Goal: Task Accomplishment & Management: Complete application form

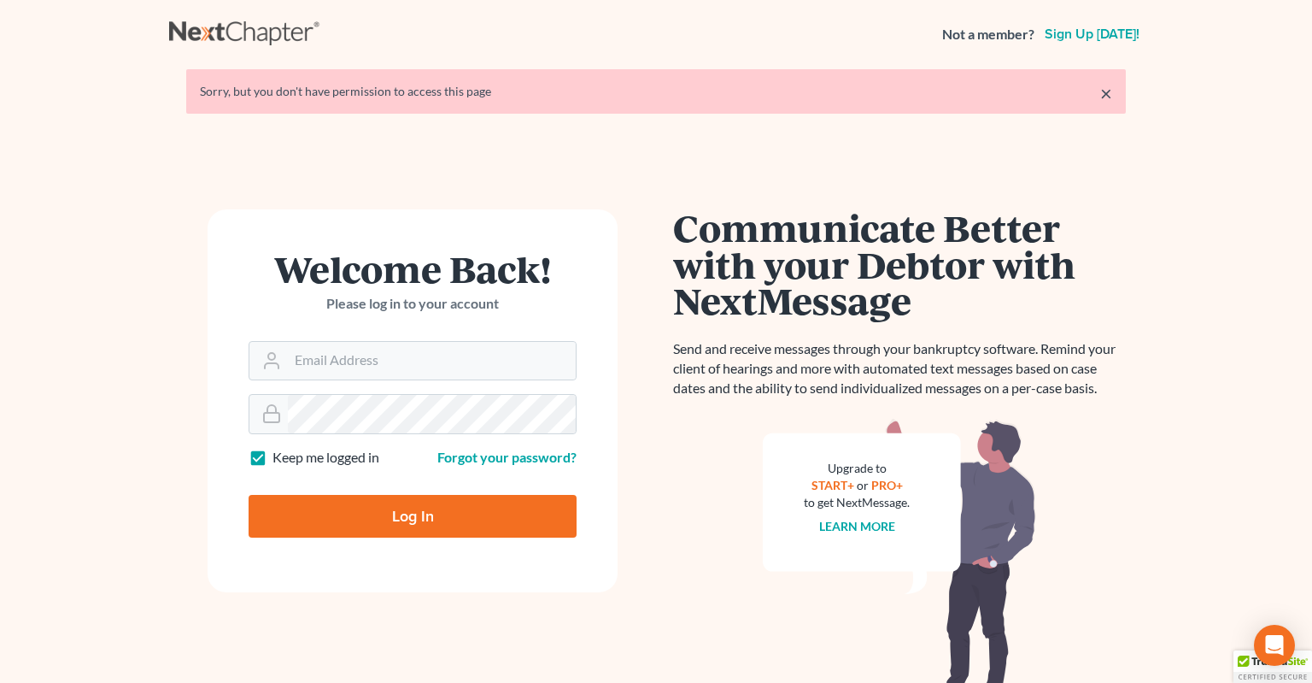
type input "info@klplawfirm.net"
click at [402, 513] on input "Log In" at bounding box center [413, 516] width 328 height 43
type input "Thinking..."
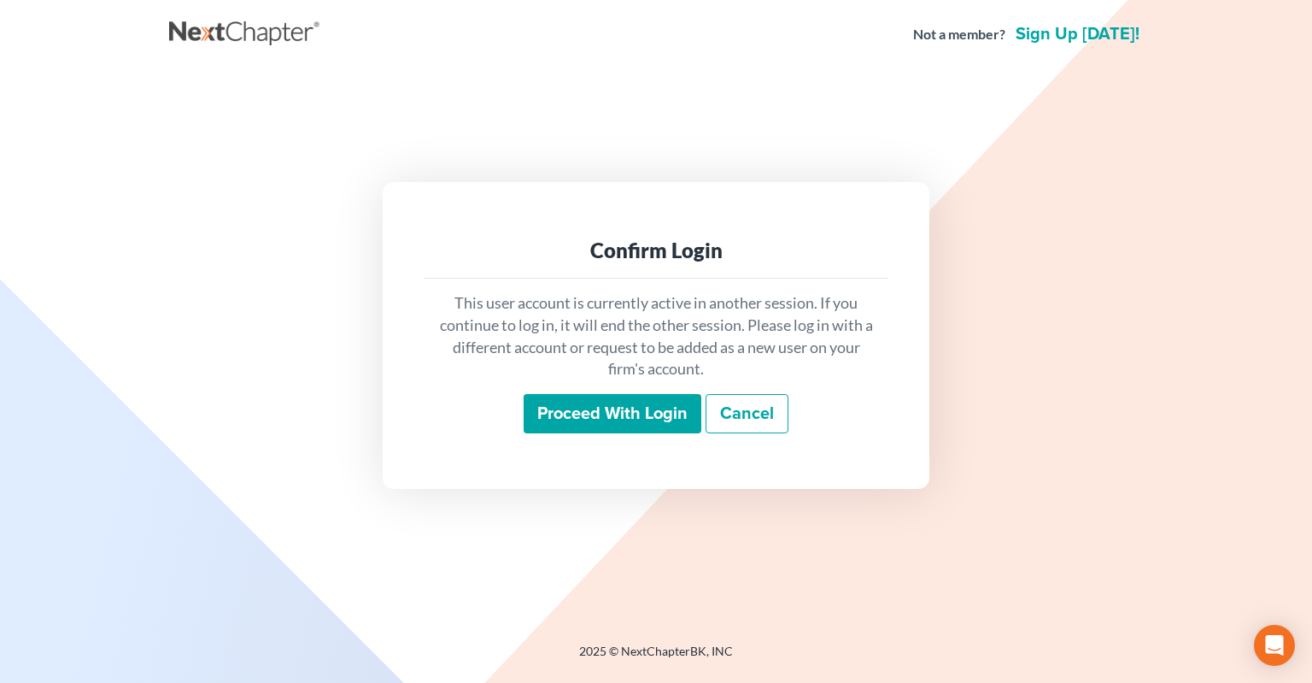
click at [607, 429] on input "Proceed with login" at bounding box center [613, 413] width 178 height 39
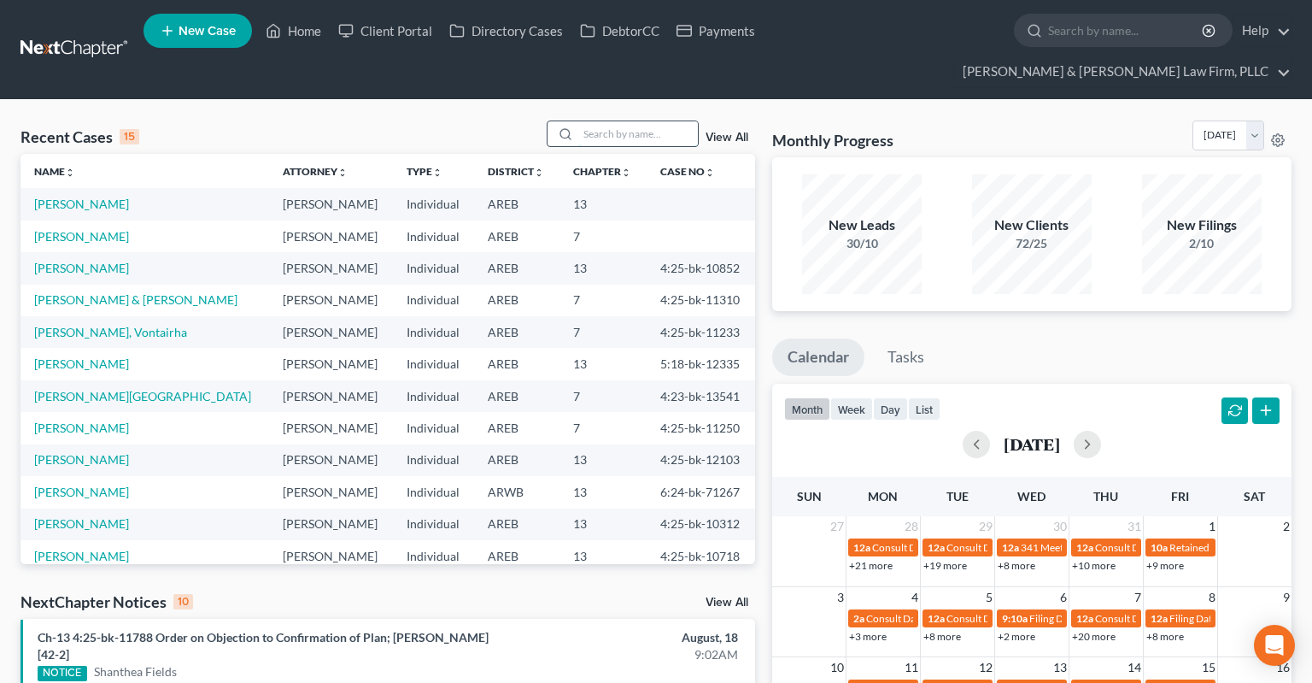
click at [637, 121] on input "search" at bounding box center [638, 133] width 120 height 25
paste input "2511537"
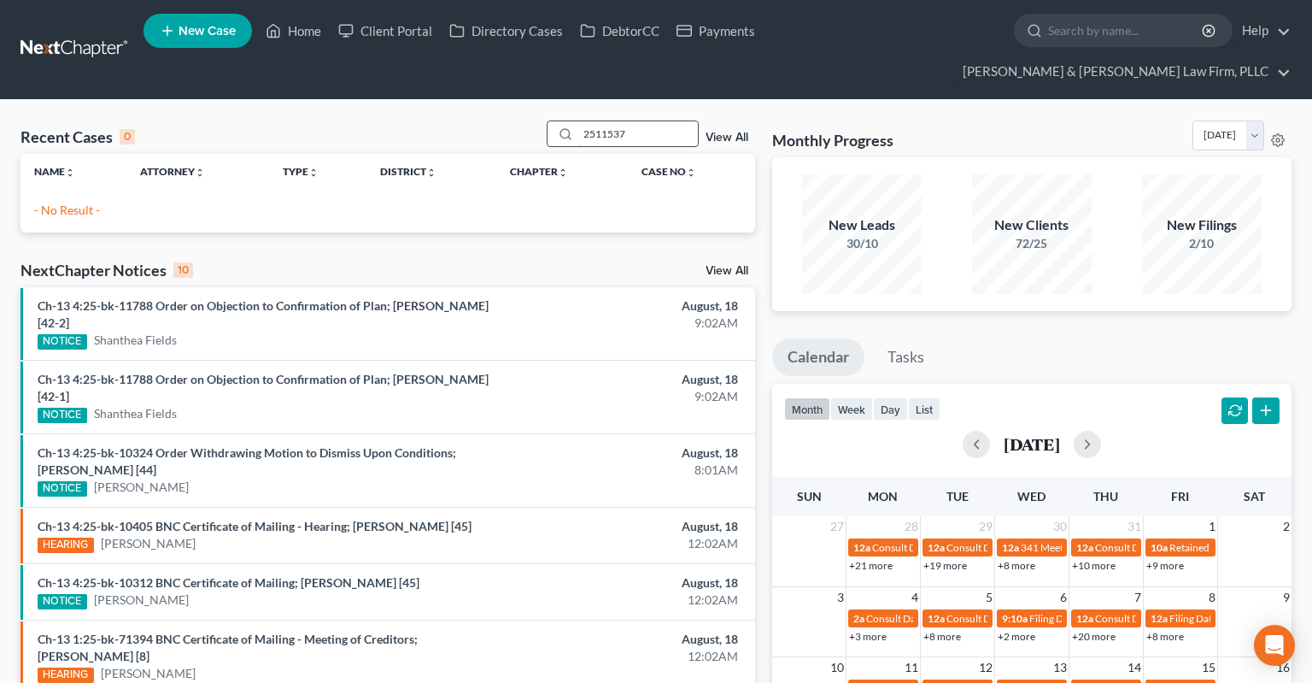
click at [578, 121] on input "2511537" at bounding box center [638, 133] width 120 height 25
paste input ":25-bk-"
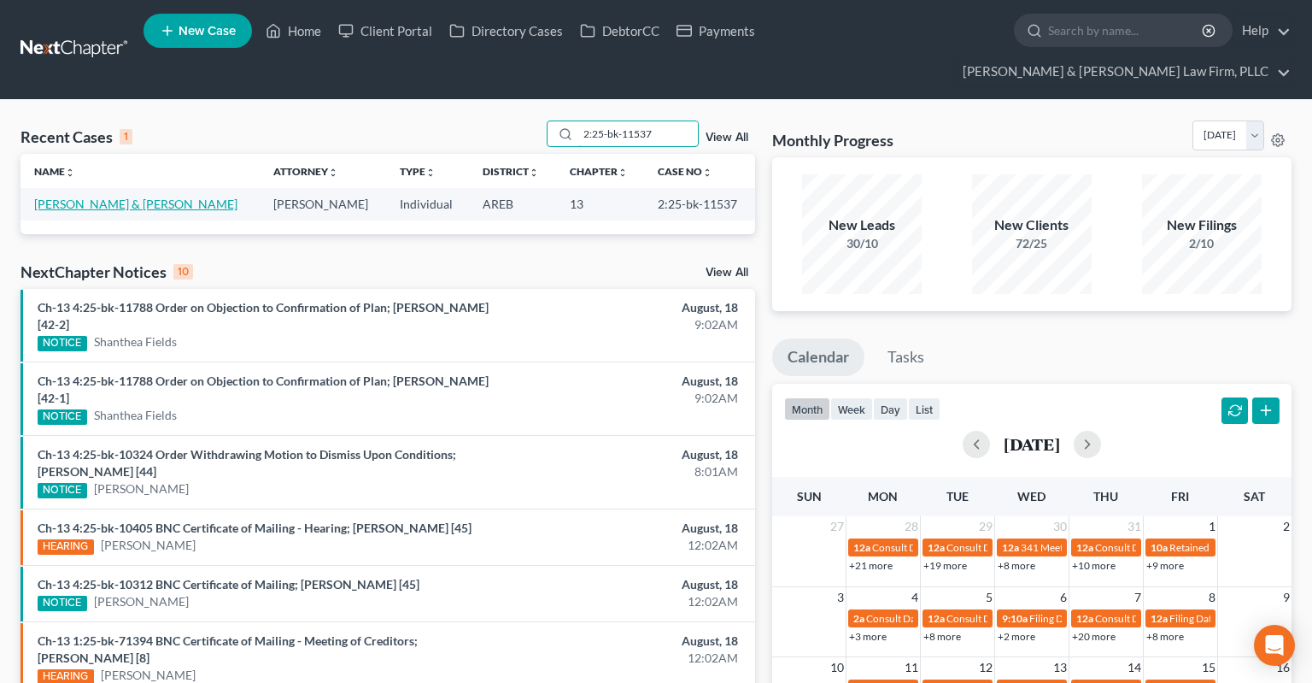
type input "2:25-bk-11537"
click at [115, 197] on link "[PERSON_NAME] & [PERSON_NAME]" at bounding box center [135, 204] width 203 height 15
select select "6"
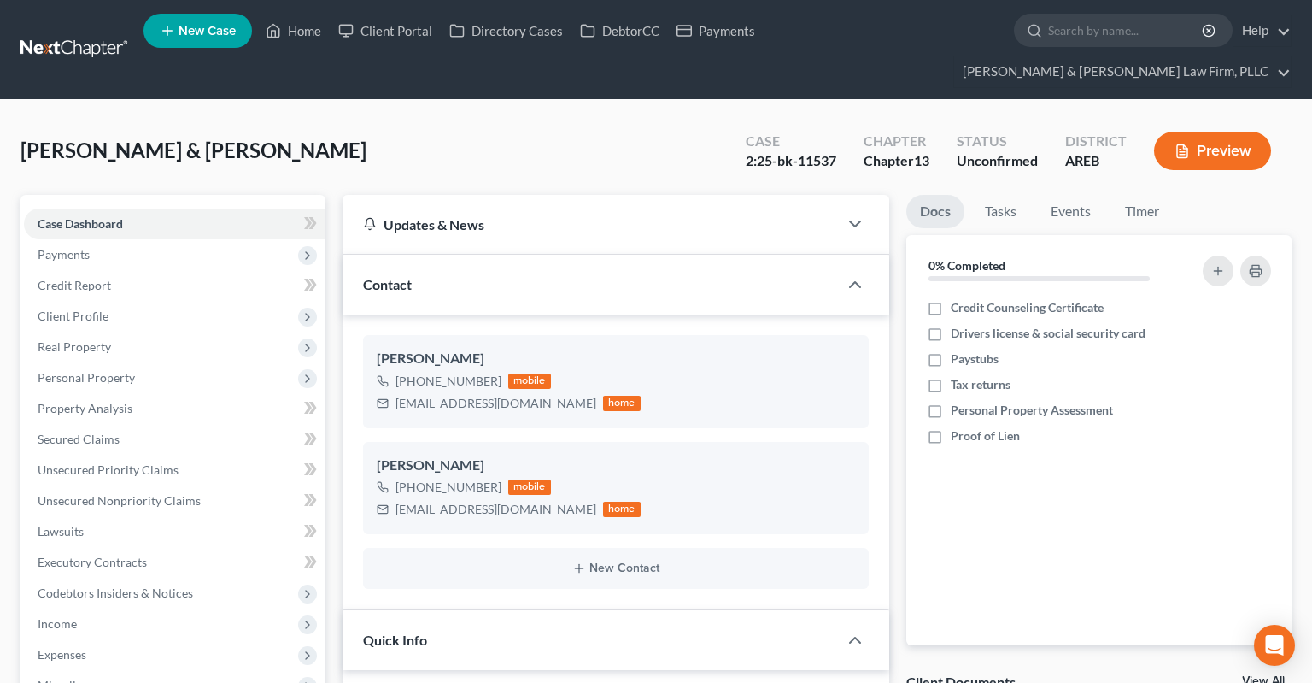
scroll to position [361, 0]
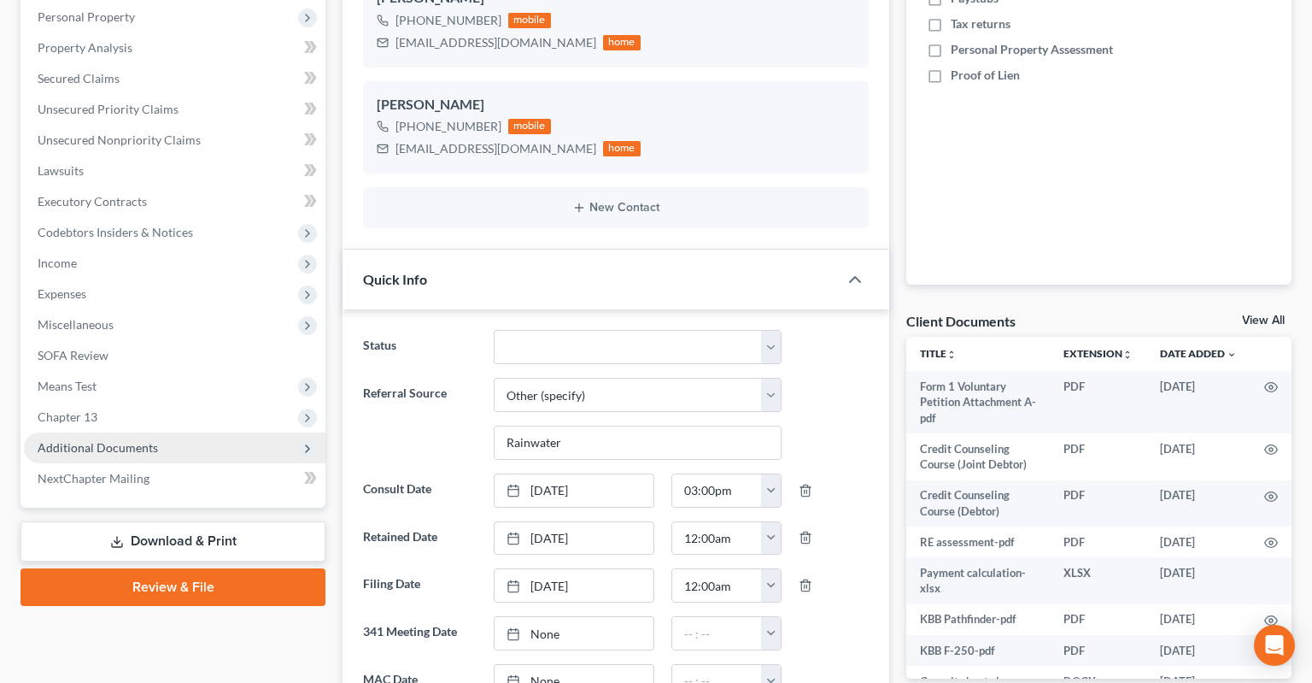
click at [141, 440] on span "Additional Documents" at bounding box center [98, 447] width 120 height 15
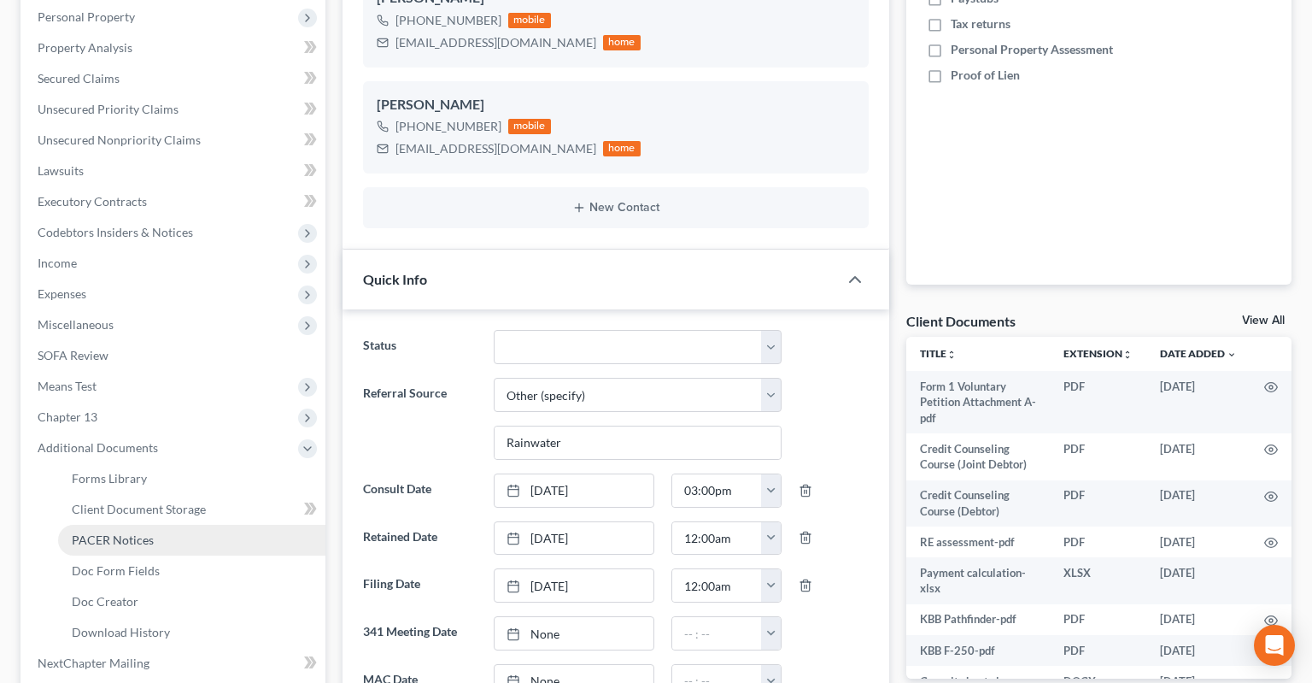
click at [183, 525] on link "PACER Notices" at bounding box center [191, 540] width 267 height 31
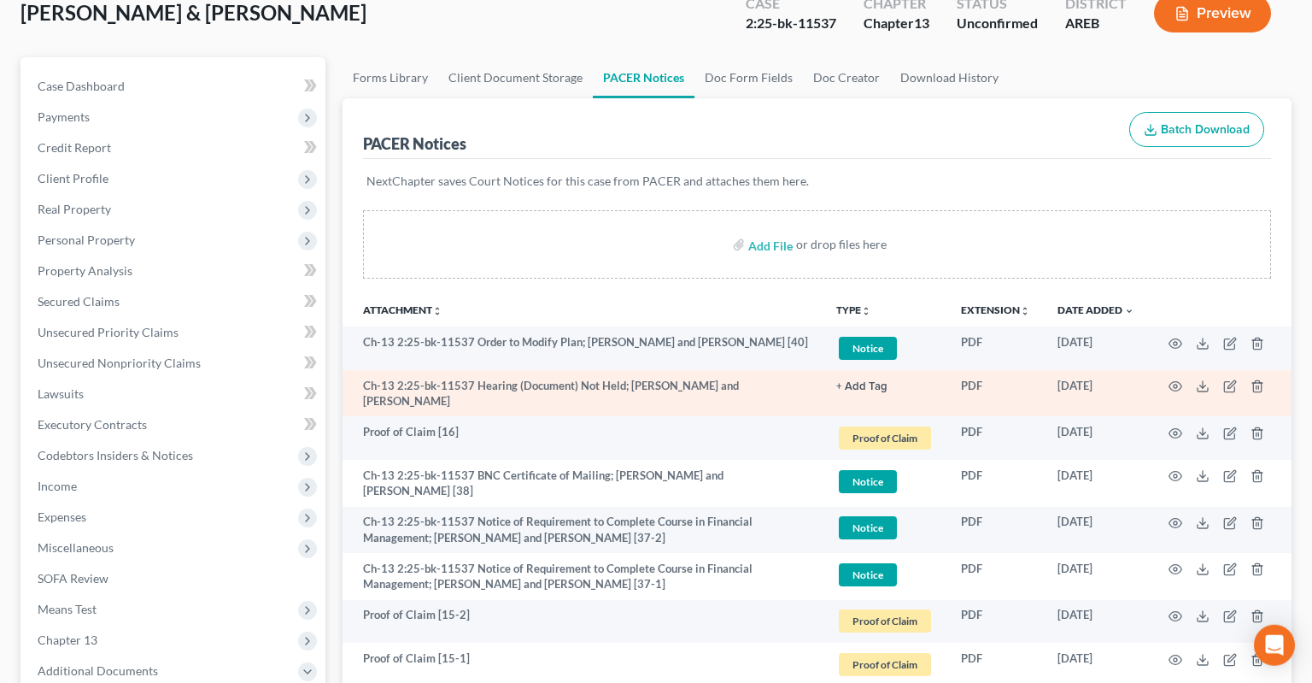
scroll to position [180, 0]
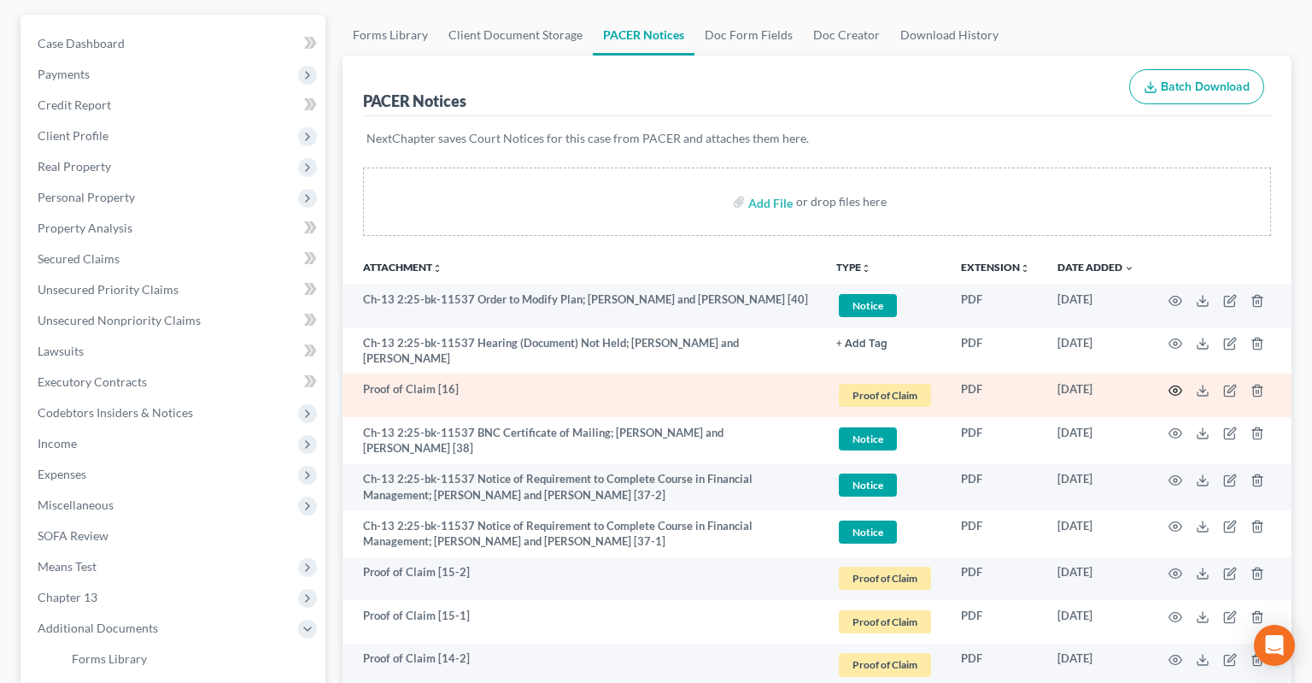
click at [1181, 384] on icon "button" at bounding box center [1176, 391] width 14 height 14
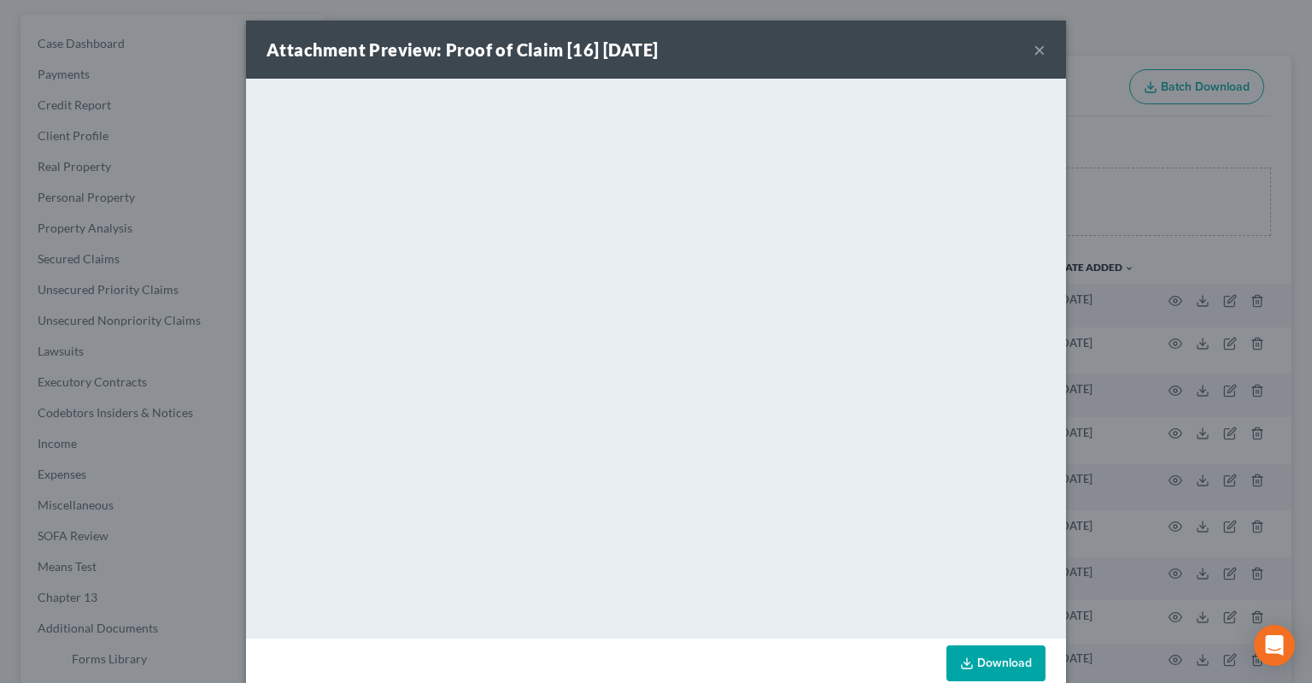
click at [1041, 51] on button "×" at bounding box center [1040, 49] width 12 height 21
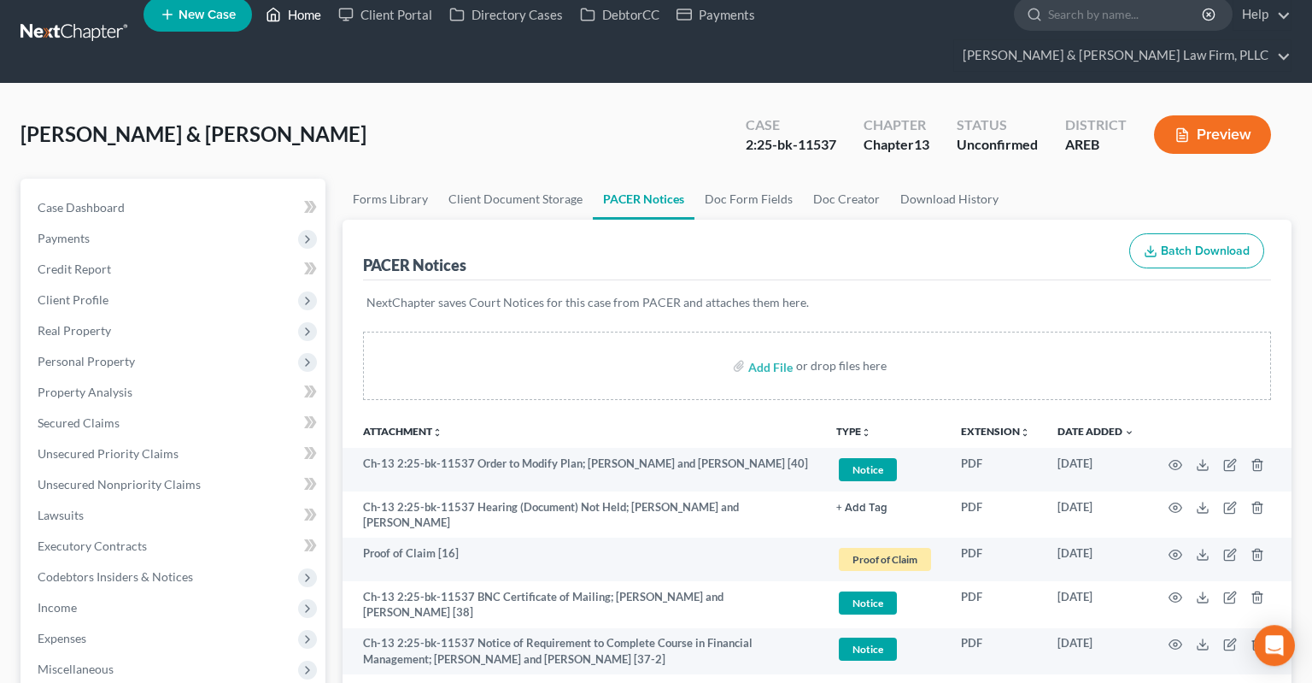
scroll to position [0, 0]
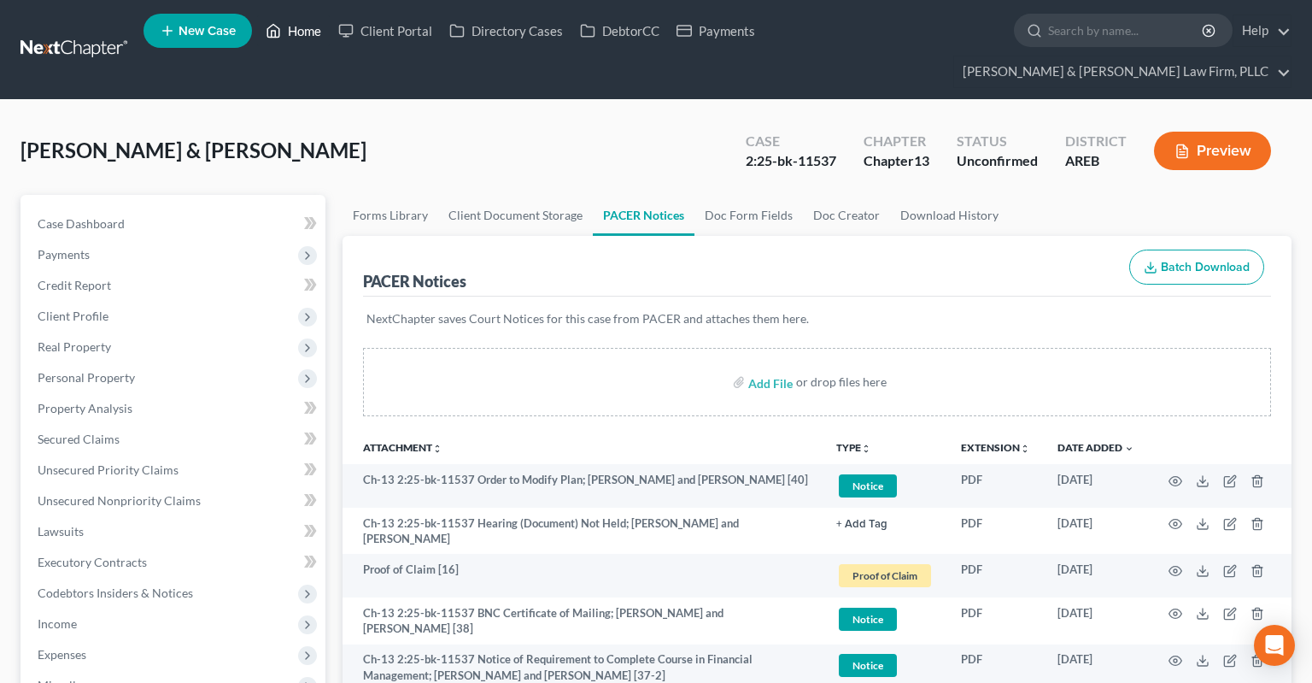
click at [308, 38] on link "Home" at bounding box center [293, 30] width 73 height 31
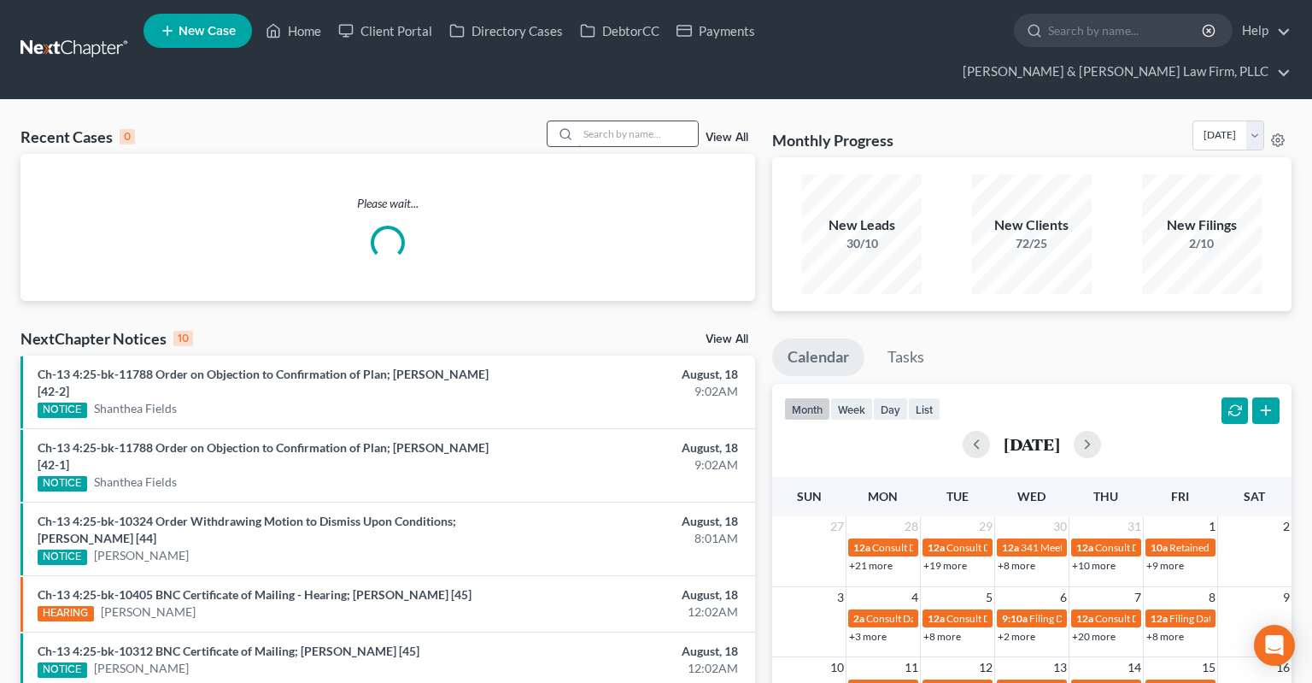
click at [600, 121] on input "search" at bounding box center [638, 133] width 120 height 25
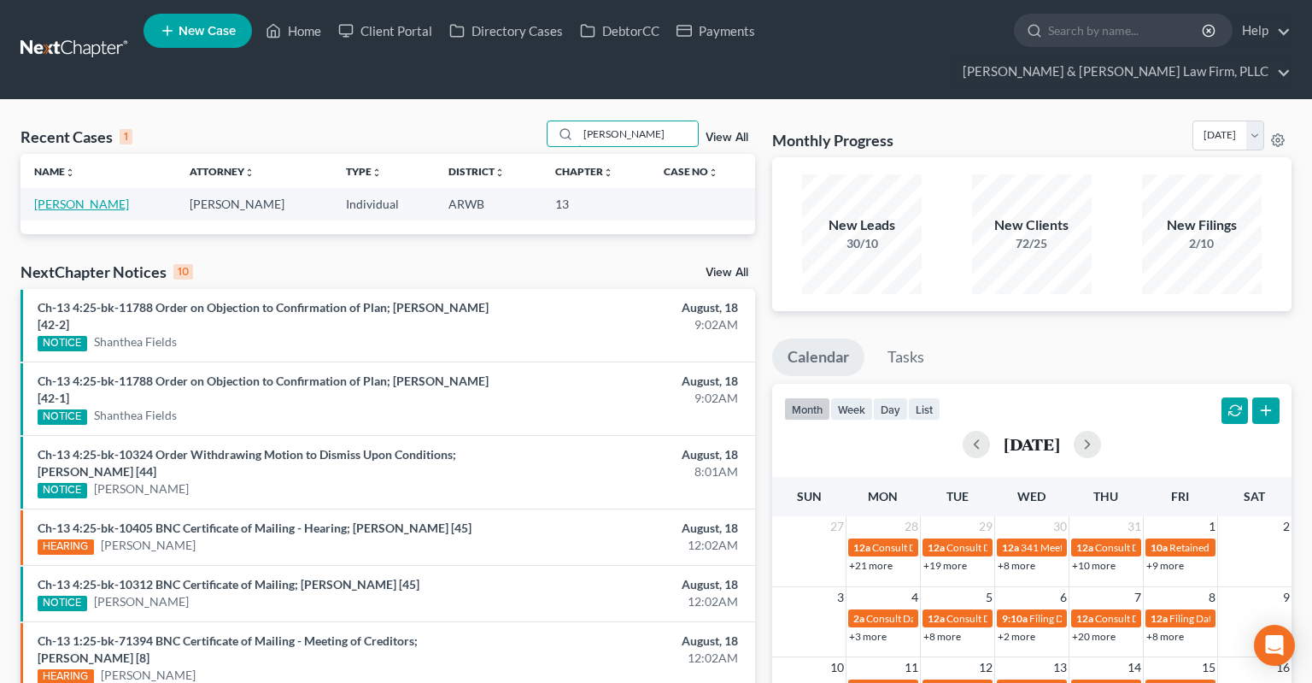
type input "[PERSON_NAME]"
click at [97, 197] on link "[PERSON_NAME]" at bounding box center [81, 204] width 95 height 15
select select "2"
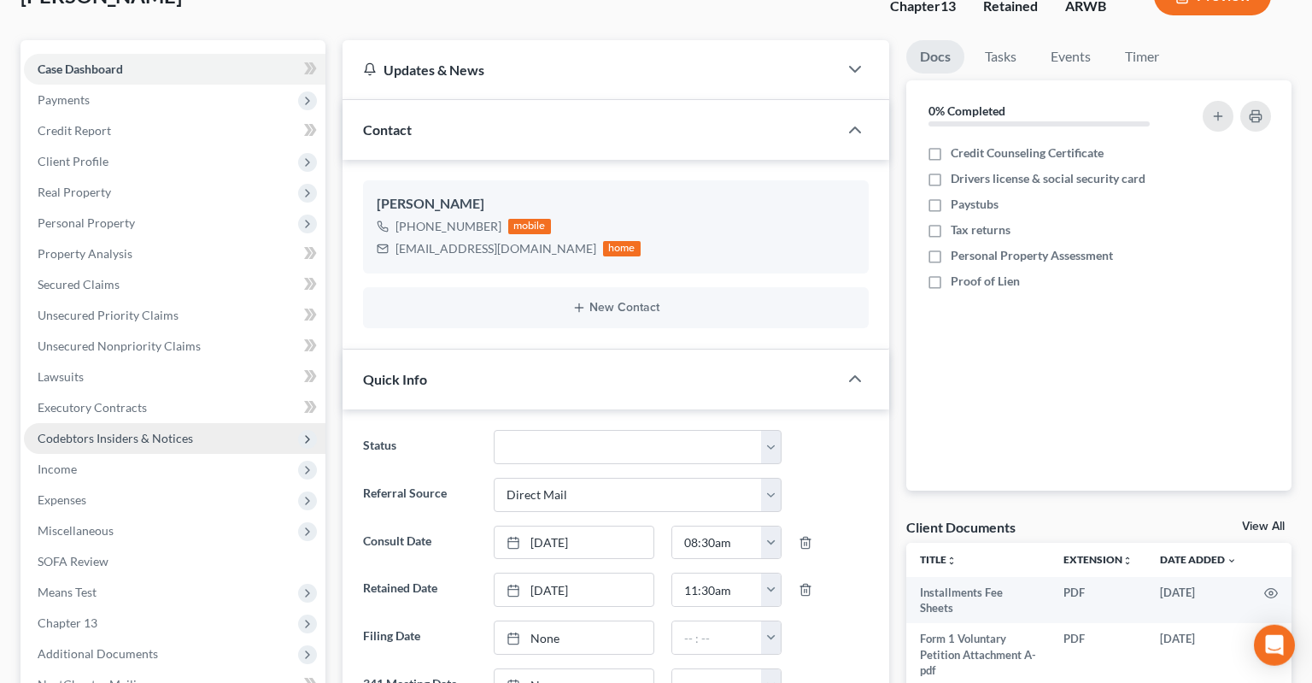
scroll to position [270, 0]
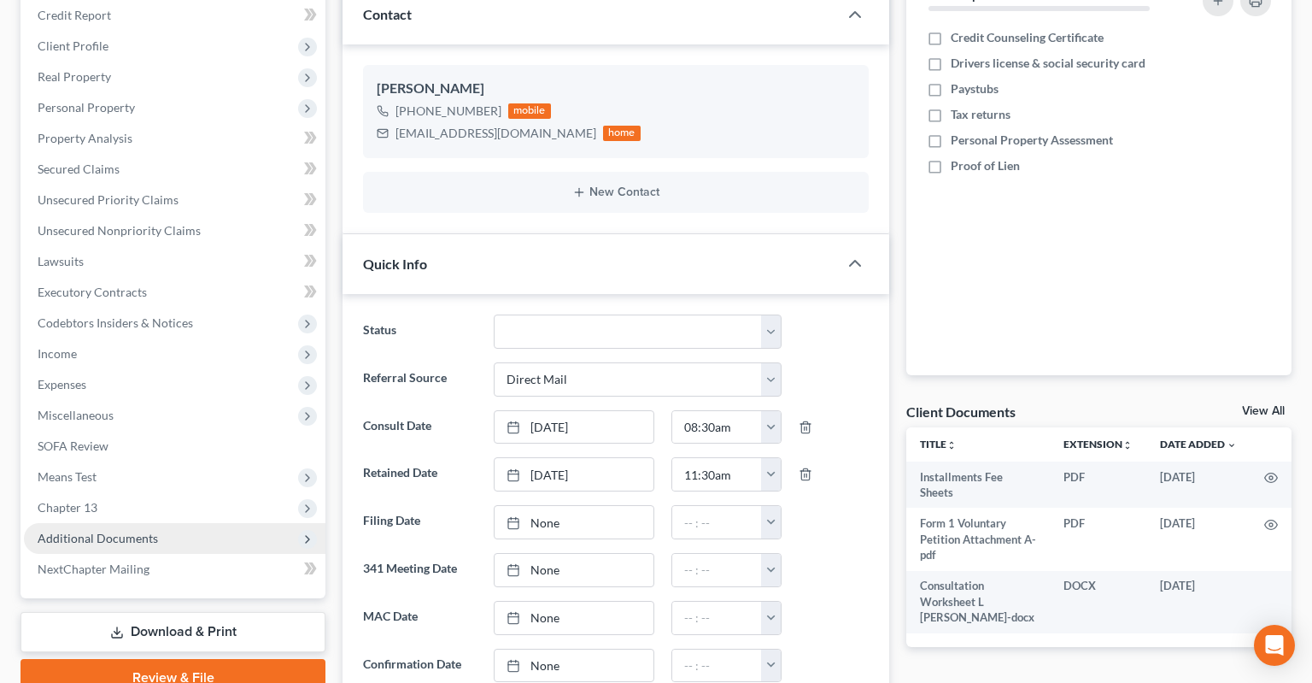
click at [159, 523] on span "Additional Documents" at bounding box center [175, 538] width 302 height 31
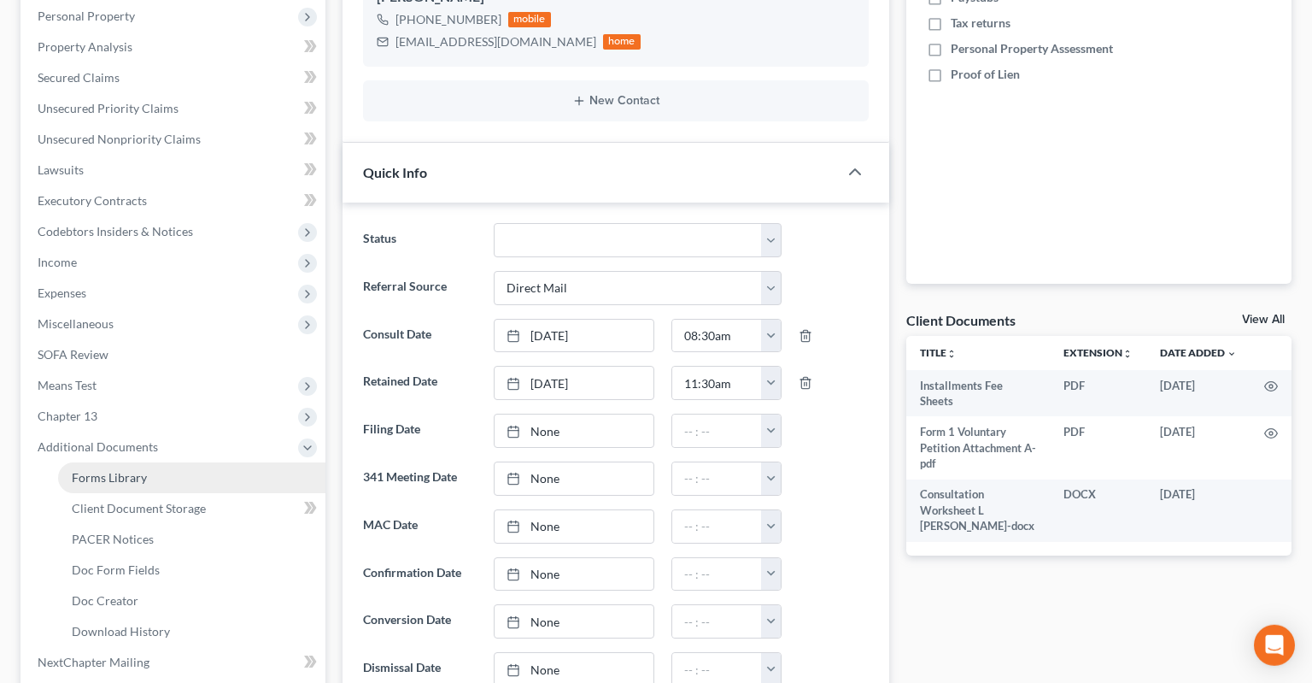
scroll to position [451, 0]
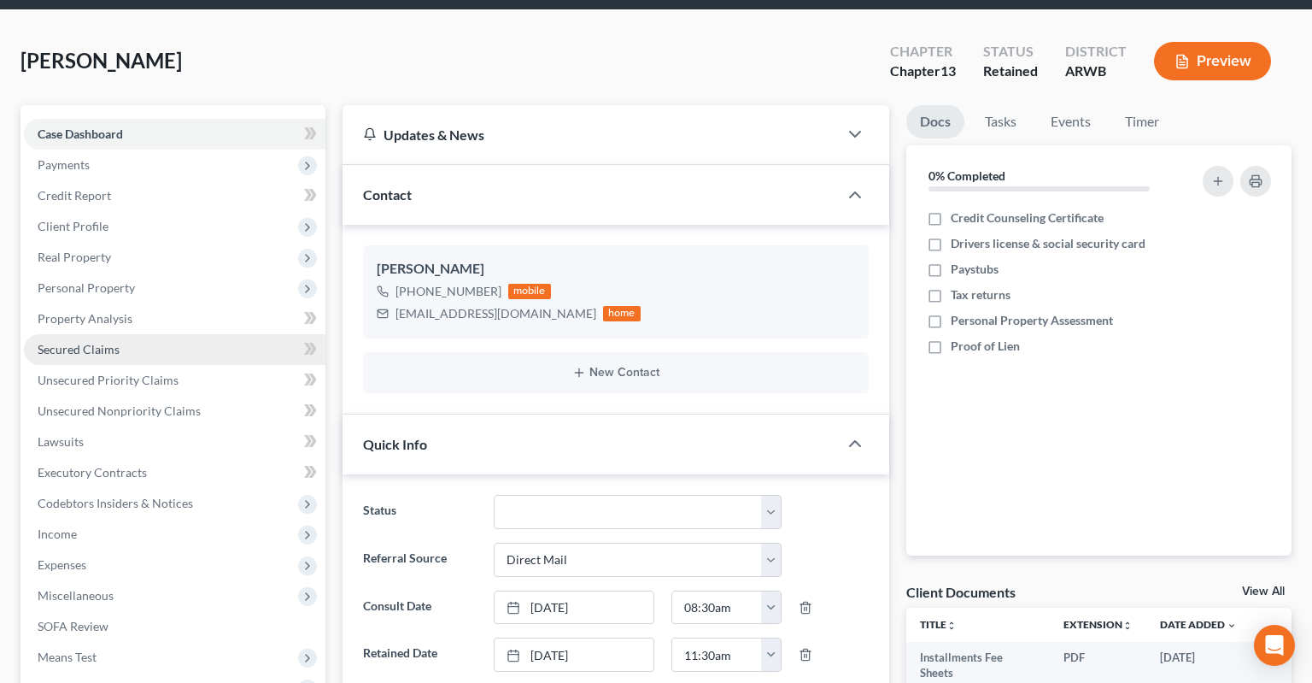
click at [157, 334] on link "Secured Claims" at bounding box center [175, 349] width 302 height 31
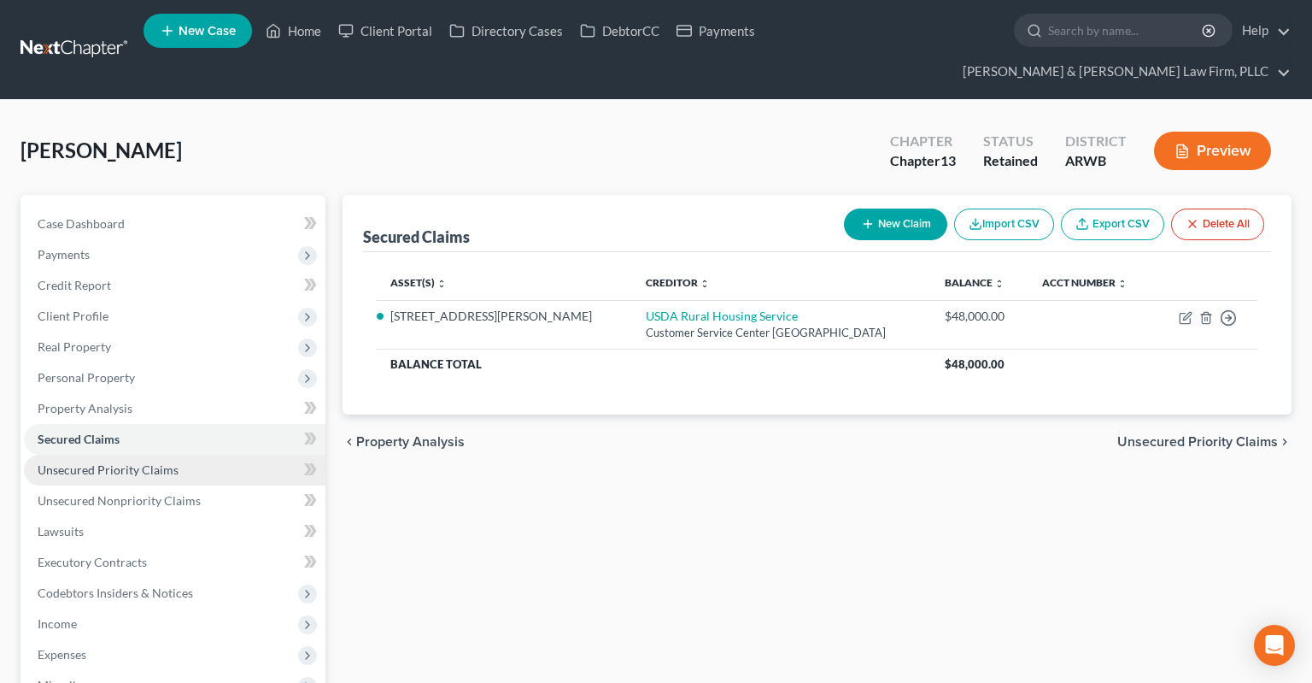
click at [182, 455] on link "Unsecured Priority Claims" at bounding box center [175, 470] width 302 height 31
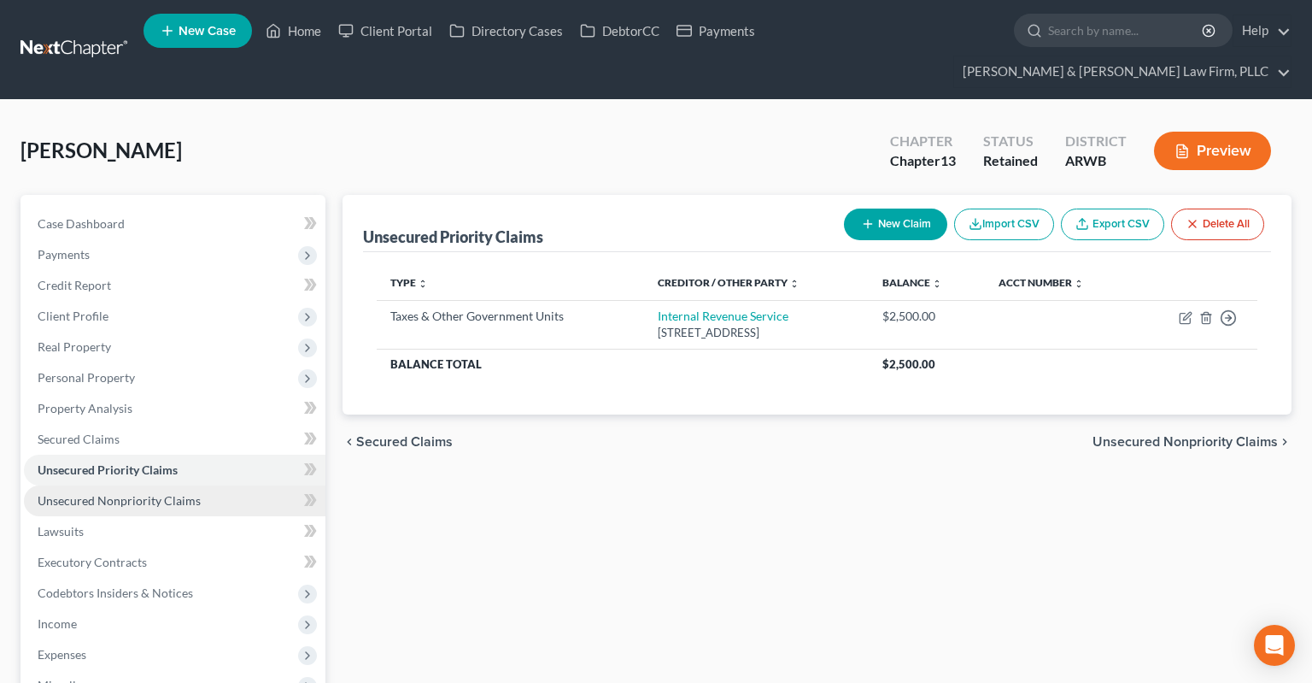
click at [186, 485] on link "Unsecured Nonpriority Claims" at bounding box center [175, 500] width 302 height 31
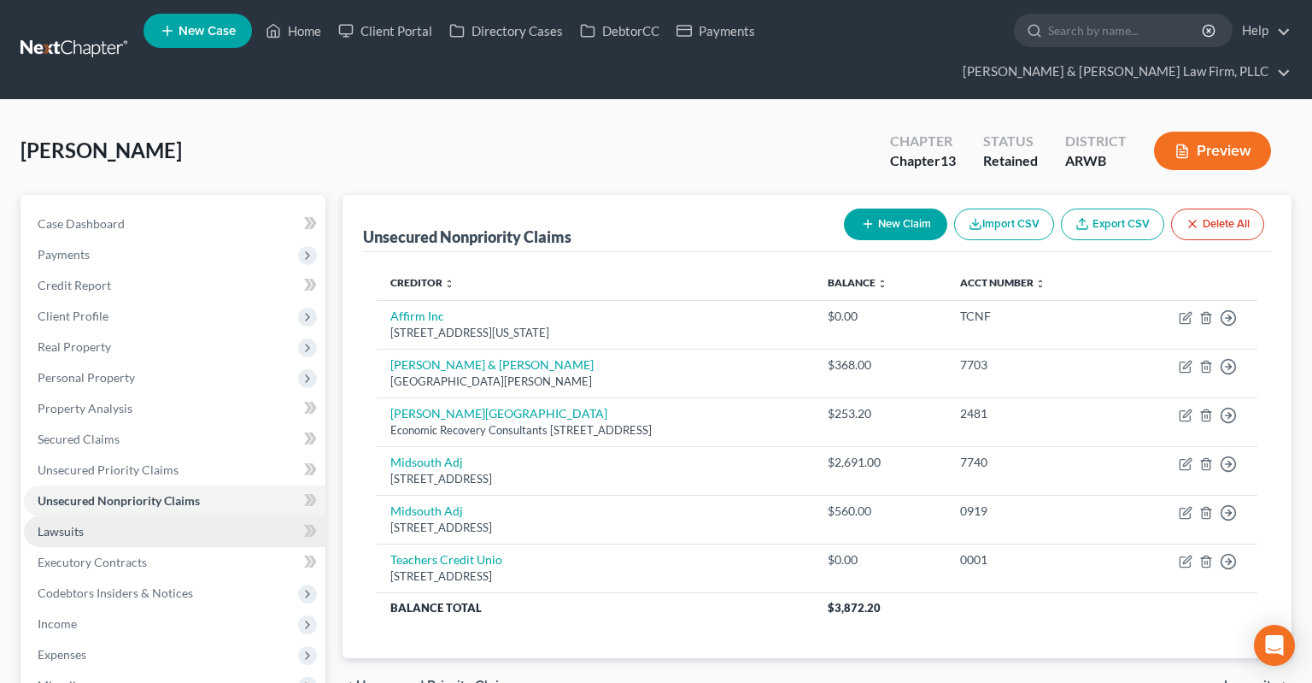
click at [153, 516] on link "Lawsuits" at bounding box center [175, 531] width 302 height 31
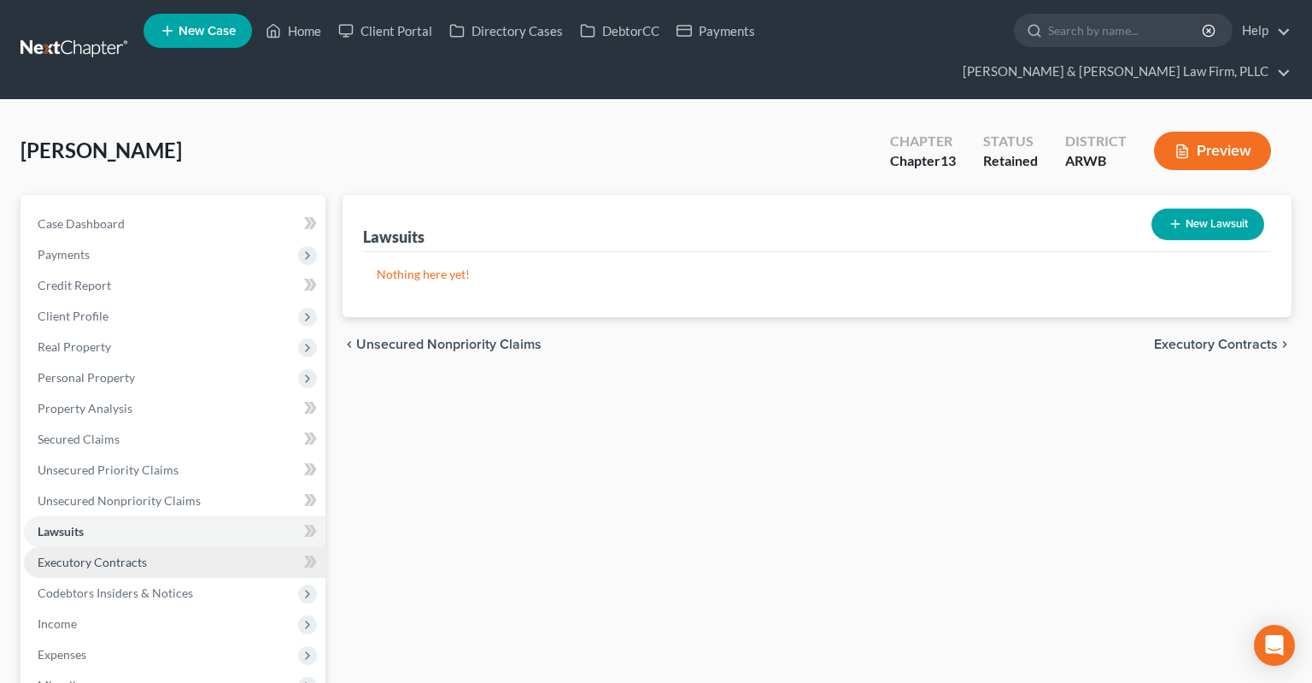
click at [162, 547] on link "Executory Contracts" at bounding box center [175, 562] width 302 height 31
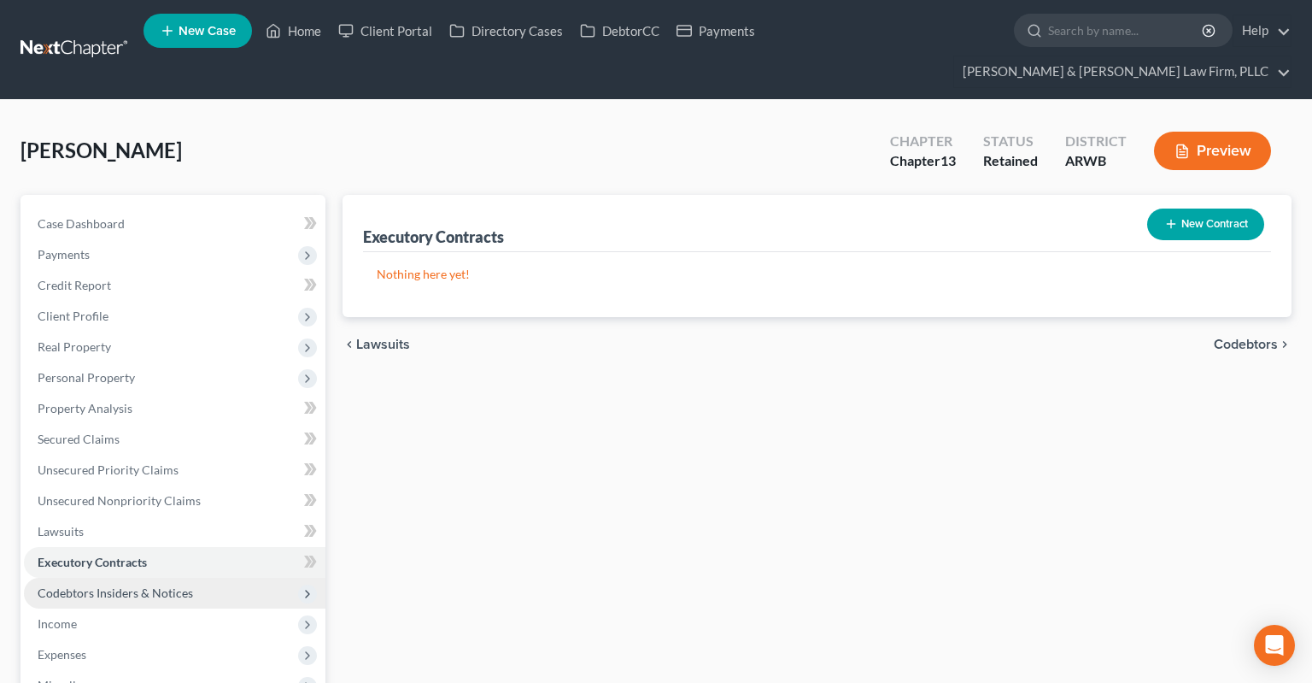
click at [163, 585] on span "Codebtors Insiders & Notices" at bounding box center [115, 592] width 155 height 15
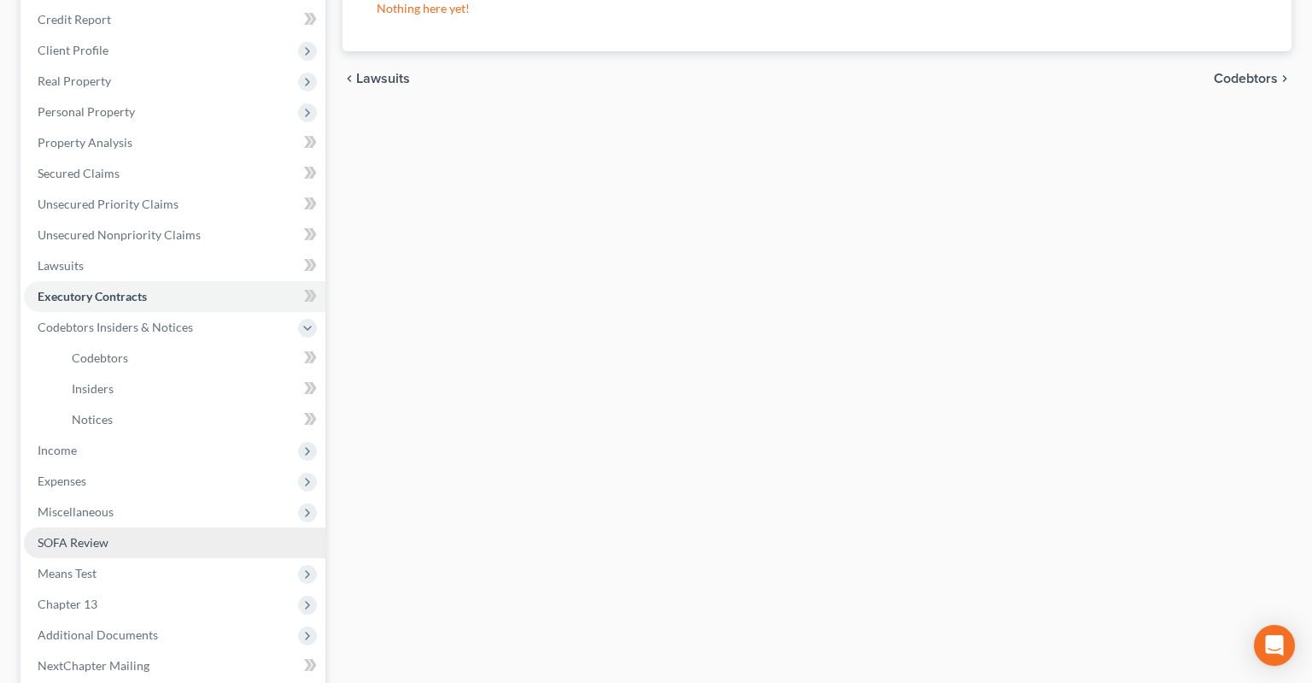
scroll to position [270, 0]
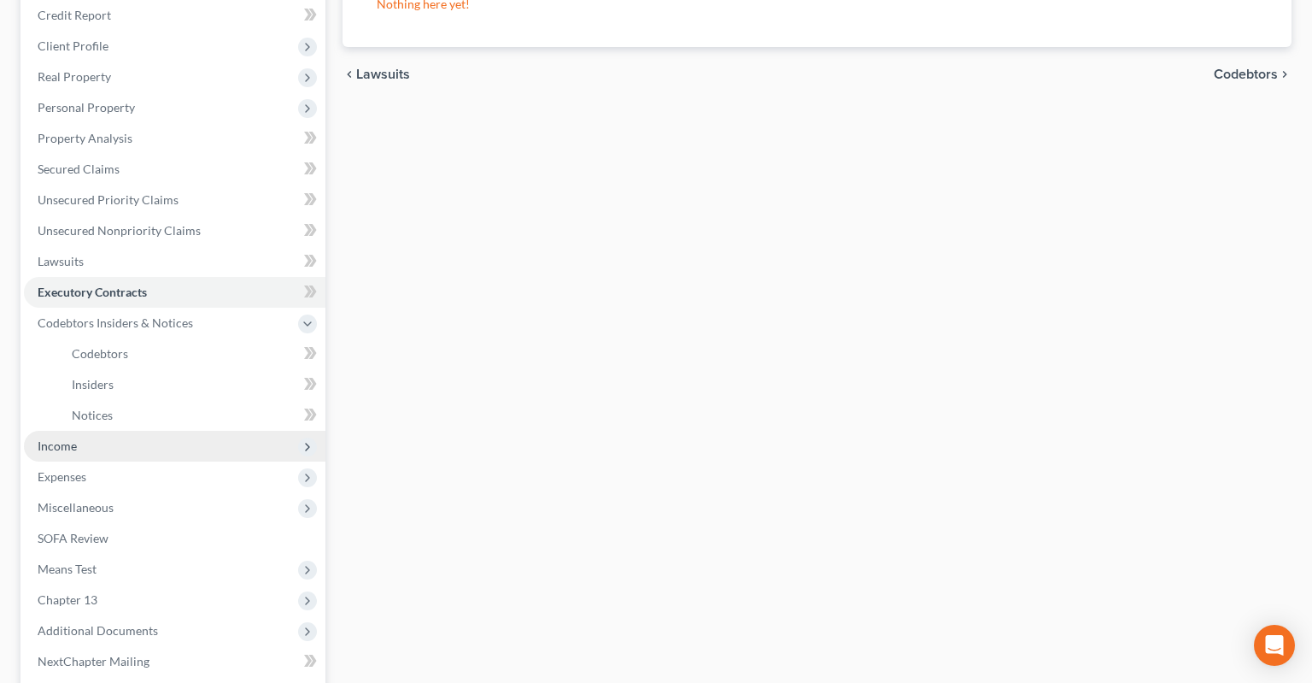
drag, startPoint x: 166, startPoint y: 418, endPoint x: 159, endPoint y: 424, distance: 9.1
click at [166, 431] on span "Income" at bounding box center [175, 446] width 302 height 31
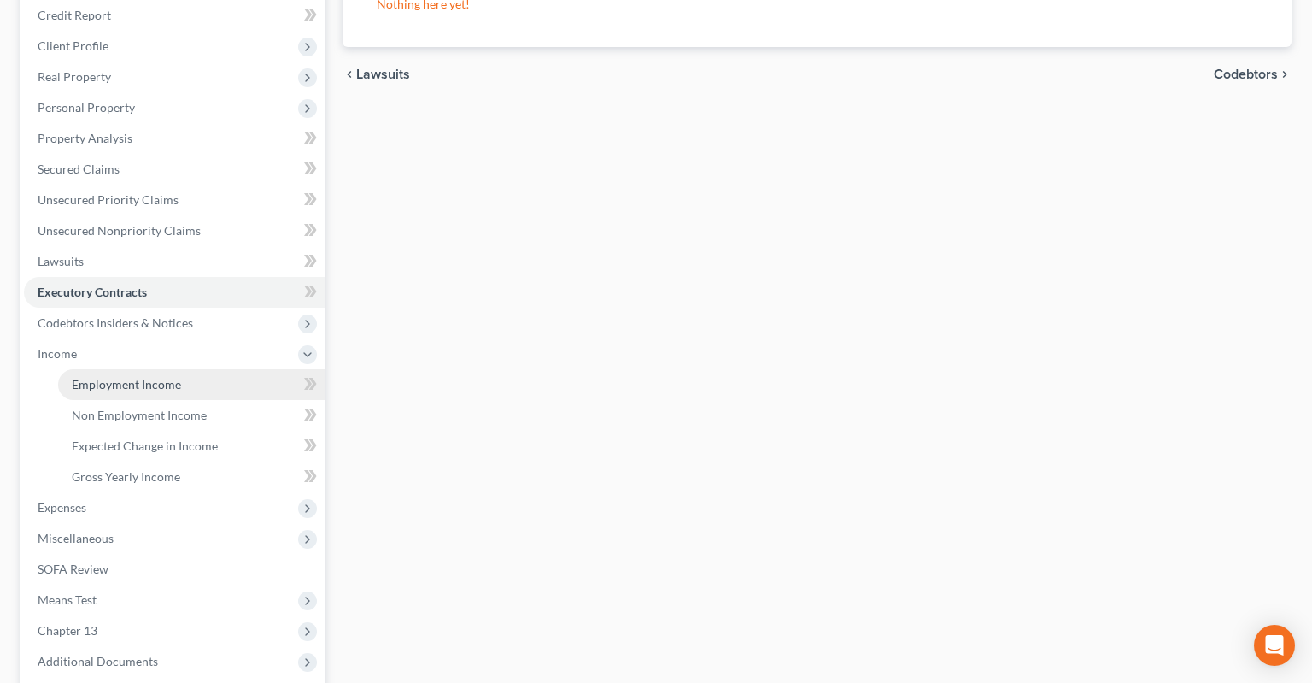
click at [191, 369] on link "Employment Income" at bounding box center [191, 384] width 267 height 31
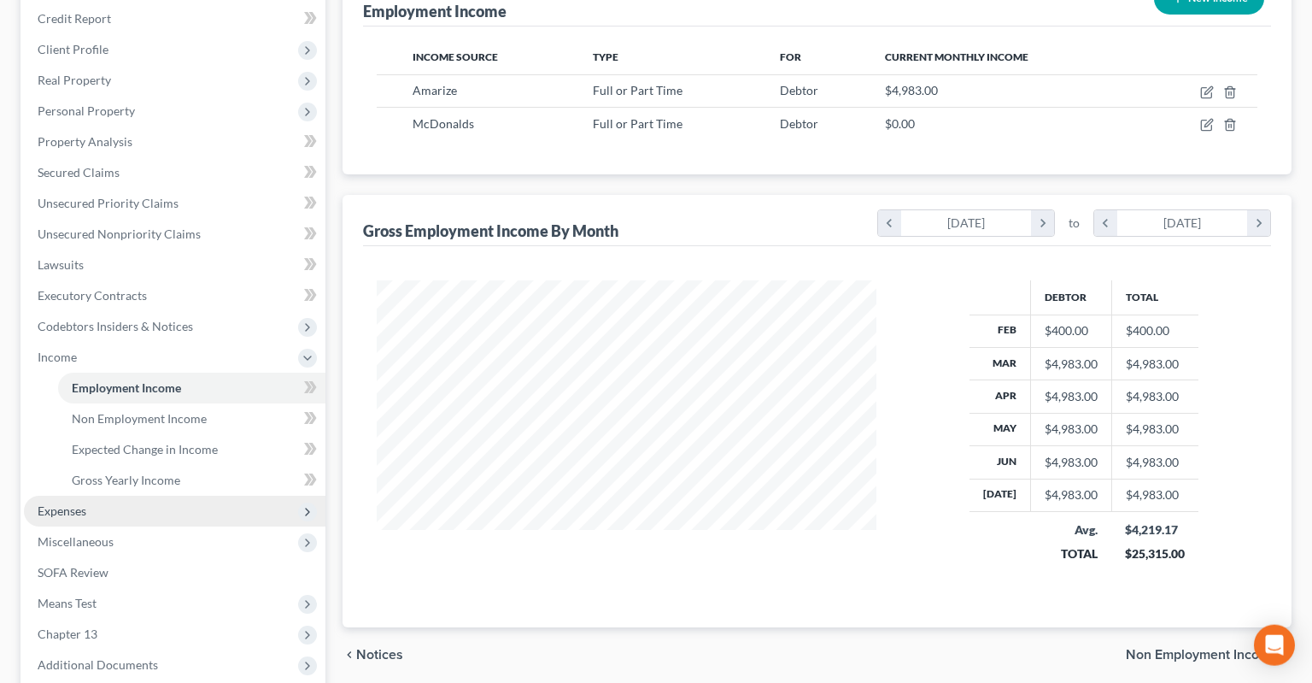
scroll to position [270, 0]
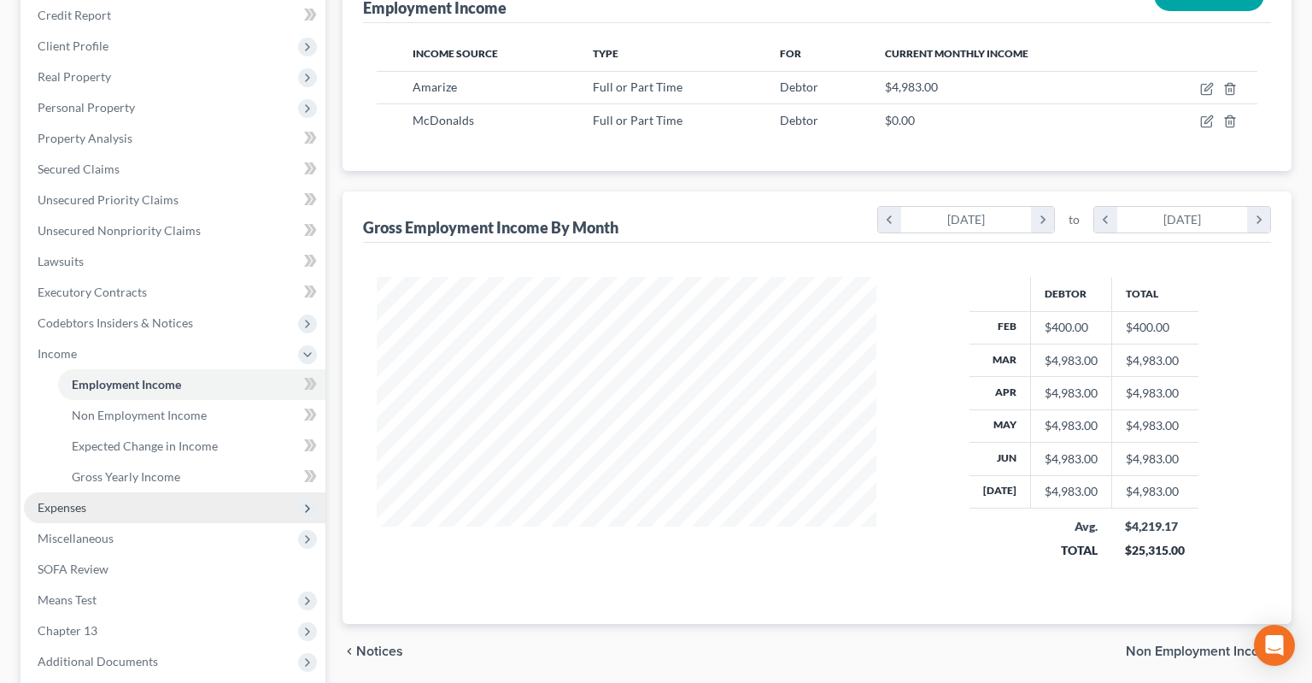
click at [175, 492] on span "Expenses" at bounding box center [175, 507] width 302 height 31
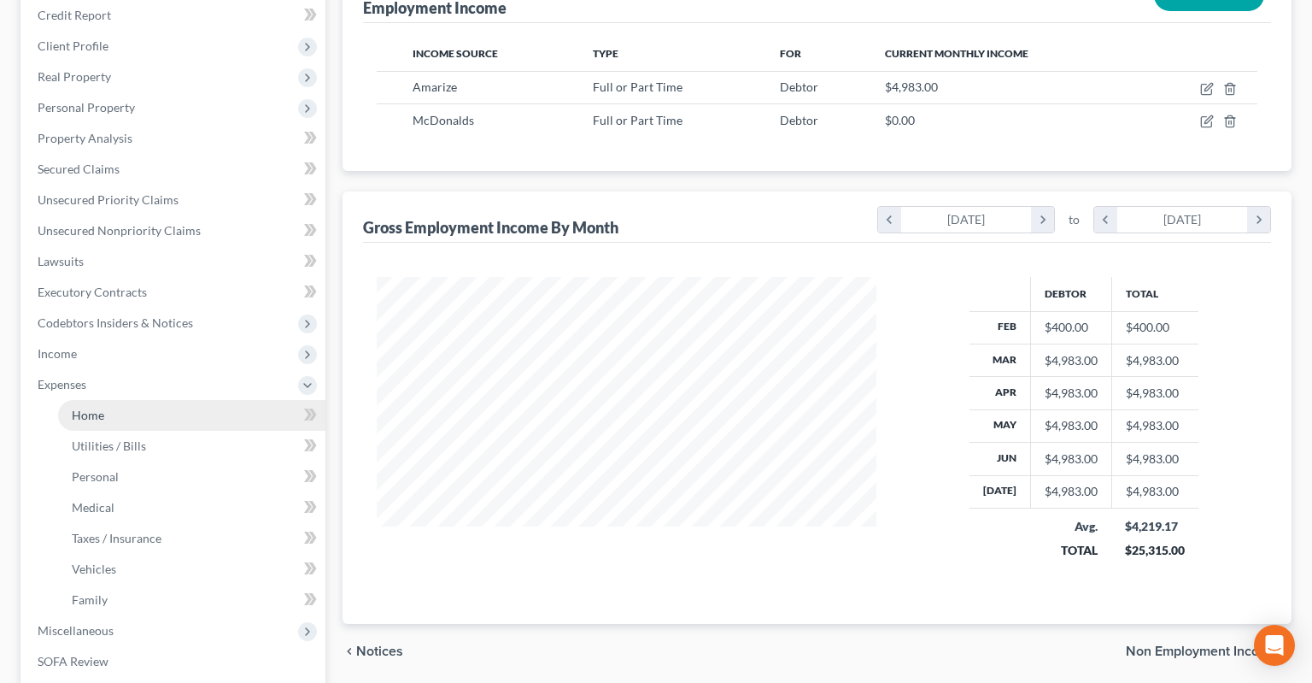
click at [164, 400] on link "Home" at bounding box center [191, 415] width 267 height 31
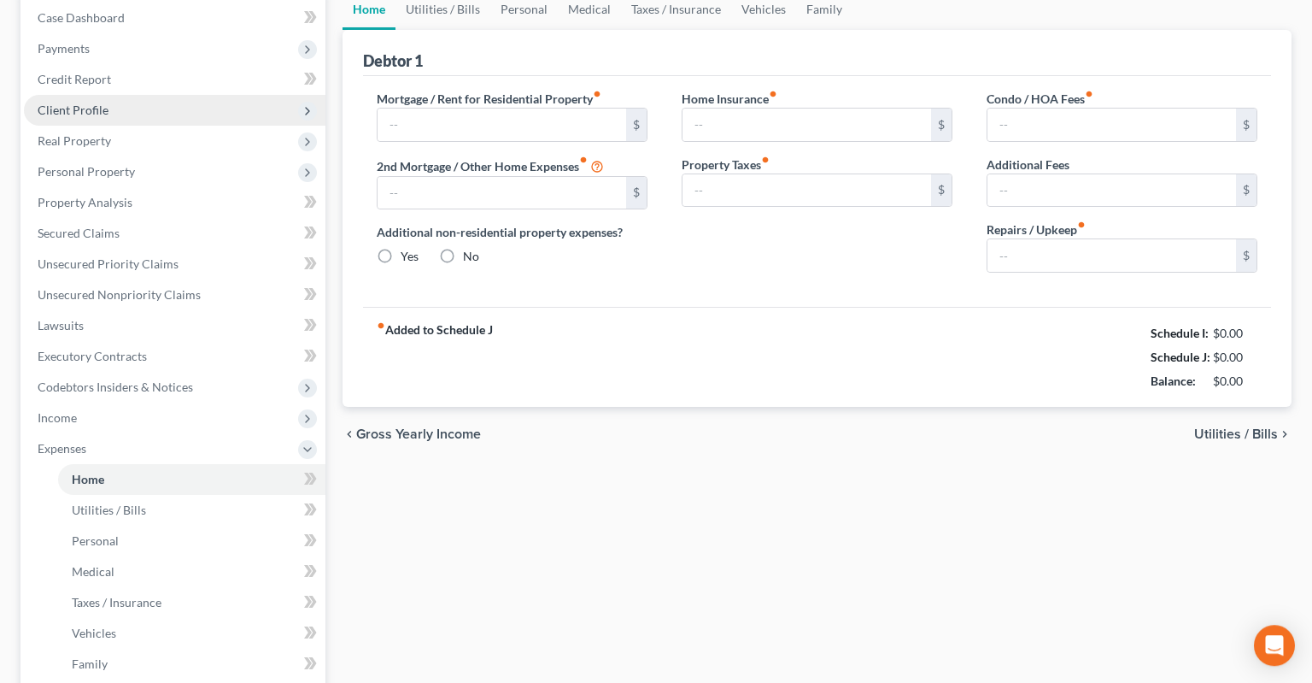
type input "0.00"
radio input "true"
type input "0.00"
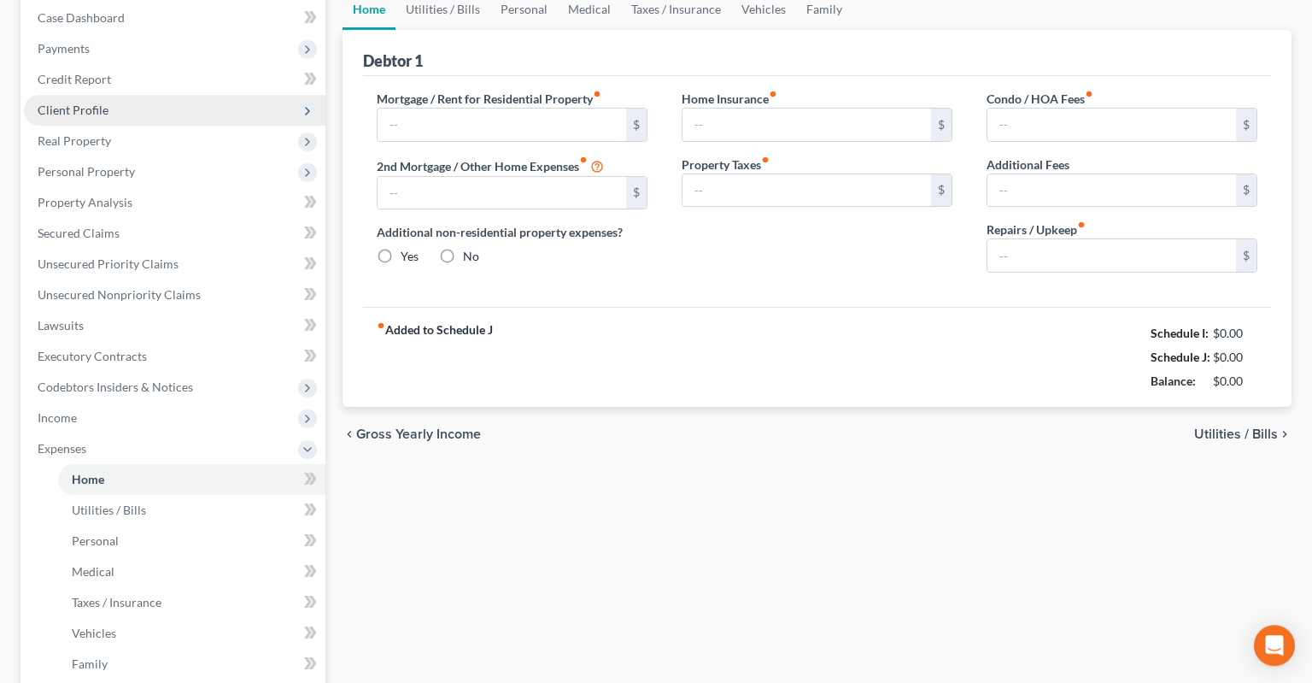
type input "0.00"
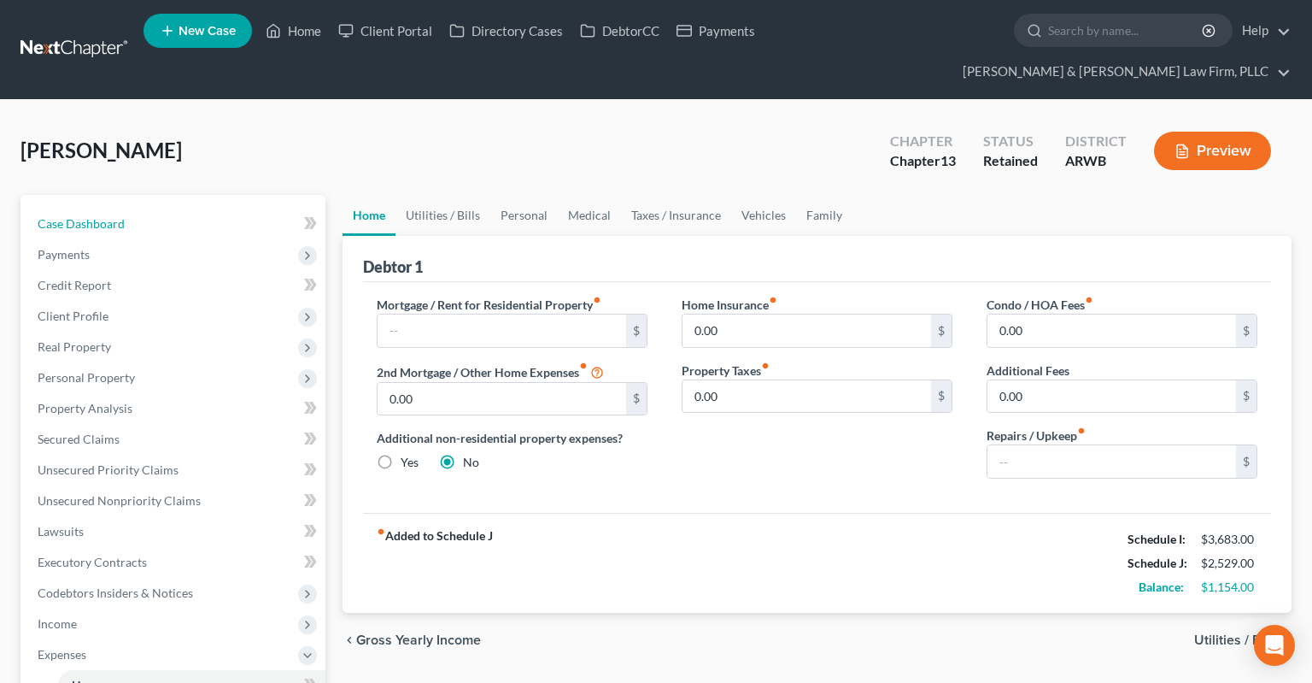
drag, startPoint x: 230, startPoint y: 187, endPoint x: 345, endPoint y: 143, distance: 123.6
click at [230, 208] on link "Case Dashboard" at bounding box center [175, 223] width 302 height 31
select select "8"
select select "2"
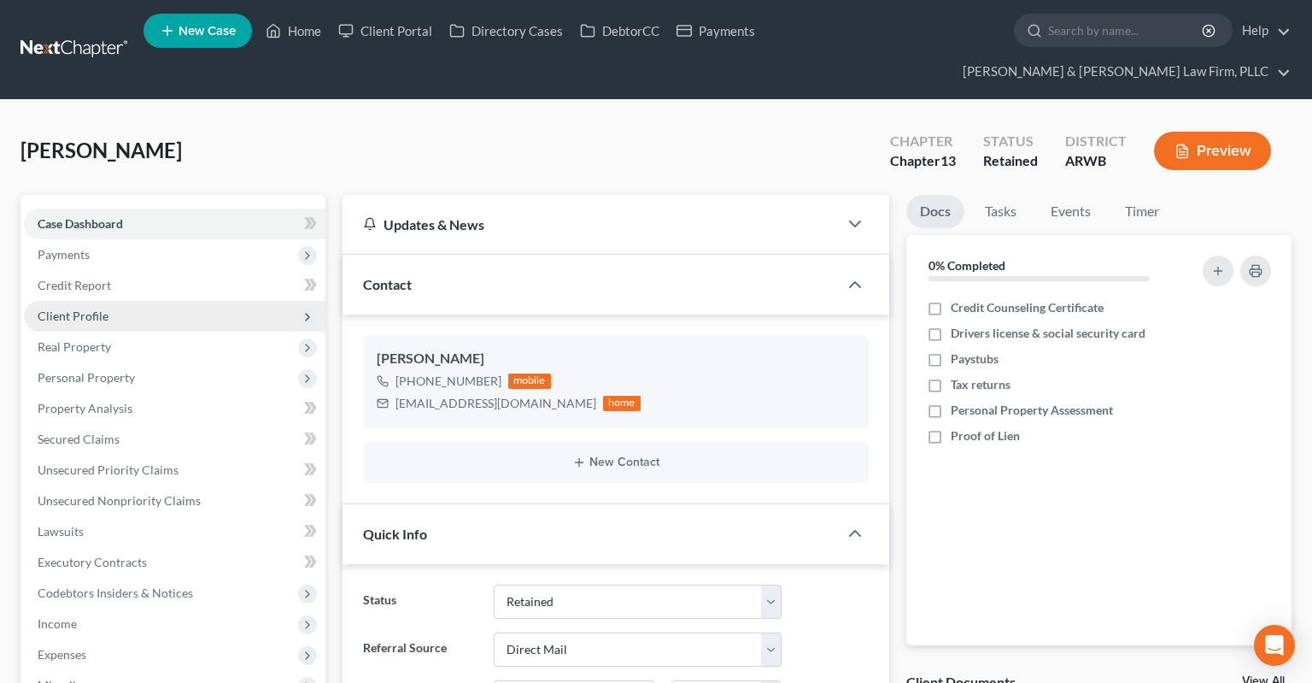
click at [194, 301] on span "Client Profile" at bounding box center [175, 316] width 302 height 31
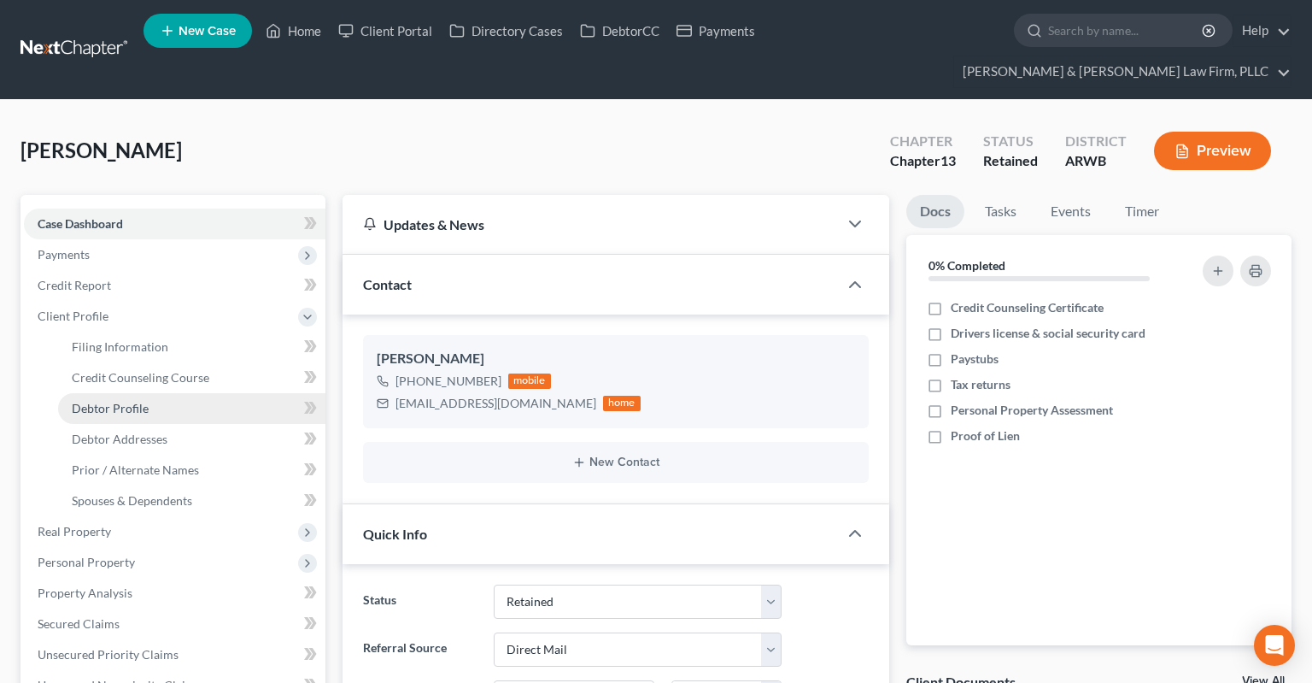
click at [227, 393] on link "Debtor Profile" at bounding box center [191, 408] width 267 height 31
select select "0"
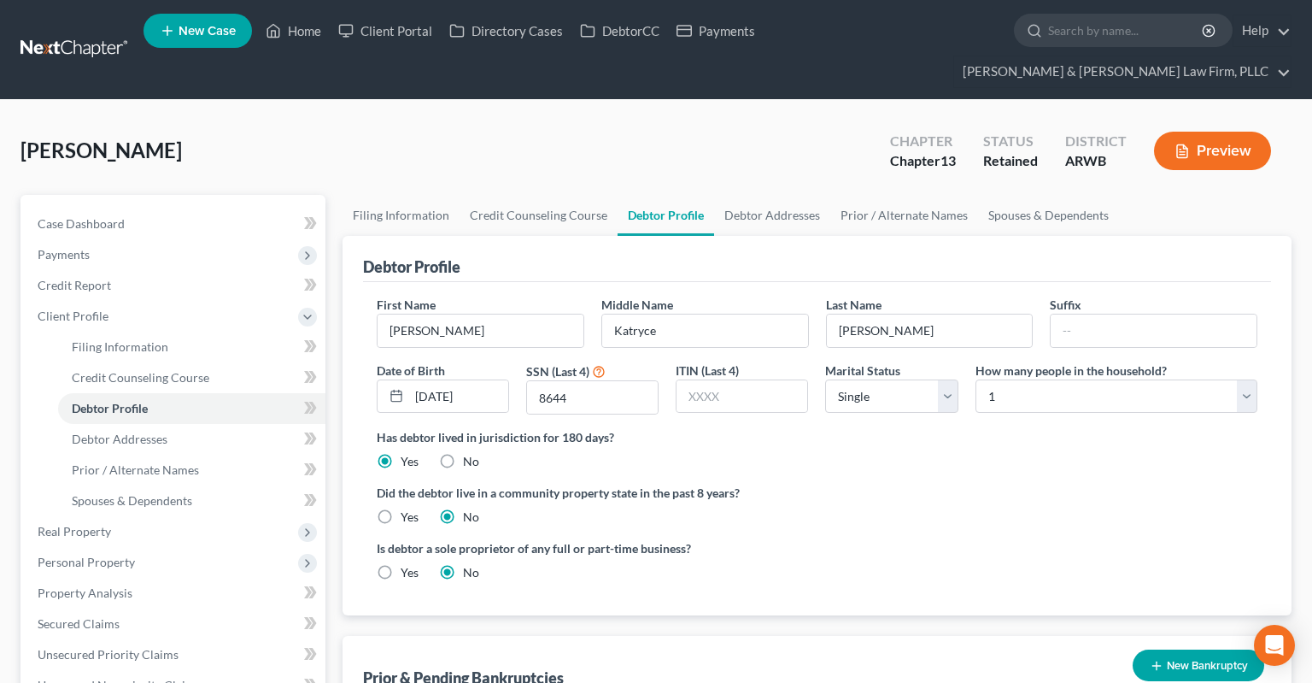
scroll to position [361, 0]
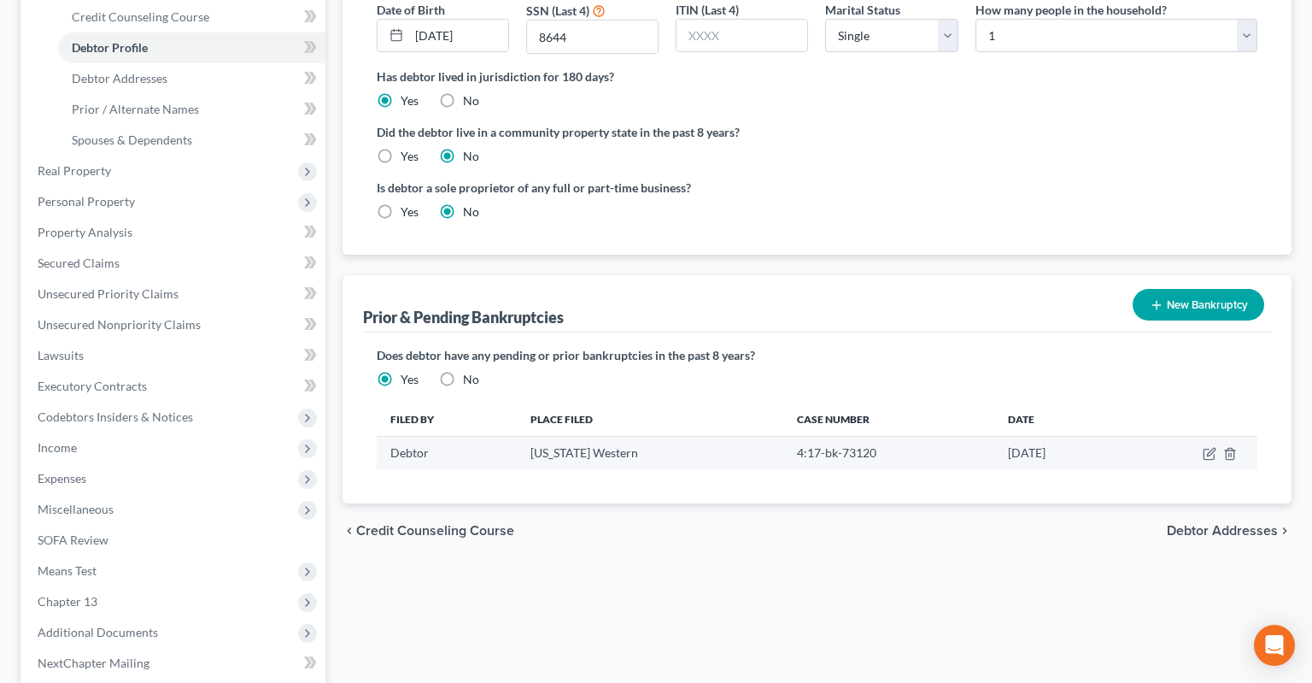
click at [813, 437] on td "4:17-bk-73120" at bounding box center [888, 453] width 211 height 32
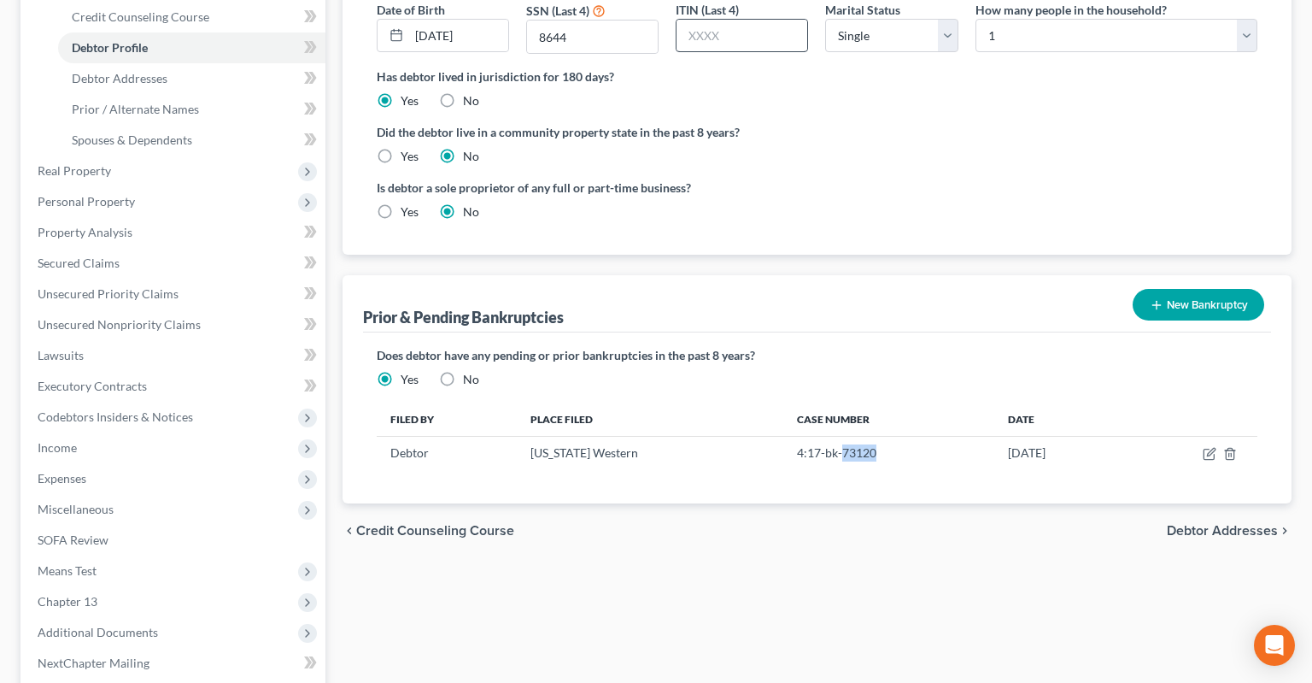
copy td "73120"
click at [132, 248] on link "Secured Claims" at bounding box center [175, 263] width 302 height 31
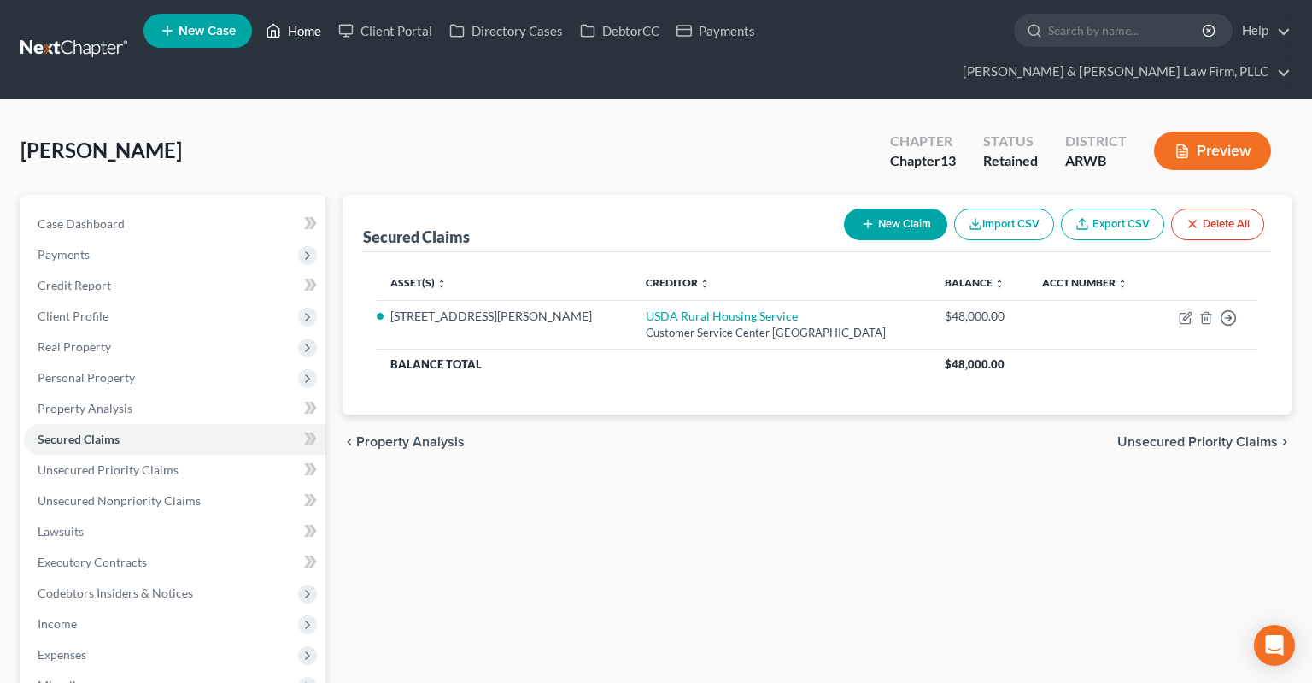
click at [281, 41] on icon at bounding box center [273, 31] width 15 height 21
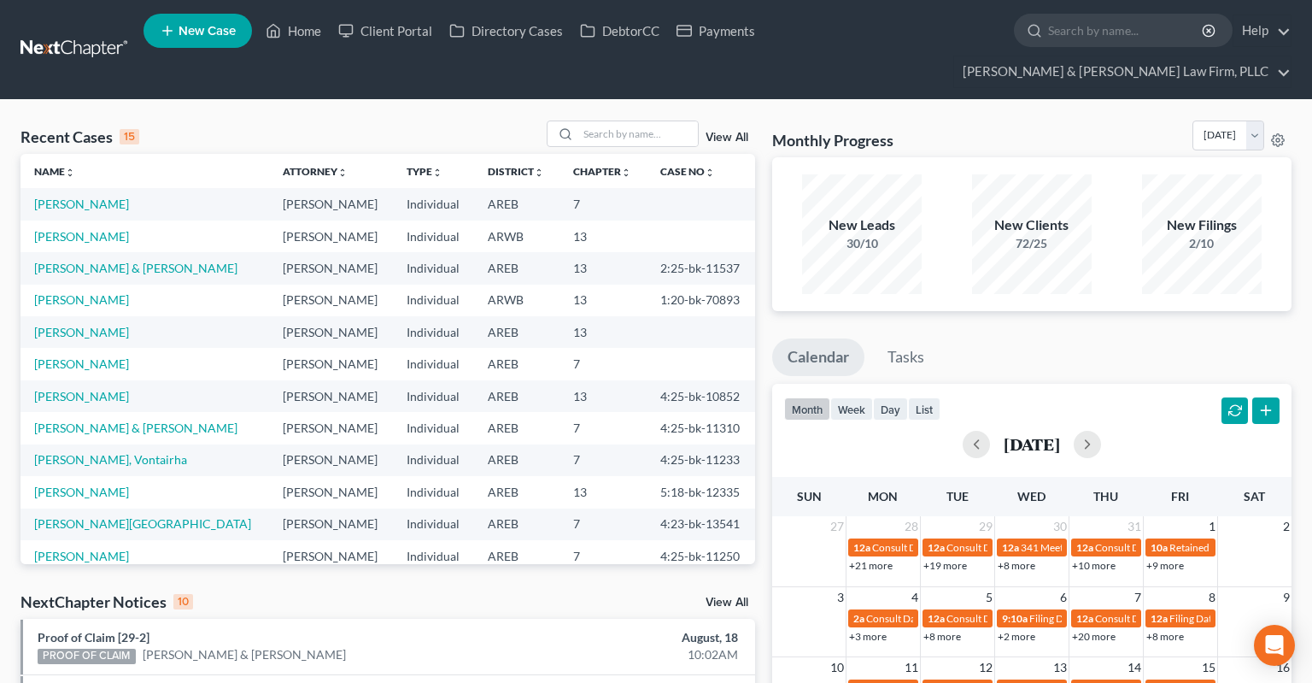
click at [196, 30] on span "New Case" at bounding box center [207, 31] width 57 height 13
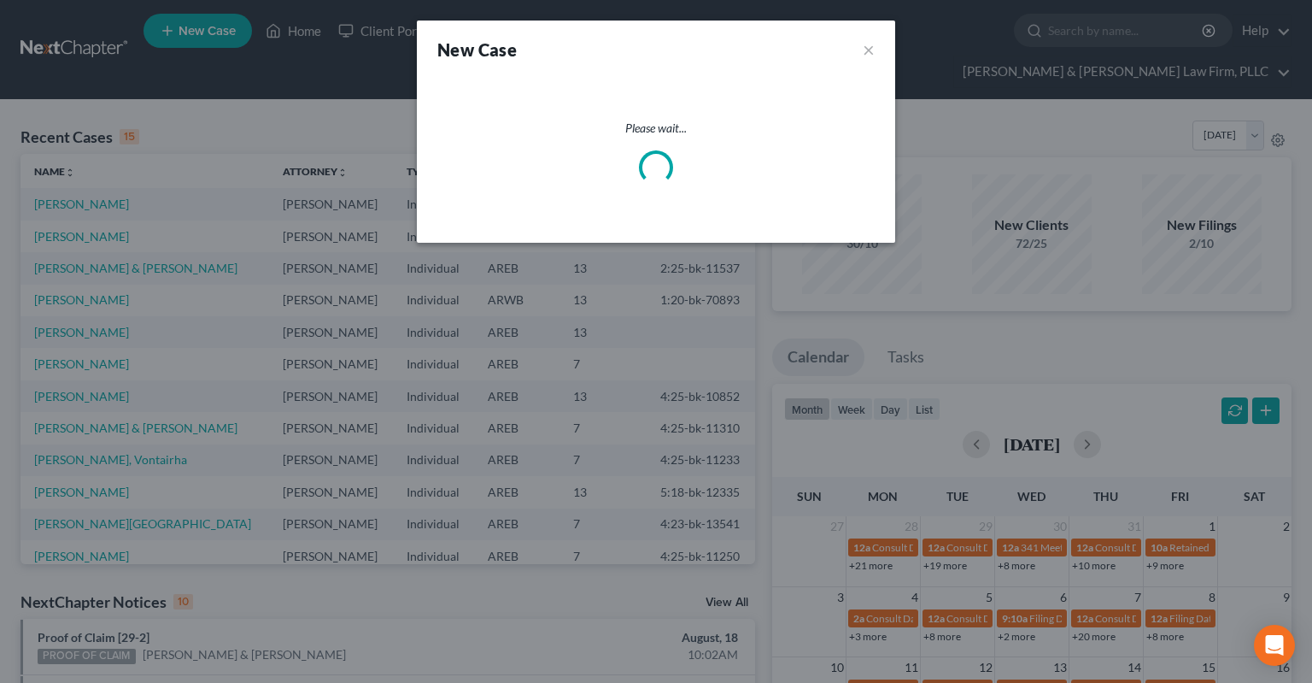
select select "5"
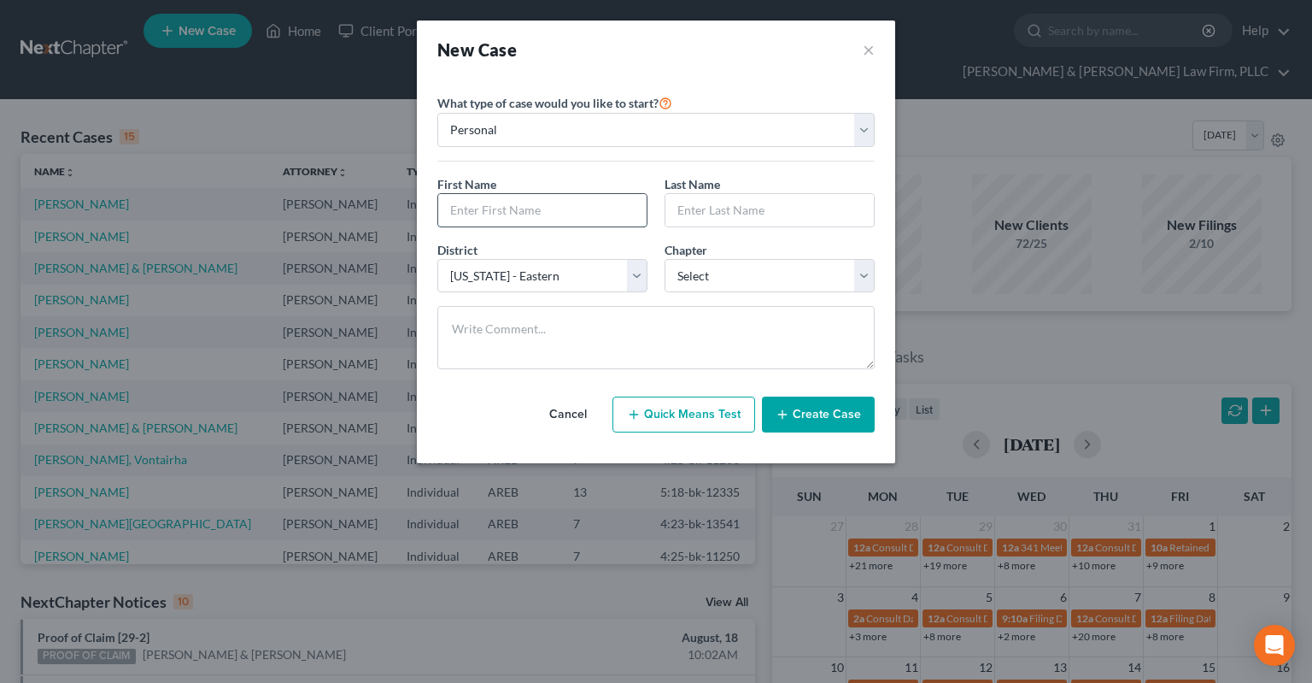
click at [600, 197] on input "text" at bounding box center [542, 210] width 208 height 32
type input "[PERSON_NAME]"
select select "0"
click option "7" at bounding box center [0, 0] width 0 height 0
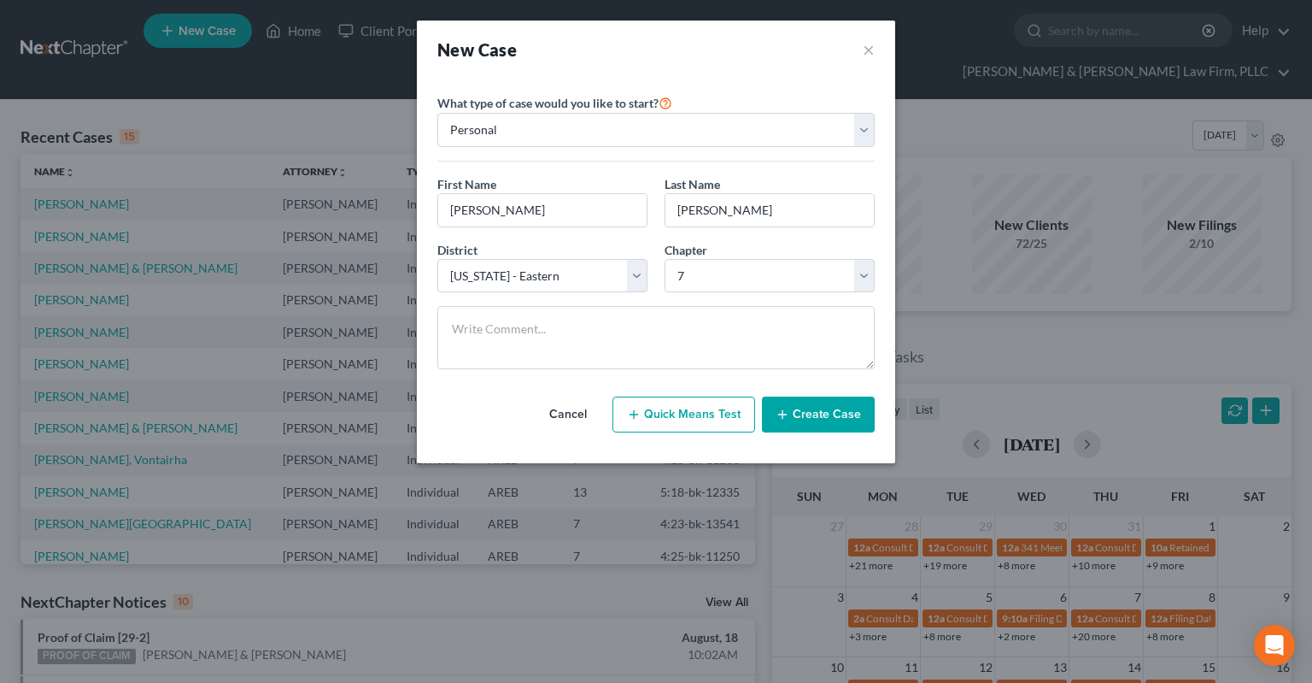
click at [800, 420] on button "Create Case" at bounding box center [818, 414] width 113 height 36
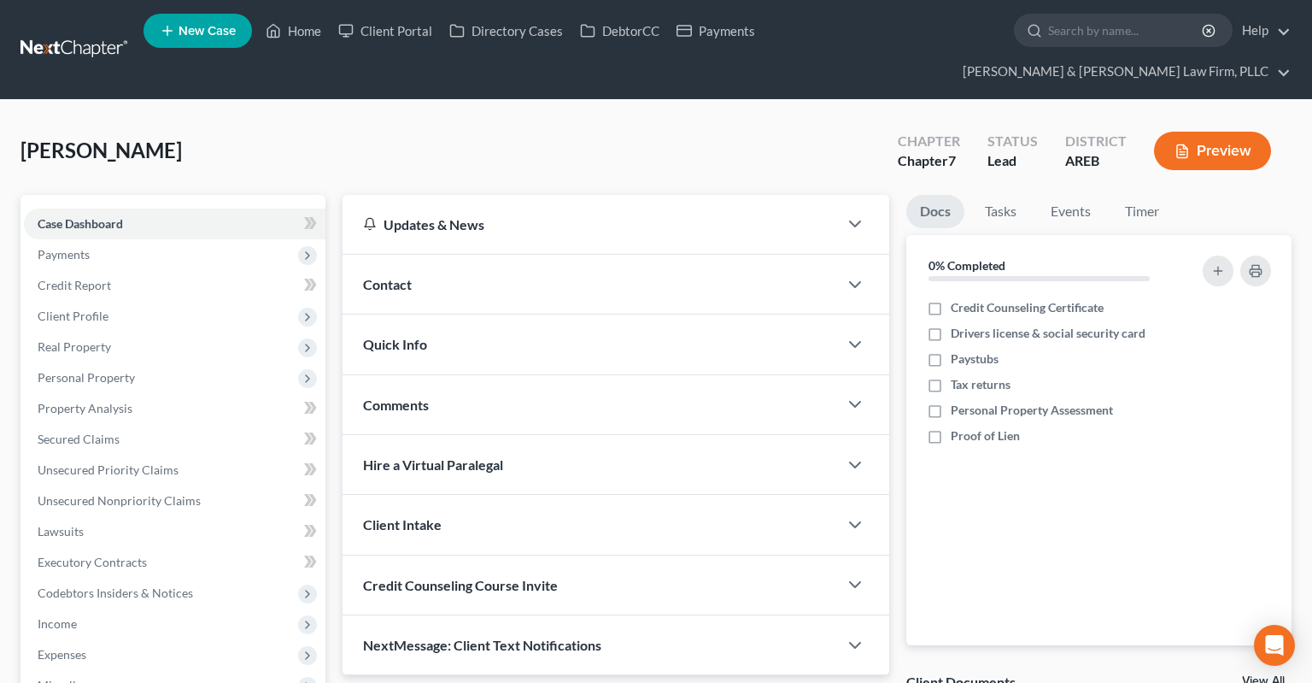
click at [485, 255] on div "Contact" at bounding box center [591, 284] width 496 height 59
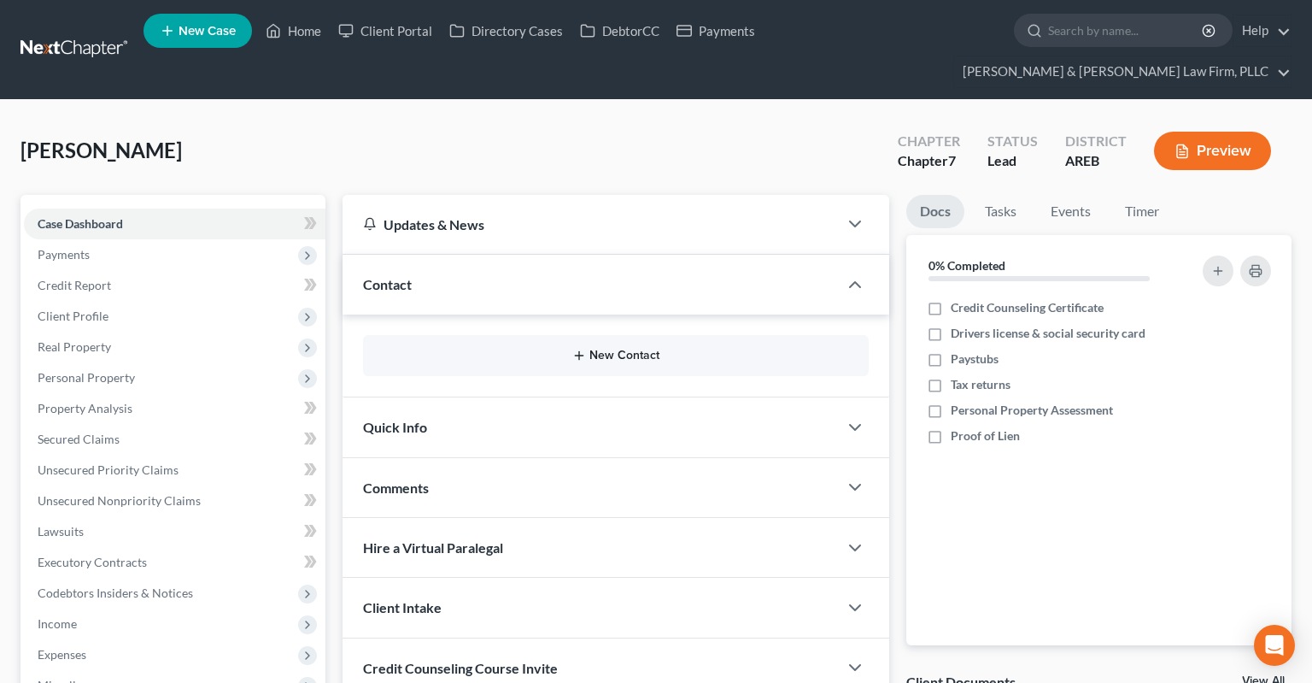
click at [595, 349] on button "New Contact" at bounding box center [616, 356] width 478 height 14
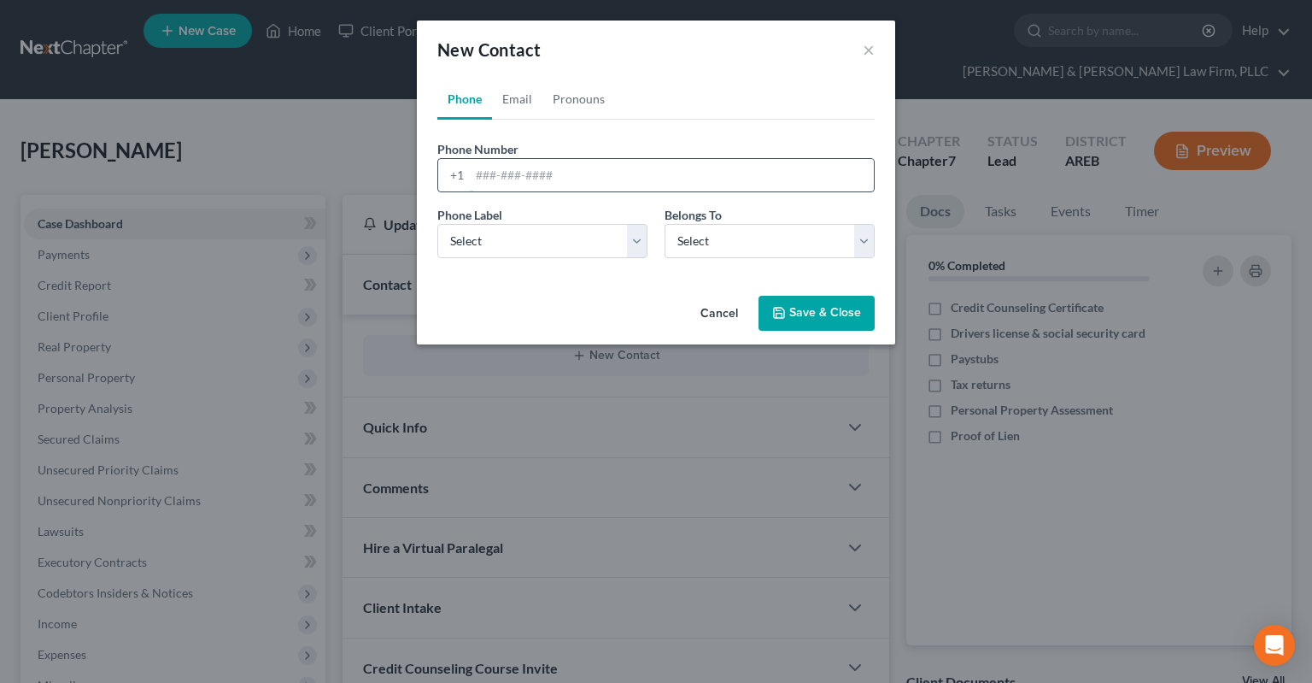
click at [613, 176] on input "tel" at bounding box center [672, 175] width 404 height 32
paste input "[PHONE_NUMBER]"
type input "[PHONE_NUMBER]"
click at [584, 220] on div "Phone Label * Select Mobile Home Work Other" at bounding box center [542, 232] width 227 height 52
click at [437, 224] on select "Select Mobile Home Work Other" at bounding box center [542, 241] width 210 height 34
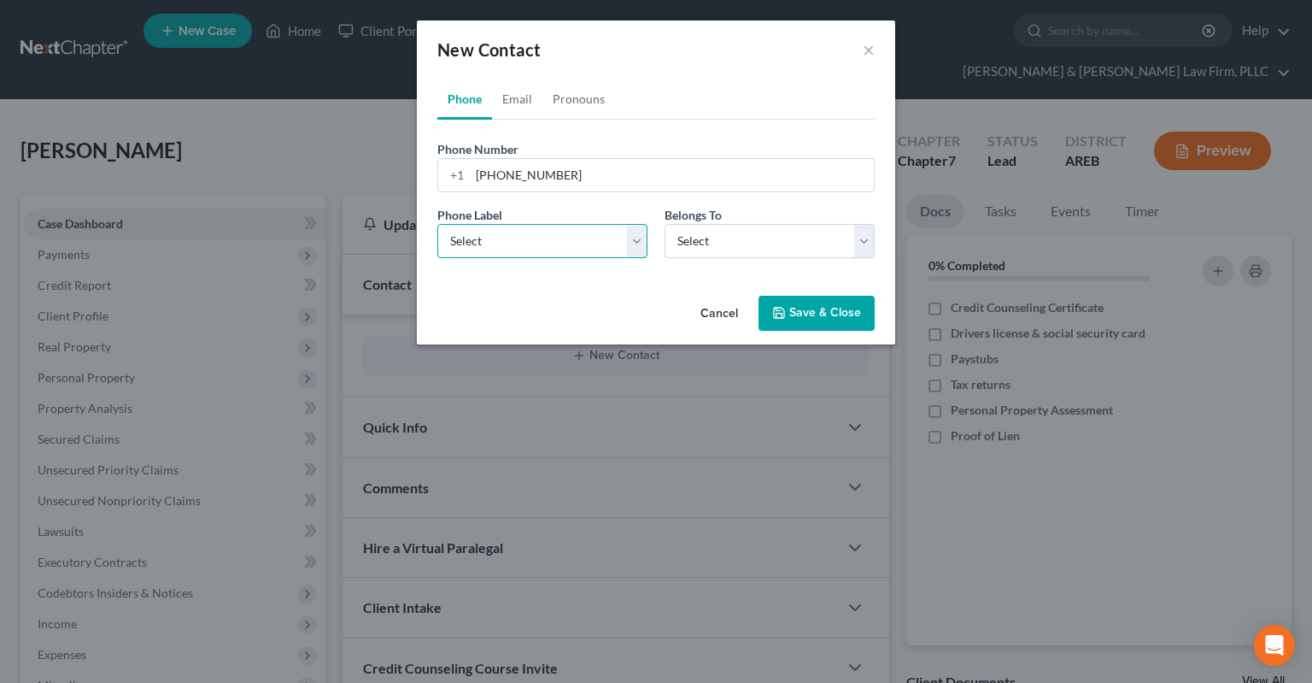
select select "0"
click option "Mobile" at bounding box center [0, 0] width 0 height 0
click at [665, 224] on select "Select Client Other" at bounding box center [770, 241] width 210 height 34
select select "0"
click option "Client" at bounding box center [0, 0] width 0 height 0
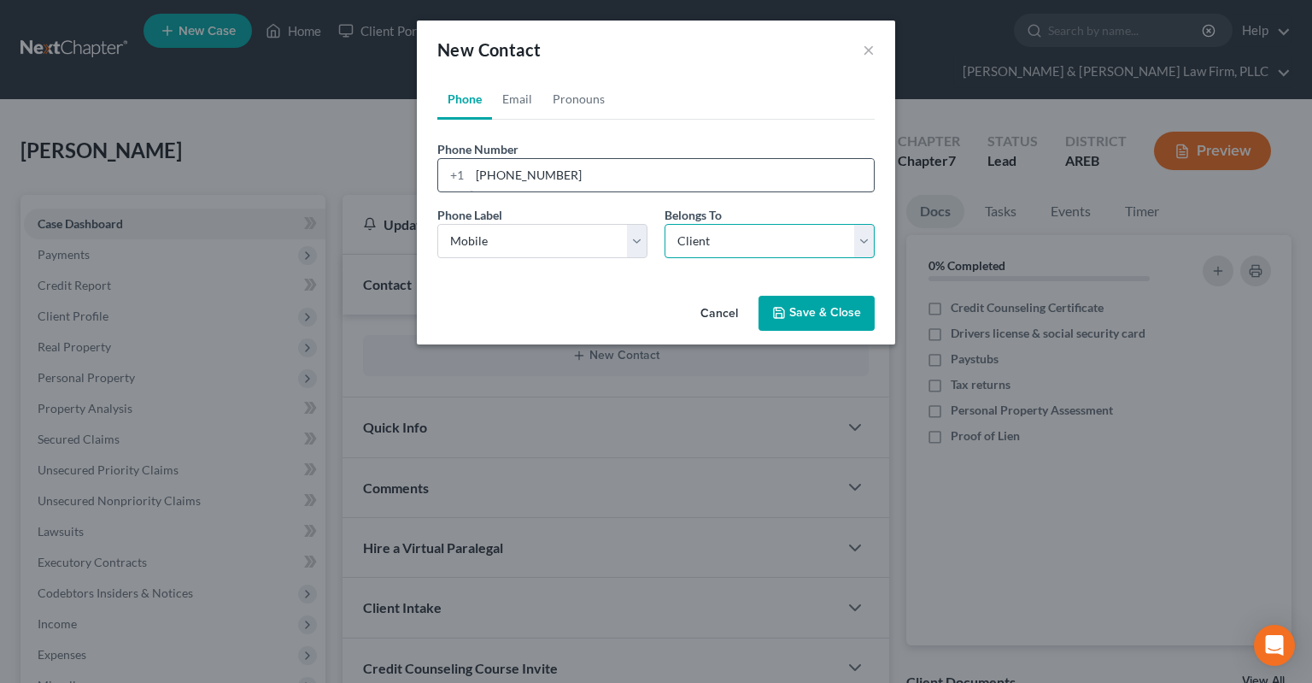
select select "0"
click at [525, 103] on link "Email" at bounding box center [517, 99] width 50 height 41
click at [543, 179] on input "email" at bounding box center [672, 175] width 404 height 32
type input "[EMAIL_ADDRESS][DOMAIN_NAME]"
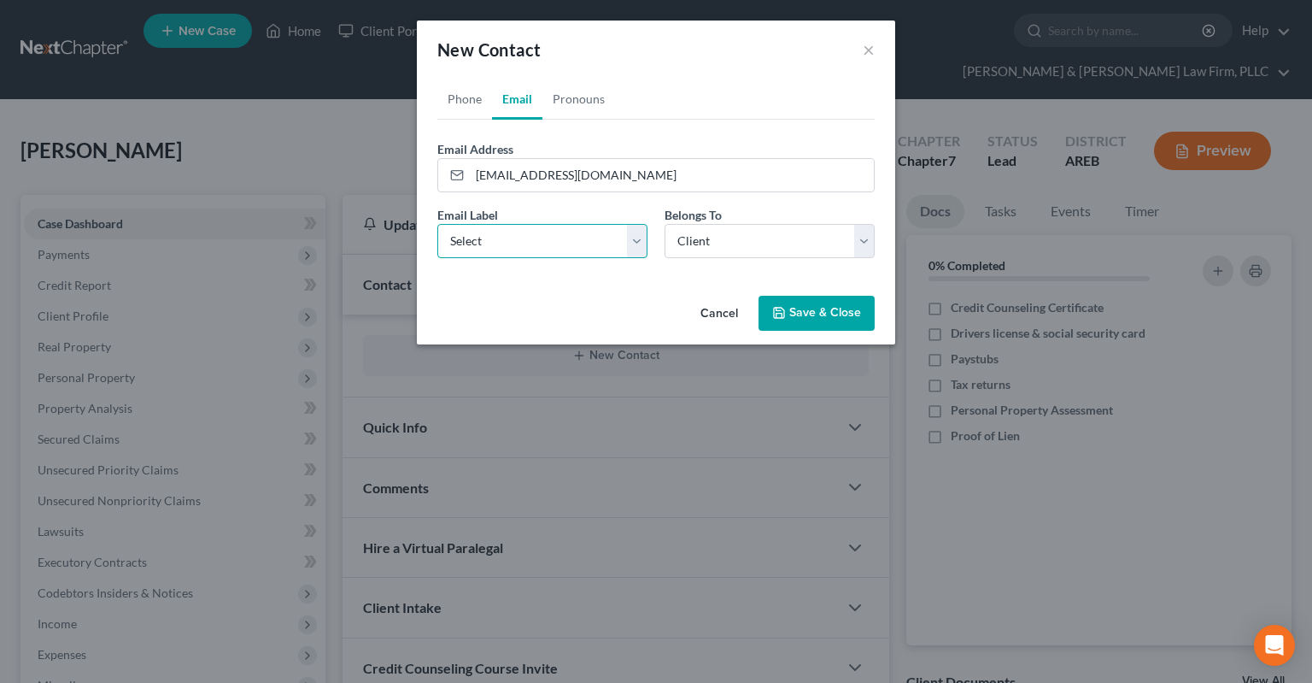
click at [437, 224] on select "Select Home Work Other" at bounding box center [542, 241] width 210 height 34
select select "0"
click option "Home" at bounding box center [0, 0] width 0 height 0
click at [579, 108] on link "Pronouns" at bounding box center [579, 99] width 73 height 41
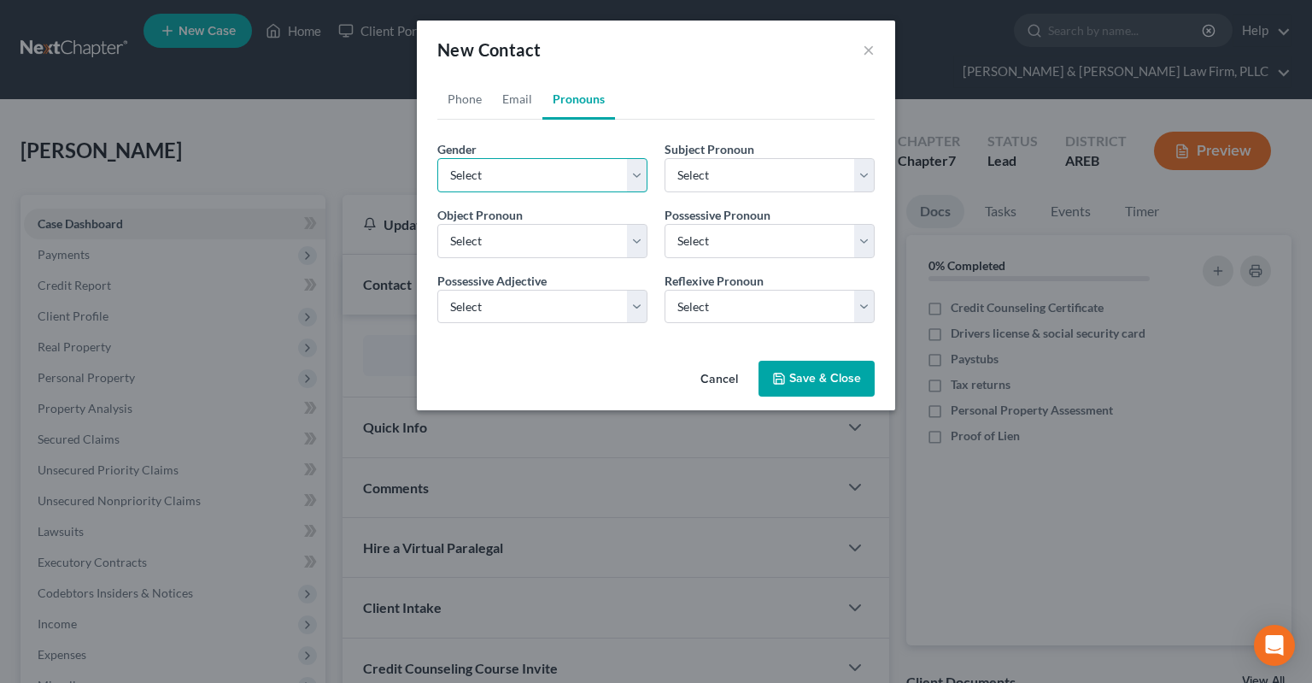
click at [437, 158] on select "Select [DEMOGRAPHIC_DATA] [DEMOGRAPHIC_DATA] [DEMOGRAPHIC_DATA] More Than One P…" at bounding box center [542, 175] width 210 height 34
select select "0"
click option "[DEMOGRAPHIC_DATA]" at bounding box center [0, 0] width 0 height 0
select select "0"
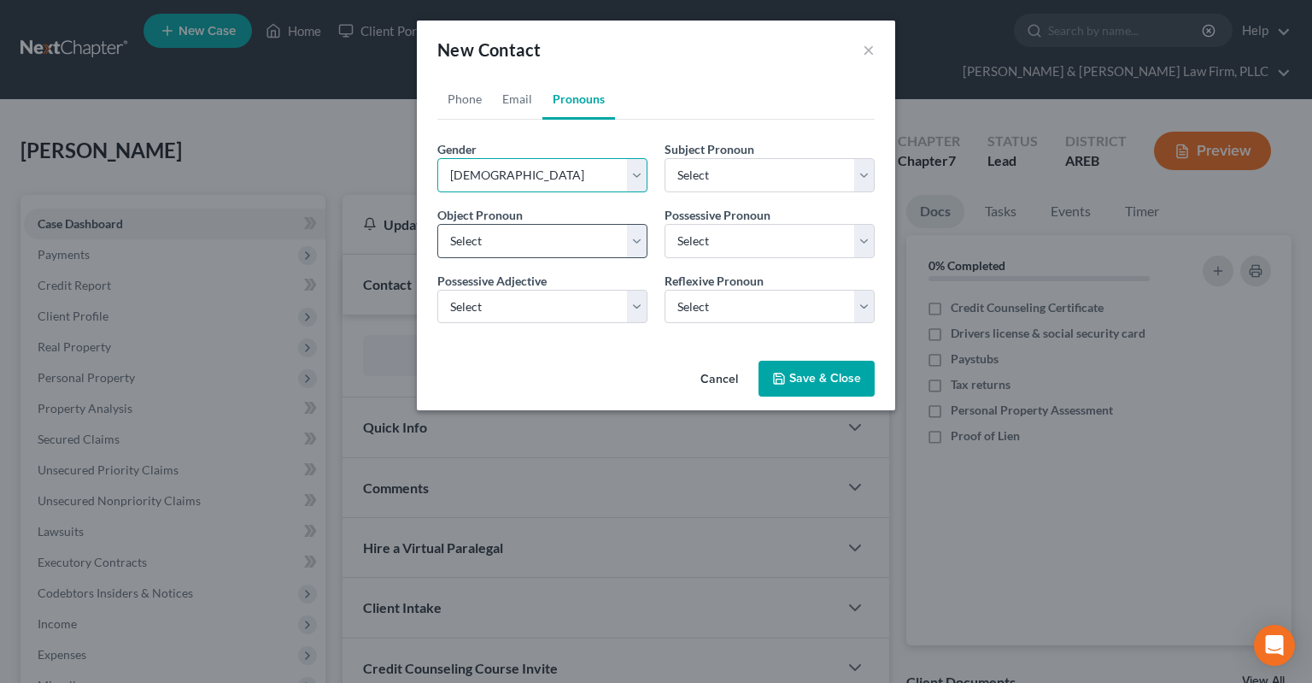
select select "0"
click at [780, 384] on button "Save & Close" at bounding box center [817, 379] width 116 height 36
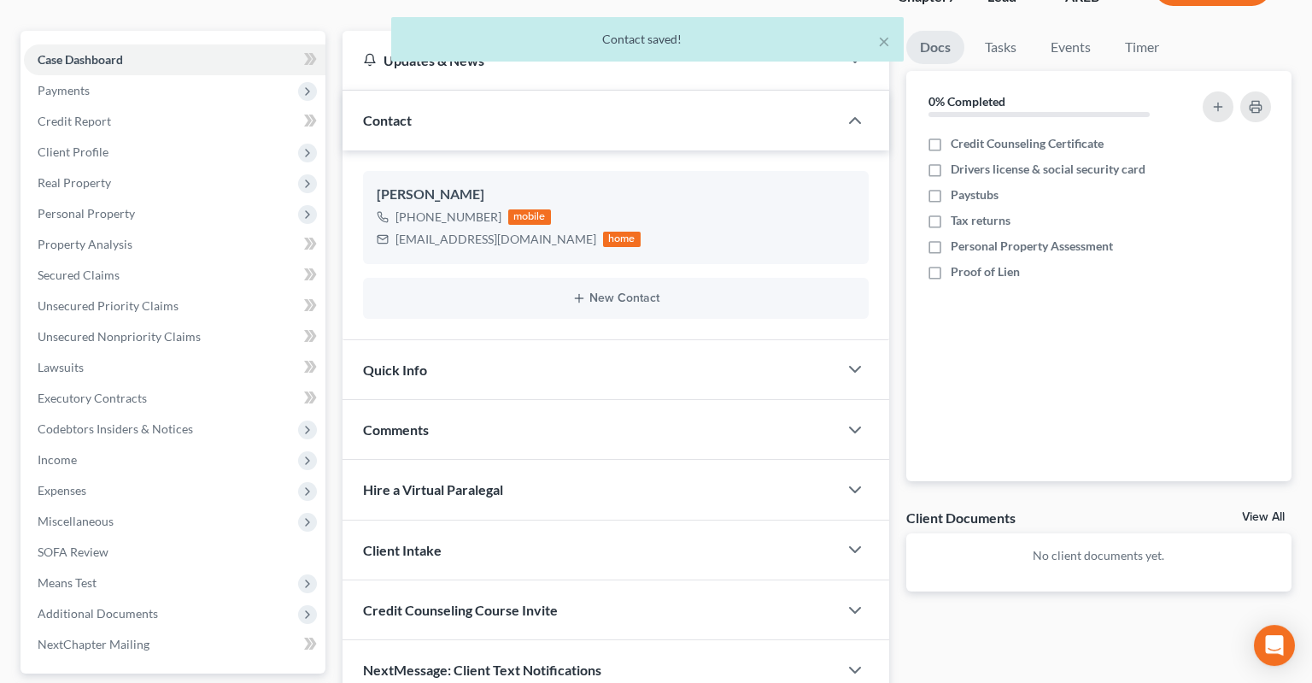
scroll to position [270, 0]
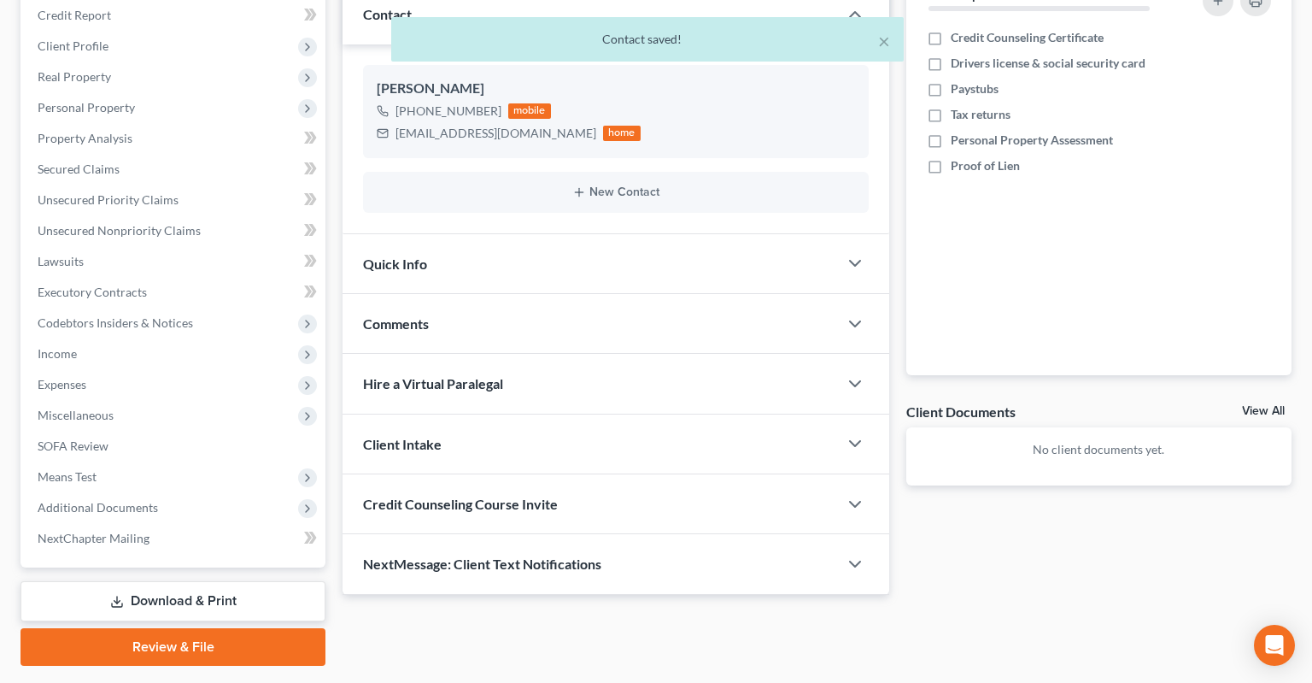
click at [581, 234] on div "Quick Info" at bounding box center [591, 263] width 496 height 59
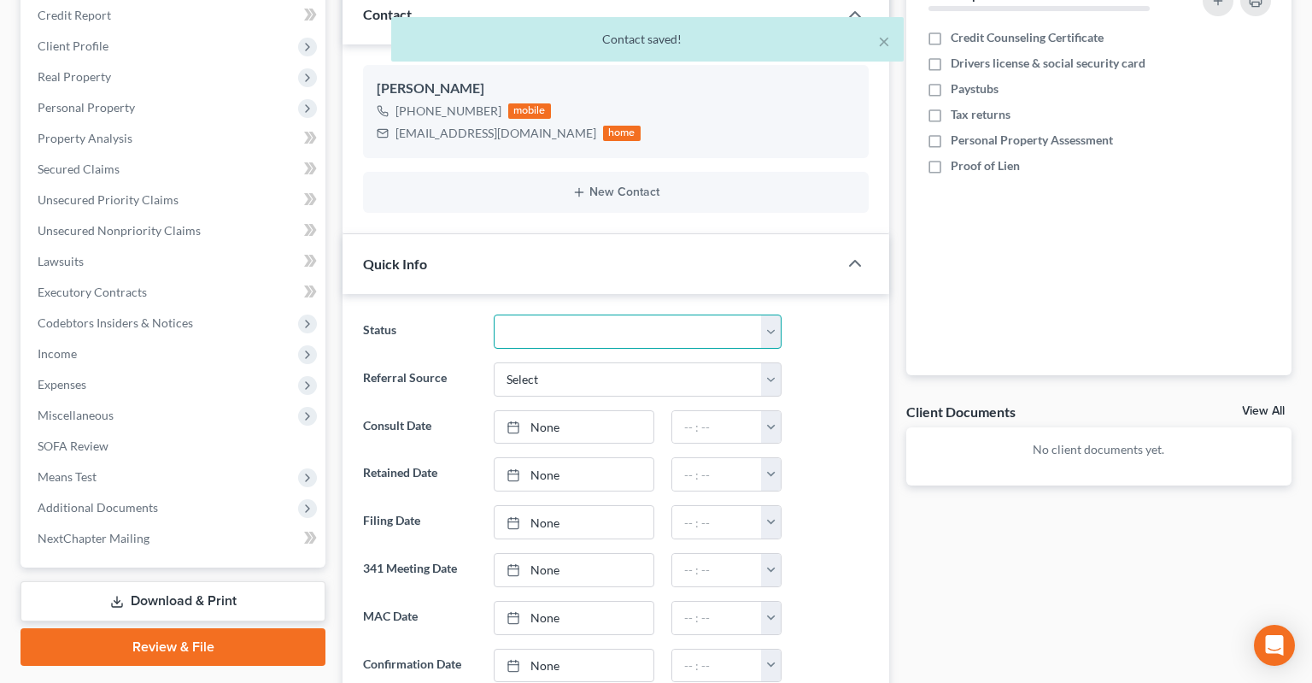
click at [494, 314] on select "Awaiting 341 Chapter 7 - Attended Meeting Confirmed Discharged Dismissed New Co…" at bounding box center [638, 331] width 288 height 34
select select "5"
click option "New Consult" at bounding box center [0, 0] width 0 height 0
click at [494, 362] on select "Select Word Of Mouth Previous Clients Direct Mail Website Google Search Modern …" at bounding box center [638, 379] width 288 height 34
select select "2"
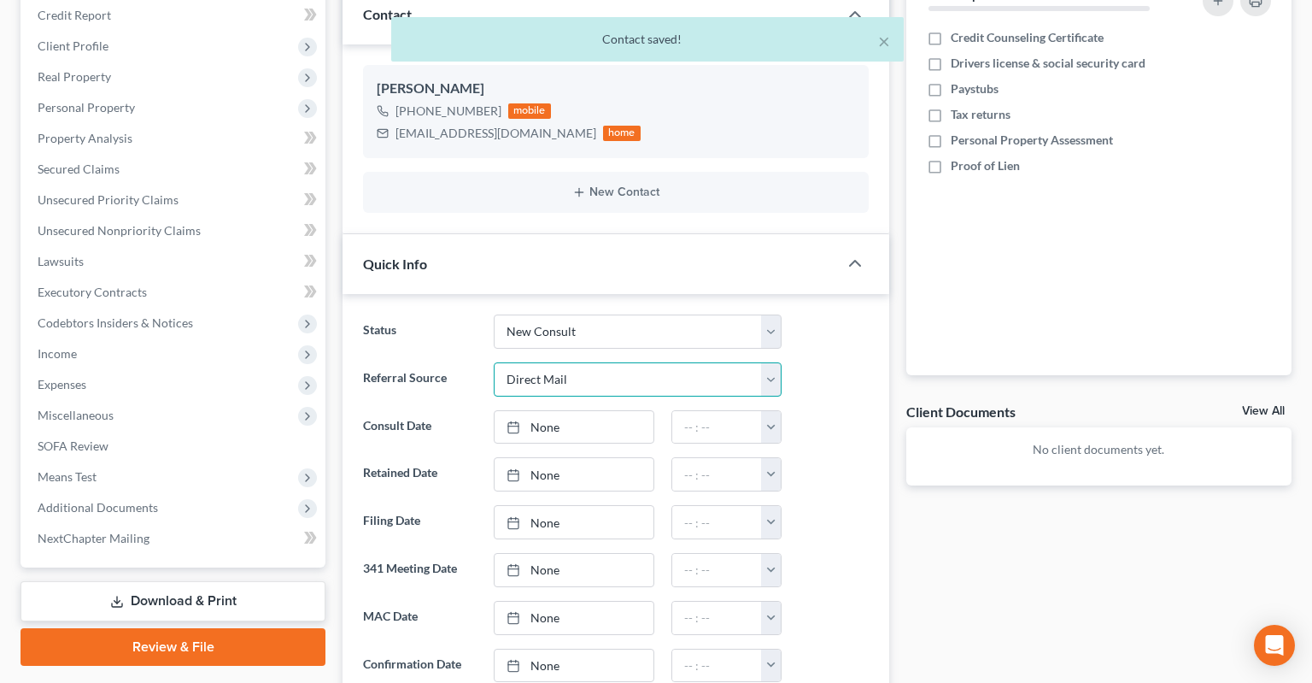
click option "Direct Mail" at bounding box center [0, 0] width 0 height 0
click at [564, 411] on link "None" at bounding box center [574, 427] width 159 height 32
type input "[DATE]"
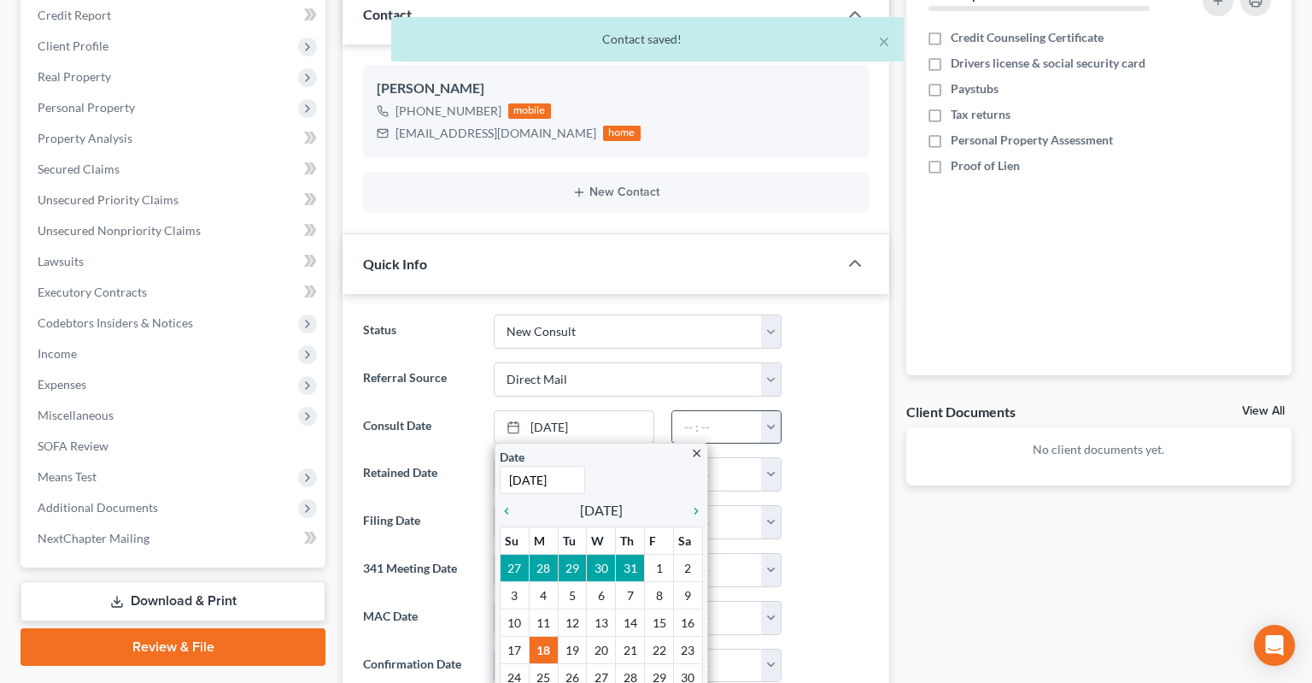
click at [692, 411] on input "text" at bounding box center [717, 427] width 90 height 32
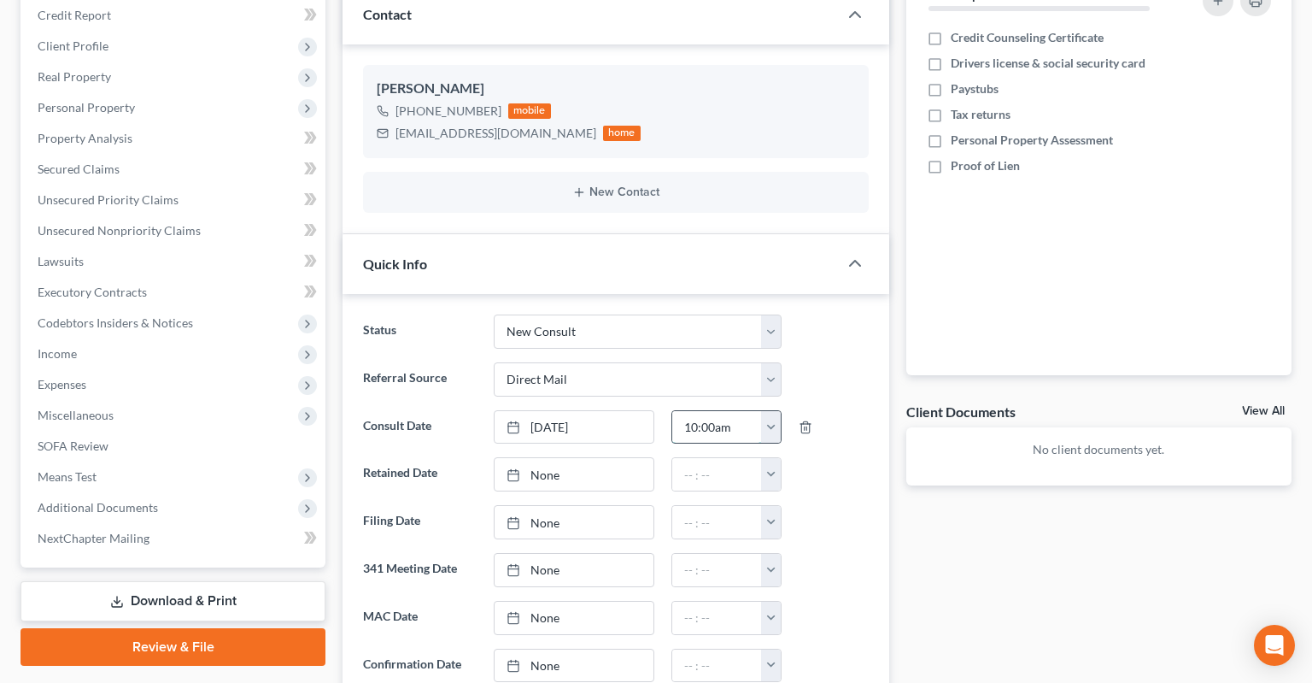
type input "10:00am"
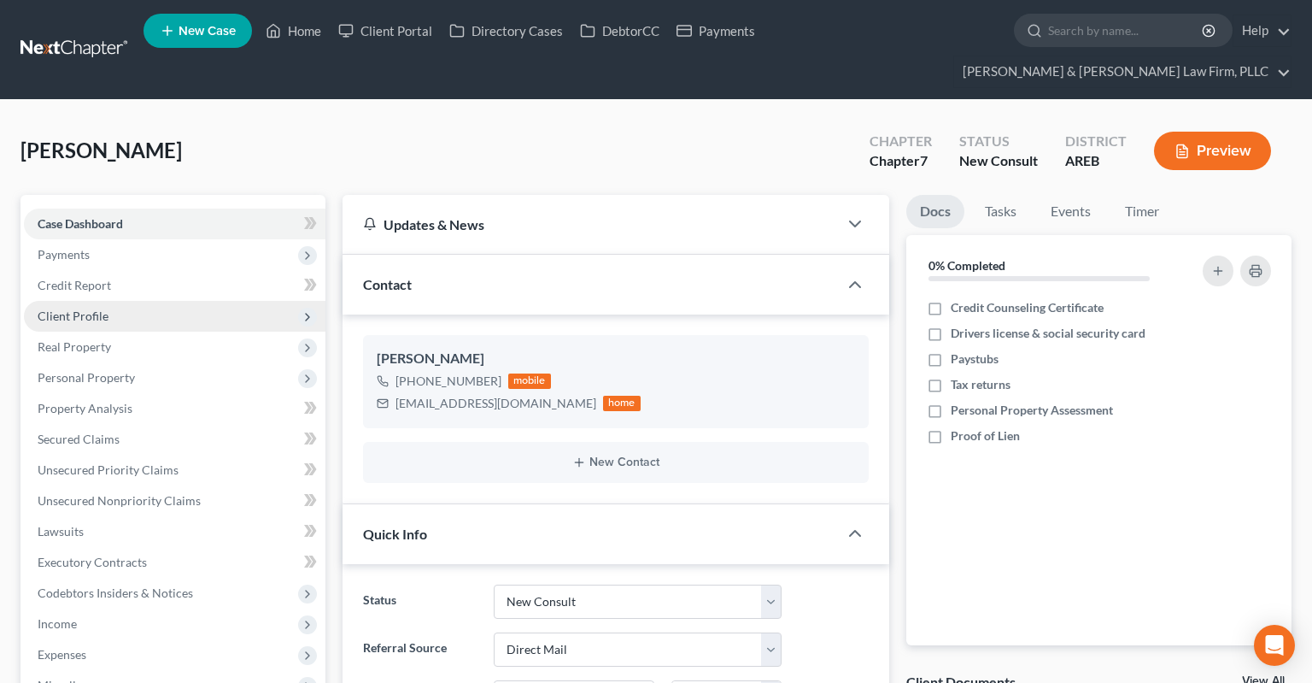
click at [136, 301] on span "Client Profile" at bounding box center [175, 316] width 302 height 31
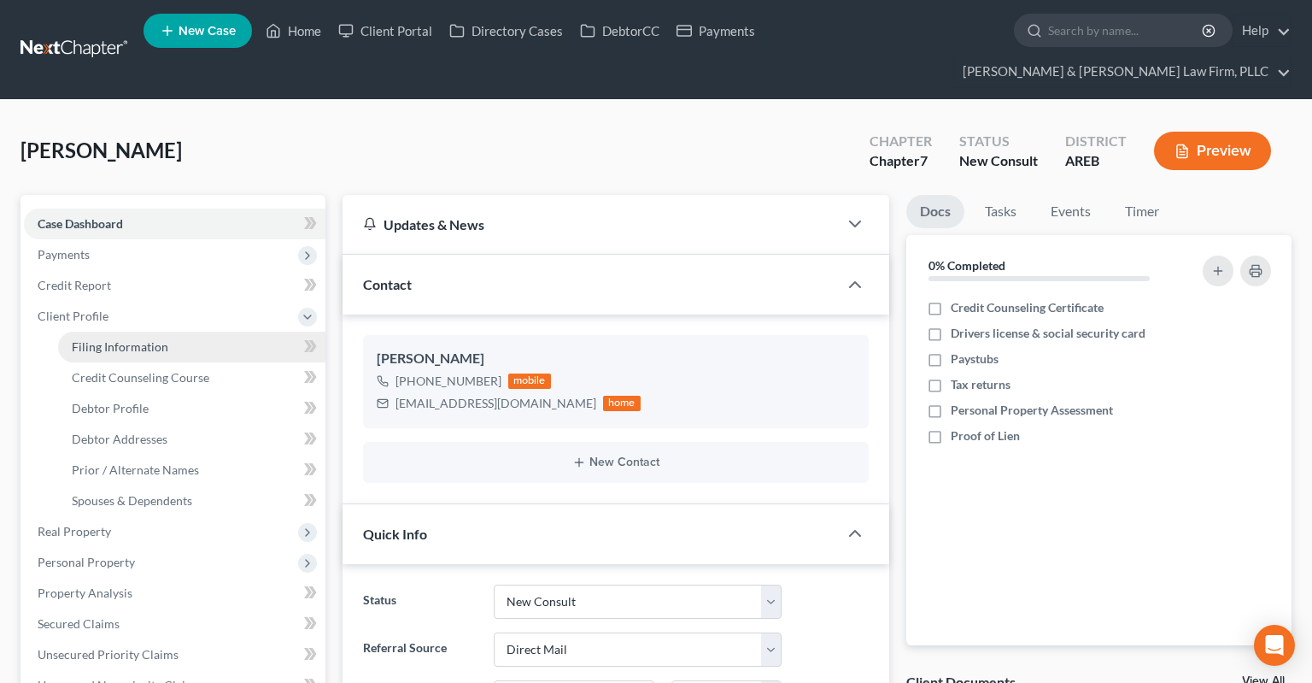
click at [132, 331] on link "Filing Information" at bounding box center [191, 346] width 267 height 31
select select "1"
select select "0"
select select "5"
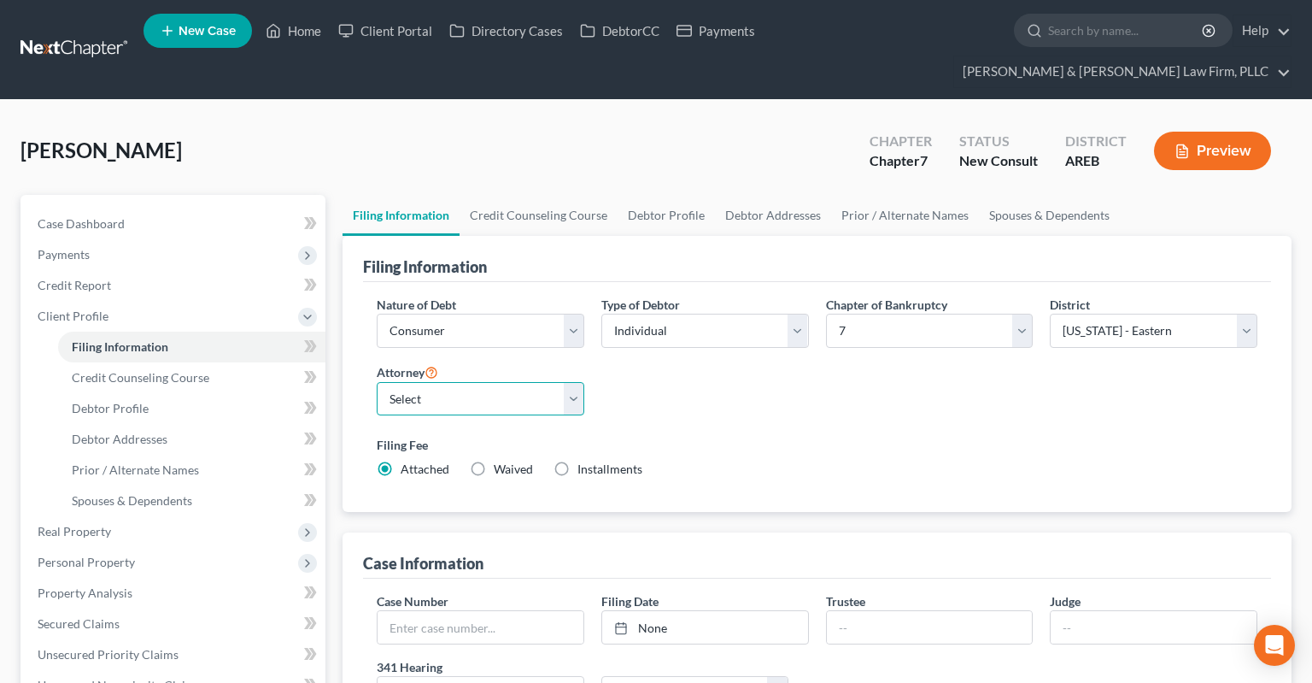
click at [377, 382] on select "Select [PERSON_NAME] - AREB [PERSON_NAME] - ARWB [PERSON_NAME] - AREB [PERSON_N…" at bounding box center [481, 399] width 208 height 34
select select "2"
click option "[PERSON_NAME] - AREB" at bounding box center [0, 0] width 0 height 0
drag, startPoint x: 555, startPoint y: 466, endPoint x: 563, endPoint y: 458, distance: 11.5
click at [563, 459] on div "Nature of Debt Select Business Consumer Other Nature of Business Select Clearin…" at bounding box center [817, 397] width 908 height 231
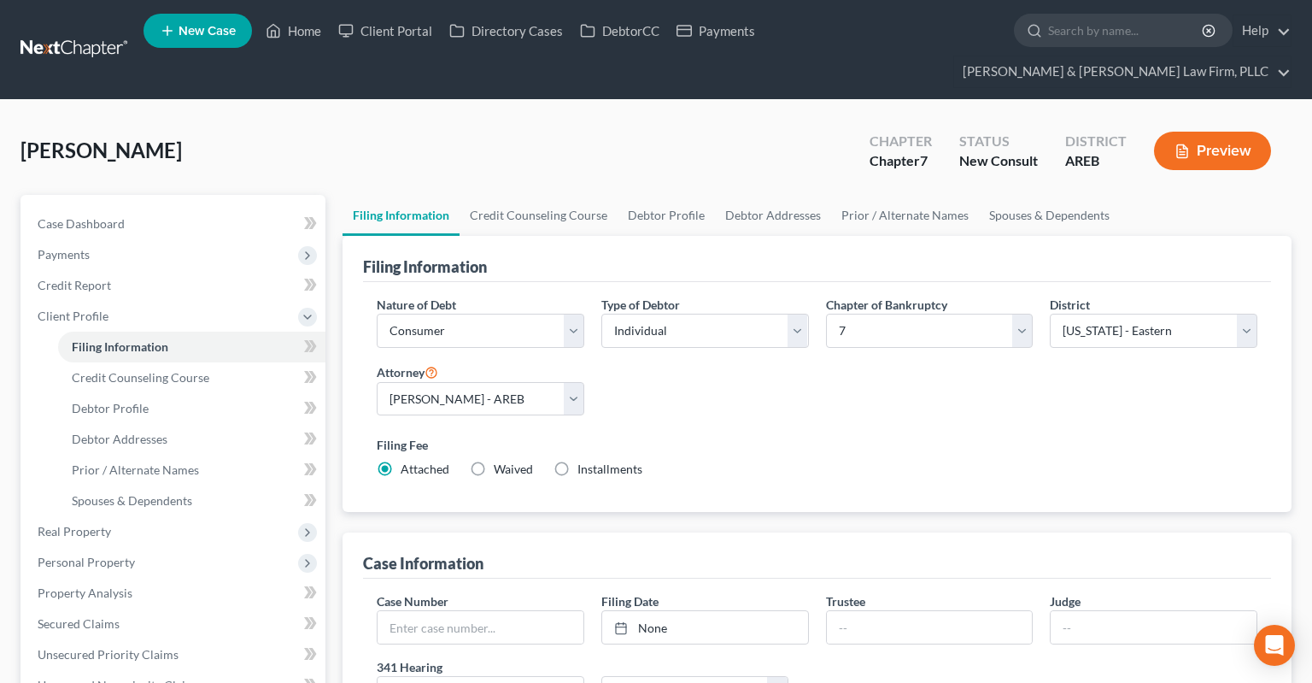
click at [684, 436] on div "Filing Fee Attached Waived Waived Installments Installments" at bounding box center [817, 457] width 881 height 42
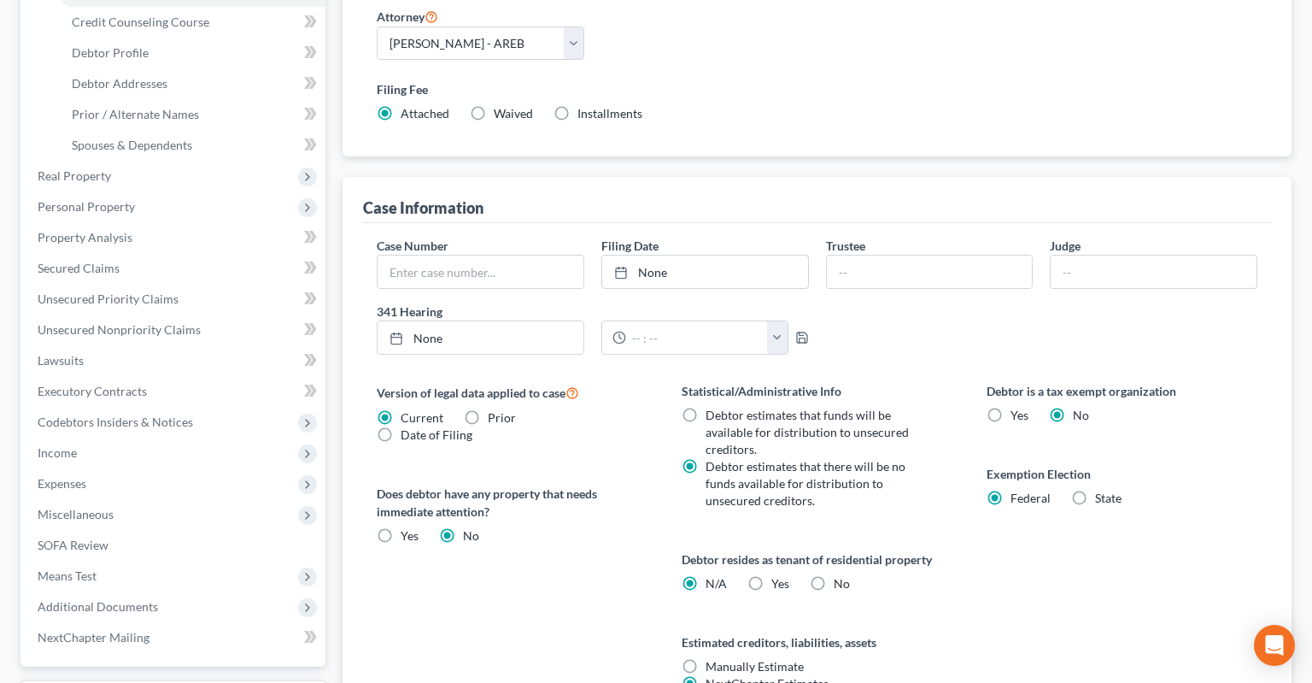
scroll to position [361, 0]
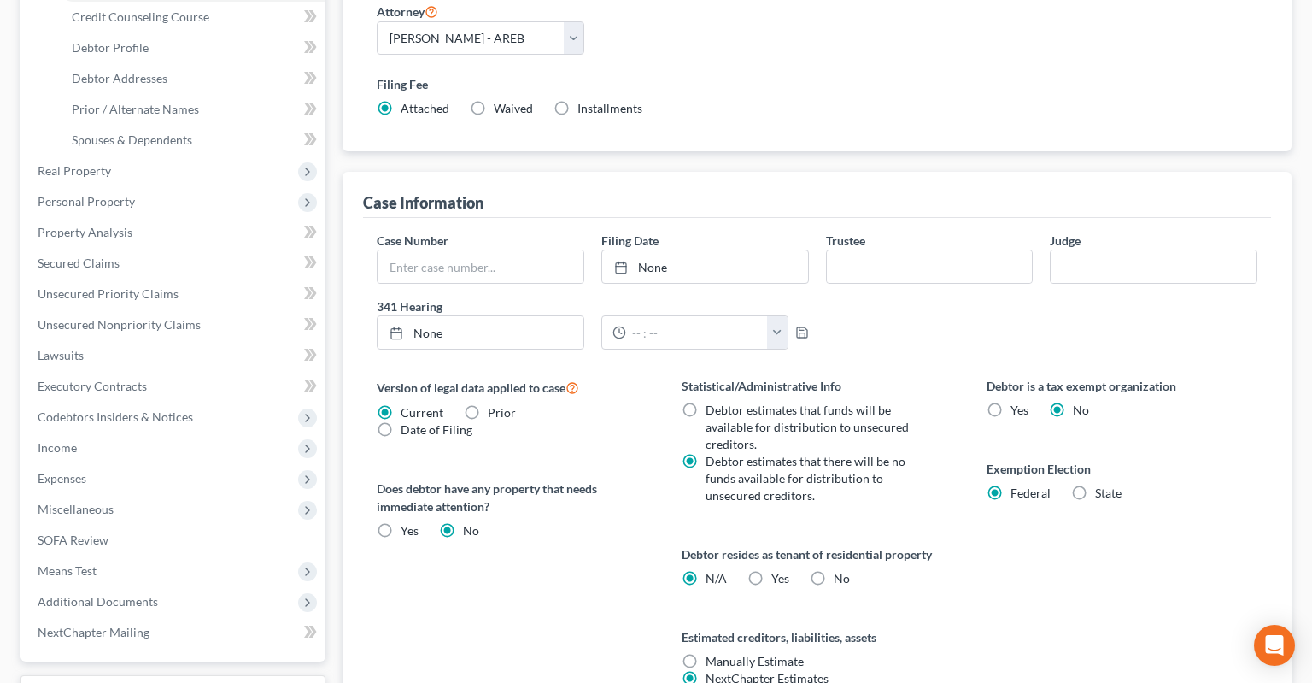
click at [772, 570] on label "Yes Yes" at bounding box center [781, 578] width 18 height 17
click at [778, 570] on input "Yes Yes" at bounding box center [783, 575] width 11 height 11
radio input "true"
radio input "false"
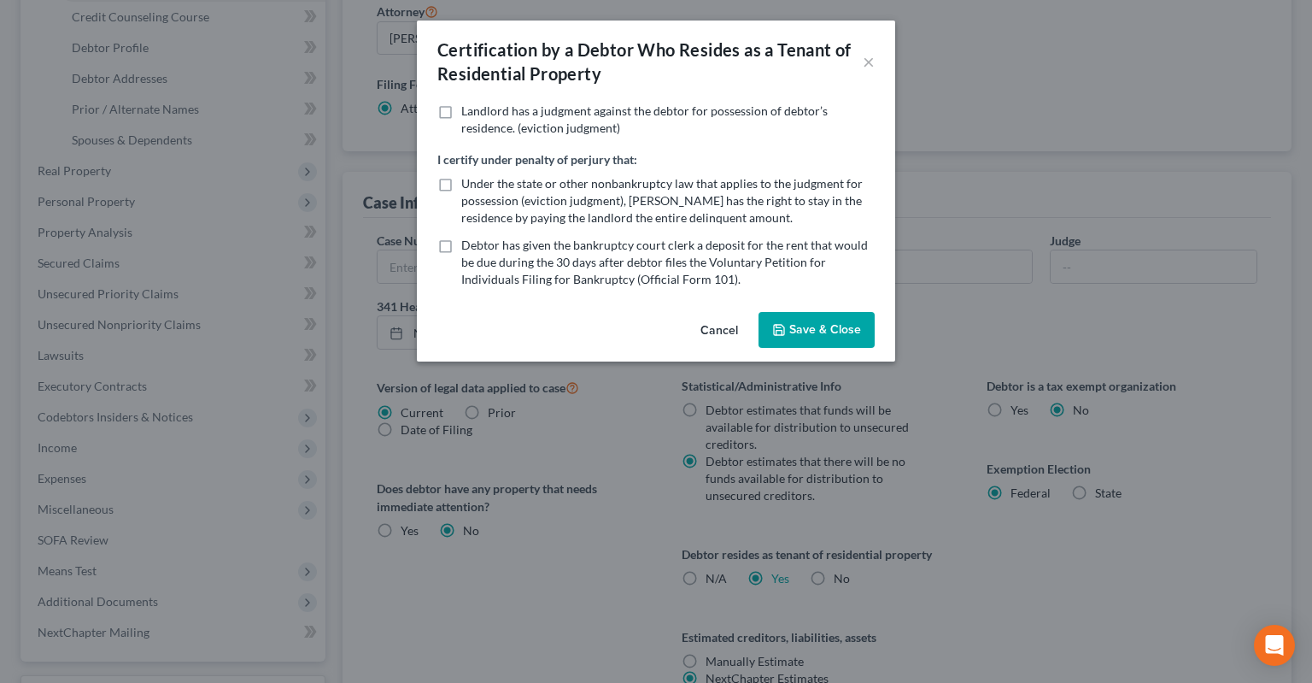
click at [989, 519] on div "Certification by a Debtor Who Resides as a Tenant of Residential Property × Lan…" at bounding box center [656, 341] width 1312 height 683
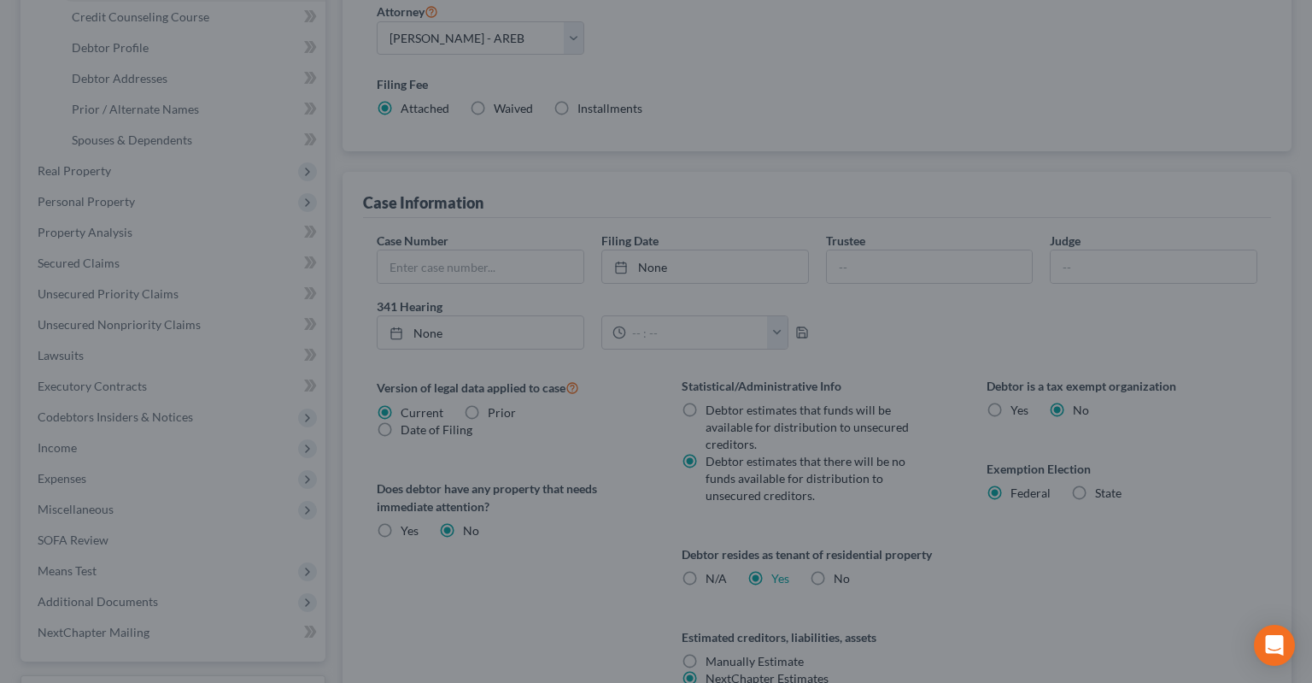
scroll to position [0, 0]
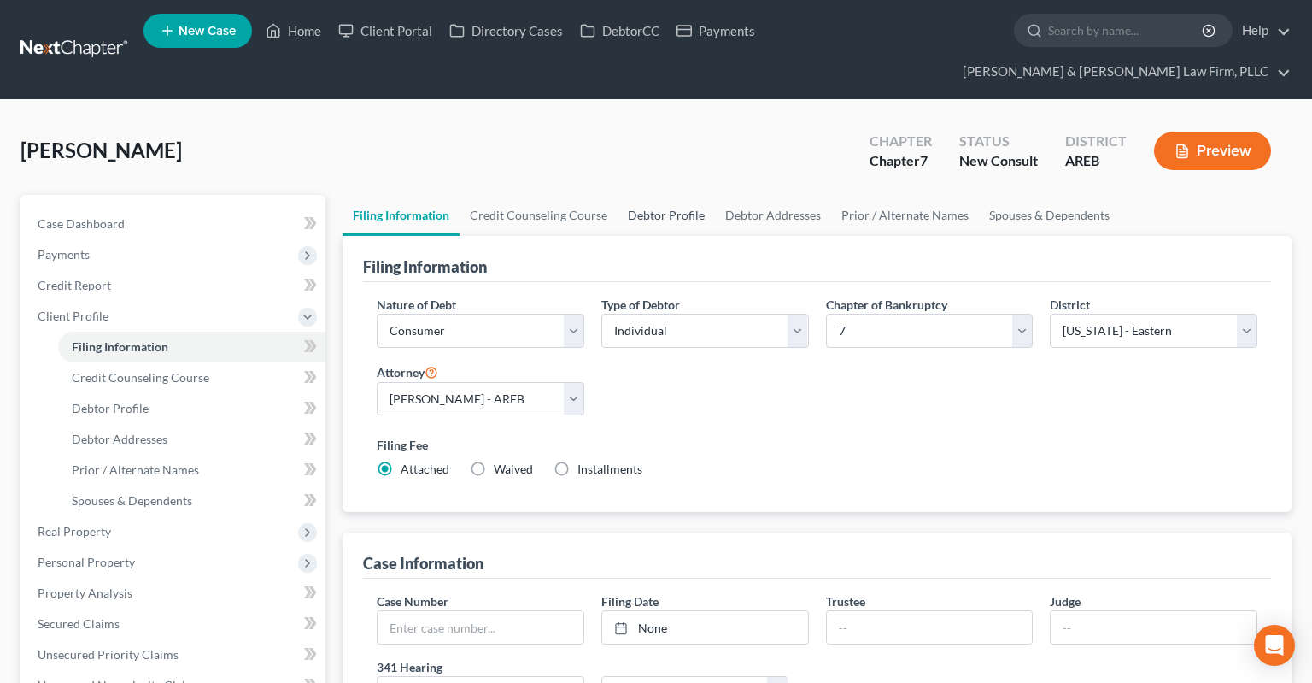
click at [667, 195] on link "Debtor Profile" at bounding box center [666, 215] width 97 height 41
select select "0"
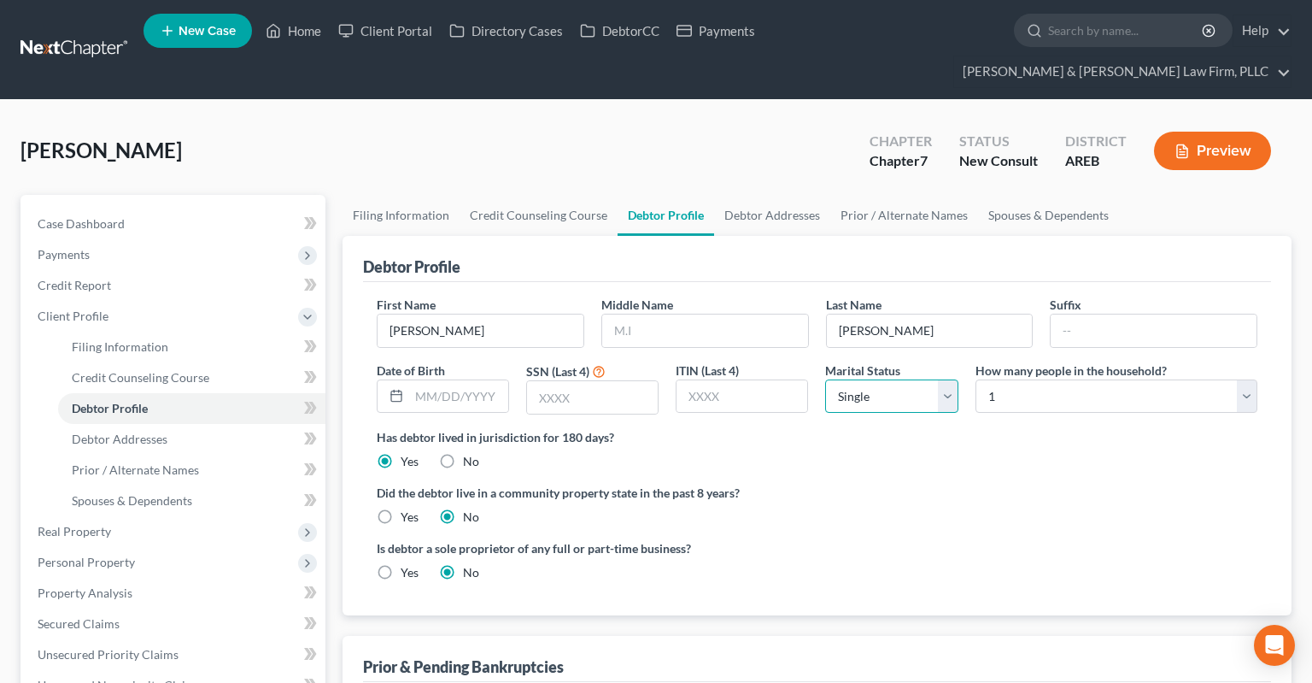
click at [825, 379] on select "Select Single Married Separated Divorced Widowed" at bounding box center [891, 396] width 132 height 34
select select "3"
click option "Divorced" at bounding box center [0, 0] width 0 height 0
click at [918, 484] on div "Did the debtor live in a community property state in the past 8 years? Yes No" at bounding box center [817, 505] width 881 height 42
click at [976, 379] on select "Select 1 2 3 4 5 6 7 8 9 10 11 12 13 14 15 16 17 18 19 20" at bounding box center [1117, 396] width 282 height 34
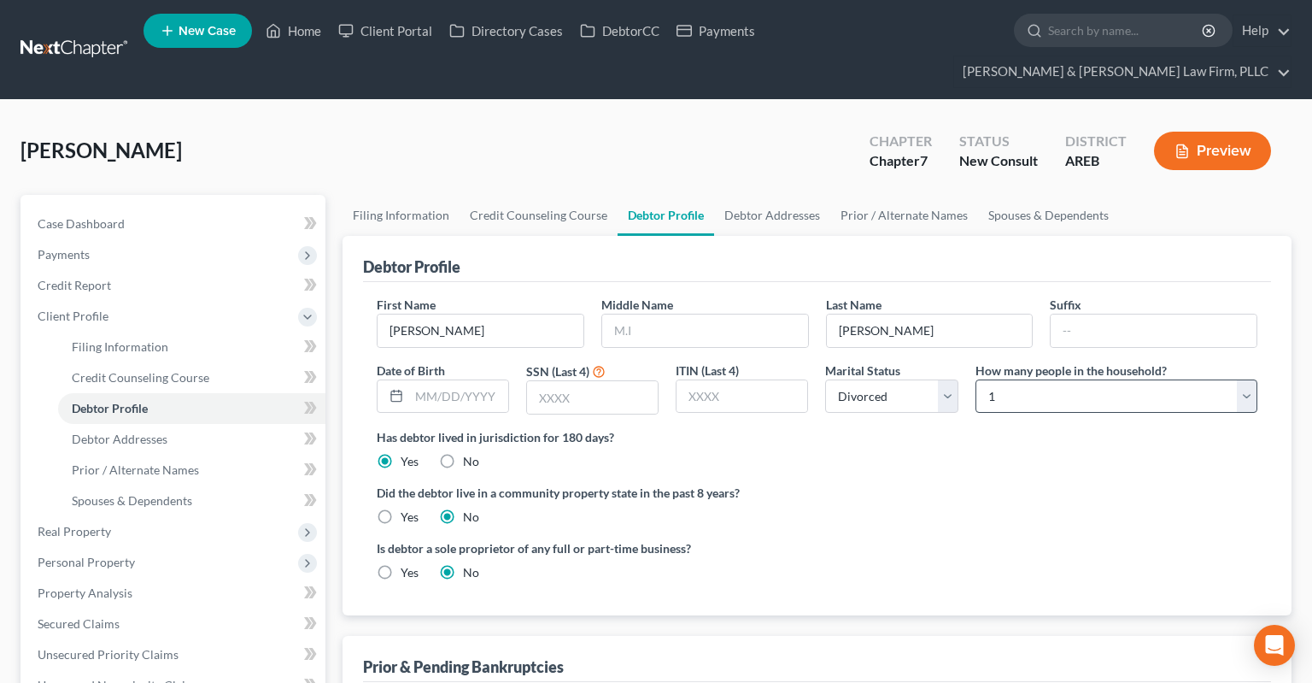
click at [812, 120] on div "[PERSON_NAME] Upgraded Chapter Chapter 7 Status New Consult District AREB Previ…" at bounding box center [656, 157] width 1271 height 74
click at [976, 379] on select "Select 1 2 3 4 5 6 7 8 9 10 11 12 13 14 15 16 17 18 19 20" at bounding box center [1117, 396] width 282 height 34
click at [996, 428] on div "Has debtor lived in jurisdiction for 180 days? Yes No Debtor must reside in jur…" at bounding box center [817, 449] width 881 height 42
click at [976, 379] on select "Select 1 2 3 4 5 6 7 8 9 10 11 12 13 14 15 16 17 18 19 20" at bounding box center [1117, 396] width 282 height 34
select select "5"
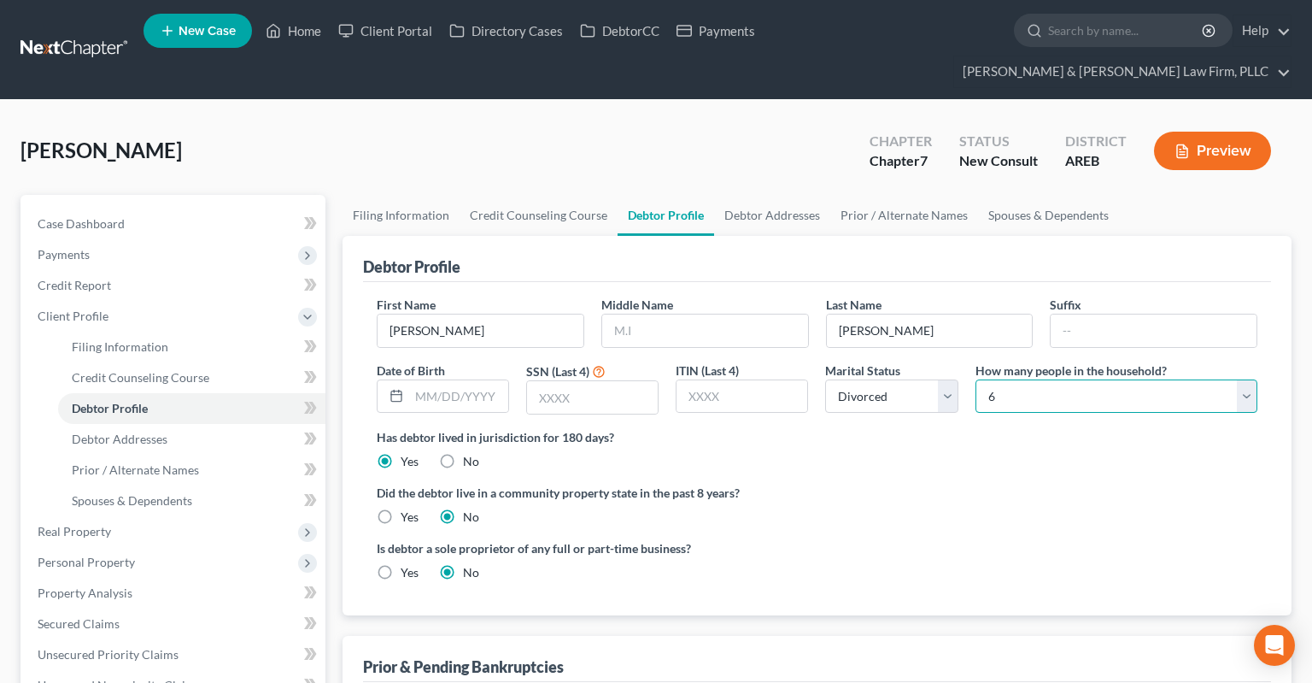
click option "6" at bounding box center [0, 0] width 0 height 0
click at [1024, 195] on link "Spouses & Dependents" at bounding box center [1048, 215] width 141 height 41
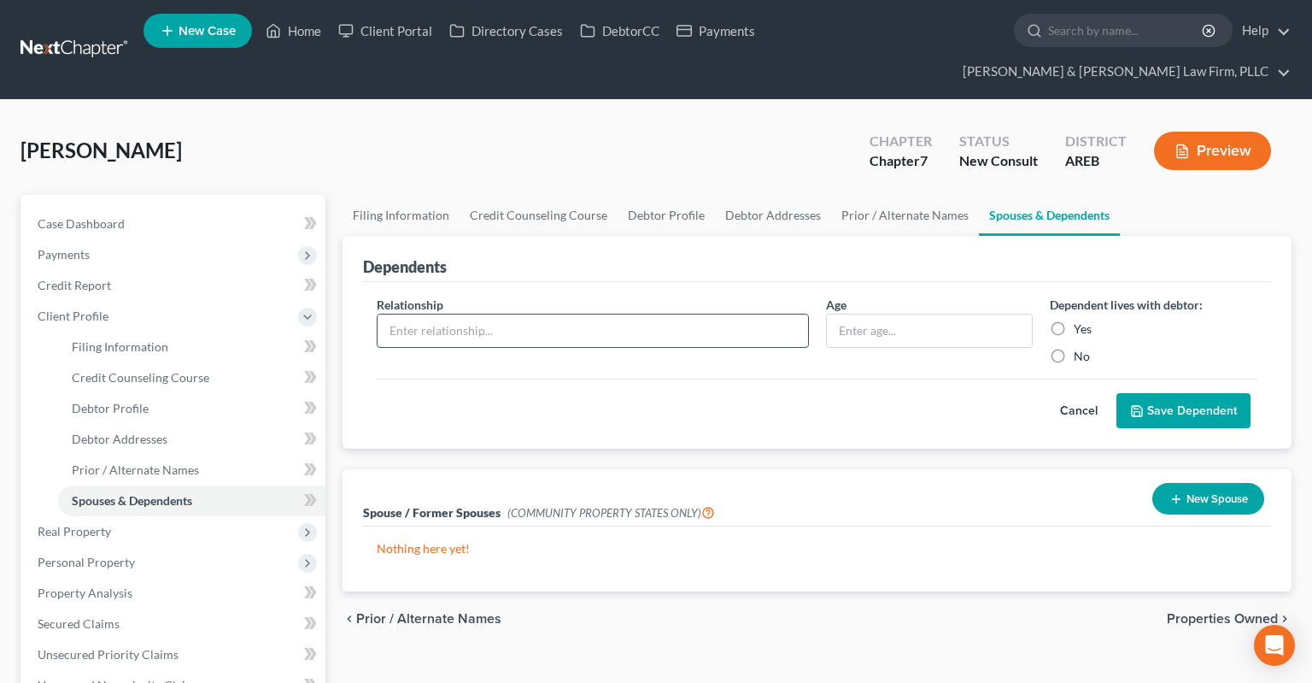
click at [743, 314] on input "text" at bounding box center [593, 330] width 431 height 32
type input "Girlfriend's child"
click at [891, 314] on input "text" at bounding box center [930, 330] width 206 height 32
drag, startPoint x: 538, startPoint y: 292, endPoint x: 277, endPoint y: 311, distance: 262.1
click at [378, 314] on input "Girlfriend's child" at bounding box center [593, 330] width 431 height 32
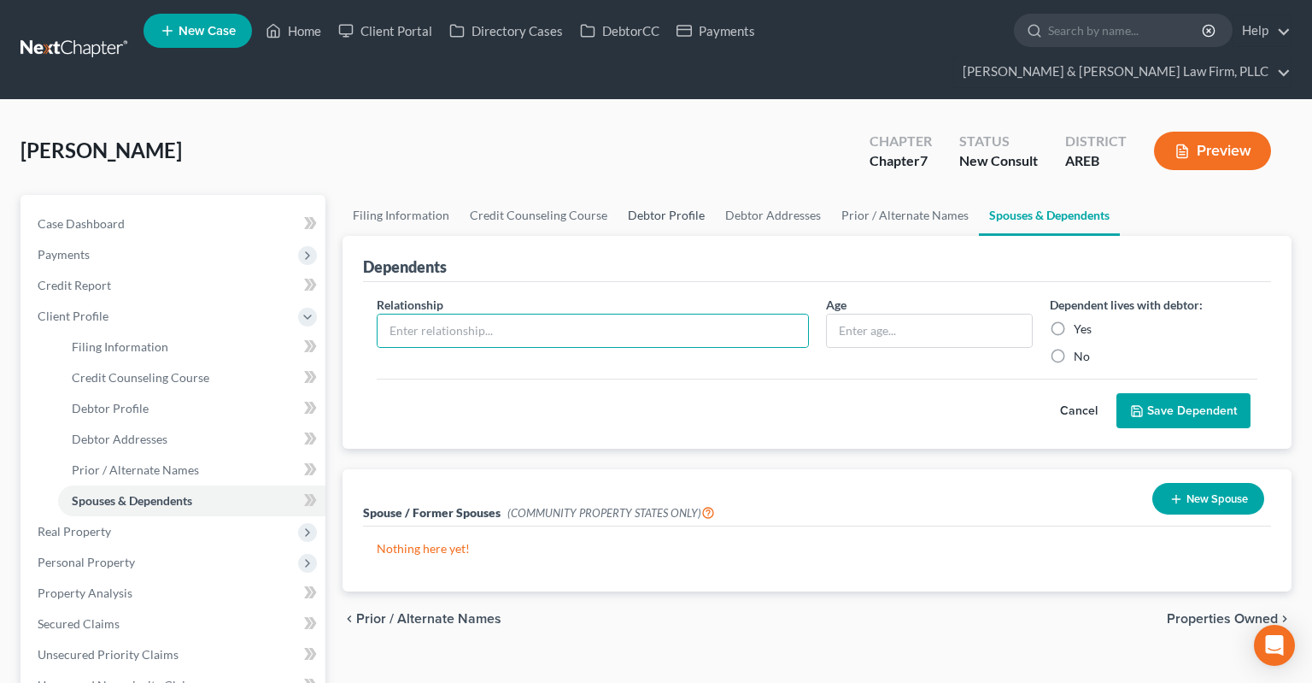
click at [645, 195] on link "Debtor Profile" at bounding box center [666, 215] width 97 height 41
select select "3"
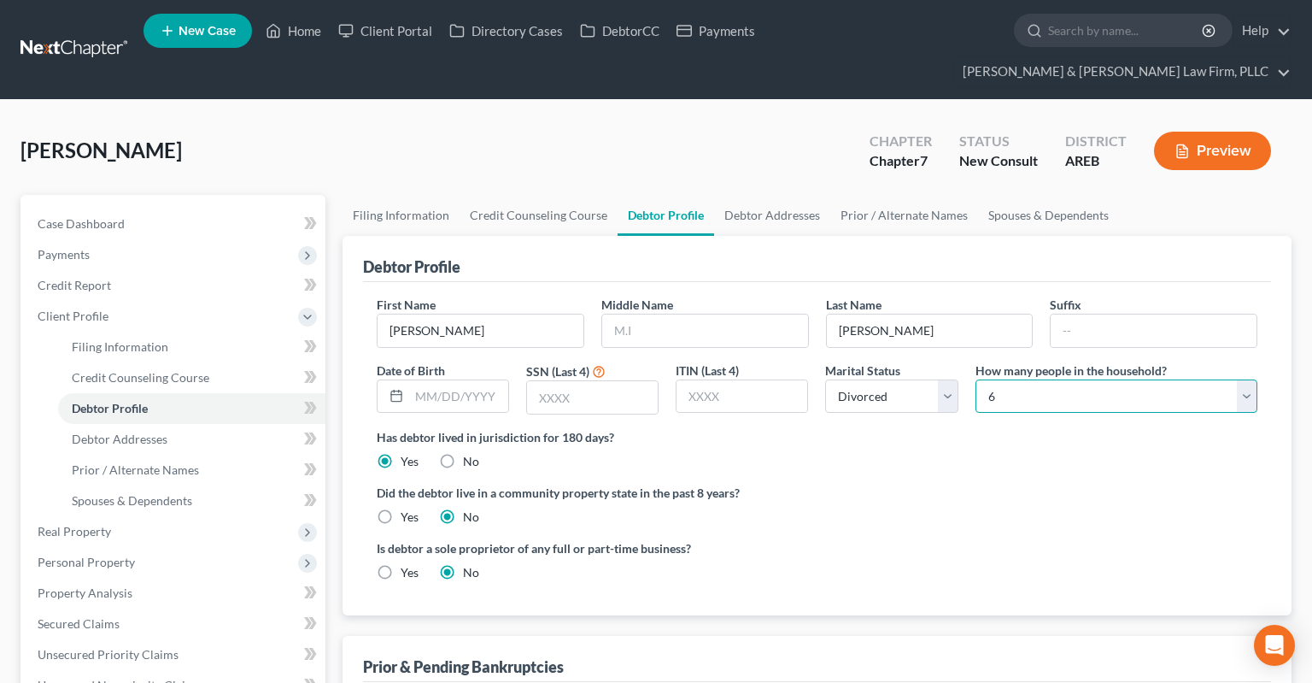
click at [976, 379] on select "Select 1 2 3 4 5 6 7 8 9 10 11 12 13 14 15 16 17 18 19 20" at bounding box center [1117, 396] width 282 height 34
select select "0"
click option "1" at bounding box center [0, 0] width 0 height 0
click at [940, 444] on ng-include "First Name [PERSON_NAME] Middle Name Last Name [PERSON_NAME] Date of Birth SSN …" at bounding box center [817, 445] width 881 height 299
click at [999, 195] on link "Spouses & Dependents" at bounding box center [1048, 215] width 141 height 41
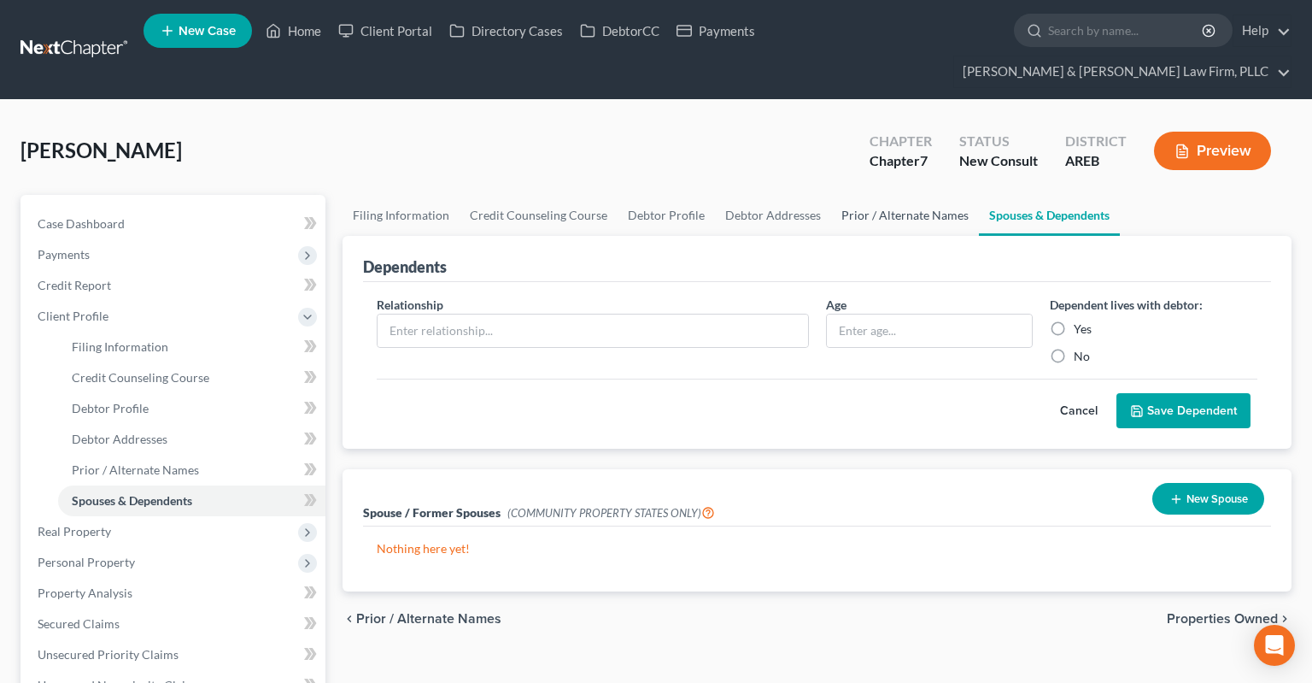
click at [867, 195] on link "Prior / Alternate Names" at bounding box center [905, 215] width 148 height 41
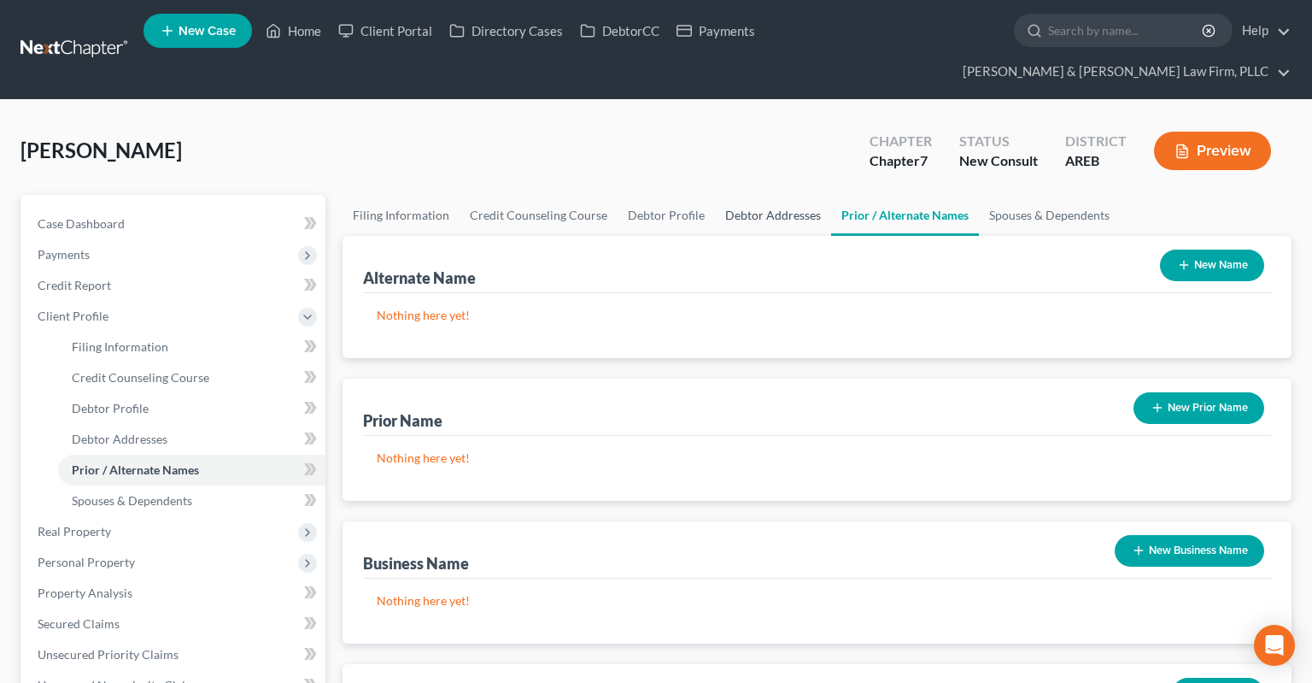
click at [796, 195] on link "Debtor Addresses" at bounding box center [773, 215] width 116 height 41
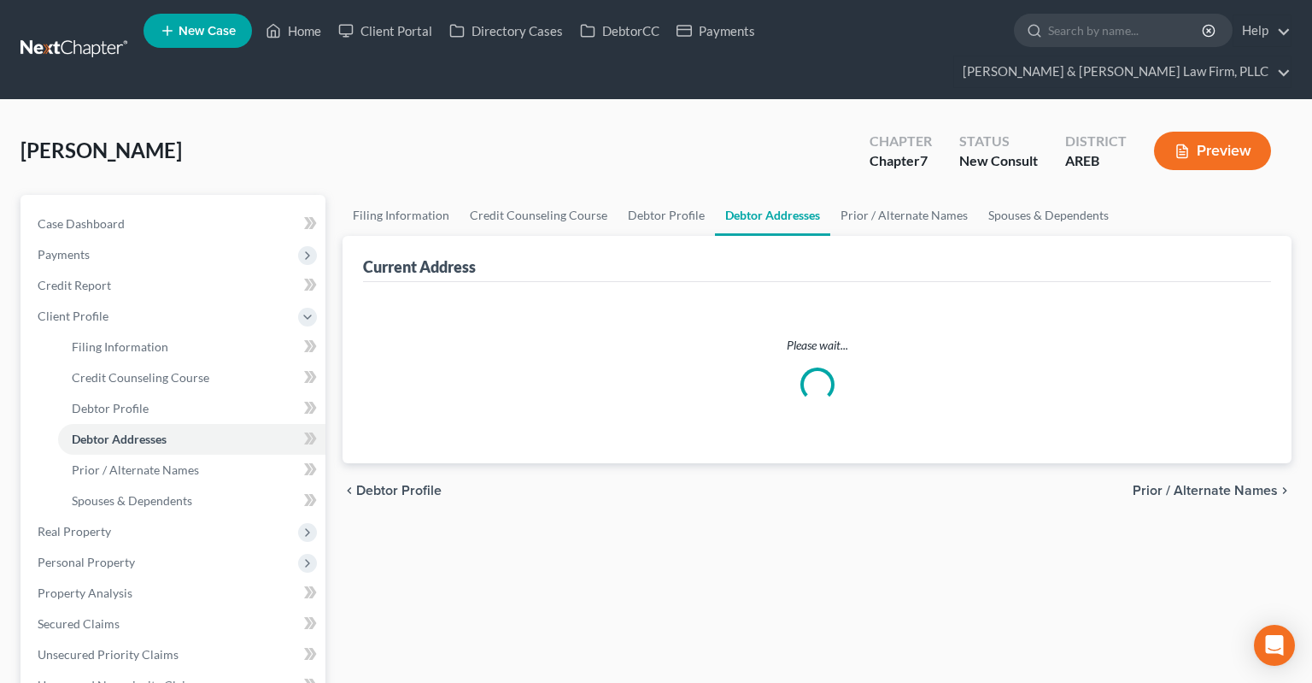
select select "0"
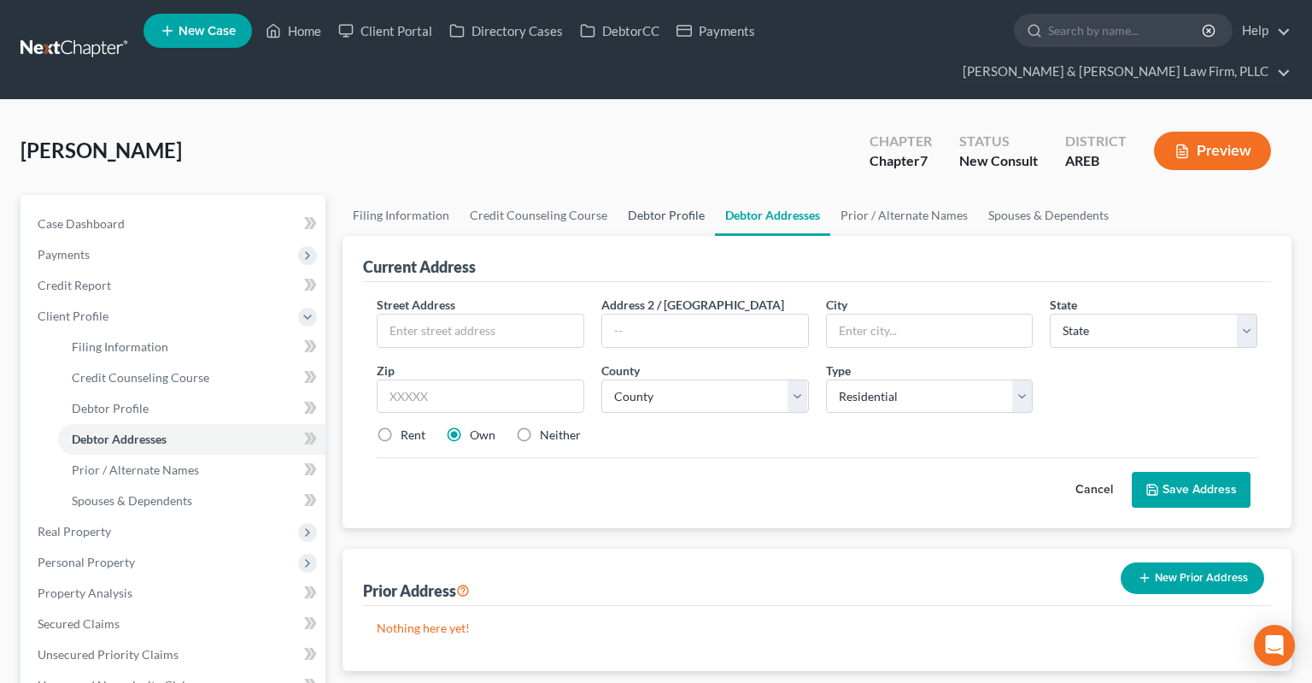
click at [695, 195] on link "Debtor Profile" at bounding box center [666, 215] width 97 height 41
select select "3"
select select "0"
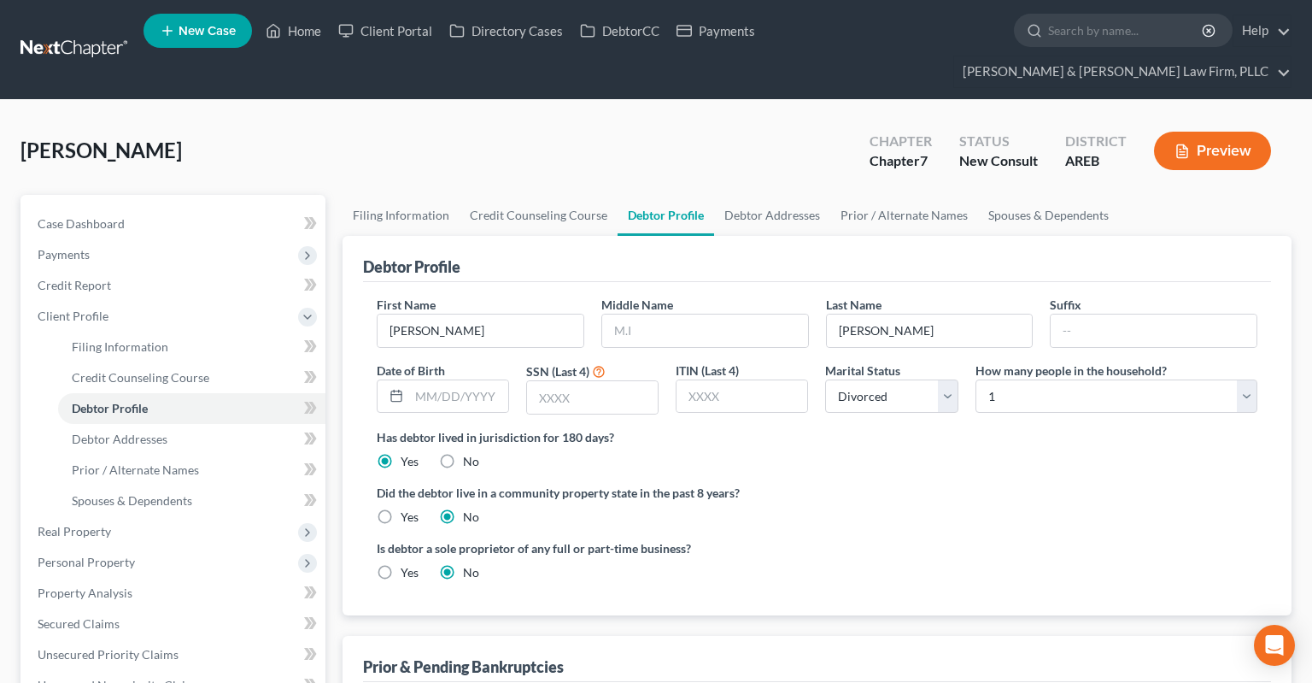
click at [923, 428] on label "Has debtor lived in jurisdiction for 180 days?" at bounding box center [817, 437] width 881 height 18
click at [836, 490] on div "Did the debtor live in a community property state in the past 8 years? Yes No" at bounding box center [817, 505] width 881 height 42
click at [784, 195] on link "Debtor Addresses" at bounding box center [772, 215] width 116 height 41
select select "0"
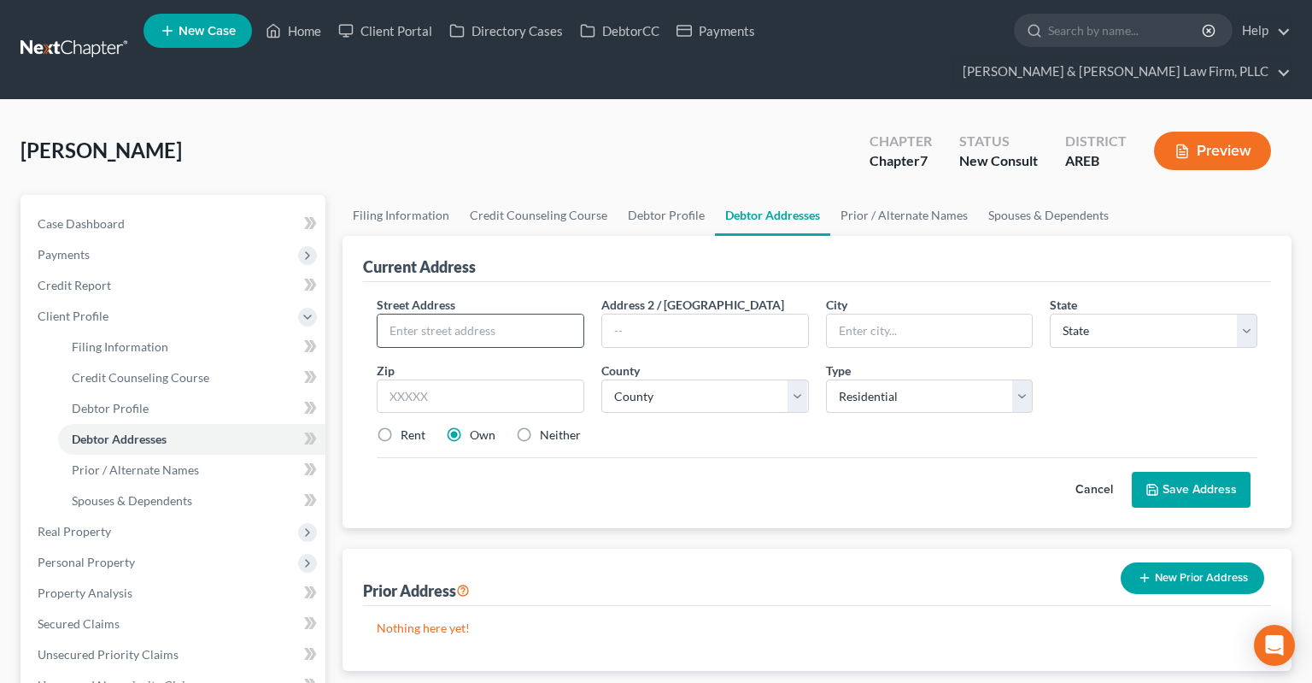
click at [550, 314] on input "text" at bounding box center [481, 330] width 206 height 32
type input "1000 Turnbury Dr"
type input "72034"
type input "[PERSON_NAME]"
select select "2"
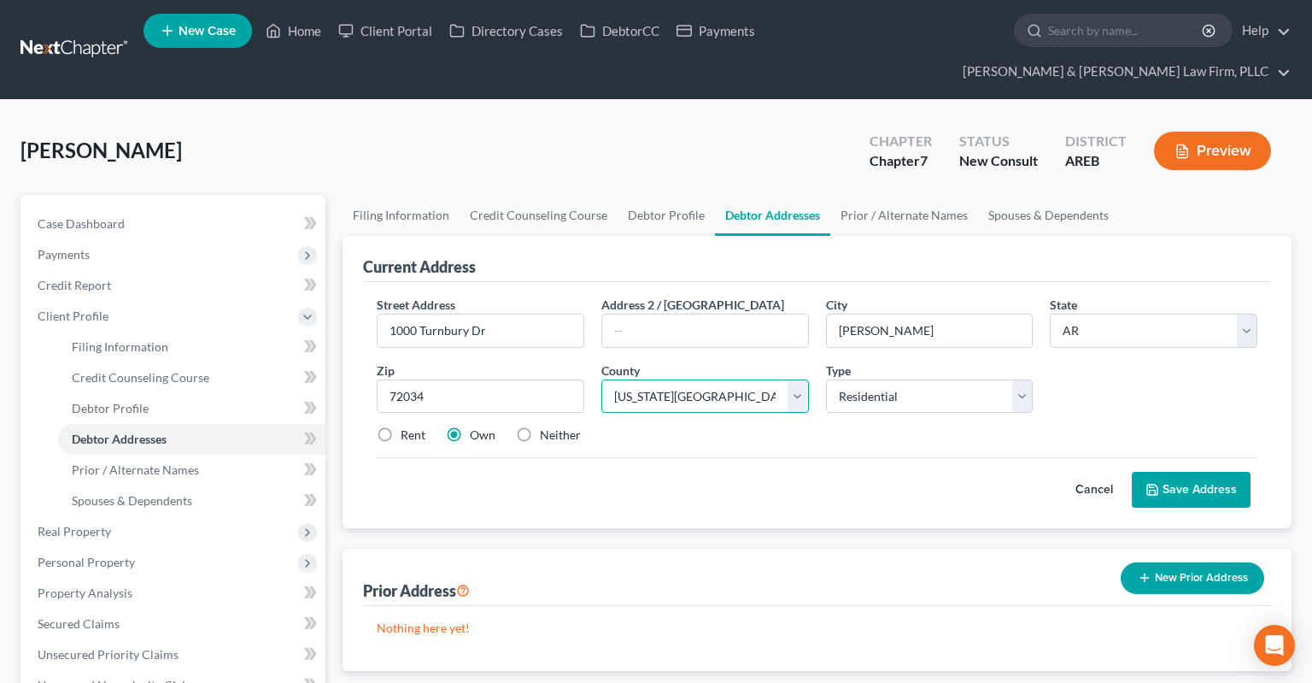
select select "22"
click at [550, 314] on input "1000 Turnbury Dr" at bounding box center [481, 330] width 206 height 32
click at [461, 314] on input "1000 Turnbury Dr" at bounding box center [481, 330] width 206 height 32
click at [458, 314] on input "1000 Turnbury Dr" at bounding box center [481, 330] width 206 height 32
type input "1000 Turnberry Dr"
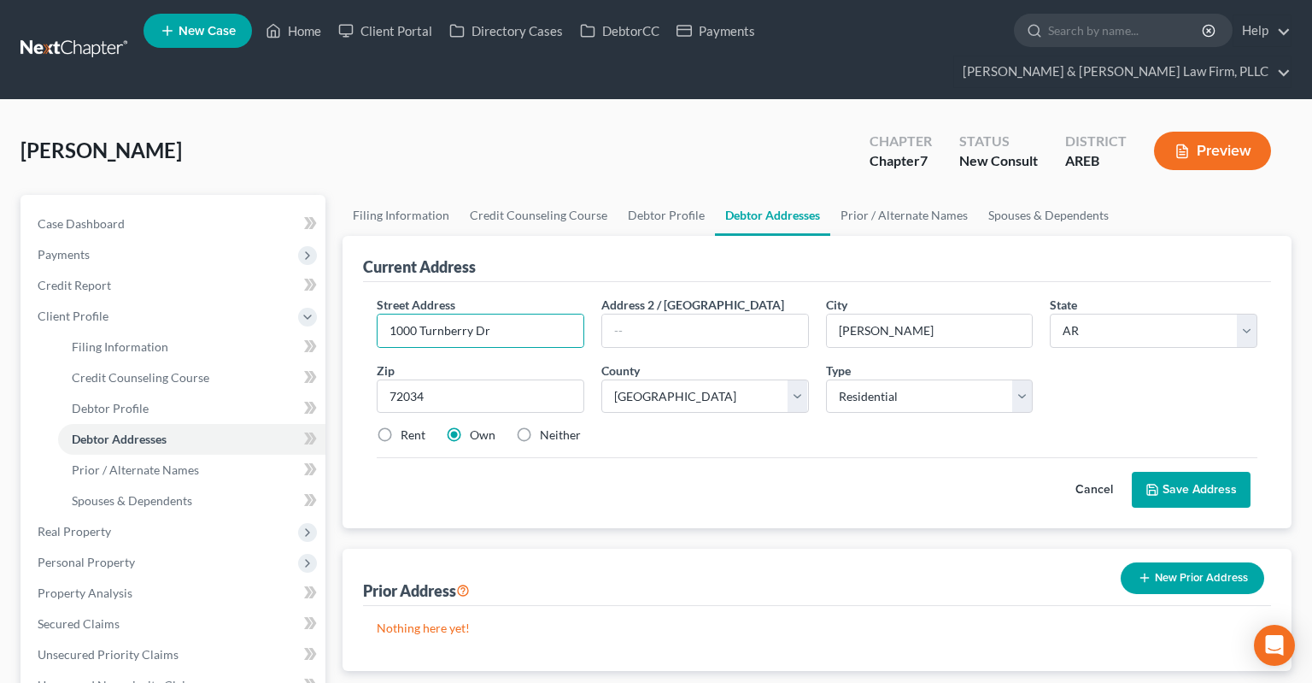
click at [401, 426] on label "Rent" at bounding box center [413, 434] width 25 height 17
click at [408, 426] on input "Rent" at bounding box center [413, 431] width 11 height 11
radio input "true"
drag, startPoint x: 1155, startPoint y: 463, endPoint x: 1155, endPoint y: 442, distance: 21.4
click at [1155, 483] on icon at bounding box center [1153, 490] width 14 height 14
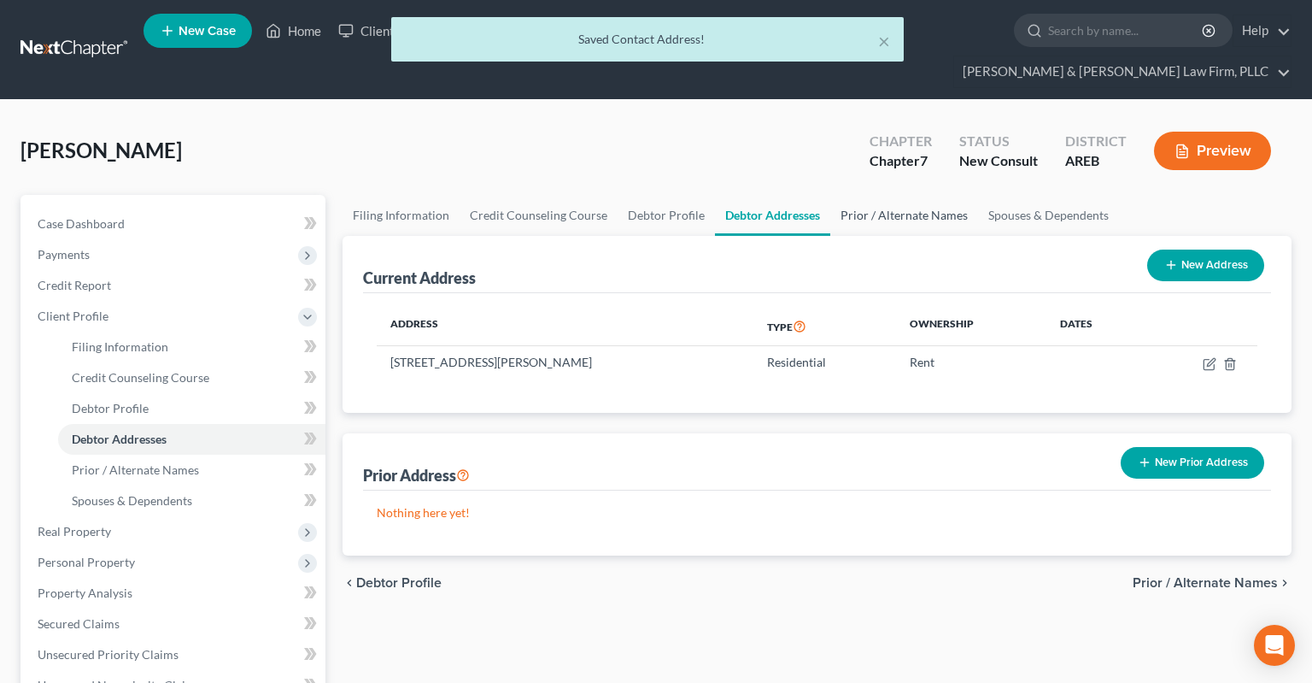
click at [882, 195] on link "Prior / Alternate Names" at bounding box center [904, 215] width 148 height 41
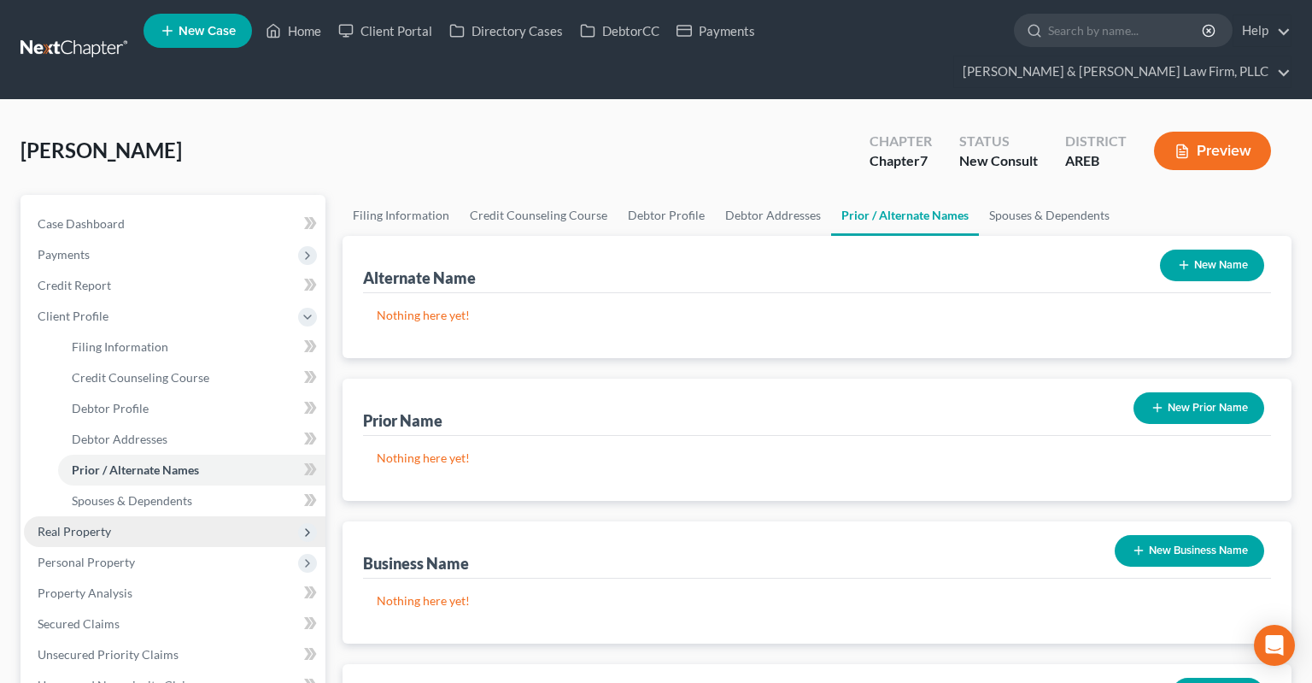
click at [129, 516] on span "Real Property" at bounding box center [175, 531] width 302 height 31
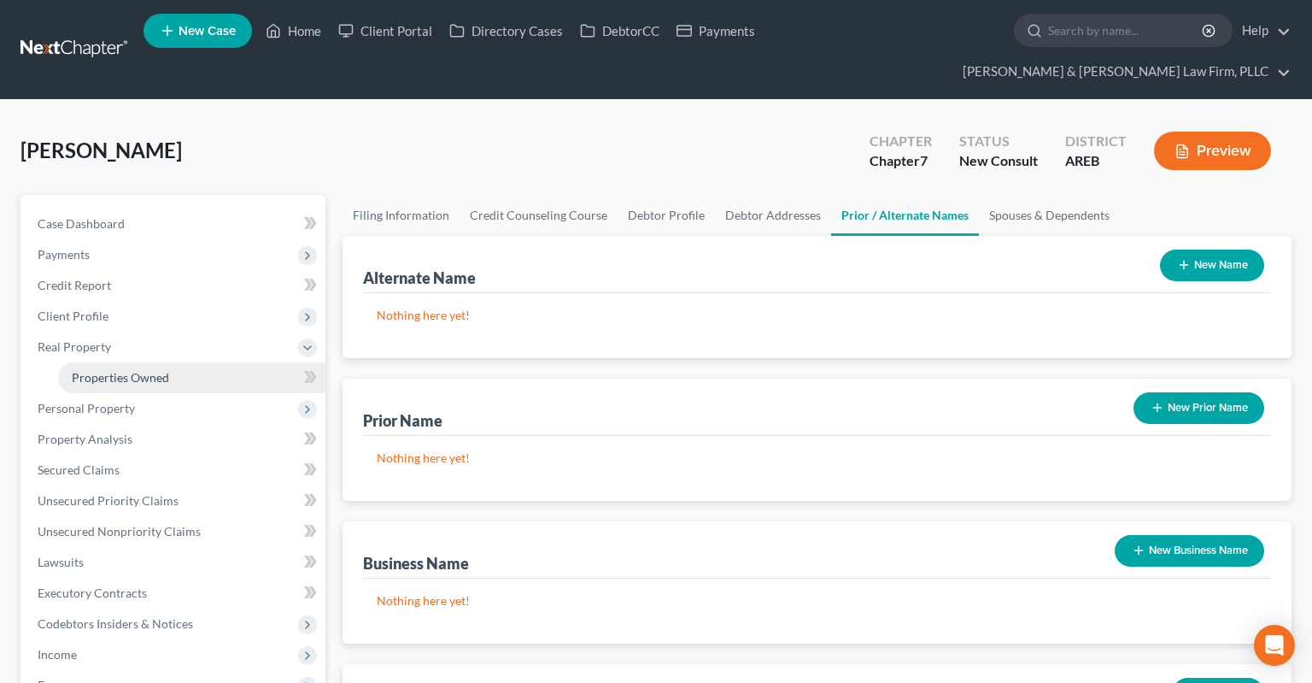
click at [158, 370] on span "Properties Owned" at bounding box center [120, 377] width 97 height 15
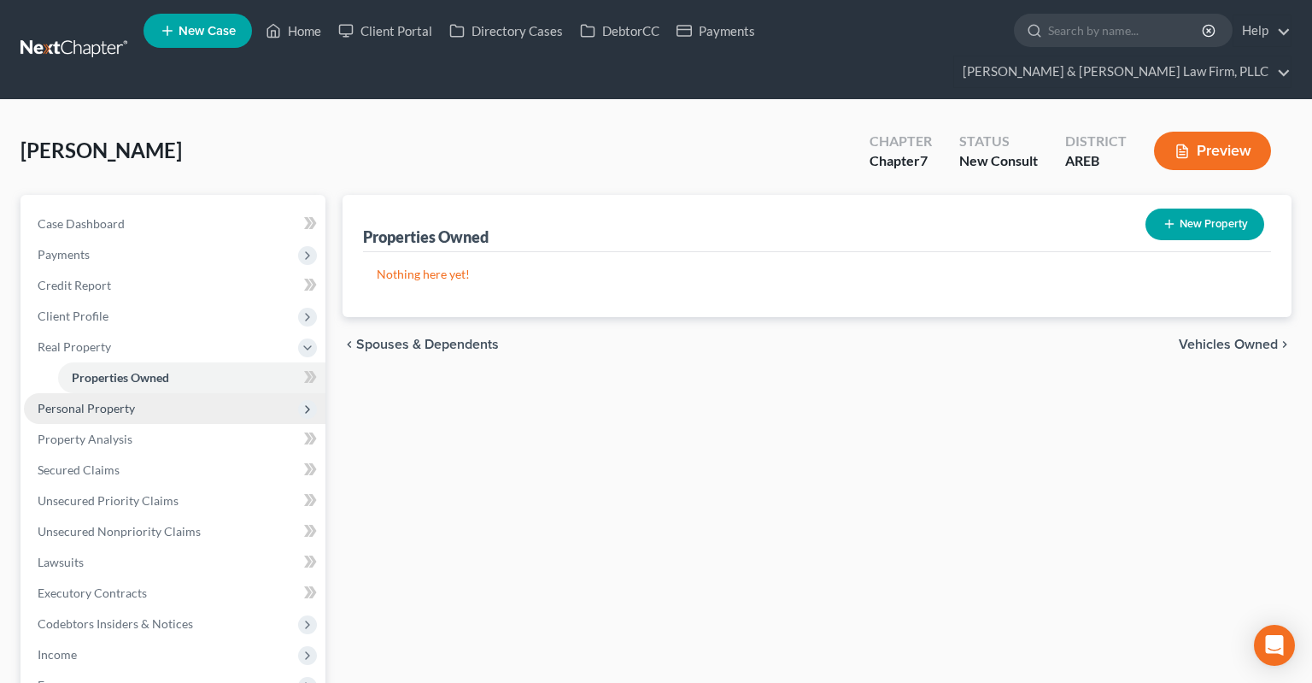
click at [135, 393] on span "Personal Property" at bounding box center [175, 408] width 302 height 31
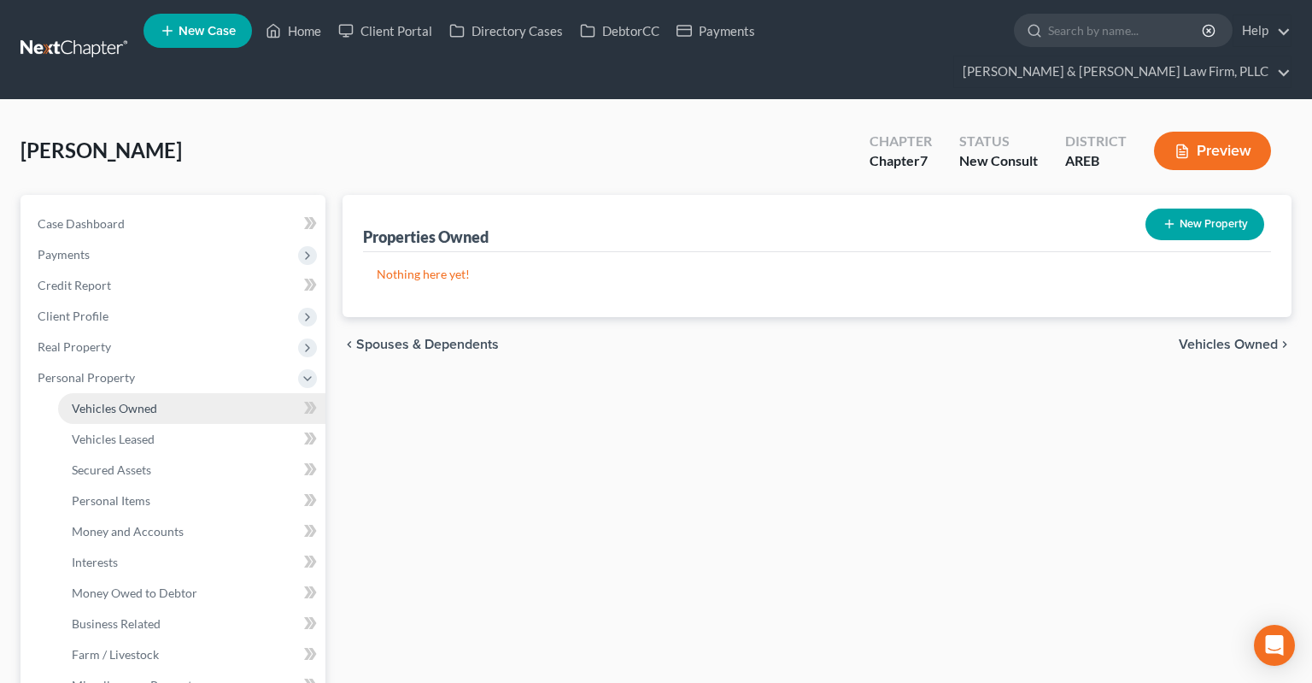
click at [151, 401] on span "Vehicles Owned" at bounding box center [114, 408] width 85 height 15
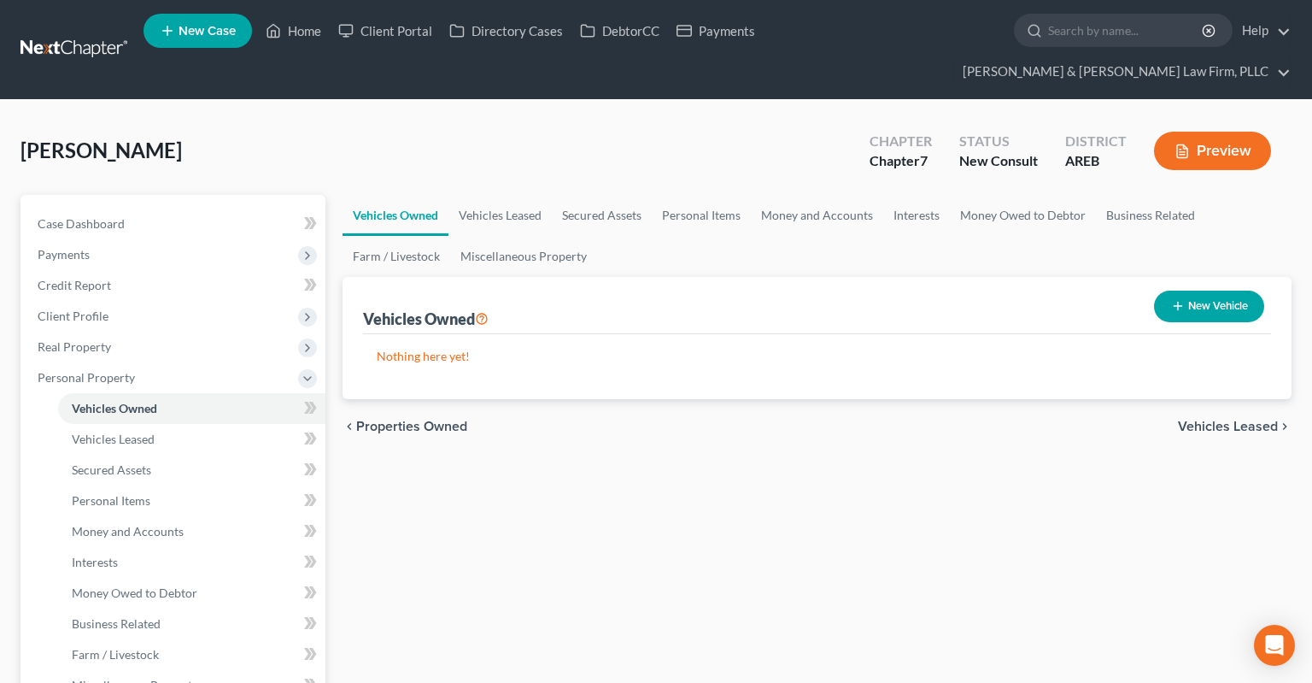
click at [1217, 290] on button "New Vehicle" at bounding box center [1209, 306] width 110 height 32
select select "0"
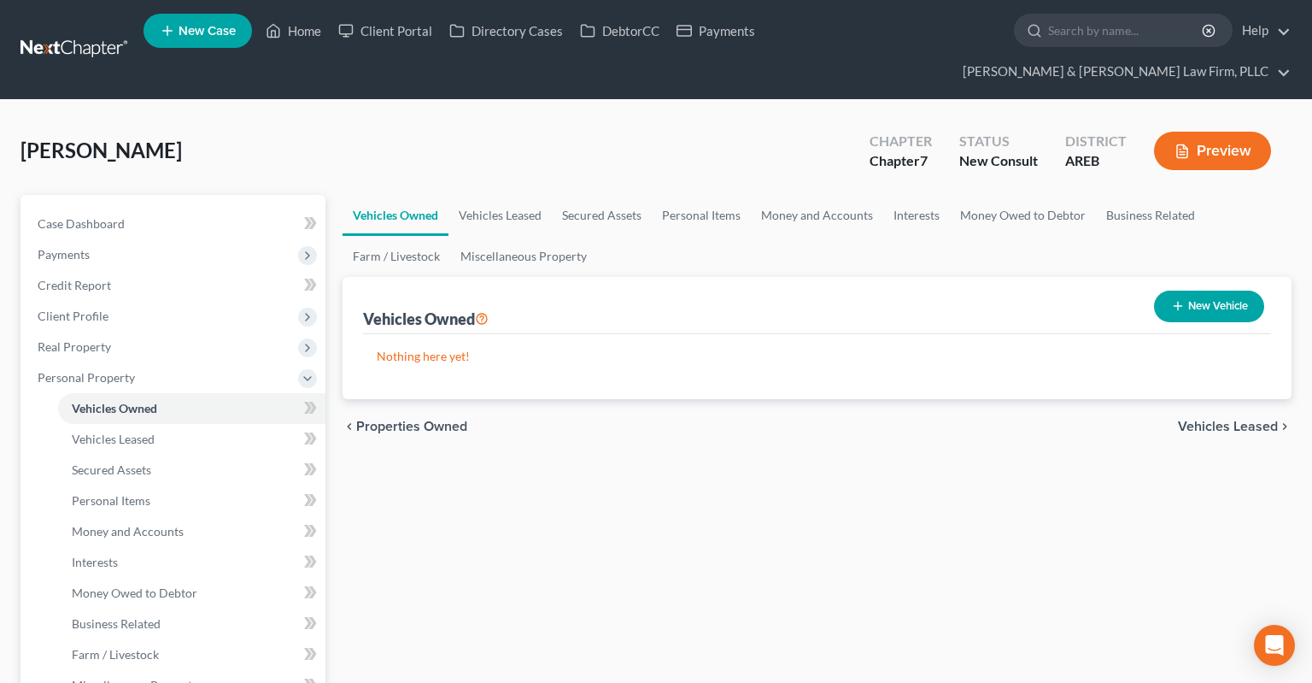
select select "0"
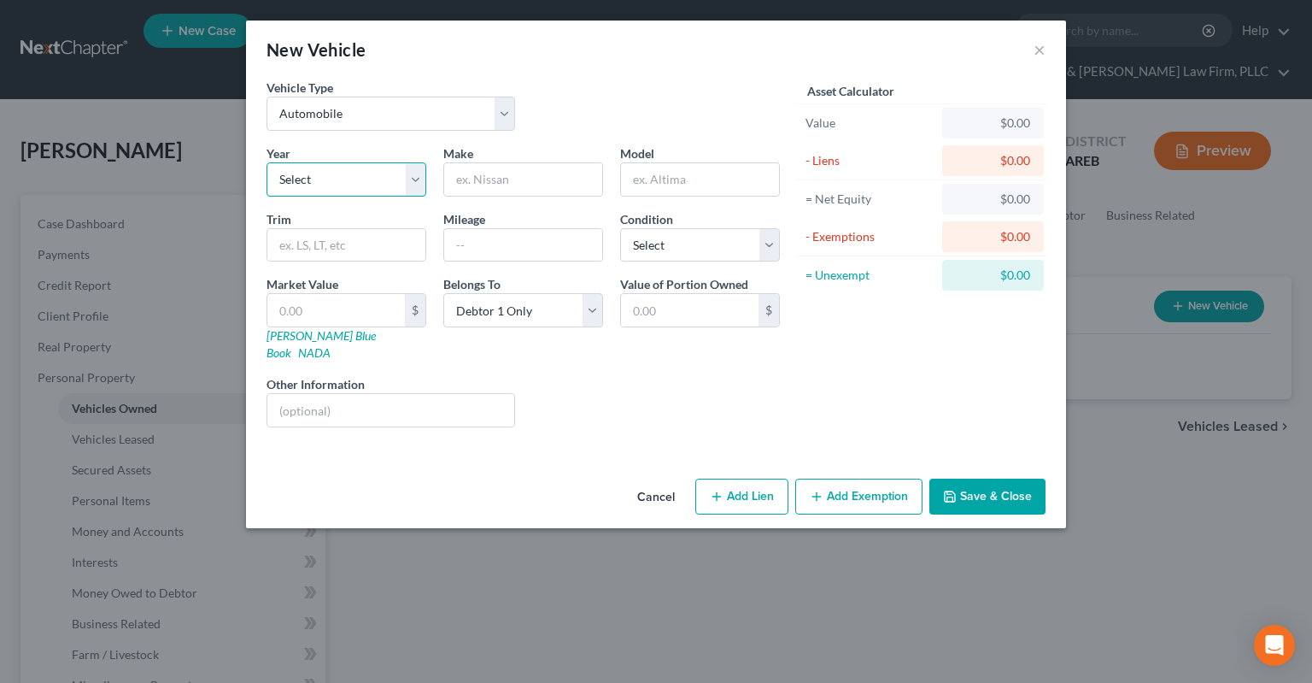
click at [267, 162] on select "Select 2026 2025 2024 2023 2022 2021 2020 2019 2018 2017 2016 2015 2014 2013 20…" at bounding box center [347, 179] width 160 height 34
select select "4"
click option "2022" at bounding box center [0, 0] width 0 height 0
type input "Chrysler"
type input "300"
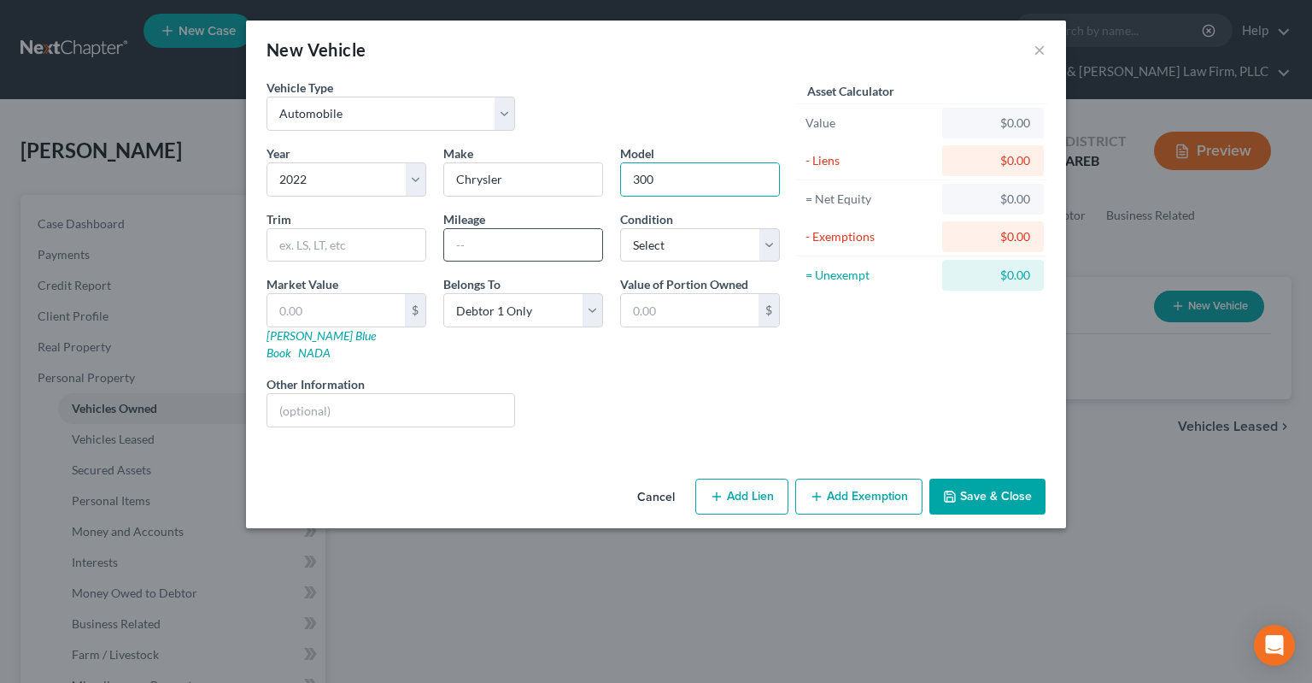
click at [453, 250] on div "Mileage" at bounding box center [523, 236] width 177 height 52
drag, startPoint x: 469, startPoint y: 249, endPoint x: 490, endPoint y: 244, distance: 21.8
click at [483, 245] on input "text" at bounding box center [523, 245] width 158 height 32
click at [511, 243] on input "text" at bounding box center [523, 245] width 158 height 32
type input "87500"
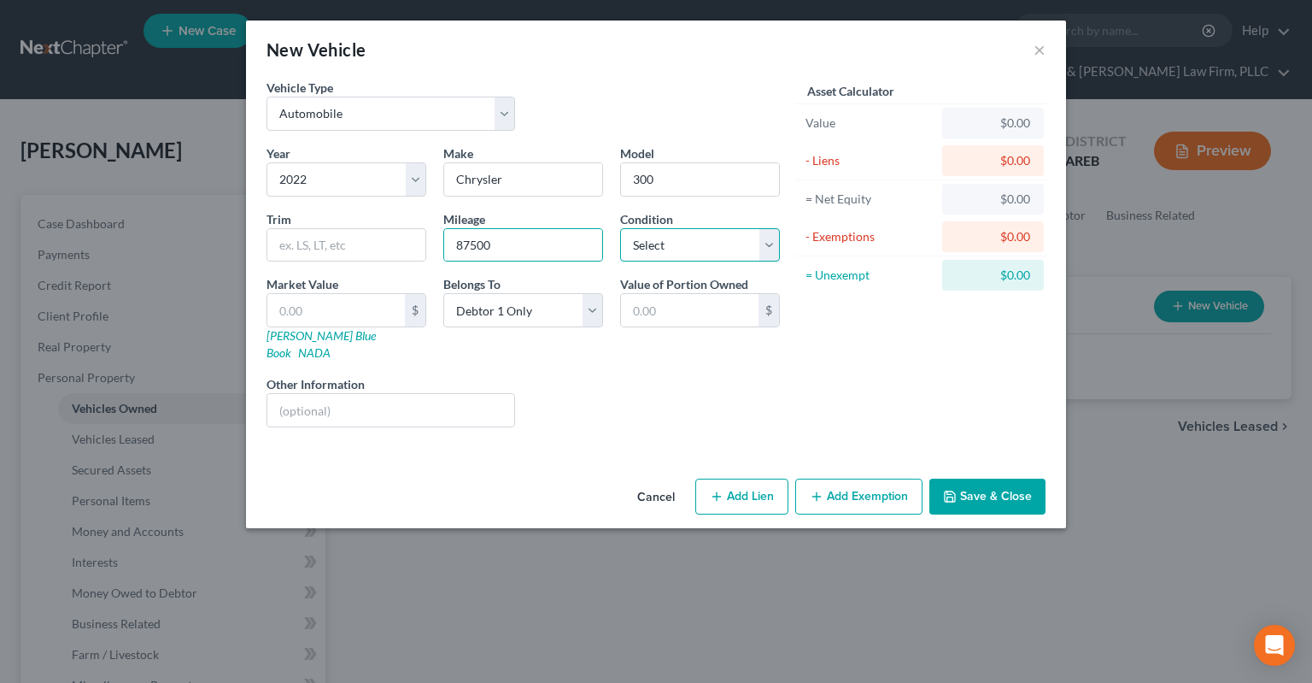
click at [620, 228] on select "Select Excellent Very Good Good Fair Poor" at bounding box center [700, 245] width 160 height 34
select select "2"
click option "Good" at bounding box center [0, 0] width 0 height 0
click at [983, 478] on button "Save & Close" at bounding box center [988, 496] width 116 height 36
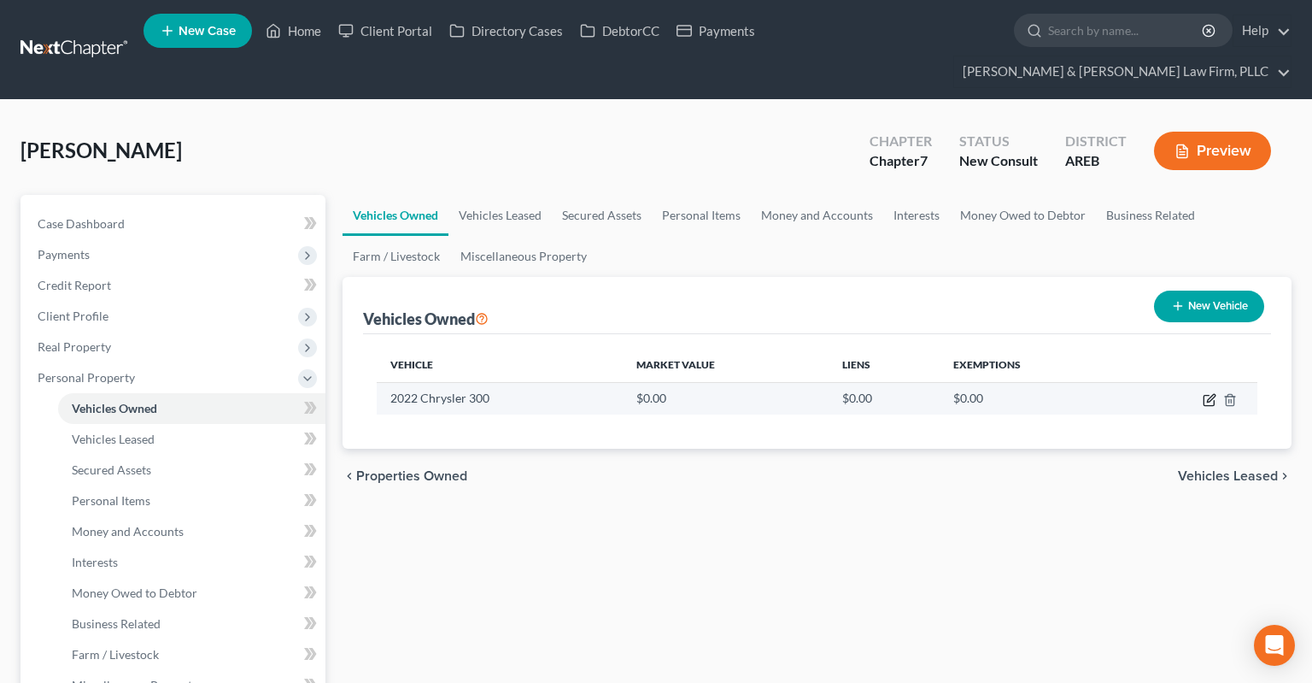
drag, startPoint x: 1208, startPoint y: 372, endPoint x: 1198, endPoint y: 373, distance: 10.3
click at [1208, 393] on icon "button" at bounding box center [1210, 400] width 14 height 14
select select "0"
select select "4"
select select "2"
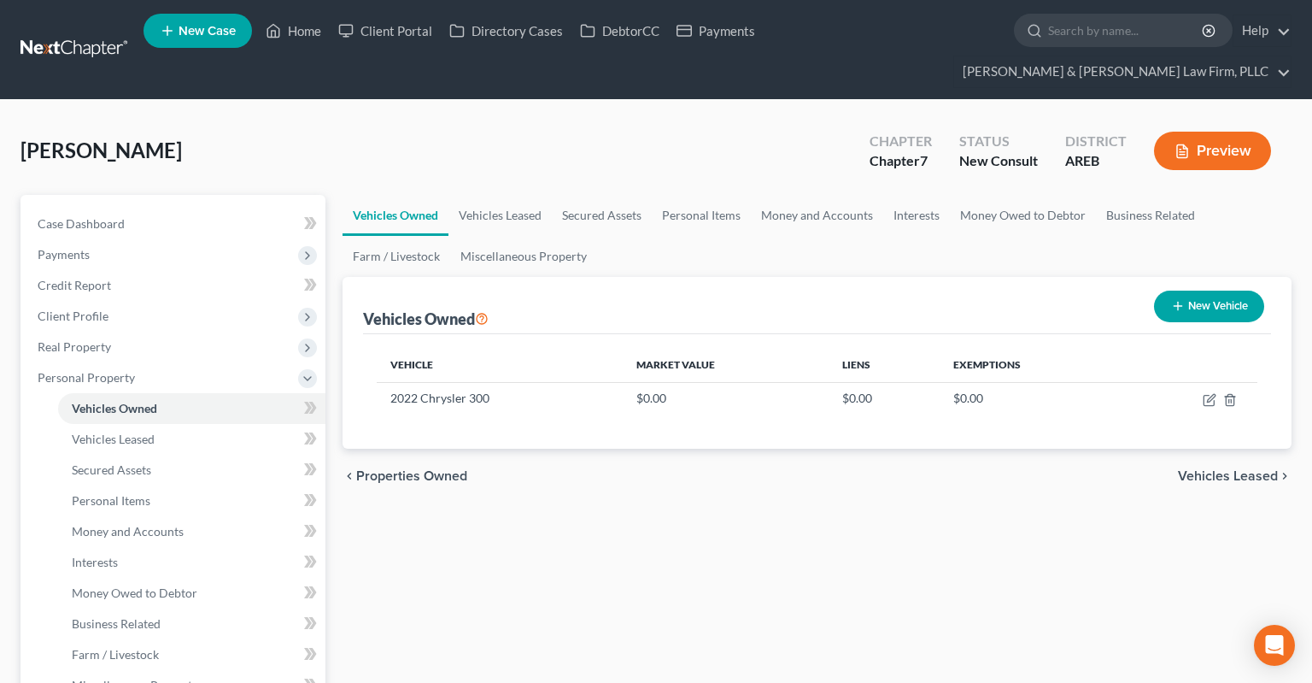
select select "0"
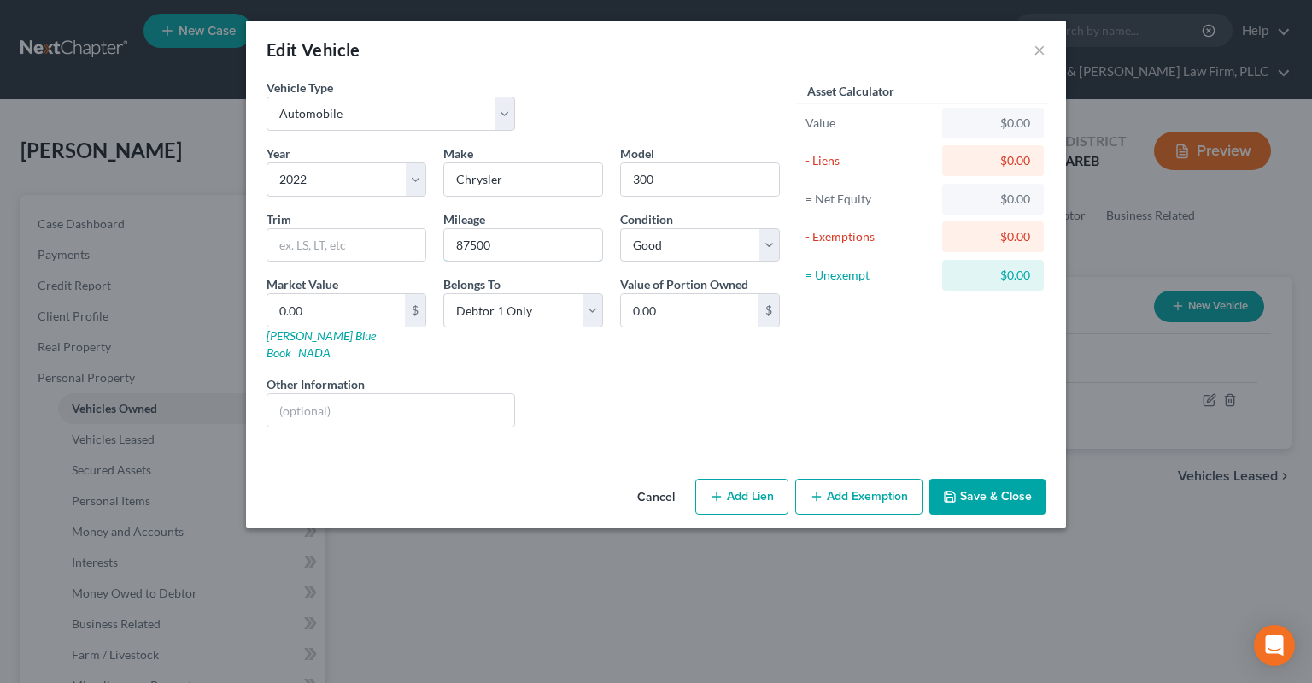
drag, startPoint x: 552, startPoint y: 230, endPoint x: 283, endPoint y: 281, distance: 274.0
click at [444, 261] on input "87500" at bounding box center [523, 245] width 158 height 32
click at [367, 308] on input "0.00" at bounding box center [336, 310] width 138 height 32
paste input "$28,448"
type input "$28,448"
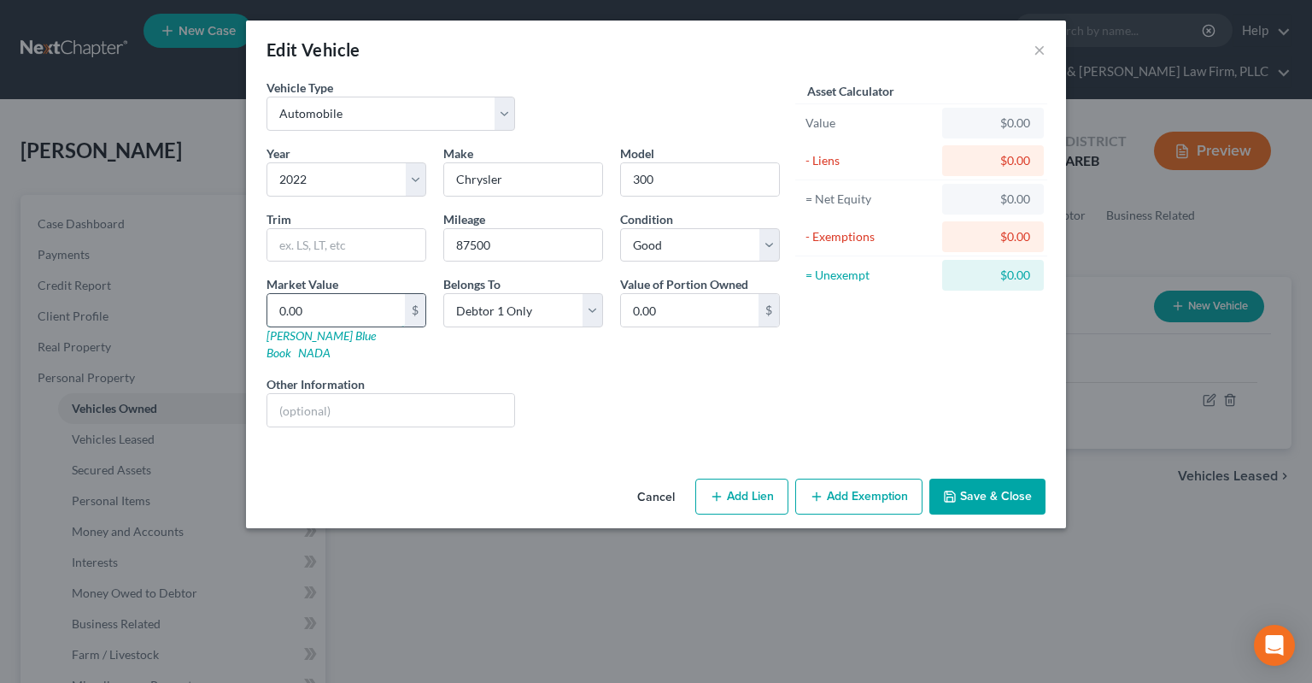
type input "28,448.00"
type input "28,448"
drag, startPoint x: 611, startPoint y: 378, endPoint x: 619, endPoint y: 372, distance: 10.4
click at [616, 376] on div "Liens Select" at bounding box center [657, 401] width 266 height 52
click at [744, 478] on button "Add Lien" at bounding box center [741, 496] width 93 height 36
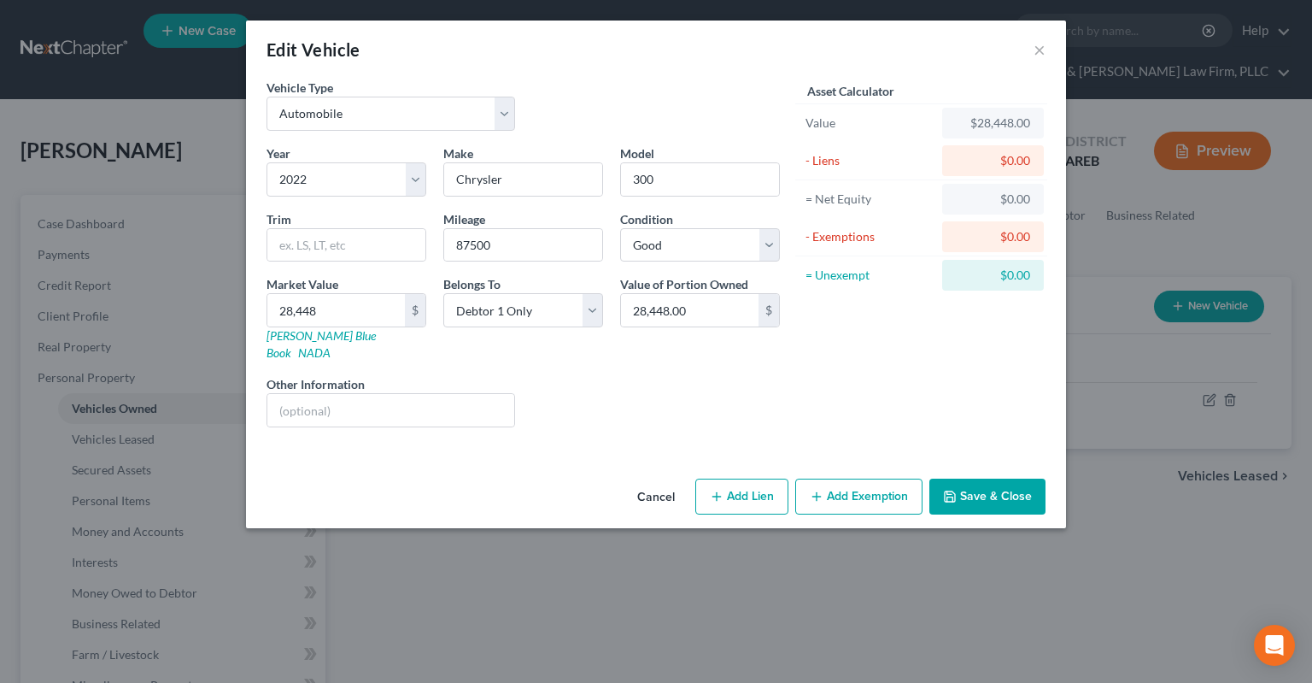
select select "0"
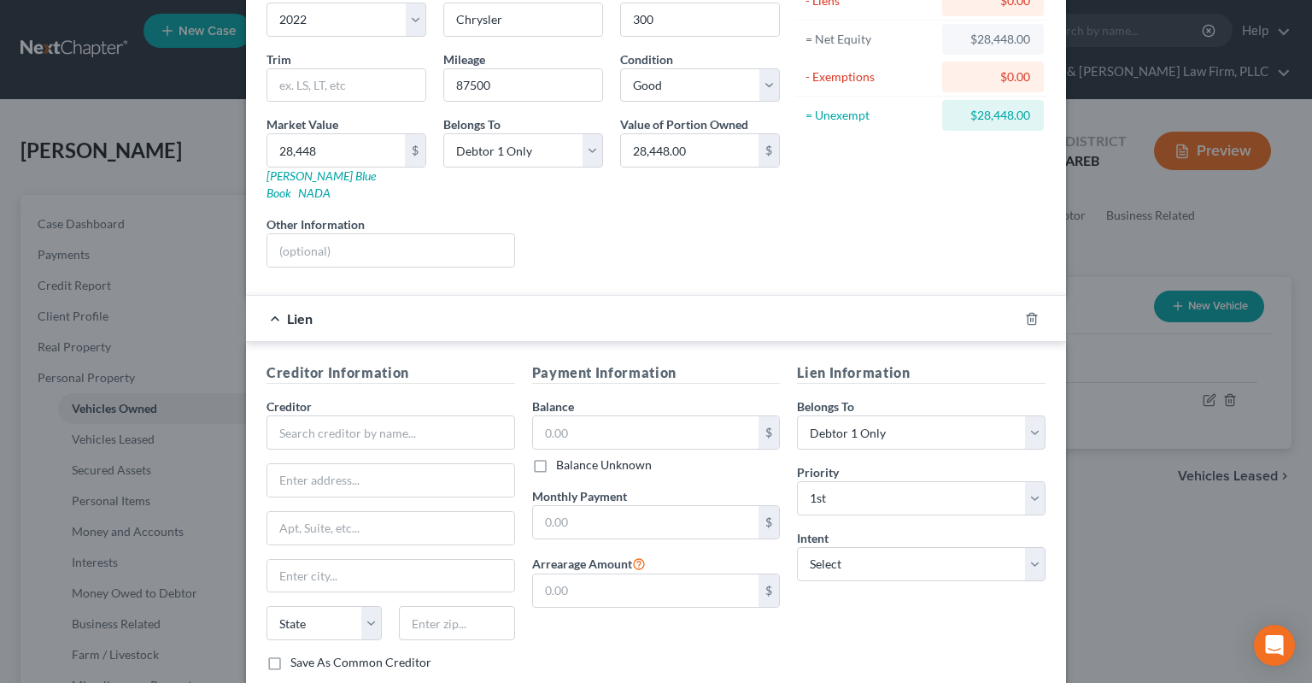
scroll to position [172, 0]
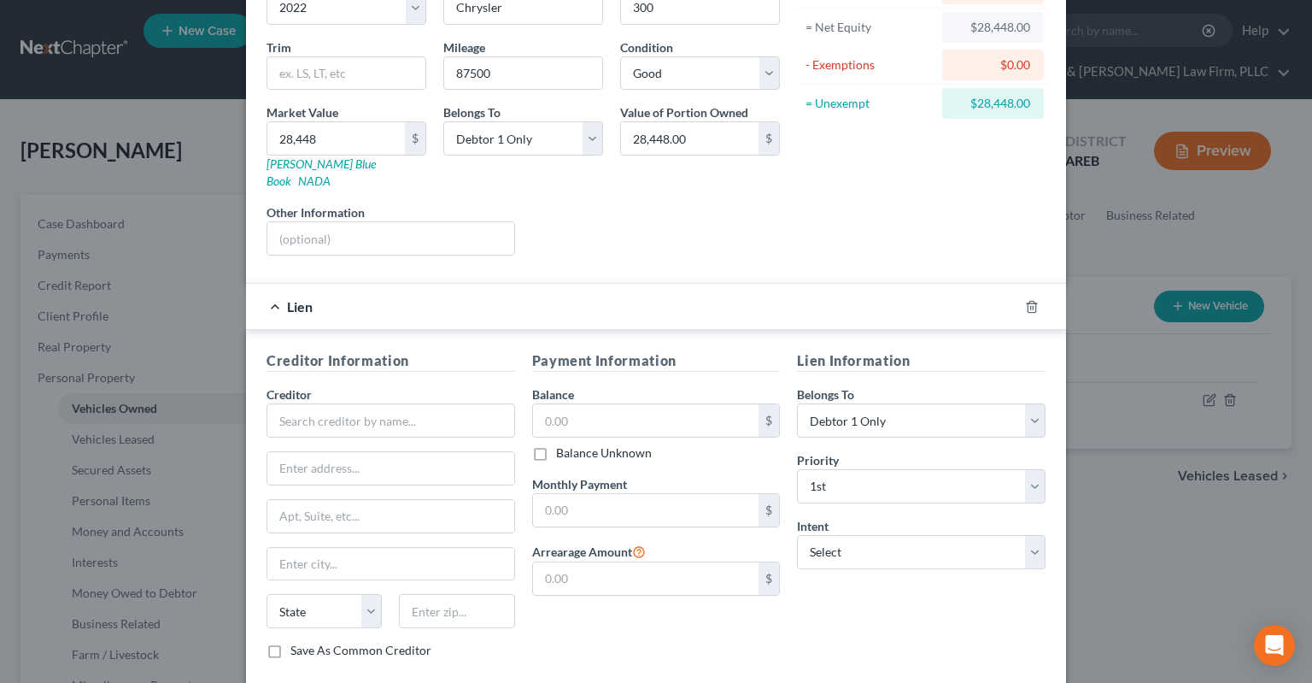
click at [516, 395] on div "Creditor Information Creditor * State [US_STATE] AK AR AZ CA CO [GEOGRAPHIC_DAT…" at bounding box center [391, 511] width 266 height 322
drag, startPoint x: 503, startPoint y: 398, endPoint x: 494, endPoint y: 402, distance: 10.0
click at [502, 403] on input "text" at bounding box center [391, 420] width 249 height 34
click at [470, 403] on input "text" at bounding box center [391, 420] width 249 height 34
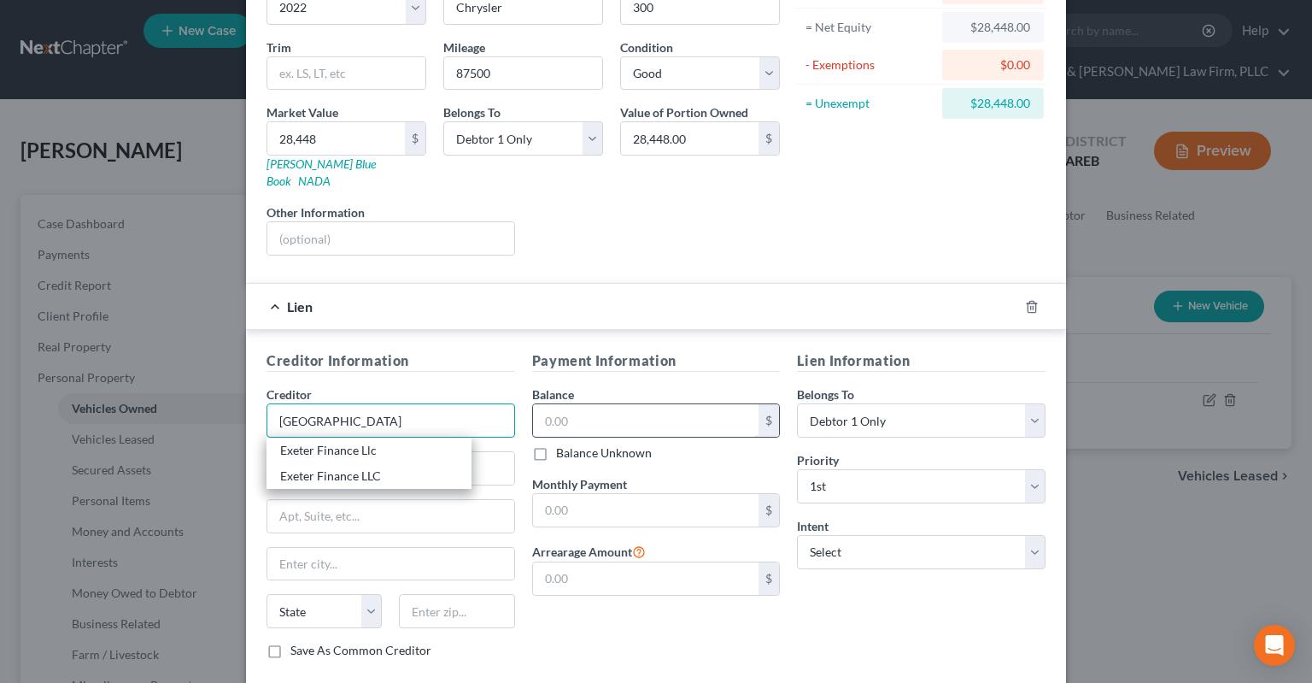
type input "[GEOGRAPHIC_DATA]"
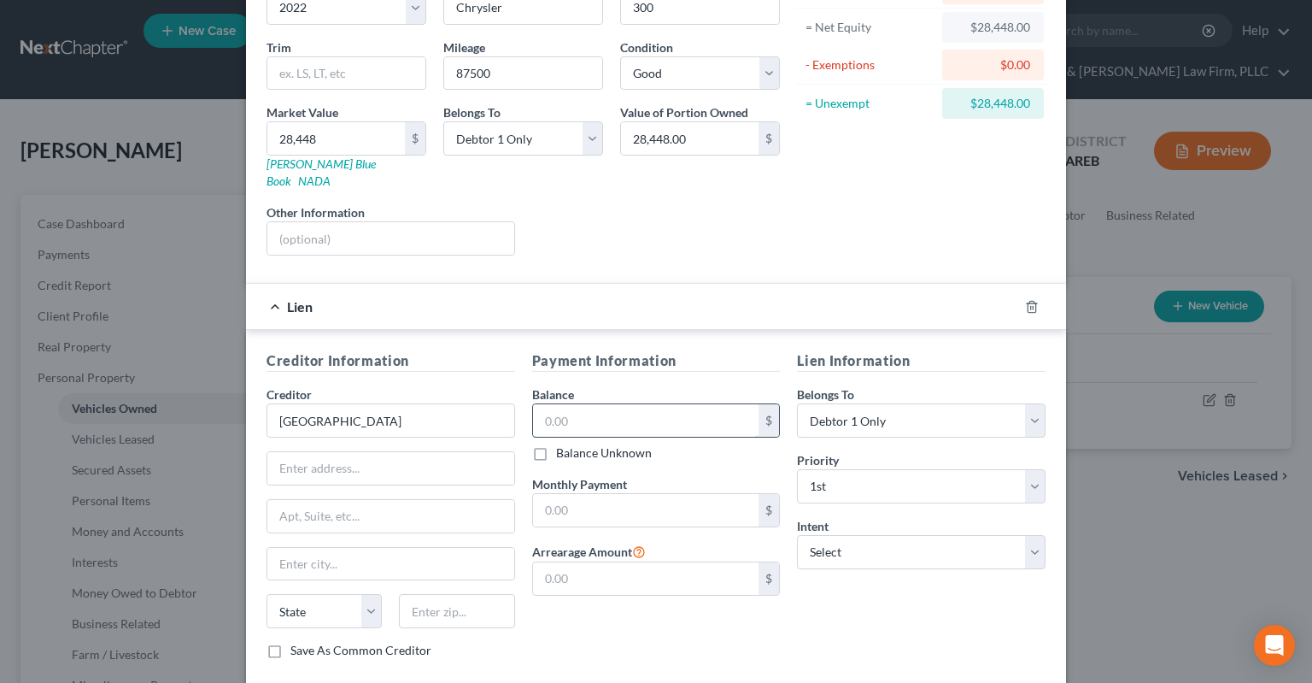
click at [652, 404] on input "text" at bounding box center [646, 420] width 226 height 32
type input "27,500"
click at [658, 494] on input "text" at bounding box center [646, 510] width 226 height 32
click at [685, 494] on input "670" at bounding box center [646, 510] width 226 height 32
type input "670"
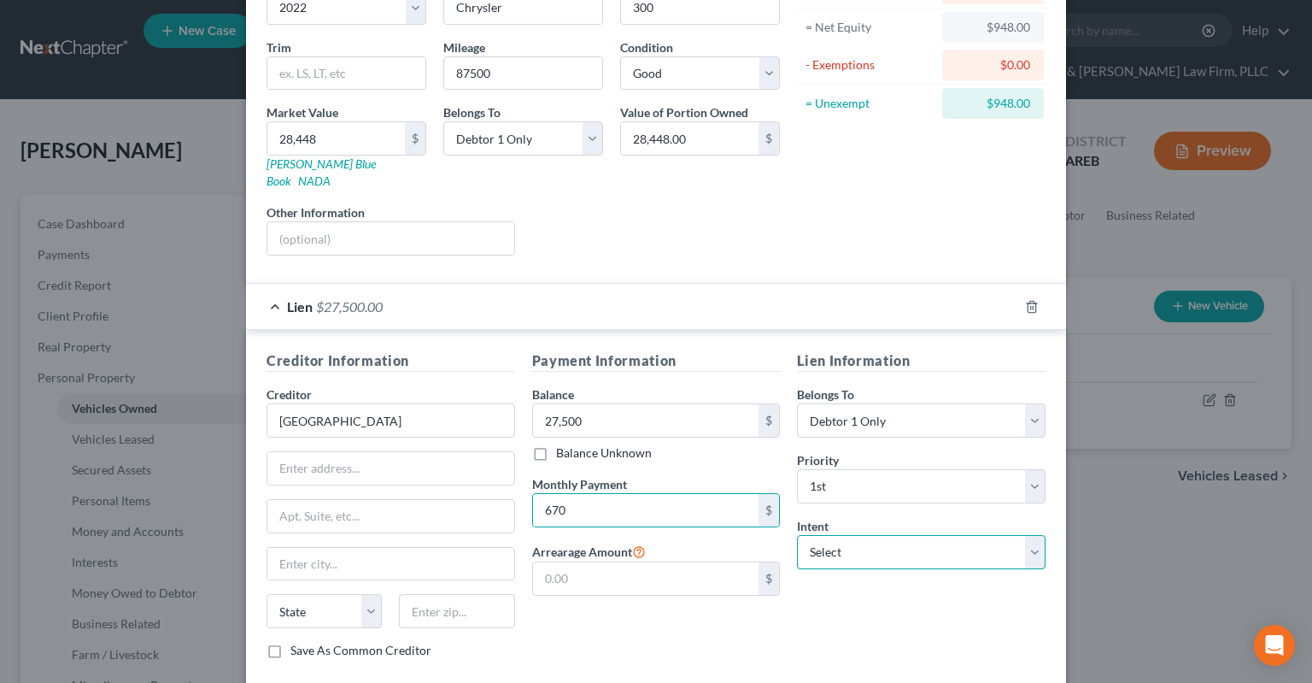
click at [797, 535] on select "Select Surrender Redeem Reaffirm Avoid Other" at bounding box center [921, 552] width 249 height 34
select select "2"
click option "Reaffirm" at bounding box center [0, 0] width 0 height 0
click at [859, 616] on div "Lien Information Belongs To * Select Debtor 1 Only Debtor 2 Only Debtor 1 And D…" at bounding box center [922, 511] width 266 height 322
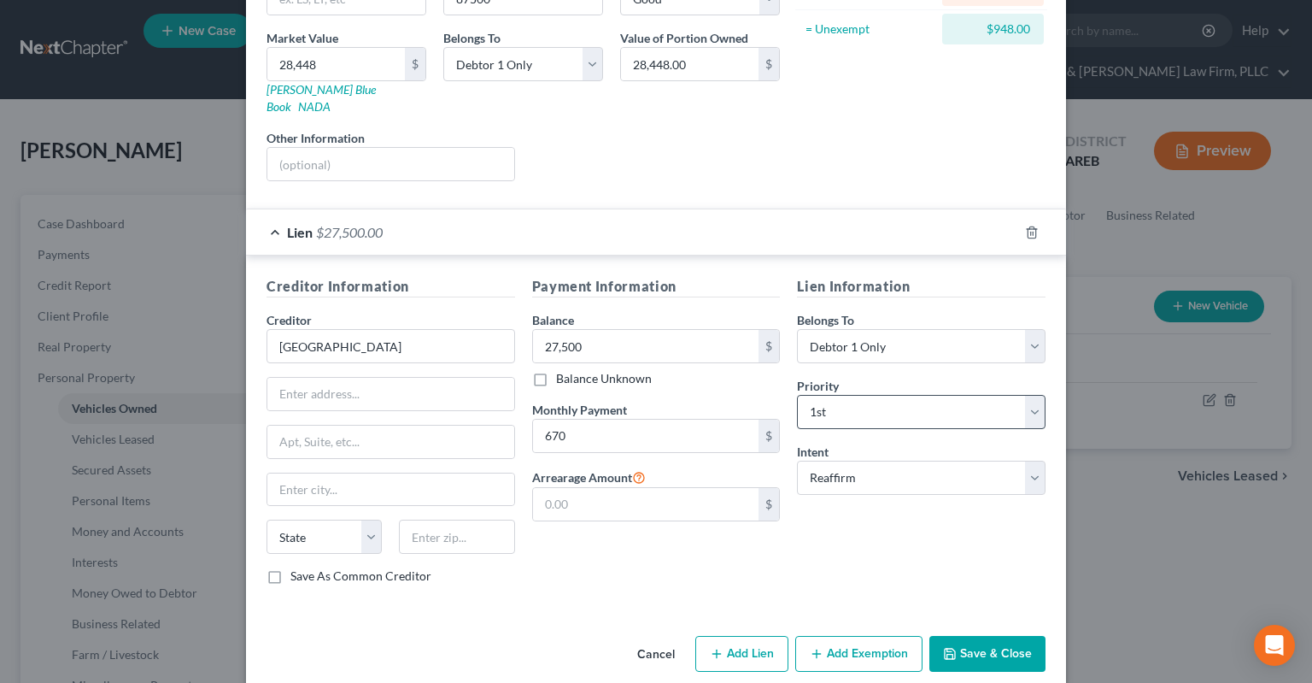
scroll to position [248, 0]
click at [971, 634] on button "Save & Close" at bounding box center [988, 652] width 116 height 36
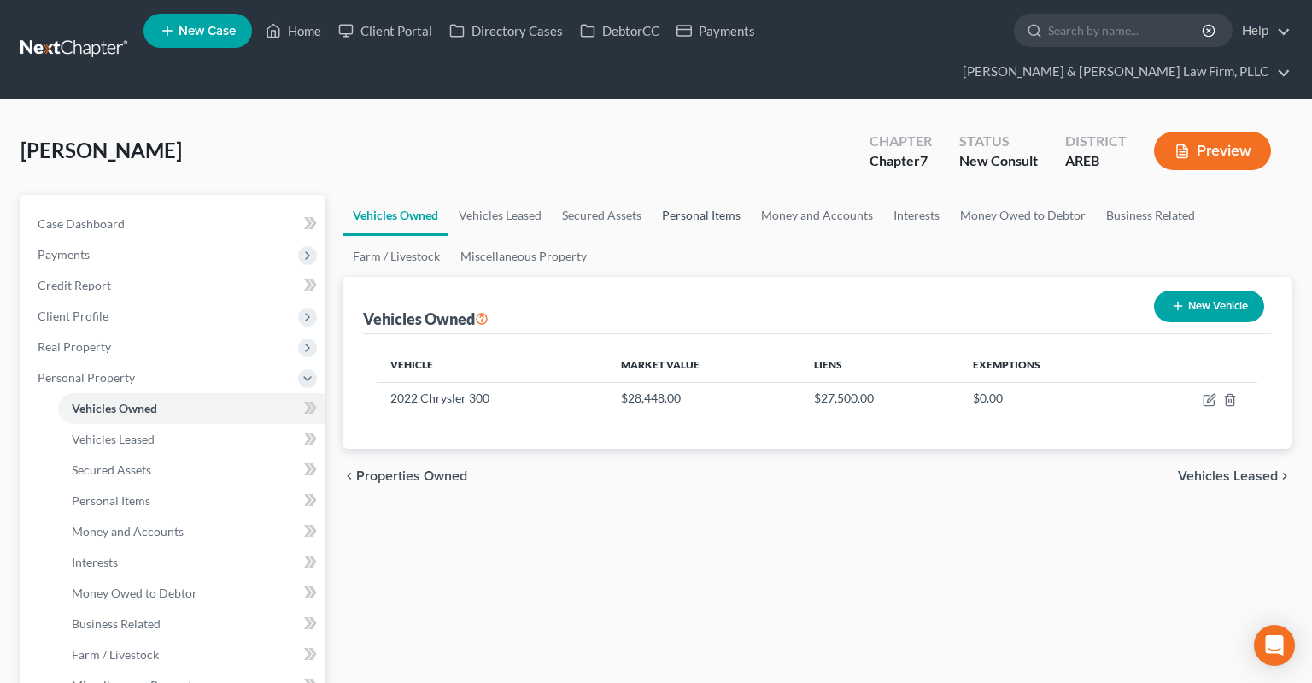
click at [739, 195] on link "Personal Items" at bounding box center [701, 215] width 99 height 41
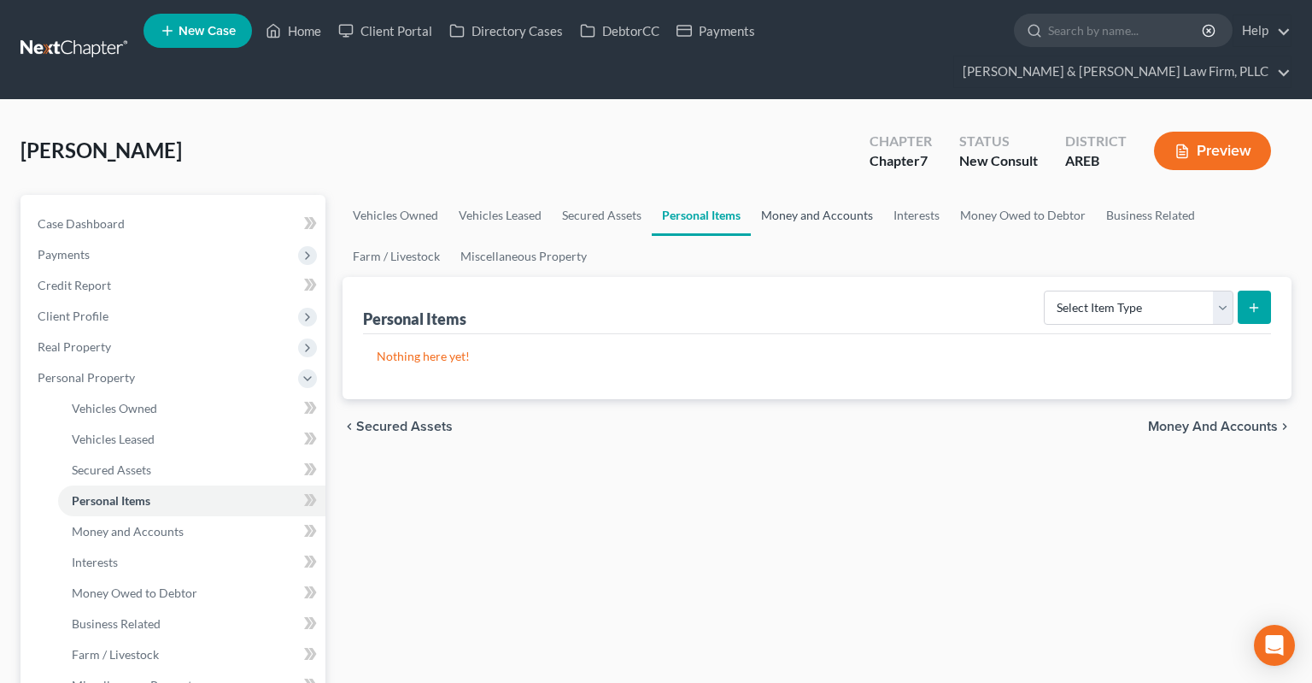
click at [811, 195] on link "Money and Accounts" at bounding box center [817, 215] width 132 height 41
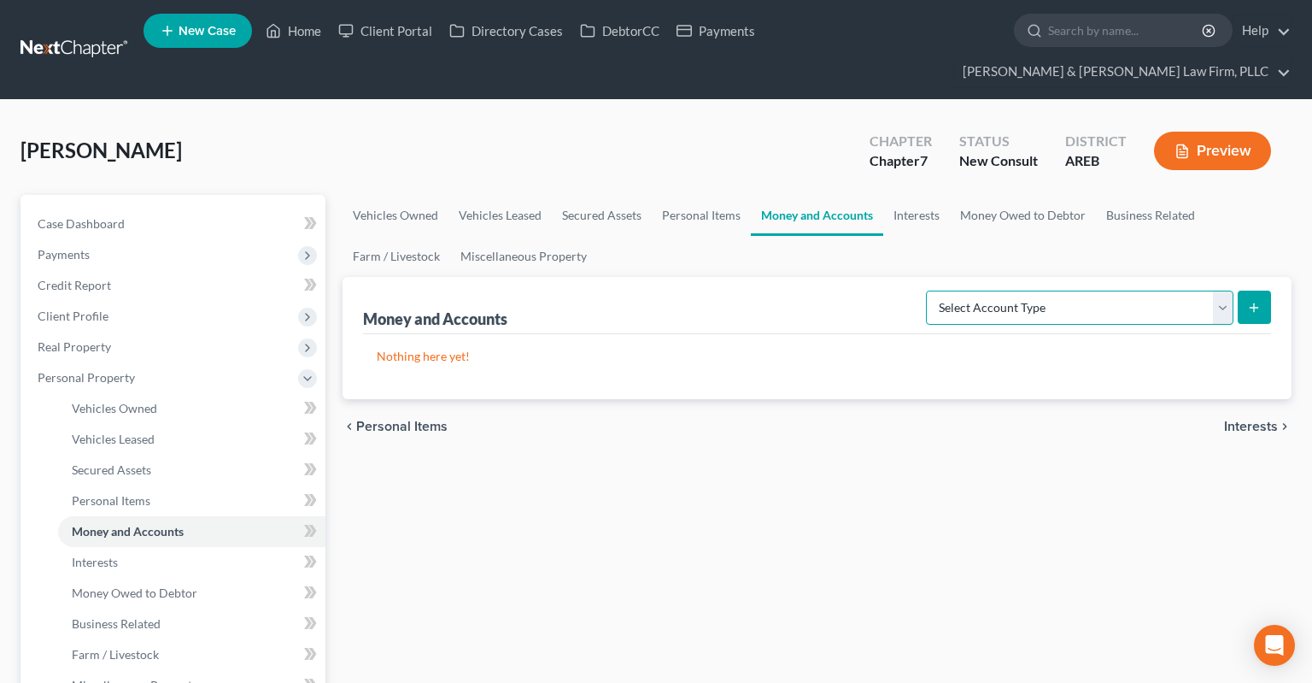
click at [926, 290] on select "Select Account Type Brokerage Cash on Hand Certificates of Deposit Checking Acc…" at bounding box center [1080, 307] width 308 height 34
select select "checking"
click option "Checking Account" at bounding box center [0, 0] width 0 height 0
click at [1255, 301] on icon "submit" at bounding box center [1254, 308] width 14 height 14
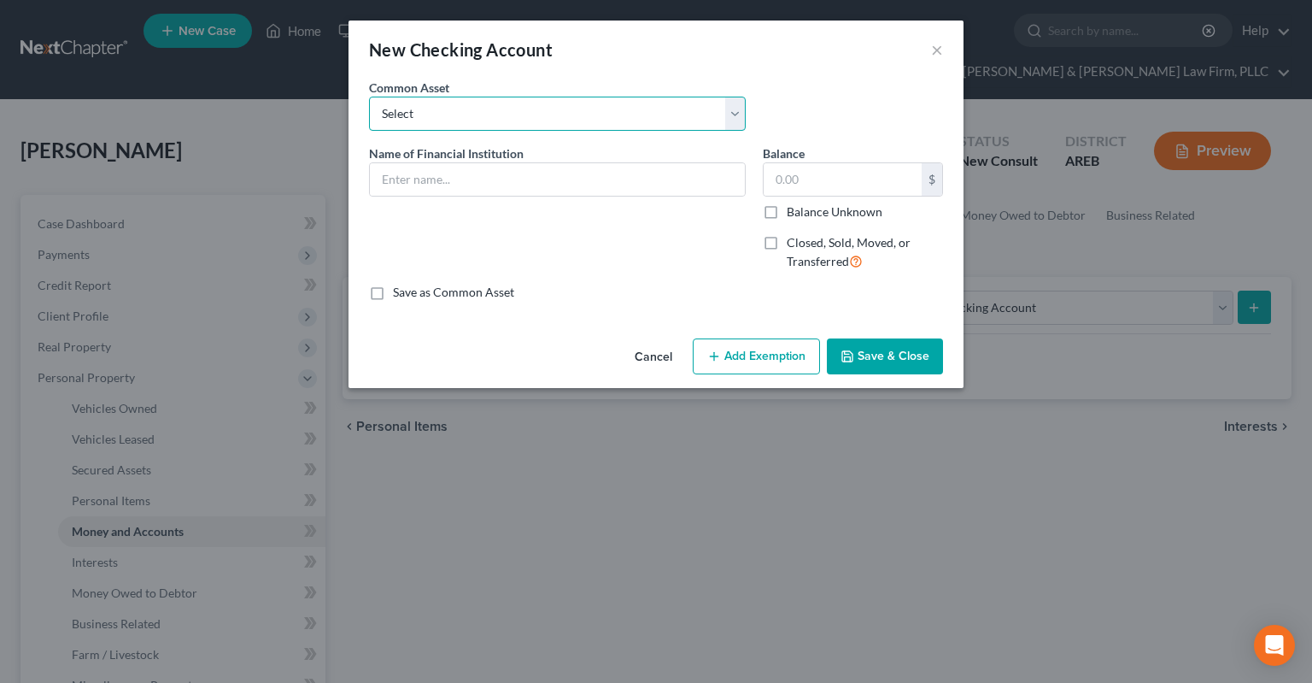
click at [369, 97] on select "Select Checking account" at bounding box center [557, 114] width 377 height 34
select select "0"
click option "Checking account" at bounding box center [0, 0] width 0 height 0
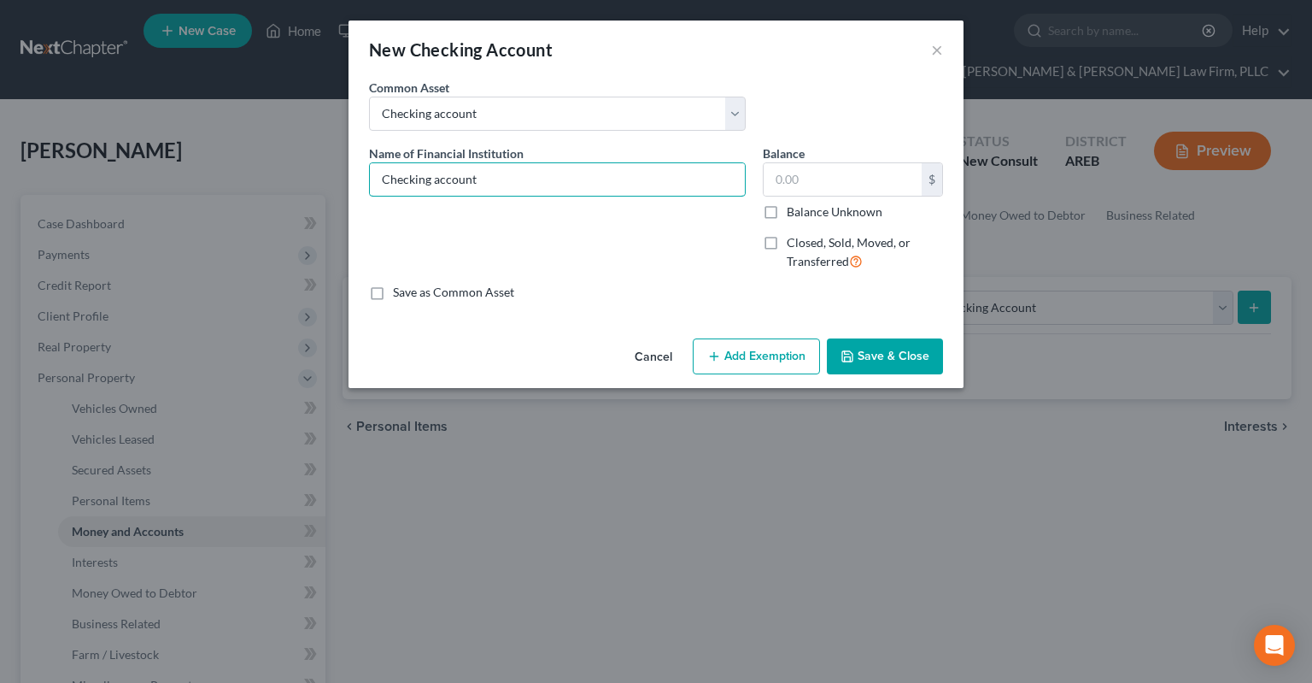
drag, startPoint x: 538, startPoint y: 185, endPoint x: 186, endPoint y: 185, distance: 352.0
click at [370, 180] on input "Checking account" at bounding box center [557, 179] width 375 height 32
type input "Navy FCU"
click at [847, 174] on input "text" at bounding box center [843, 179] width 158 height 32
type input "0"
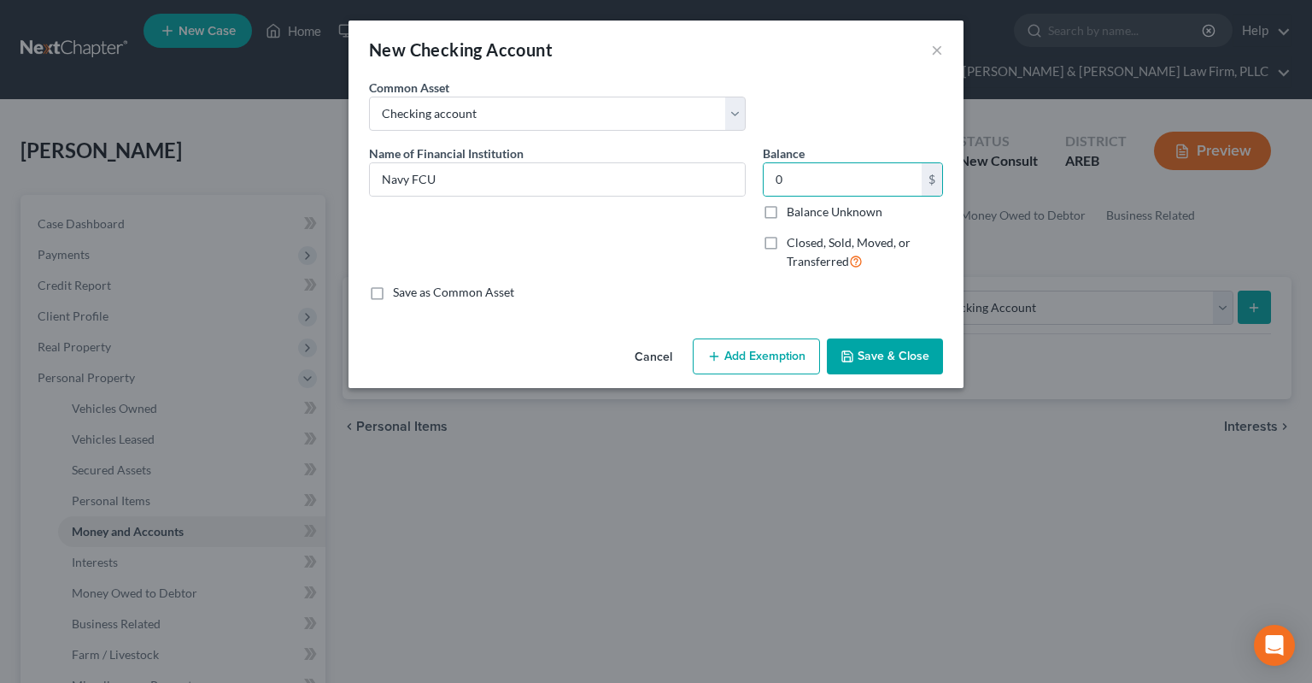
click at [917, 357] on button "Save & Close" at bounding box center [885, 356] width 116 height 36
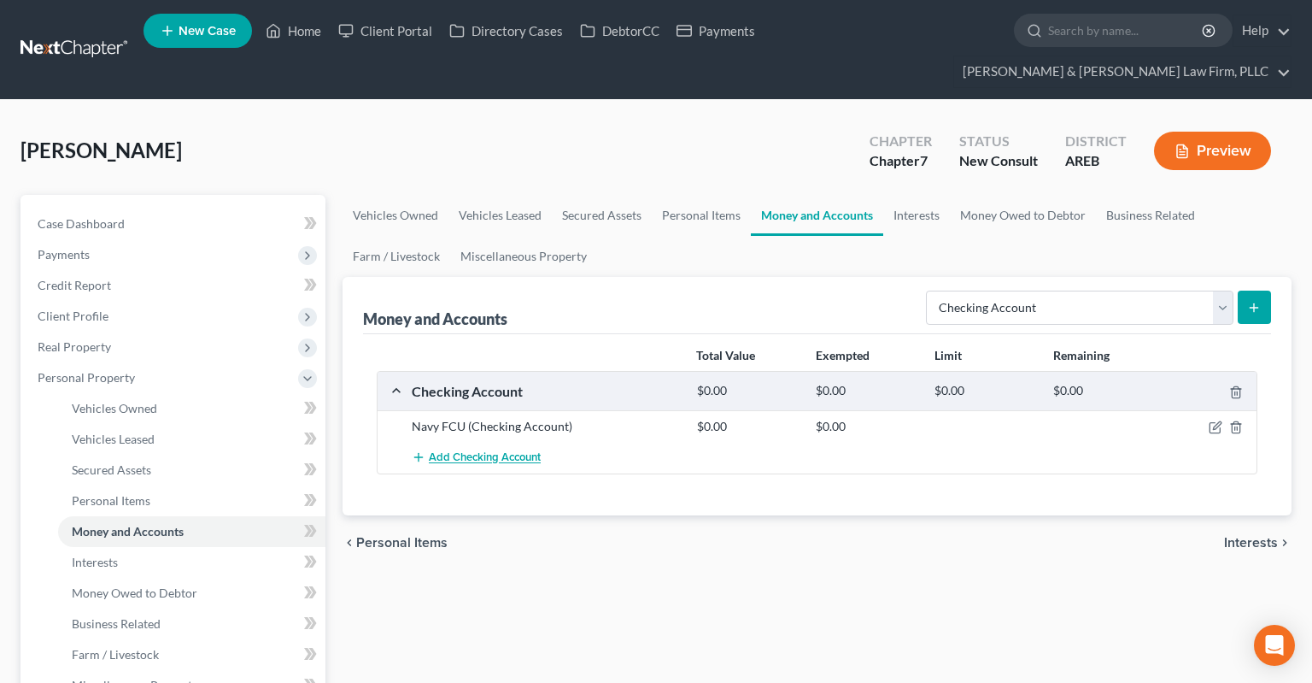
click at [486, 451] on span "Add Checking Account" at bounding box center [485, 458] width 112 height 14
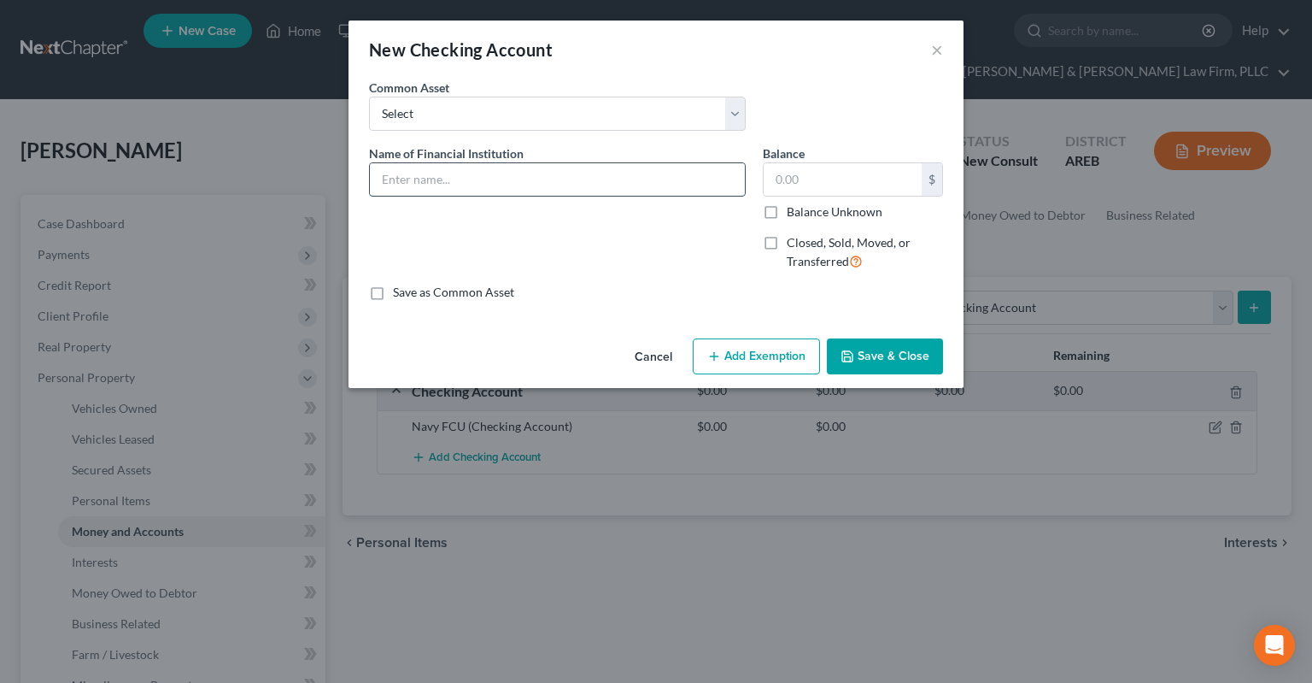
click at [463, 175] on input "text" at bounding box center [557, 179] width 375 height 32
type input "First Star Bank"
click at [840, 181] on input "text" at bounding box center [843, 179] width 158 height 32
type input "0"
click at [894, 364] on button "Save & Close" at bounding box center [885, 356] width 116 height 36
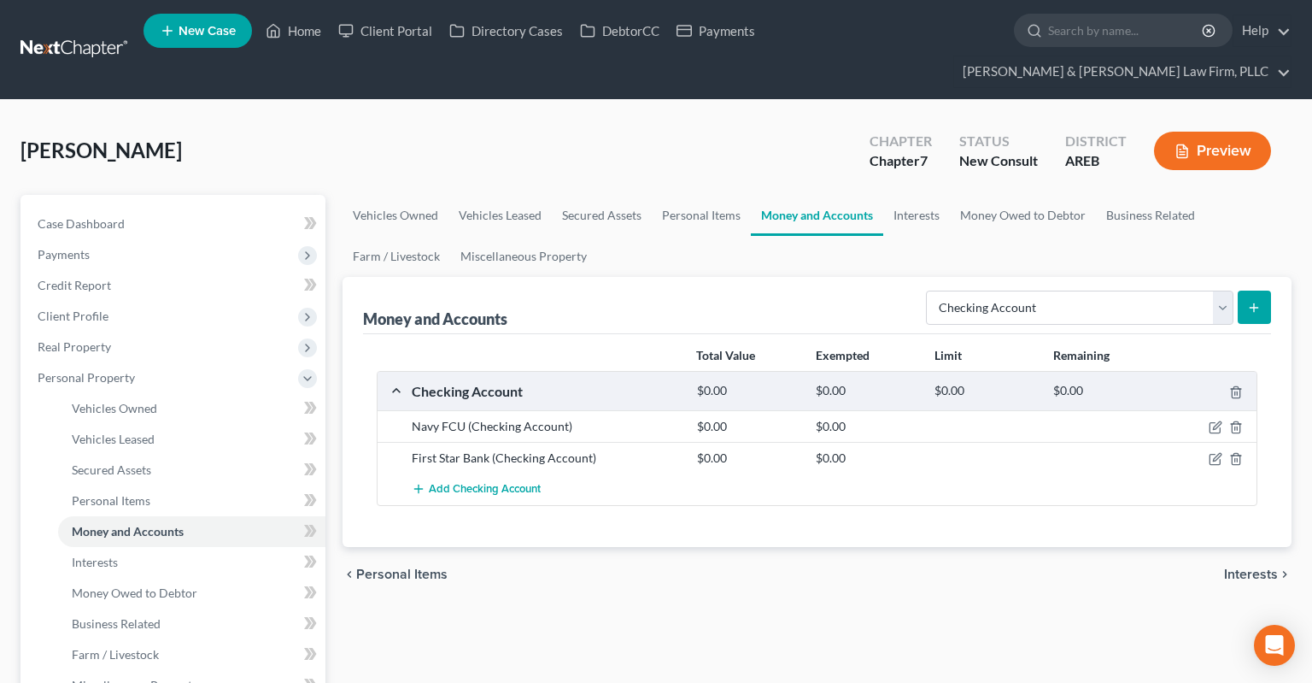
click at [726, 568] on div "chevron_left Personal Items Interests chevron_right" at bounding box center [817, 574] width 949 height 55
click at [521, 483] on span "Add Checking Account" at bounding box center [485, 490] width 112 height 14
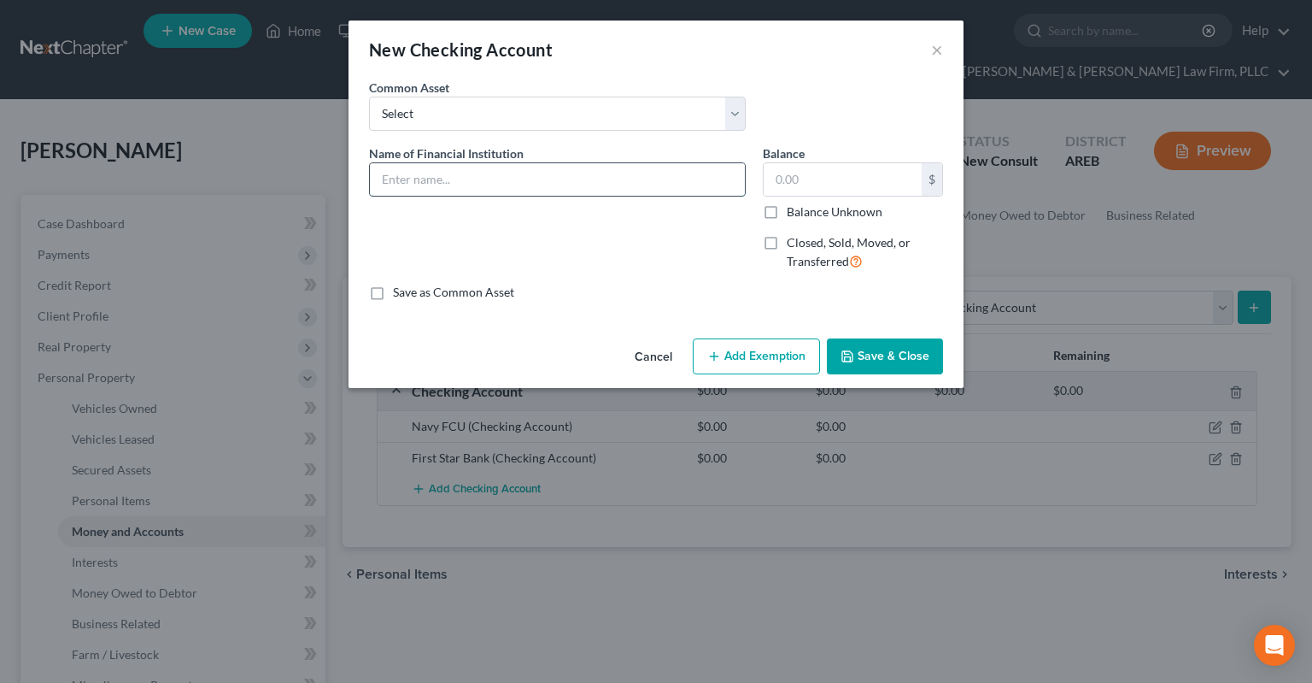
click at [493, 183] on input "text" at bounding box center [557, 179] width 375 height 32
type input "Cash App"
click at [914, 357] on button "Save & Close" at bounding box center [885, 356] width 116 height 36
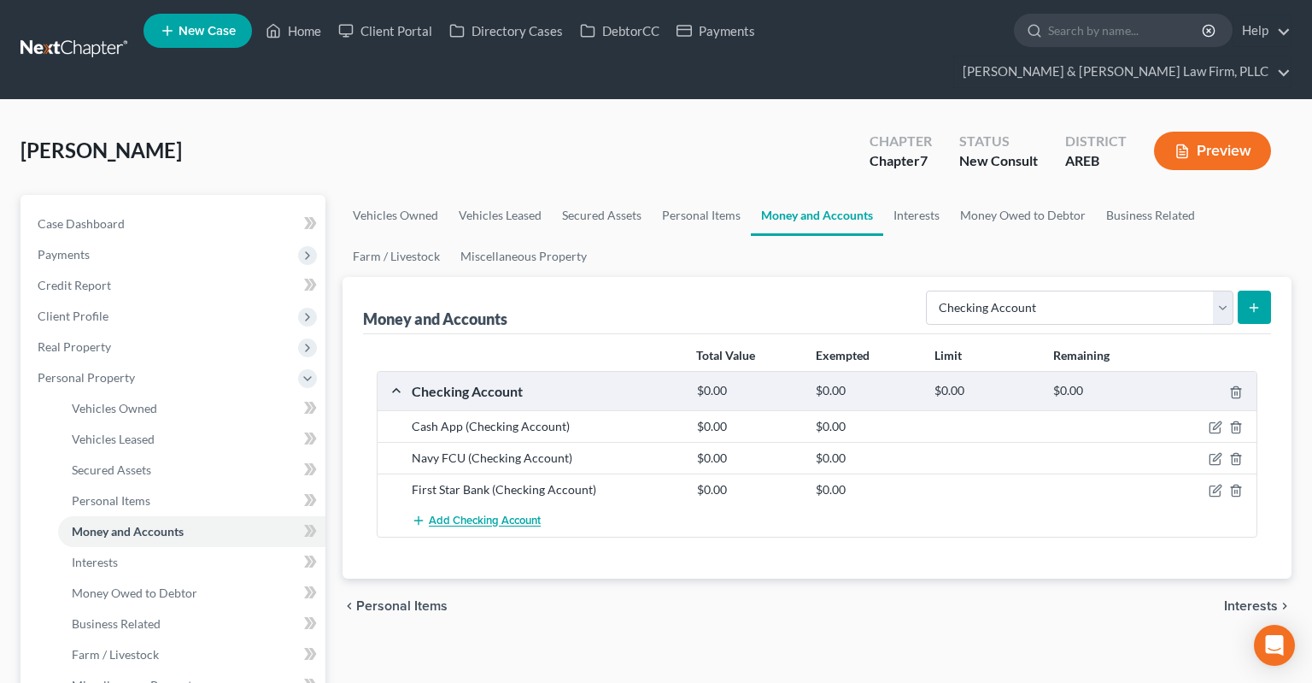
click at [532, 514] on span "Add Checking Account" at bounding box center [485, 521] width 112 height 14
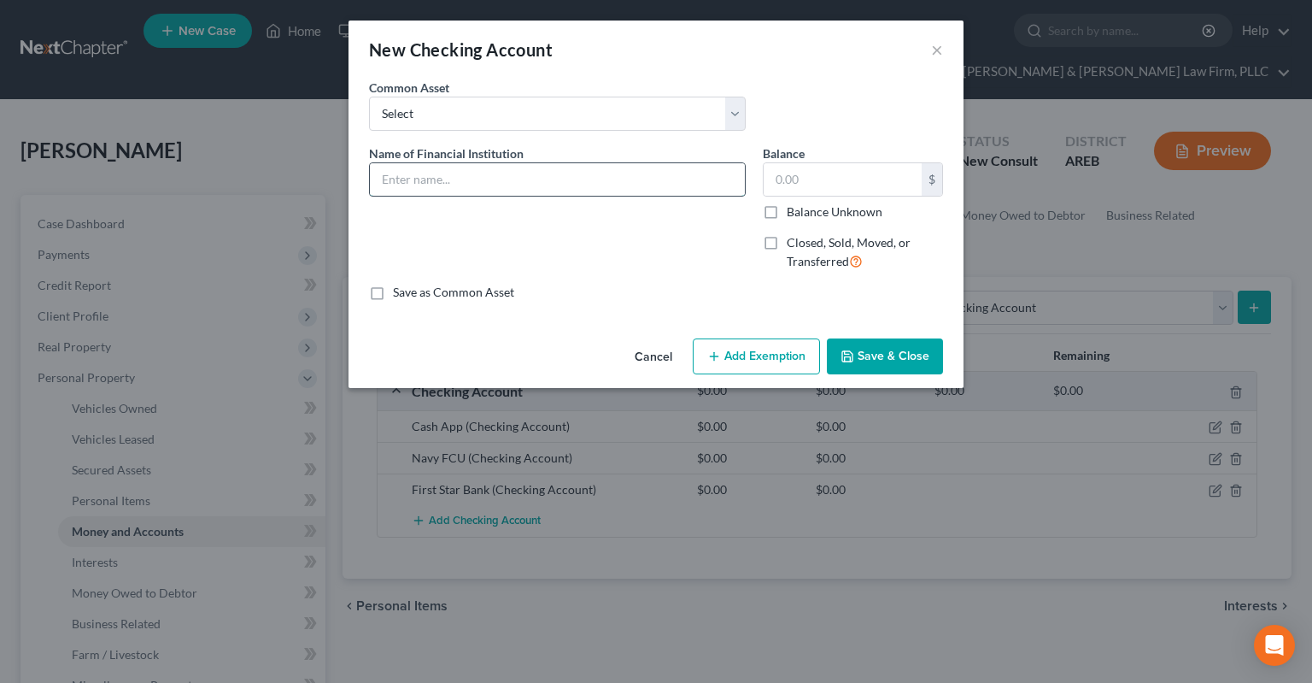
click at [470, 177] on input "text" at bounding box center [557, 179] width 375 height 32
type input "Chime"
click at [830, 185] on input "text" at bounding box center [843, 179] width 158 height 32
type input "0"
click at [886, 354] on button "Save & Close" at bounding box center [885, 356] width 116 height 36
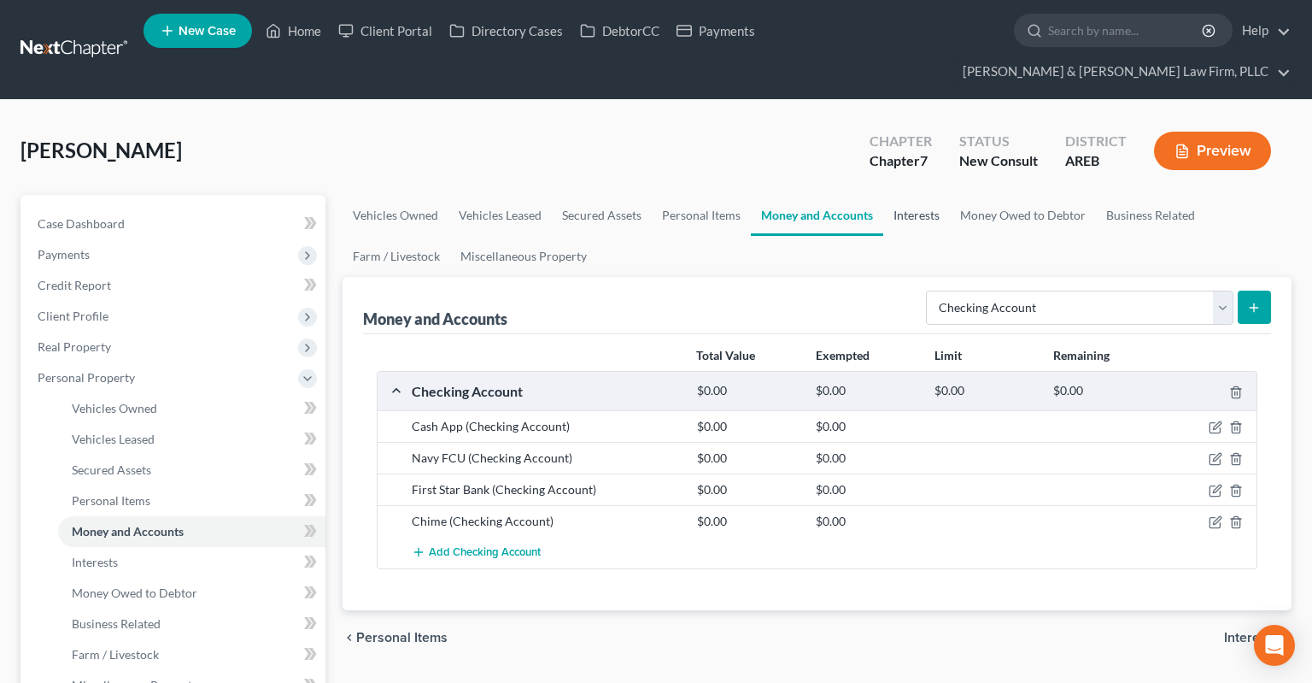
click at [938, 195] on link "Interests" at bounding box center [916, 215] width 67 height 41
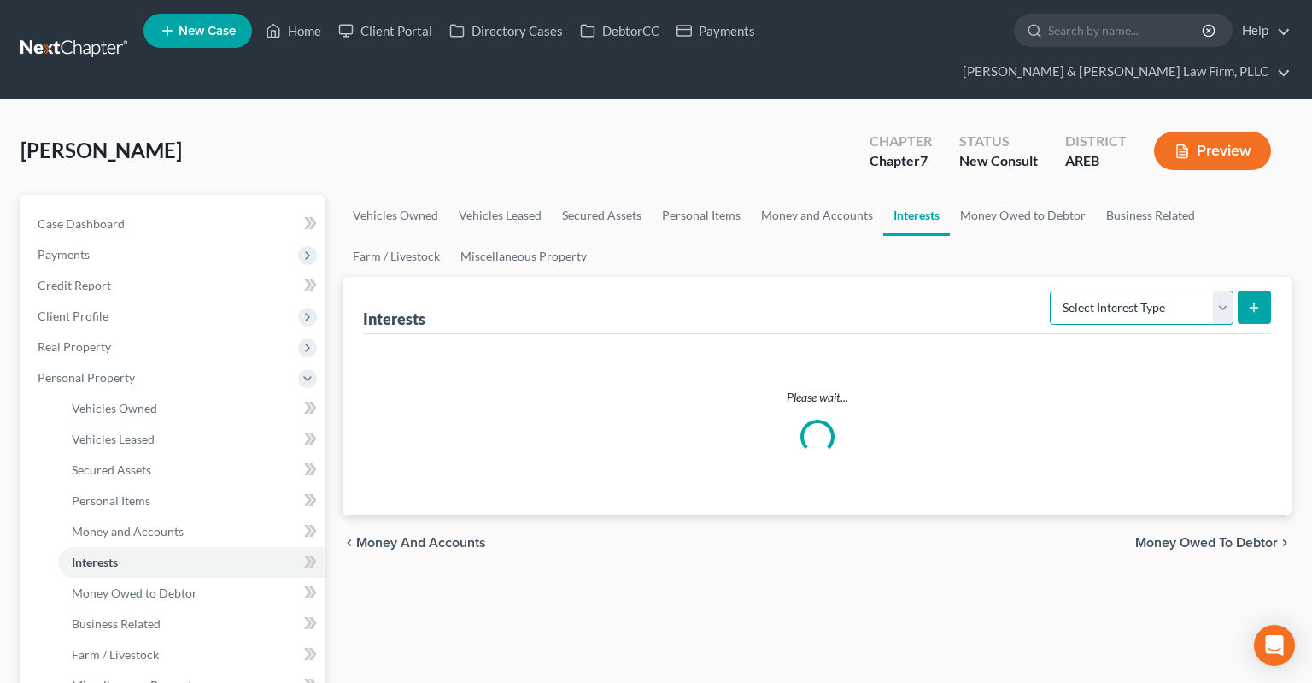
click at [1050, 290] on select "Select Interest Type 401K Annuity Bond Education IRA Government Bond Government…" at bounding box center [1142, 307] width 184 height 34
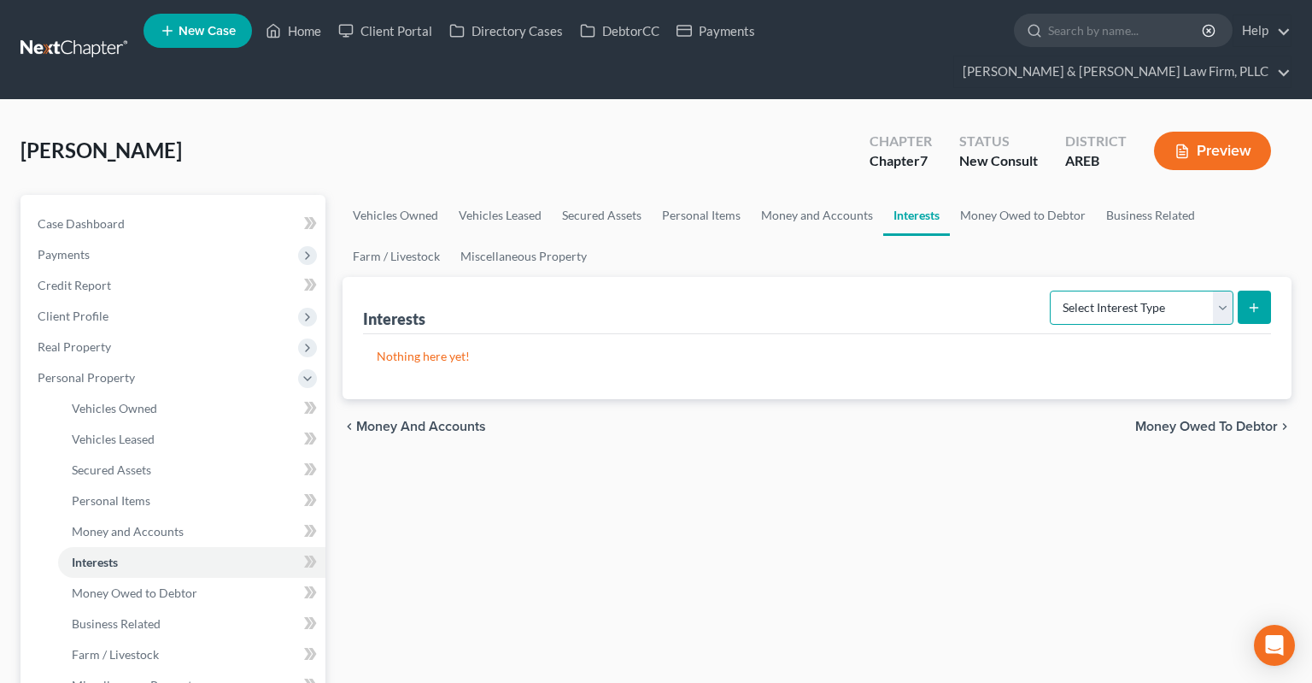
select select "401k"
click option "401K" at bounding box center [0, 0] width 0 height 0
click at [1265, 290] on button "submit" at bounding box center [1254, 306] width 33 height 33
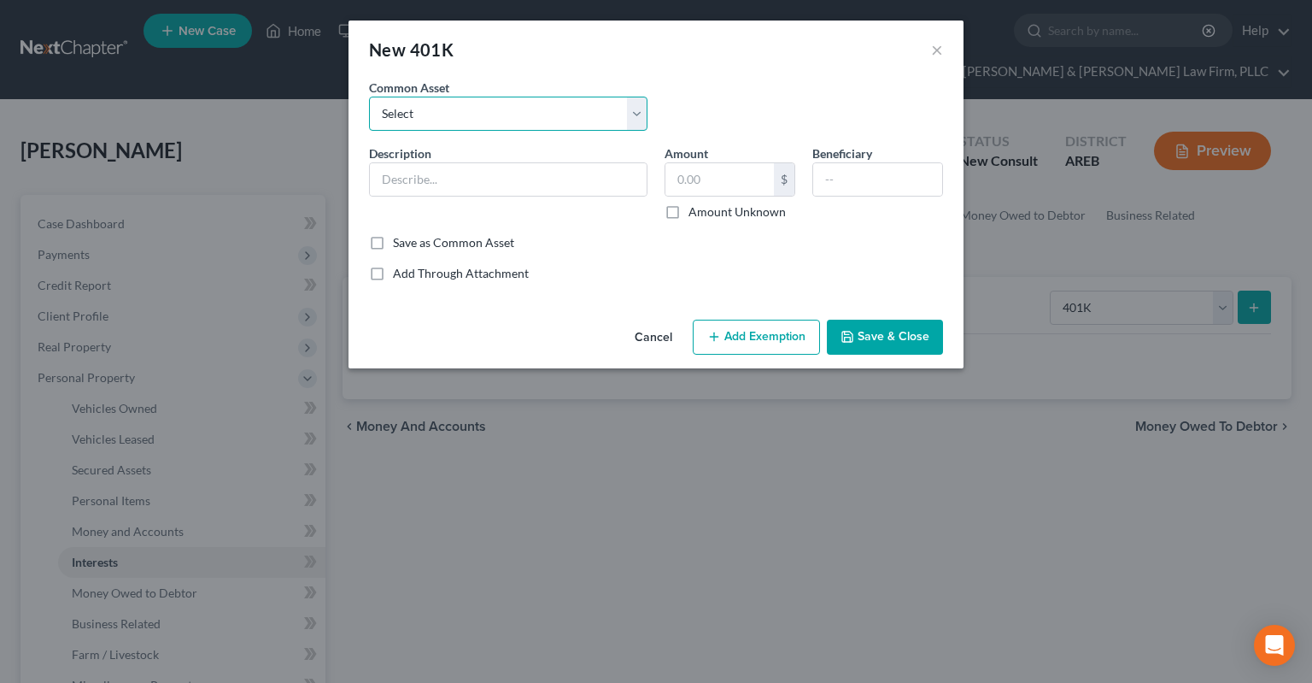
click at [369, 97] on select "Select 401k through work" at bounding box center [508, 114] width 279 height 34
drag, startPoint x: 494, startPoint y: 113, endPoint x: 537, endPoint y: 202, distance: 99.0
click at [542, 214] on div "Description * Amount $ Amount Unknown Beneficiary" at bounding box center [656, 189] width 591 height 90
click at [522, 180] on input "text" at bounding box center [508, 179] width 277 height 32
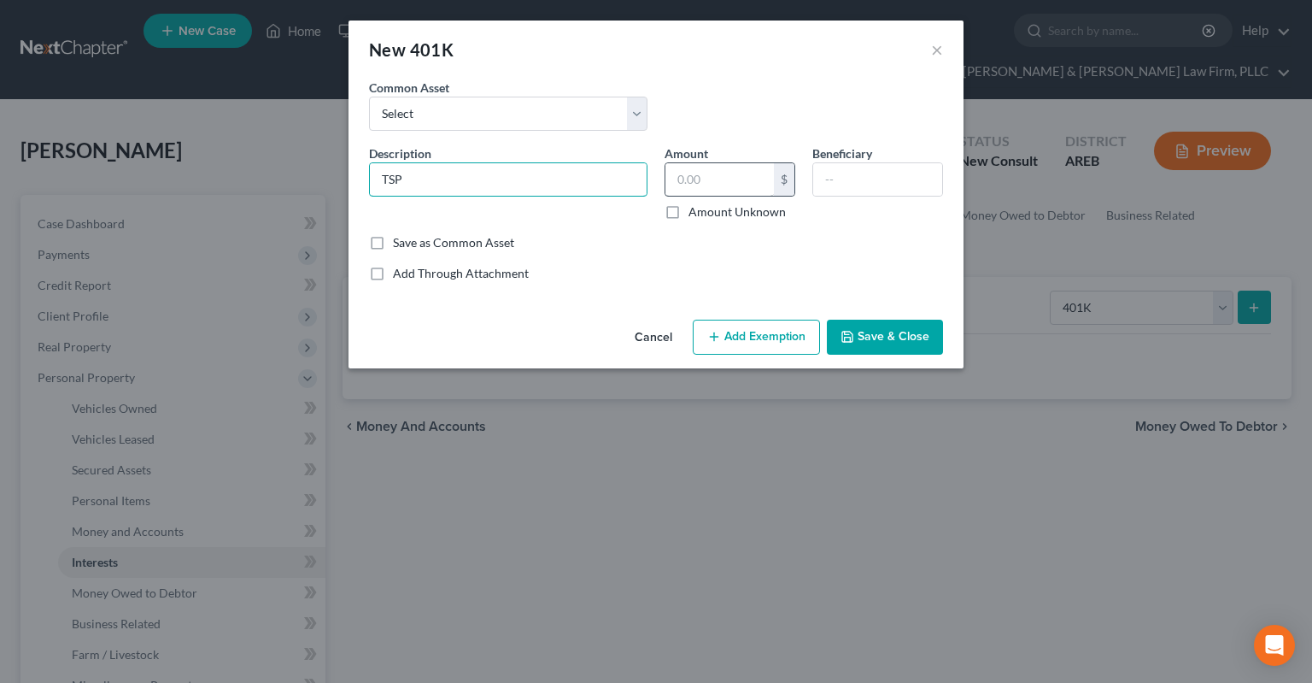
type input "TSP"
drag, startPoint x: 758, startPoint y: 177, endPoint x: 754, endPoint y: 185, distance: 9.6
click at [758, 176] on input "text" at bounding box center [720, 179] width 109 height 32
type input "70,000"
click at [878, 350] on button "Save & Close" at bounding box center [885, 338] width 116 height 36
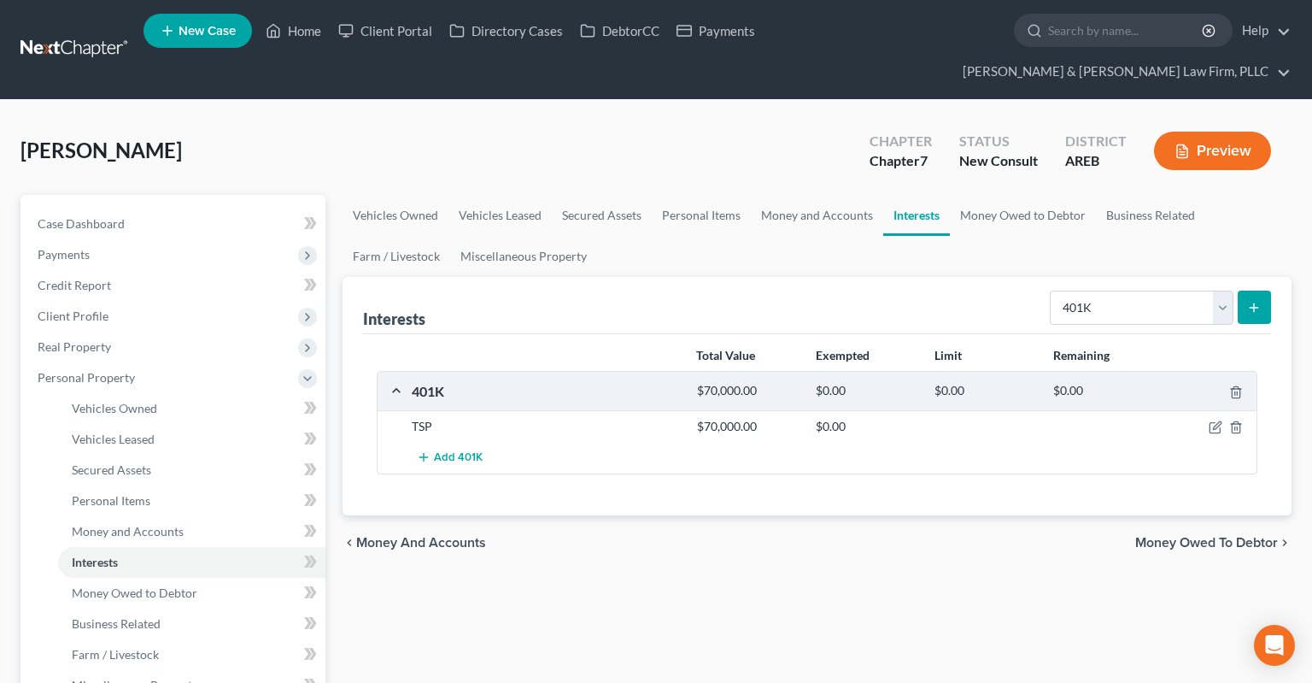
click at [1215, 420] on icon "button" at bounding box center [1216, 427] width 14 height 14
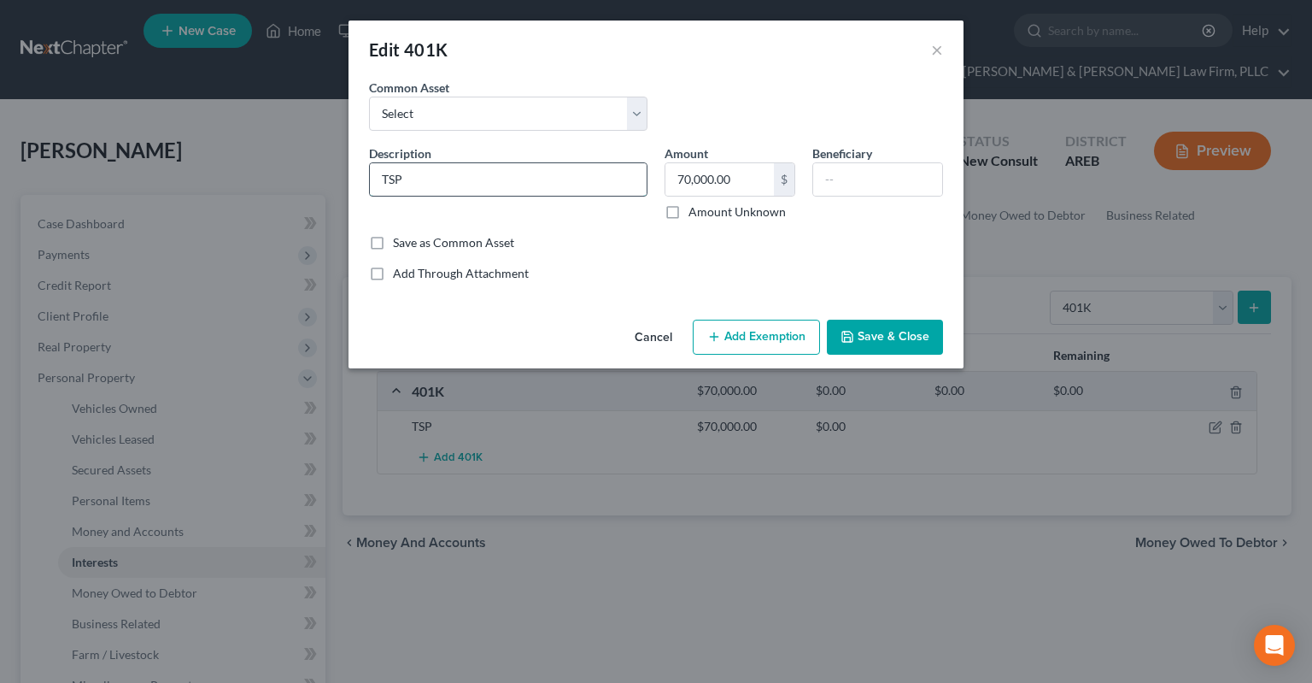
click at [578, 181] on input "TSP" at bounding box center [508, 179] width 277 height 32
type input "TSP (civilian)"
click at [850, 333] on icon "button" at bounding box center [848, 337] width 14 height 14
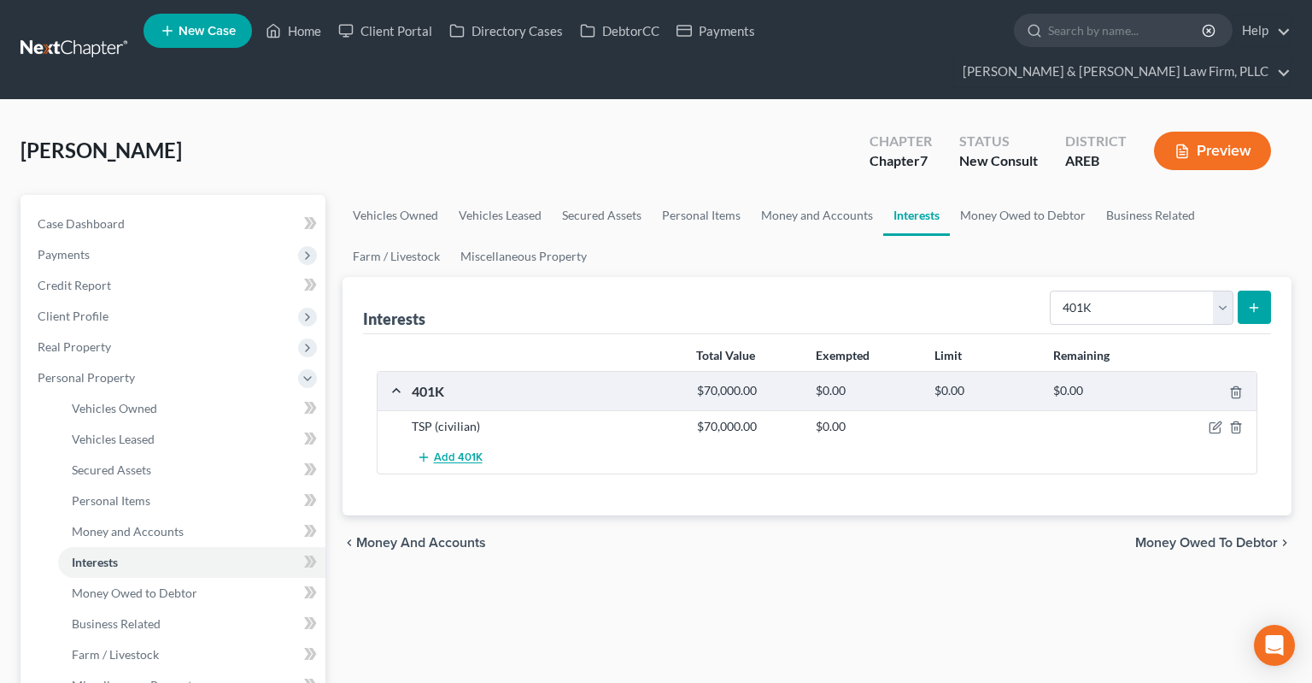
click at [475, 451] on span "Add 401K" at bounding box center [458, 458] width 49 height 14
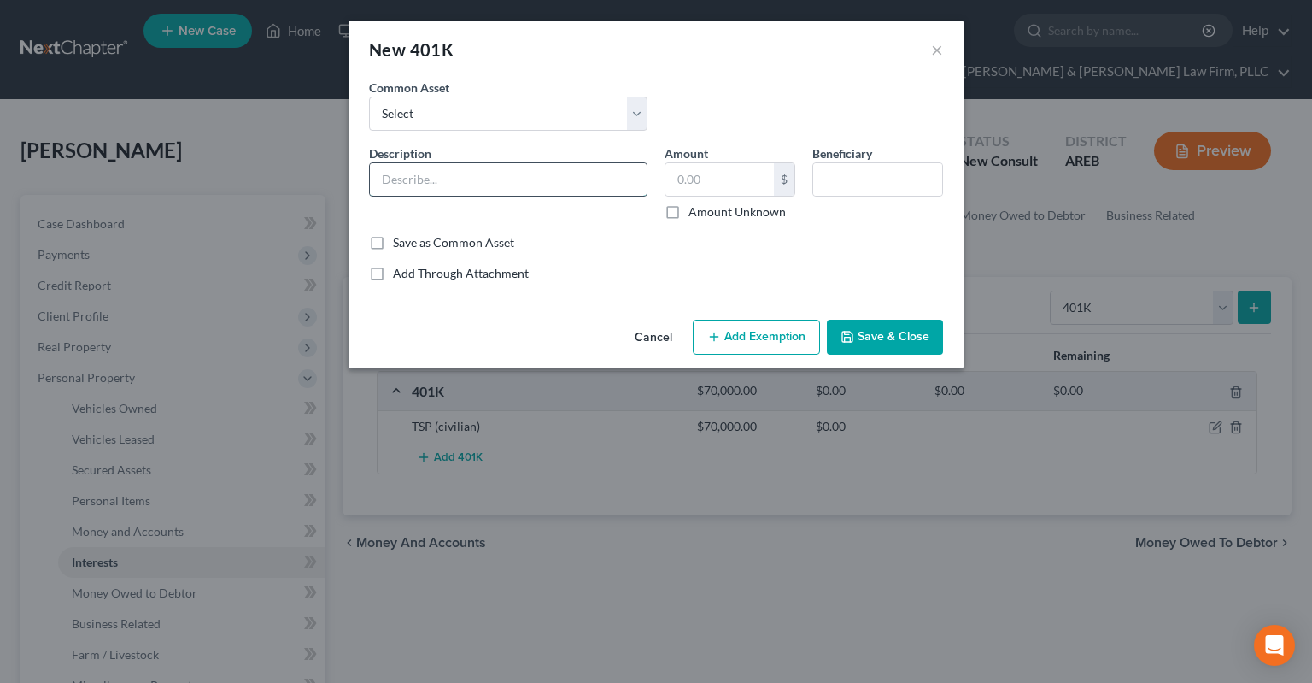
click at [410, 173] on input "text" at bounding box center [508, 179] width 277 height 32
type input "TSP (military)"
click at [695, 181] on input "text" at bounding box center [720, 179] width 109 height 32
type input "2,000"
click at [875, 341] on button "Save & Close" at bounding box center [885, 338] width 116 height 36
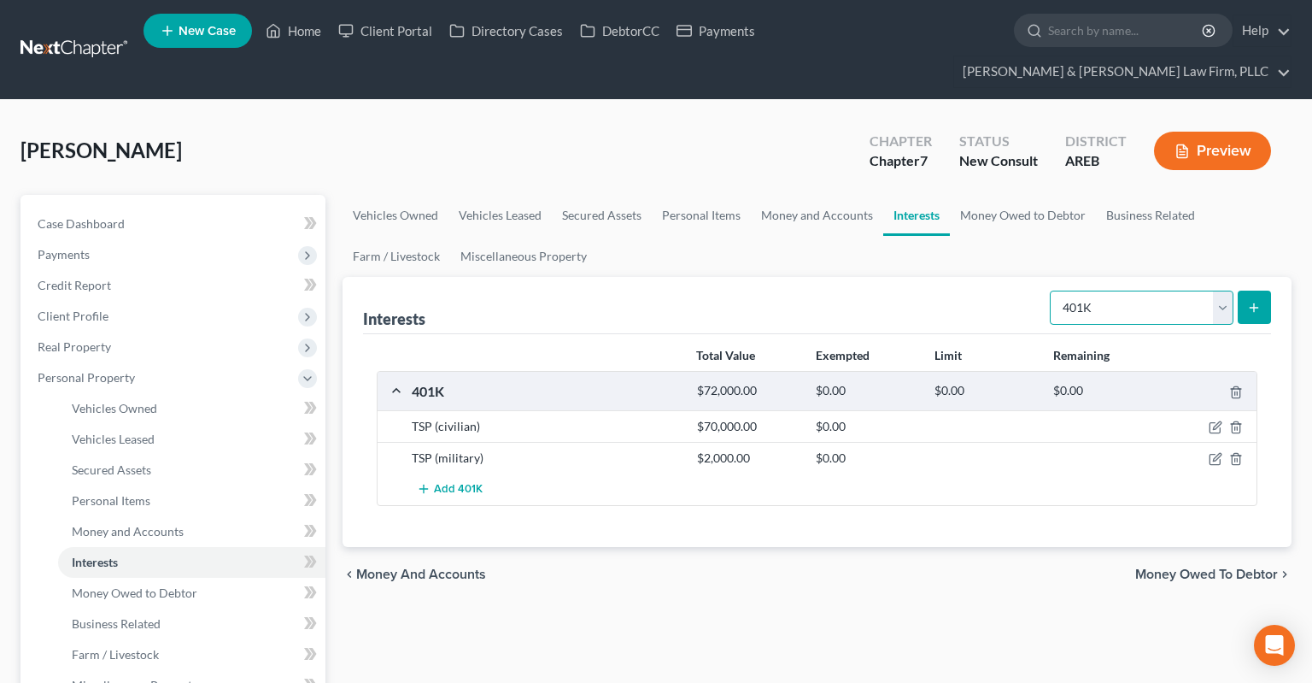
click at [1050, 290] on select "Select Interest Type 401K Annuity Bond Education IRA Government Bond Government…" at bounding box center [1142, 307] width 184 height 34
select select "term_life_insurance"
click option "Term Life Insurance" at bounding box center [0, 0] width 0 height 0
click at [1249, 290] on button "submit" at bounding box center [1254, 306] width 33 height 33
click at [975, 195] on link "Money Owed to Debtor" at bounding box center [1023, 215] width 146 height 41
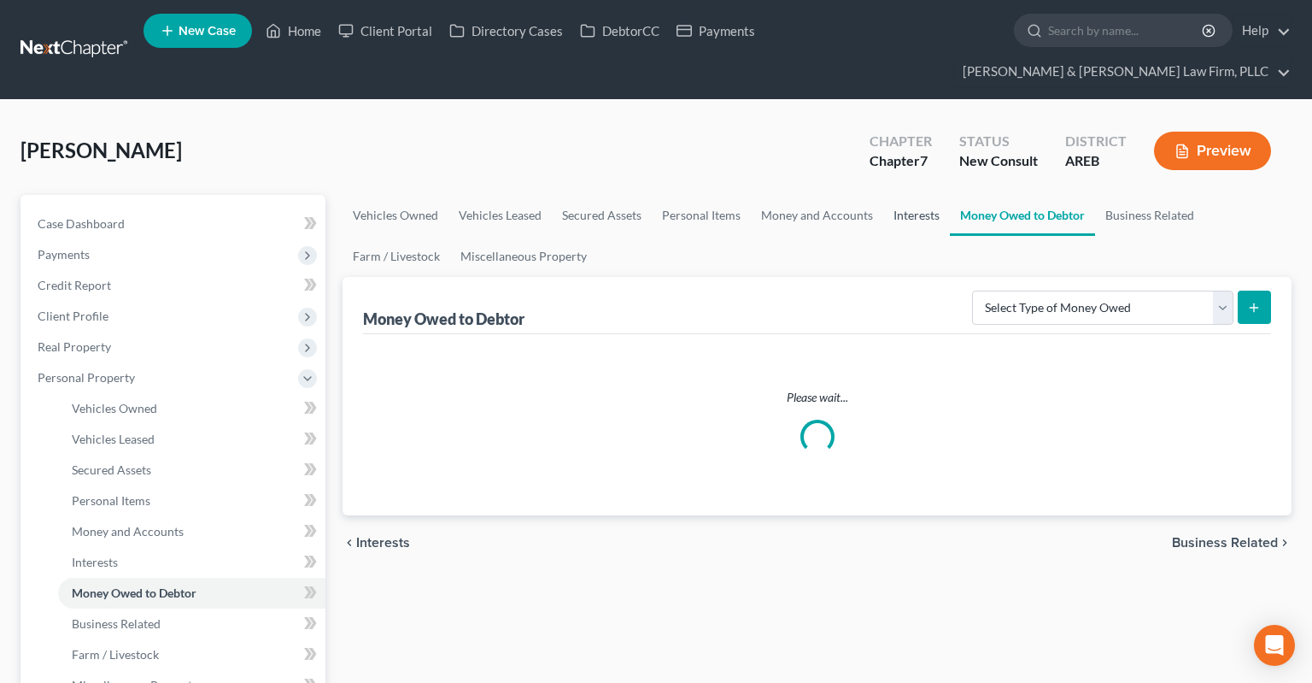
click at [902, 195] on link "Interests" at bounding box center [916, 215] width 67 height 41
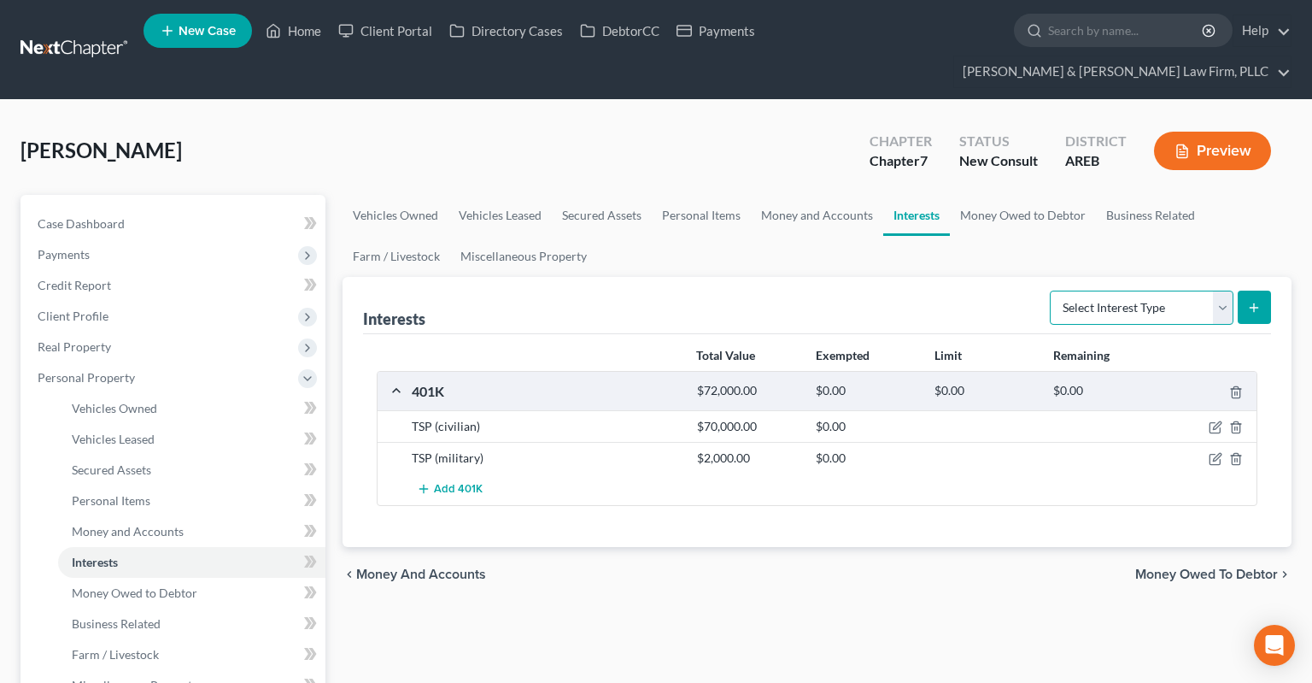
click at [1050, 290] on select "Select Interest Type 401K Annuity Bond Education IRA Government Bond Government…" at bounding box center [1142, 307] width 184 height 34
select select "term_life_insurance"
click option "Term Life Insurance" at bounding box center [0, 0] width 0 height 0
click at [1243, 290] on button "submit" at bounding box center [1254, 306] width 33 height 33
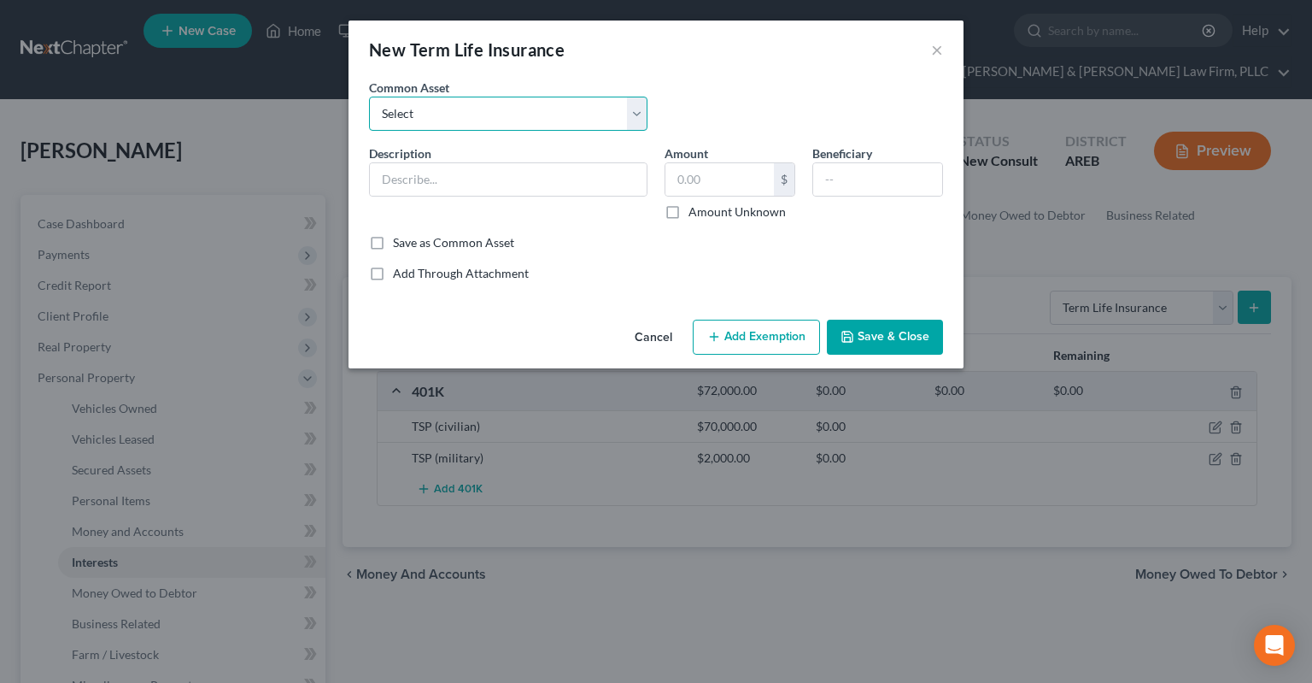
click at [369, 97] on select "Select Term life insurance" at bounding box center [508, 114] width 279 height 34
select select "0"
click option "Term life insurance" at bounding box center [0, 0] width 0 height 0
type input "Term life insurance"
click at [904, 333] on button "Save & Close" at bounding box center [885, 338] width 116 height 36
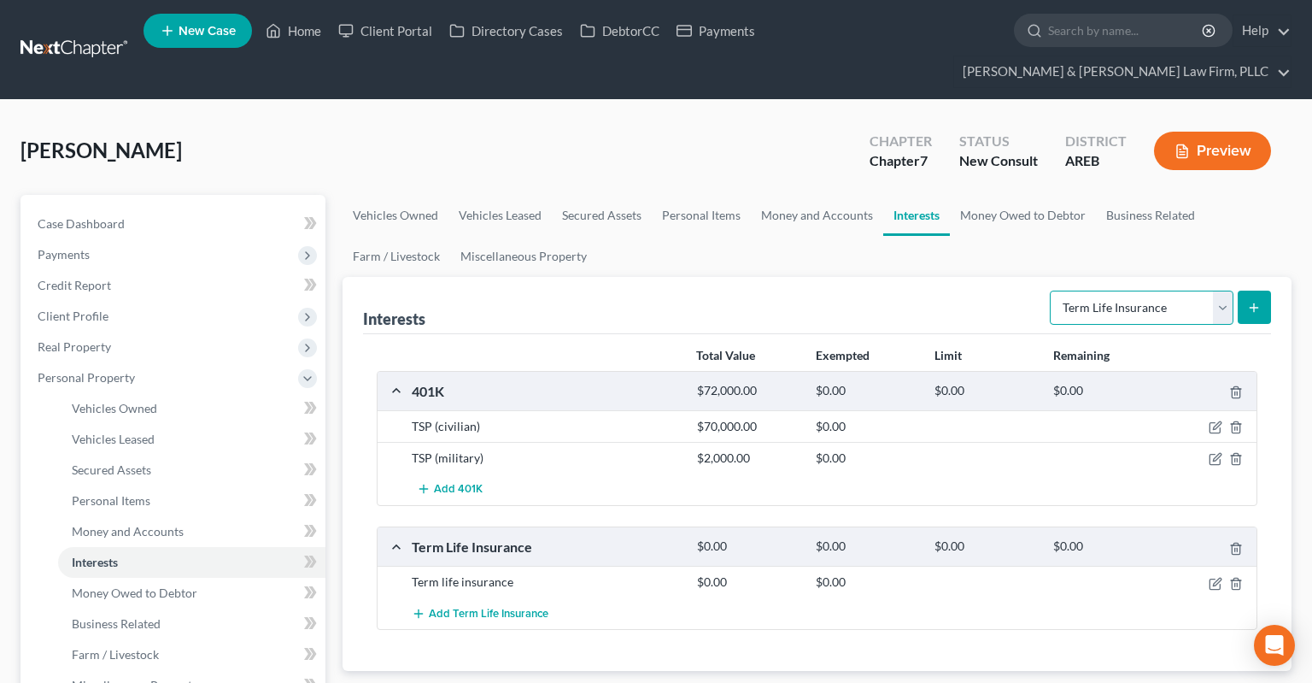
click at [1050, 290] on select "Select Interest Type 401K Annuity Bond Education IRA Government Bond Government…" at bounding box center [1142, 307] width 184 height 34
click at [990, 627] on div "Total Value Exempted Limit Remaining 401K $72,000.00 $0.00 $0.00 $0.00 TSP (civ…" at bounding box center [817, 502] width 908 height 337
click at [1006, 195] on link "Money Owed to Debtor" at bounding box center [1023, 215] width 146 height 41
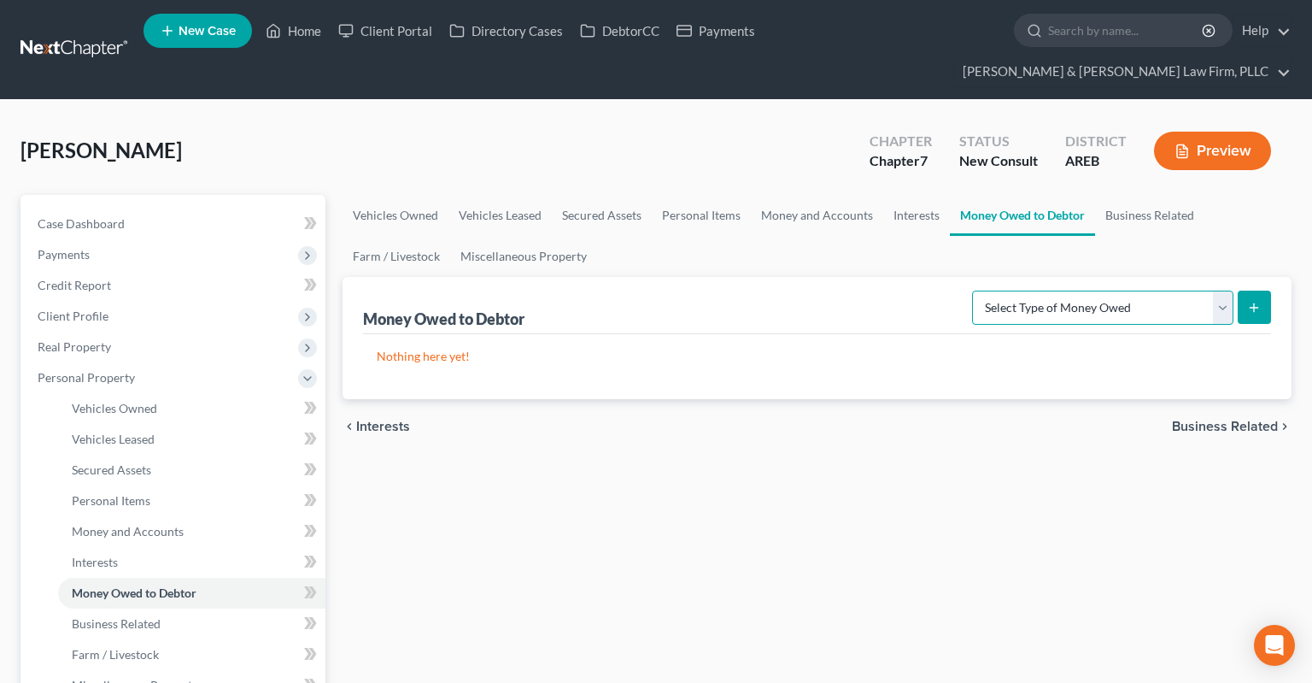
click at [972, 290] on select "Select Type of Money Owed Accounts Receivable Alimony Child Support Claims Agai…" at bounding box center [1102, 307] width 261 height 34
click at [514, 236] on link "Miscellaneous Property" at bounding box center [523, 256] width 147 height 41
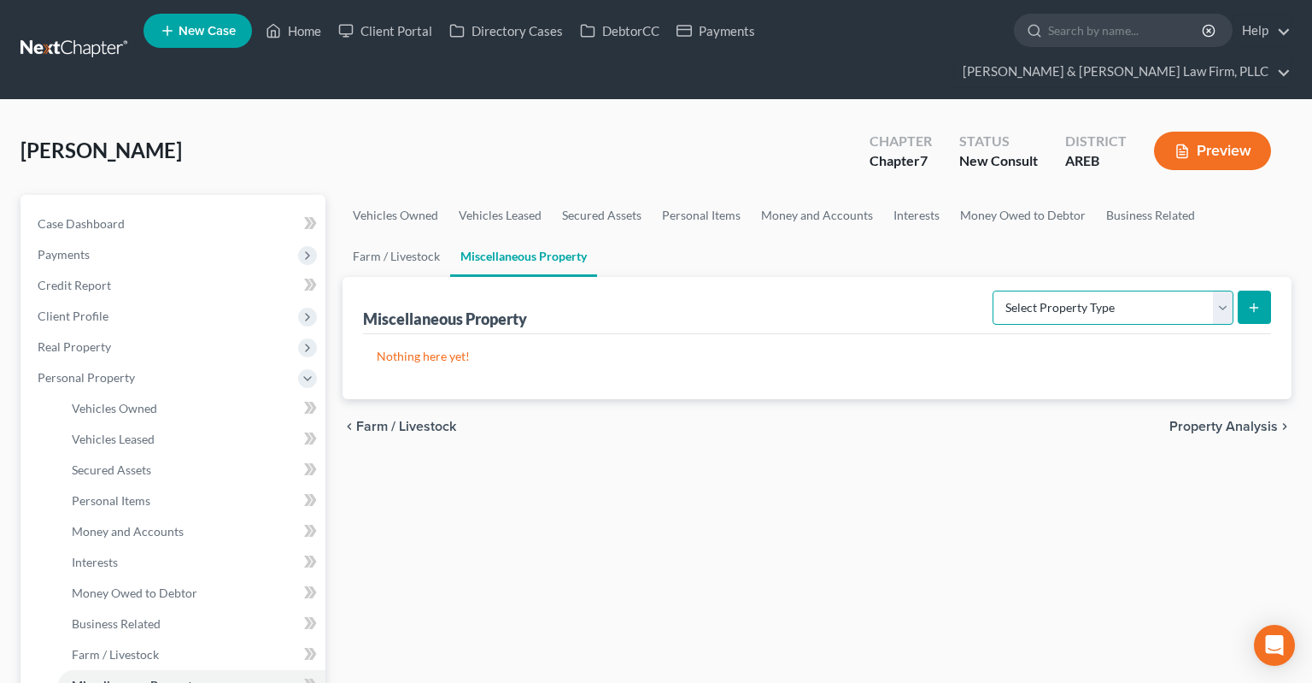
click at [993, 290] on select "Select Property Type Assigned for Creditor Benefit [DATE] Holding for Another N…" at bounding box center [1113, 307] width 241 height 34
select select "transferred"
click option "Transferred" at bounding box center [0, 0] width 0 height 0
click at [1268, 290] on button "submit" at bounding box center [1254, 306] width 33 height 33
select select "Ordinary ([DATE])"
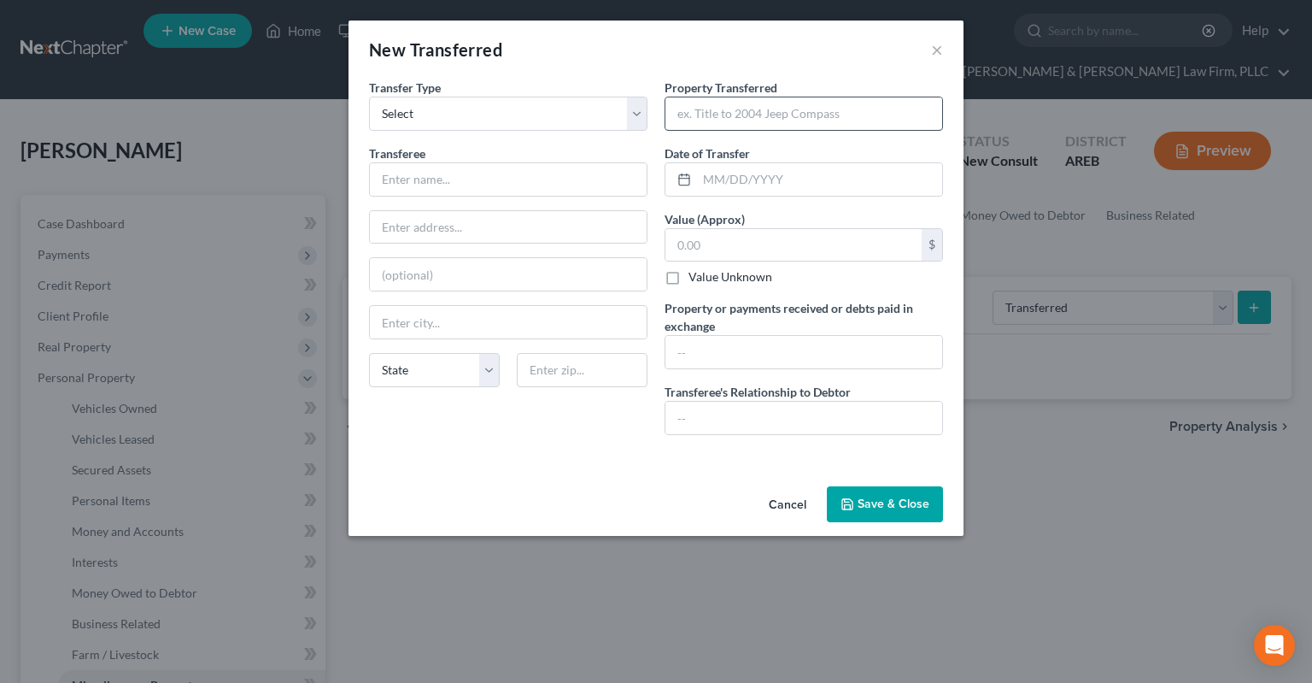
click at [771, 109] on input "text" at bounding box center [804, 113] width 277 height 32
type input "H"
type input "House sold in divorce"
click at [801, 178] on input "text" at bounding box center [819, 179] width 245 height 32
type input "[DATE]"
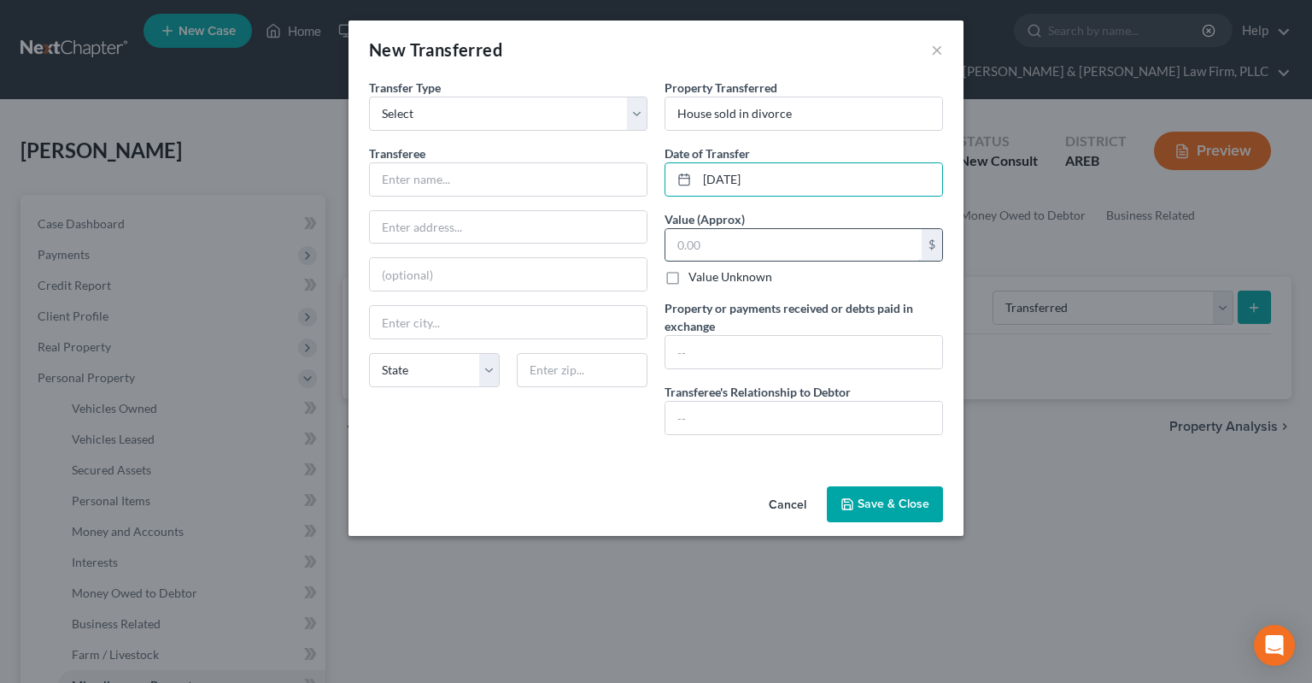
click at [791, 240] on input "text" at bounding box center [794, 245] width 256 height 32
click at [519, 172] on input "text" at bounding box center [508, 179] width 277 height 32
type input "Stranger"
click at [690, 238] on input "text" at bounding box center [794, 245] width 256 height 32
type input "6"
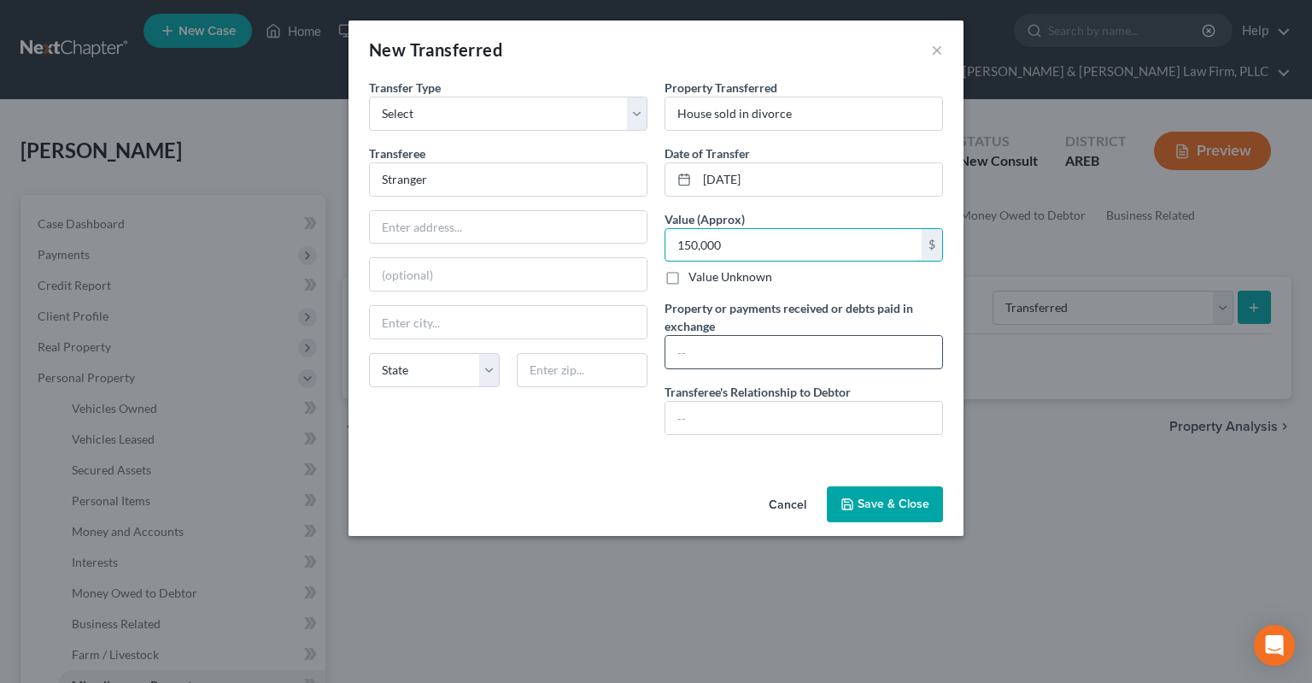
type input "150,000"
click at [739, 361] on input "text" at bounding box center [804, 352] width 277 height 32
type input "None - awarded to ex-wife in divorce"
click at [737, 420] on input "text" at bounding box center [804, 418] width 277 height 32
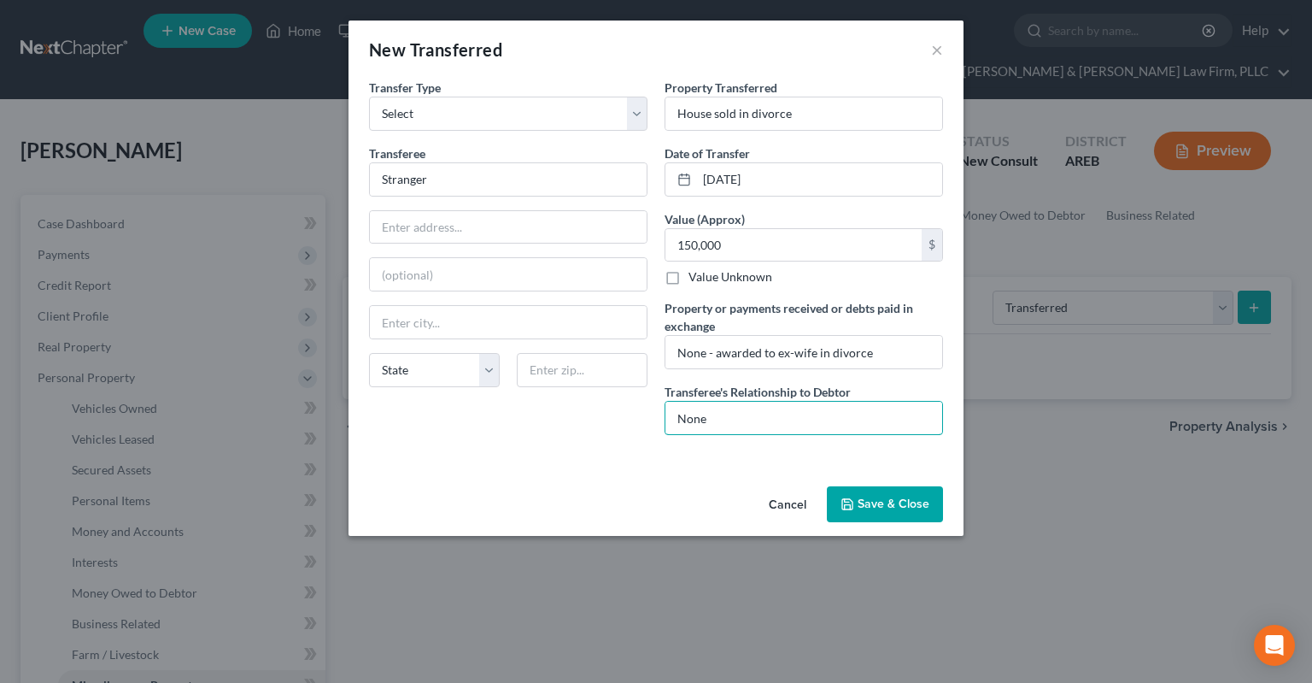
type input "None"
click at [901, 499] on button "Save & Close" at bounding box center [885, 504] width 116 height 36
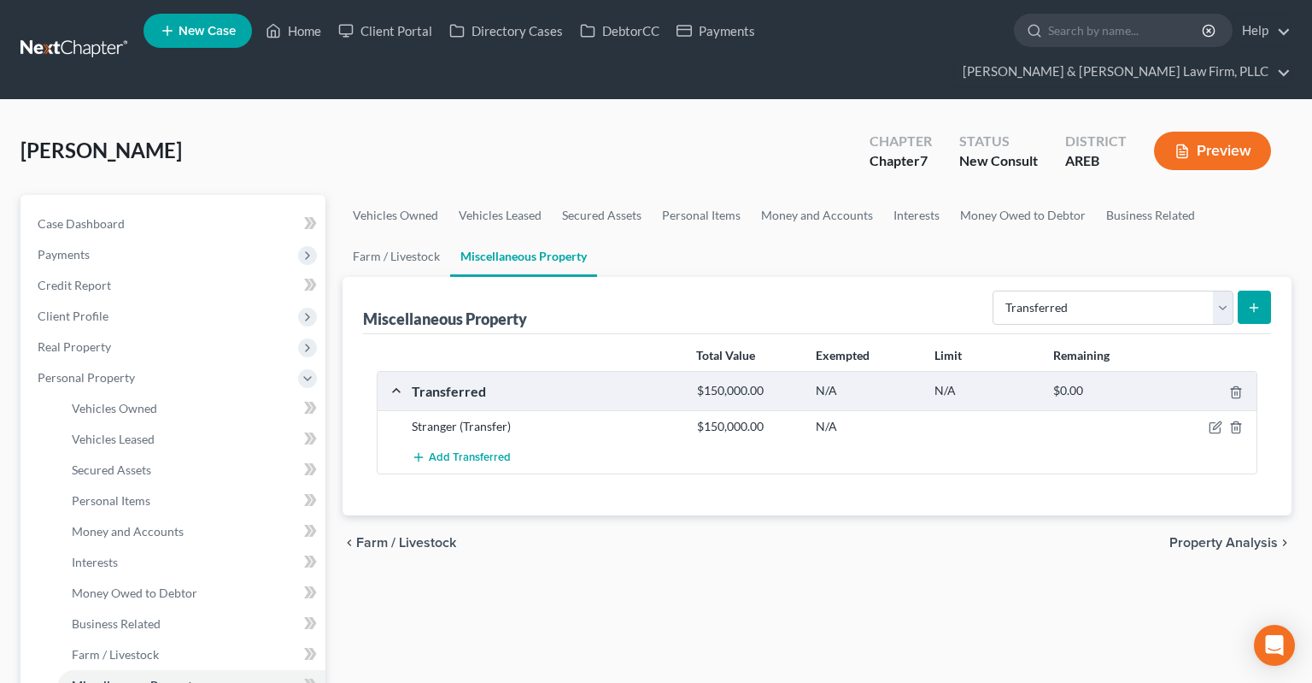
click at [993, 290] on select "Select Property Type Assigned for Creditor Benefit [DATE] Holding for Another N…" at bounding box center [1113, 307] width 241 height 34
drag, startPoint x: 986, startPoint y: 285, endPoint x: 813, endPoint y: 521, distance: 293.4
click at [819, 517] on div "chevron_left Farm / Livestock Property Analysis chevron_right" at bounding box center [817, 542] width 949 height 55
click at [805, 531] on div "chevron_left Farm / Livestock Property Analysis chevron_right" at bounding box center [817, 542] width 949 height 55
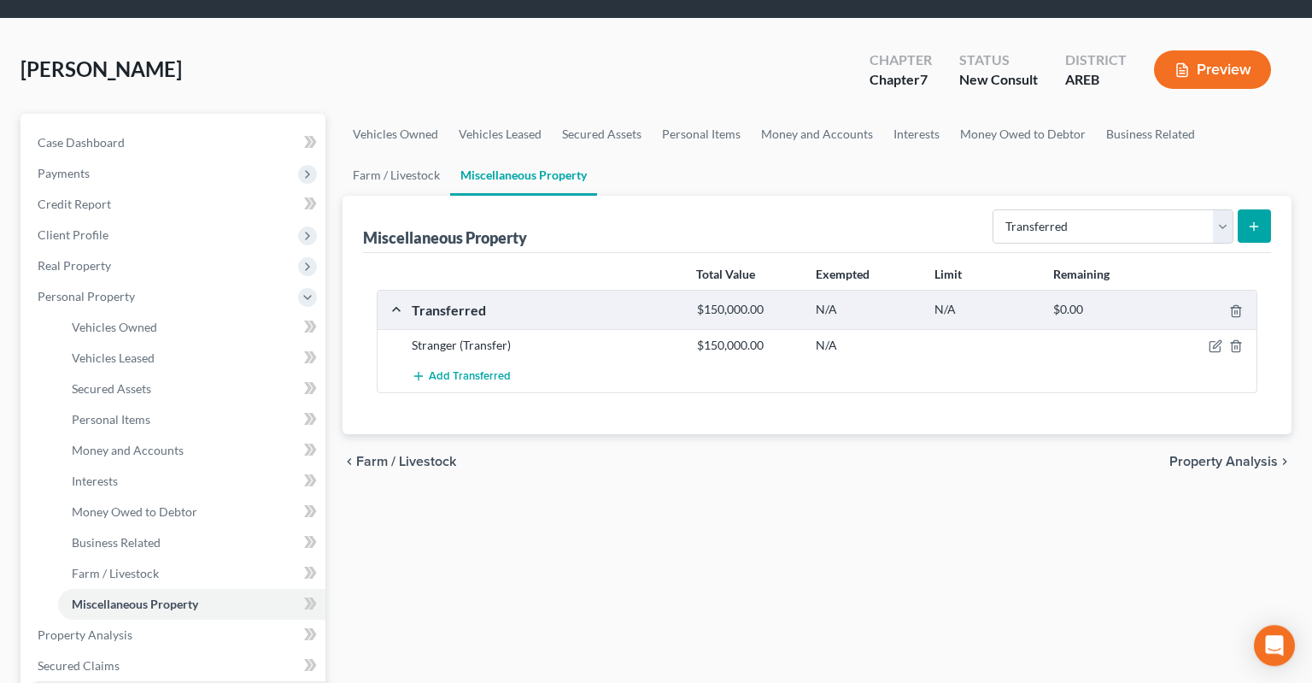
scroll to position [361, 0]
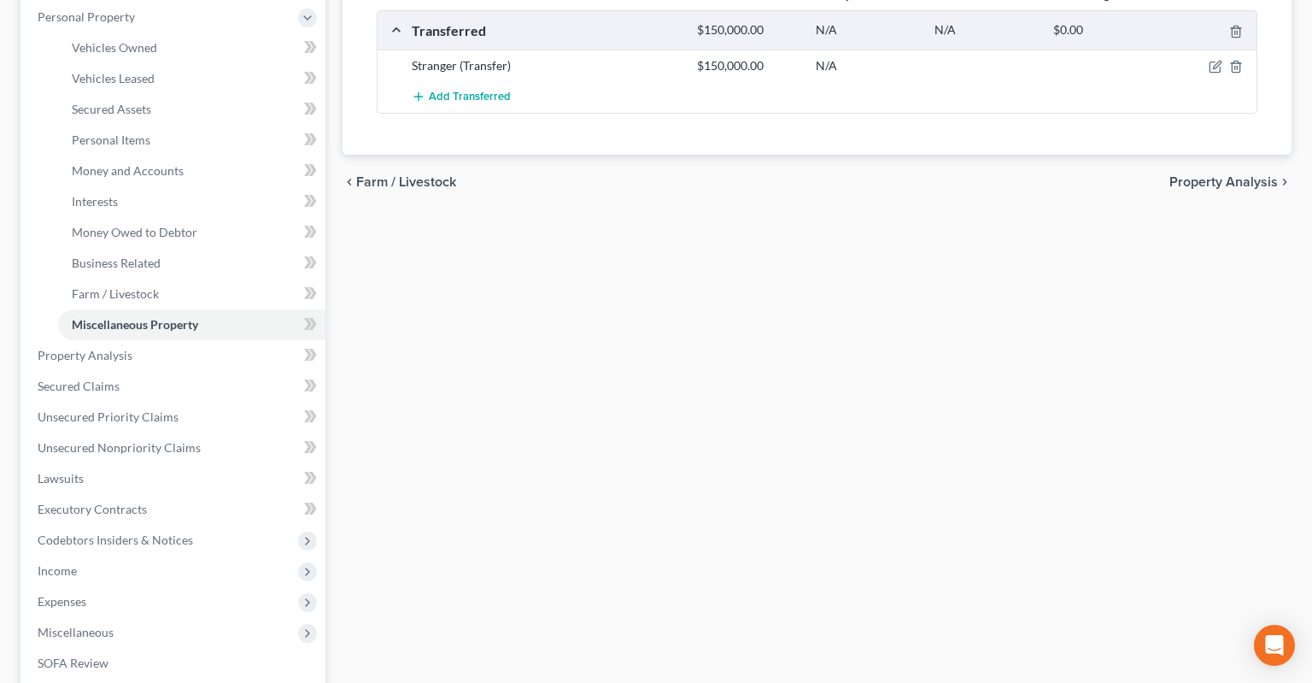
drag, startPoint x: 521, startPoint y: 391, endPoint x: 532, endPoint y: 394, distance: 11.4
click at [531, 392] on div "Vehicles Owned Vehicles Leased Secured Assets Personal Items Money and Accounts…" at bounding box center [817, 358] width 966 height 1048
click at [242, 371] on link "Secured Claims" at bounding box center [175, 386] width 302 height 31
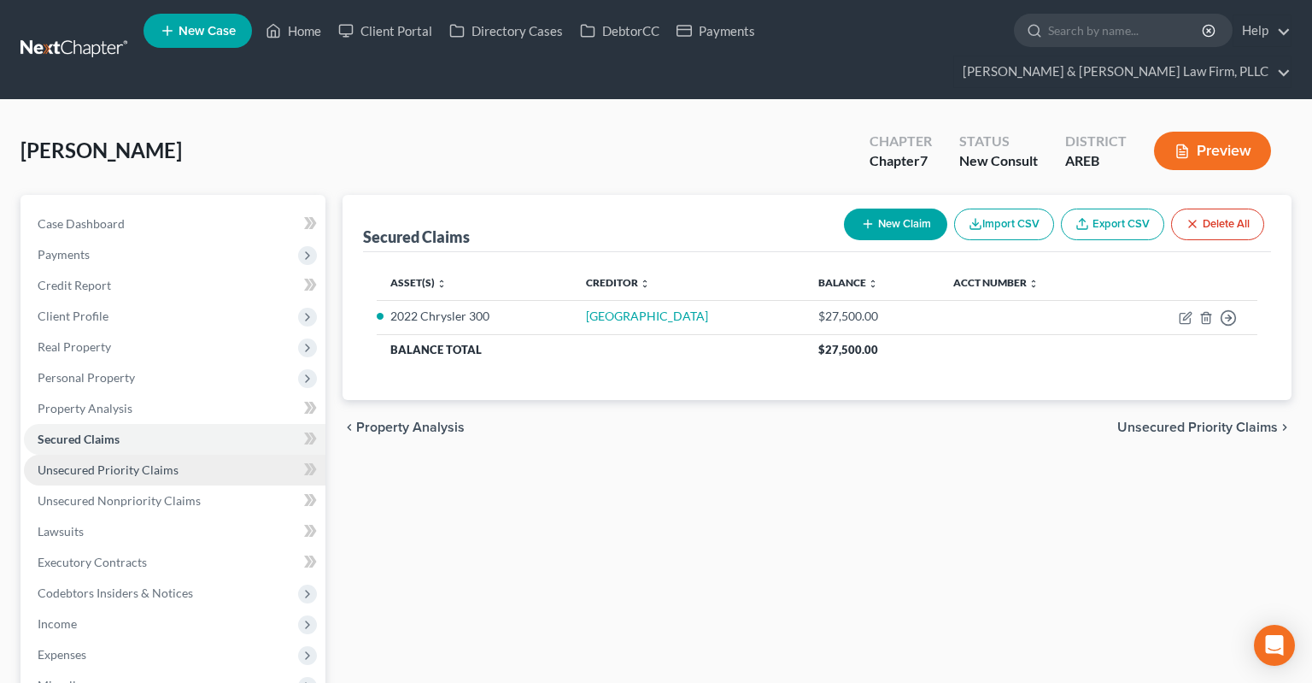
click at [227, 455] on link "Unsecured Priority Claims" at bounding box center [175, 470] width 302 height 31
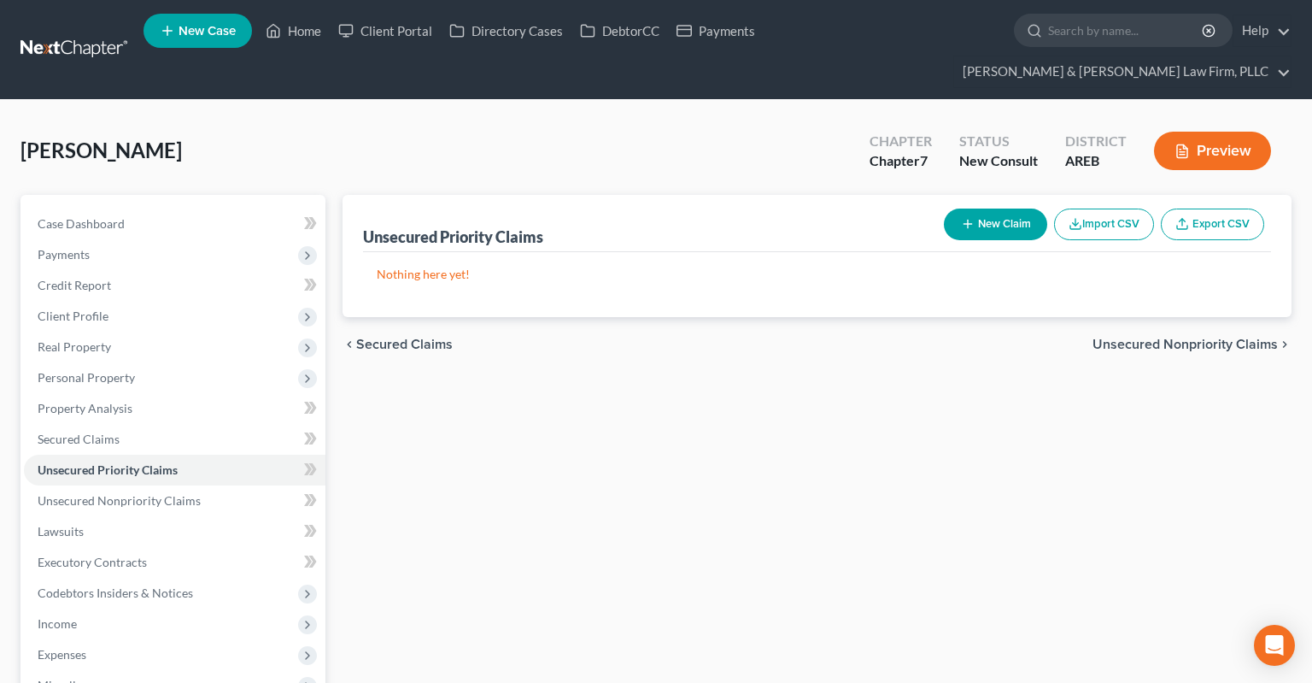
click at [993, 208] on button "New Claim" at bounding box center [995, 224] width 103 height 32
select select "0"
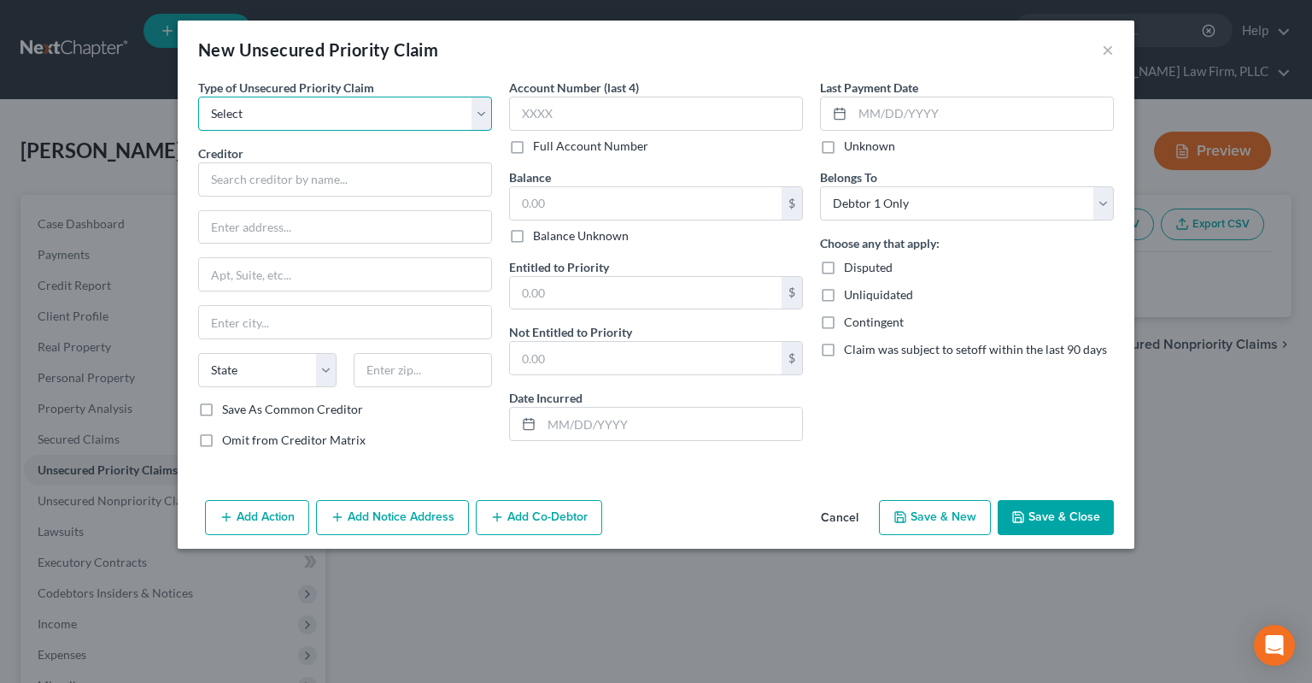
click at [198, 97] on select "Select Taxes & Other Government Units Domestic Support Obligations Extensions o…" at bounding box center [345, 114] width 294 height 34
select select "0"
click option "Taxes & Other Government Units" at bounding box center [0, 0] width 0 height 0
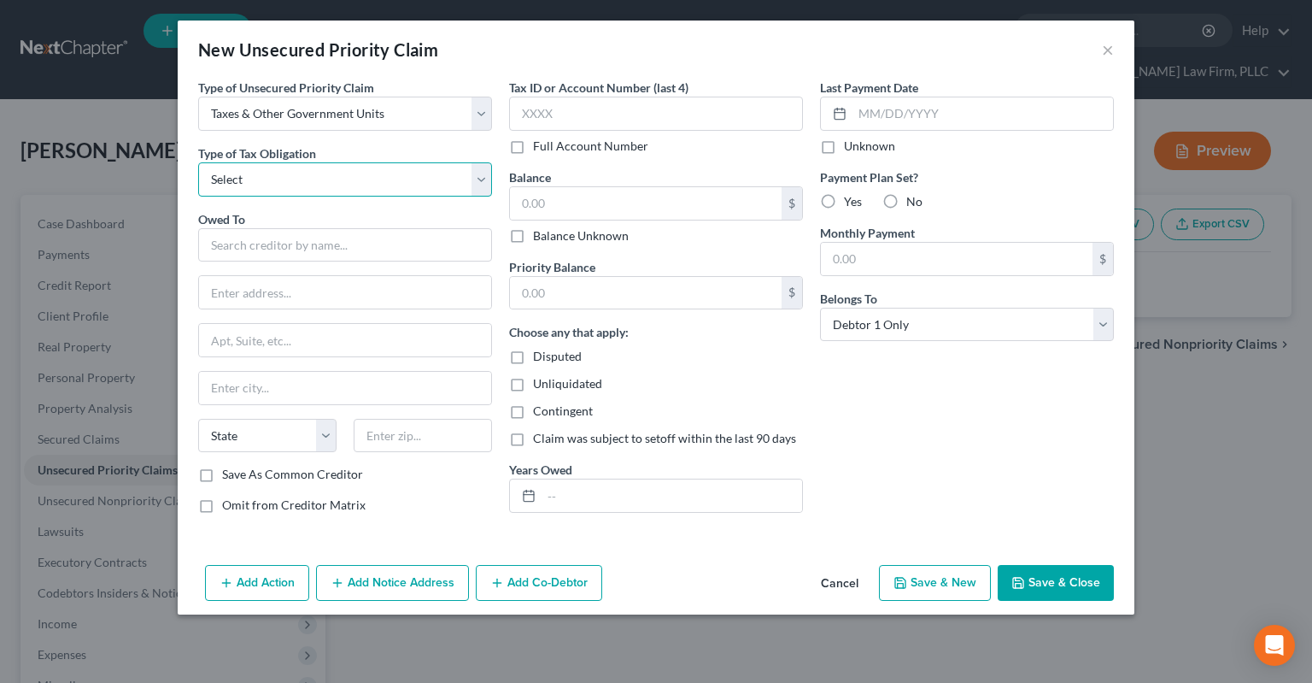
click at [198, 162] on select "Select Federal City State Franchise Tax Board Other" at bounding box center [345, 179] width 294 height 34
select select "0"
click option "Federal" at bounding box center [0, 0] width 0 height 0
click at [330, 236] on input "text" at bounding box center [345, 245] width 294 height 34
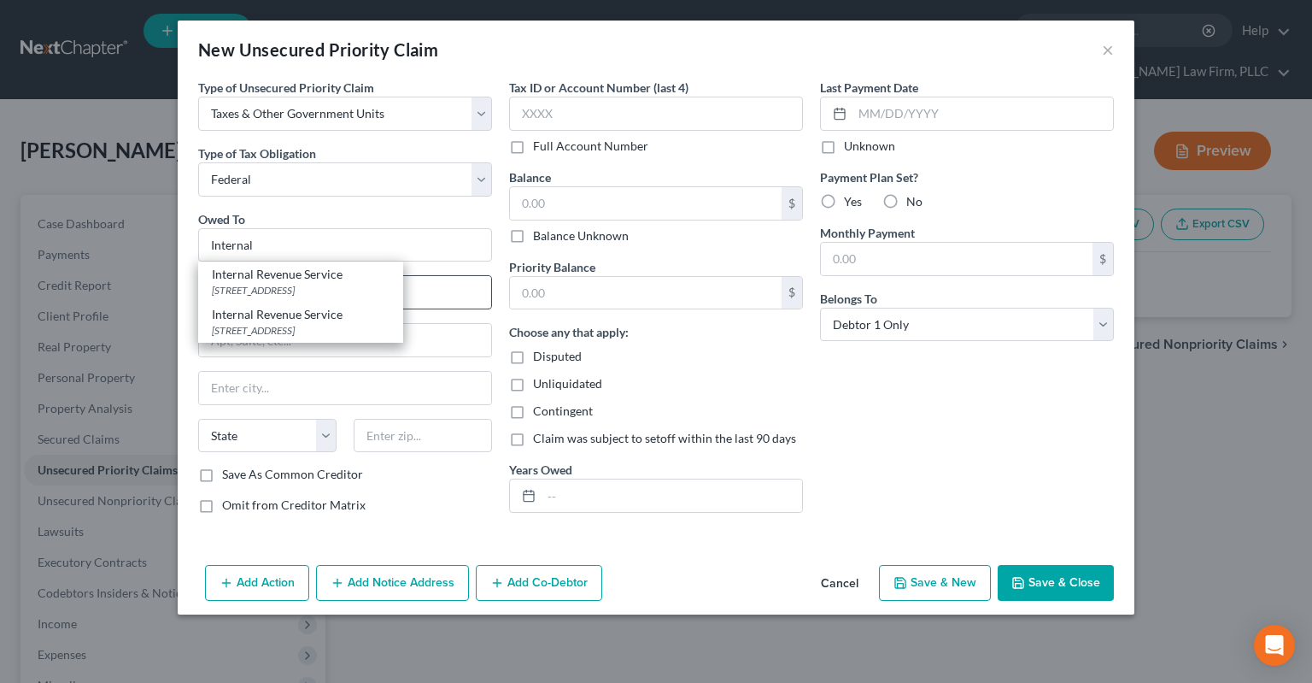
click at [346, 277] on div "Internal Revenue Service" at bounding box center [301, 274] width 178 height 17
type input "Internal Revenue Service"
type input "PO Box 7346"
type input "[GEOGRAPHIC_DATA]"
select select "39"
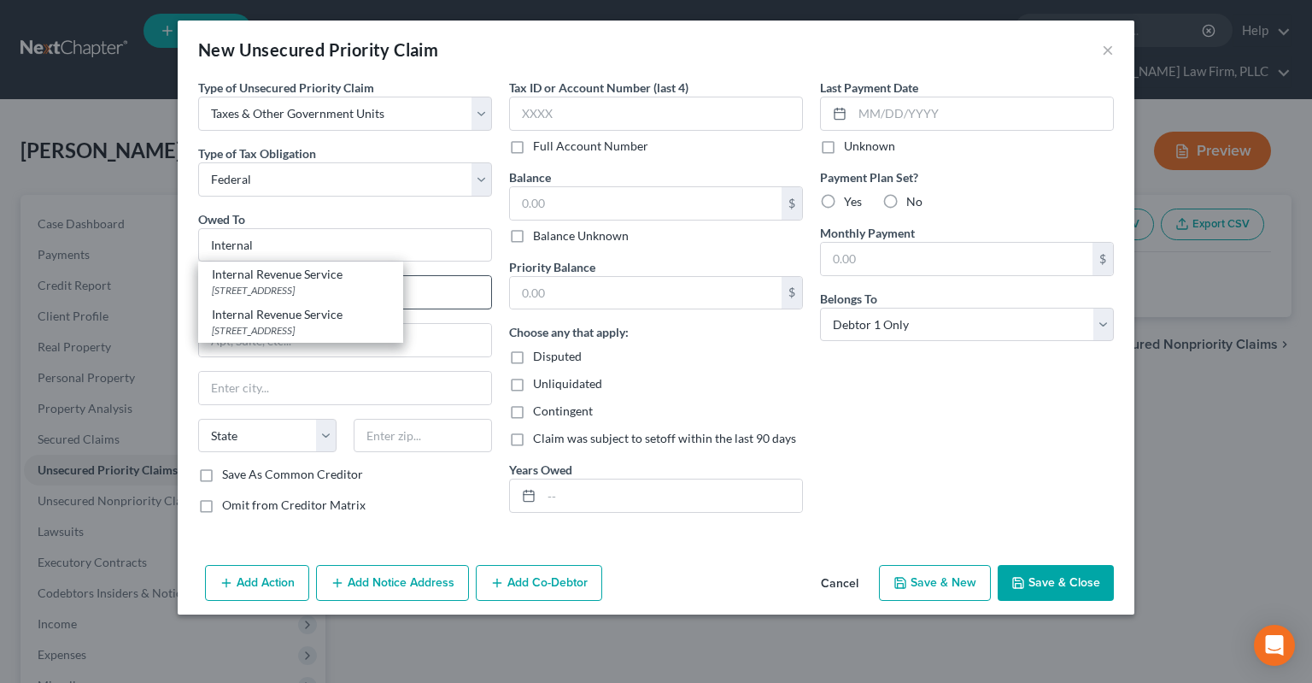
type input "19101"
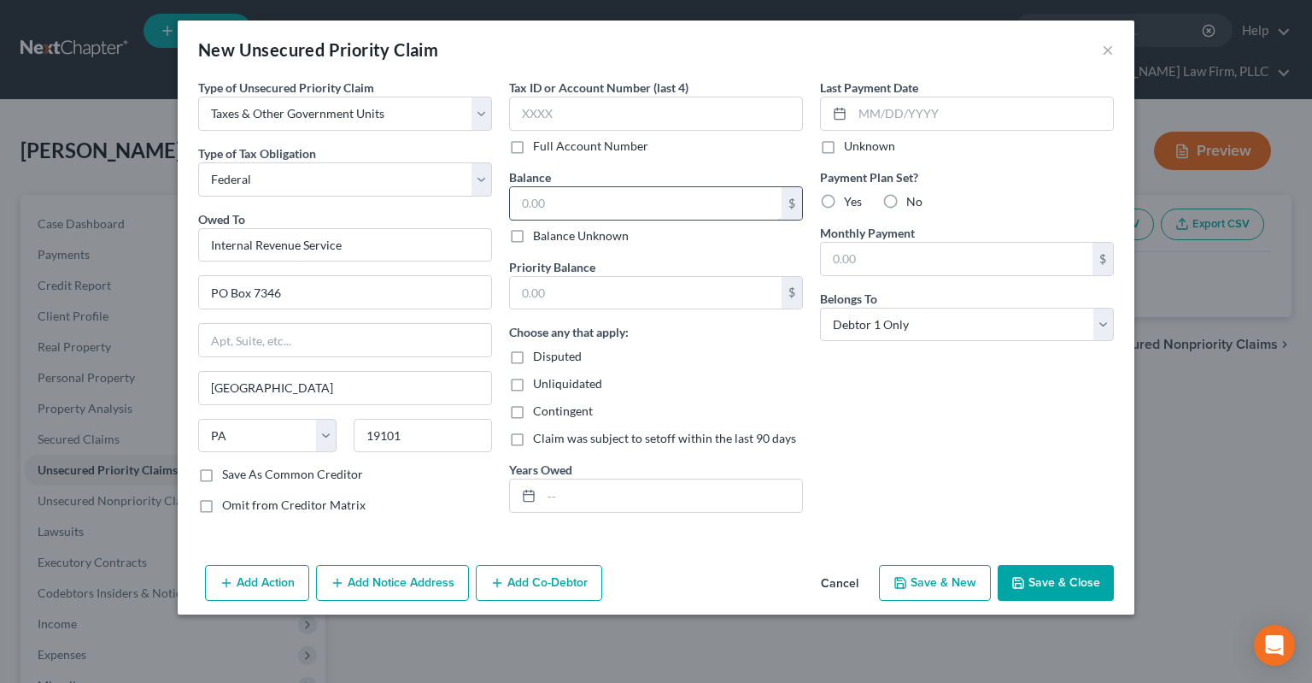
click at [601, 209] on input "text" at bounding box center [646, 203] width 272 height 32
click at [628, 299] on input "text" at bounding box center [646, 293] width 272 height 32
type input "15,000"
click at [592, 187] on input "text" at bounding box center [646, 203] width 272 height 32
click at [589, 207] on input "text" at bounding box center [646, 203] width 272 height 32
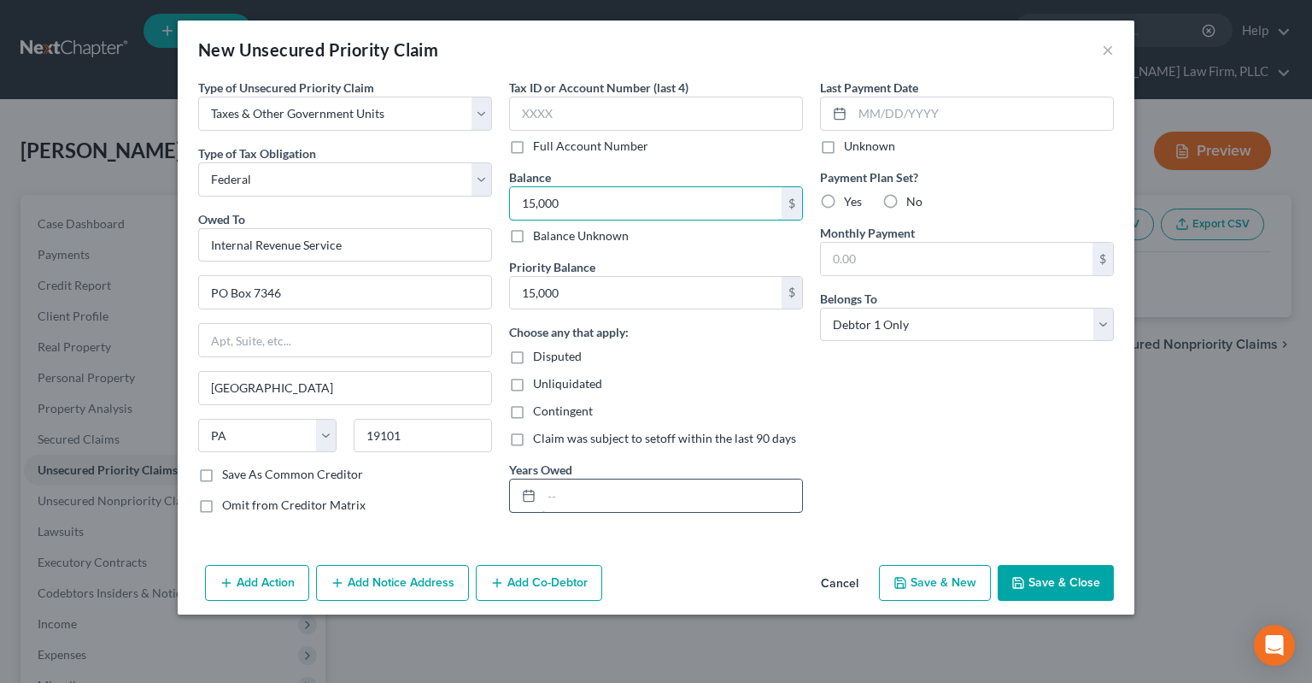
type input "15,000"
click at [598, 490] on input "text" at bounding box center [672, 495] width 261 height 32
type input "2021"
click at [1034, 572] on button "Save & Close" at bounding box center [1056, 583] width 116 height 36
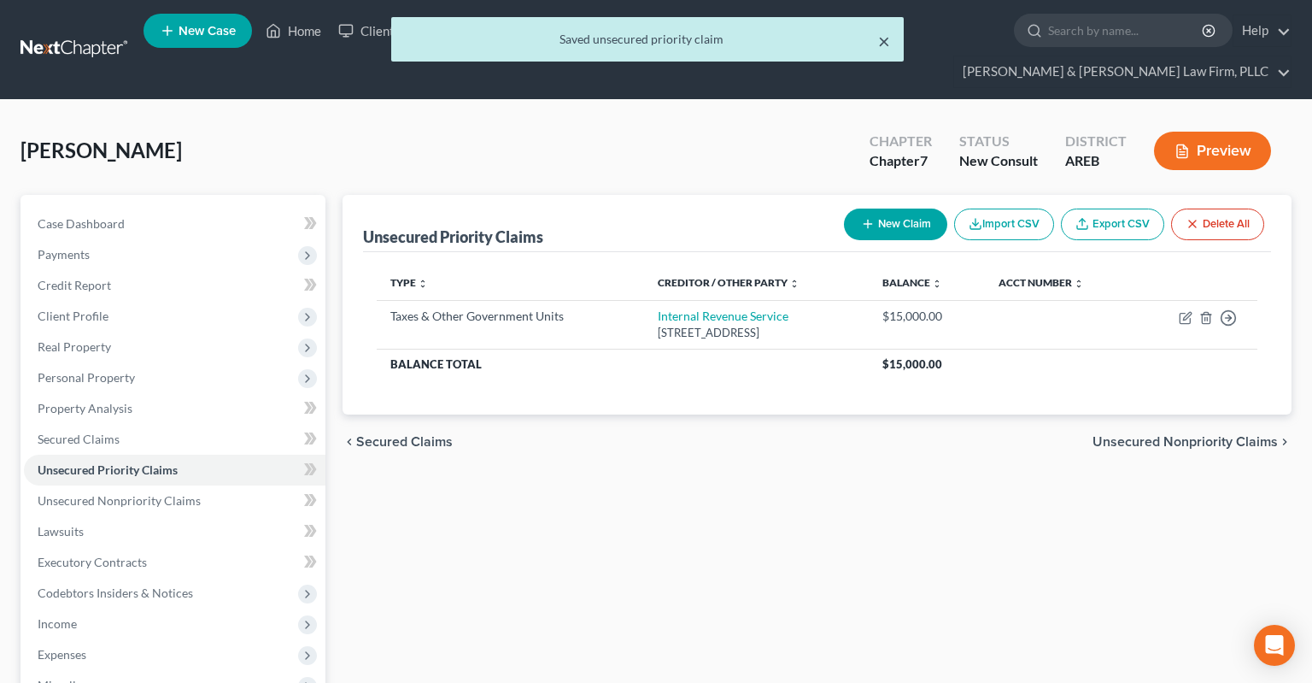
click at [889, 44] on button "×" at bounding box center [884, 41] width 12 height 21
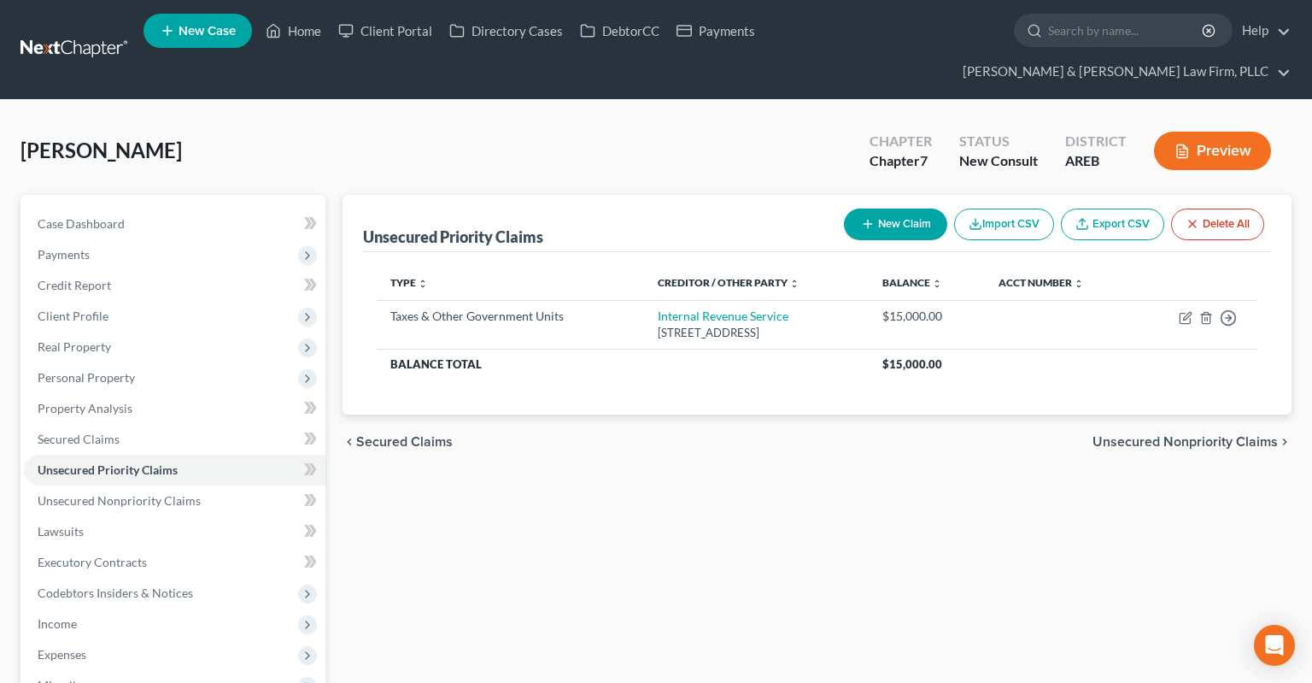
click at [801, 476] on div "Unsecured Priority Claims New Claim Import CSV Export CSV Delete All Type expan…" at bounding box center [817, 565] width 966 height 741
click at [895, 208] on button "New Claim" at bounding box center [895, 224] width 103 height 32
select select "0"
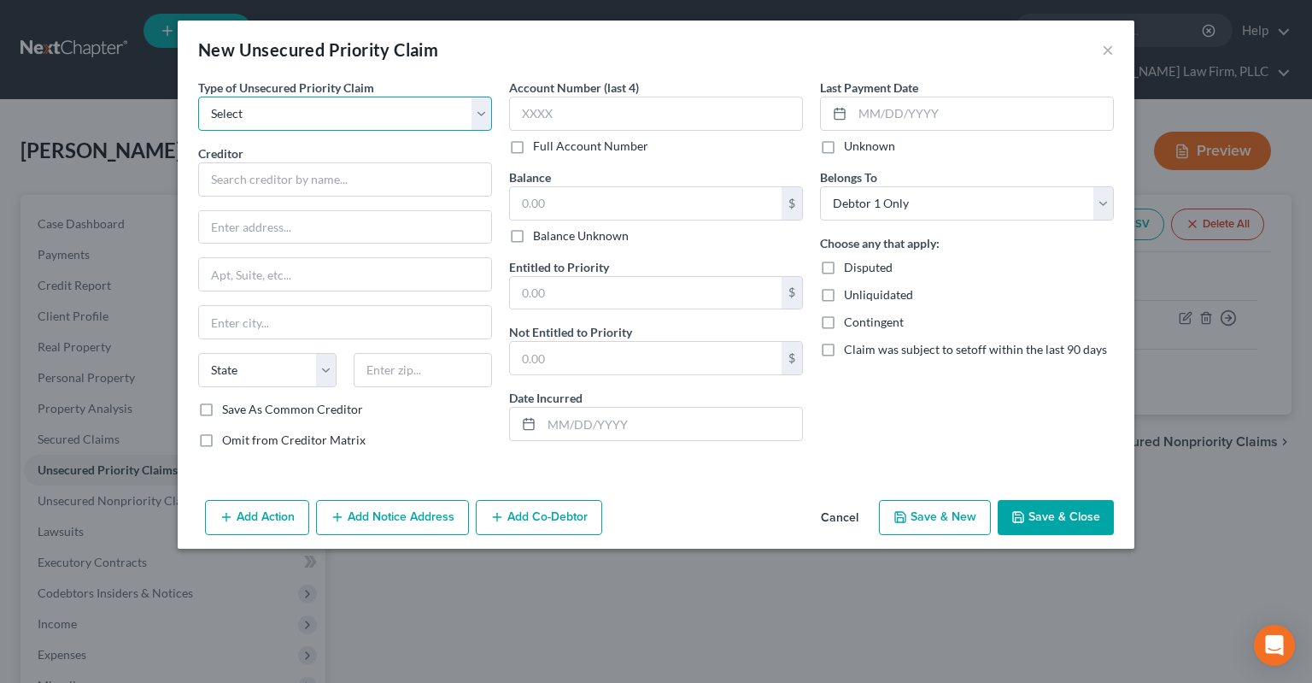
click at [198, 97] on select "Select Taxes & Other Government Units Domestic Support Obligations Extensions o…" at bounding box center [345, 114] width 294 height 34
select select "1"
click option "Domestic Support Obligations" at bounding box center [0, 0] width 0 height 0
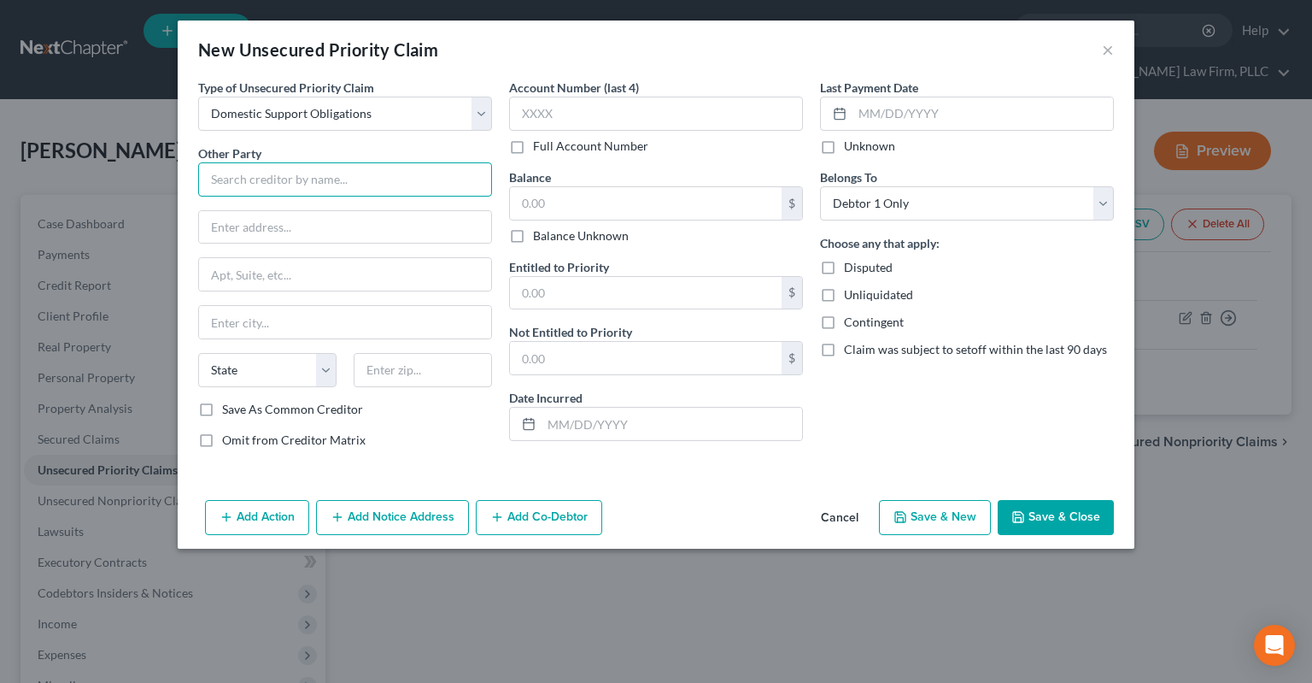
click at [301, 176] on input "text" at bounding box center [345, 179] width 294 height 34
type input "r"
type input "E"
type input "[PERSON_NAME] to ex-wife"
click at [1047, 524] on button "Save & Close" at bounding box center [1056, 518] width 116 height 36
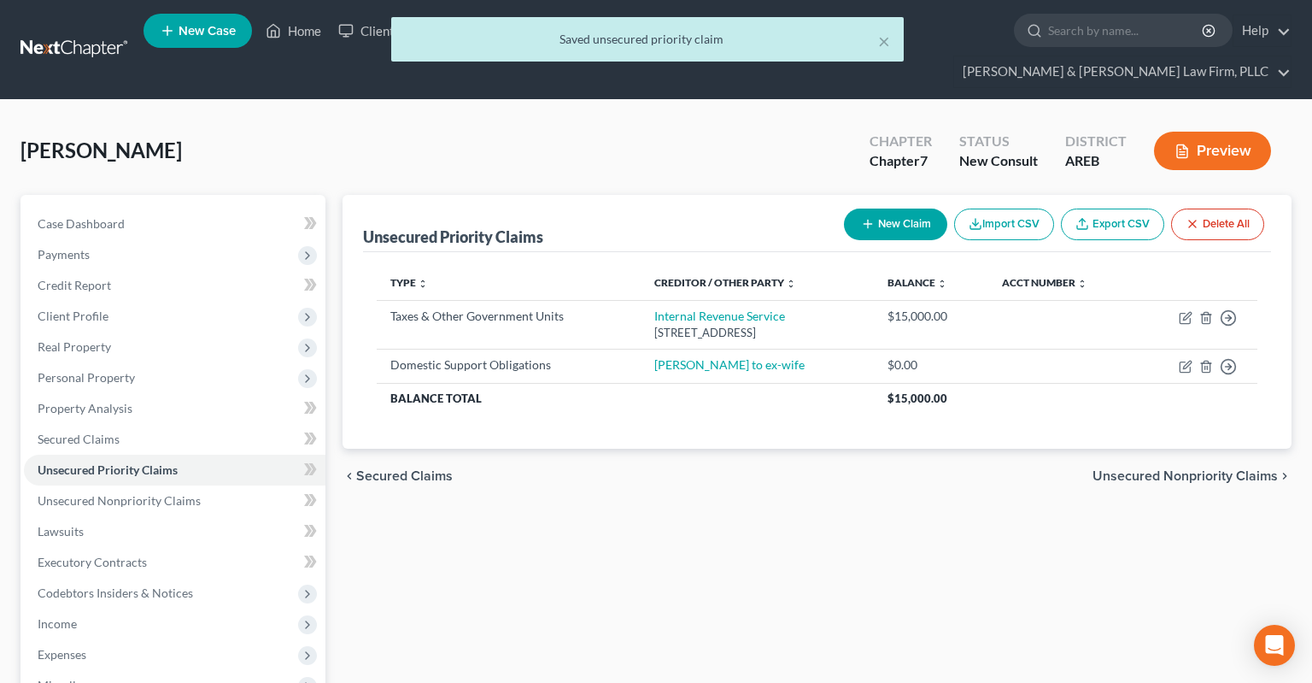
click at [741, 593] on div "Unsecured Priority Claims New Claim Import CSV Export CSV Delete All Type expan…" at bounding box center [817, 565] width 966 height 741
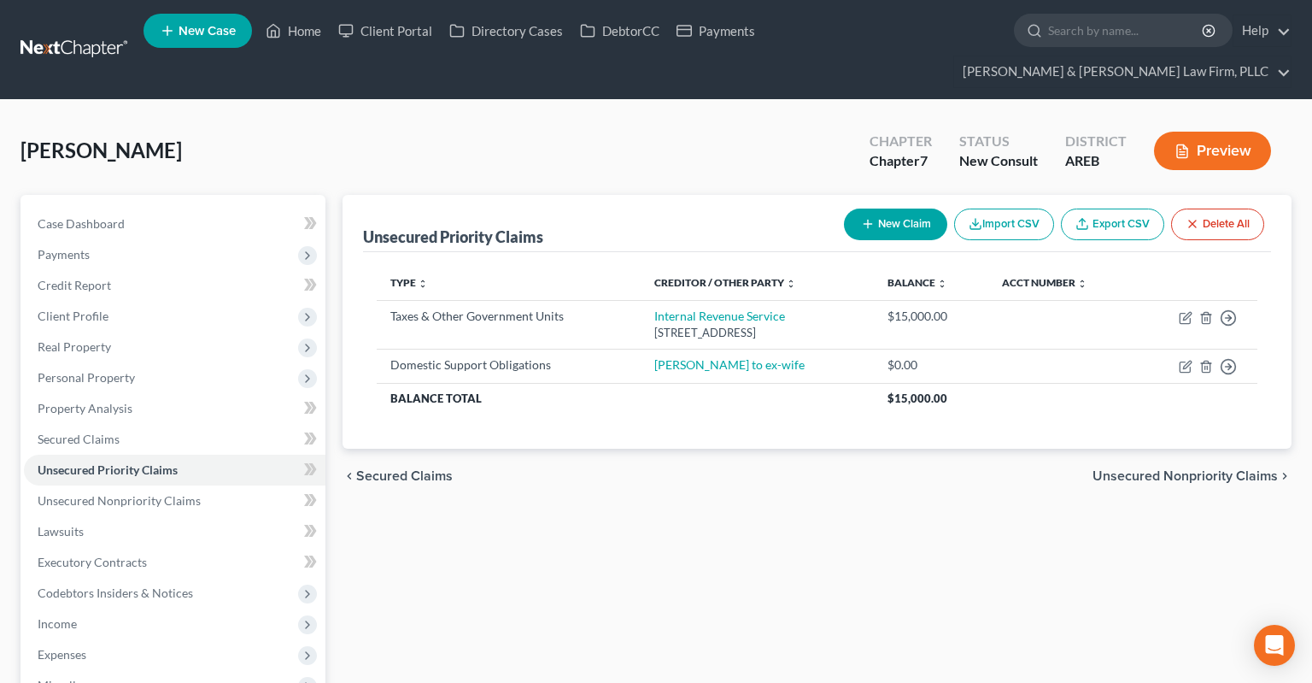
click at [746, 578] on div "Unsecured Priority Claims New Claim Import CSV Export CSV Delete All Type expan…" at bounding box center [817, 565] width 966 height 741
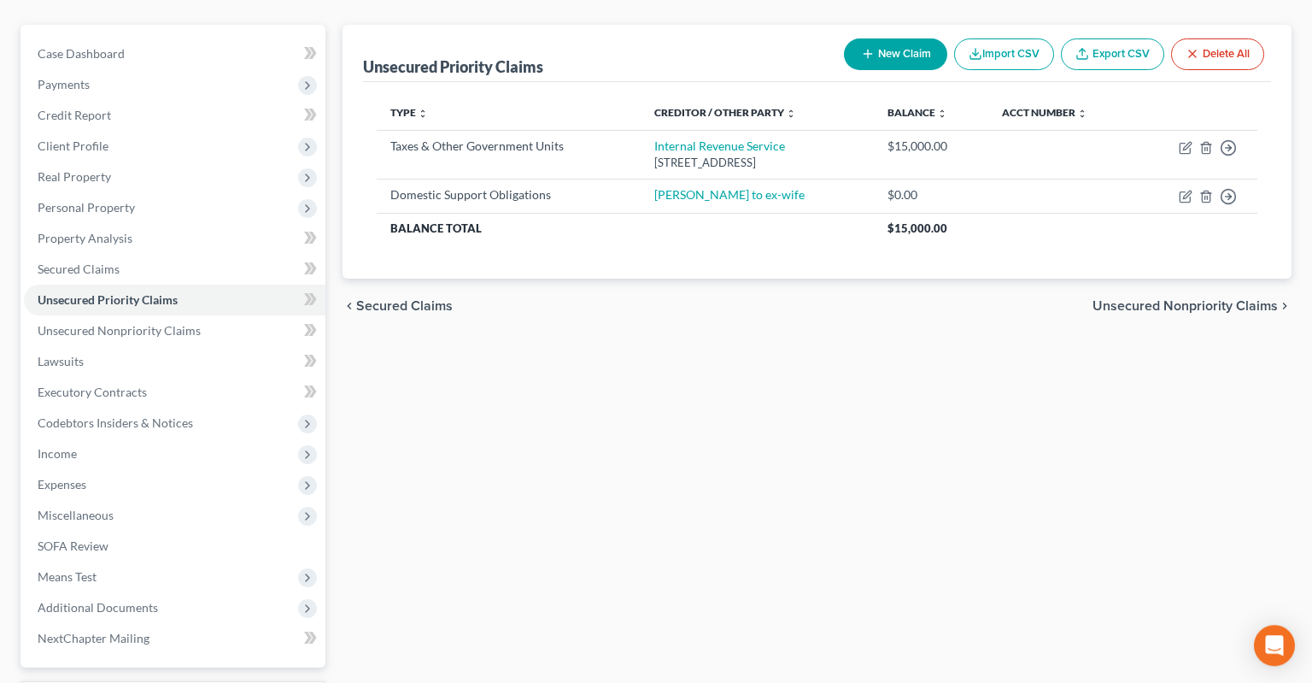
scroll to position [180, 0]
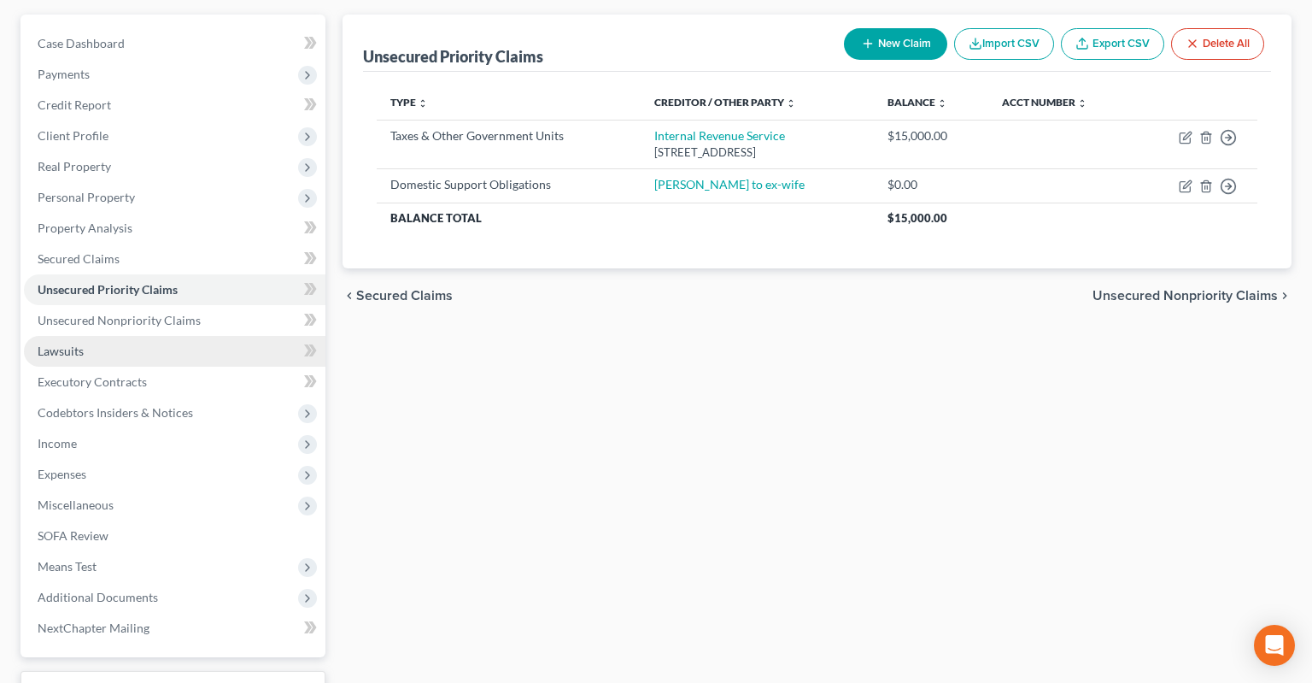
click at [164, 336] on link "Lawsuits" at bounding box center [175, 351] width 302 height 31
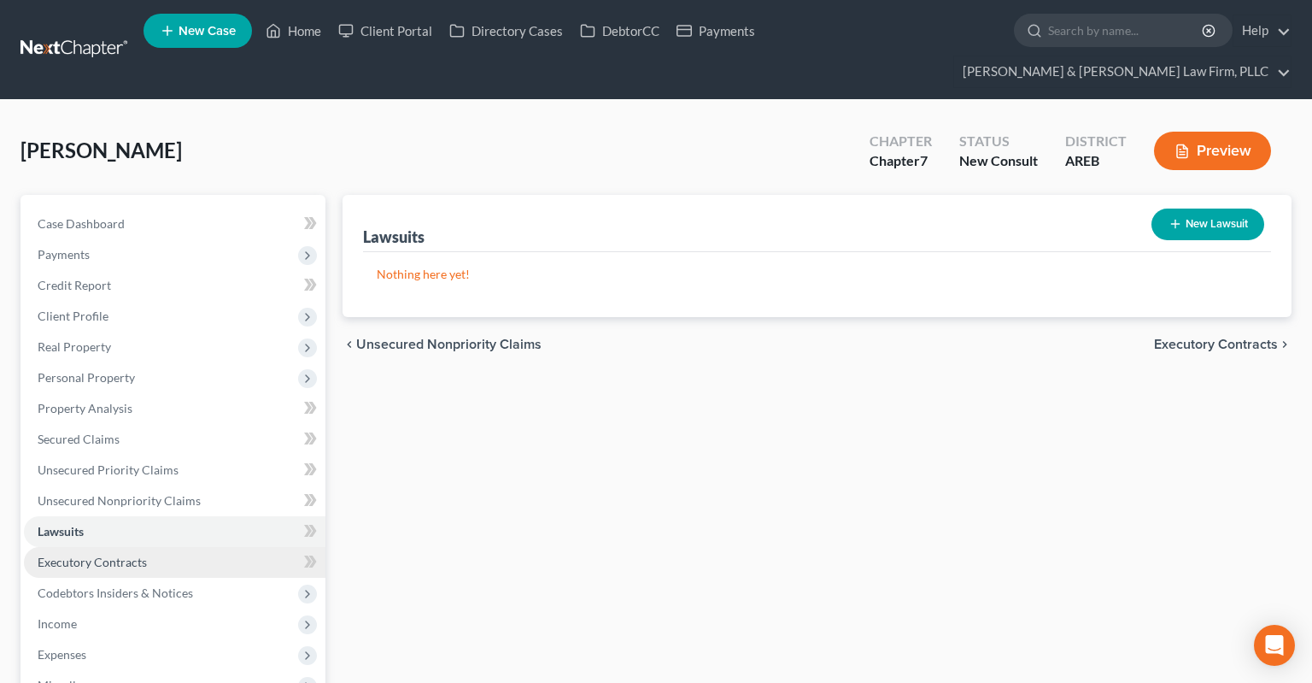
click at [171, 547] on link "Executory Contracts" at bounding box center [175, 562] width 302 height 31
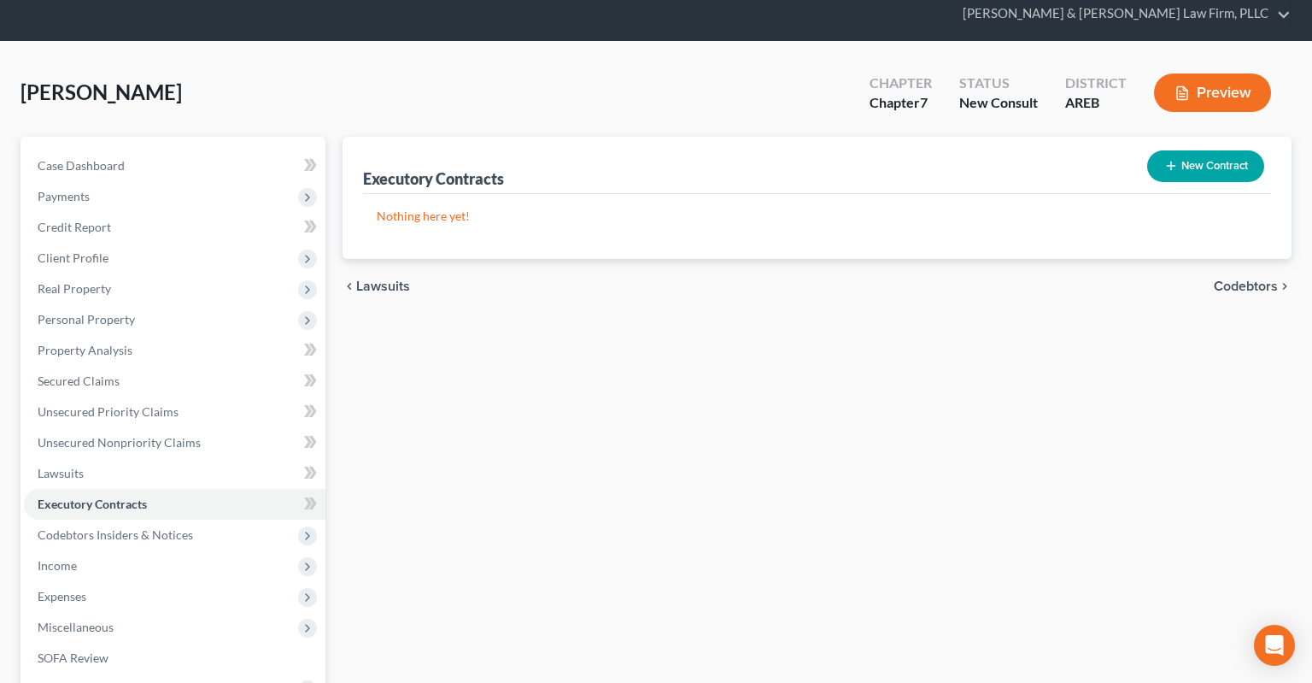
scroll to position [90, 0]
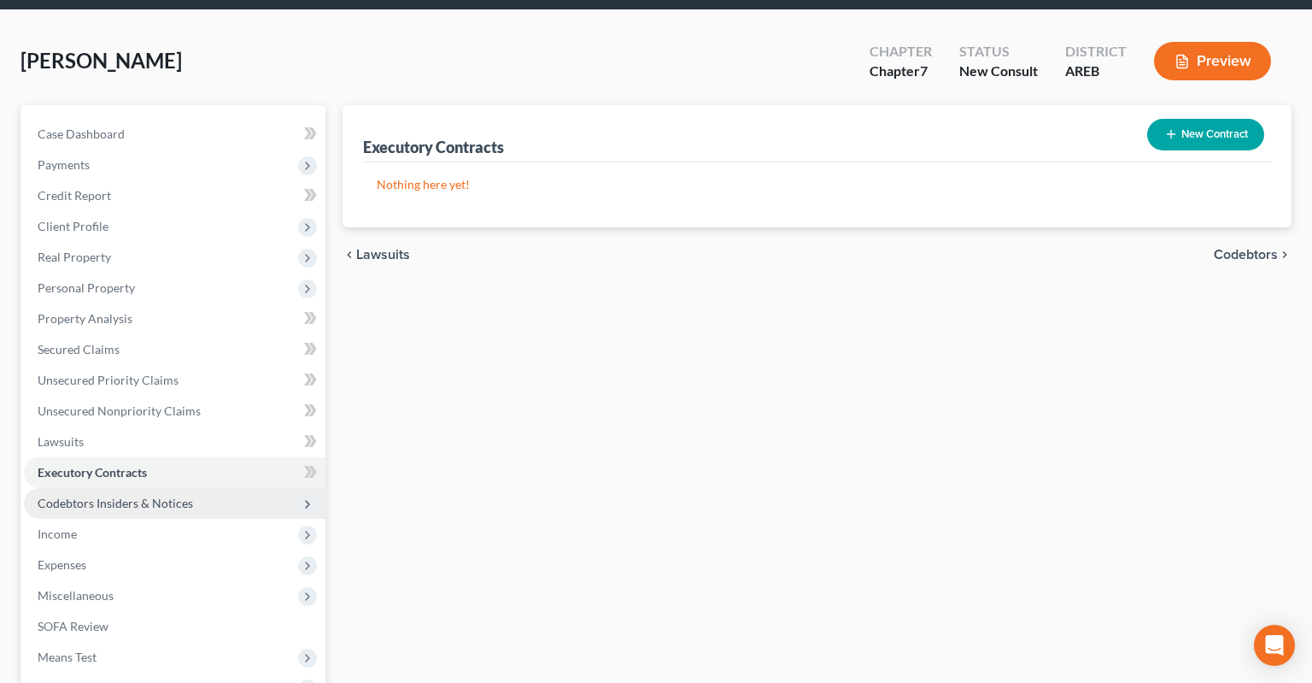
click at [203, 488] on span "Codebtors Insiders & Notices" at bounding box center [175, 503] width 302 height 31
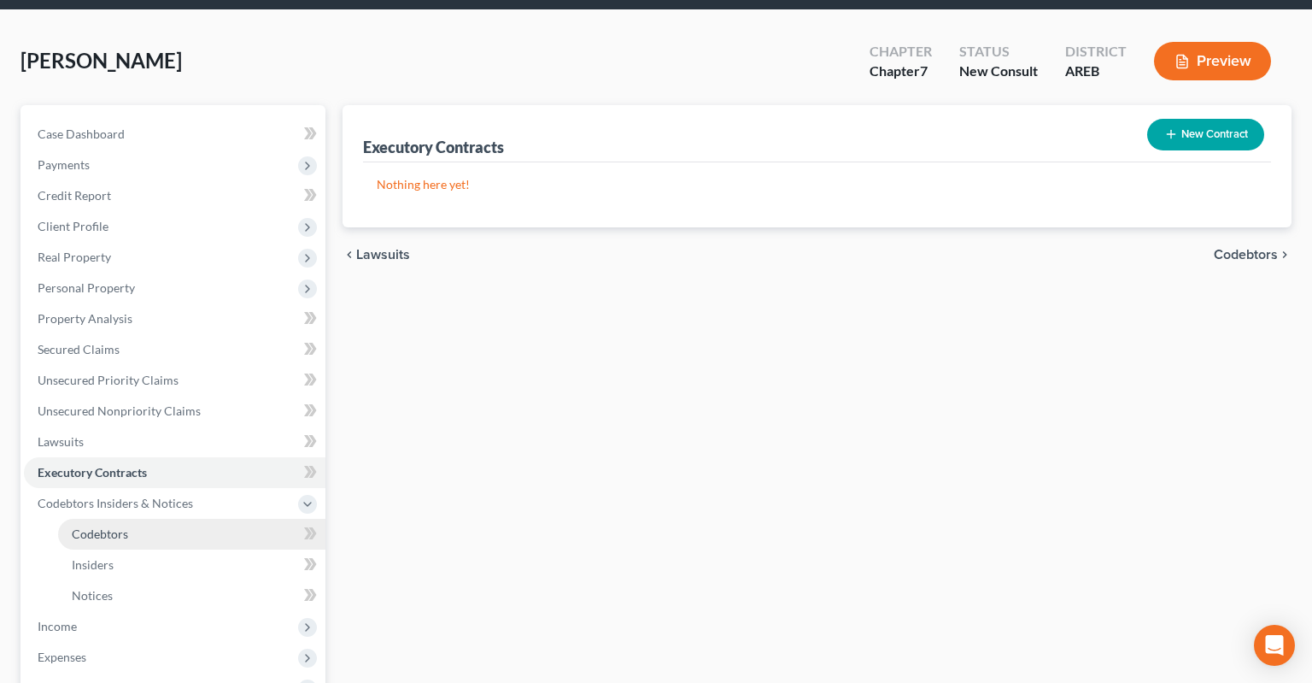
click at [191, 519] on link "Codebtors" at bounding box center [191, 534] width 267 height 31
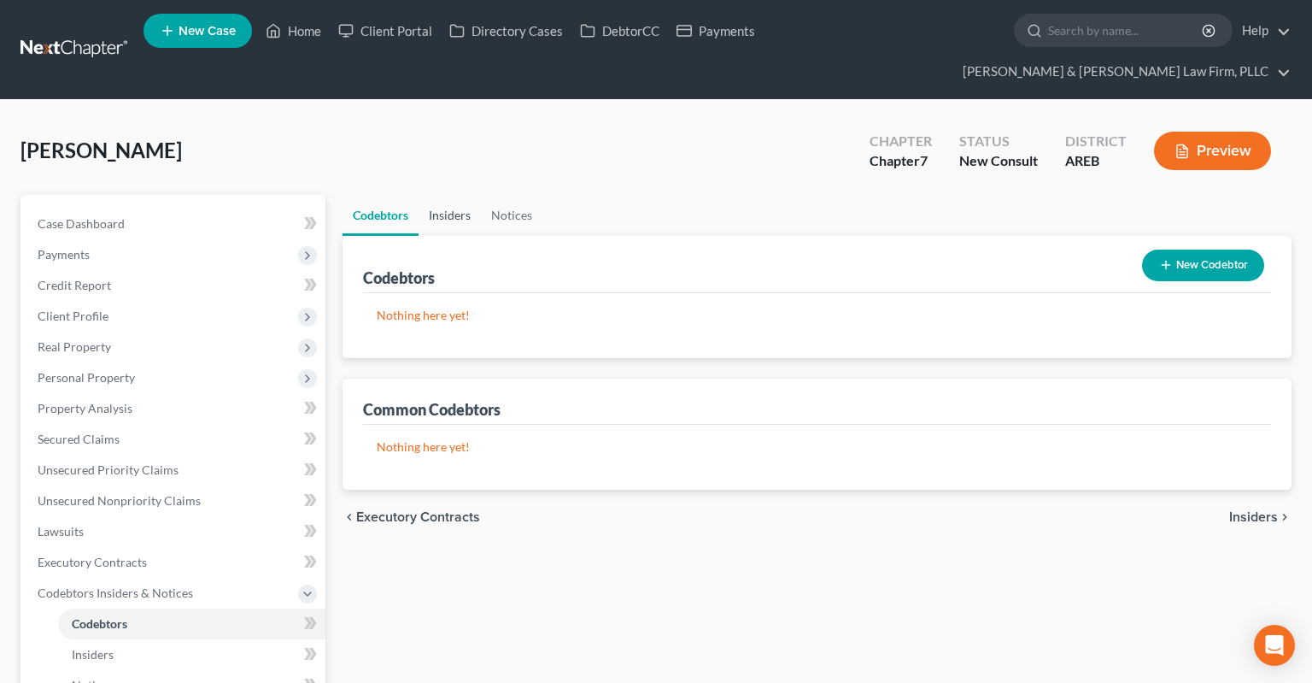
click at [453, 195] on link "Insiders" at bounding box center [450, 215] width 62 height 41
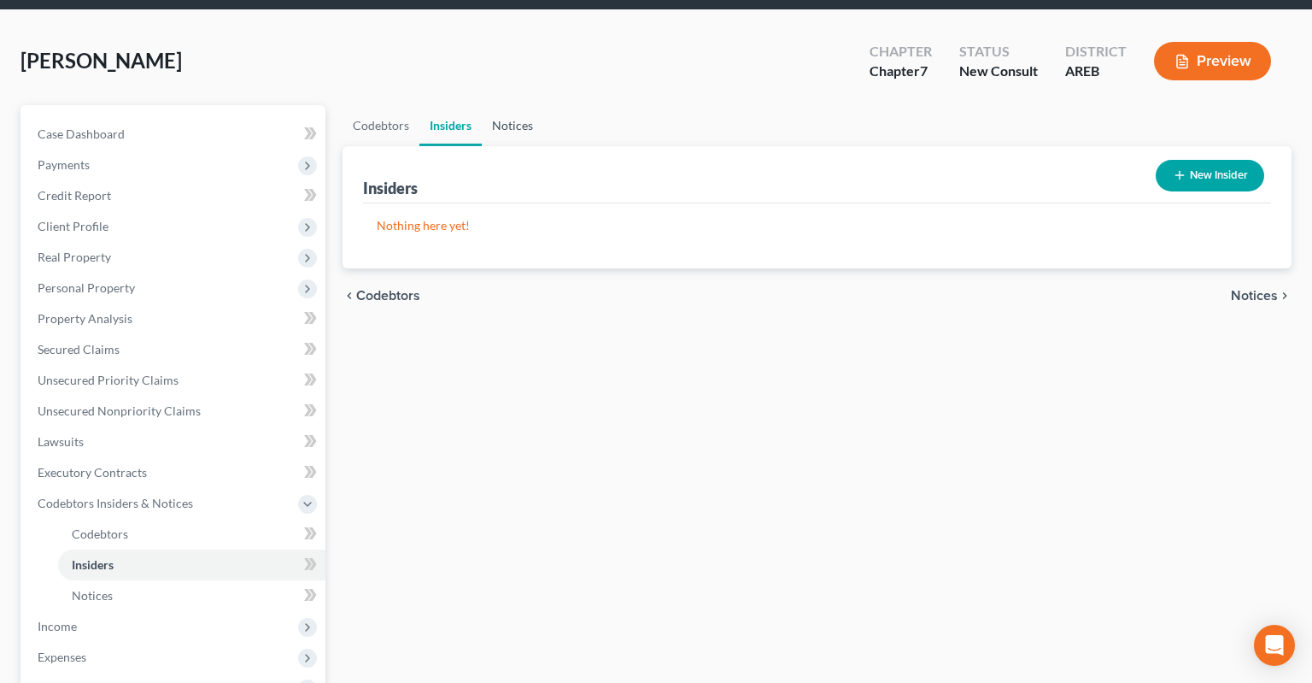
click at [518, 105] on link "Notices" at bounding box center [513, 125] width 62 height 41
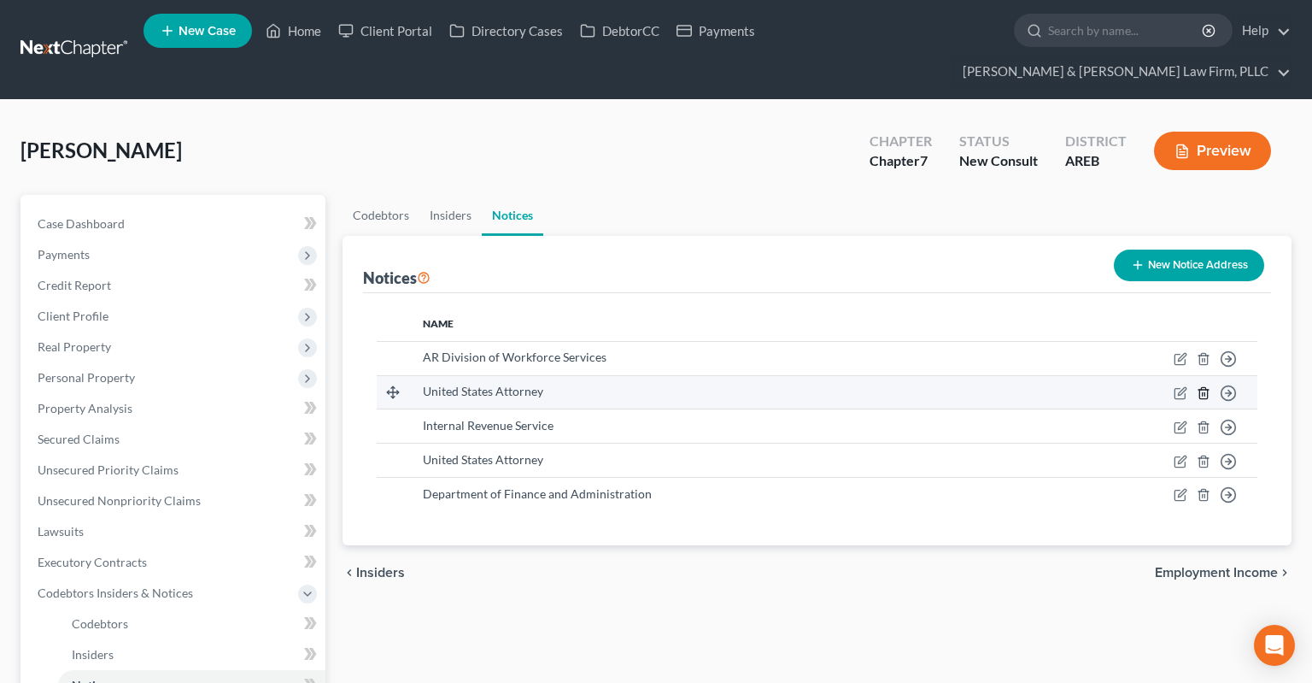
click at [1207, 387] on icon "button" at bounding box center [1204, 392] width 8 height 11
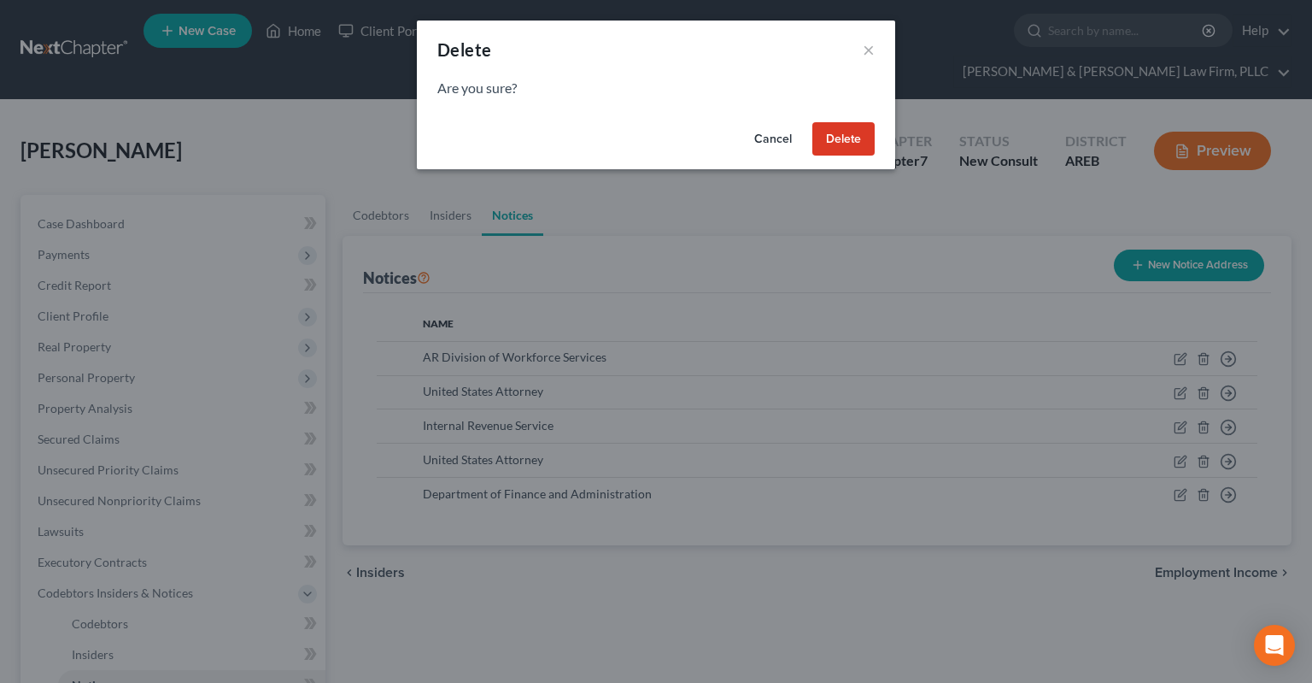
click at [858, 142] on button "Delete" at bounding box center [844, 139] width 62 height 34
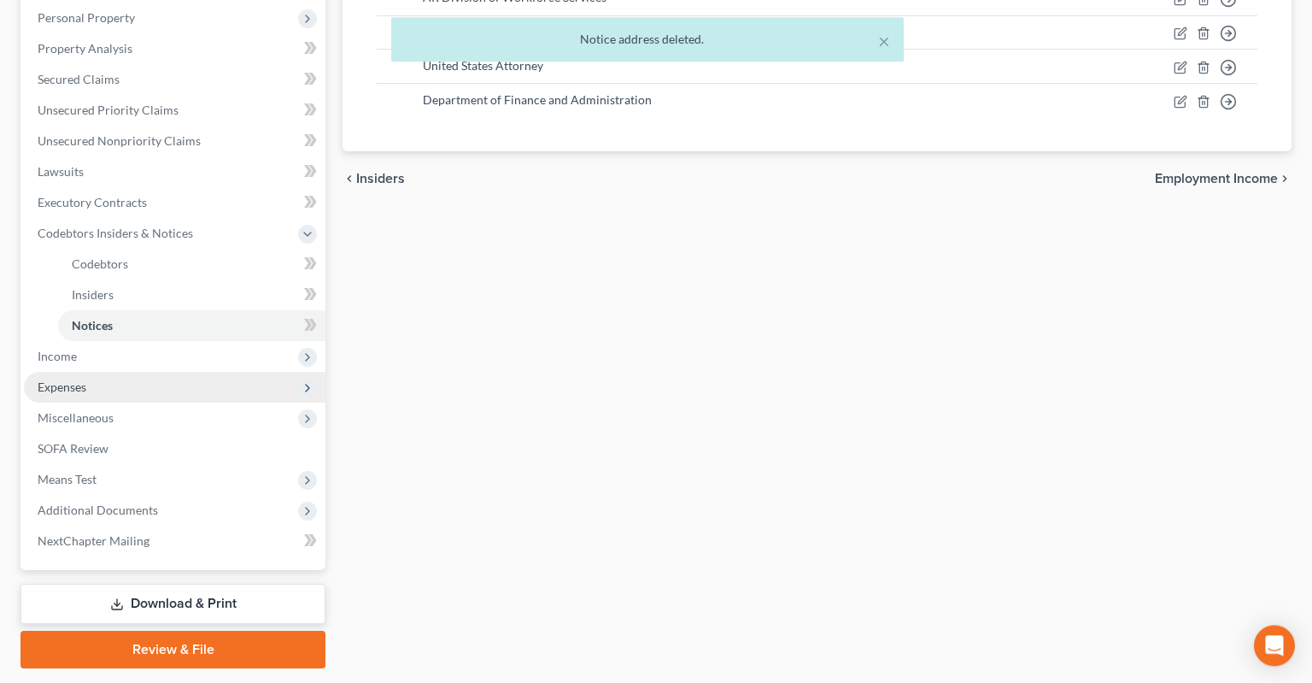
scroll to position [361, 0]
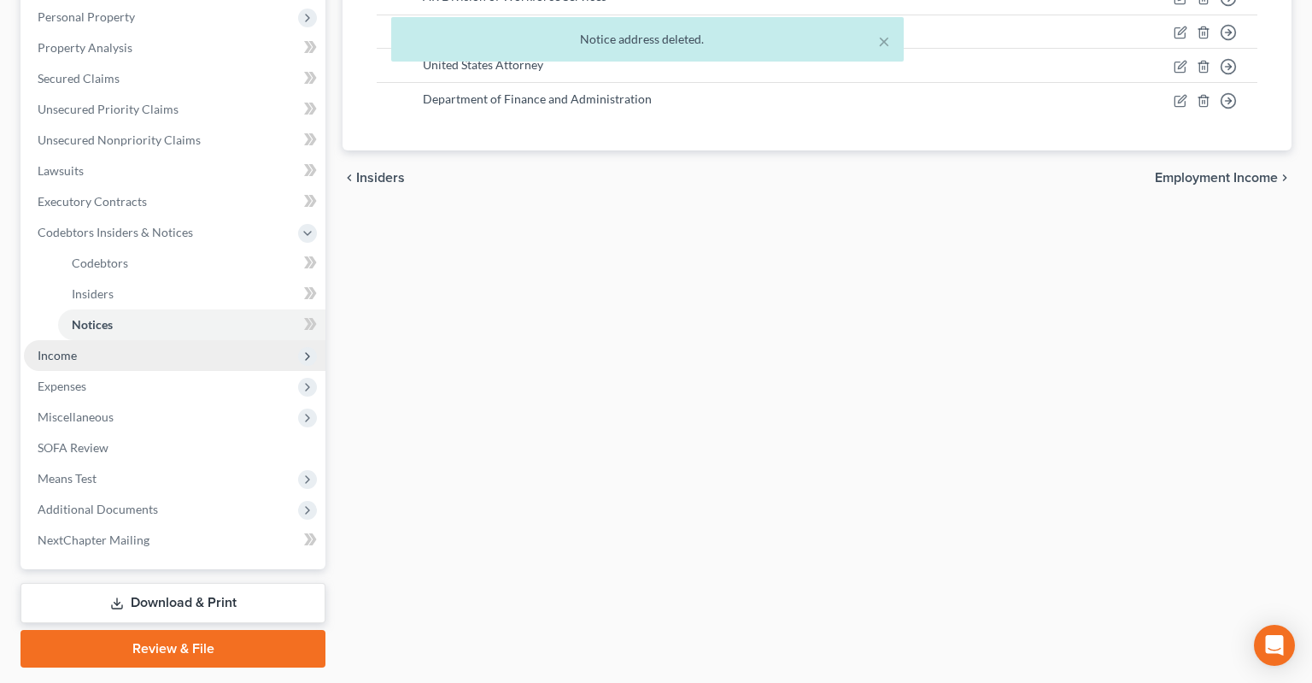
click at [159, 340] on span "Income" at bounding box center [175, 355] width 302 height 31
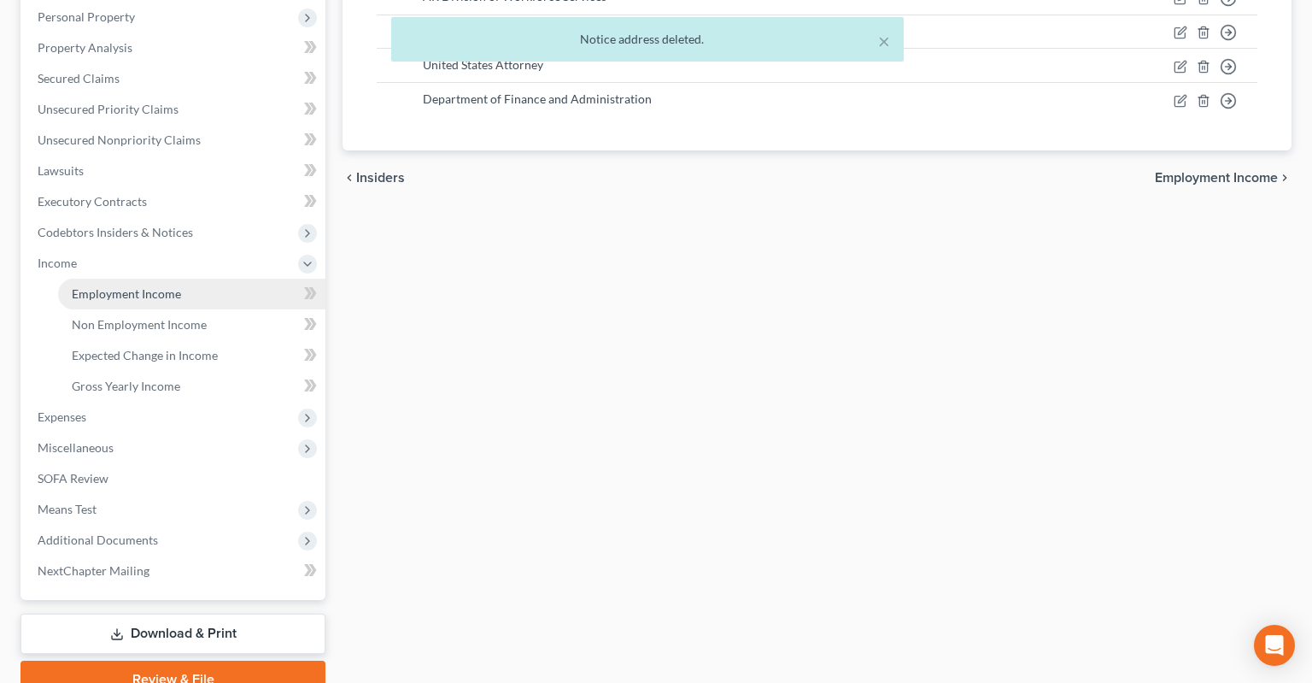
click at [202, 279] on link "Employment Income" at bounding box center [191, 294] width 267 height 31
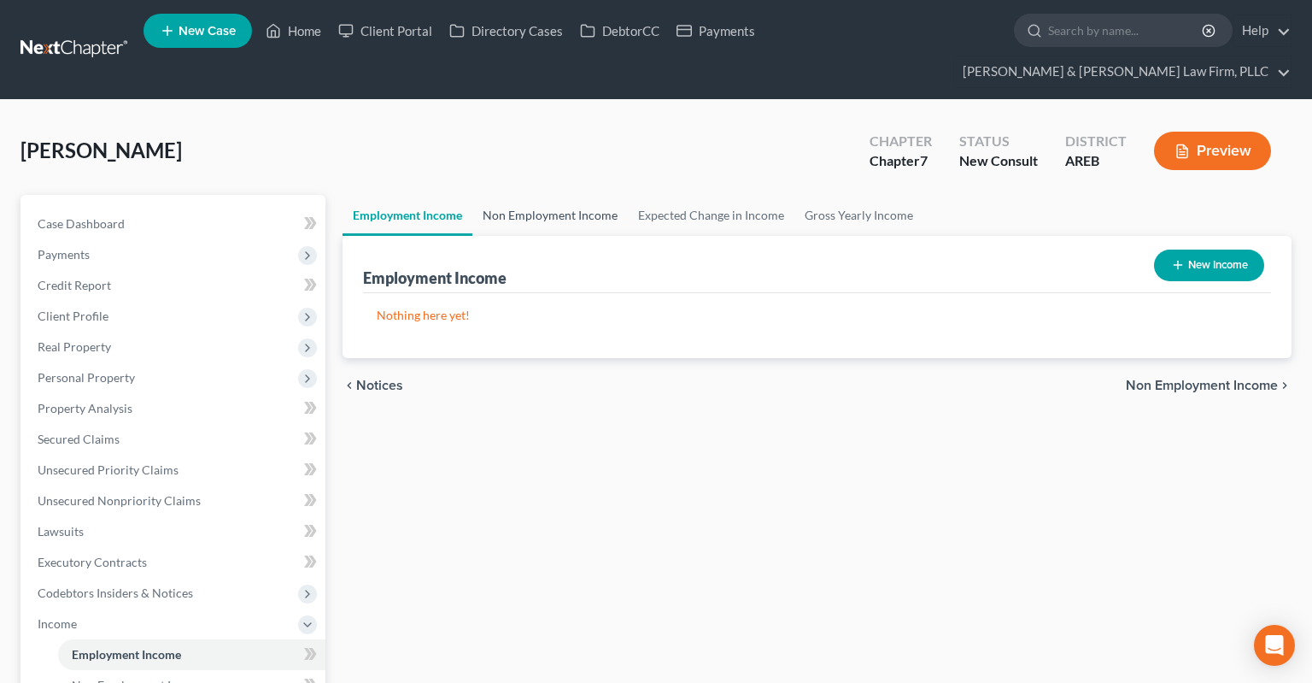
click at [587, 195] on link "Non Employment Income" at bounding box center [549, 215] width 155 height 41
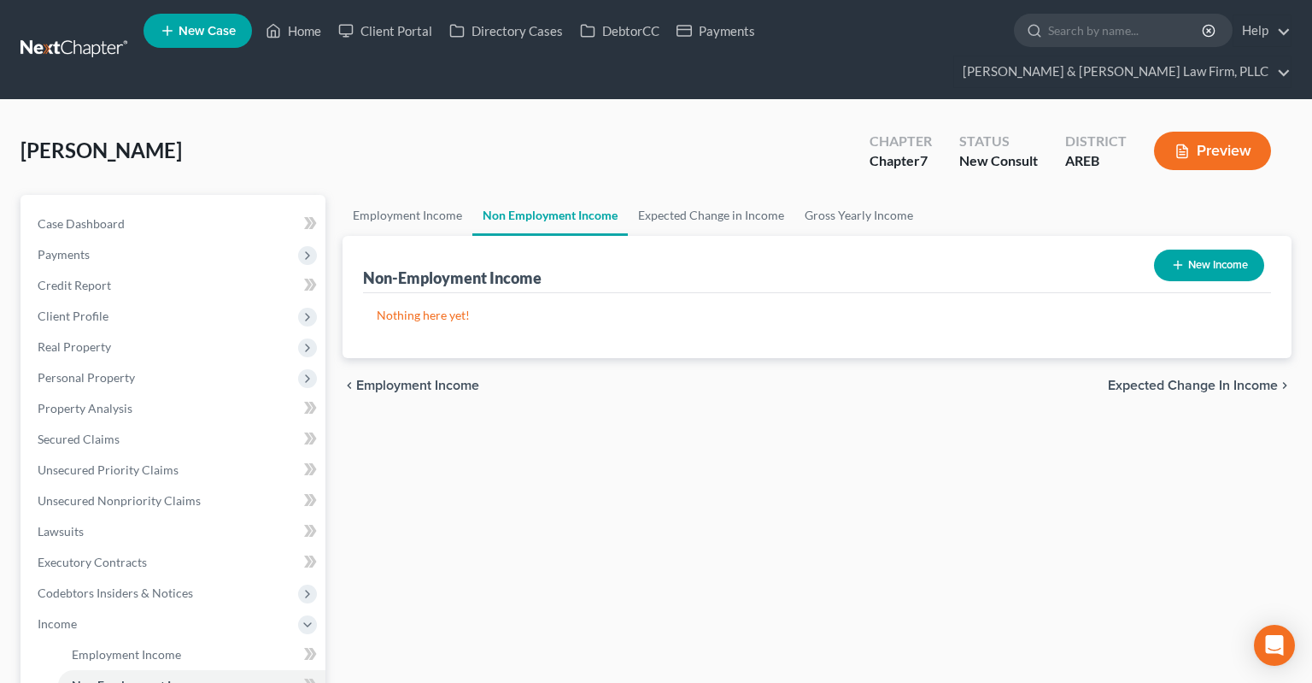
click at [1159, 249] on button "New Income" at bounding box center [1209, 265] width 110 height 32
select select "0"
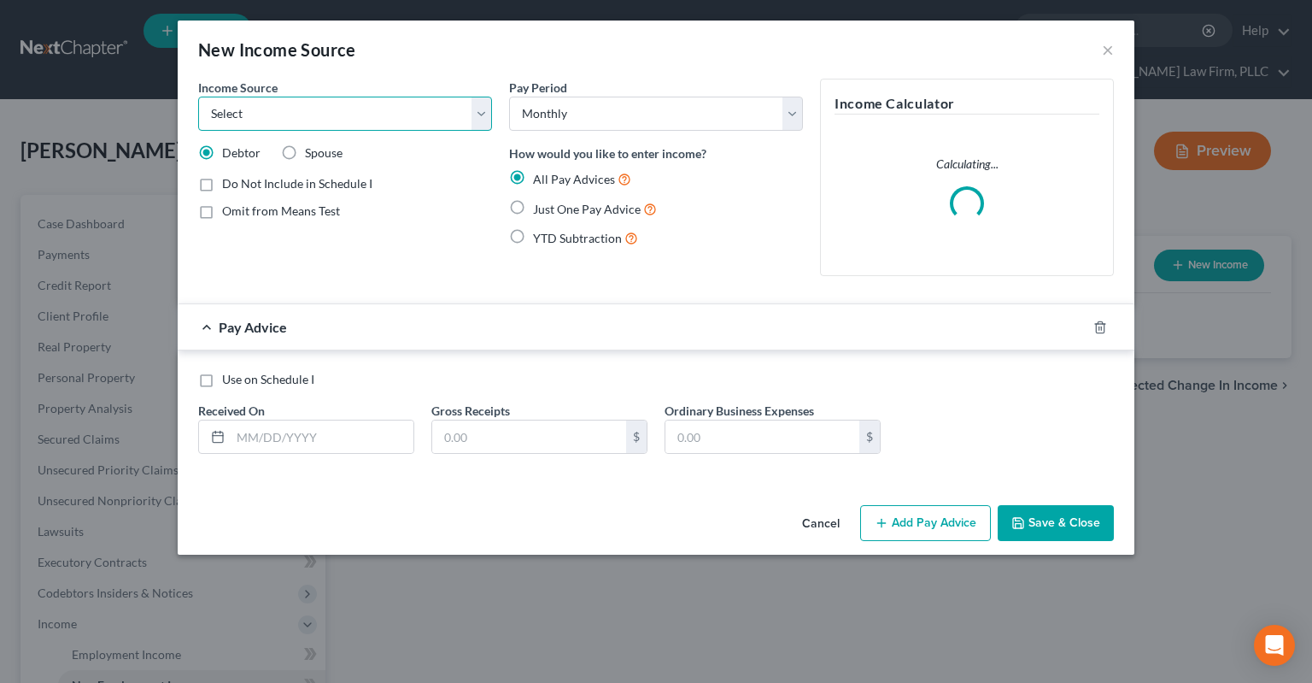
click at [198, 97] on select "Select Unemployment Disability (from employer) Pension Retirement Social Securi…" at bounding box center [345, 114] width 294 height 34
select select "12"
click option "Military Disability Benefits" at bounding box center [0, 0] width 0 height 0
click at [303, 215] on span "Omit from Means Test" at bounding box center [281, 210] width 118 height 15
click at [240, 214] on input "Omit from Means Test" at bounding box center [234, 207] width 11 height 11
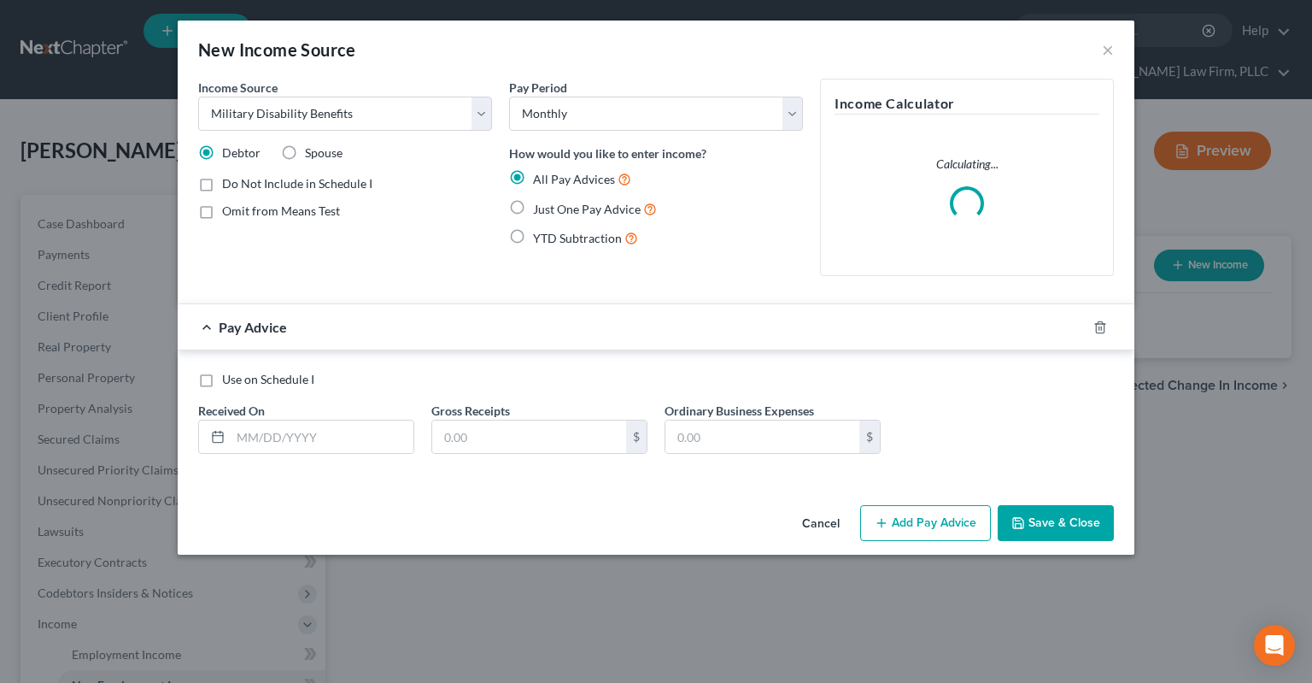
checkbox input "true"
click at [533, 208] on label "Just One Pay Advice" at bounding box center [595, 209] width 124 height 20
click at [540, 208] on input "Just One Pay Advice" at bounding box center [545, 204] width 11 height 11
radio input "true"
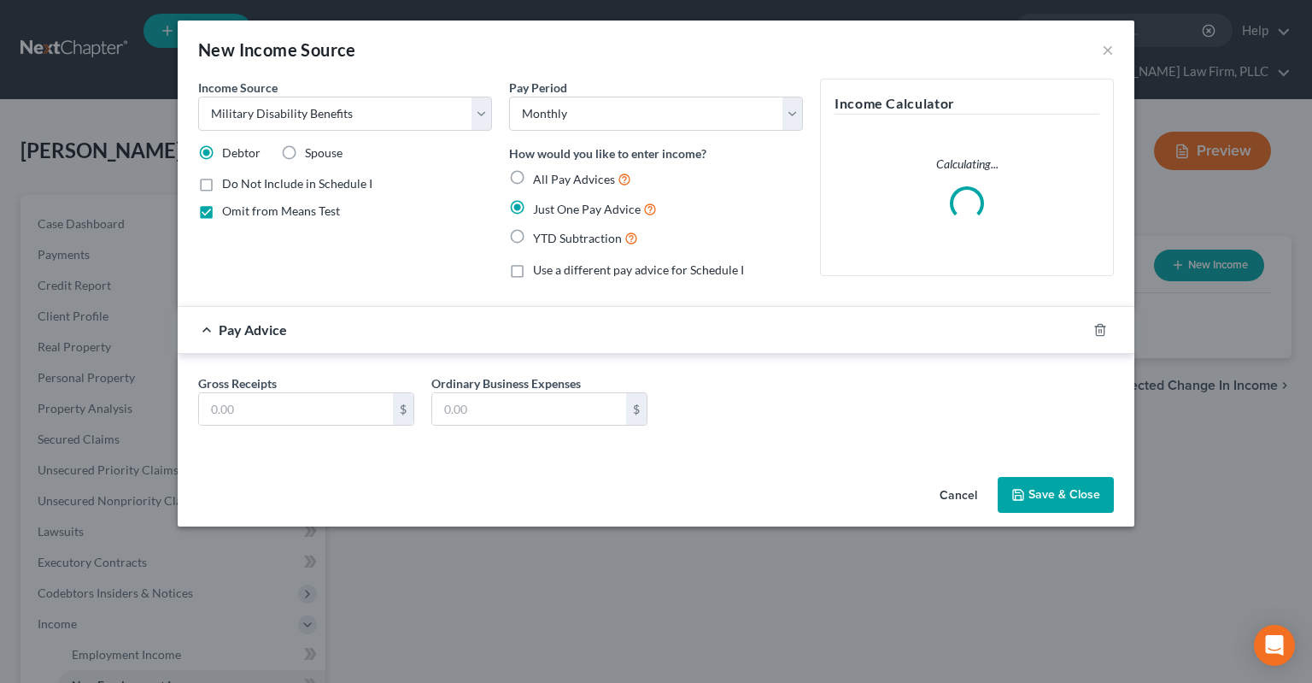
click at [337, 179] on span "Do Not Include in Schedule I" at bounding box center [297, 183] width 150 height 15
click at [240, 179] on input "Do Not Include in Schedule I" at bounding box center [234, 180] width 11 height 11
checkbox input "true"
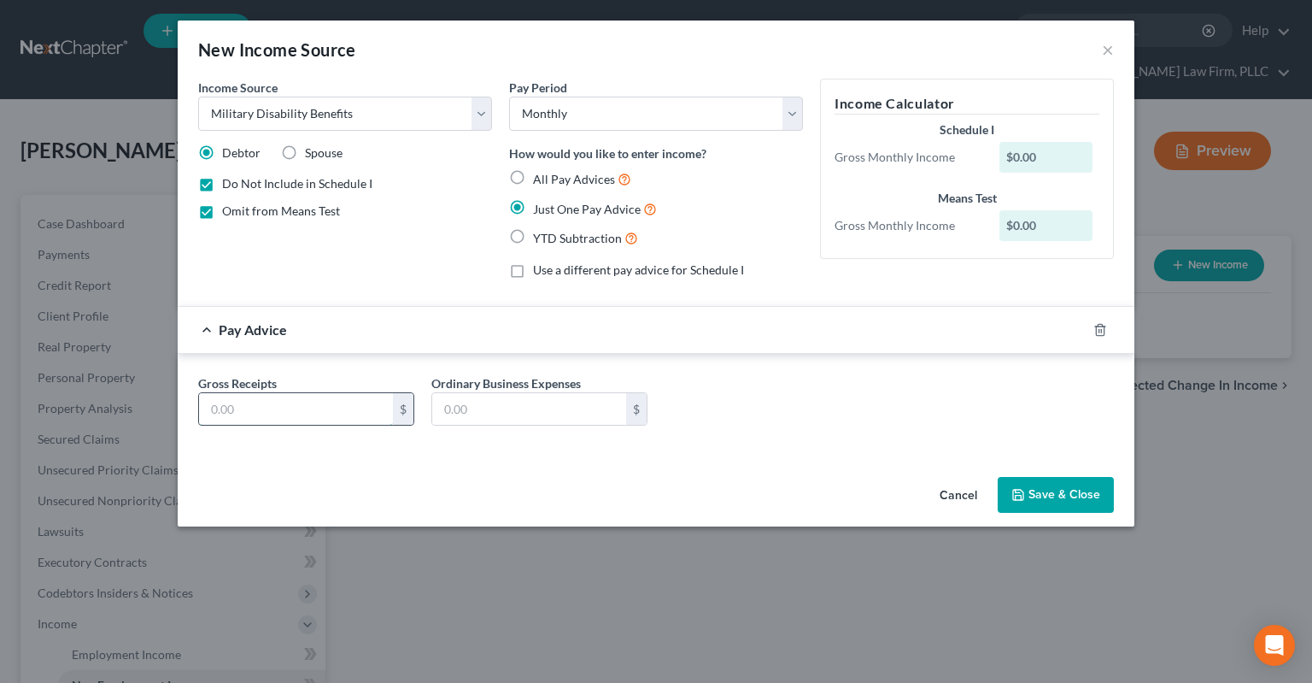
click at [320, 404] on input "text" at bounding box center [296, 409] width 194 height 32
click at [291, 395] on input "text" at bounding box center [296, 409] width 194 height 32
click at [296, 408] on input "text" at bounding box center [296, 409] width 194 height 32
type input "3,700"
click at [378, 267] on div "Income Source * Select Unemployment Disability (from employer) Pension Retireme…" at bounding box center [345, 186] width 311 height 214
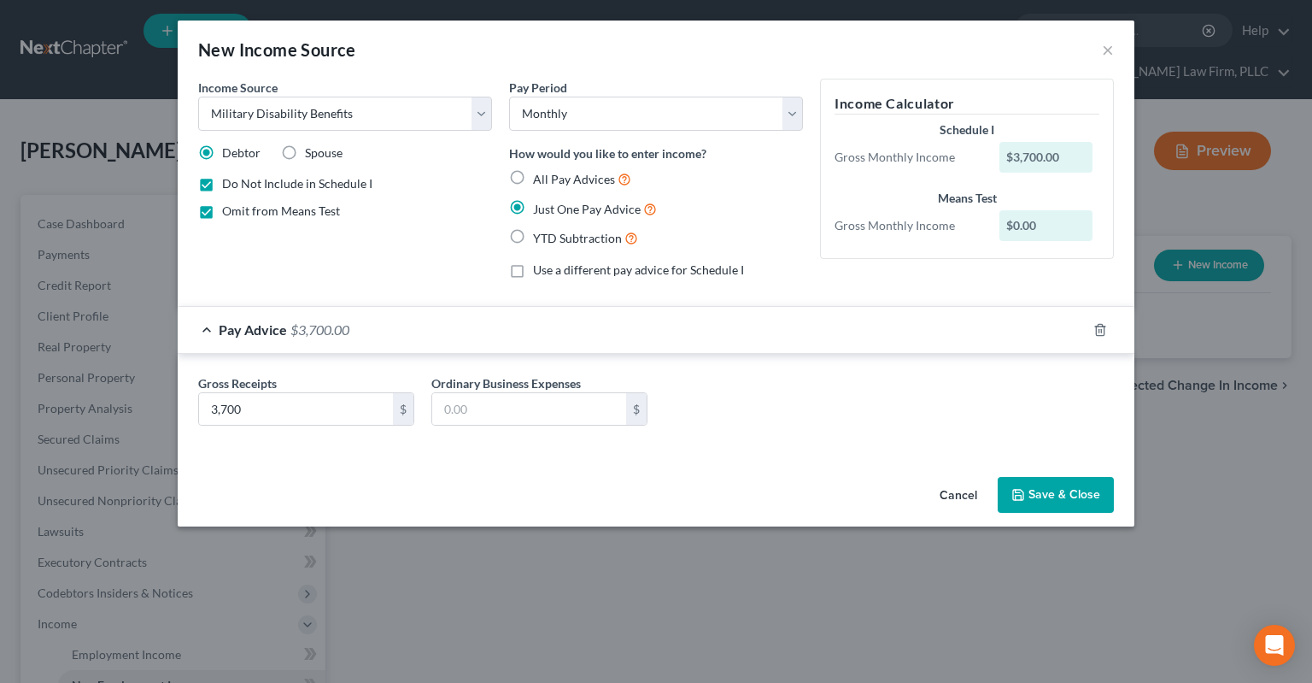
click at [1024, 493] on icon "button" at bounding box center [1018, 495] width 10 height 10
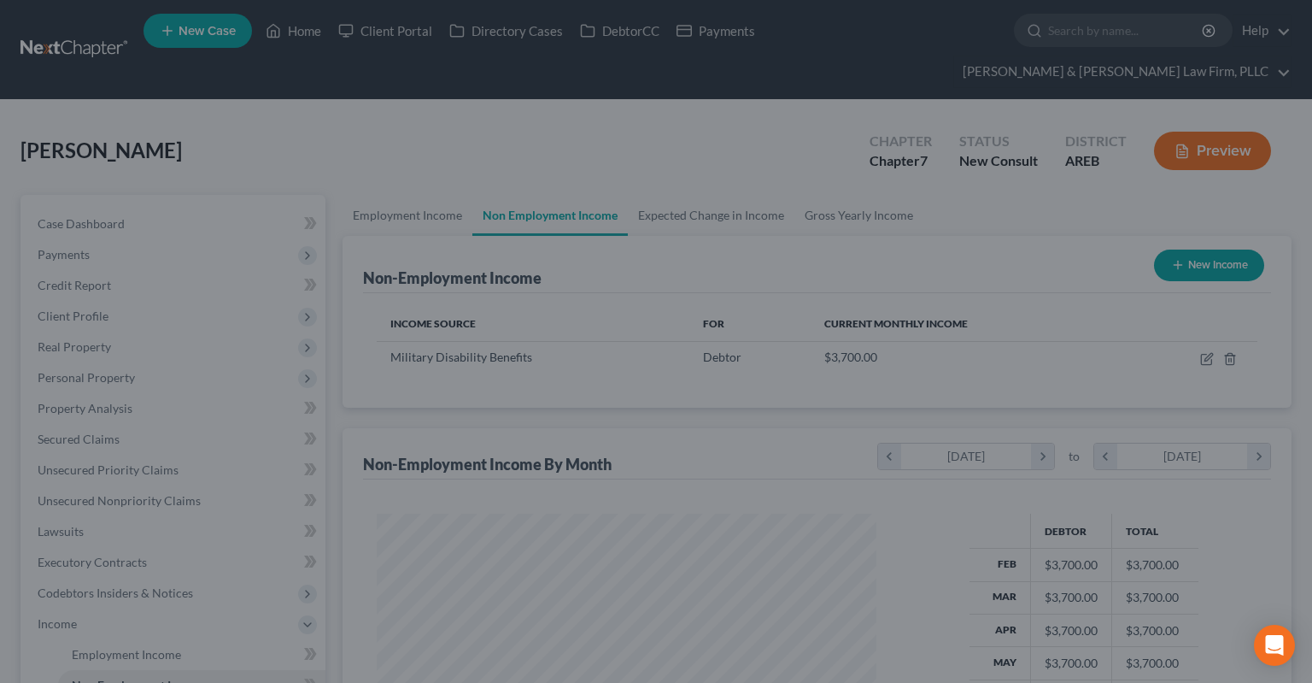
scroll to position [305, 533]
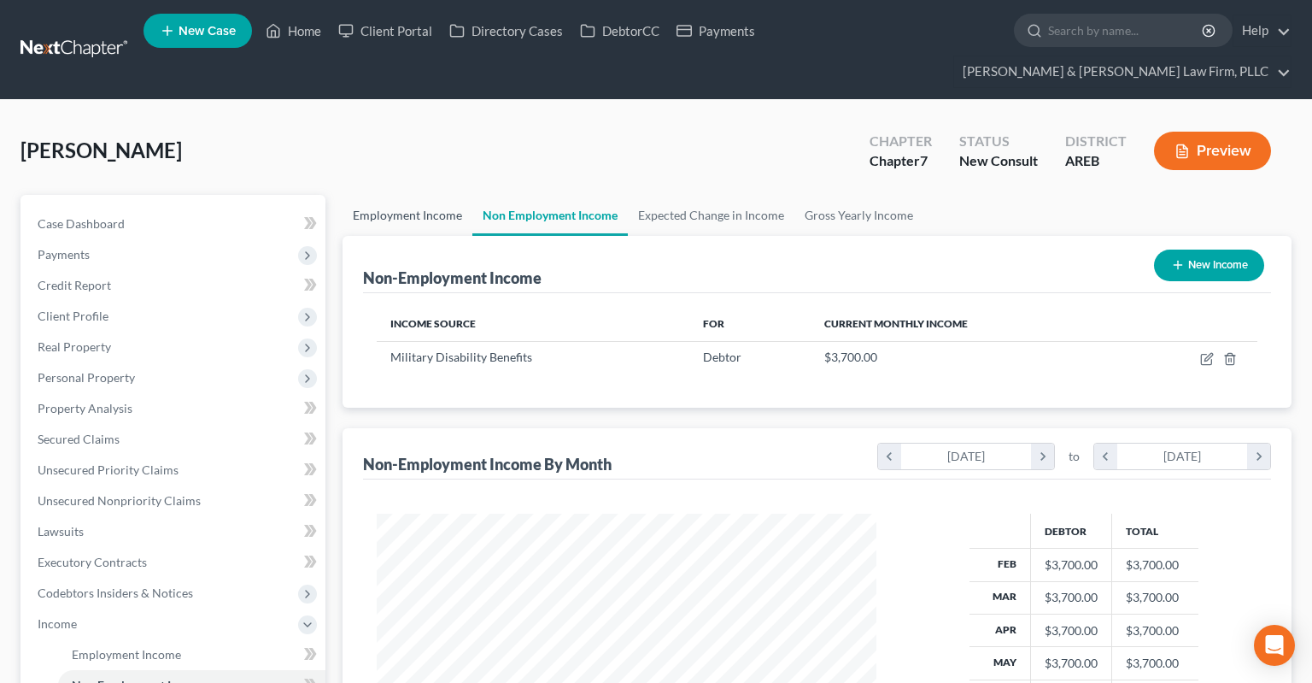
click at [399, 195] on link "Employment Income" at bounding box center [408, 215] width 130 height 41
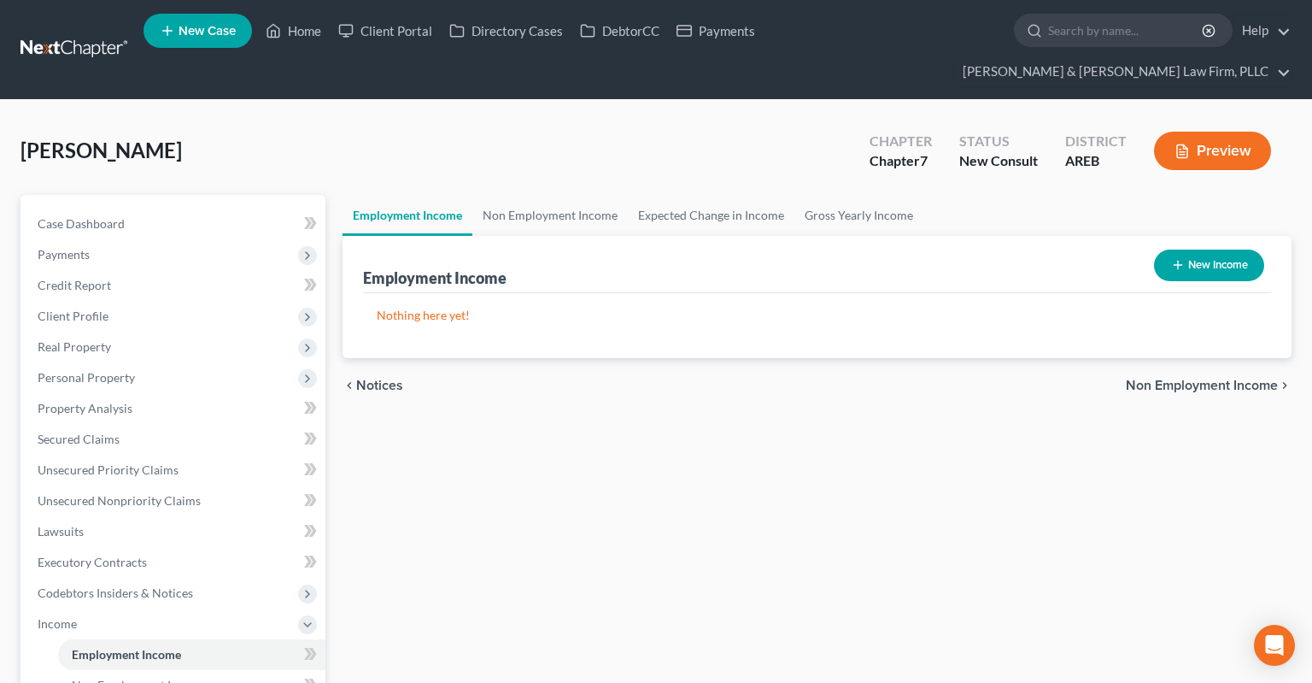
click at [1181, 258] on icon "button" at bounding box center [1178, 265] width 14 height 14
select select "0"
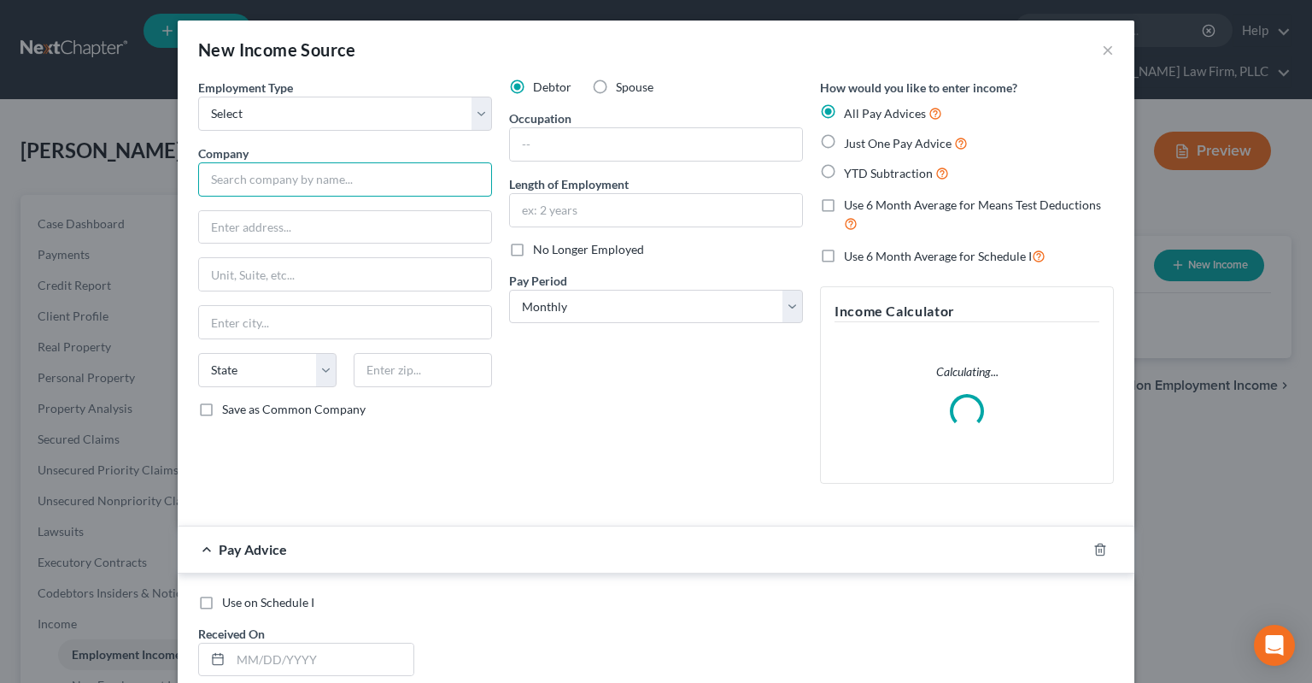
click at [325, 172] on input "text" at bounding box center [345, 179] width 294 height 34
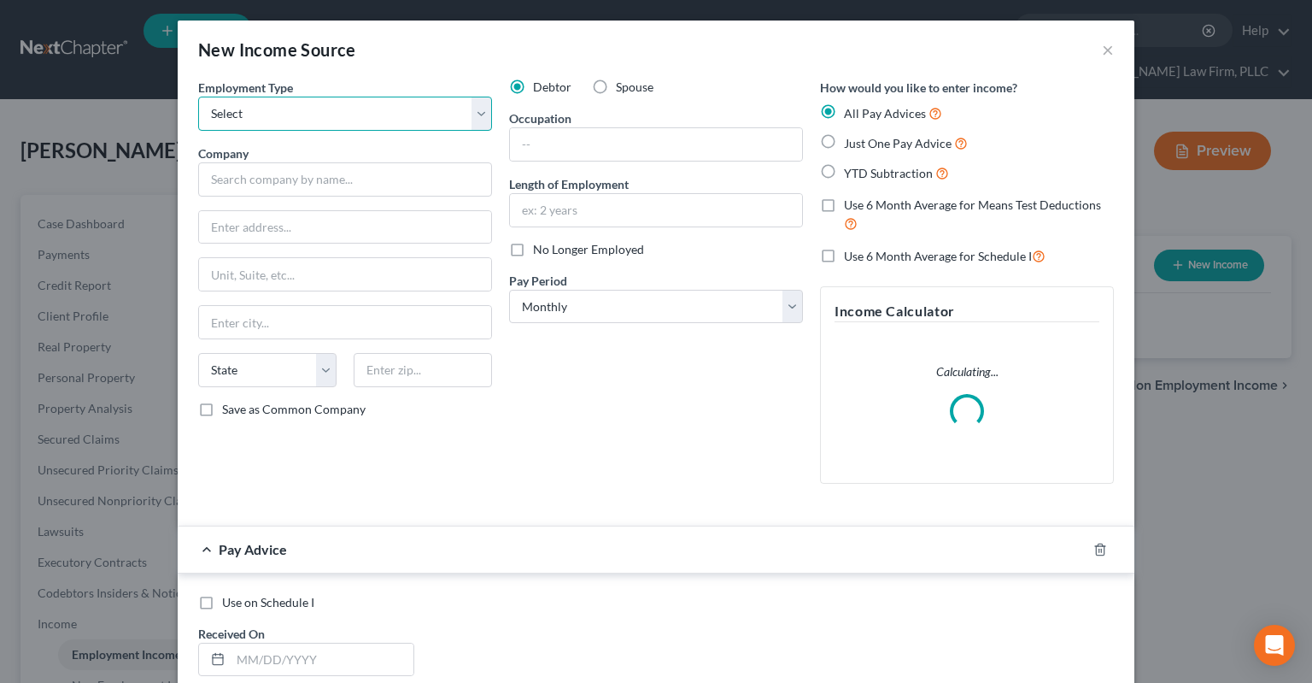
select select "0"
click option "Full or [DEMOGRAPHIC_DATA] Employment" at bounding box center [0, 0] width 0 height 0
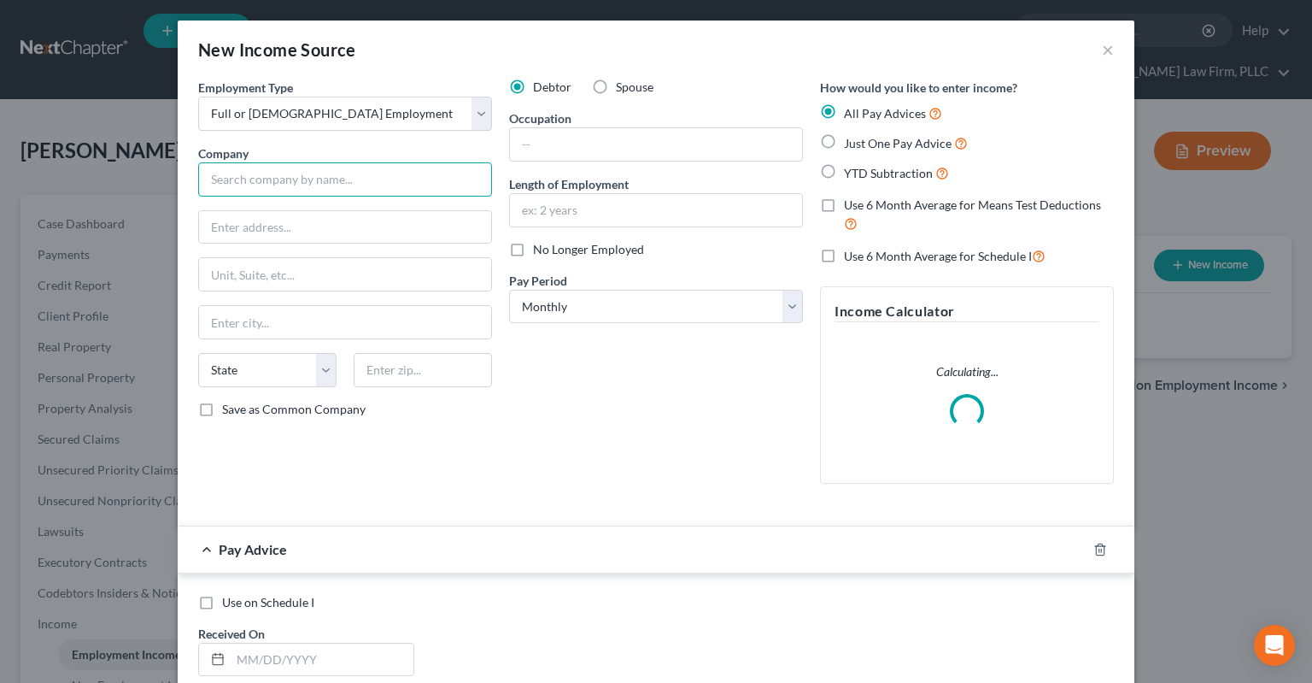
click at [324, 166] on input "text" at bounding box center [345, 179] width 294 height 34
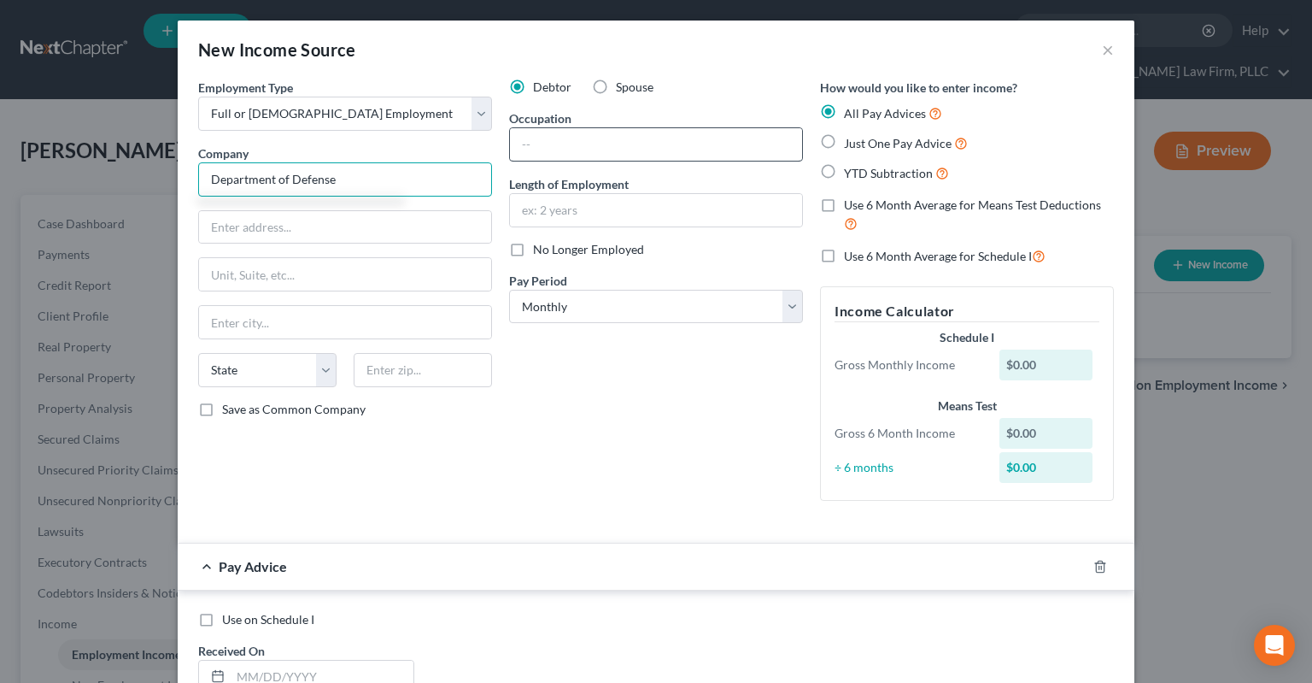
type input "Department of Defense"
click at [614, 154] on input "text" at bounding box center [656, 144] width 292 height 32
type input "Military technician"
drag, startPoint x: 614, startPoint y: 207, endPoint x: 611, endPoint y: 237, distance: 30.1
click at [614, 208] on input "text" at bounding box center [656, 210] width 292 height 32
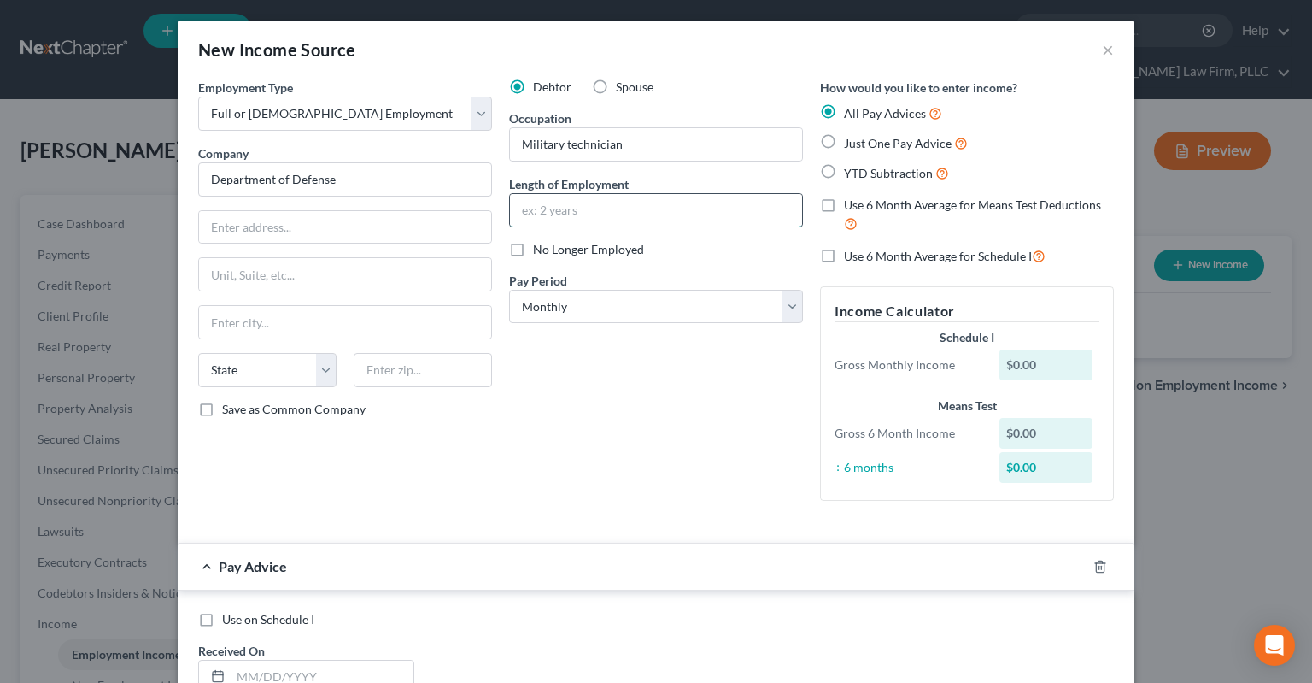
click at [624, 199] on input "text" at bounding box center [656, 210] width 292 height 32
click at [624, 212] on input "text" at bounding box center [656, 210] width 292 height 32
click at [571, 214] on input "text" at bounding box center [656, 210] width 292 height 32
click at [651, 220] on input "Since" at bounding box center [656, 210] width 292 height 32
type input "Since [DATE]"
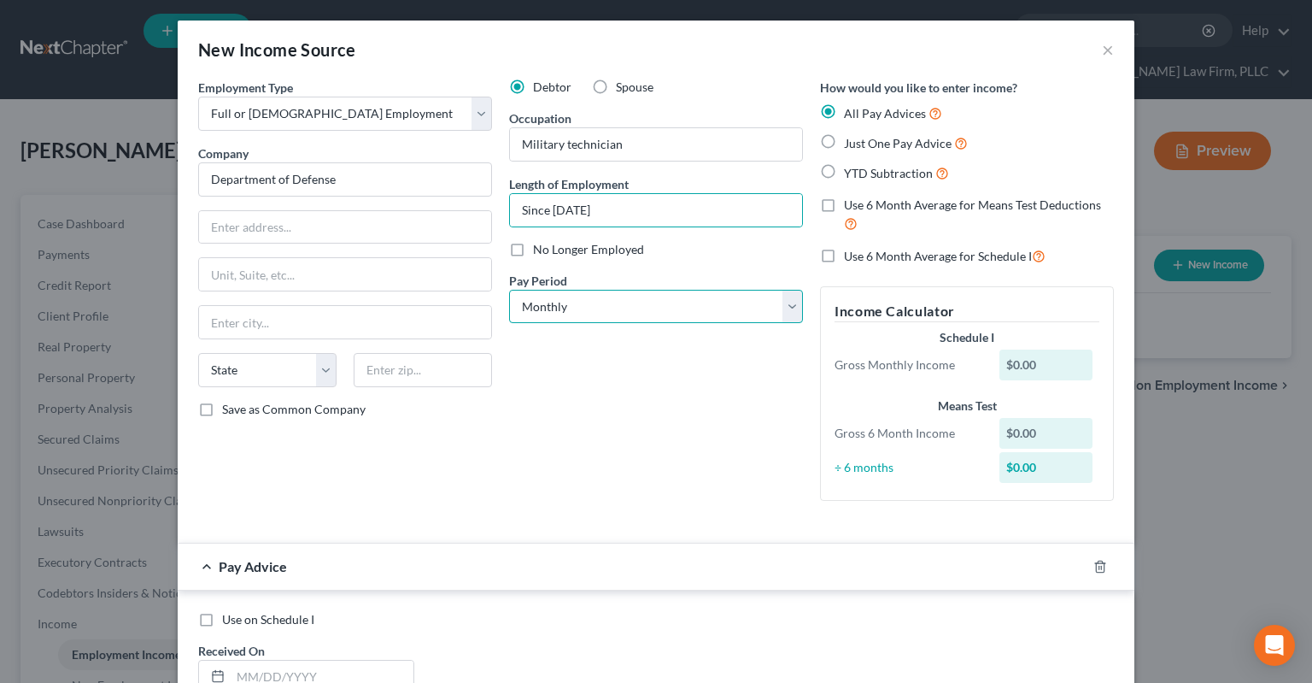
click at [509, 290] on select "Select Monthly Twice Monthly Every Other Week Weekly" at bounding box center [656, 307] width 294 height 34
click option "Twice Monthly" at bounding box center [0, 0] width 0 height 0
click at [509, 290] on select "Select Monthly Twice Monthly Every Other Week Weekly" at bounding box center [656, 307] width 294 height 34
select select "2"
click option "Every Other Week" at bounding box center [0, 0] width 0 height 0
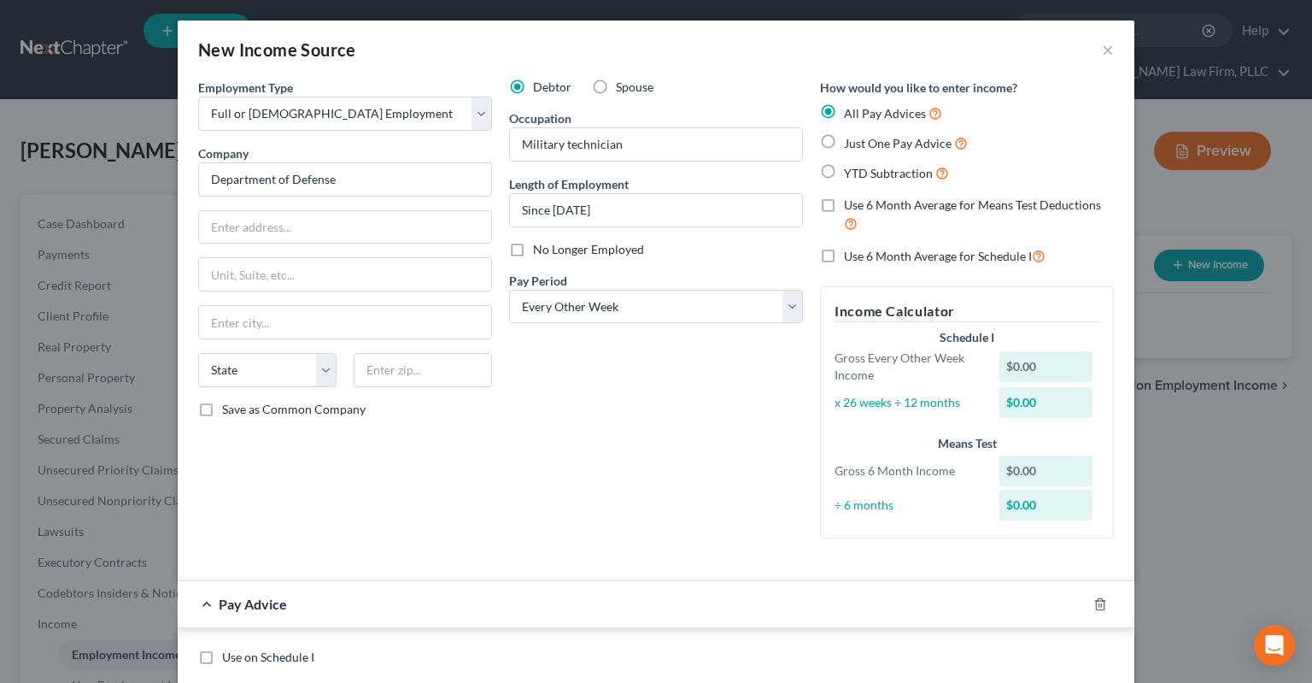
click at [867, 144] on span "Just One Pay Advice" at bounding box center [898, 143] width 108 height 15
click at [862, 144] on input "Just One Pay Advice" at bounding box center [856, 138] width 11 height 11
radio input "true"
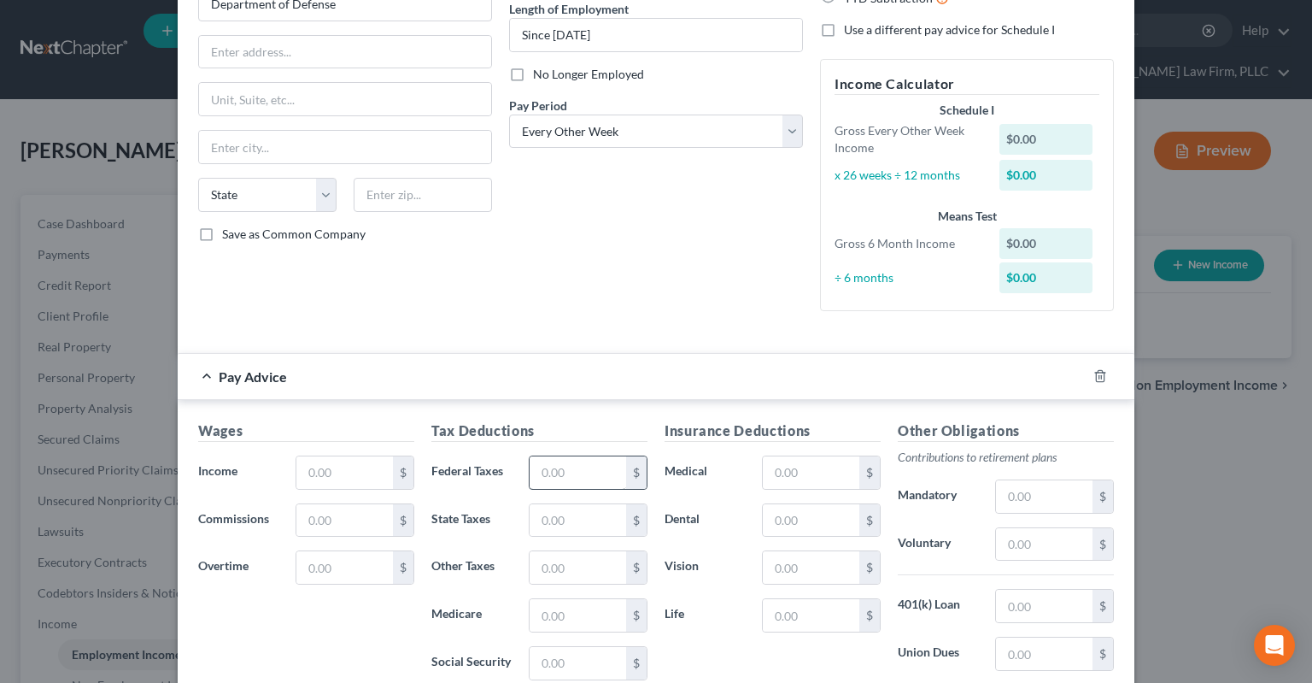
scroll to position [258, 0]
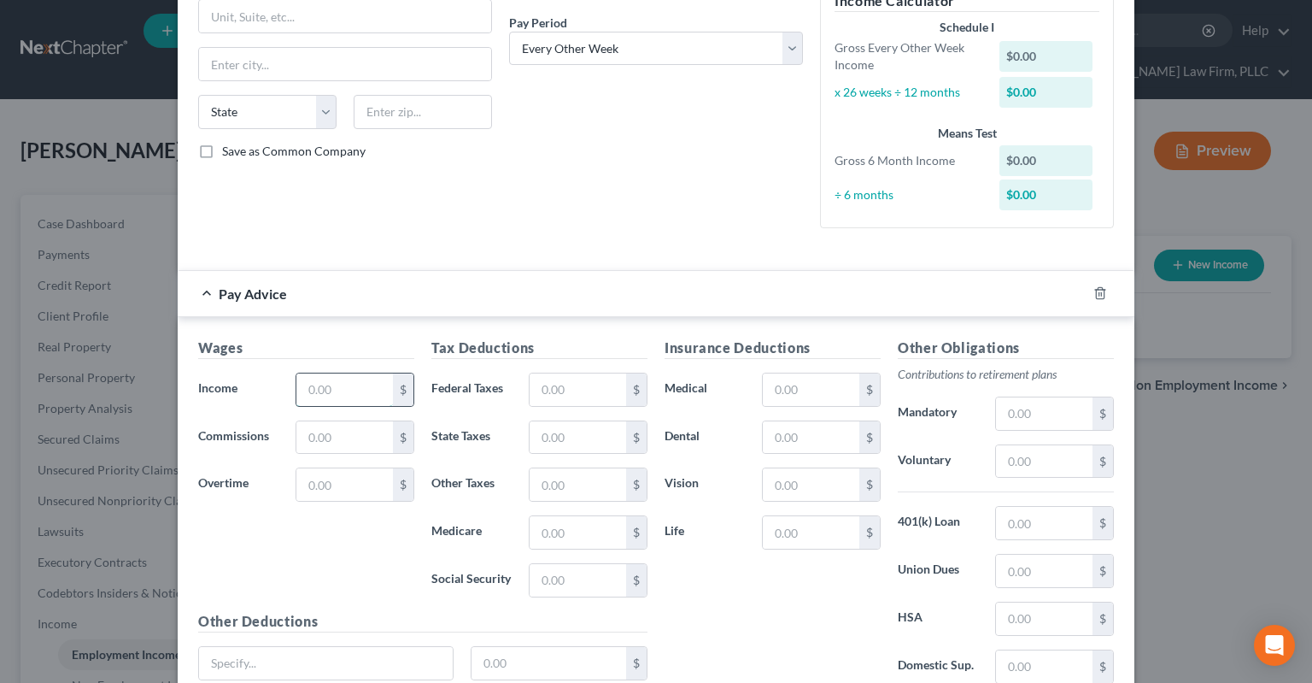
drag, startPoint x: 327, startPoint y: 388, endPoint x: 357, endPoint y: 383, distance: 30.3
click at [327, 390] on input "text" at bounding box center [344, 389] width 97 height 32
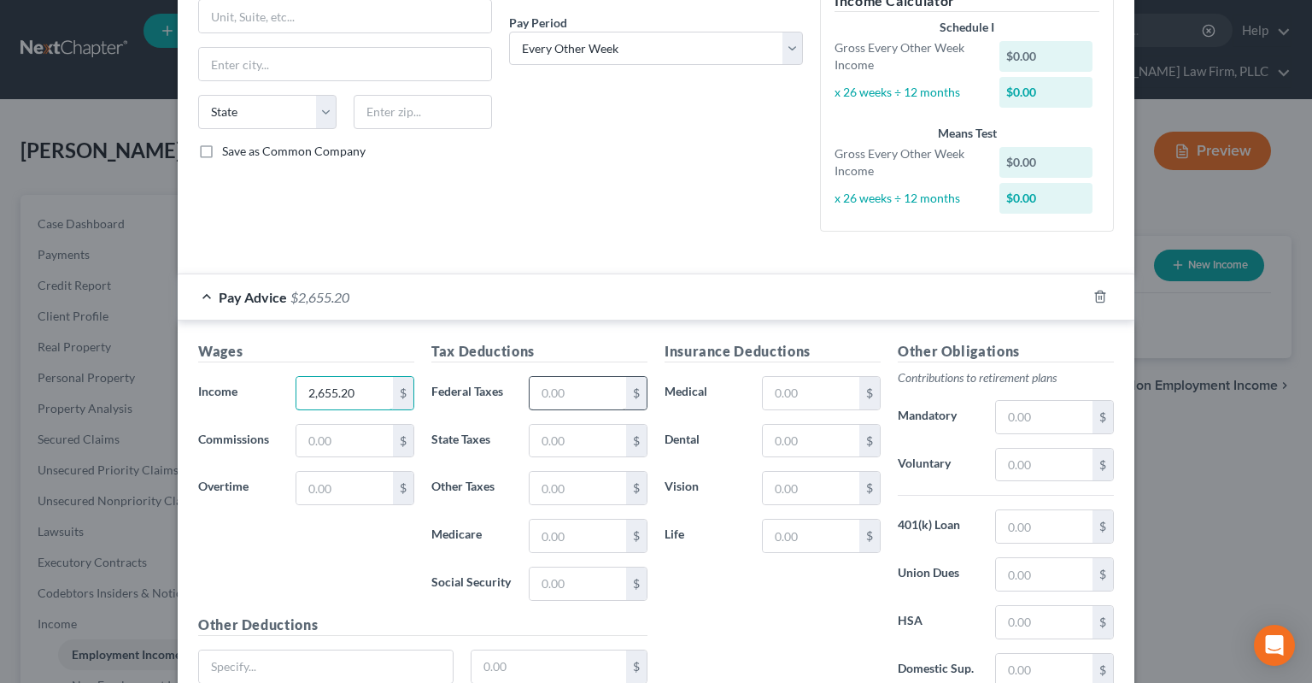
type input "2,655.20"
click at [586, 392] on input "text" at bounding box center [578, 393] width 97 height 32
type input "1,137.20"
click at [542, 176] on div "Debtor Spouse Occupation Military technician Length of Employment Since [DATE] …" at bounding box center [656, 33] width 311 height 425
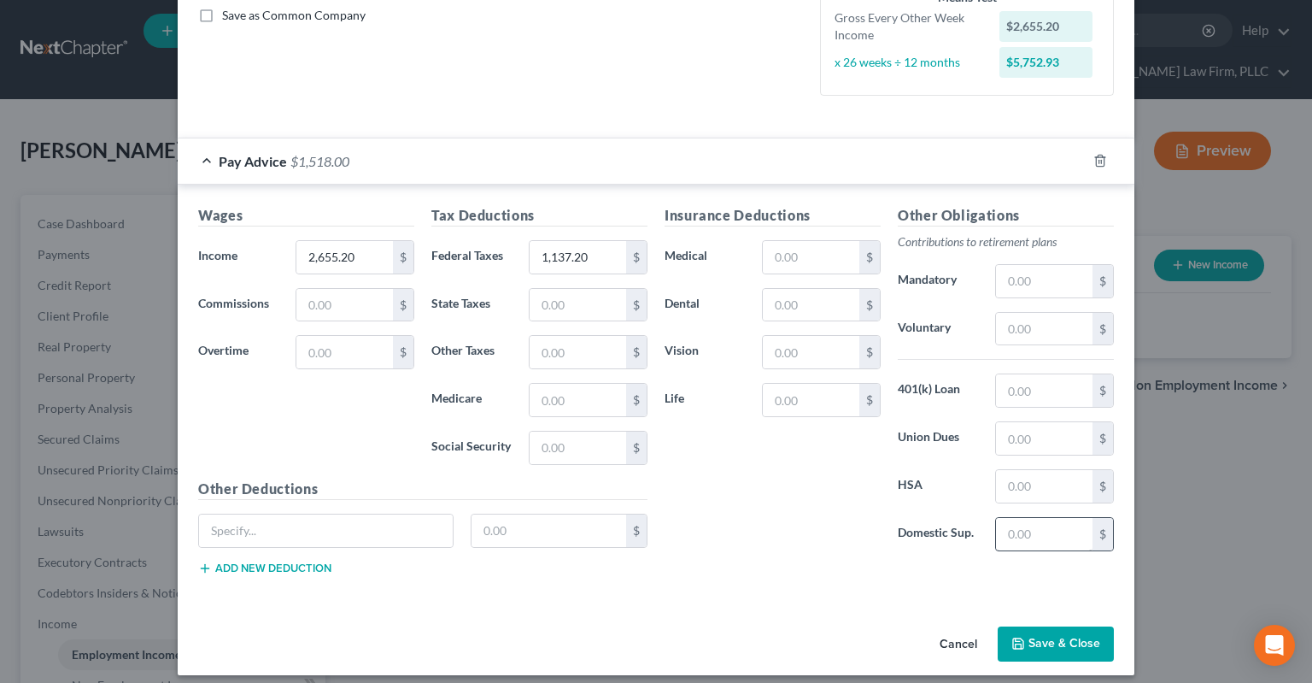
scroll to position [403, 0]
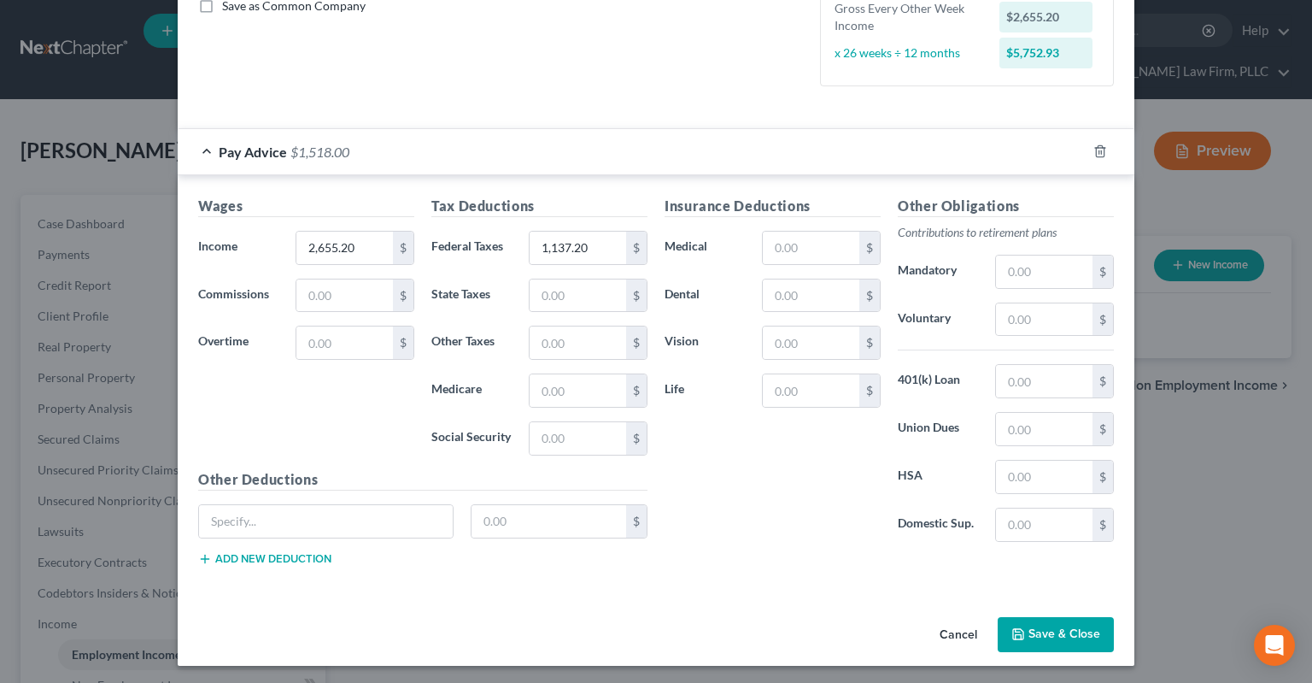
click at [1039, 630] on button "Save & Close" at bounding box center [1056, 635] width 116 height 36
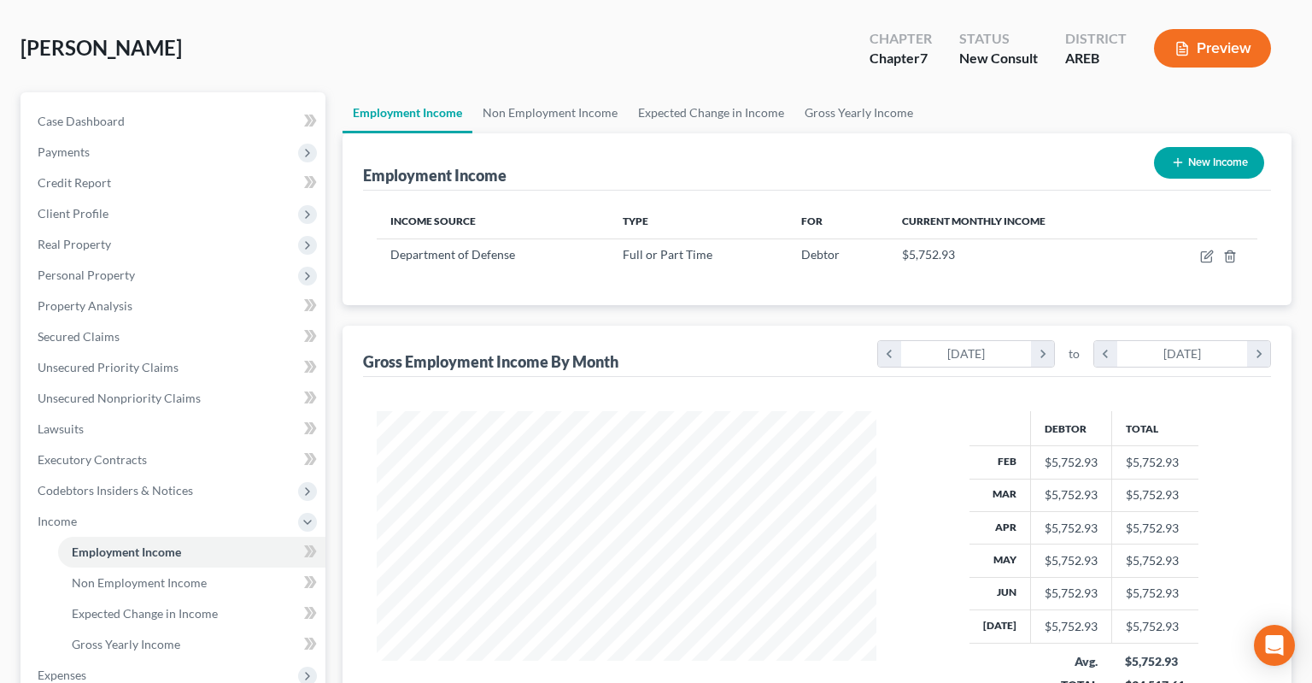
scroll to position [361, 0]
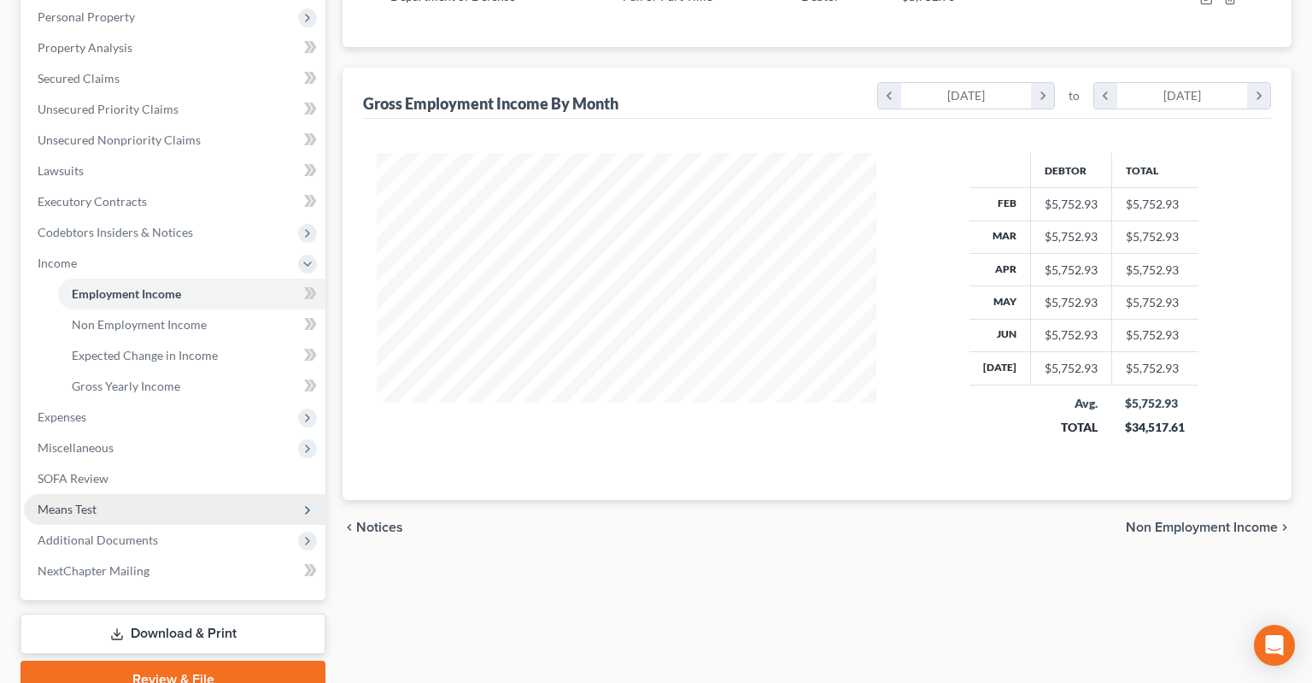
click at [121, 494] on span "Means Test" at bounding box center [175, 509] width 302 height 31
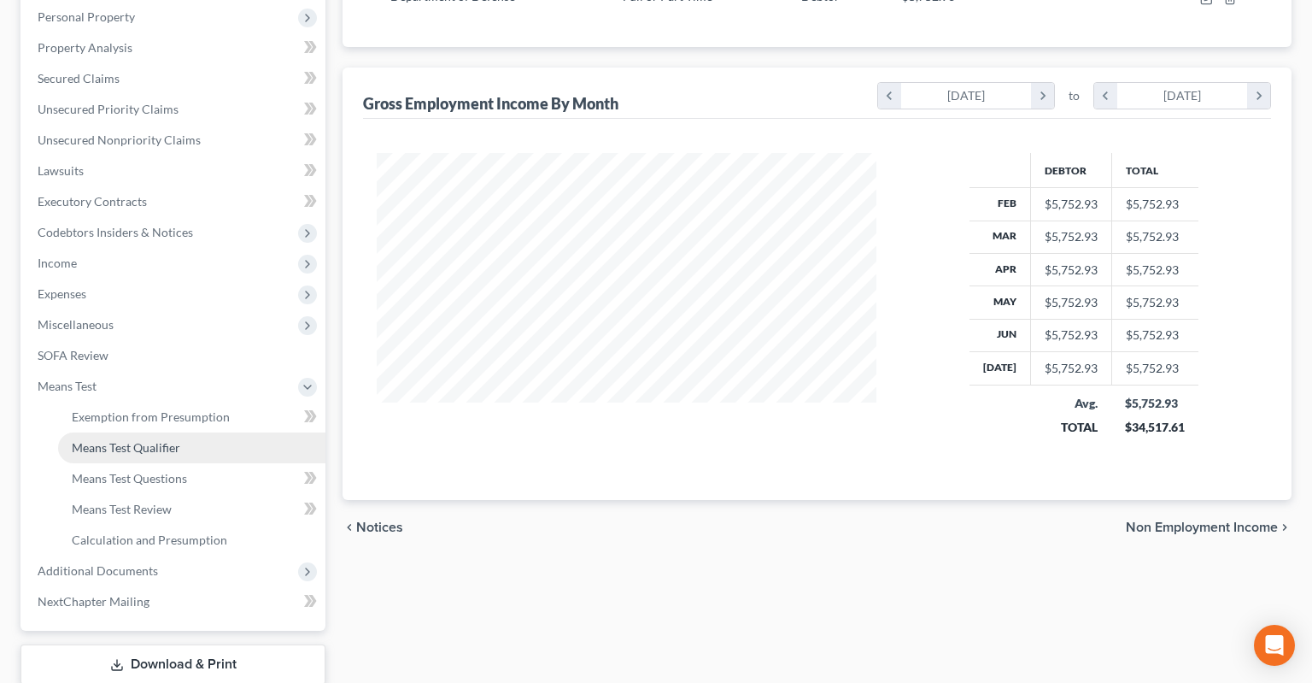
click at [173, 440] on span "Means Test Qualifier" at bounding box center [126, 447] width 109 height 15
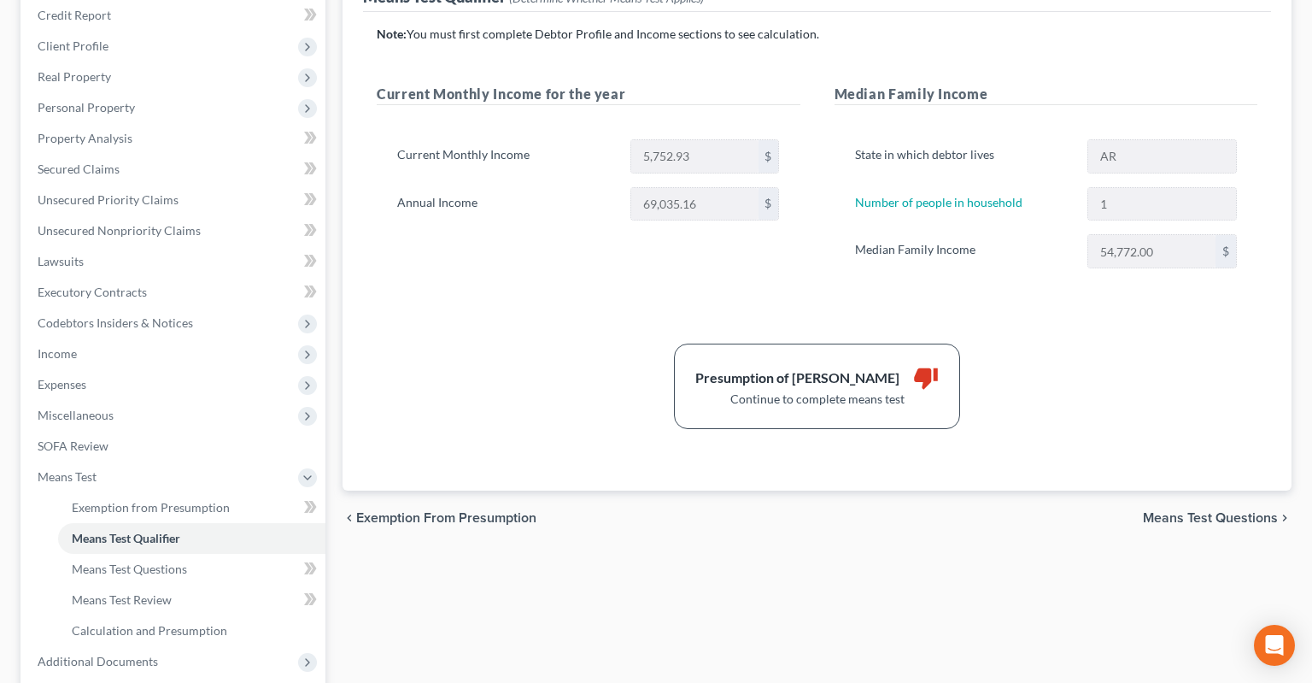
scroll to position [361, 0]
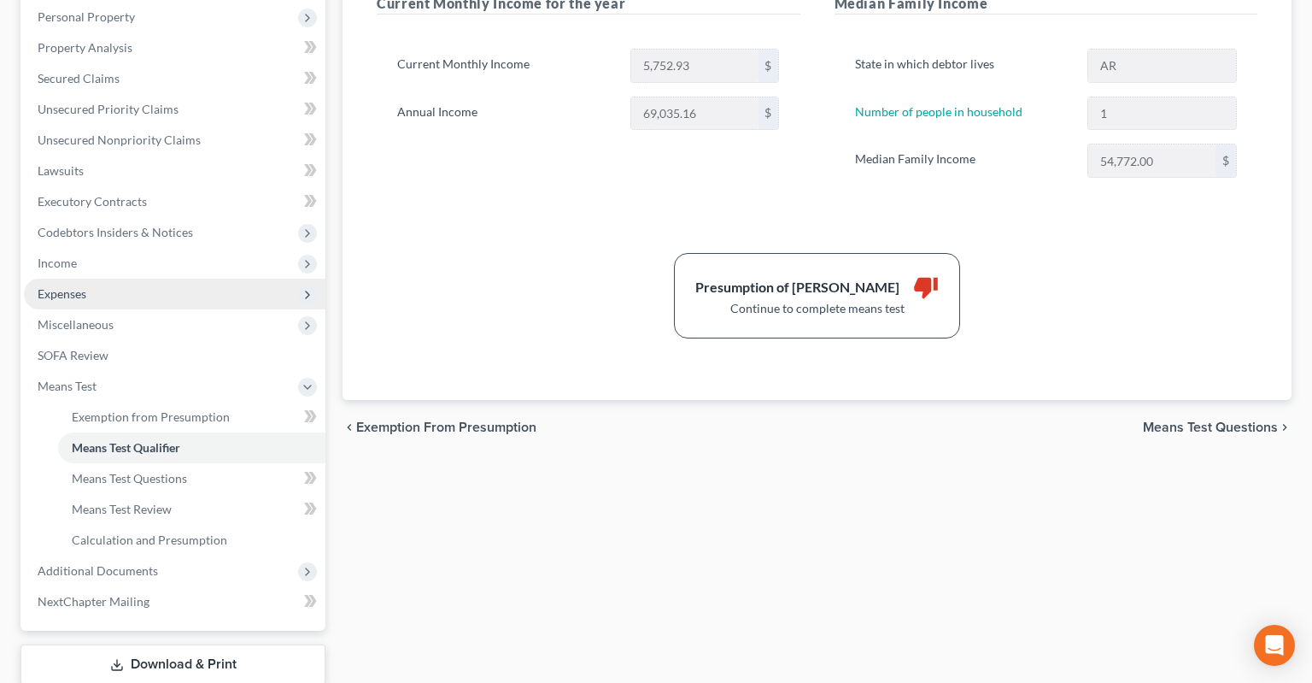
click at [166, 279] on span "Expenses" at bounding box center [175, 294] width 302 height 31
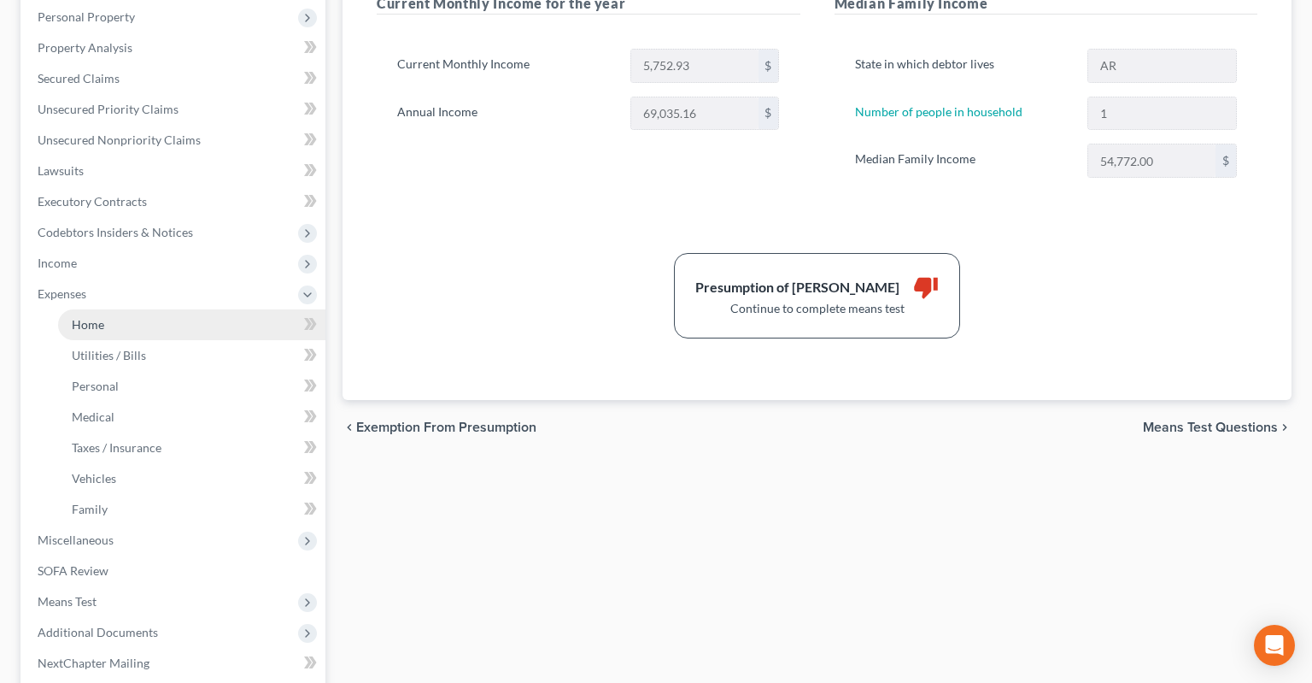
click at [205, 309] on link "Home" at bounding box center [191, 324] width 267 height 31
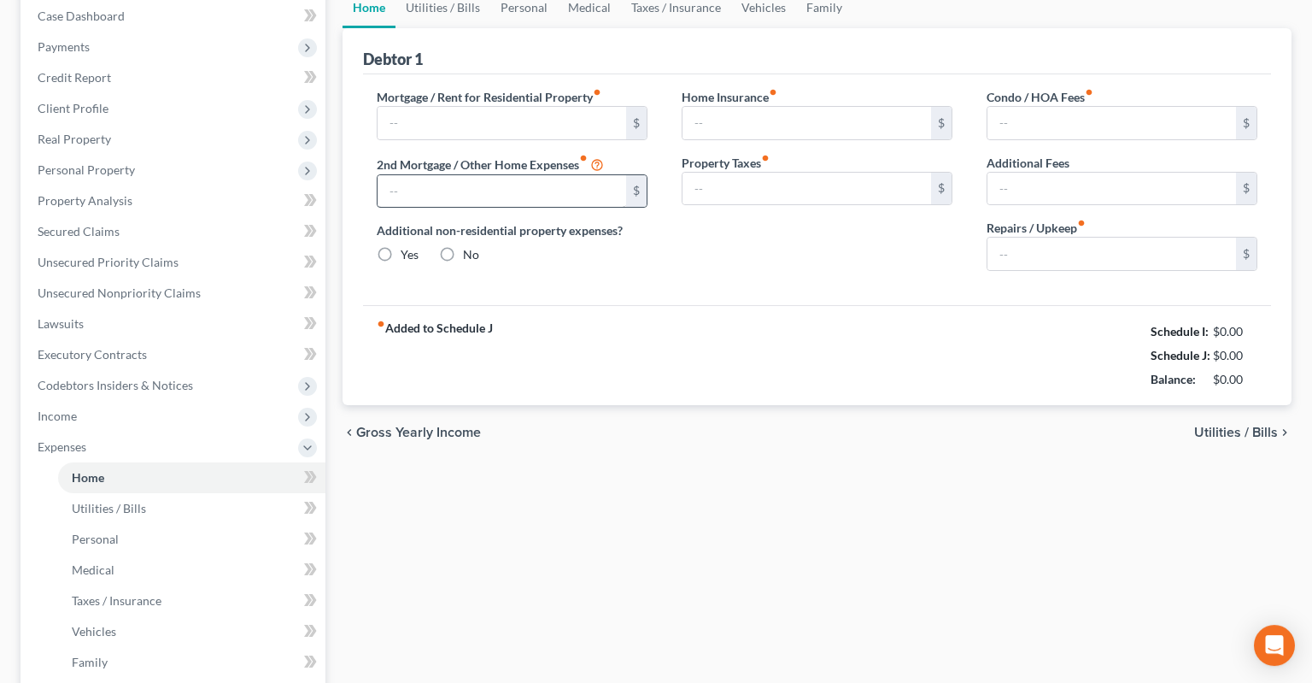
type input "0.00"
radio input "true"
type input "0.00"
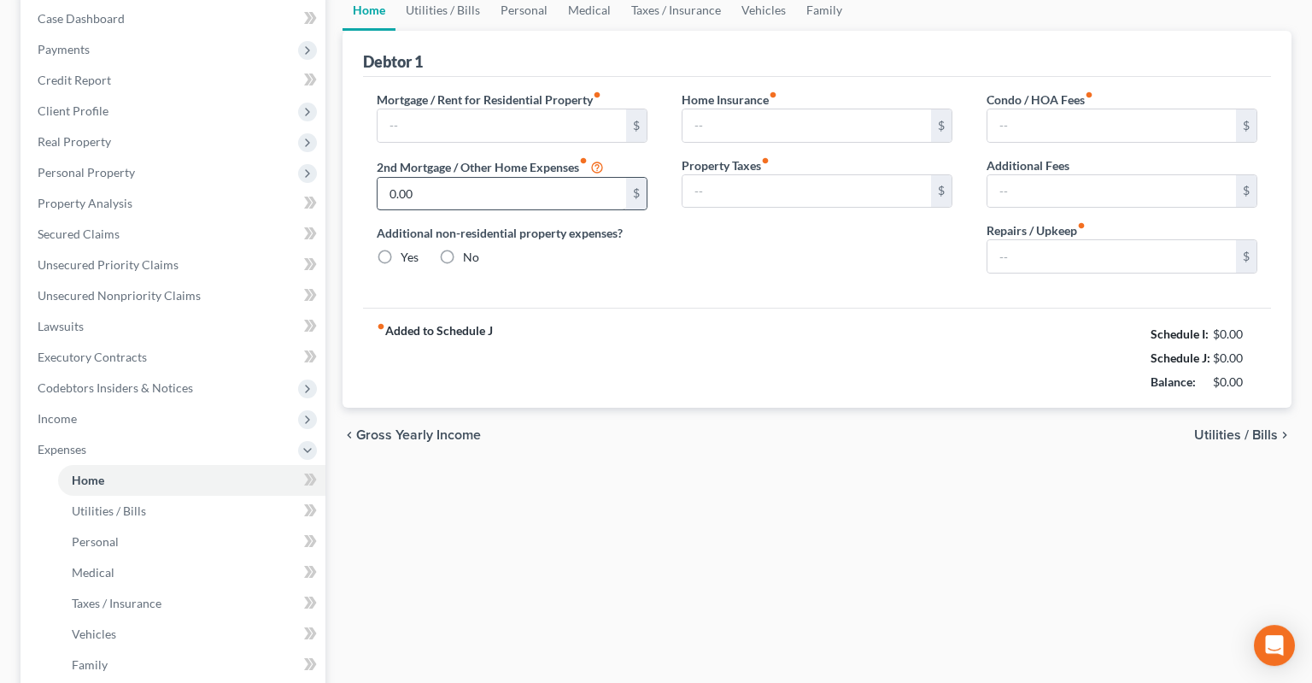
type input "0.00"
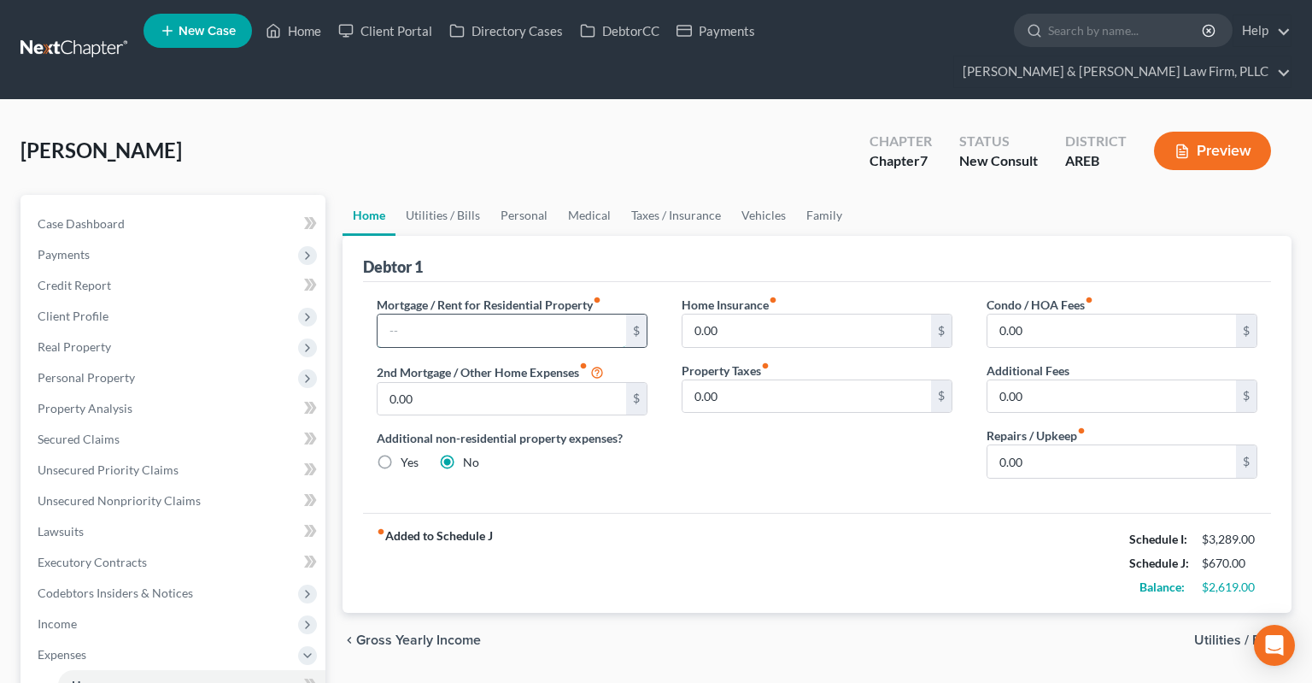
click at [598, 314] on input "text" at bounding box center [502, 330] width 249 height 32
type input "1"
type input "8"
type input "1,809.99"
click at [446, 195] on link "Utilities / Bills" at bounding box center [443, 215] width 95 height 41
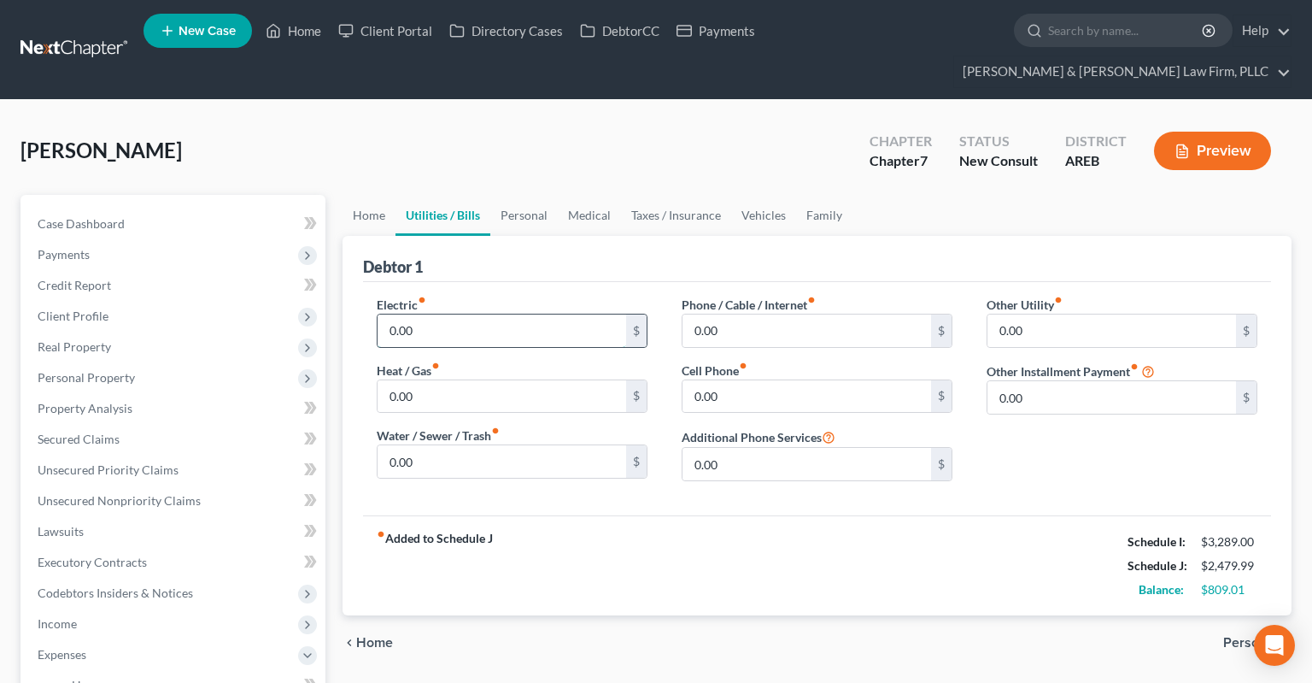
click at [510, 314] on input "0.00" at bounding box center [502, 330] width 249 height 32
click at [443, 380] on input "0.00" at bounding box center [502, 396] width 249 height 32
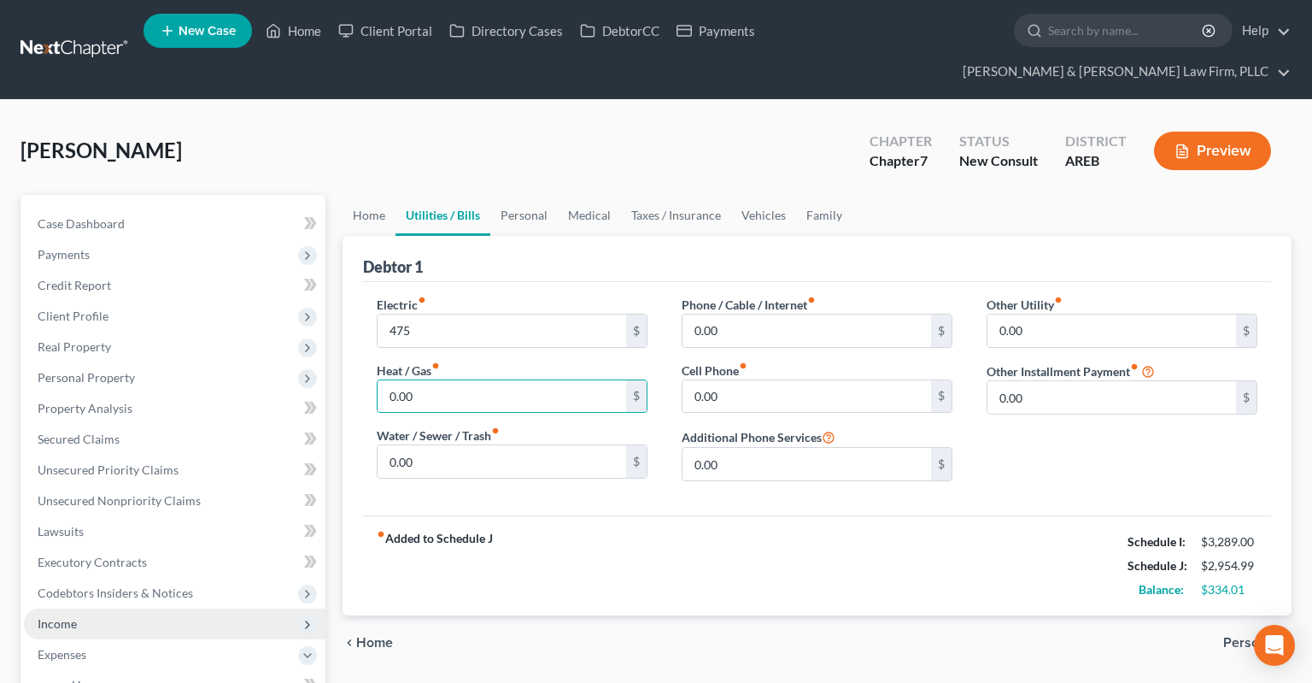
click at [173, 608] on span "Income" at bounding box center [175, 623] width 302 height 31
click at [461, 380] on input "0.00" at bounding box center [502, 396] width 249 height 32
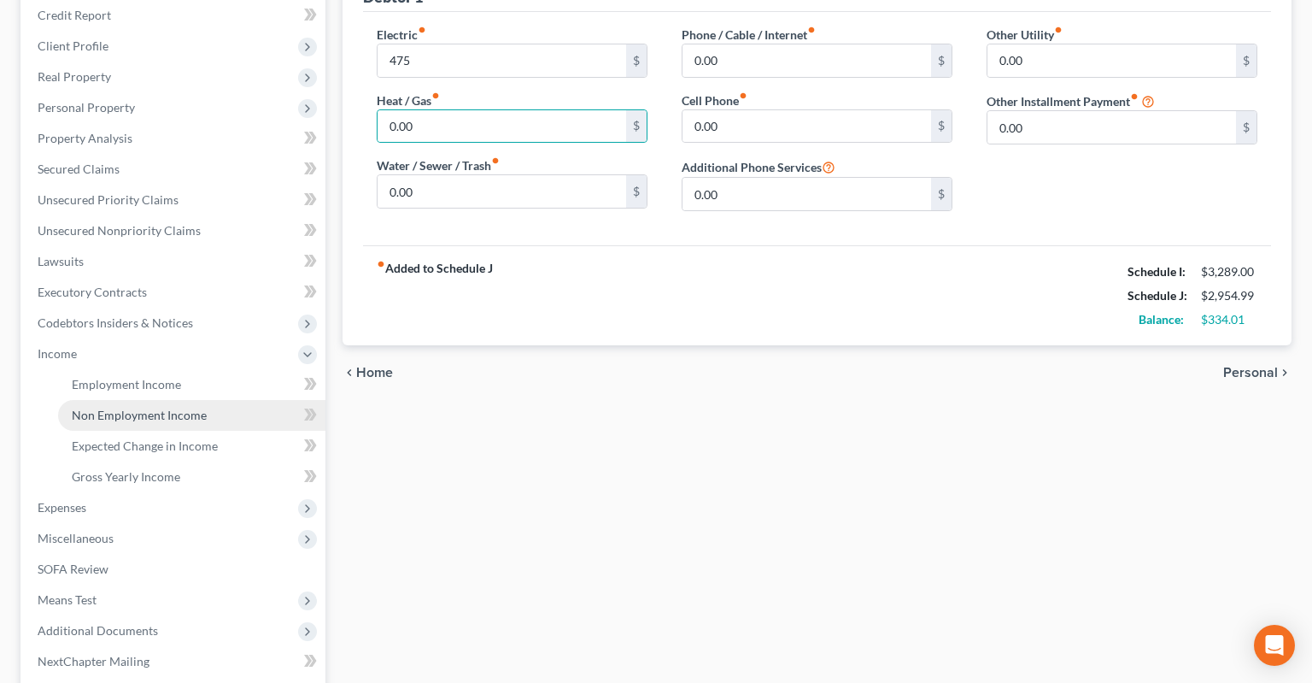
click at [244, 400] on link "Non Employment Income" at bounding box center [191, 415] width 267 height 31
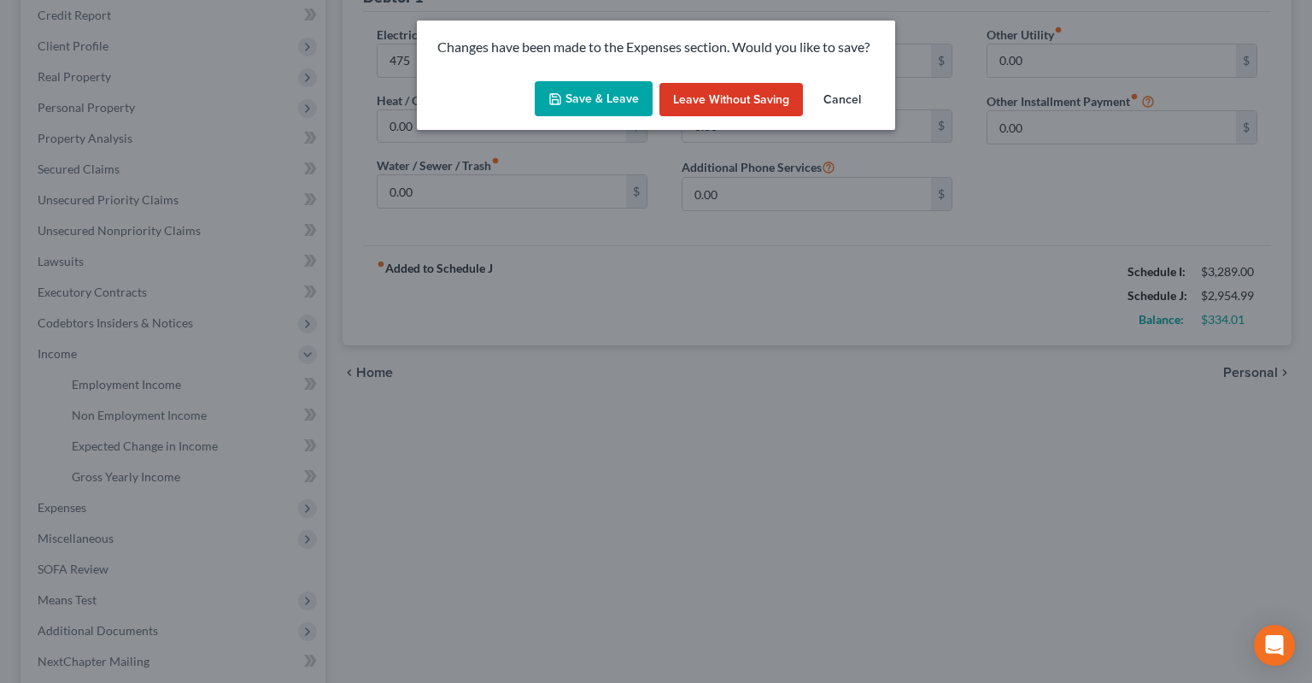
click at [626, 101] on button "Save & Leave" at bounding box center [594, 99] width 118 height 36
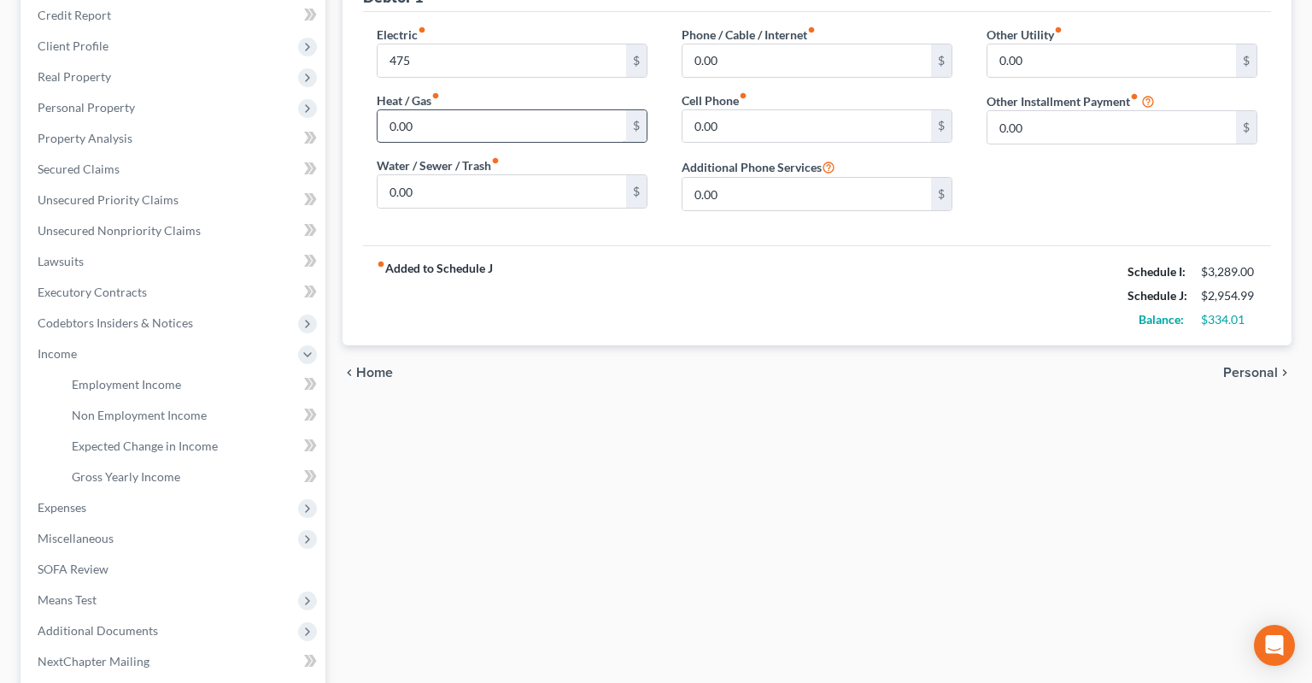
click at [525, 110] on input "0.00" at bounding box center [502, 126] width 249 height 32
type input "475.00"
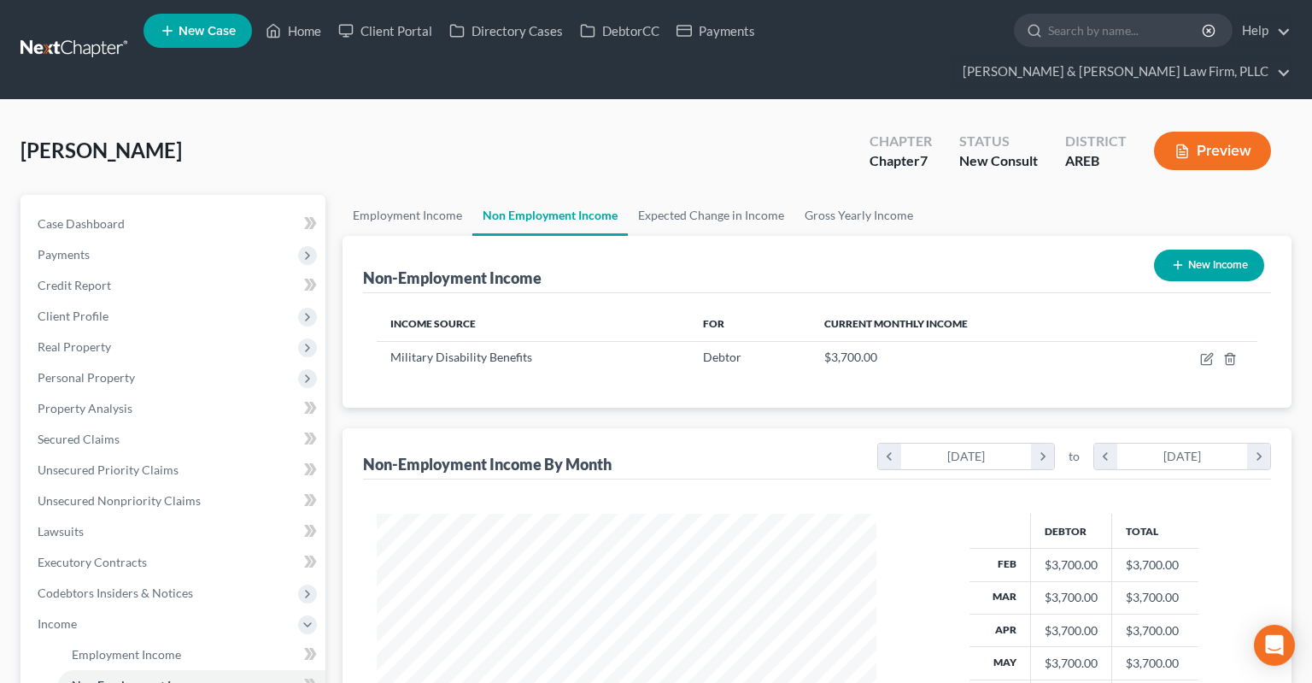
scroll to position [305, 533]
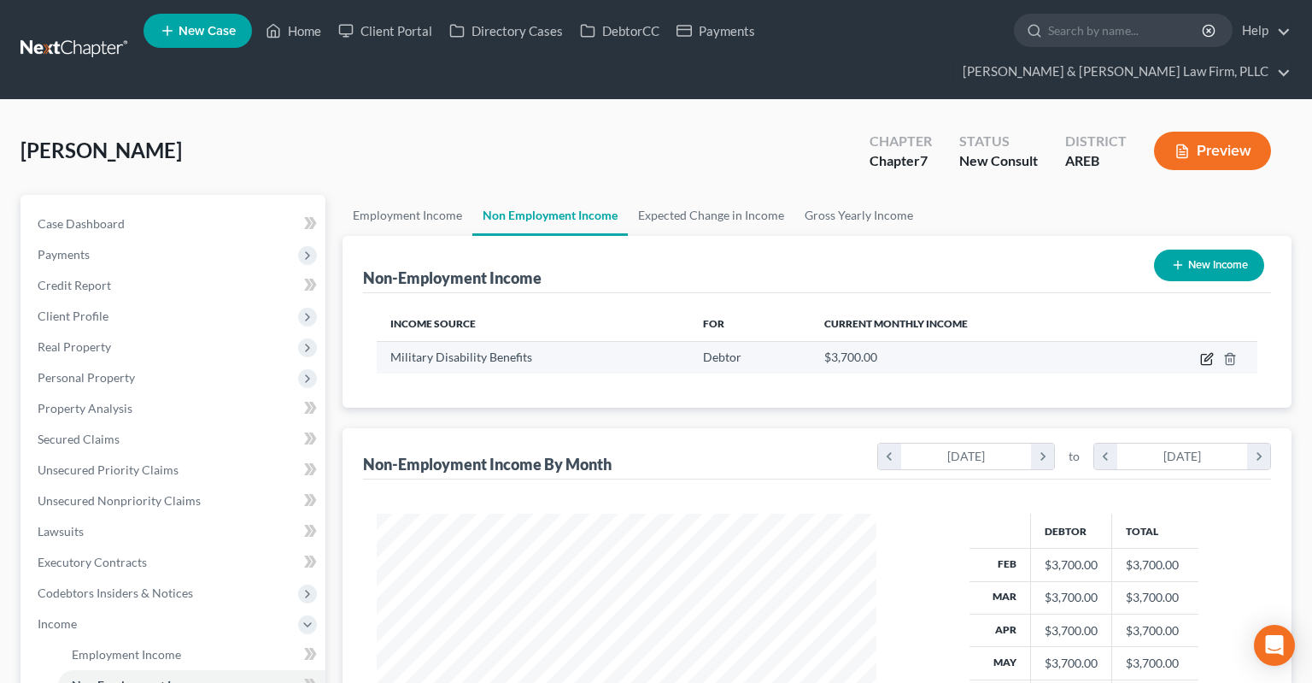
click at [1209, 353] on icon "button" at bounding box center [1209, 357] width 8 height 8
select select "12"
select select "0"
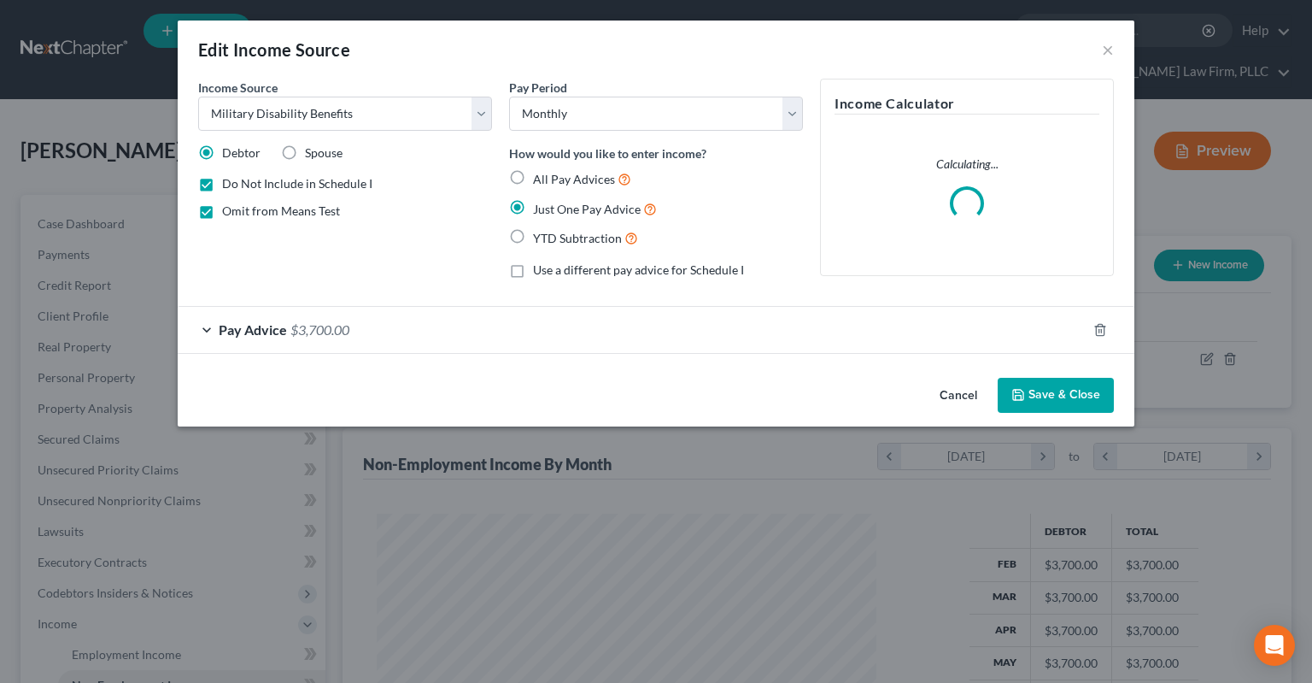
click at [314, 182] on span "Do Not Include in Schedule I" at bounding box center [297, 183] width 150 height 15
click at [240, 182] on input "Do Not Include in Schedule I" at bounding box center [234, 180] width 11 height 11
checkbox input "false"
click at [1067, 398] on button "Save & Close" at bounding box center [1056, 396] width 116 height 36
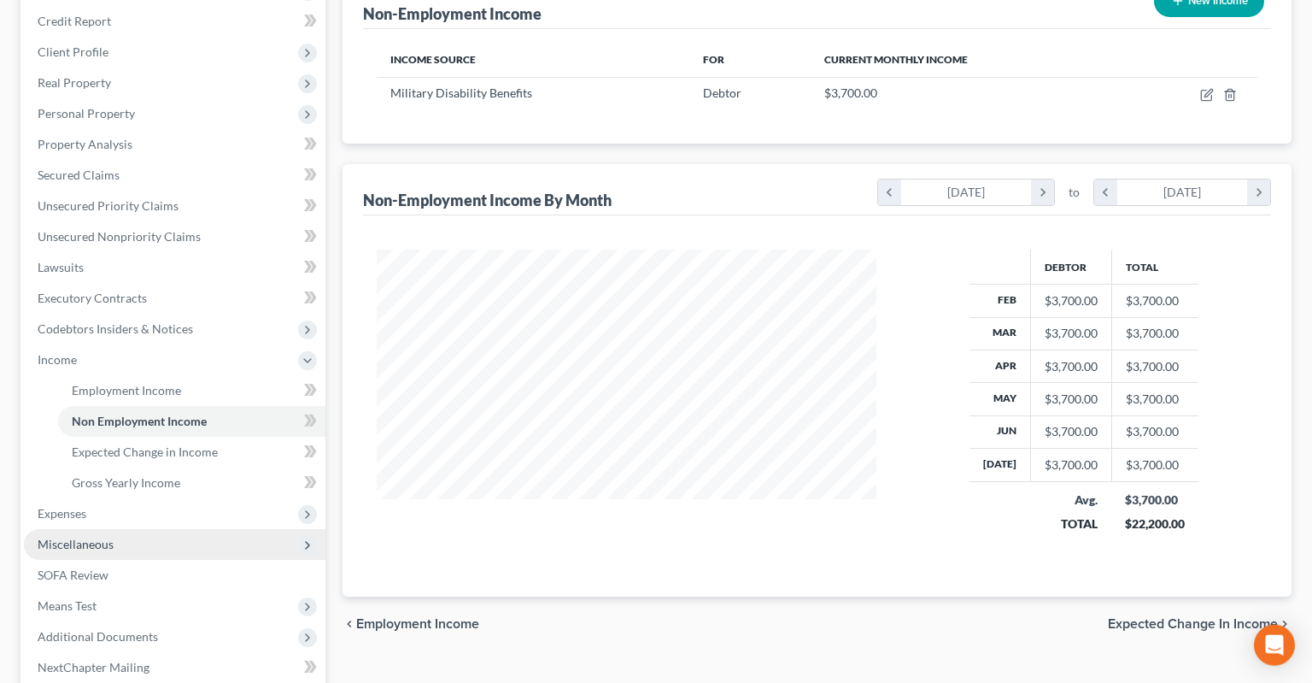
scroll to position [408, 0]
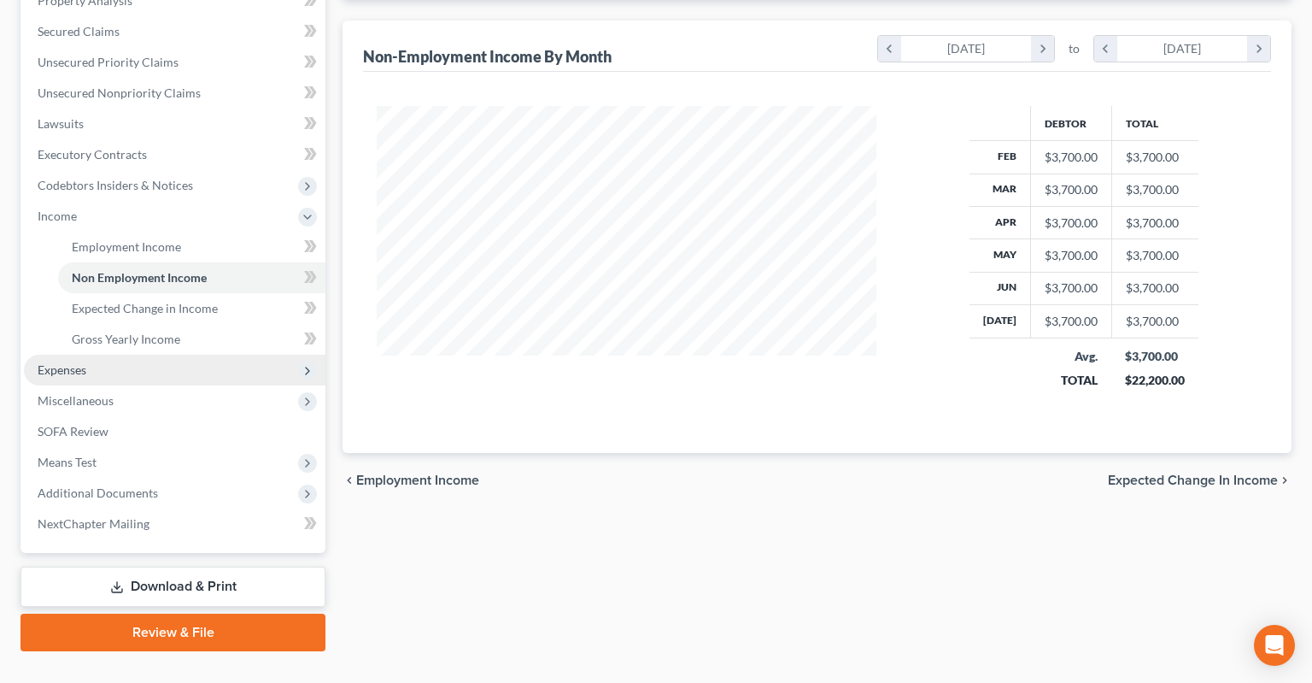
click at [139, 355] on span "Expenses" at bounding box center [175, 370] width 302 height 31
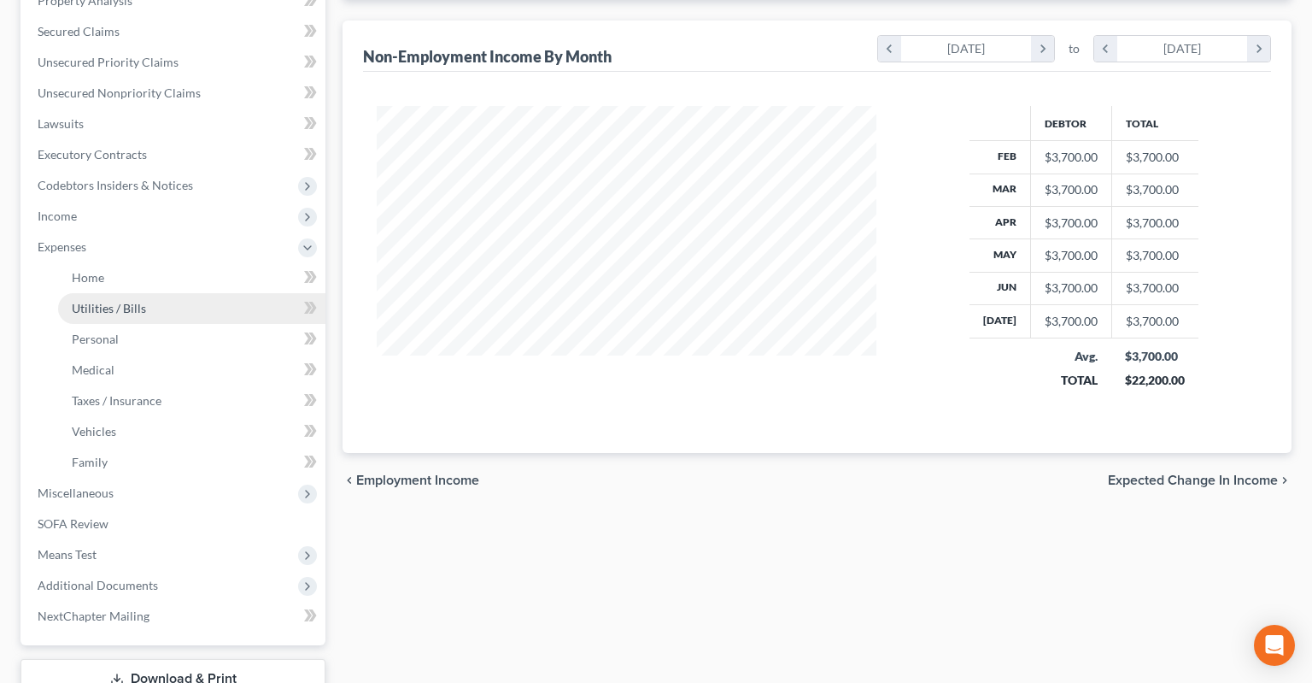
click at [151, 293] on link "Utilities / Bills" at bounding box center [191, 308] width 267 height 31
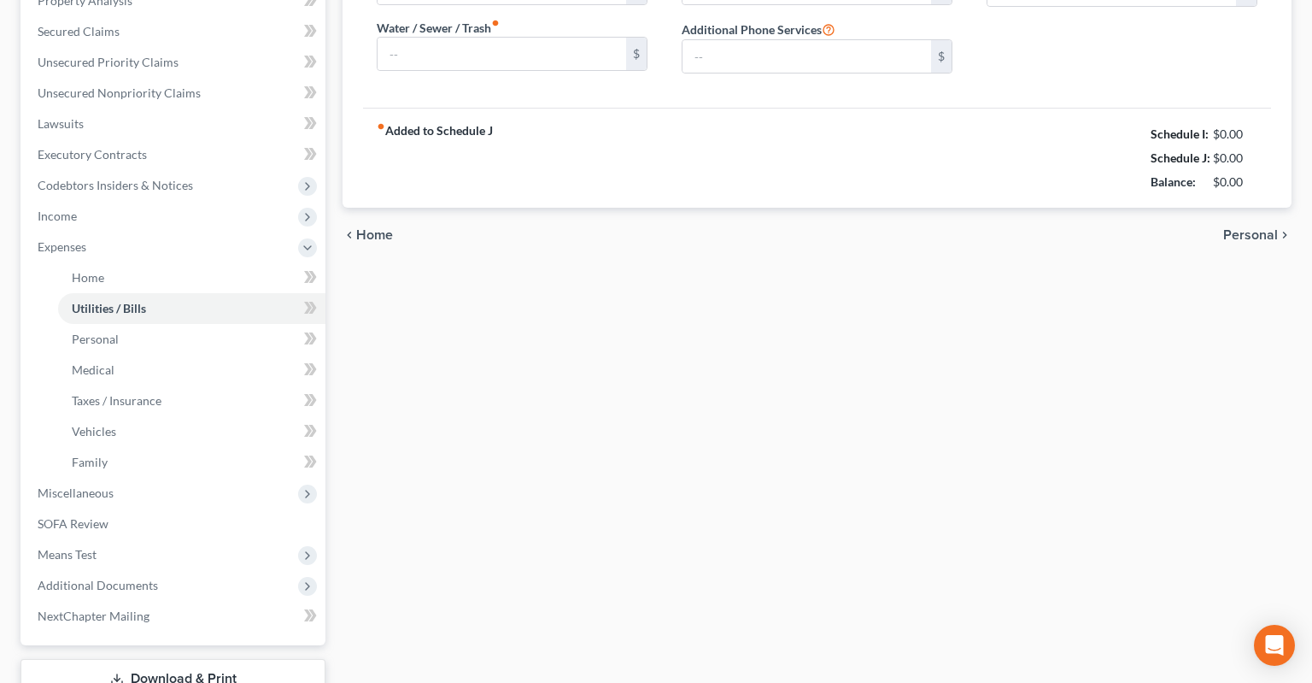
type input "475.00"
type input "0.00"
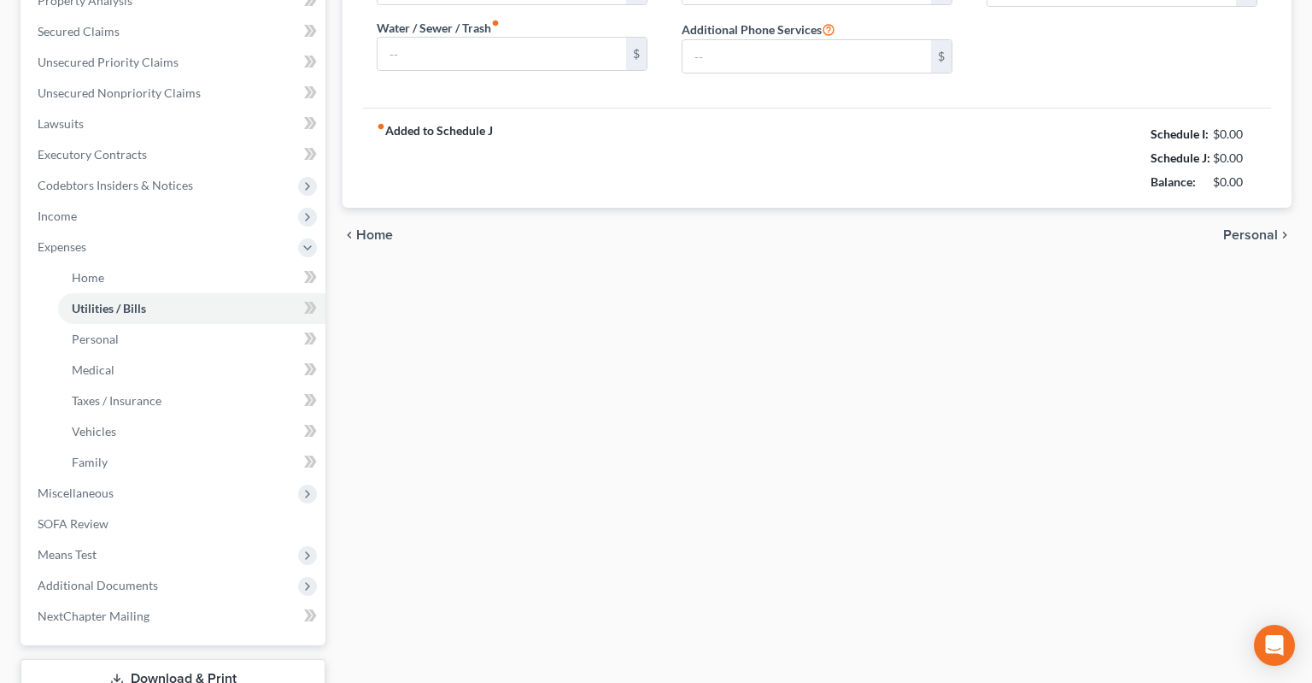
type input "0.00"
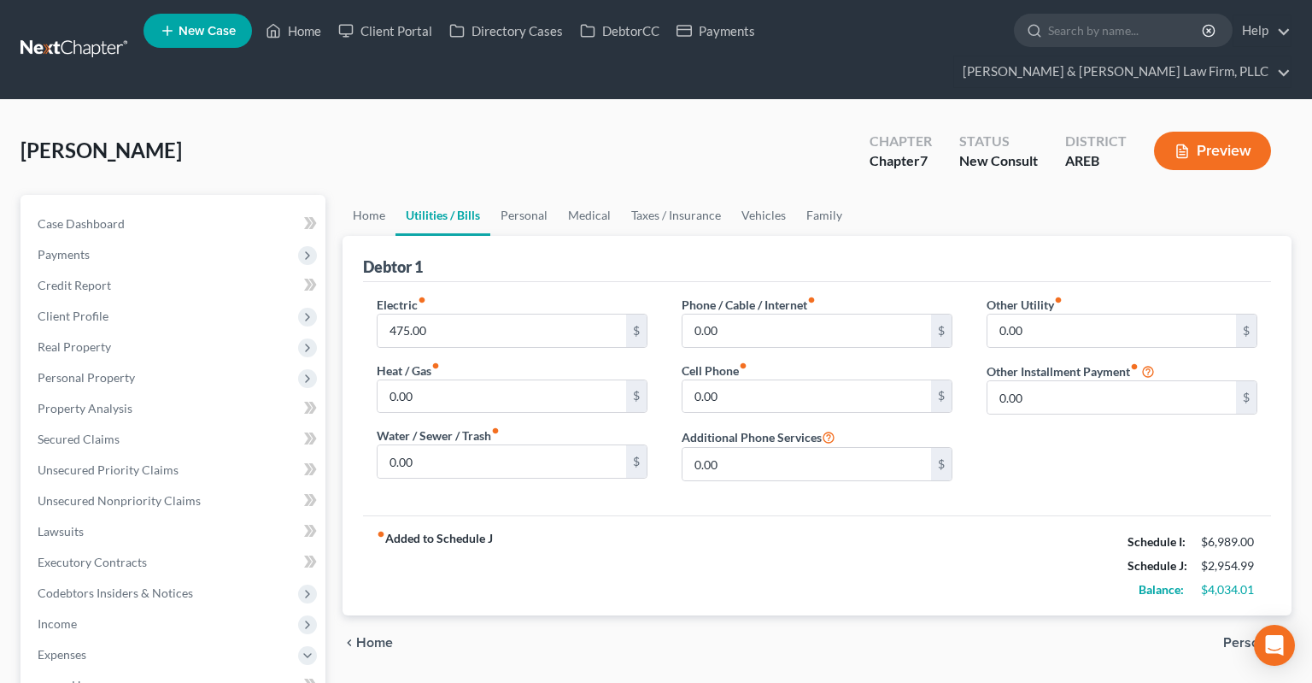
click at [449, 361] on div "Heat / Gas fiber_manual_record 0.00 $" at bounding box center [512, 387] width 271 height 52
click at [448, 380] on input "0.00" at bounding box center [502, 396] width 249 height 32
type input "125"
click at [491, 437] on div "Electric fiber_manual_record 475.00 $ Heat / Gas fiber_manual_record 125 $ Wate…" at bounding box center [512, 395] width 305 height 199
click at [501, 445] on input "0.00" at bounding box center [502, 461] width 249 height 32
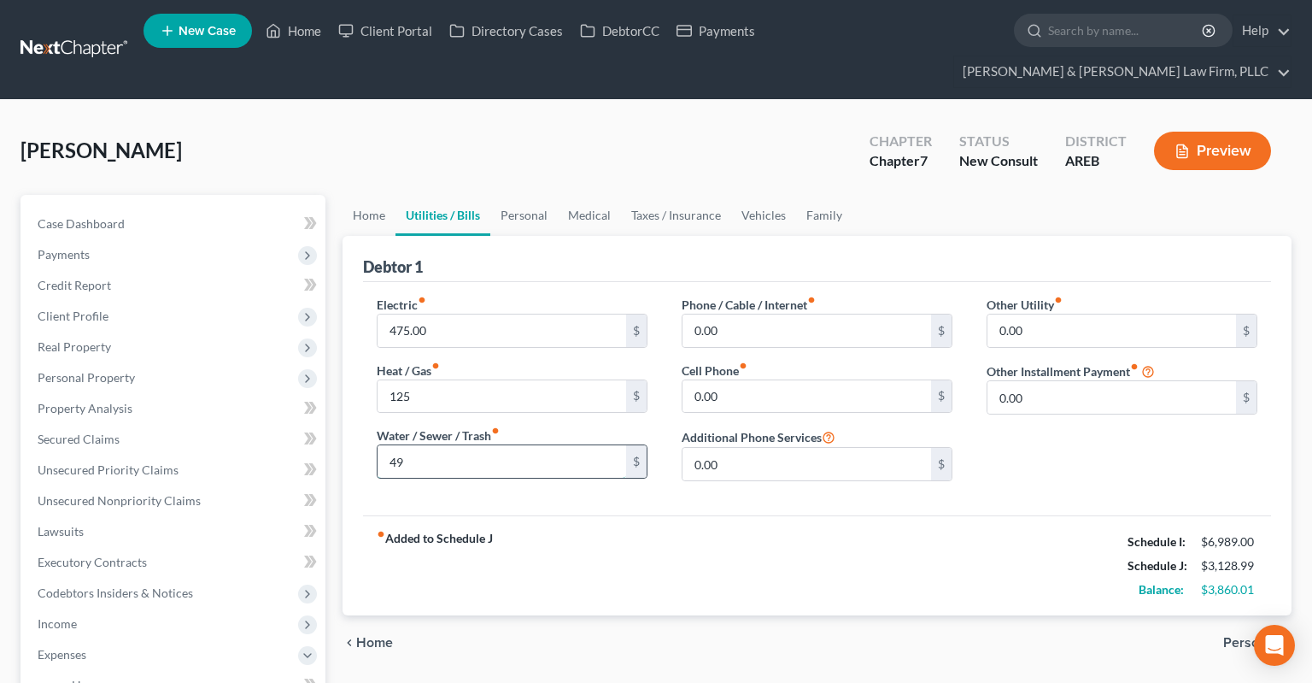
type input "4"
type input "55"
drag, startPoint x: 812, startPoint y: 345, endPoint x: 812, endPoint y: 369, distance: 23.9
click at [812, 361] on div "Cell Phone fiber_manual_record 0.00 $" at bounding box center [817, 387] width 271 height 52
click at [811, 380] on input "0.00" at bounding box center [807, 396] width 249 height 32
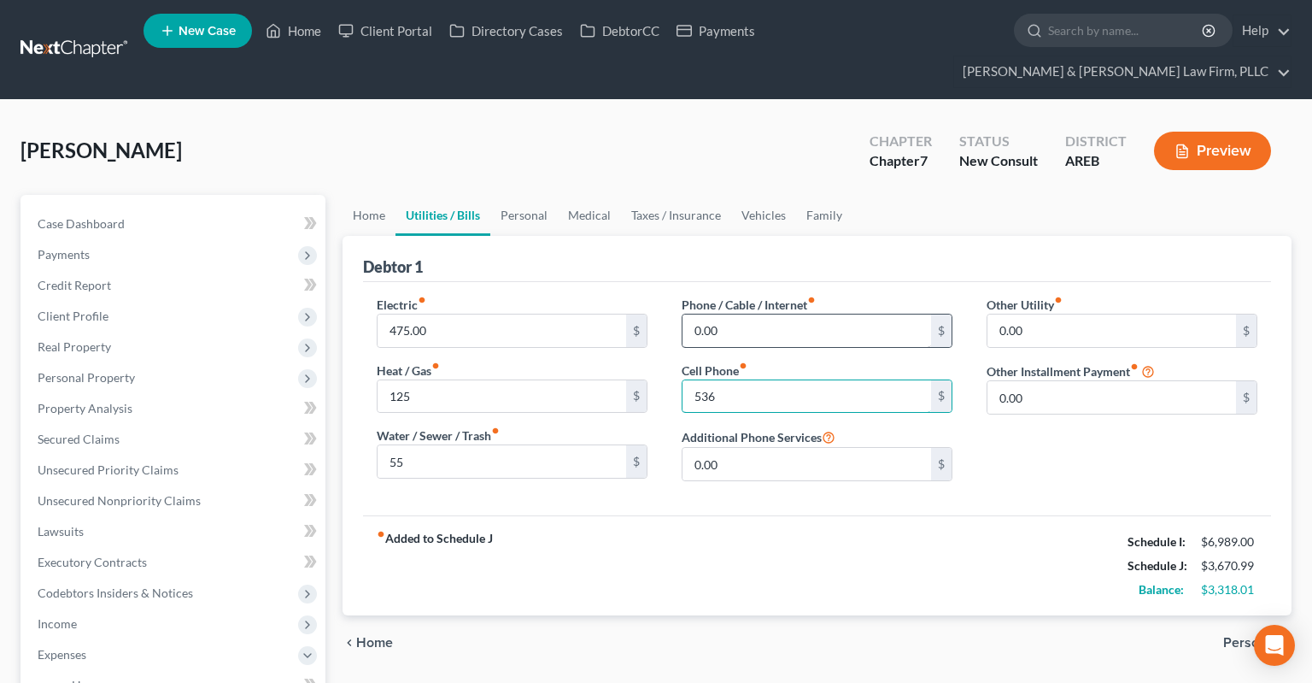
type input "536"
click at [804, 314] on input "0.00" at bounding box center [807, 330] width 249 height 32
drag, startPoint x: 544, startPoint y: 295, endPoint x: 457, endPoint y: 300, distance: 87.3
click at [456, 314] on input "475.00" at bounding box center [502, 330] width 249 height 32
click at [1016, 314] on input "0.00" at bounding box center [1112, 330] width 249 height 32
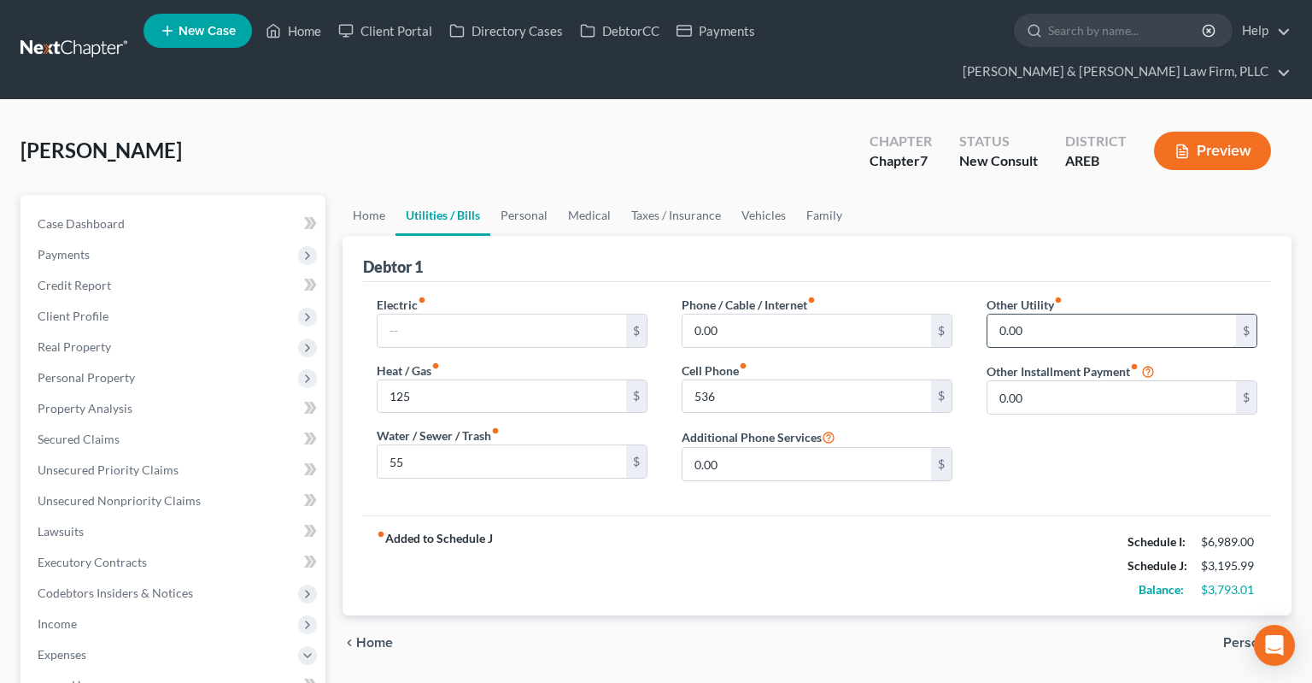
drag, startPoint x: 1037, startPoint y: 302, endPoint x: 940, endPoint y: 293, distance: 97.9
click at [988, 314] on input "0.00" at bounding box center [1112, 330] width 249 height 32
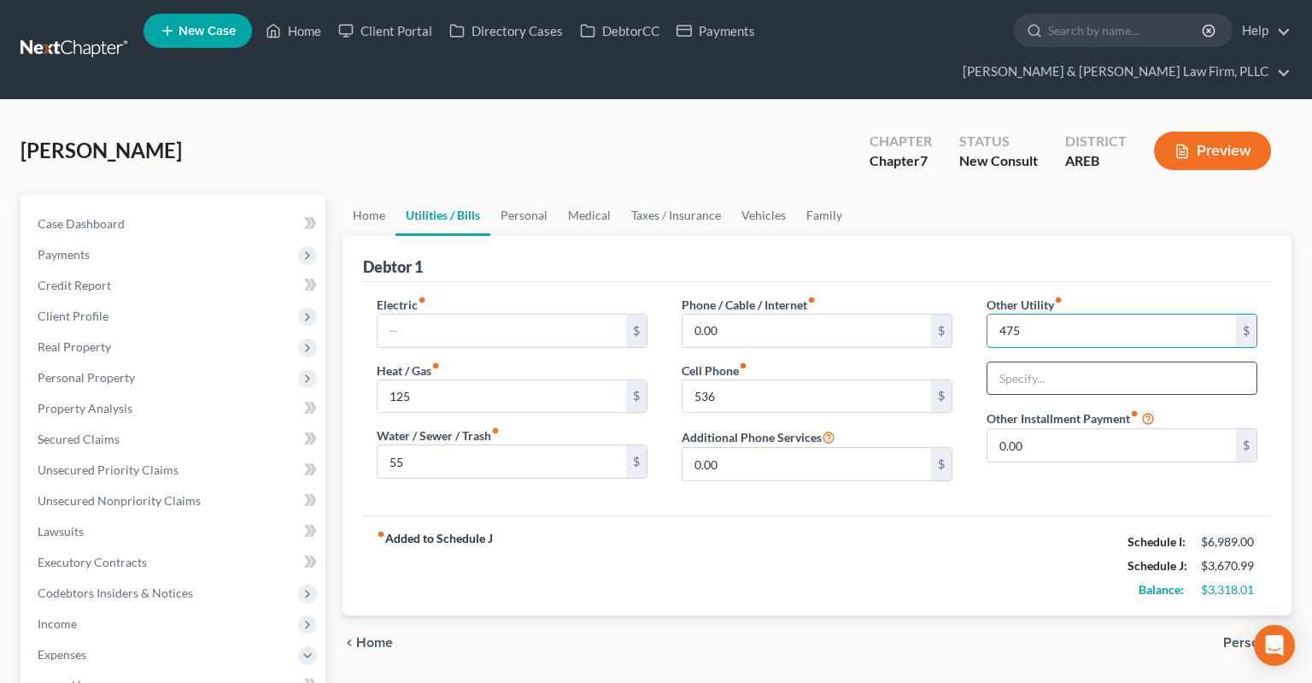
type input "475"
click at [1033, 362] on input "text" at bounding box center [1122, 378] width 269 height 32
type input "C"
type input "[PERSON_NAME] Corp"
click at [1002, 429] on input "0.00" at bounding box center [1112, 445] width 249 height 32
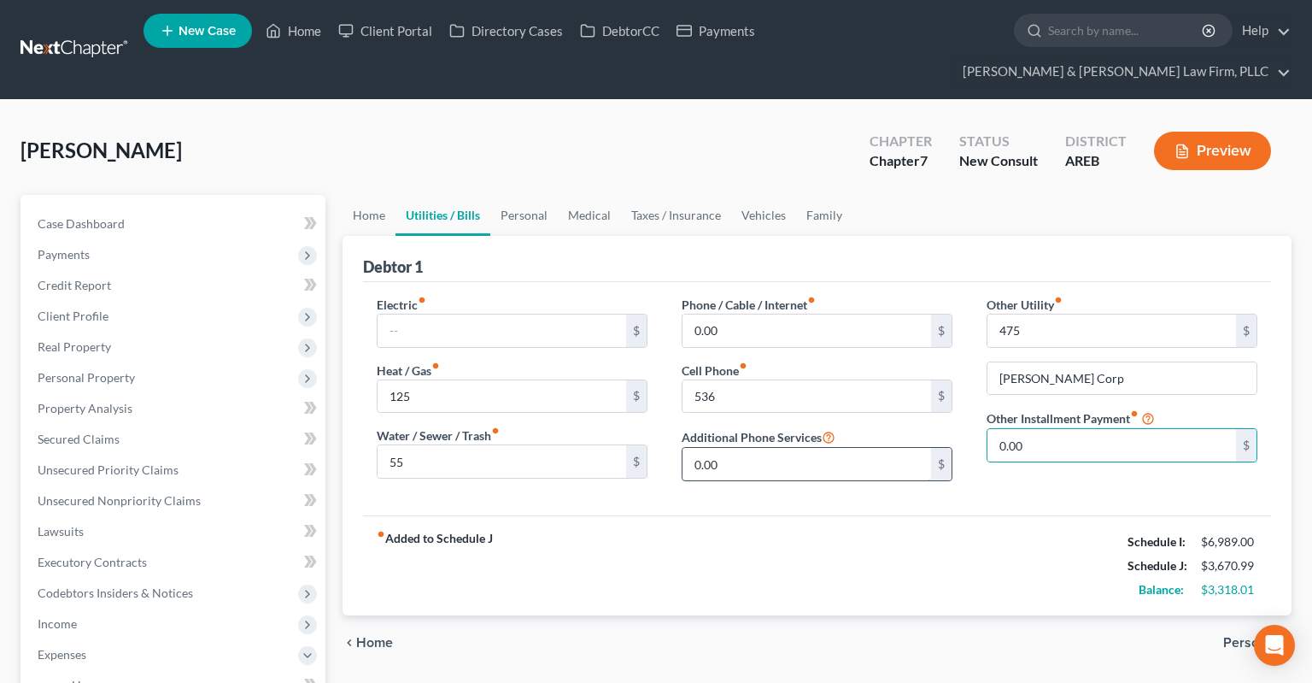
click at [789, 448] on input "0.00" at bounding box center [807, 464] width 249 height 32
click at [525, 195] on link "Personal" at bounding box center [523, 215] width 67 height 41
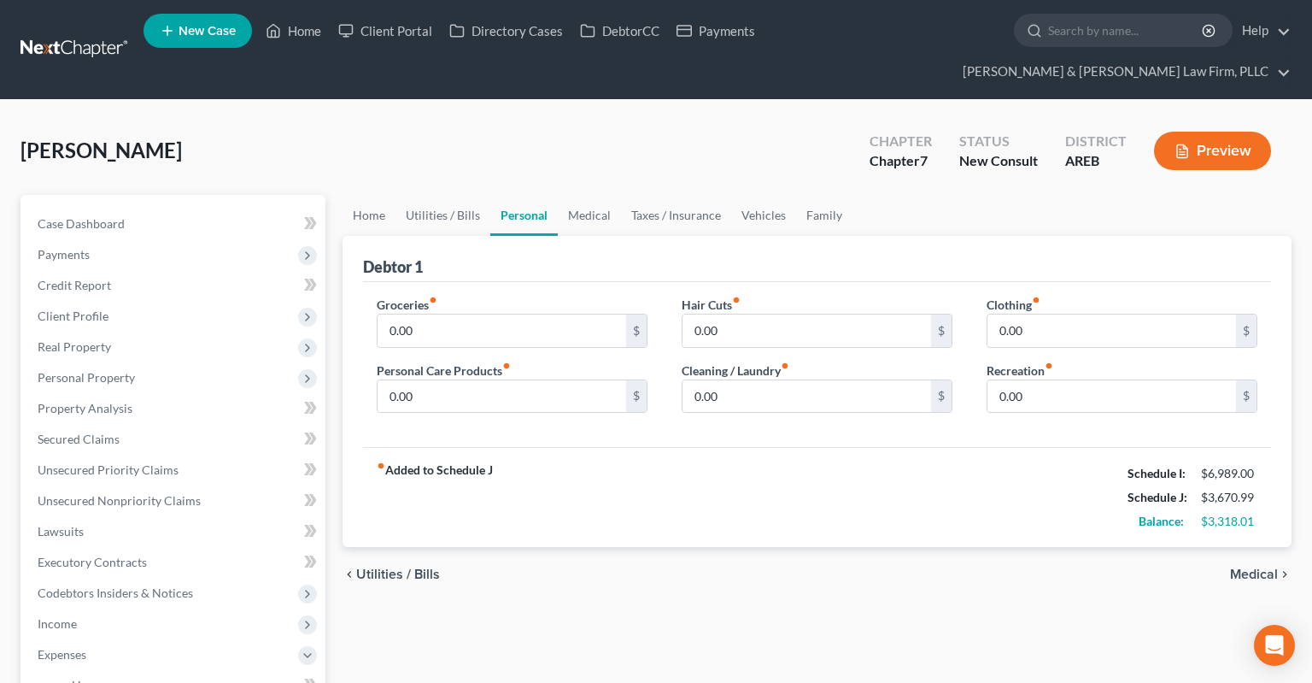
click at [493, 296] on div "Groceries fiber_manual_record 0.00 $" at bounding box center [512, 322] width 271 height 52
click at [491, 314] on input "0.00" at bounding box center [502, 330] width 249 height 32
type input "700"
click at [1032, 314] on input "0.00" at bounding box center [1112, 330] width 249 height 32
type input "100"
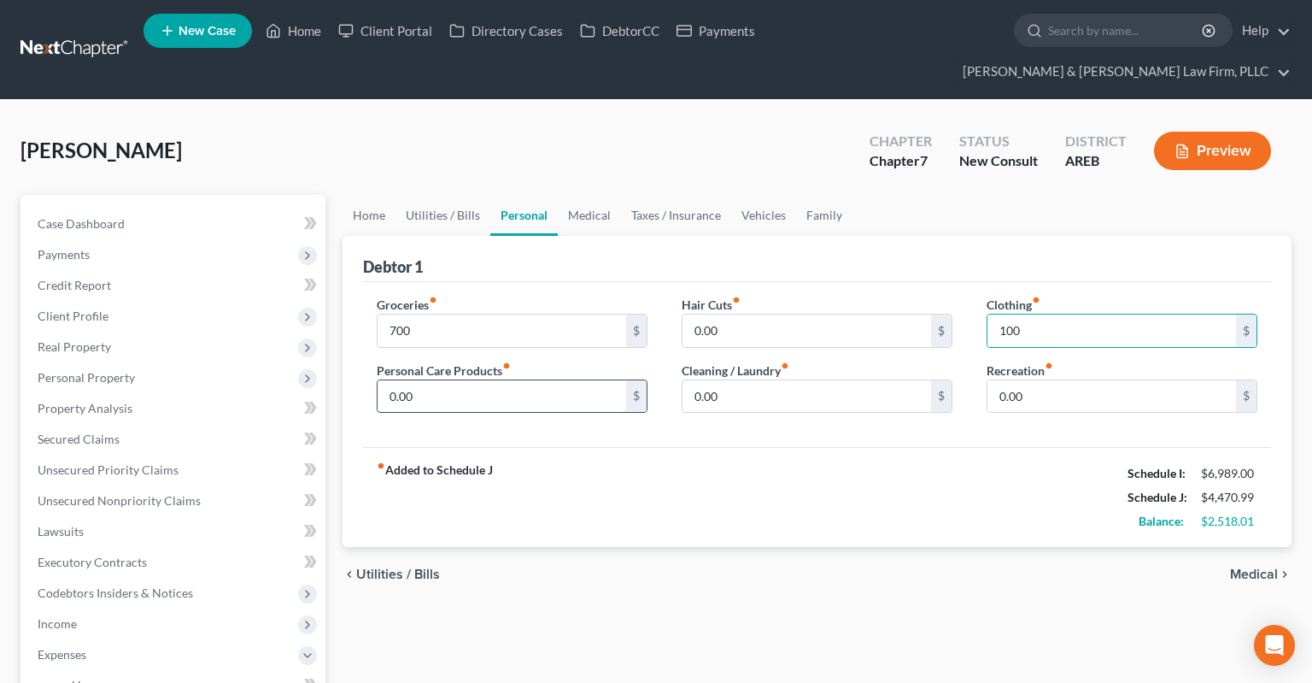
click at [543, 380] on input "0.00" at bounding box center [502, 396] width 249 height 32
type input "50"
click at [587, 195] on link "Medical" at bounding box center [589, 215] width 63 height 41
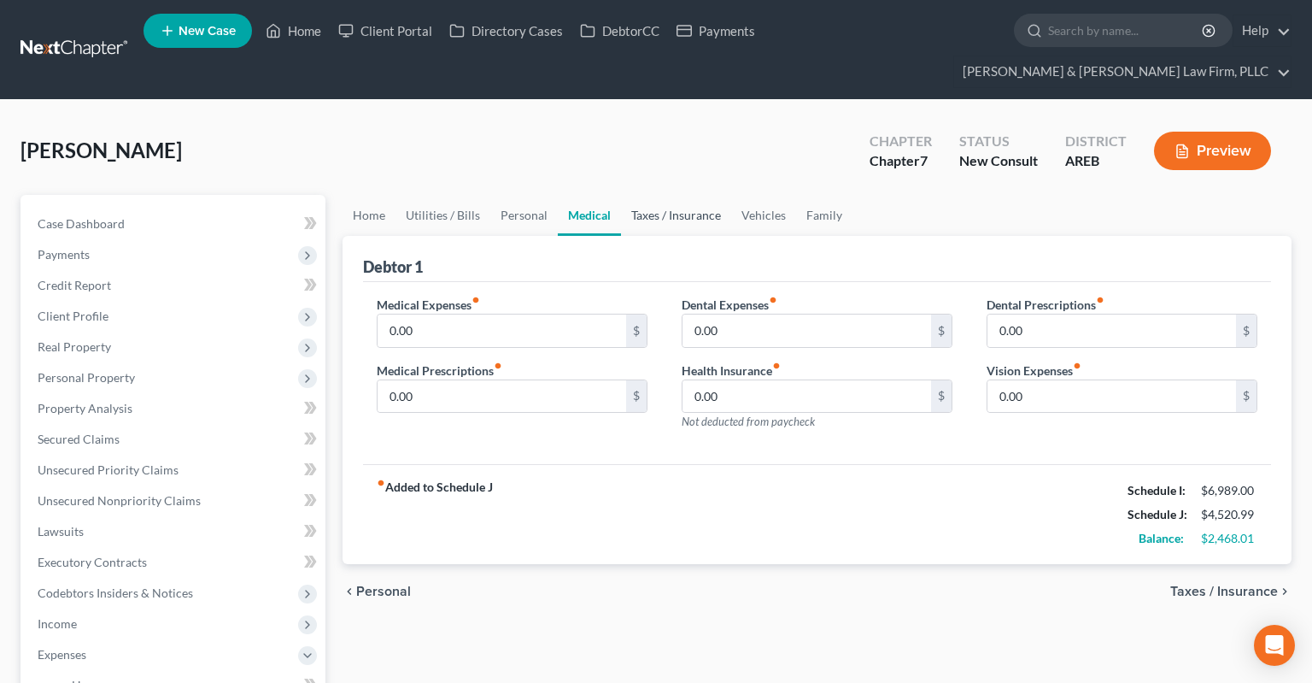
click at [680, 195] on link "Taxes / Insurance" at bounding box center [676, 215] width 110 height 41
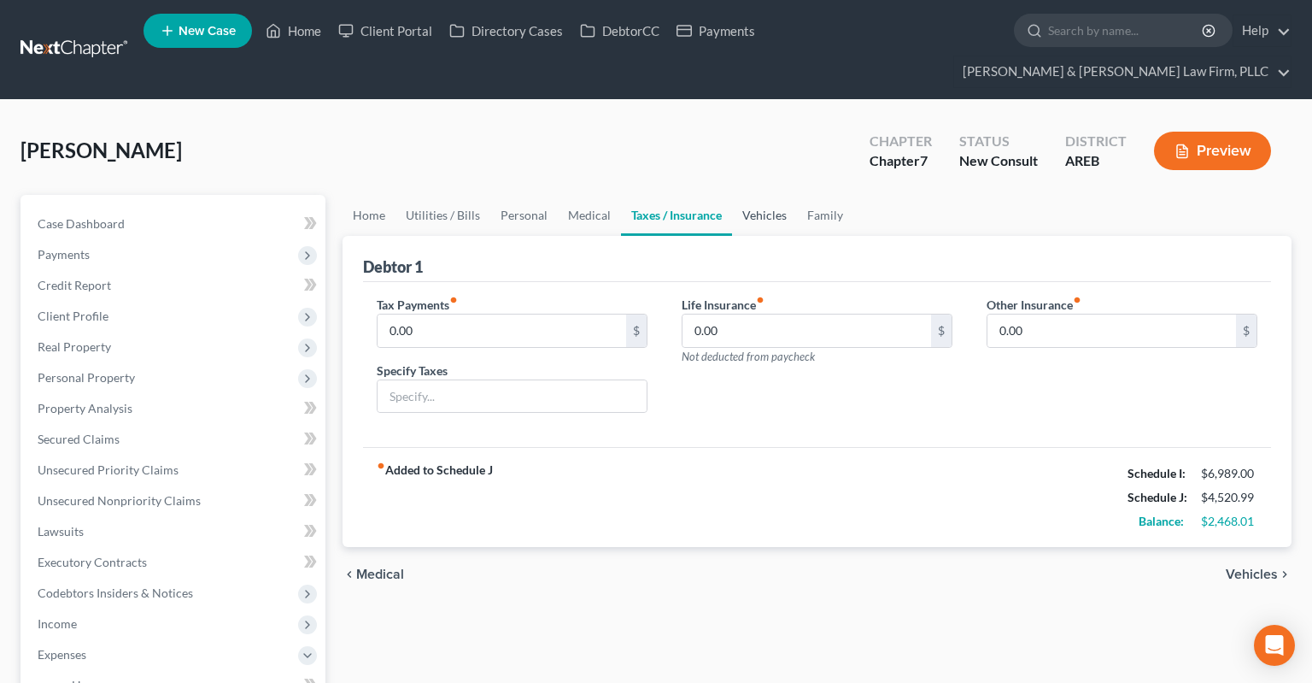
click at [762, 195] on link "Vehicles" at bounding box center [764, 215] width 65 height 41
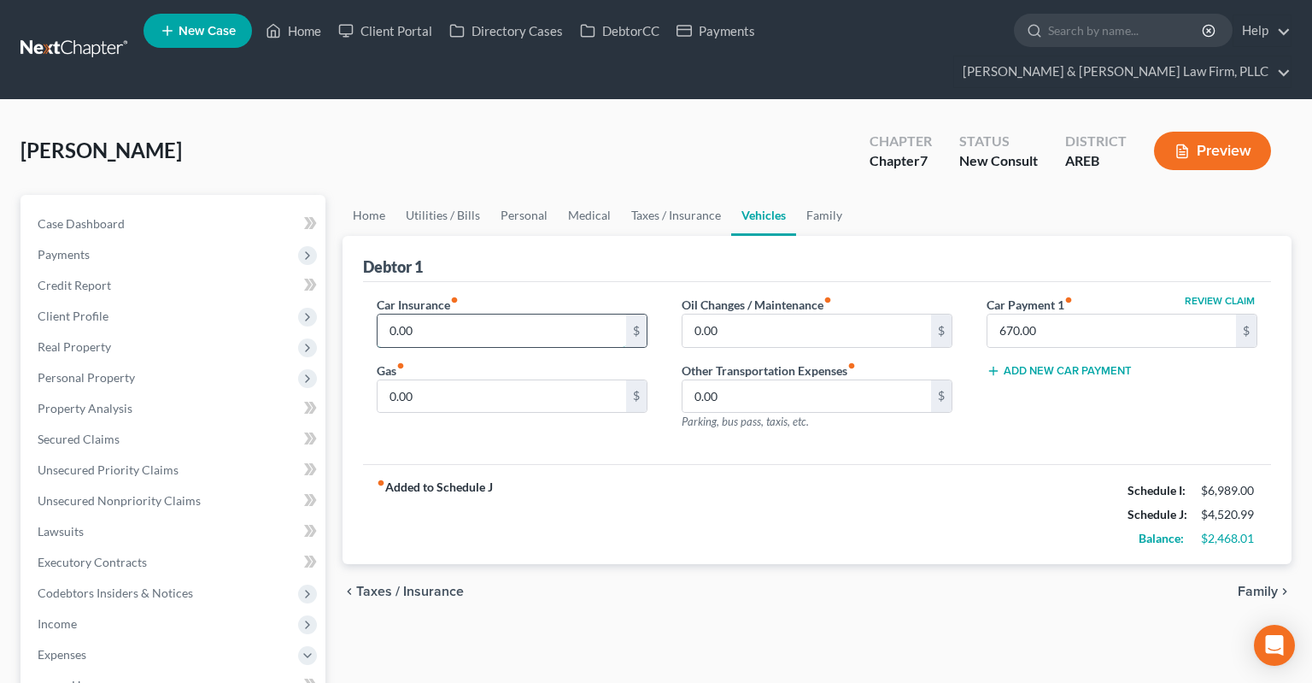
click at [460, 314] on input "0.00" at bounding box center [502, 330] width 249 height 32
type input "272"
click at [472, 380] on input "0.00" at bounding box center [502, 396] width 249 height 32
click at [443, 380] on input "0.00" at bounding box center [502, 396] width 249 height 32
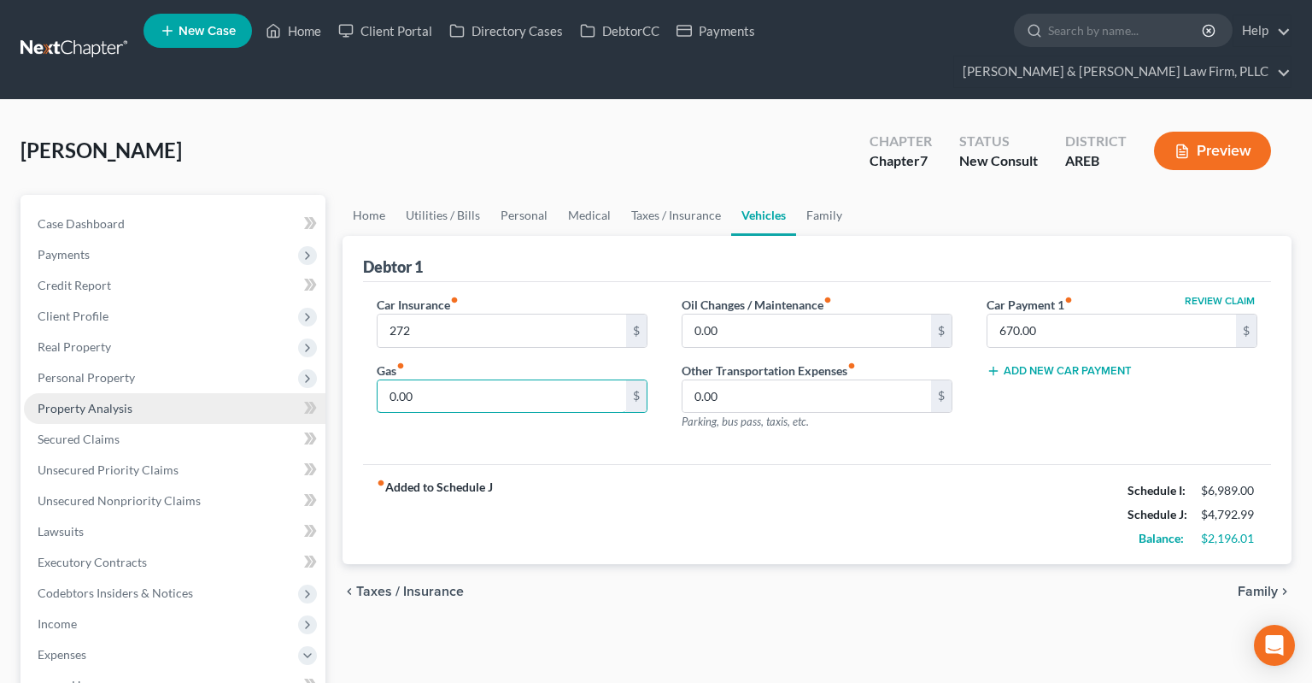
drag, startPoint x: 435, startPoint y: 363, endPoint x: 304, endPoint y: 363, distance: 130.7
click at [378, 380] on input "0.00" at bounding box center [502, 396] width 249 height 32
type input "200"
click at [805, 314] on input "0.00" at bounding box center [807, 330] width 249 height 32
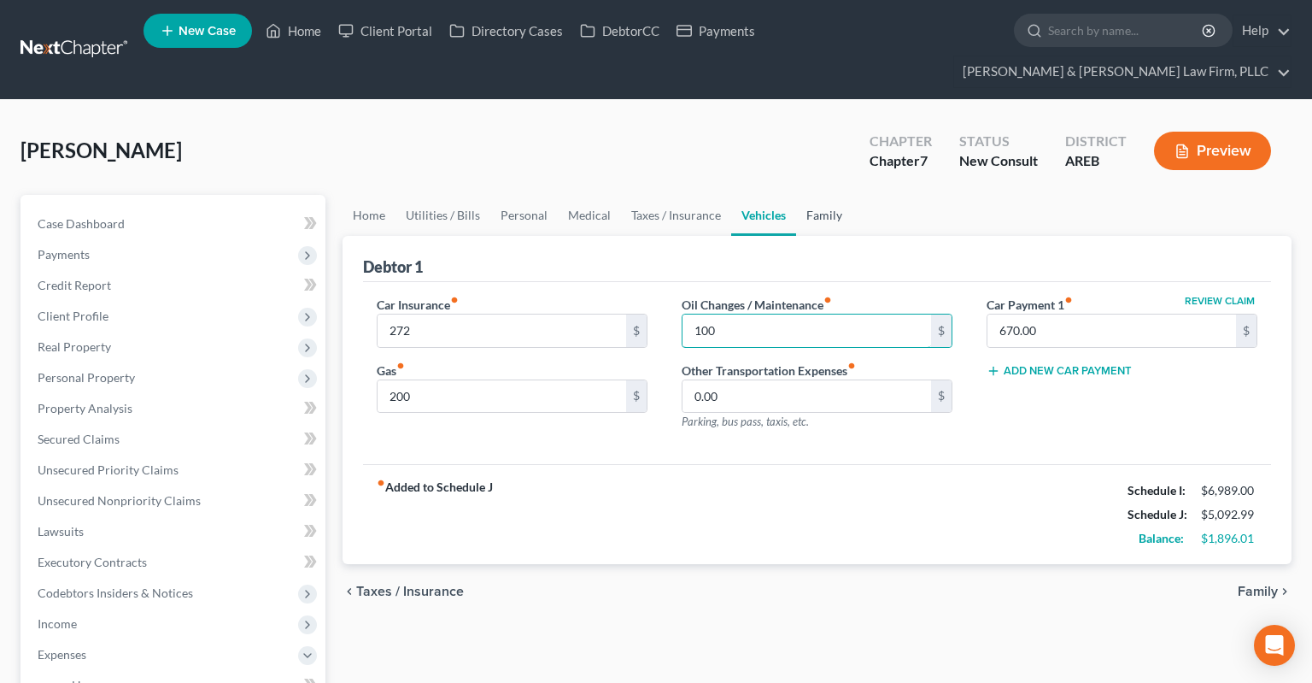
type input "100"
click at [829, 195] on link "Family" at bounding box center [824, 215] width 56 height 41
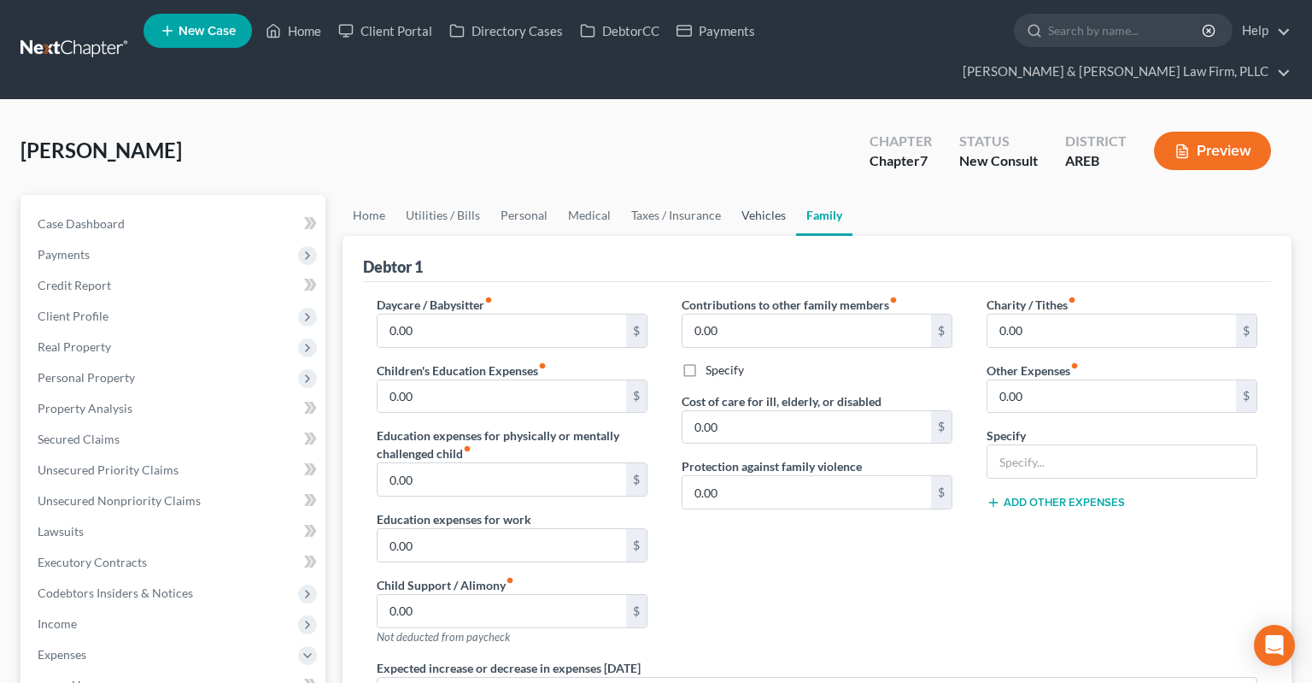
drag, startPoint x: 779, startPoint y: 185, endPoint x: 758, endPoint y: 185, distance: 21.4
click at [779, 195] on link "Vehicles" at bounding box center [763, 215] width 65 height 41
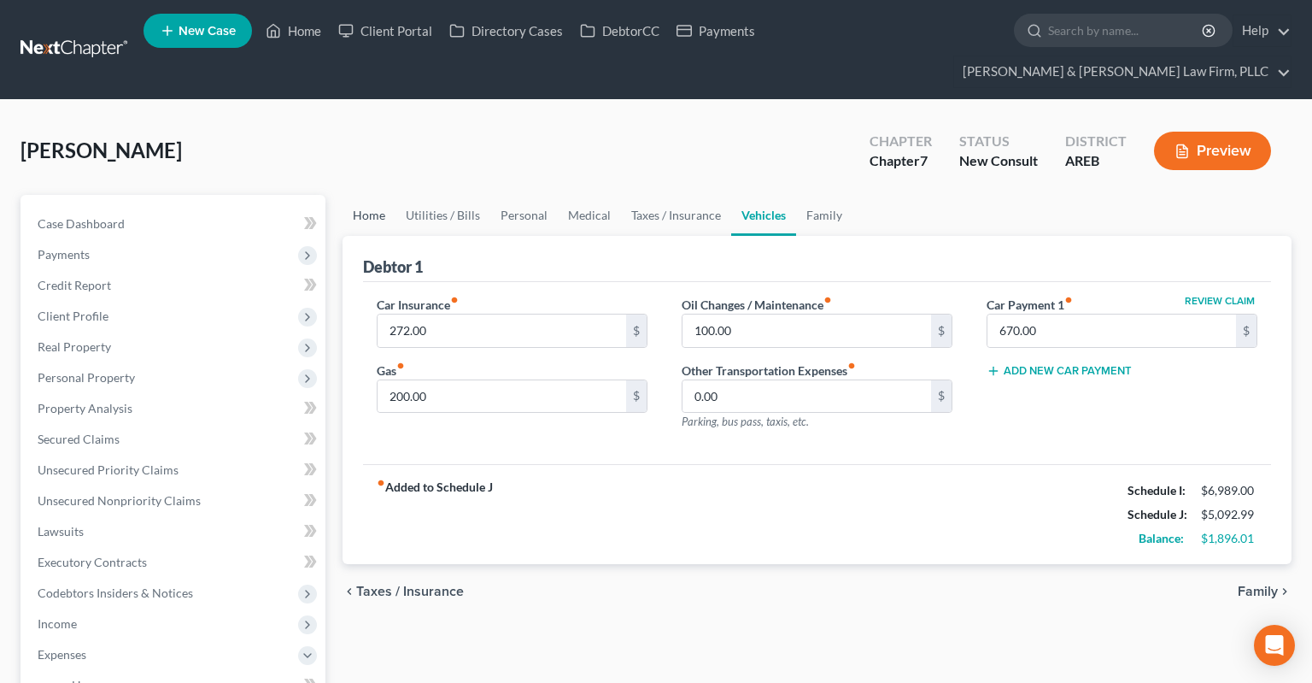
click at [388, 195] on link "Home" at bounding box center [369, 215] width 53 height 41
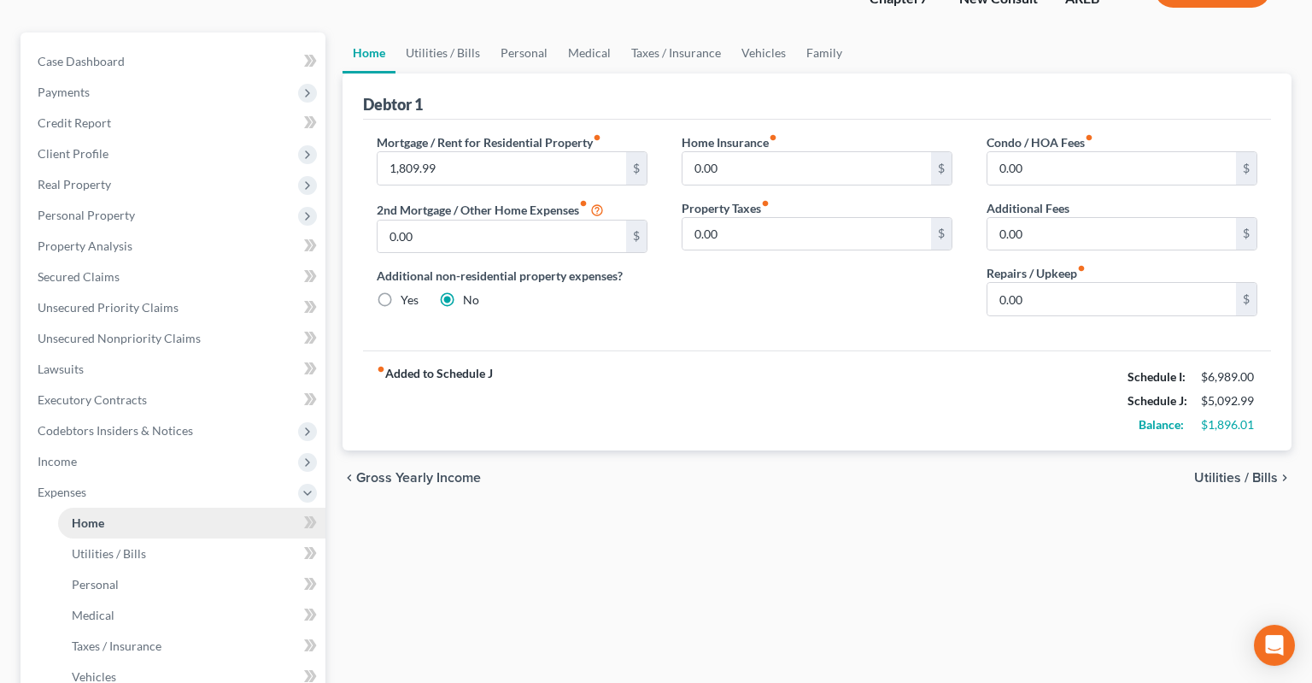
scroll to position [361, 0]
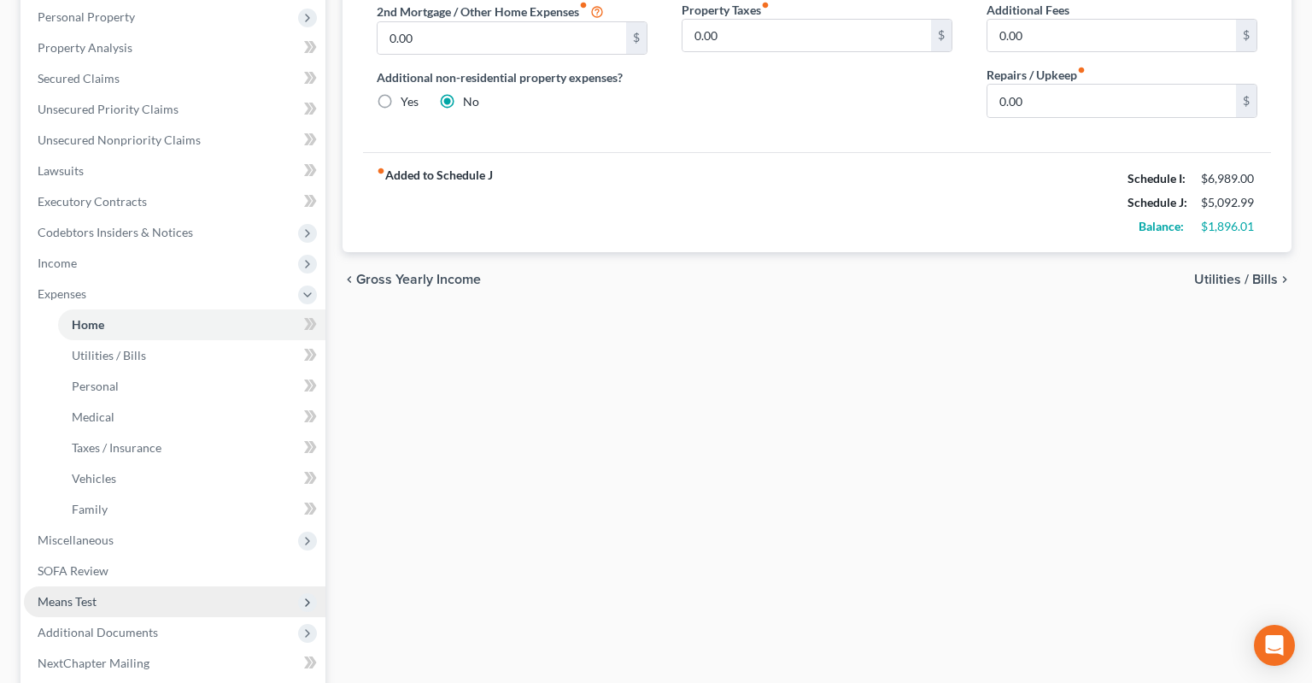
click at [152, 586] on span "Means Test" at bounding box center [175, 601] width 302 height 31
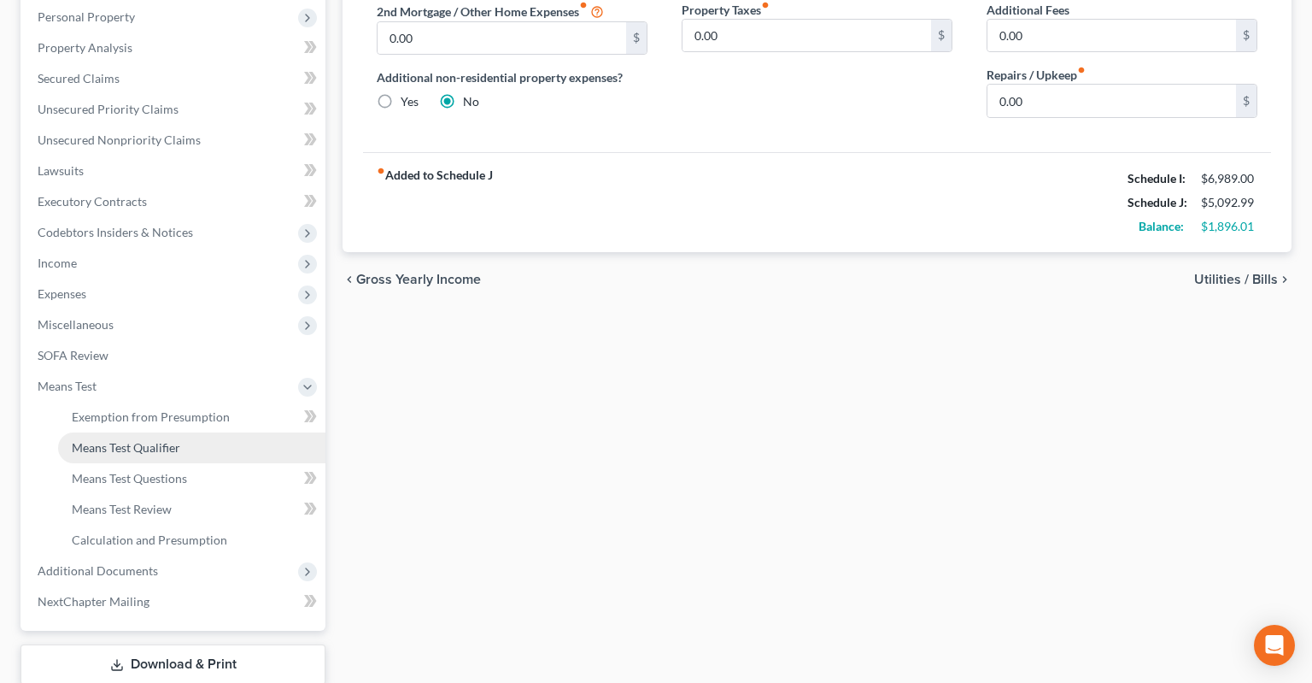
click at [207, 432] on link "Means Test Qualifier" at bounding box center [191, 447] width 267 height 31
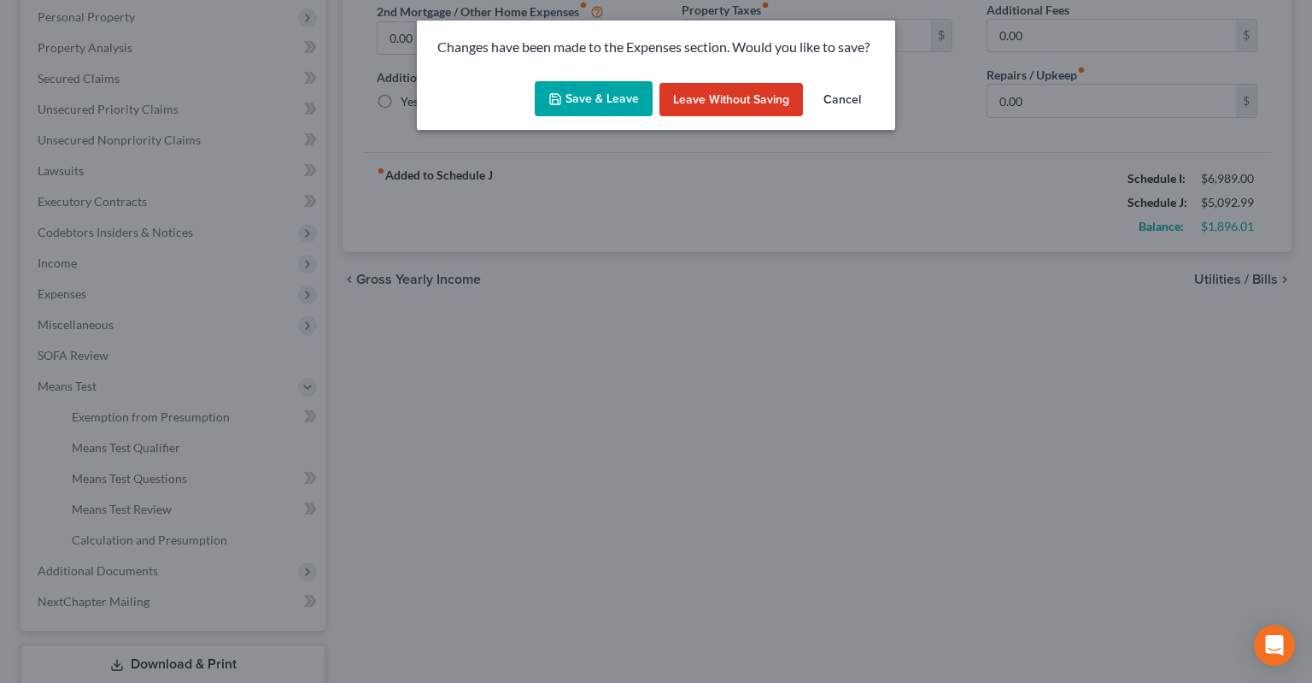
click at [612, 90] on button "Save & Leave" at bounding box center [594, 99] width 118 height 36
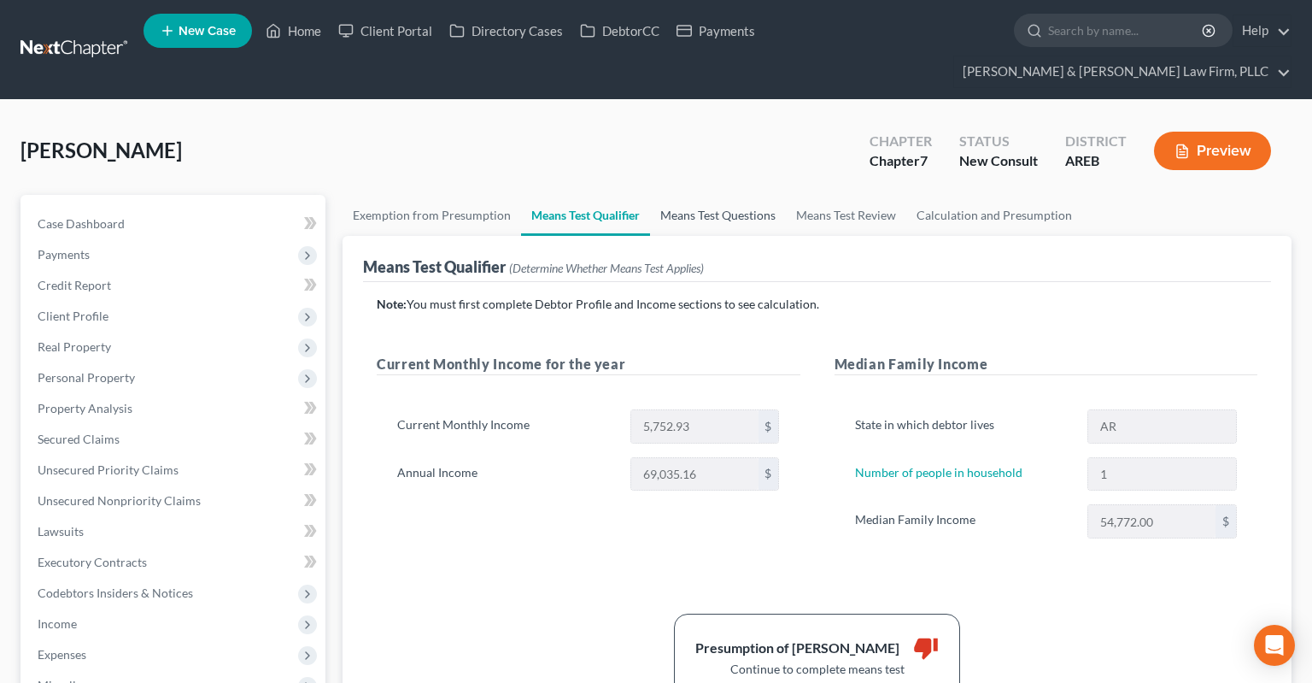
click at [700, 195] on link "Means Test Questions" at bounding box center [718, 215] width 136 height 41
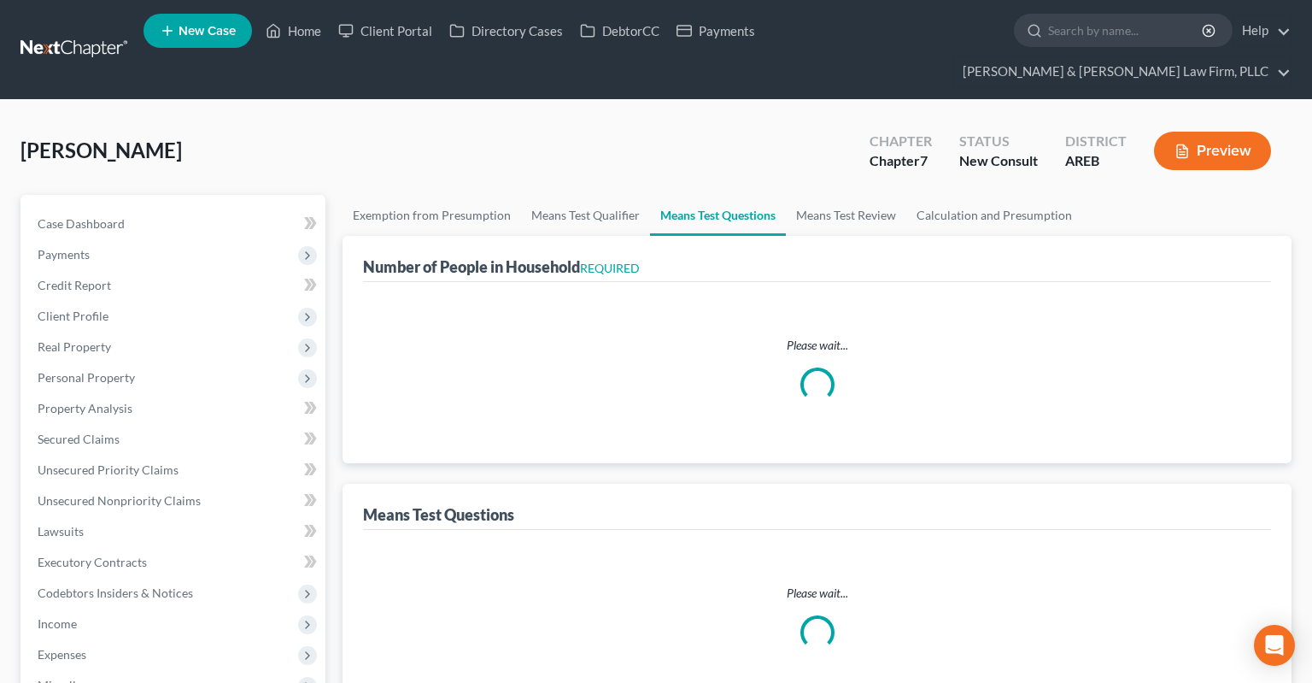
select select "1"
select select "60"
select select "1"
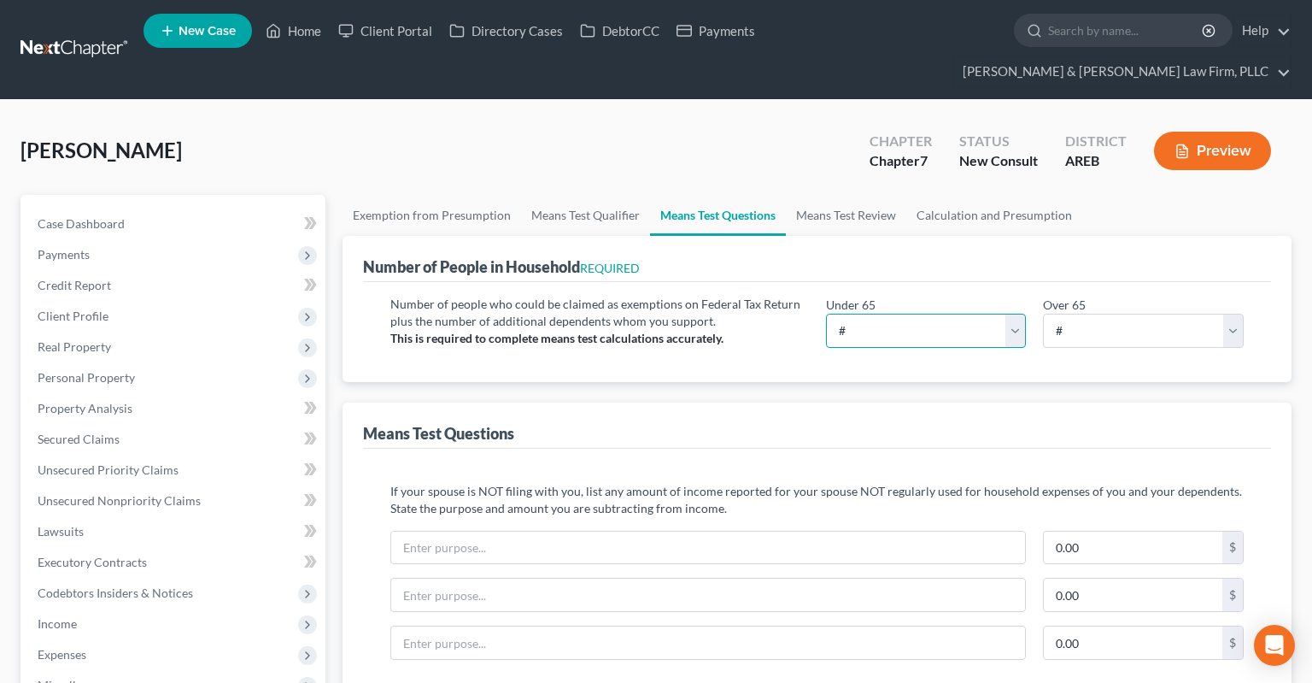
click at [826, 314] on select "# 0 1 2 3 4 5 6 7 8 9 10" at bounding box center [926, 331] width 201 height 34
select select "1"
click option "1" at bounding box center [0, 0] width 0 height 0
click at [1043, 314] on select "# 0 1 2 3 4 5 6 7 8 9 10" at bounding box center [1143, 331] width 201 height 34
select select "0"
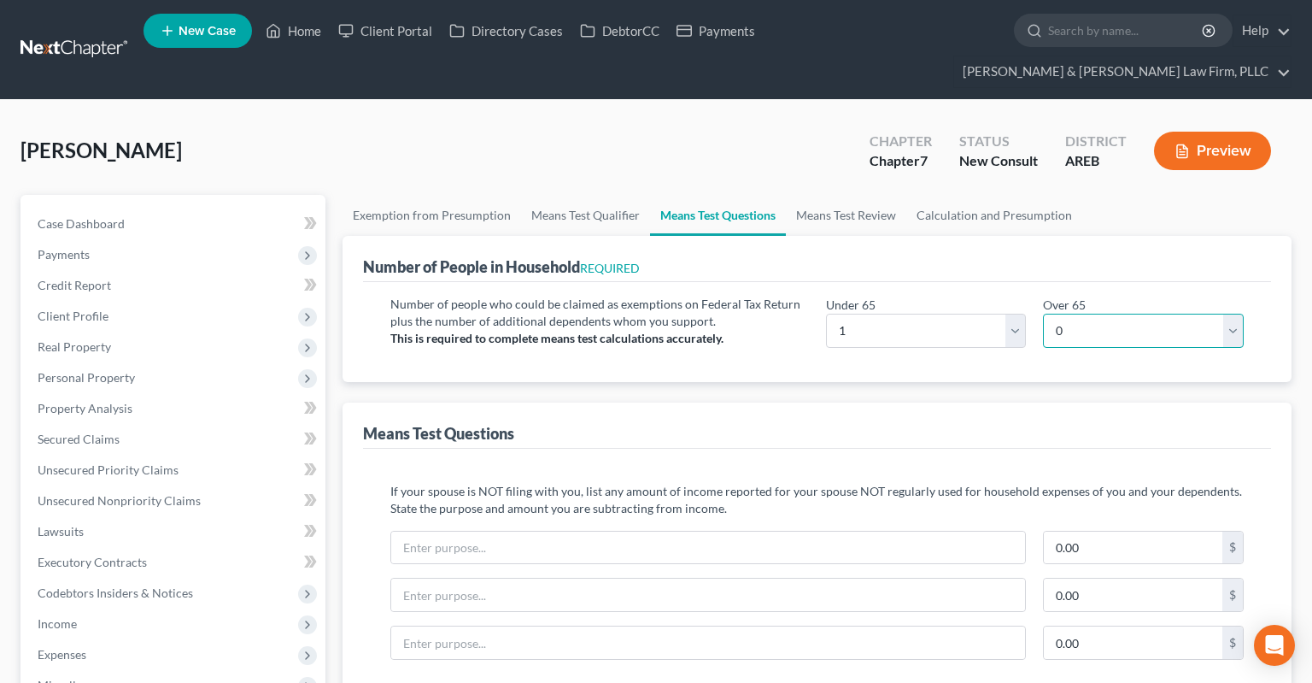
click option "0" at bounding box center [0, 0] width 0 height 0
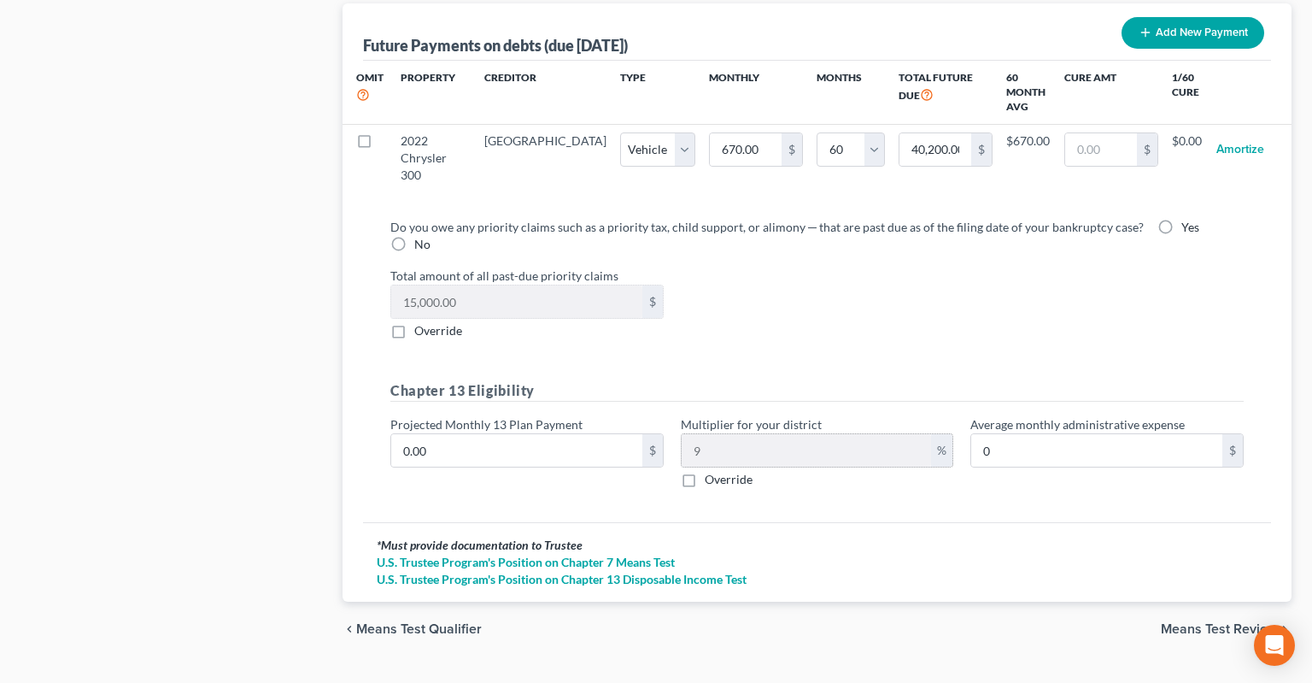
scroll to position [1403, 0]
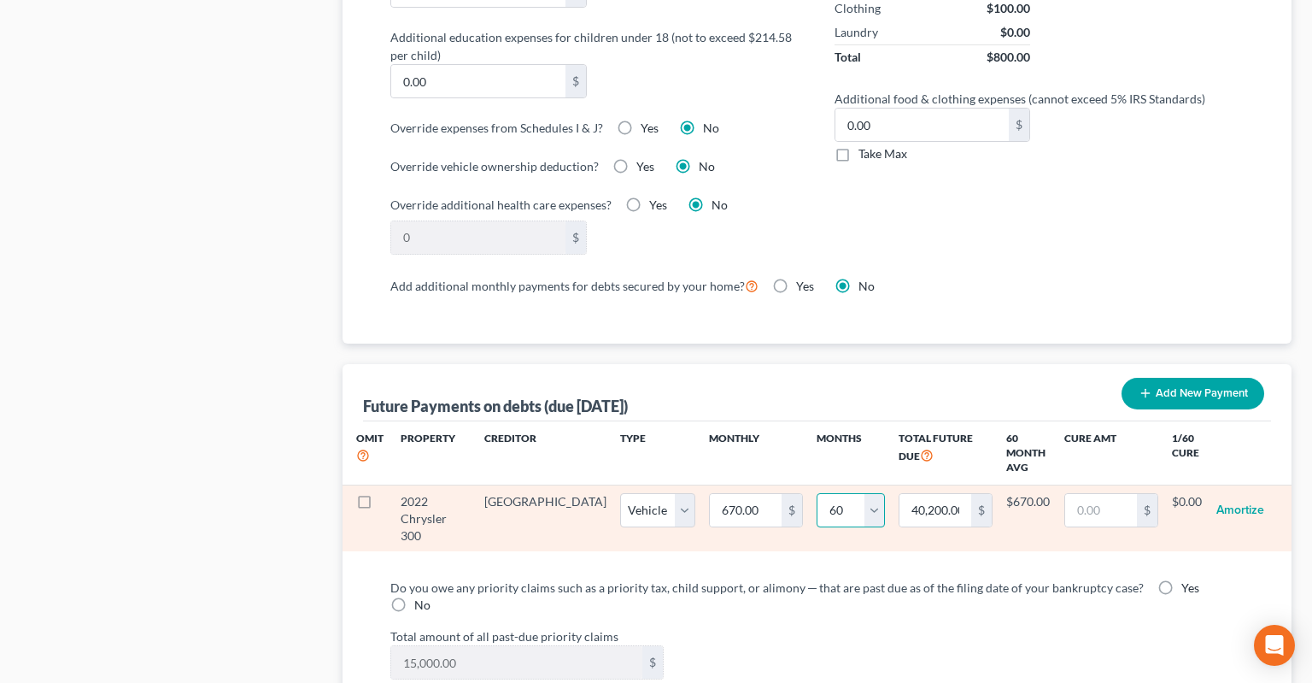
click at [817, 493] on select "0 1 2 3 4 5 6 7 8 9 10 11 12 13 14 15 16 17 18 19 20 21 22 23 24 25 26 27 28 29…" at bounding box center [851, 510] width 68 height 34
select select "48"
click option "48" at bounding box center [0, 0] width 0 height 0
select select "1"
select select "48"
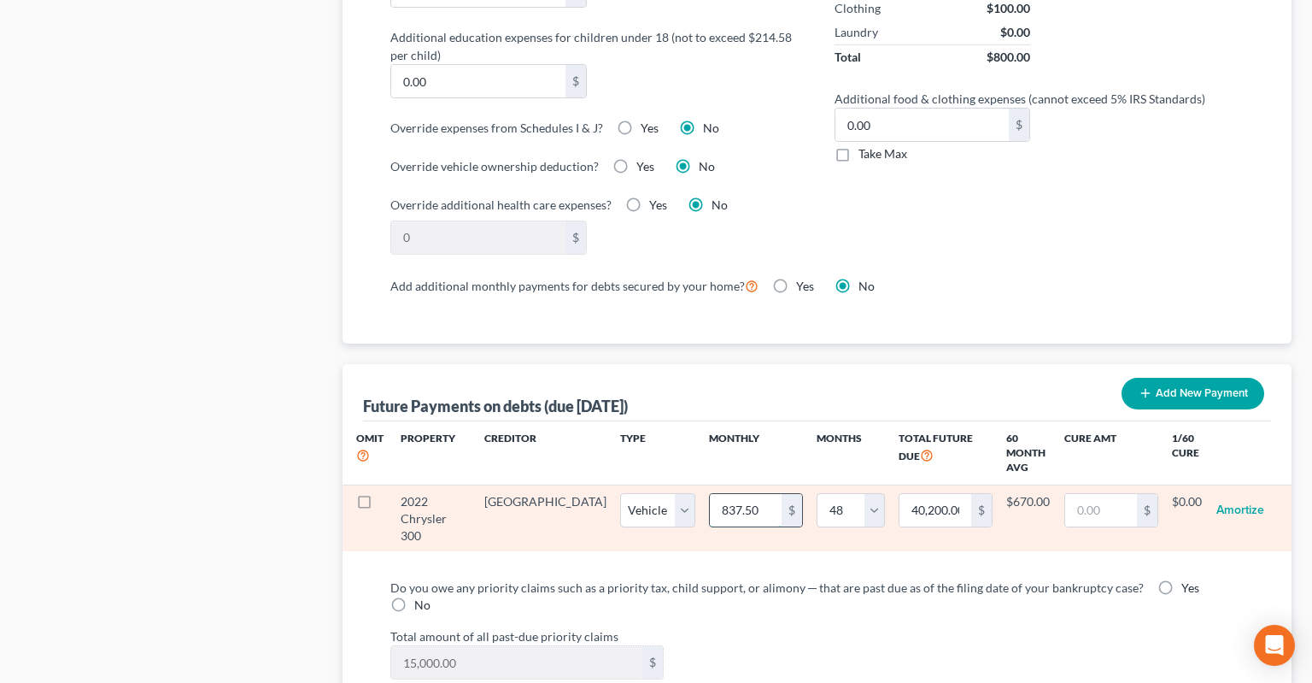
drag, startPoint x: 703, startPoint y: 472, endPoint x: 717, endPoint y: 462, distance: 17.1
click at [717, 494] on input "837.50" at bounding box center [746, 510] width 72 height 32
type input "6"
type input "288.00"
type input "67"
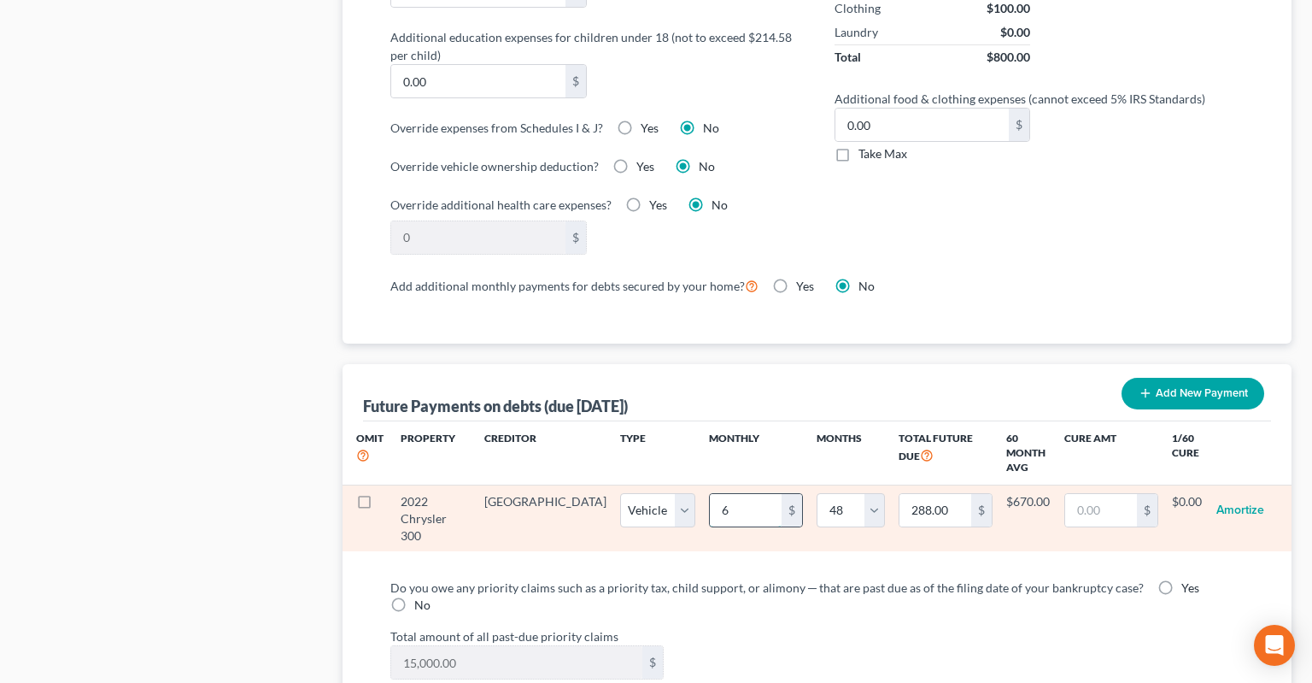
type input "3,216.00"
type input "670"
type input "32,160.00"
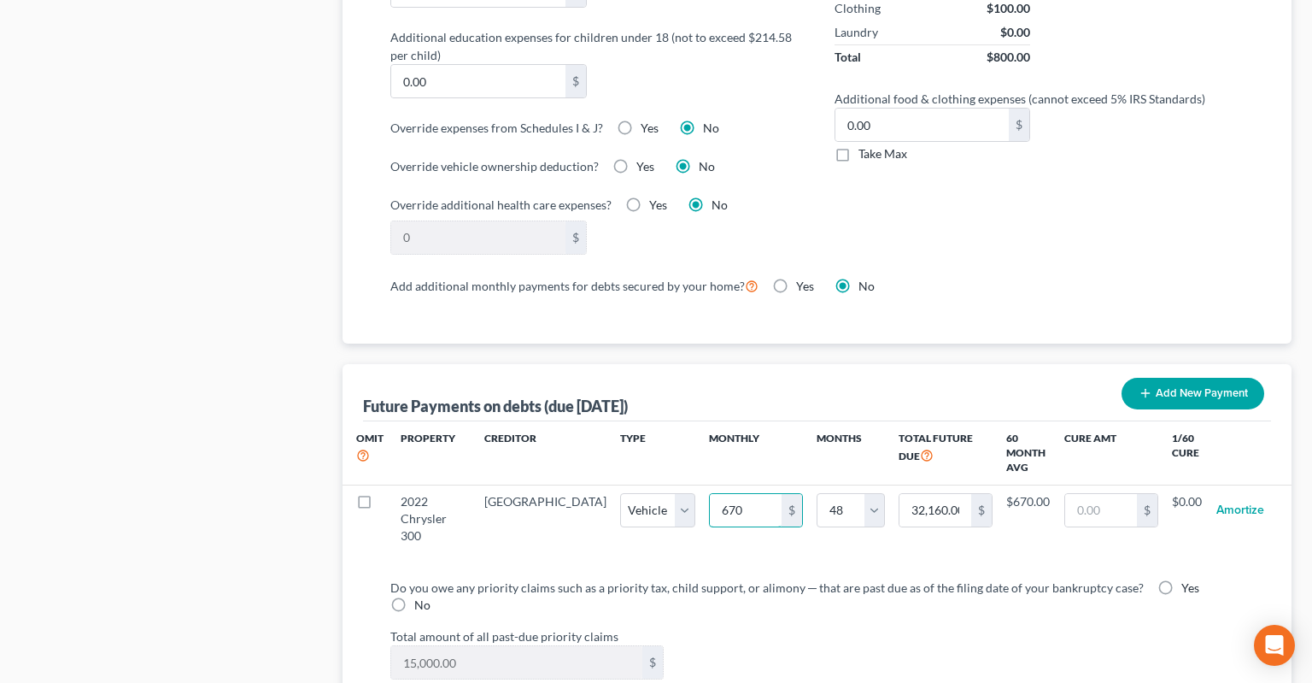
select select "1"
select select "48"
select select "1"
select select "48"
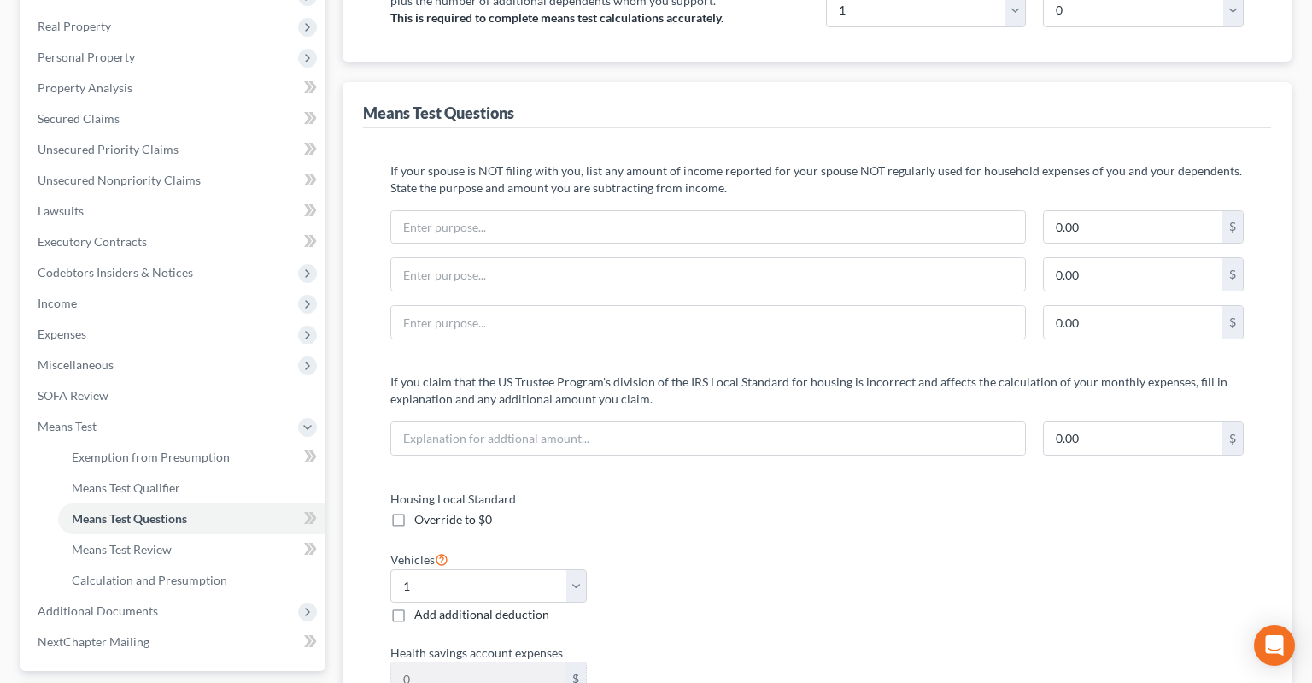
scroll to position [0, 0]
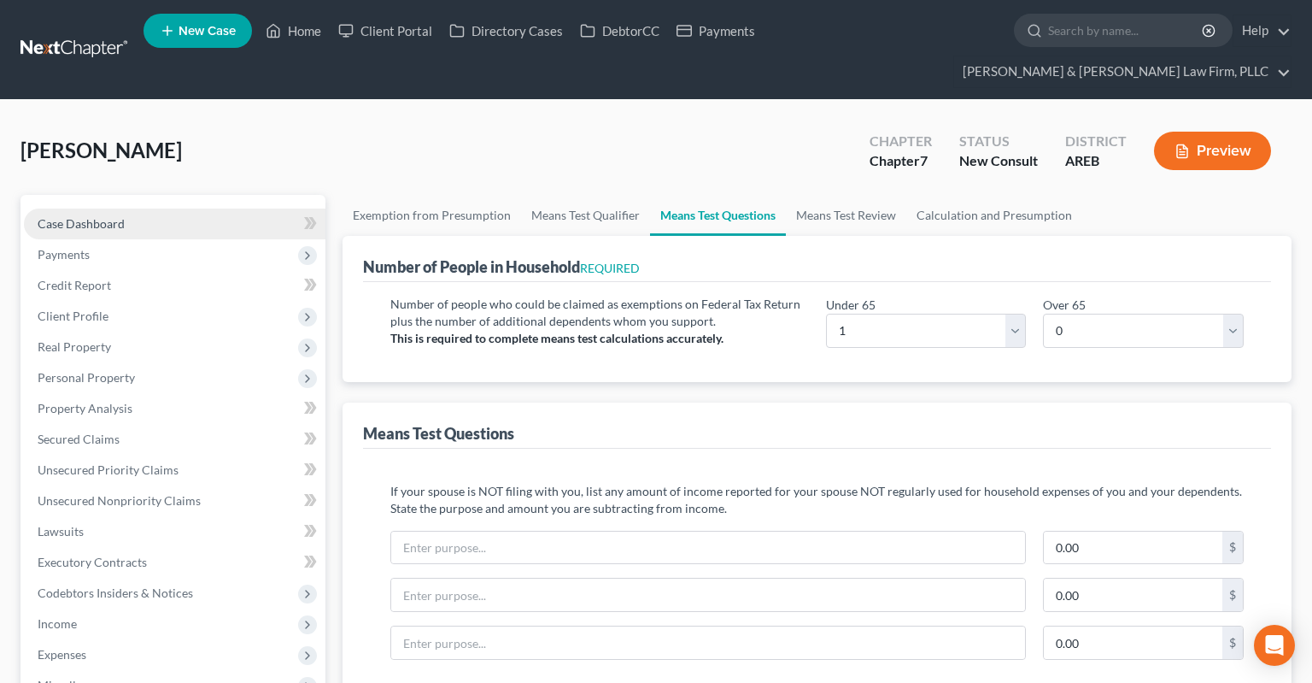
click at [177, 208] on link "Case Dashboard" at bounding box center [175, 223] width 302 height 31
select select "2"
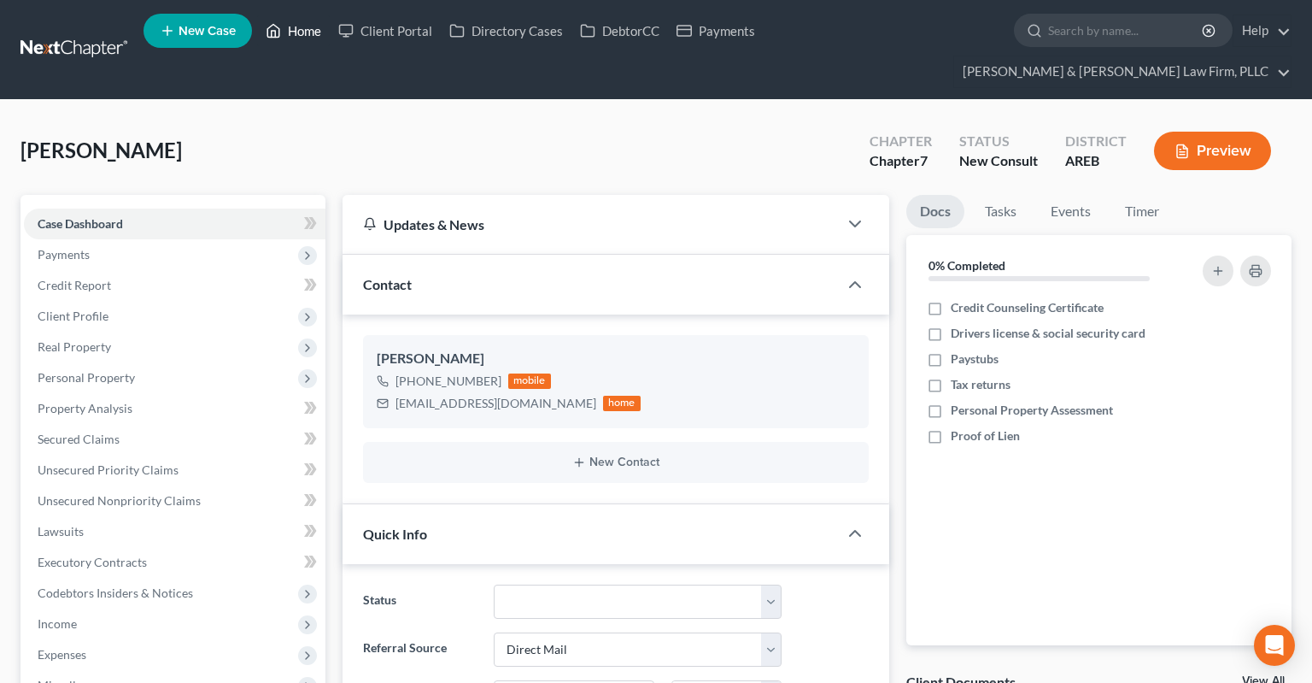
click at [286, 36] on link "Home" at bounding box center [293, 30] width 73 height 31
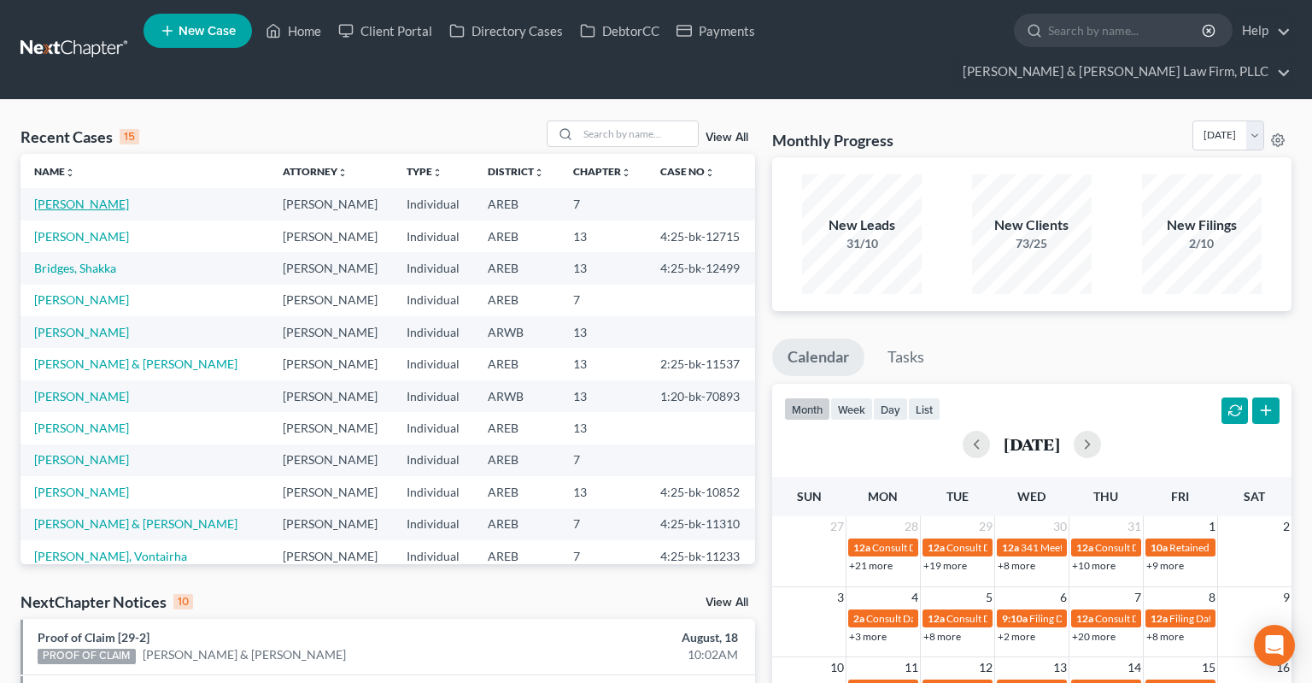
click at [87, 197] on link "[PERSON_NAME]" at bounding box center [81, 204] width 95 height 15
select select "2"
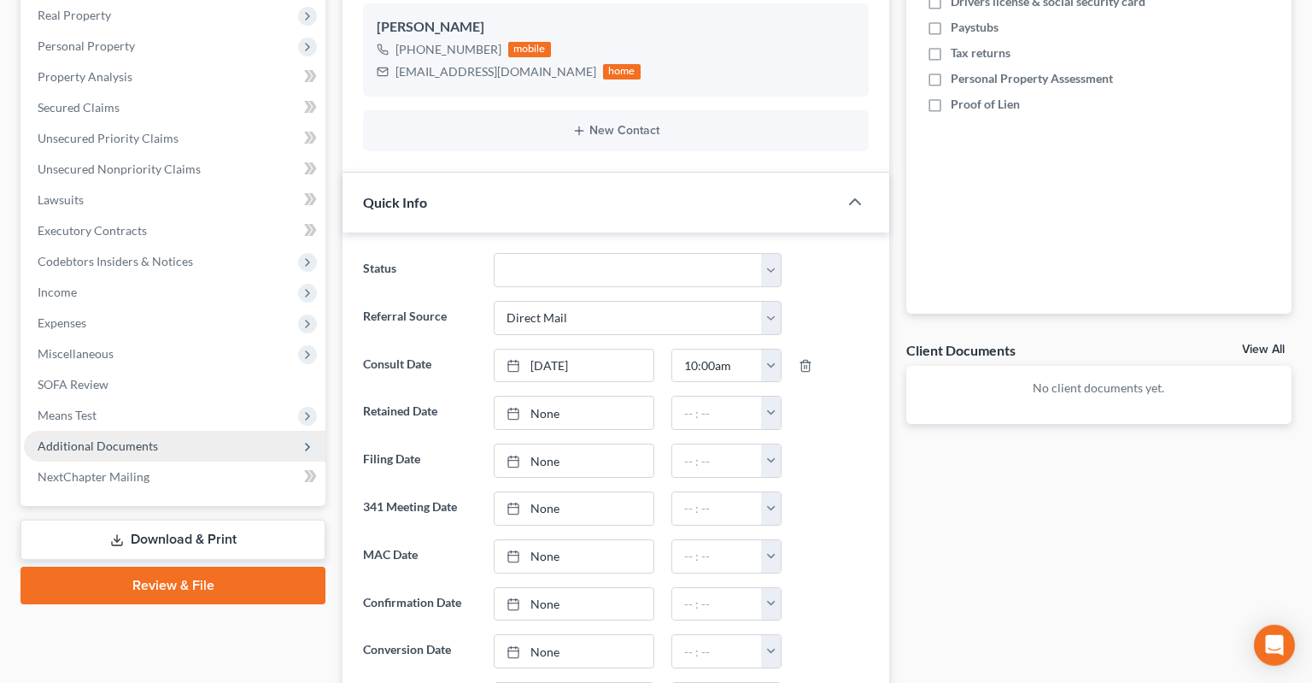
scroll to position [361, 0]
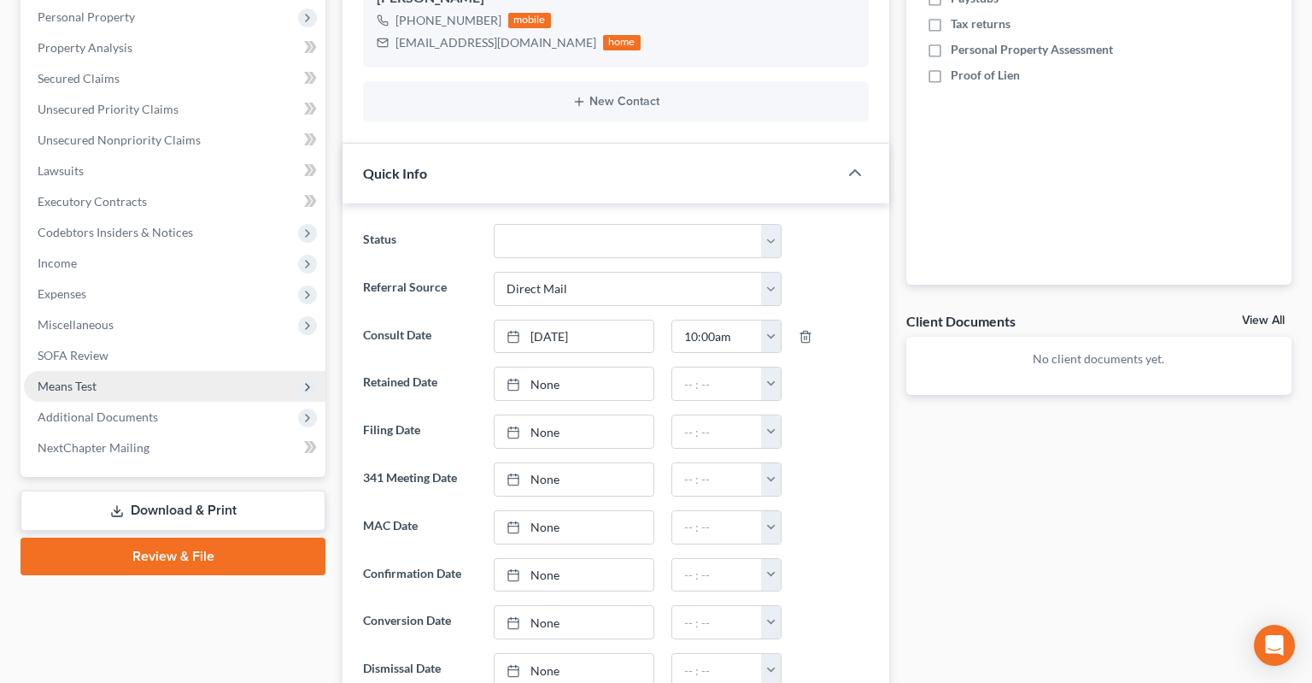
click at [193, 371] on span "Means Test" at bounding box center [175, 386] width 302 height 31
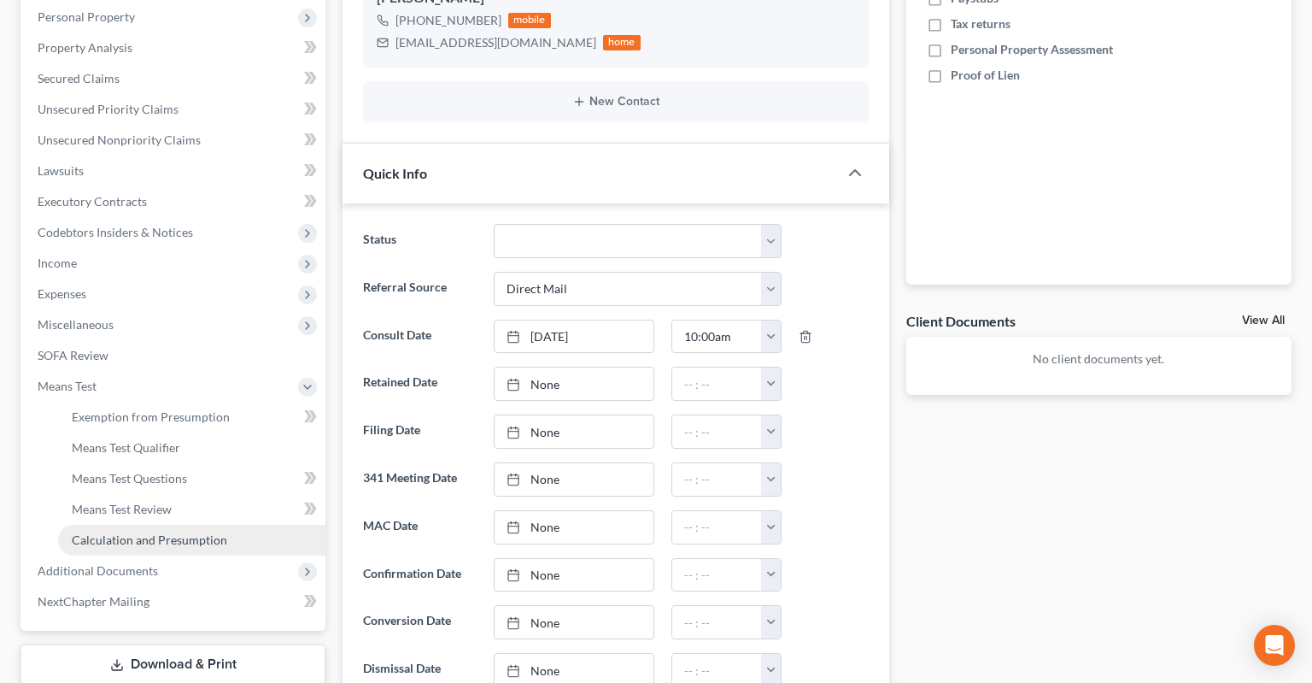
click at [188, 532] on span "Calculation and Presumption" at bounding box center [149, 539] width 155 height 15
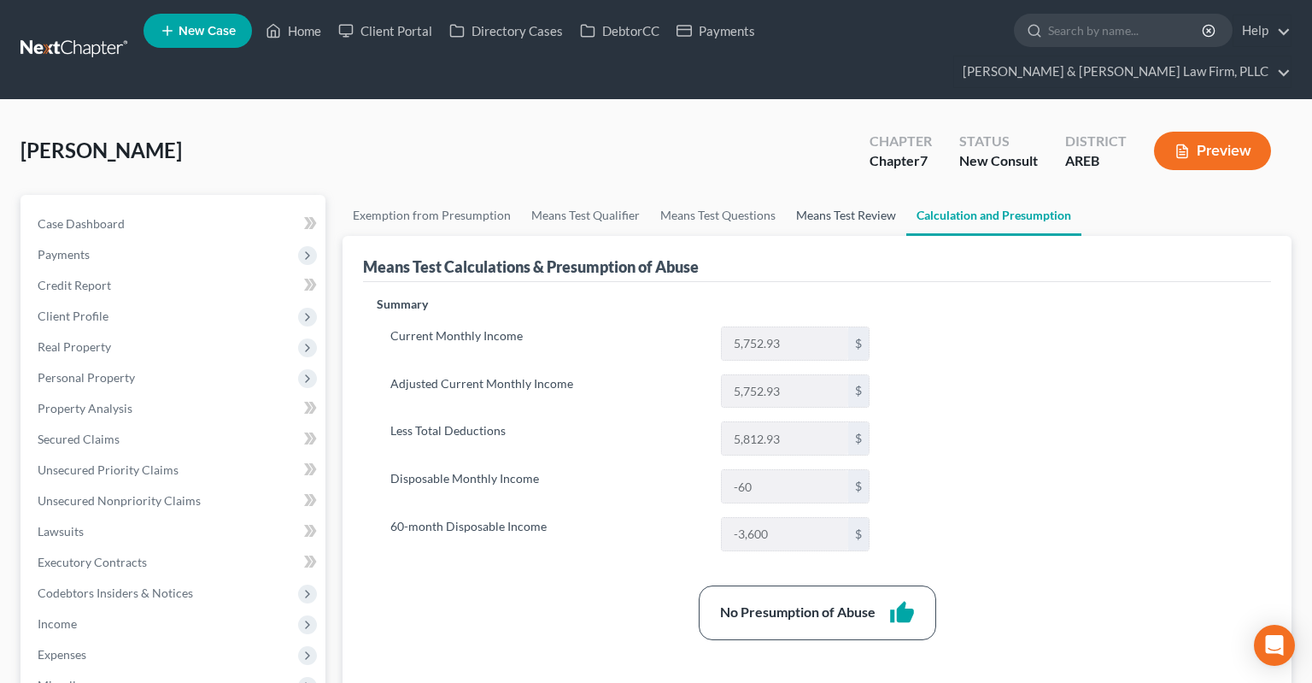
click at [858, 195] on link "Means Test Review" at bounding box center [846, 215] width 120 height 41
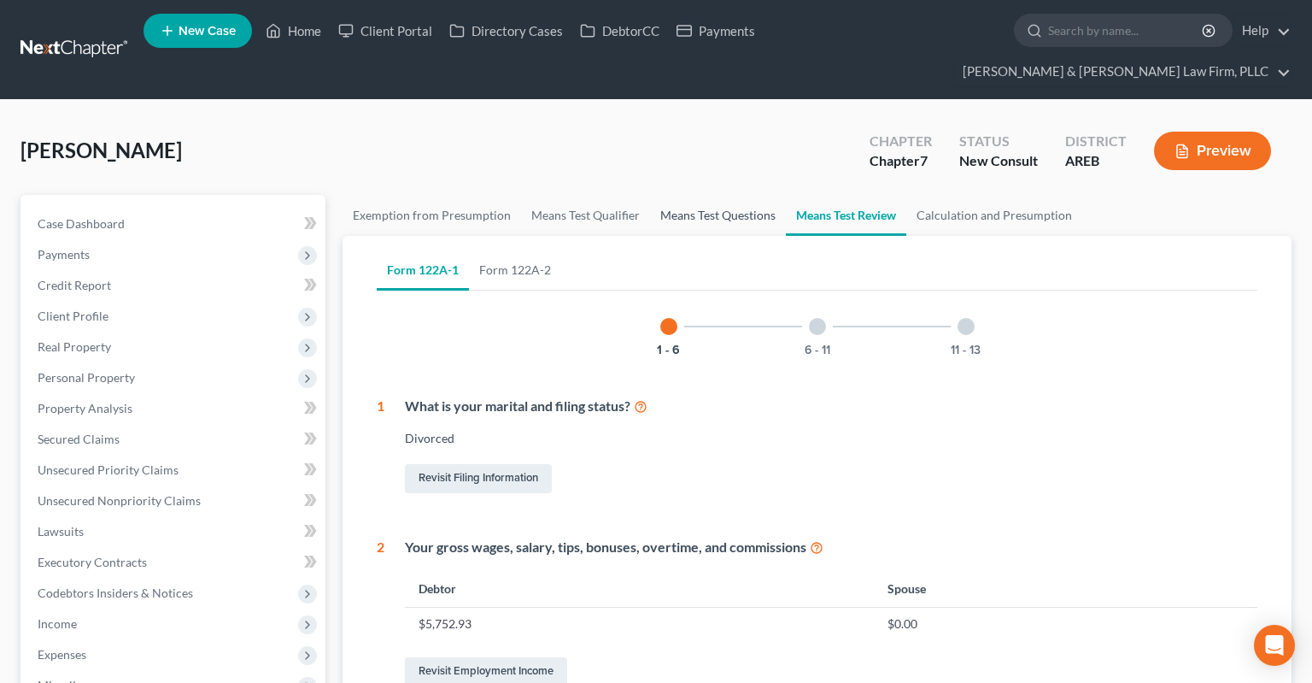
click at [689, 195] on link "Means Test Questions" at bounding box center [718, 215] width 136 height 41
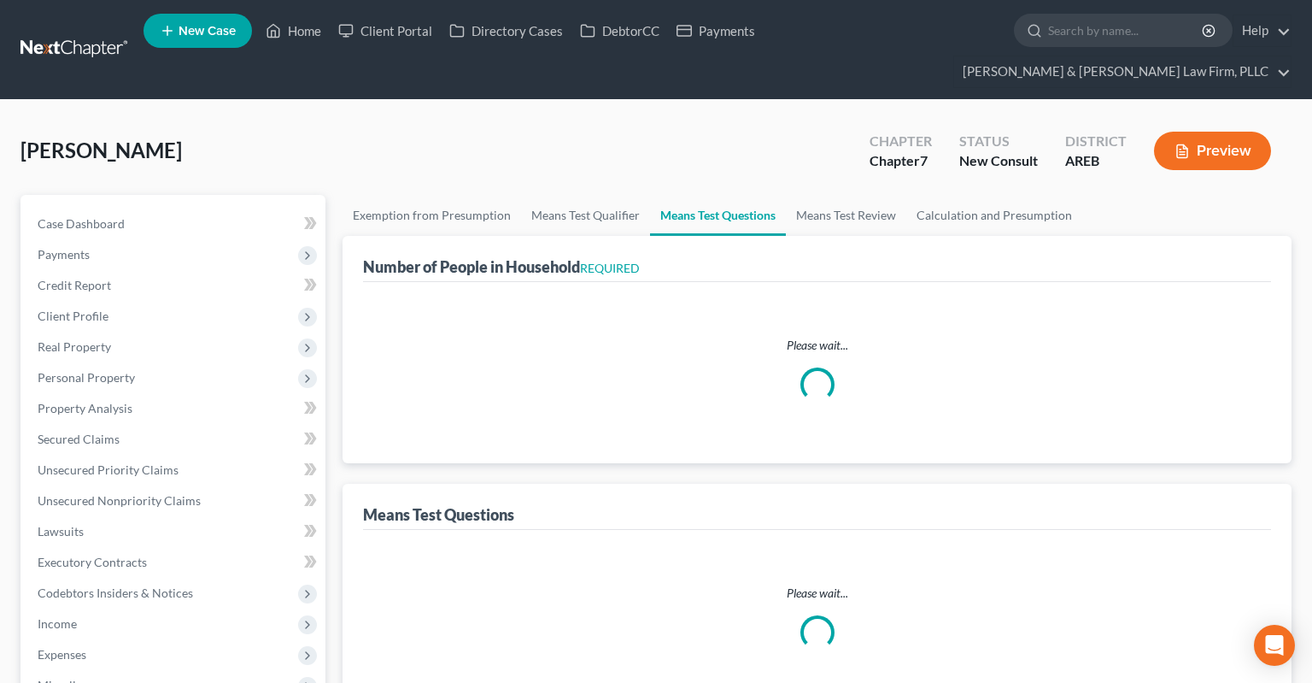
select select "1"
select select "48"
select select "1"
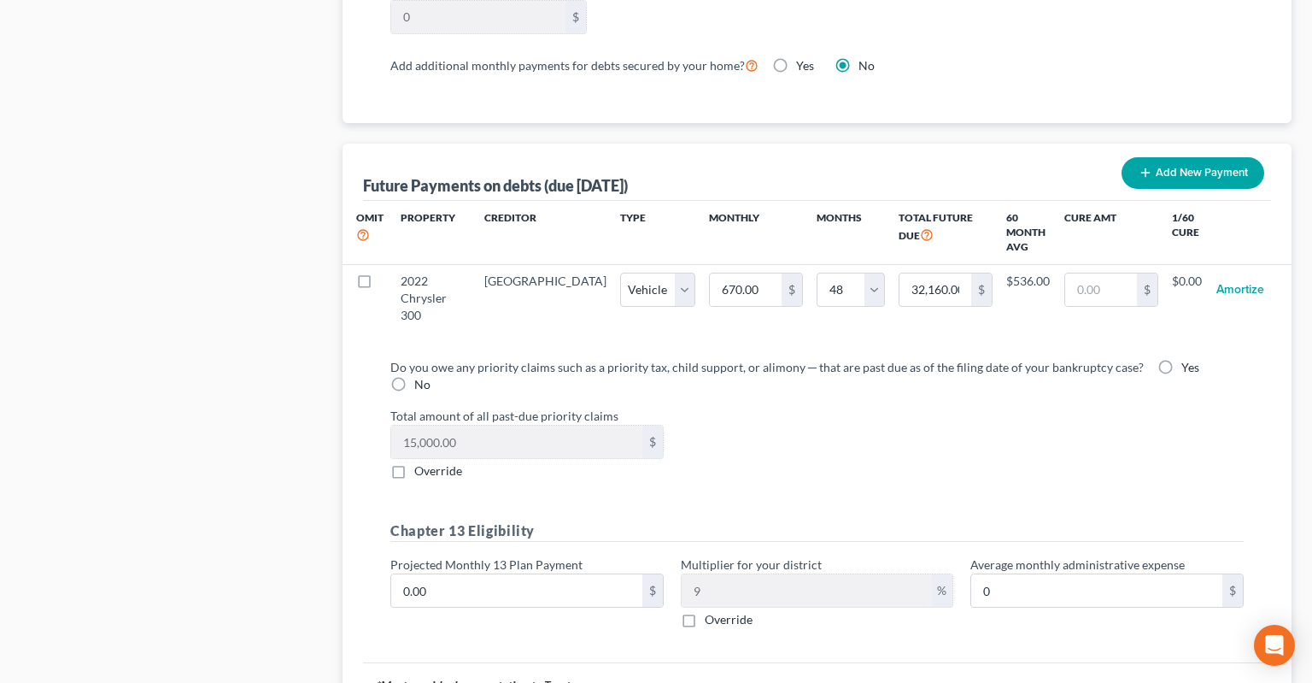
scroll to position [1763, 0]
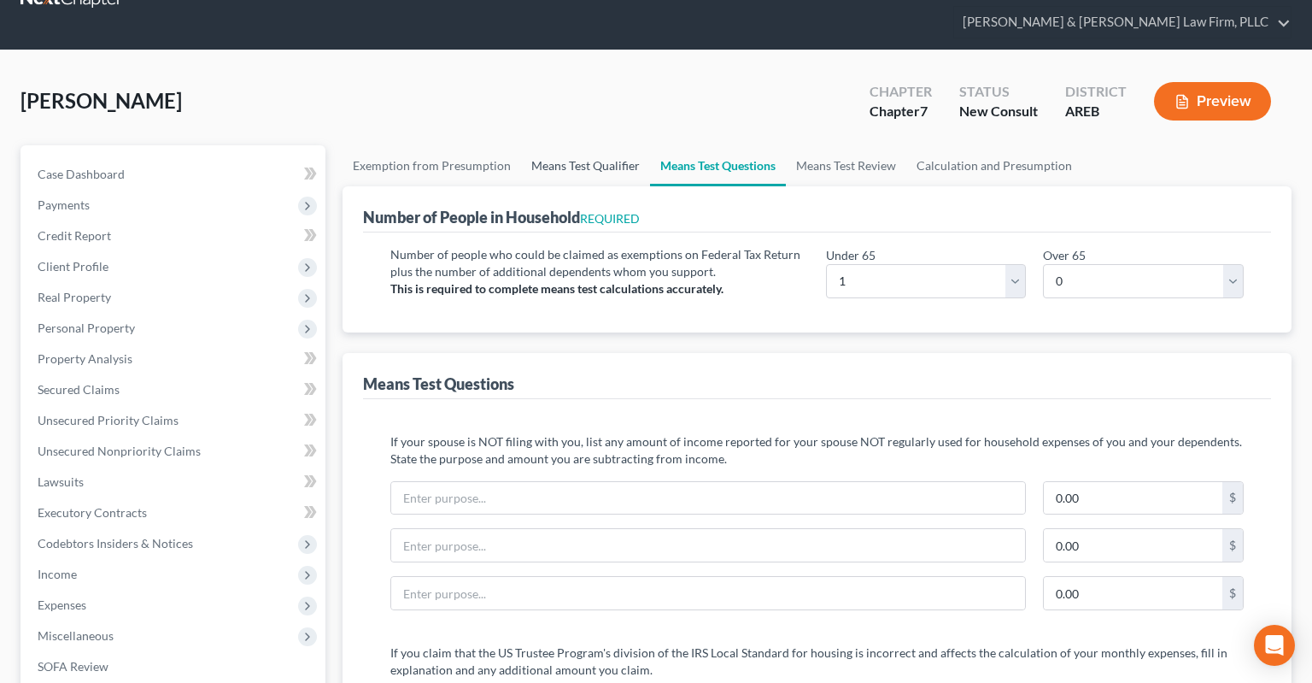
click at [603, 145] on link "Means Test Qualifier" at bounding box center [585, 165] width 129 height 41
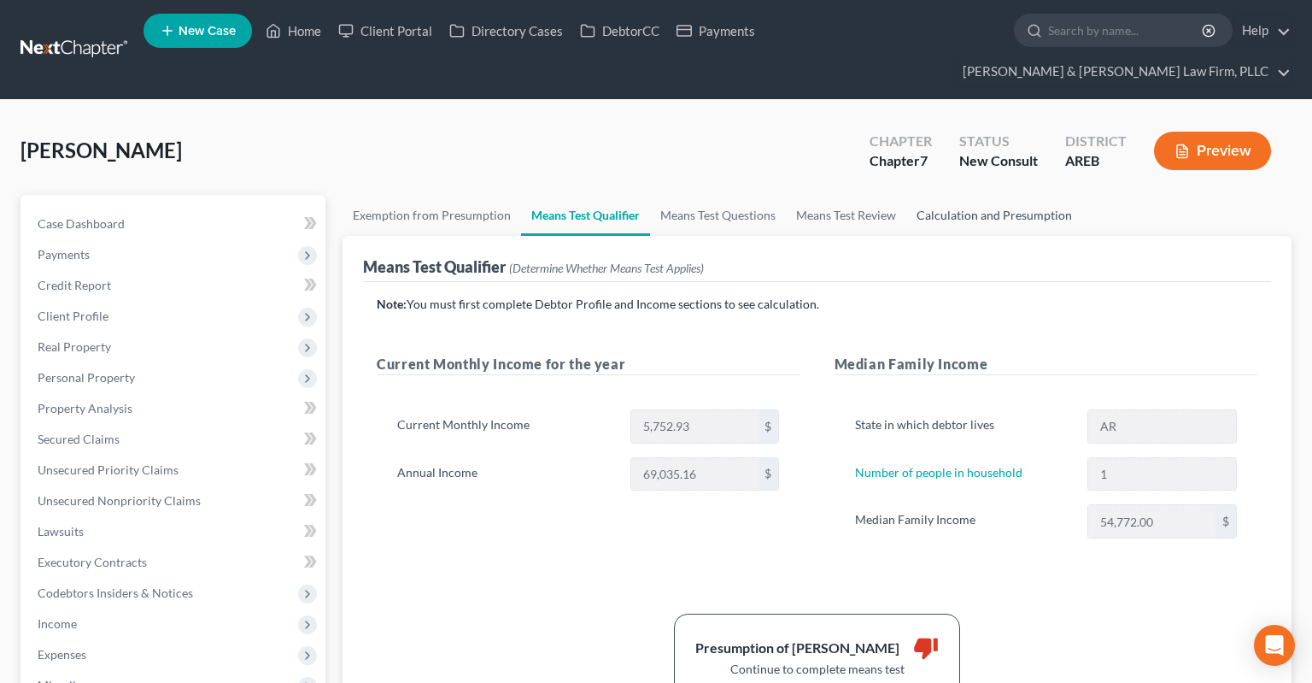
click at [985, 199] on link "Calculation and Presumption" at bounding box center [994, 215] width 176 height 41
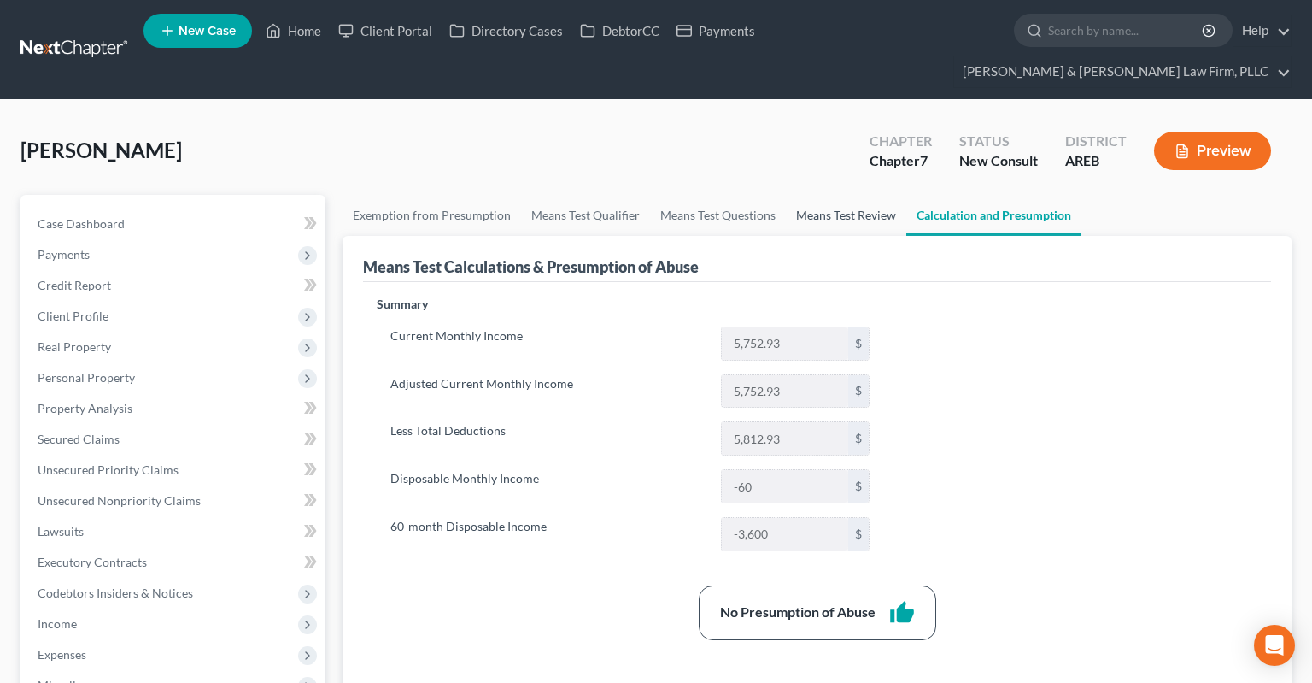
click at [860, 195] on link "Means Test Review" at bounding box center [846, 215] width 120 height 41
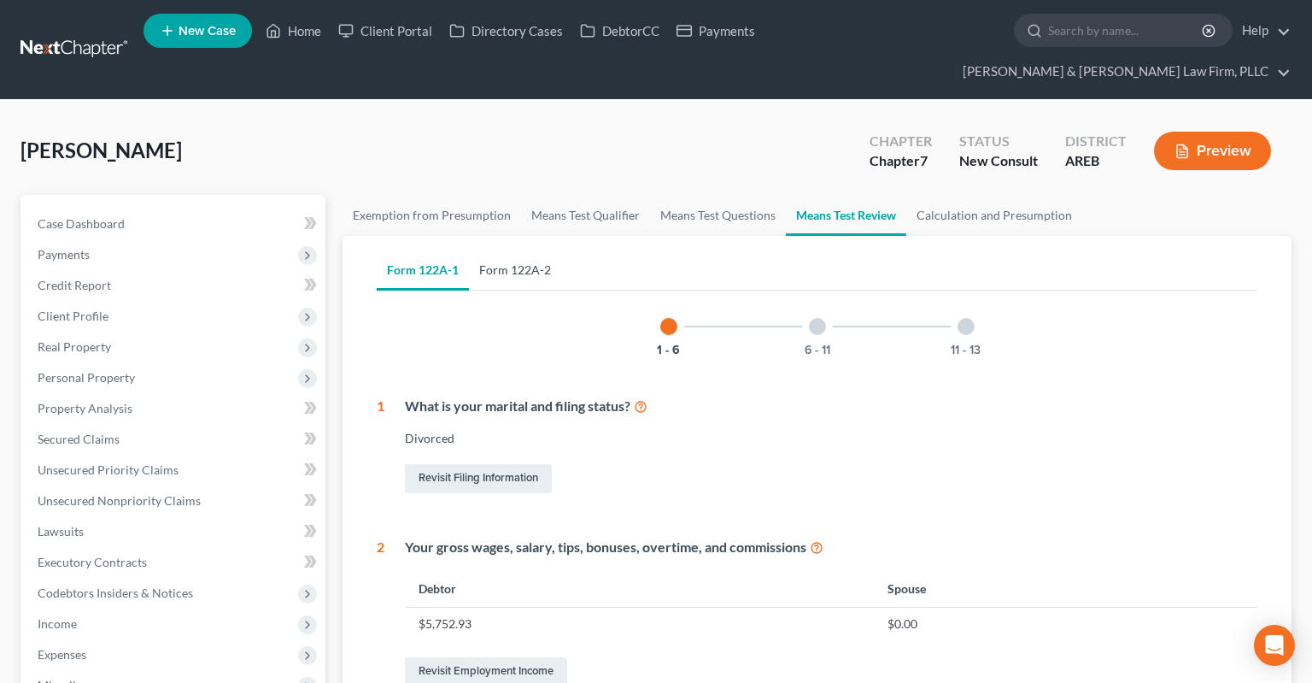
click at [545, 249] on link "Form 122A-2" at bounding box center [515, 269] width 92 height 41
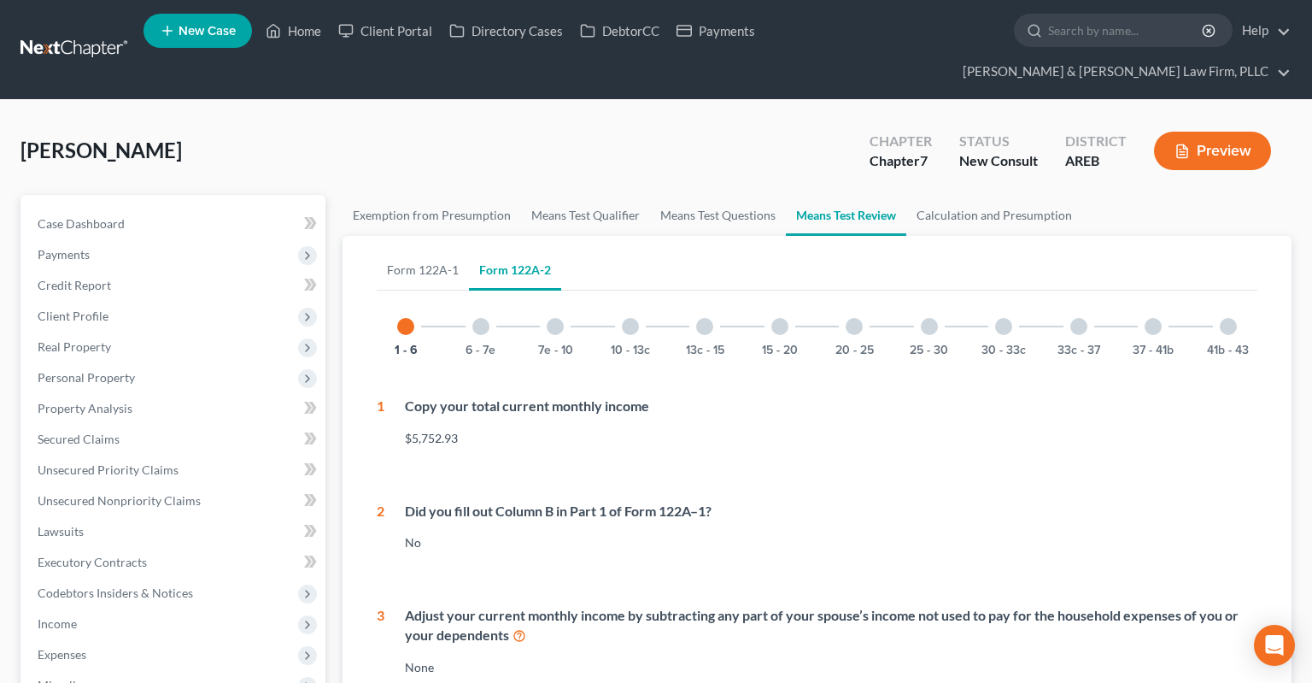
click at [473, 301] on div "6 - 7e" at bounding box center [481, 326] width 58 height 58
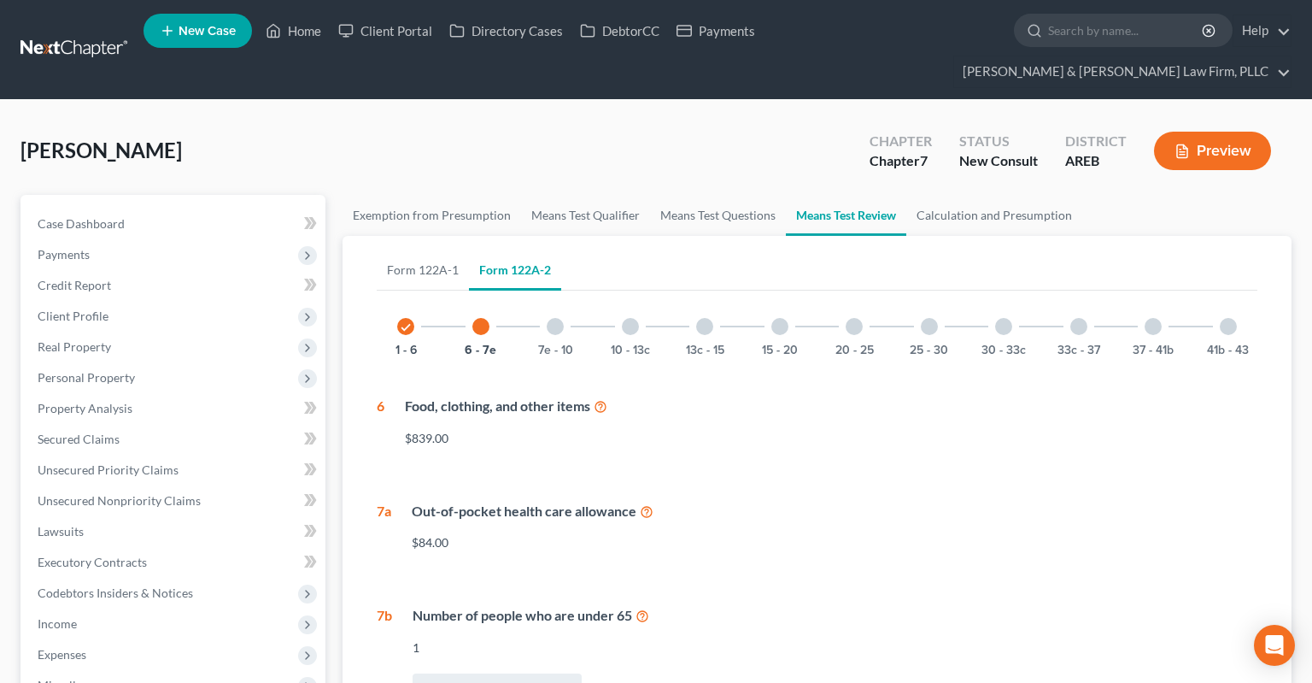
click at [560, 318] on div at bounding box center [555, 326] width 17 height 17
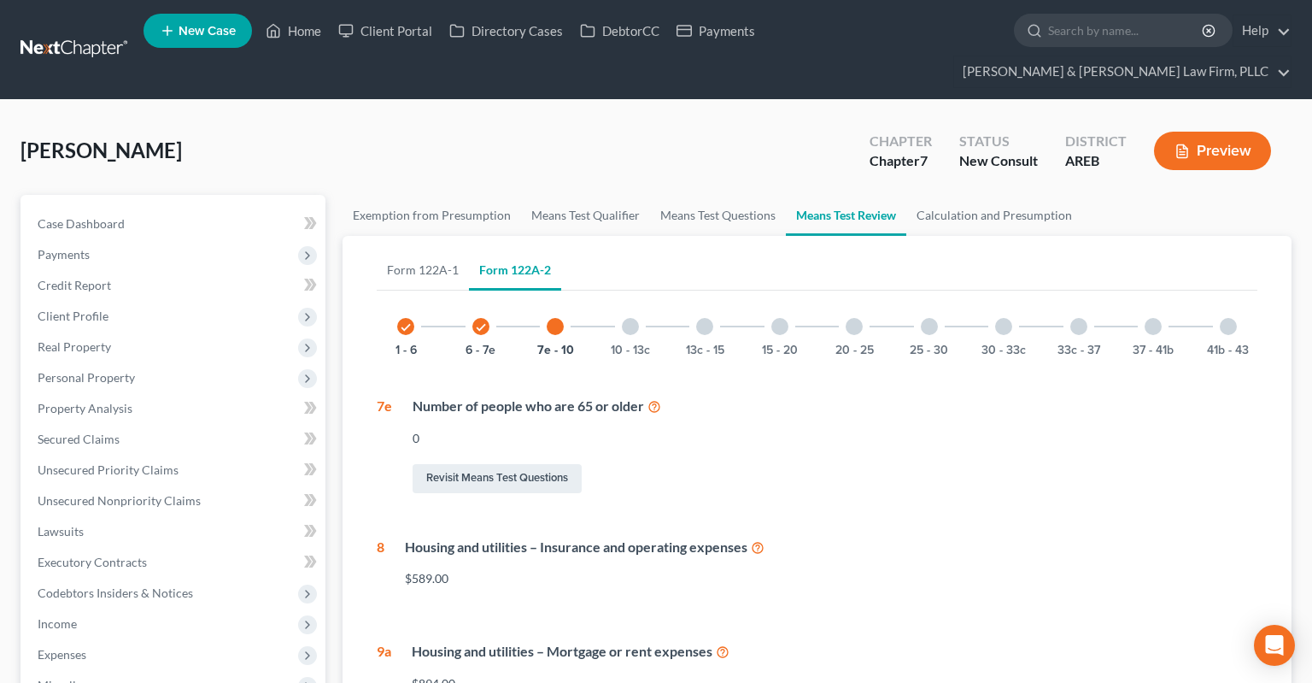
click at [622, 303] on div "10 - 13c" at bounding box center [630, 326] width 58 height 58
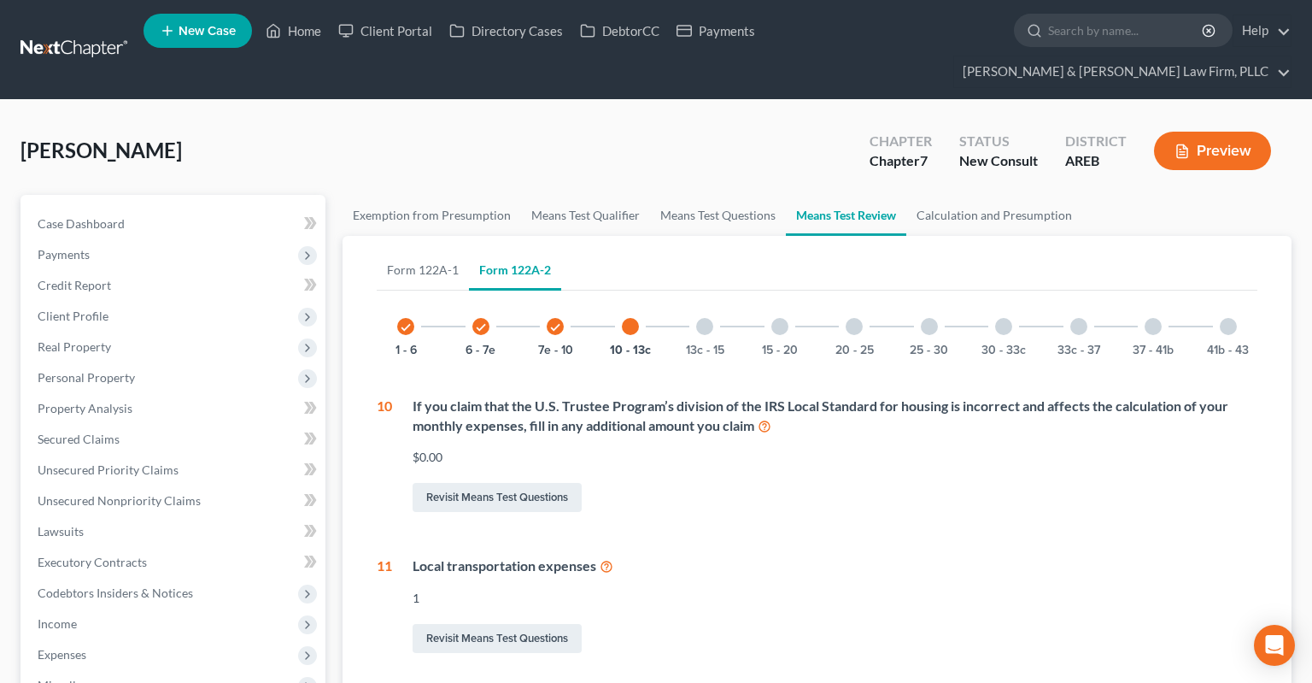
click at [711, 302] on div "13c - 15" at bounding box center [705, 326] width 58 height 58
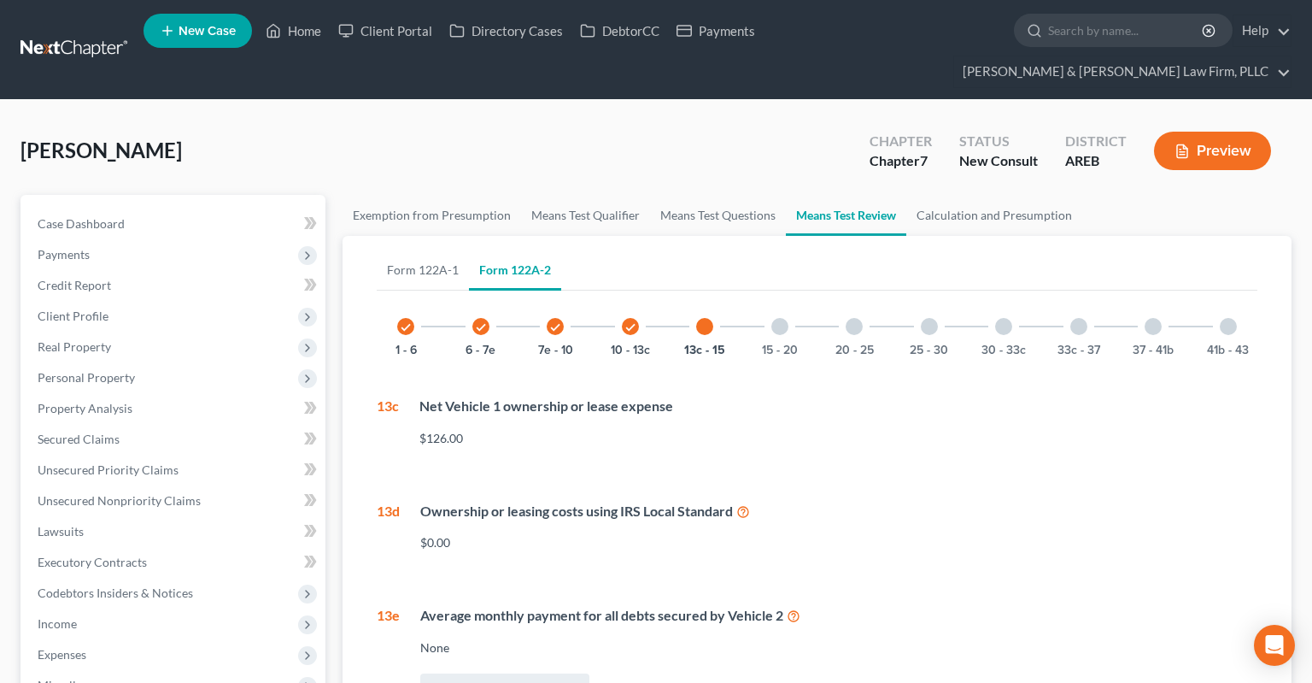
click at [780, 318] on div at bounding box center [780, 326] width 17 height 17
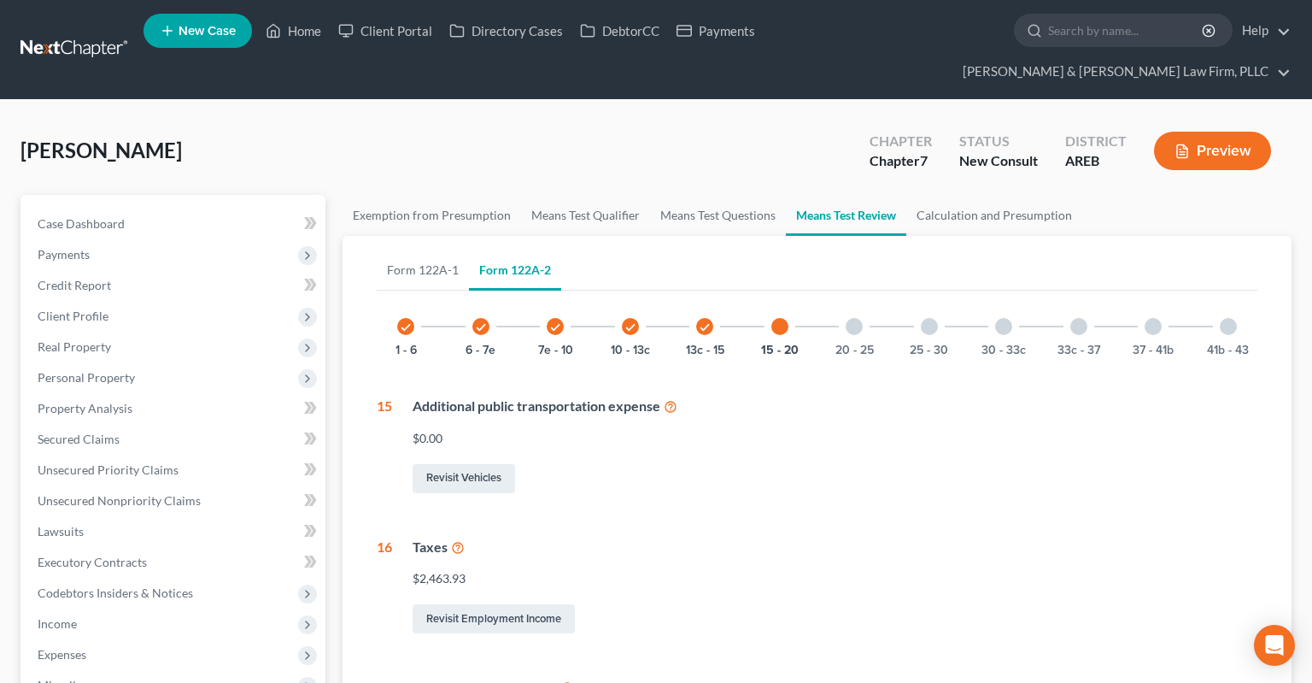
click at [860, 318] on div at bounding box center [854, 326] width 17 height 17
click at [924, 318] on div at bounding box center [929, 326] width 17 height 17
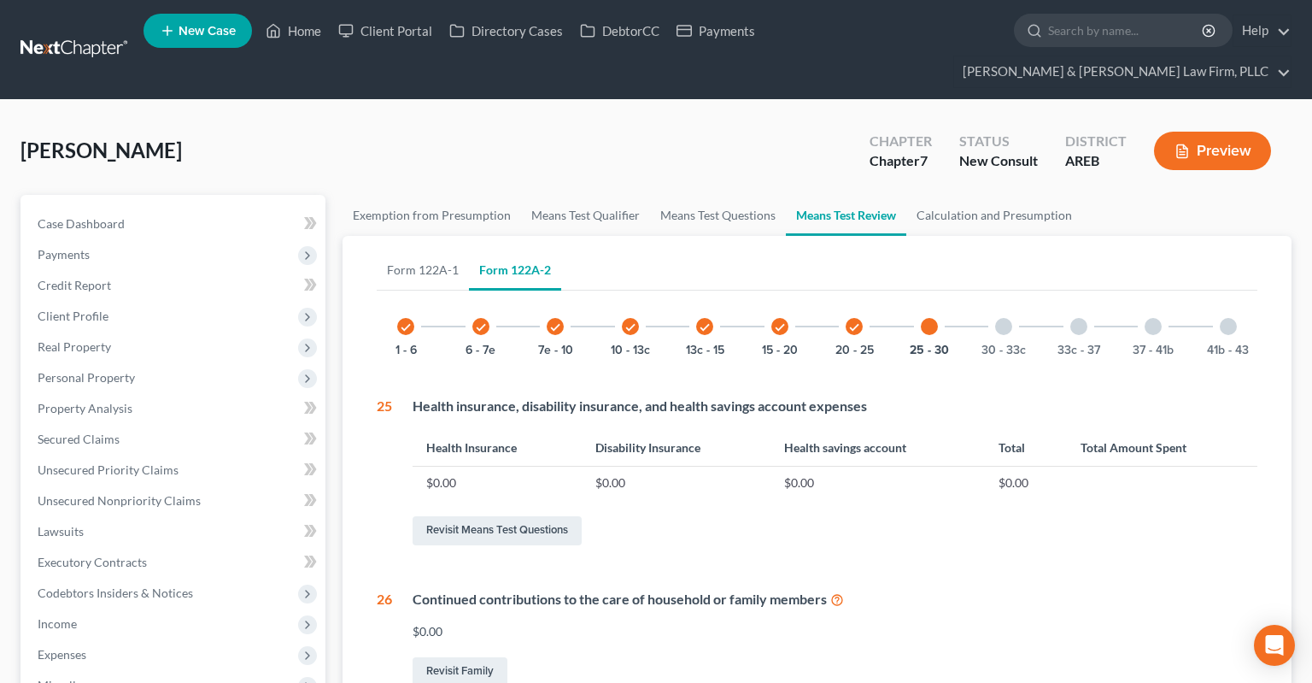
click at [1012, 297] on div "30 - 33c" at bounding box center [1004, 326] width 58 height 58
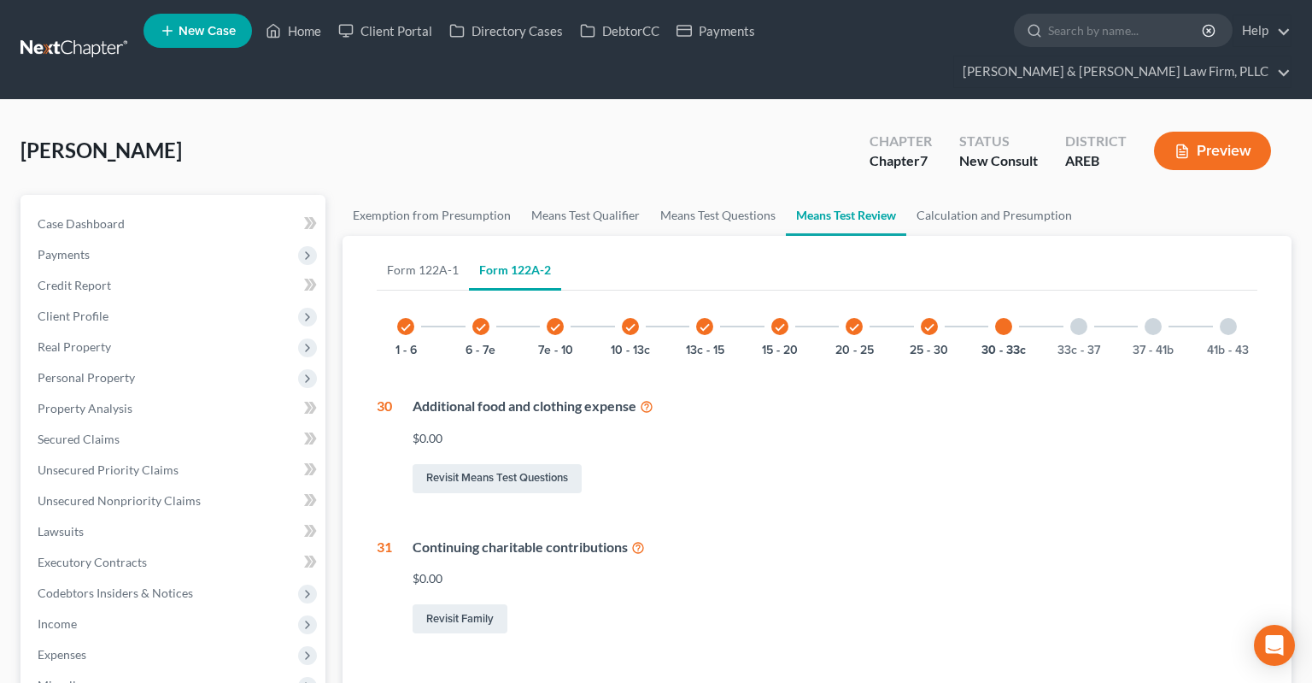
click at [1071, 318] on div at bounding box center [1079, 326] width 17 height 17
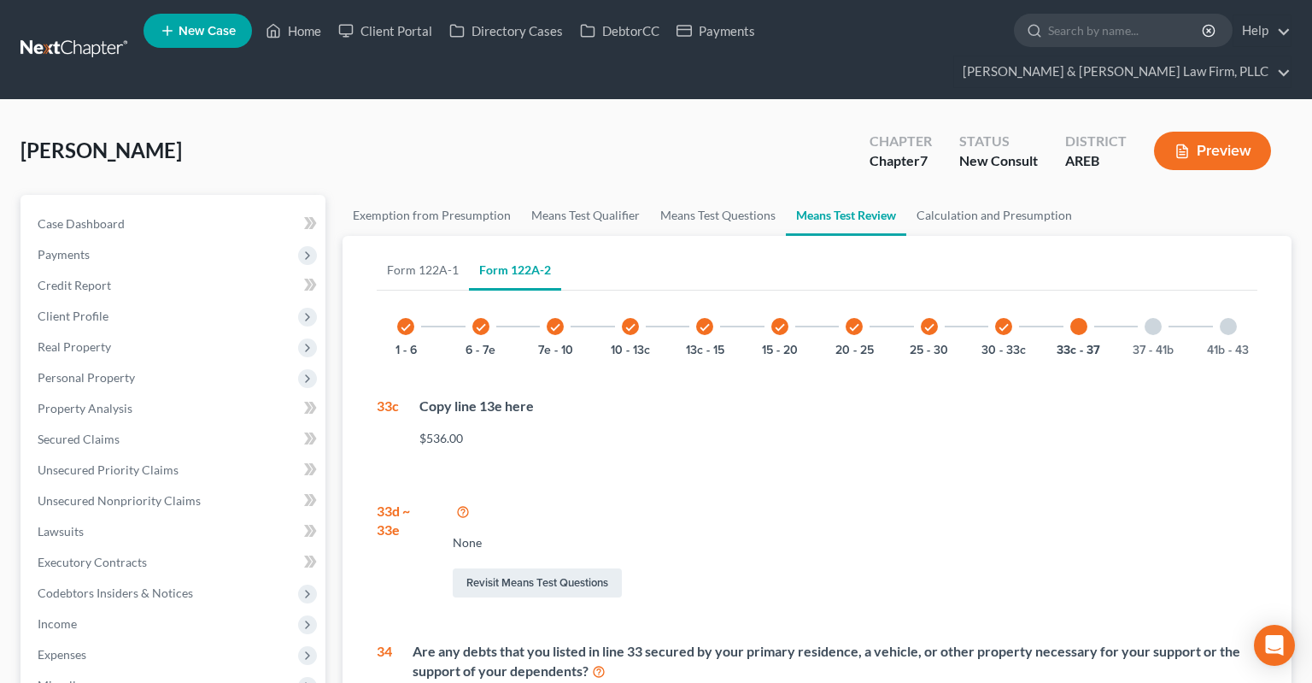
click at [1127, 297] on div "37 - 41b" at bounding box center [1153, 326] width 58 height 58
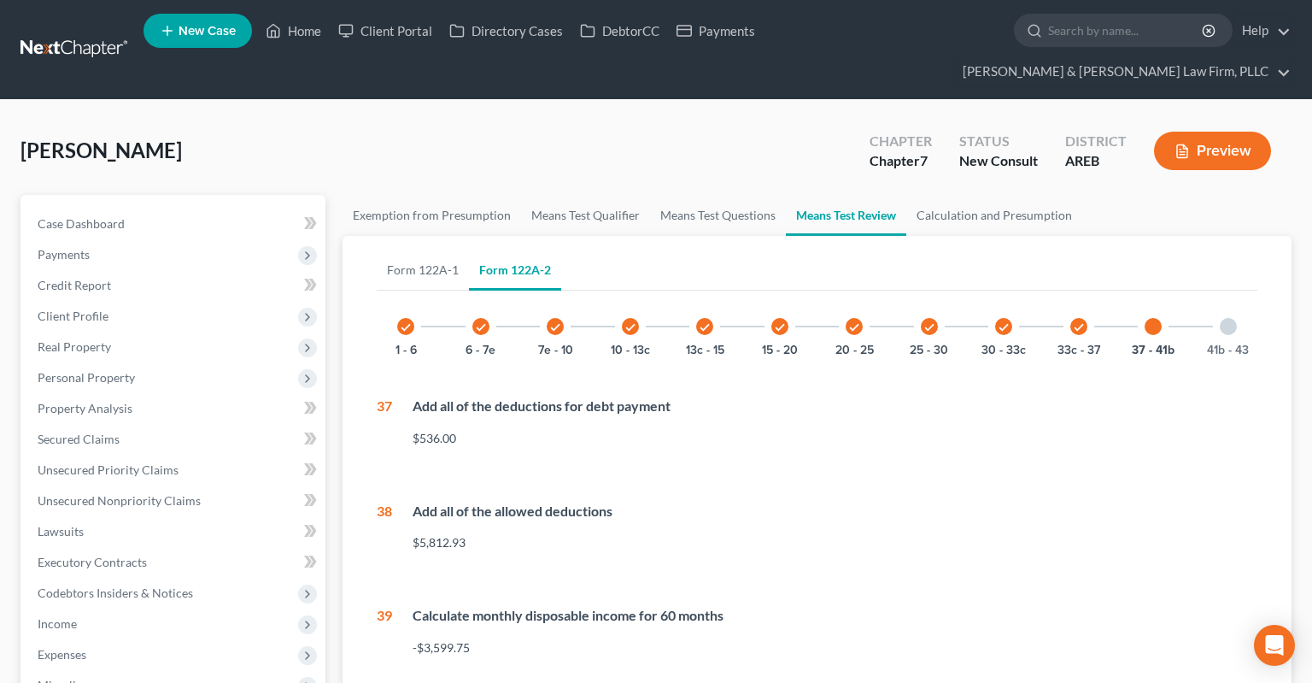
click at [1217, 297] on div "41b - 43" at bounding box center [1229, 326] width 58 height 58
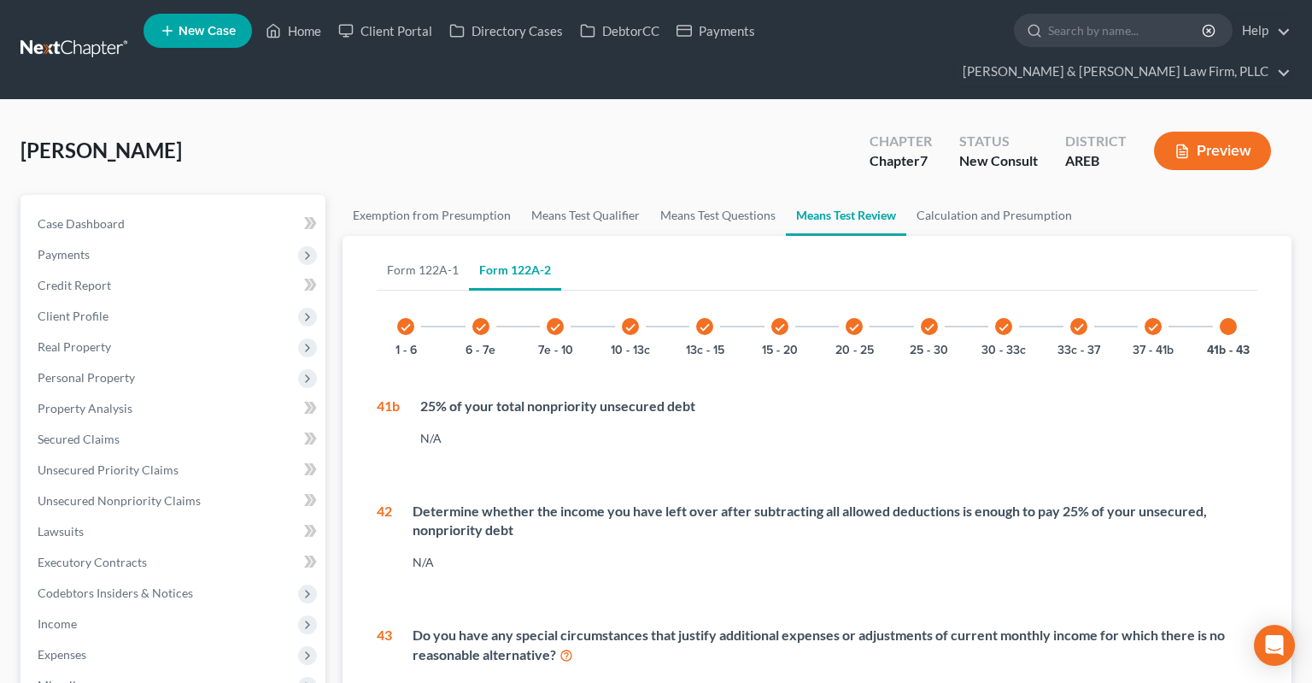
click at [1139, 306] on div "check 37 - 41b" at bounding box center [1153, 326] width 58 height 58
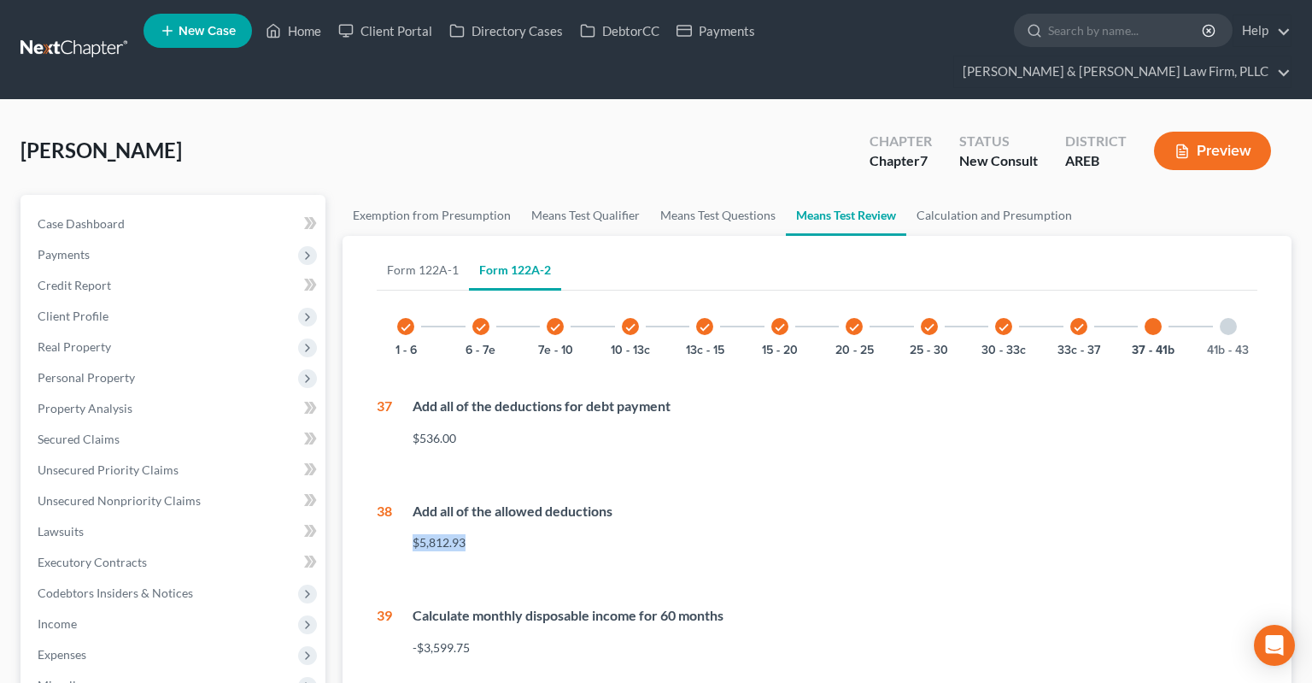
drag, startPoint x: 721, startPoint y: 498, endPoint x: 734, endPoint y: 490, distance: 14.9
click at [734, 502] on div "Add all of the allowed deductions $5,812.93" at bounding box center [824, 534] width 865 height 64
click at [652, 120] on div "[PERSON_NAME] Upgraded Chapter Chapter 7 Status New Consult District AREB Previ…" at bounding box center [656, 157] width 1271 height 74
click at [144, 424] on link "Secured Claims" at bounding box center [175, 439] width 302 height 31
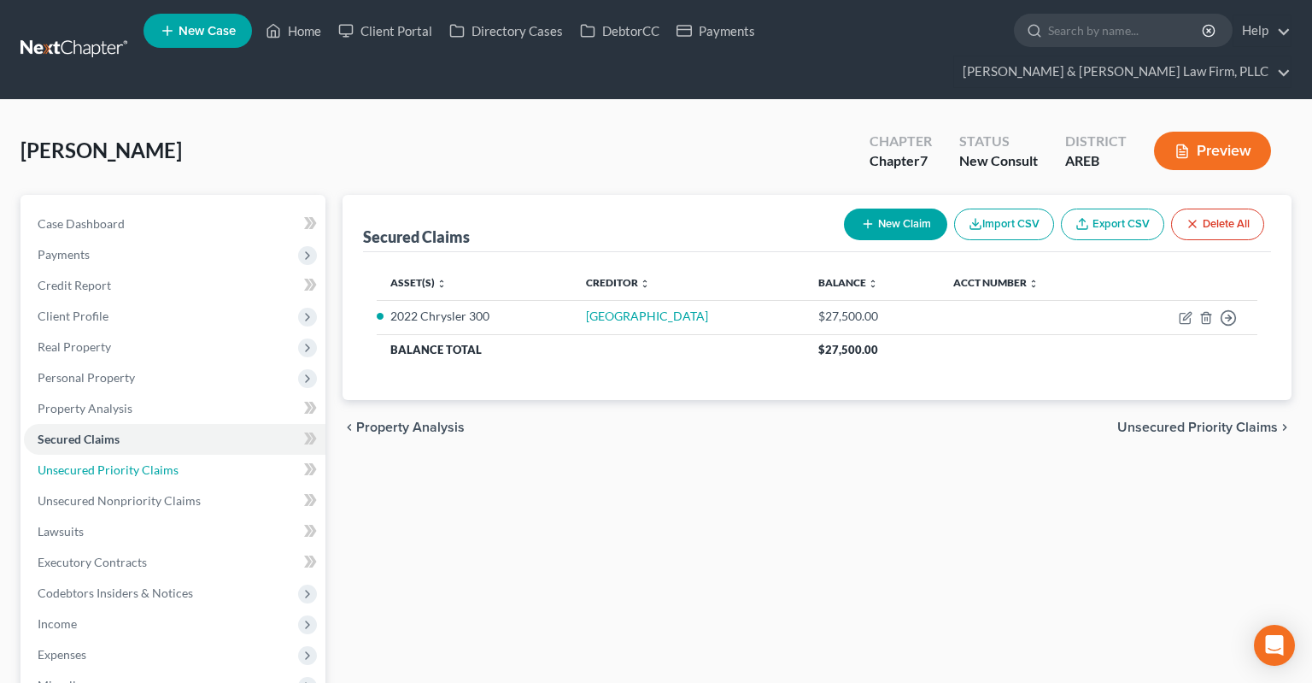
drag, startPoint x: 180, startPoint y: 444, endPoint x: 508, endPoint y: 419, distance: 328.2
click at [180, 455] on link "Unsecured Priority Claims" at bounding box center [175, 470] width 302 height 31
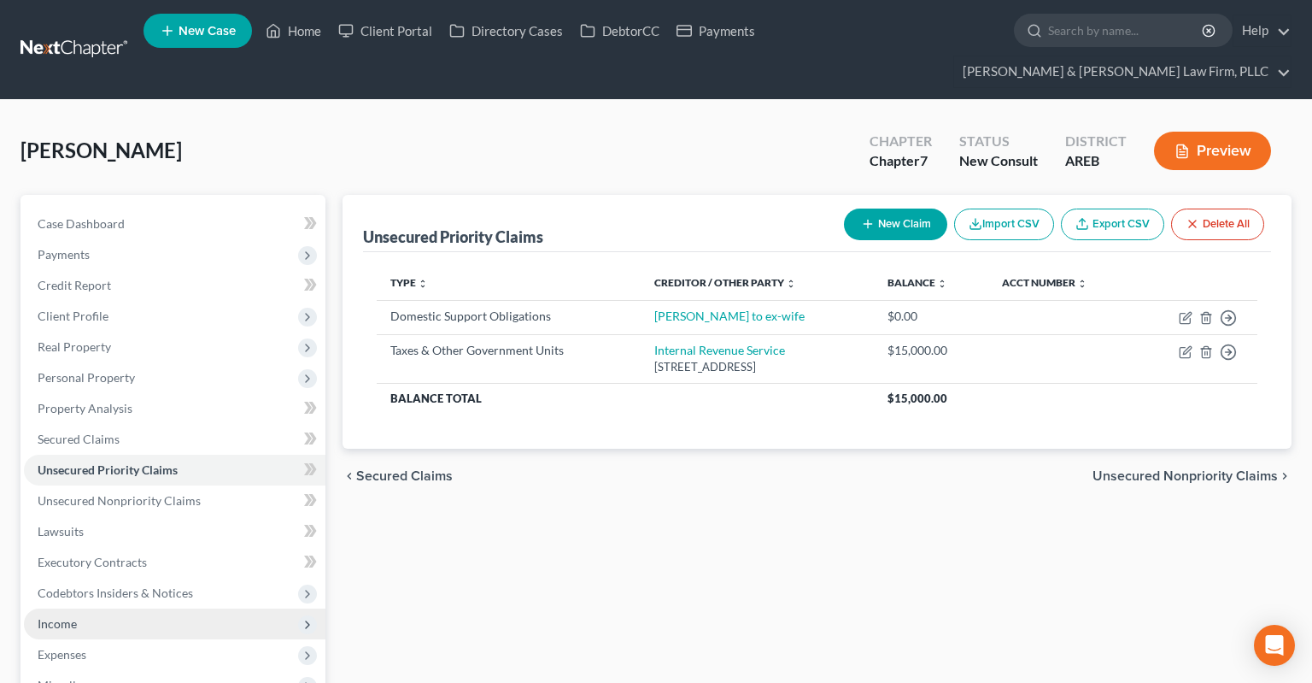
scroll to position [180, 0]
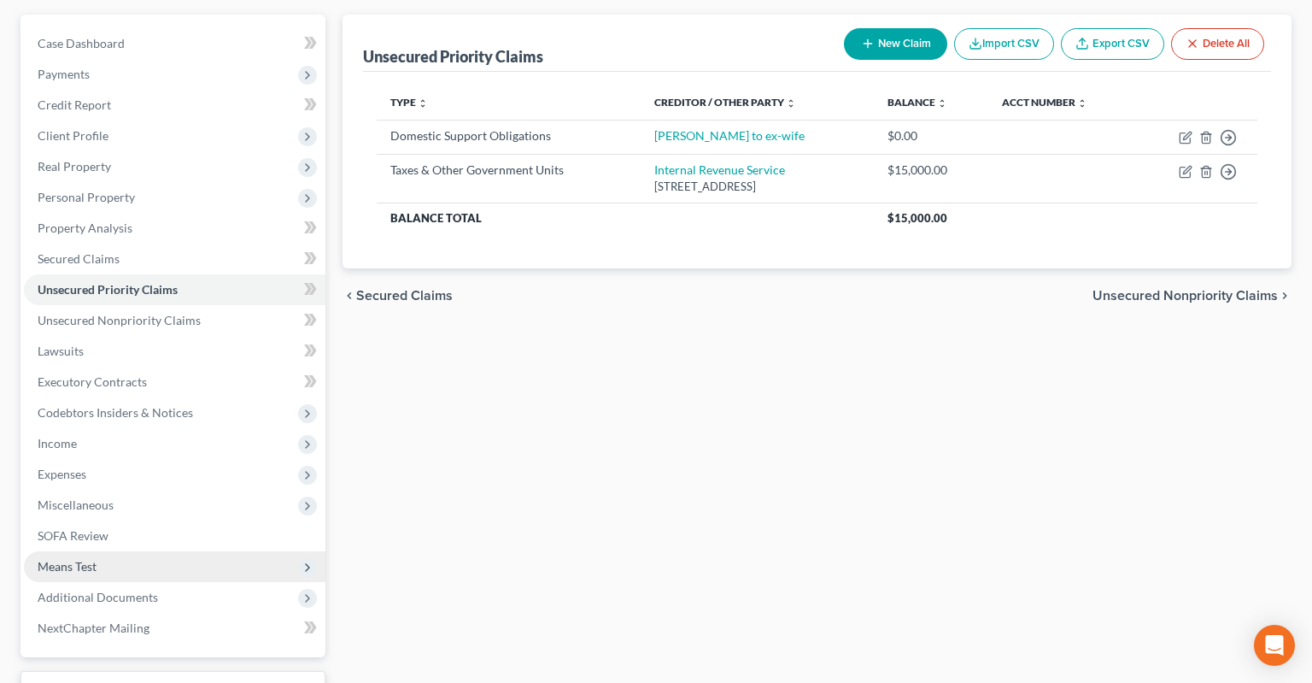
click at [181, 551] on span "Means Test" at bounding box center [175, 566] width 302 height 31
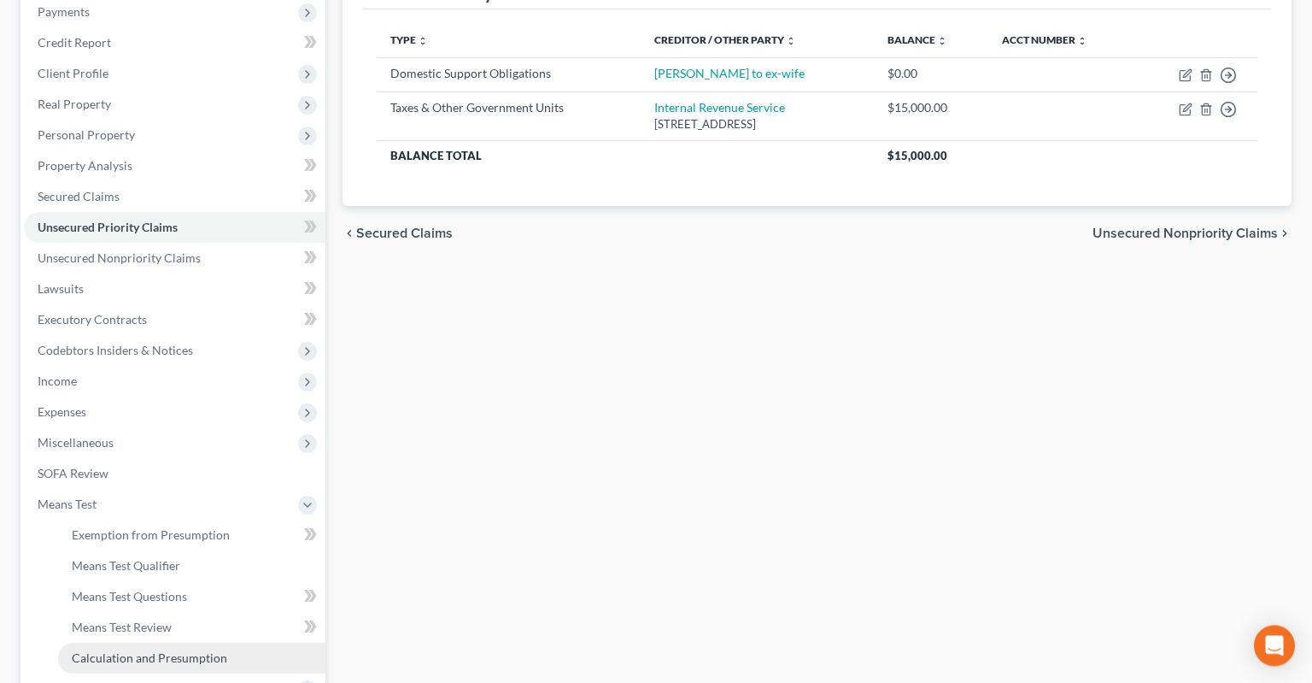
scroll to position [270, 0]
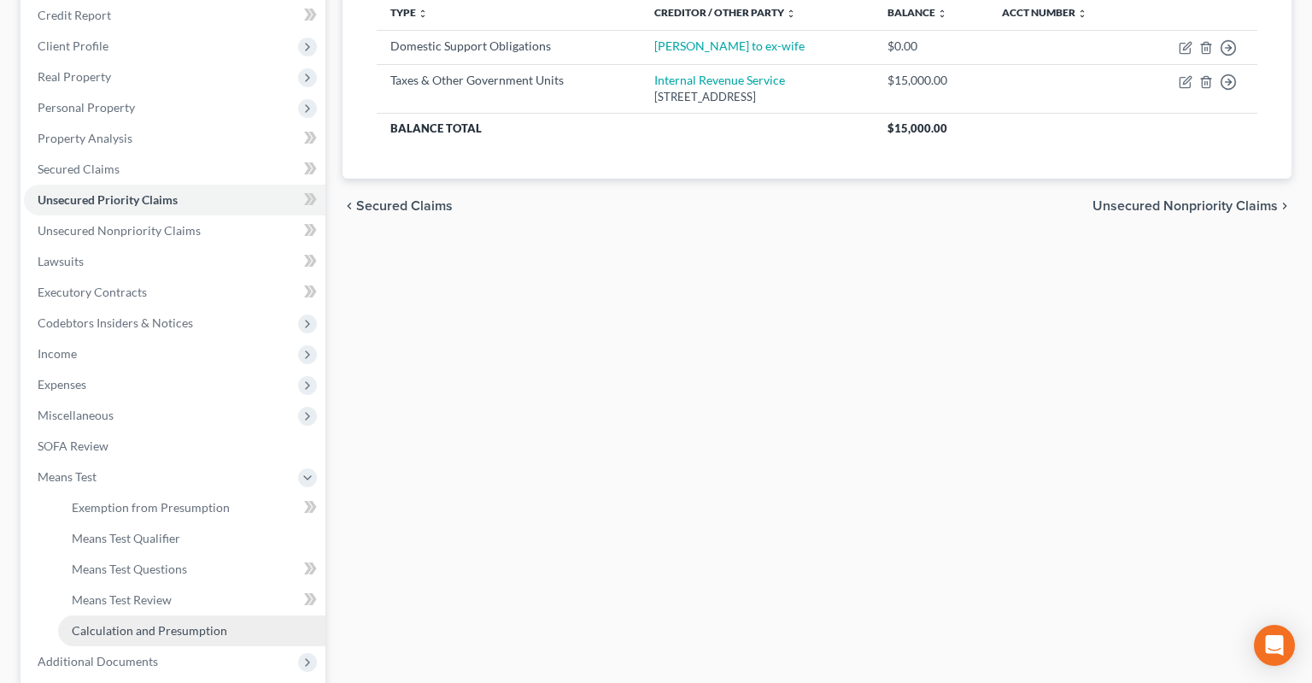
click at [202, 623] on span "Calculation and Presumption" at bounding box center [149, 630] width 155 height 15
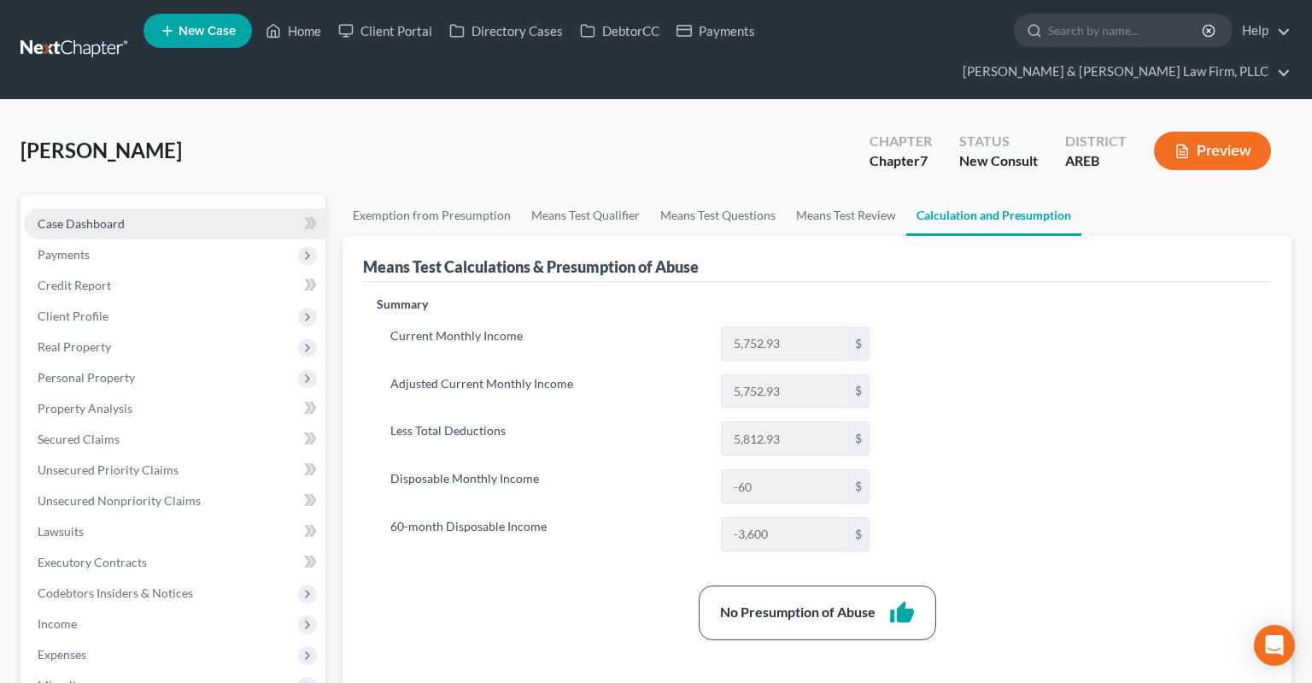
click at [208, 208] on link "Case Dashboard" at bounding box center [175, 223] width 302 height 31
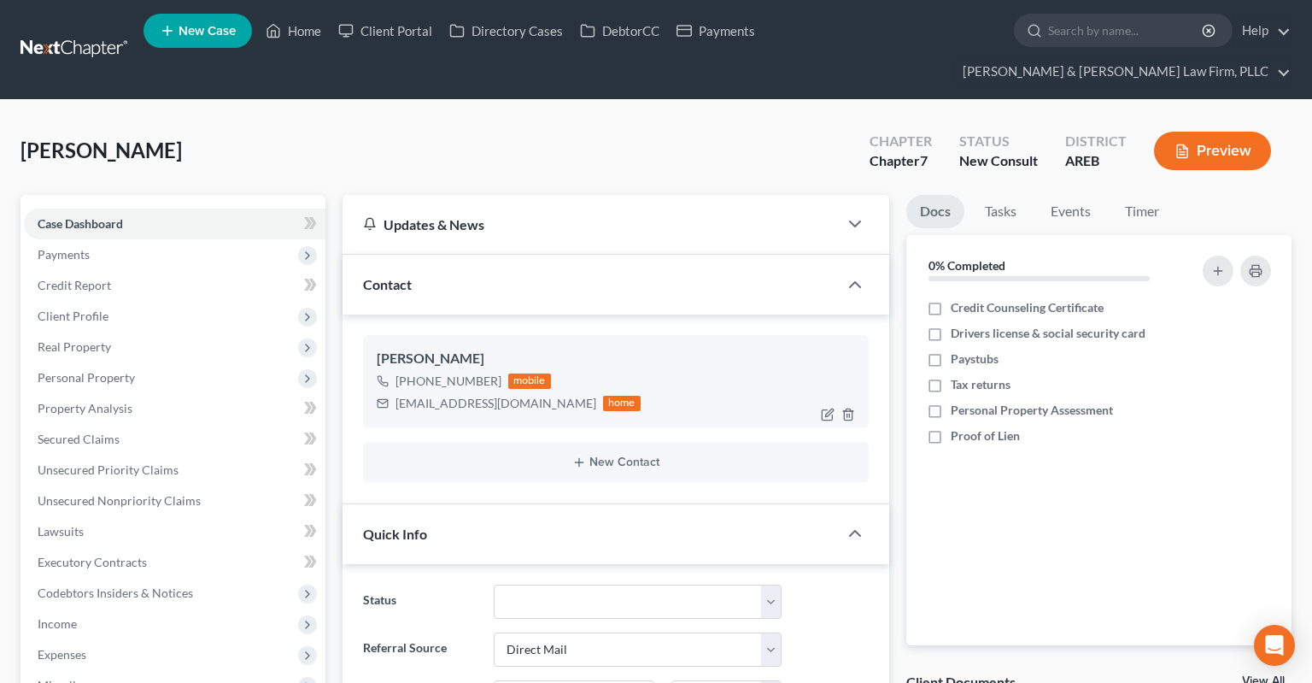
click at [415, 395] on div "[EMAIL_ADDRESS][DOMAIN_NAME]" at bounding box center [496, 403] width 201 height 17
drag, startPoint x: 419, startPoint y: 373, endPoint x: 502, endPoint y: 375, distance: 82.9
click at [502, 395] on div "[EMAIL_ADDRESS][DOMAIN_NAME]" at bounding box center [496, 403] width 201 height 17
click at [313, 138] on div "[PERSON_NAME] Upgraded Chapter Chapter 7 Status New Consult District AREB Previ…" at bounding box center [656, 157] width 1271 height 74
click at [507, 133] on div "[PERSON_NAME] Upgraded Chapter Chapter 7 Status New Consult District AREB Previ…" at bounding box center [656, 157] width 1271 height 74
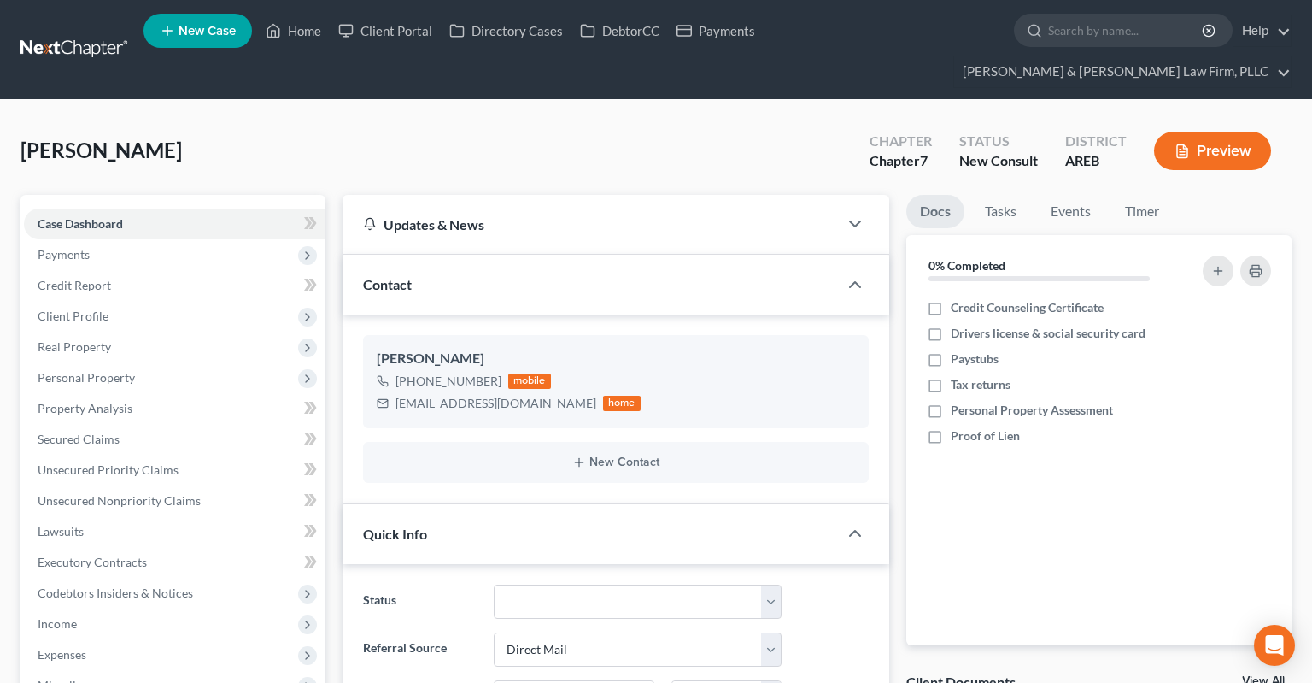
drag, startPoint x: 510, startPoint y: 145, endPoint x: 567, endPoint y: 142, distance: 57.3
click at [510, 143] on div "[PERSON_NAME] Upgraded Chapter Chapter 7 Status New Consult District AREB Previ…" at bounding box center [656, 157] width 1271 height 74
click at [897, 151] on div "Chapter 7" at bounding box center [901, 161] width 62 height 20
click at [890, 132] on div "Chapter" at bounding box center [901, 142] width 62 height 20
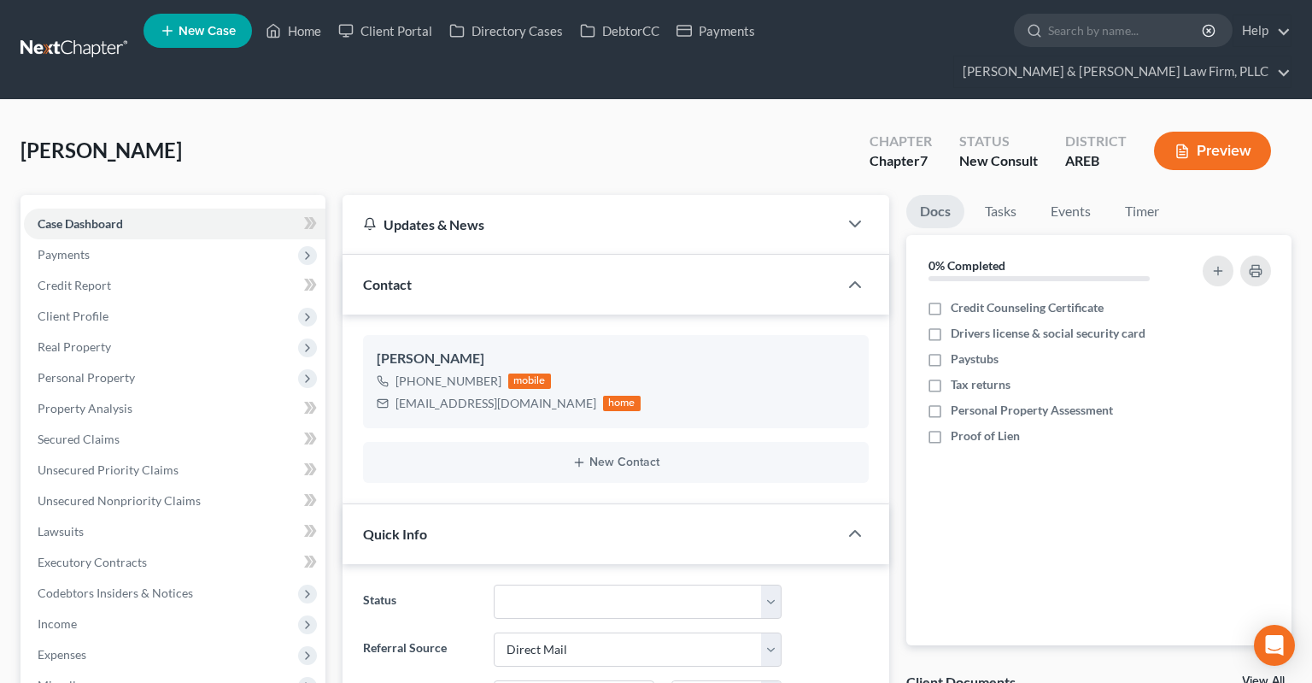
click at [695, 158] on div "[PERSON_NAME] Upgraded Chapter Chapter 7 Status New Consult District AREB Previ…" at bounding box center [656, 157] width 1271 height 74
click at [704, 133] on div "[PERSON_NAME] Upgraded Chapter Chapter 7 Status New Consult District AREB Previ…" at bounding box center [656, 157] width 1271 height 74
click at [709, 126] on div "[PERSON_NAME] Upgraded Chapter Chapter 7 Status New Consult District AREB Previ…" at bounding box center [656, 157] width 1271 height 74
drag, startPoint x: 285, startPoint y: 30, endPoint x: 276, endPoint y: 35, distance: 10.0
click at [283, 30] on link "Home" at bounding box center [293, 30] width 73 height 31
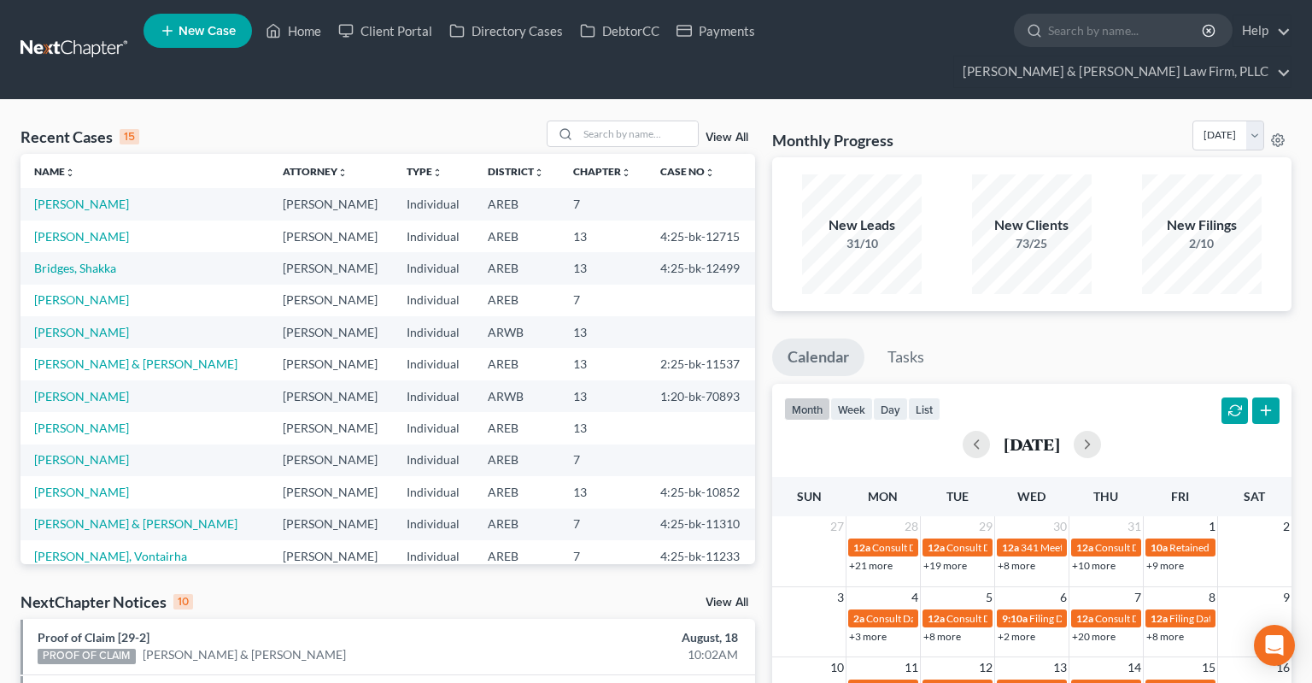
click at [362, 120] on div "Recent Cases 15 View All" at bounding box center [388, 136] width 735 height 33
click at [84, 197] on link "[PERSON_NAME]" at bounding box center [81, 204] width 95 height 15
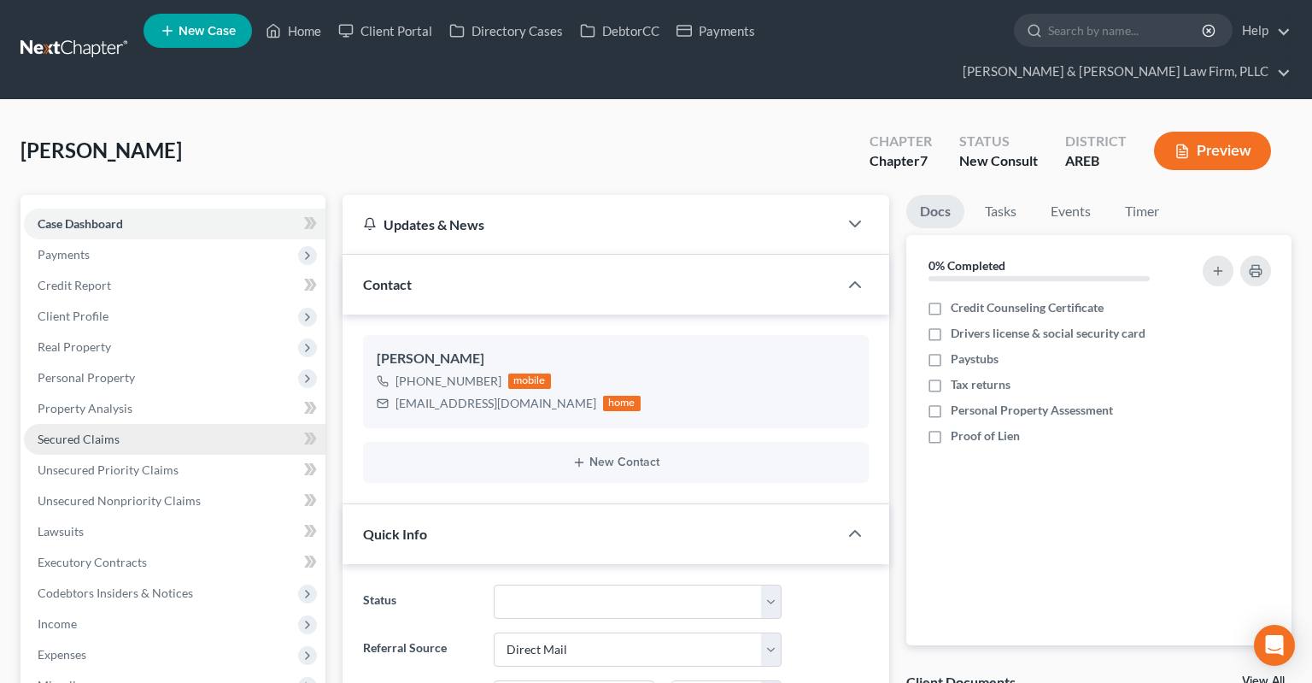
click at [155, 424] on link "Secured Claims" at bounding box center [175, 439] width 302 height 31
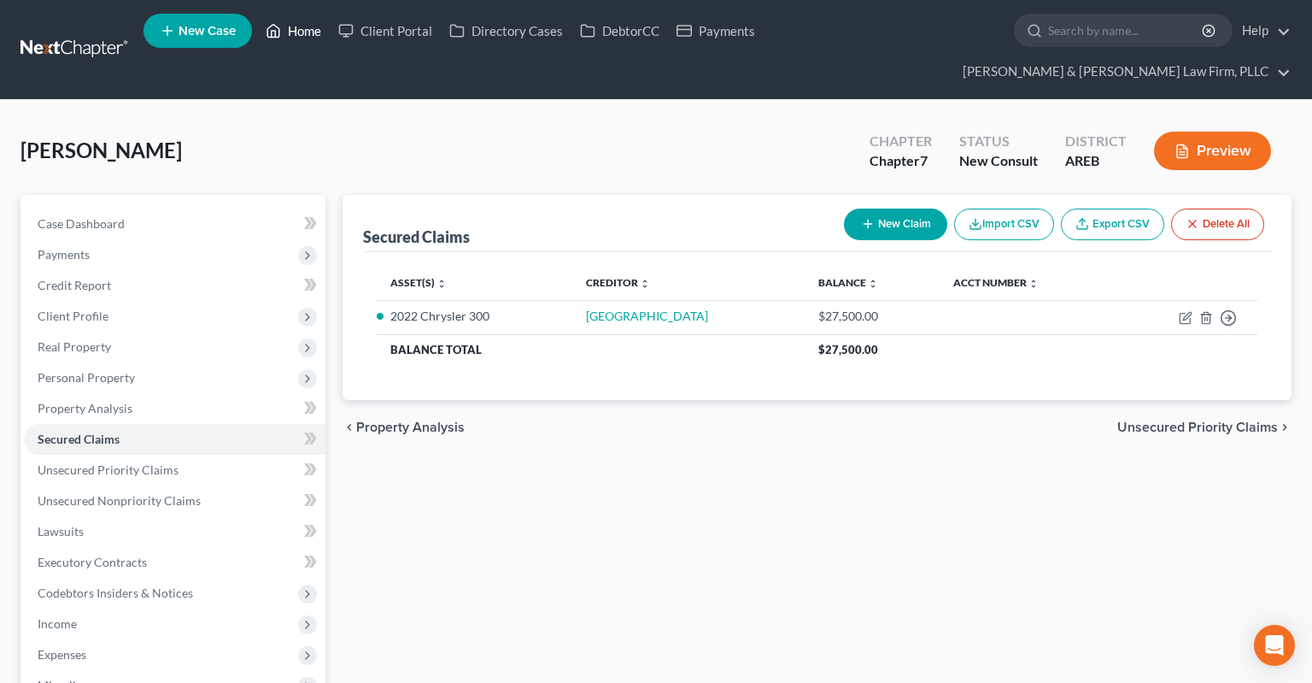
click at [307, 37] on link "Home" at bounding box center [293, 30] width 73 height 31
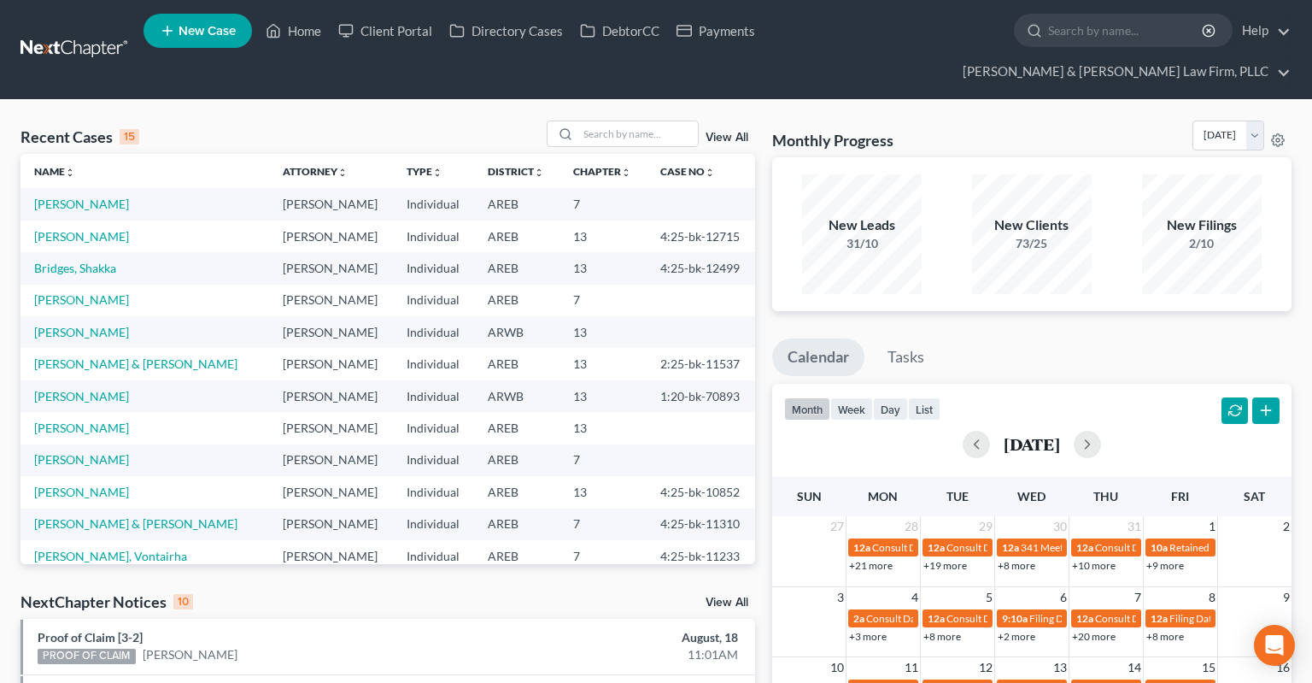
click at [187, 37] on span "New Case" at bounding box center [207, 31] width 57 height 13
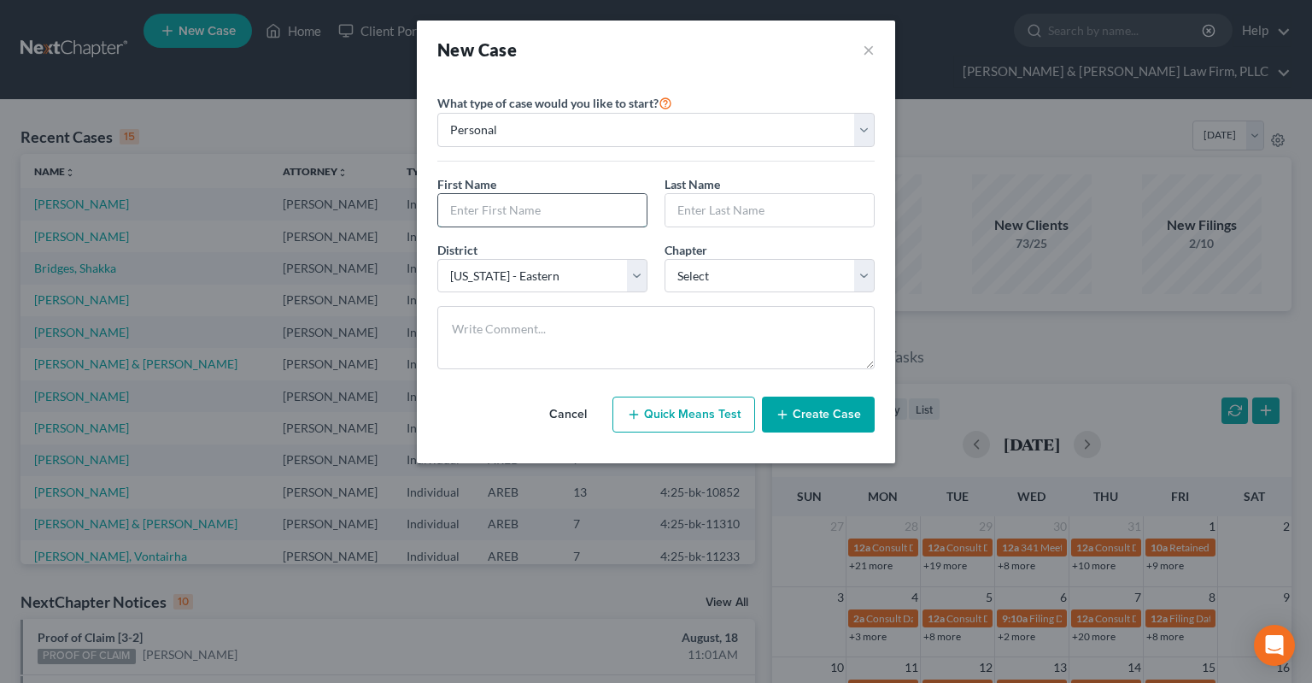
drag, startPoint x: 616, startPoint y: 211, endPoint x: 628, endPoint y: 217, distance: 13.4
click at [615, 212] on input "text" at bounding box center [542, 210] width 208 height 32
click option "7" at bounding box center [0, 0] width 0 height 0
click at [798, 413] on button "Create Case" at bounding box center [818, 414] width 113 height 36
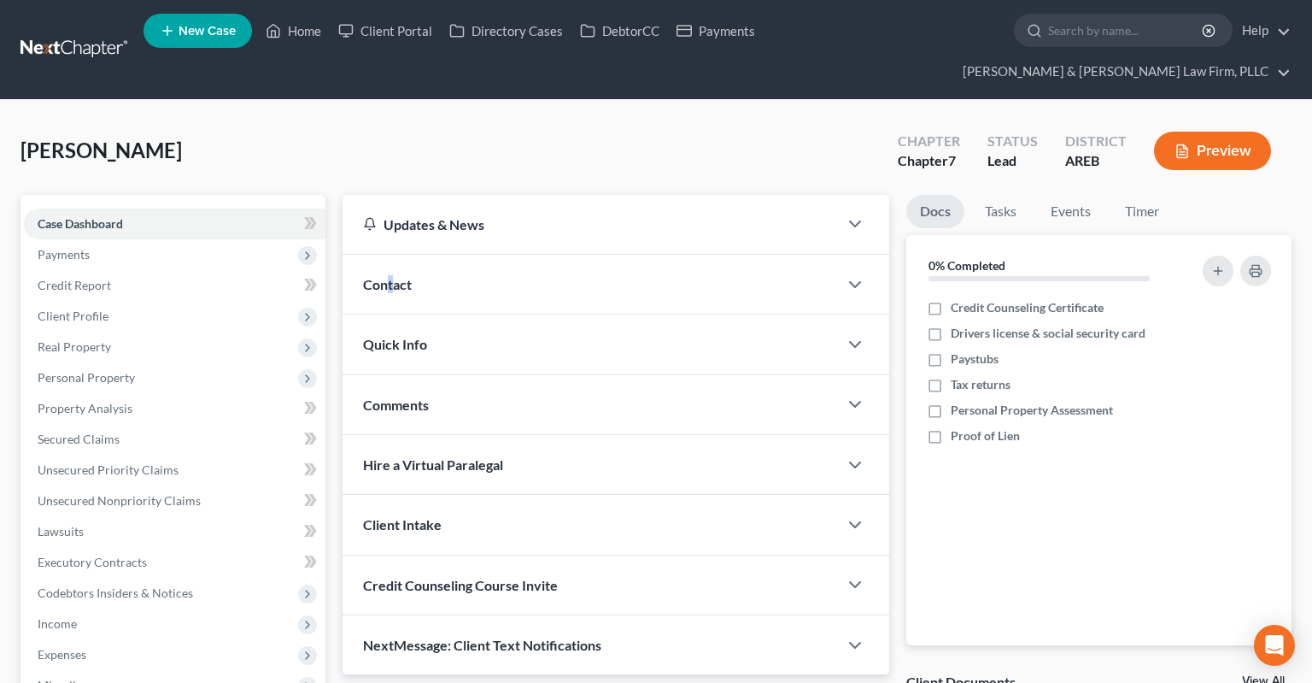
click at [392, 276] on span "Contact" at bounding box center [387, 284] width 49 height 16
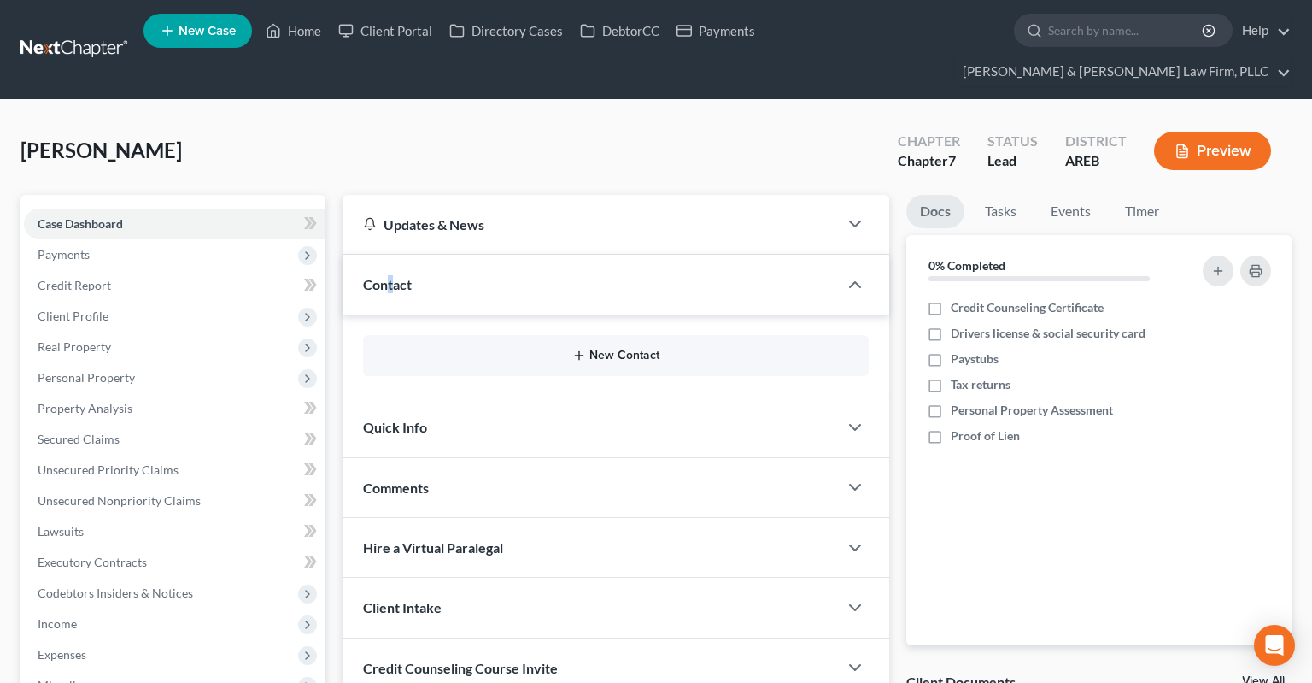
click at [608, 349] on button "New Contact" at bounding box center [616, 356] width 478 height 14
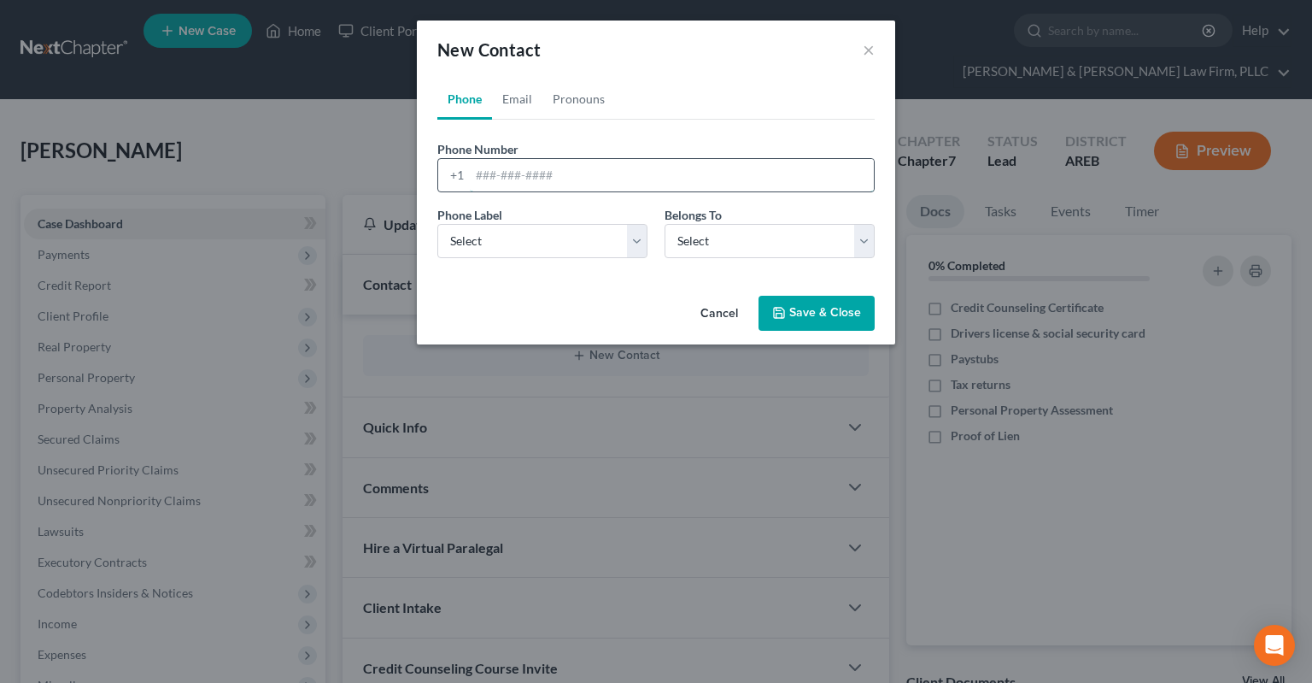
click at [530, 184] on input "tel" at bounding box center [672, 175] width 404 height 32
paste input "[PHONE_NUMBER]"
click at [437, 224] on select "Select Mobile Home Work Other" at bounding box center [542, 241] width 210 height 34
click option "Mobile" at bounding box center [0, 0] width 0 height 0
click at [665, 224] on select "Select Client Other" at bounding box center [770, 241] width 210 height 34
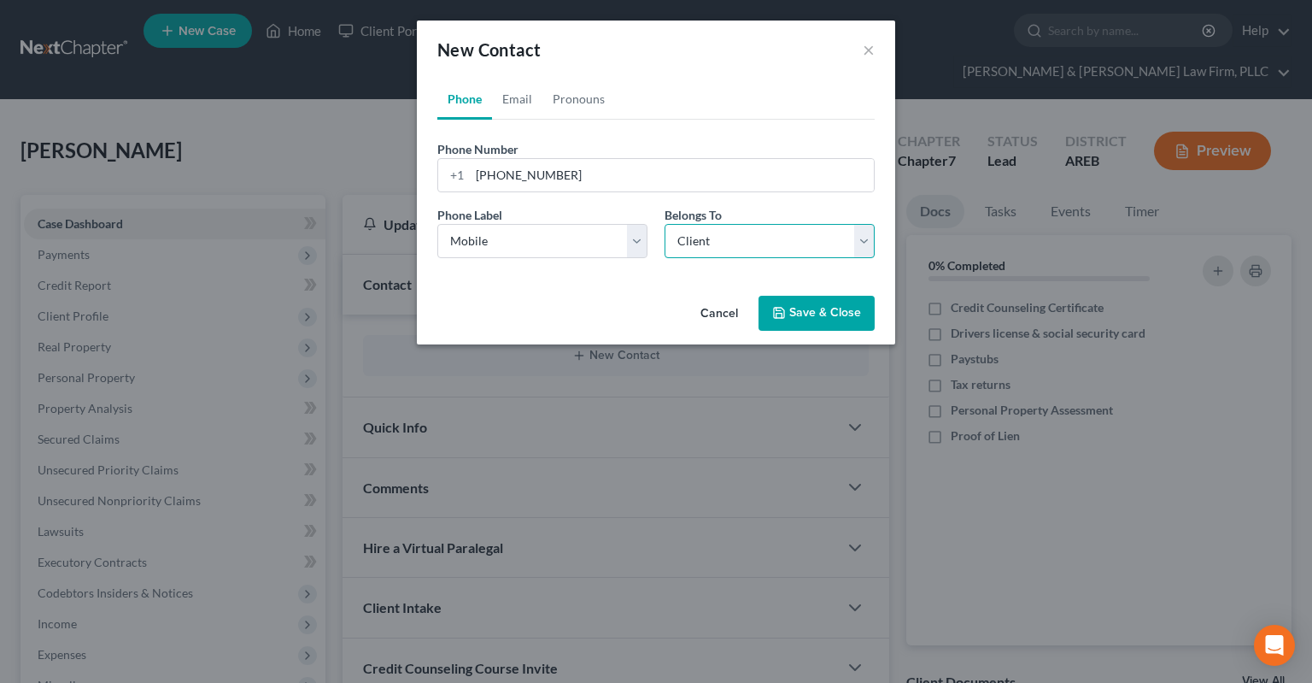
click option "Client" at bounding box center [0, 0] width 0 height 0
drag, startPoint x: 537, startPoint y: 106, endPoint x: 531, endPoint y: 118, distance: 13.8
click at [536, 104] on link "Email" at bounding box center [517, 99] width 50 height 41
click at [637, 75] on div "New Contact ×" at bounding box center [656, 50] width 478 height 58
click at [437, 224] on select "Select Home Work Other" at bounding box center [542, 241] width 210 height 34
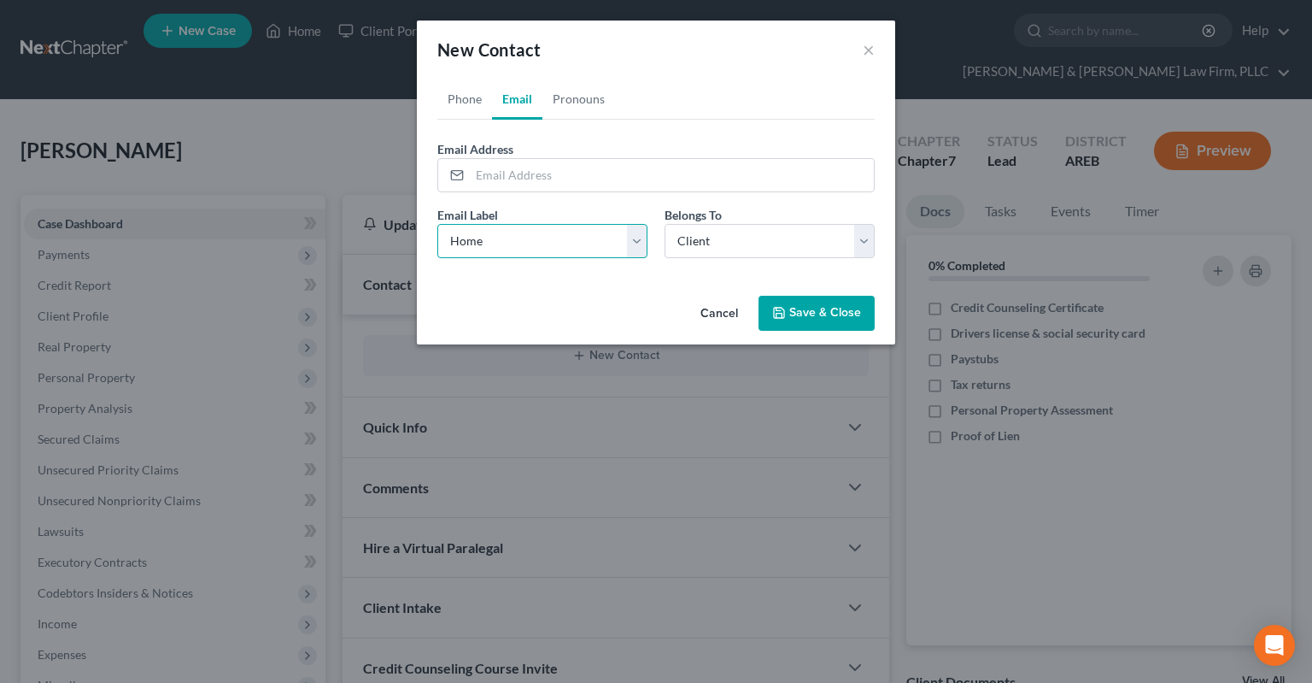
click option "Home" at bounding box center [0, 0] width 0 height 0
click at [590, 183] on input "email" at bounding box center [672, 175] width 404 height 32
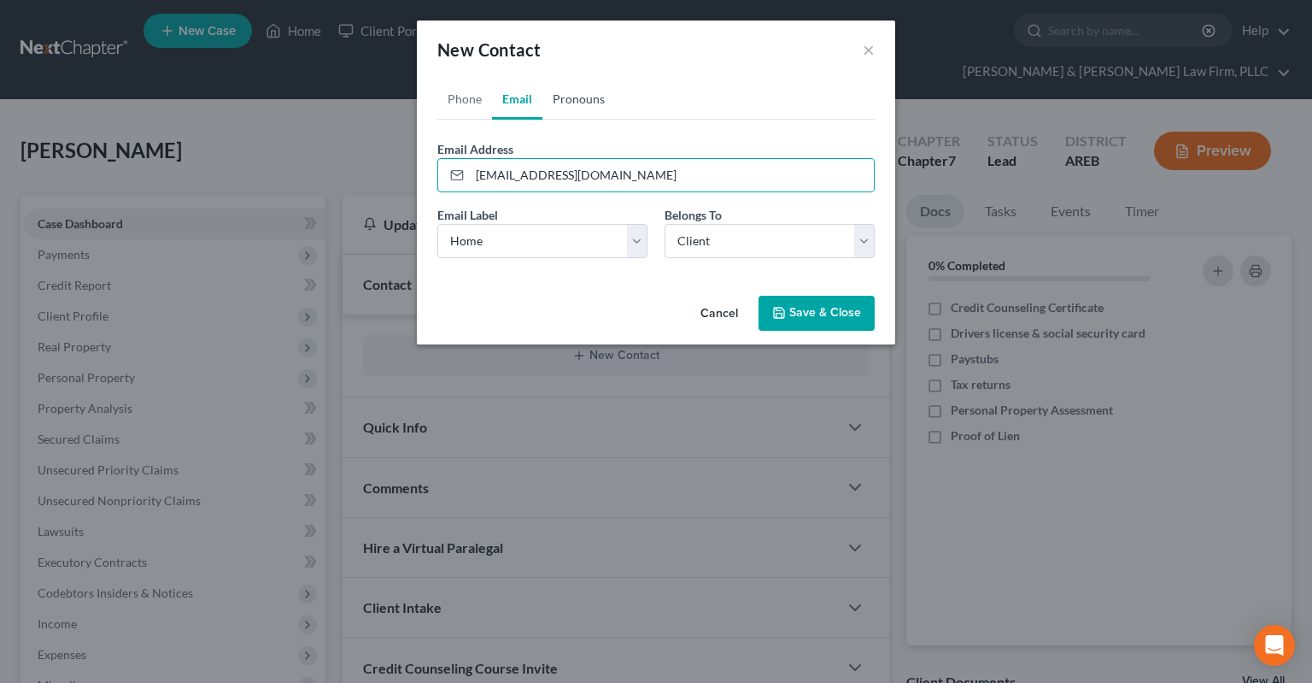
click at [572, 105] on link "Pronouns" at bounding box center [579, 99] width 73 height 41
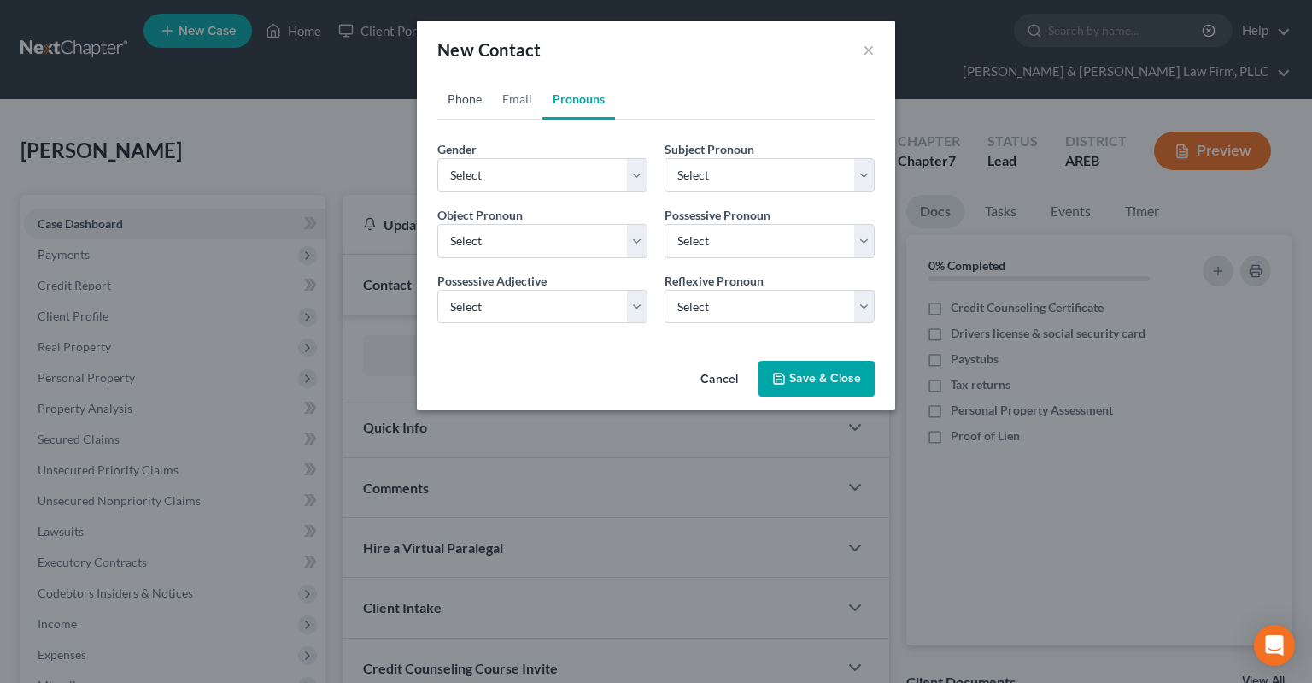
click at [454, 107] on link "Phone" at bounding box center [464, 99] width 55 height 41
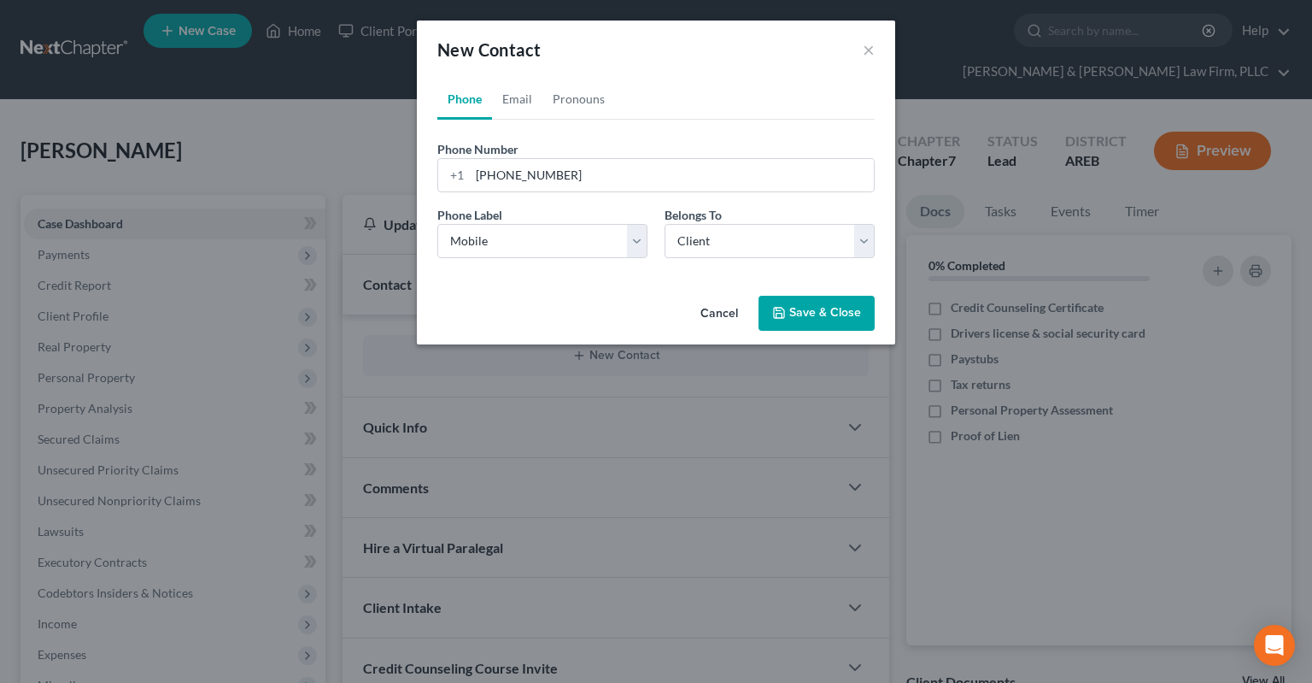
drag, startPoint x: 781, startPoint y: 326, endPoint x: 694, endPoint y: 286, distance: 95.6
click at [783, 322] on button "Save & Close" at bounding box center [817, 314] width 116 height 36
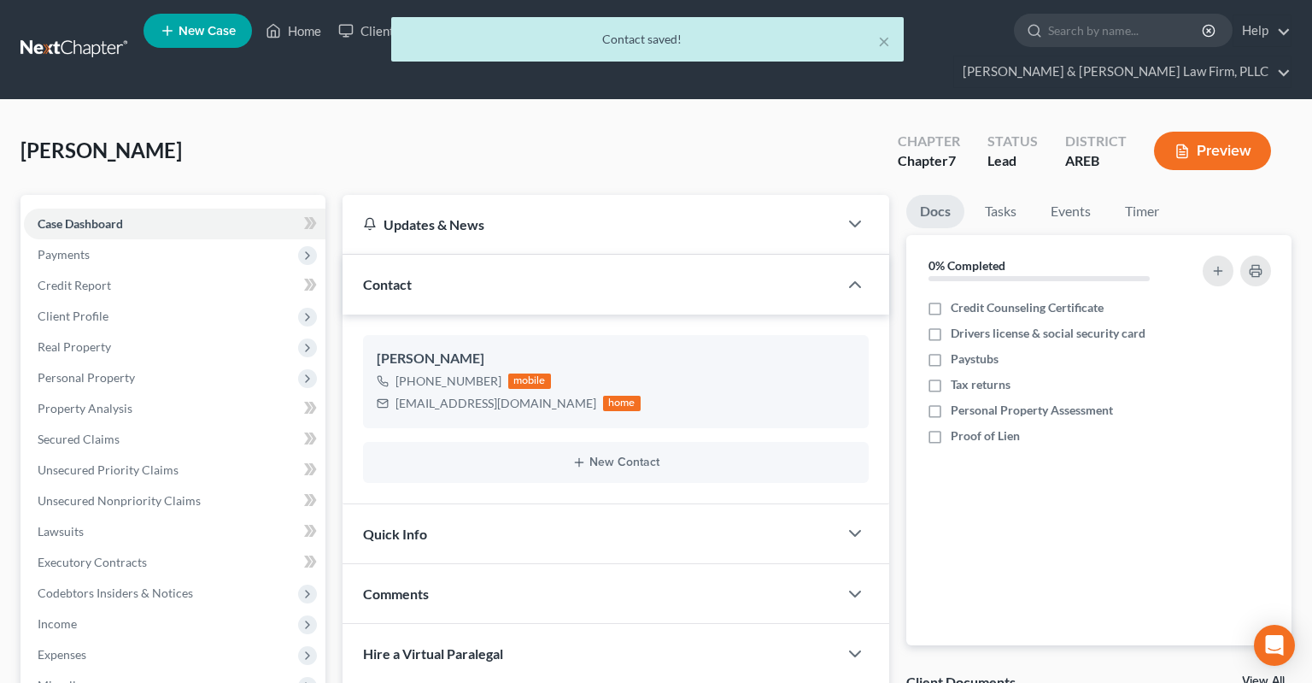
drag, startPoint x: 545, startPoint y: 507, endPoint x: 636, endPoint y: 236, distance: 285.6
click at [549, 504] on div "Quick Info" at bounding box center [591, 533] width 496 height 59
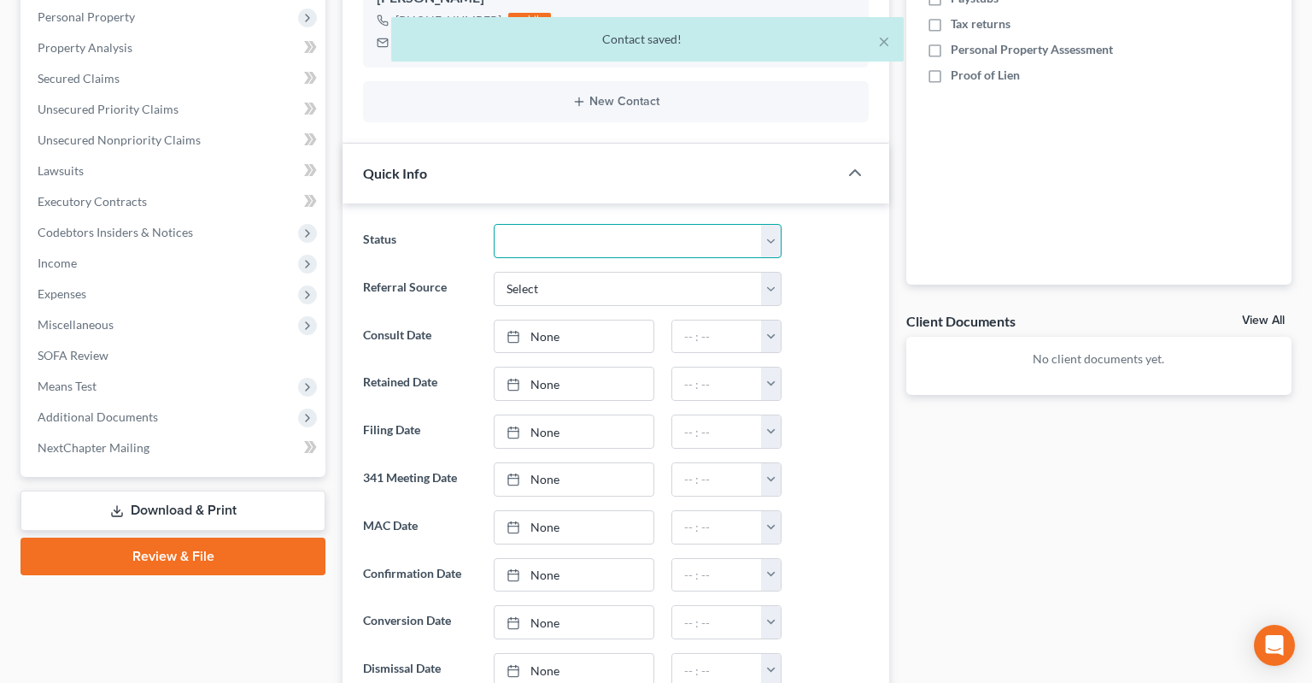
click at [494, 224] on select "Awaiting 341 Chapter 7 - Attended Meeting Confirmed Discharged Dismissed New Co…" at bounding box center [638, 241] width 288 height 34
click option "New Consult" at bounding box center [0, 0] width 0 height 0
click at [494, 272] on select "Select Word Of Mouth Previous Clients Direct Mail Website Google Search Modern …" at bounding box center [638, 289] width 288 height 34
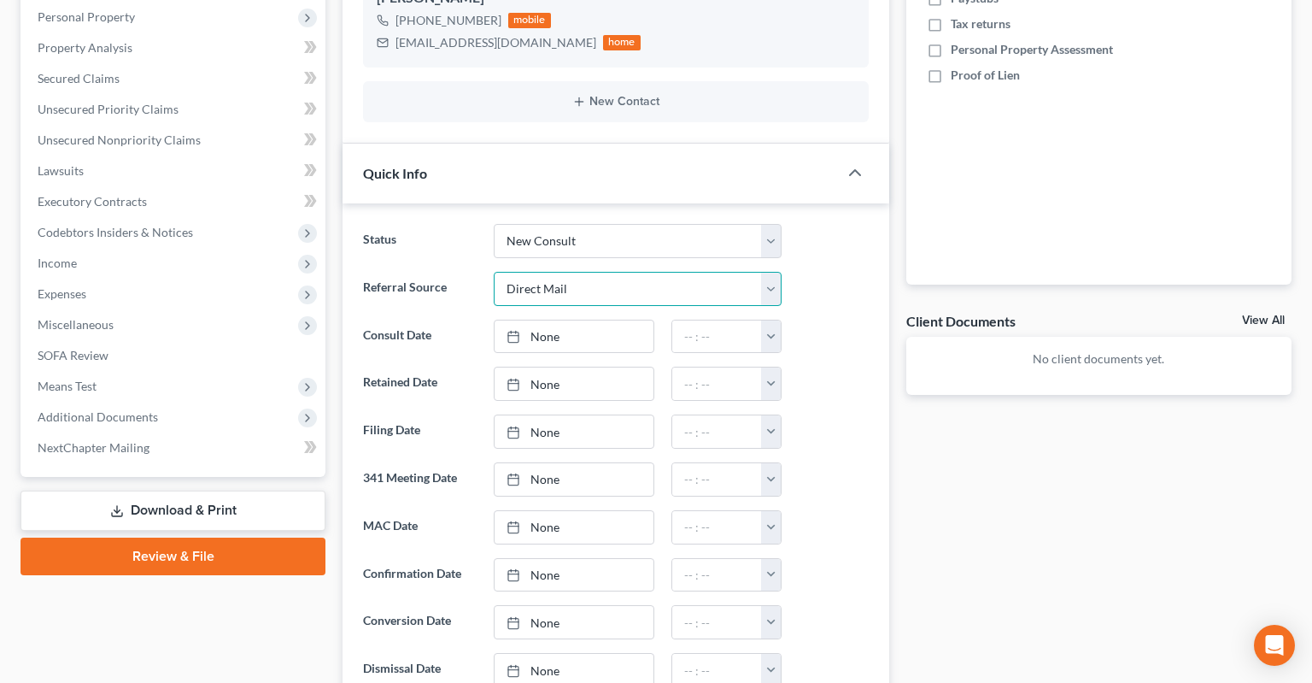
click option "Direct Mail" at bounding box center [0, 0] width 0 height 0
drag, startPoint x: 555, startPoint y: 302, endPoint x: 702, endPoint y: 296, distance: 147.1
click at [555, 320] on link "None" at bounding box center [574, 336] width 159 height 32
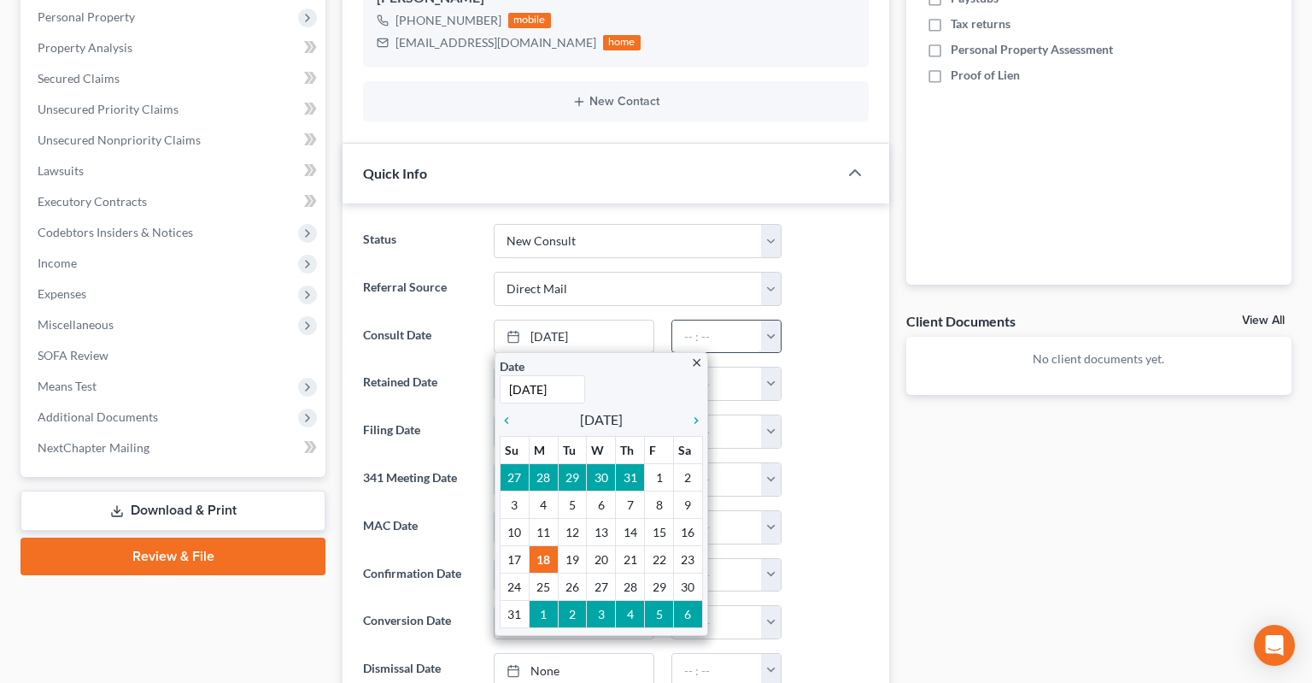
click at [702, 320] on input "text" at bounding box center [717, 336] width 90 height 32
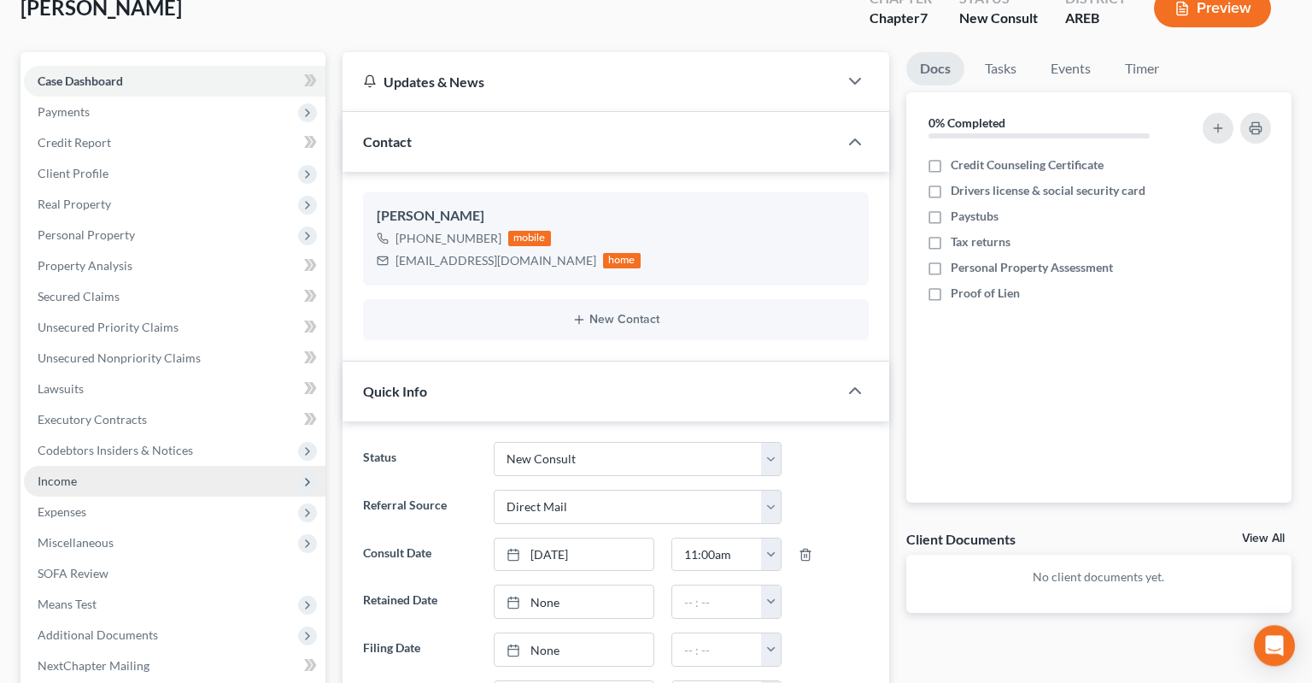
scroll to position [90, 0]
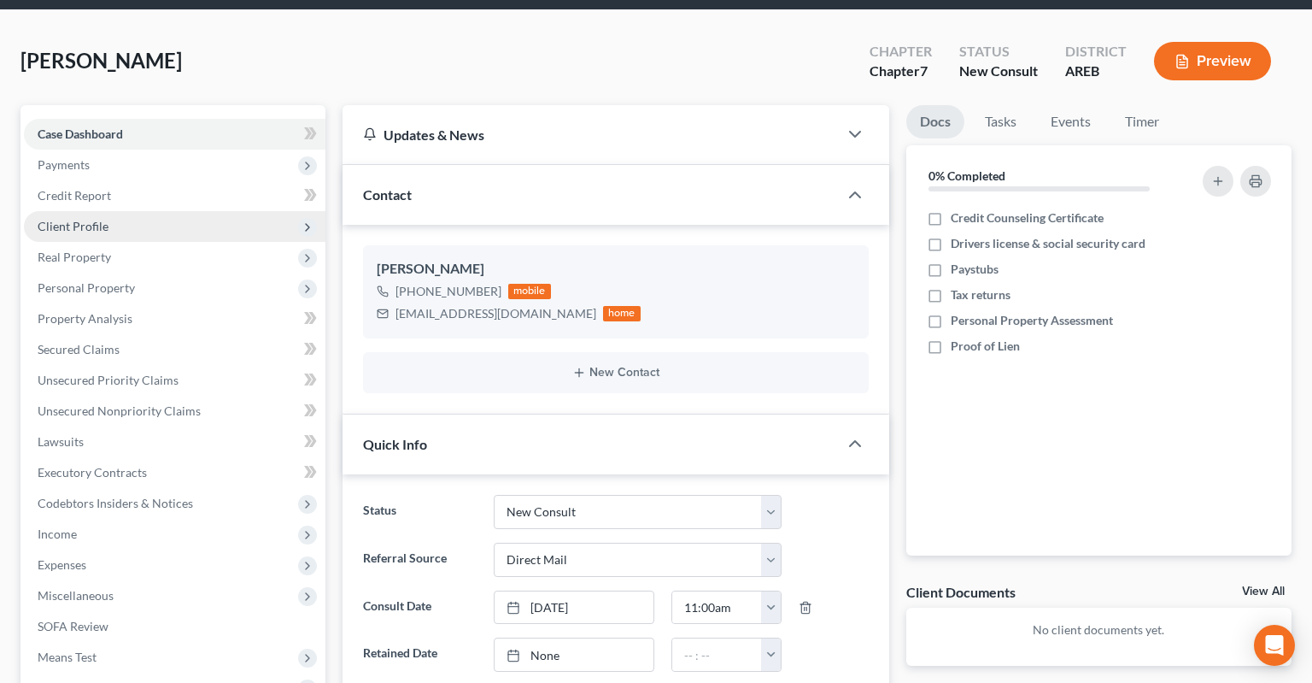
click at [152, 211] on span "Client Profile" at bounding box center [175, 226] width 302 height 31
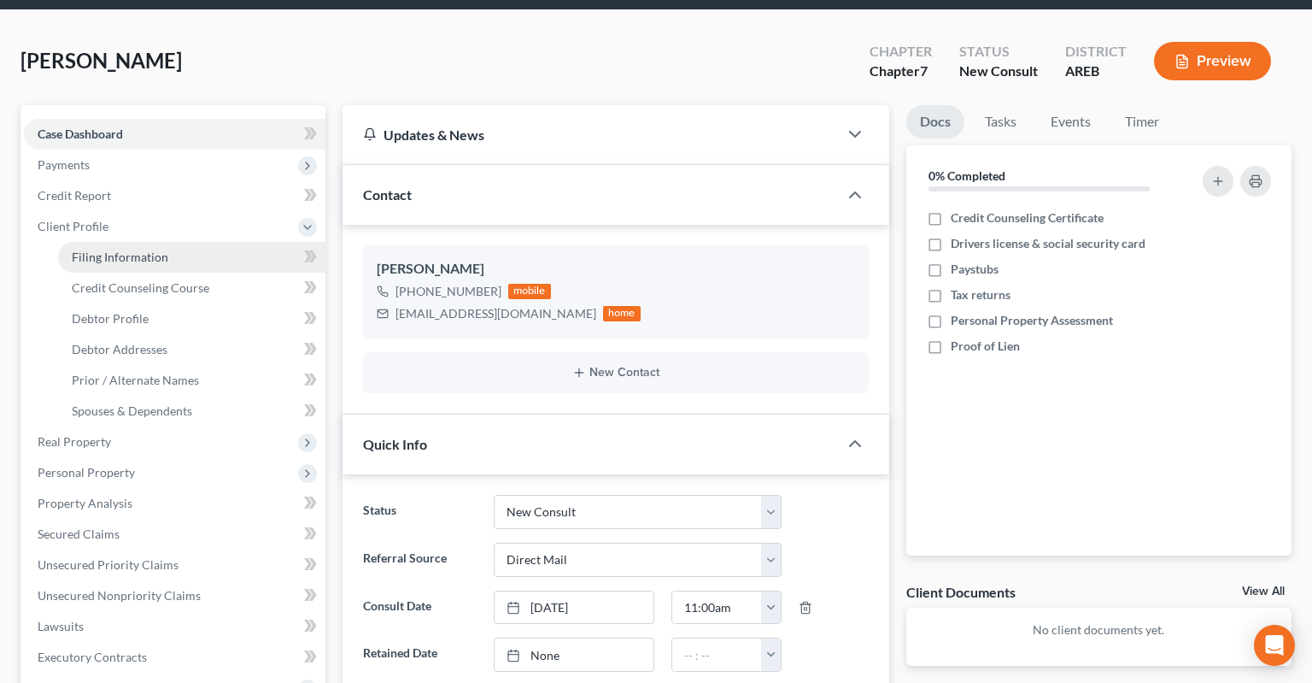
drag, startPoint x: 154, startPoint y: 231, endPoint x: 467, endPoint y: 238, distance: 313.7
click at [155, 249] on span "Filing Information" at bounding box center [120, 256] width 97 height 15
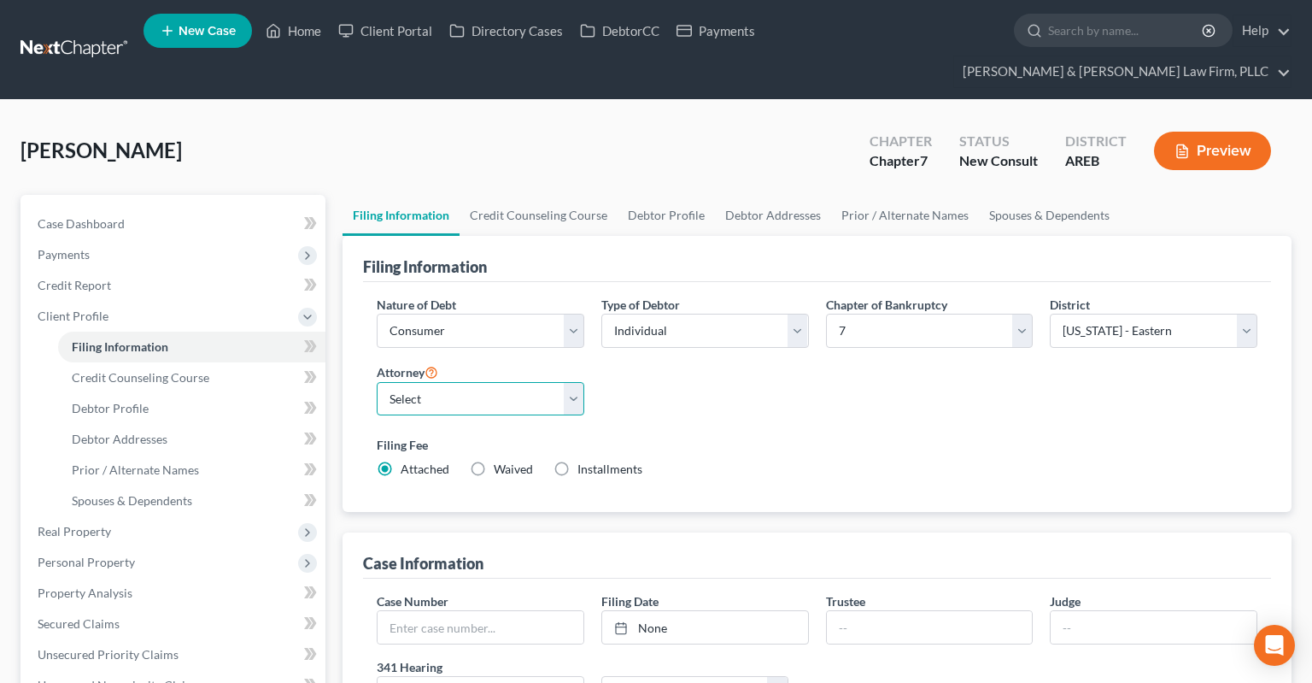
click at [377, 382] on select "Select [PERSON_NAME] - AREB [PERSON_NAME] - ARWB [PERSON_NAME] - AREB [PERSON_N…" at bounding box center [481, 399] width 208 height 34
click option "[PERSON_NAME] - ARWB" at bounding box center [0, 0] width 0 height 0
click at [482, 457] on div "Filing Fee Attached Waived Waived Installments Installments" at bounding box center [817, 460] width 898 height 62
click at [377, 382] on select "Select [PERSON_NAME] - AREB [PERSON_NAME] - ARWB [PERSON_NAME] - AREB [PERSON_N…" at bounding box center [481, 399] width 208 height 34
click option "[PERSON_NAME] - AREB" at bounding box center [0, 0] width 0 height 0
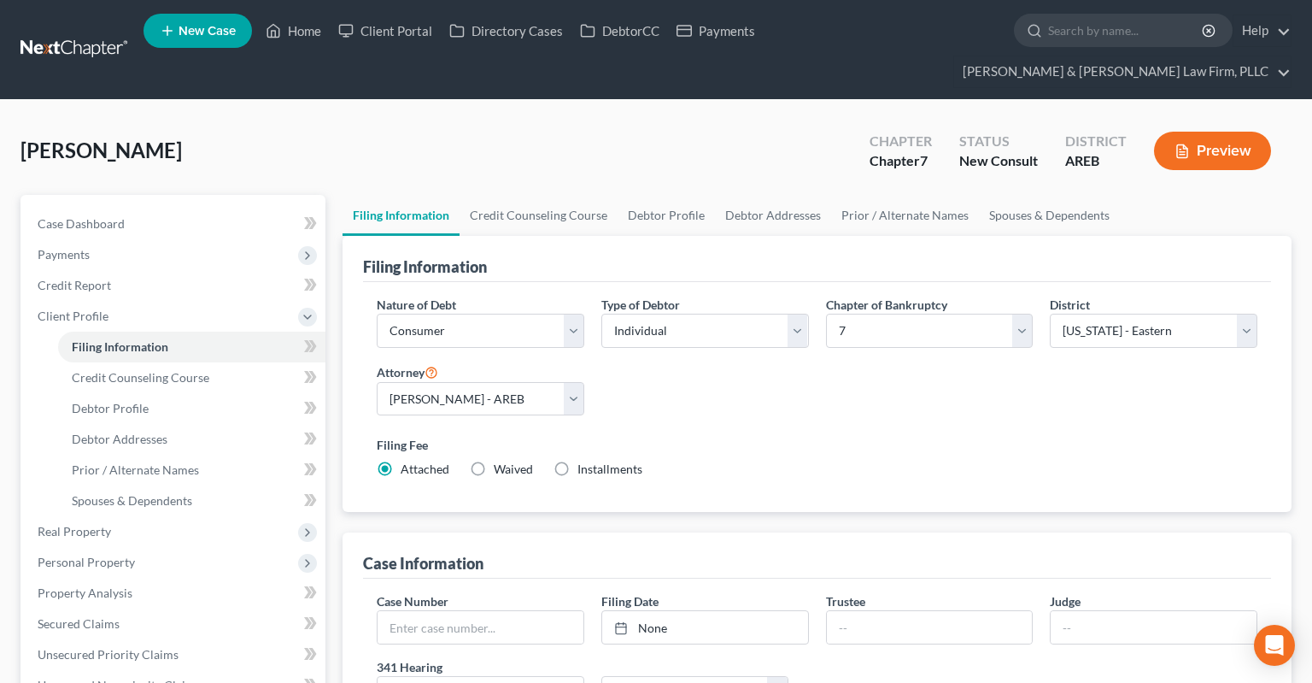
click at [663, 429] on div "Filing Fee Attached Waived Waived Installments Installments" at bounding box center [817, 460] width 898 height 62
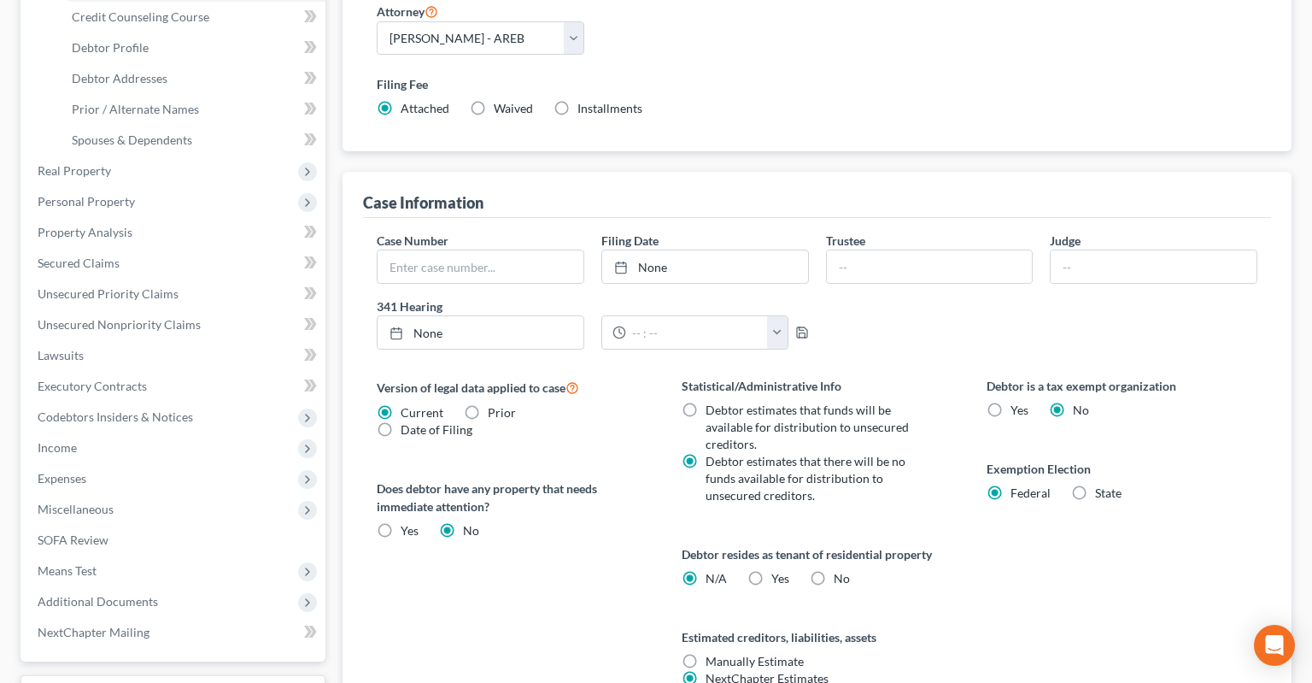
drag, startPoint x: 760, startPoint y: 543, endPoint x: 939, endPoint y: 513, distance: 180.9
click at [772, 570] on label "Yes Yes" at bounding box center [781, 578] width 18 height 17
click at [778, 570] on input "Yes Yes" at bounding box center [783, 575] width 11 height 11
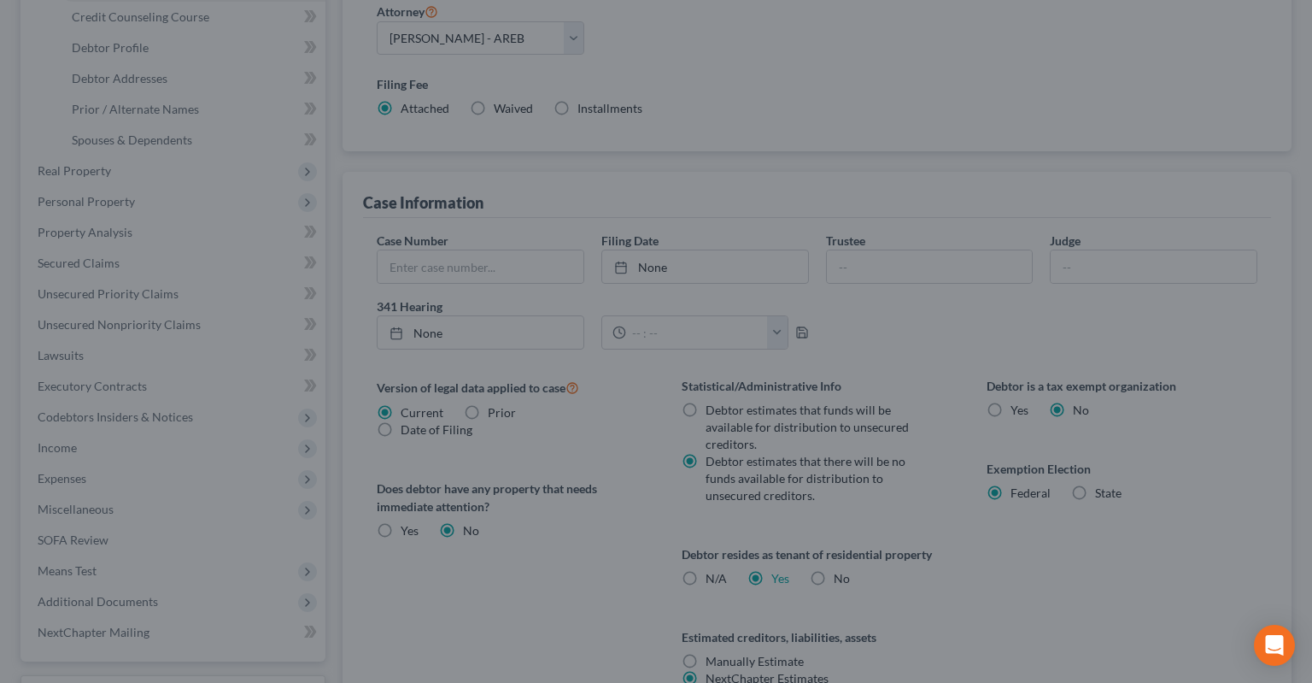
click at [940, 513] on div "Certification by a Debtor Who Resides as a Tenant of Residential Property × Lan…" at bounding box center [656, 341] width 1312 height 683
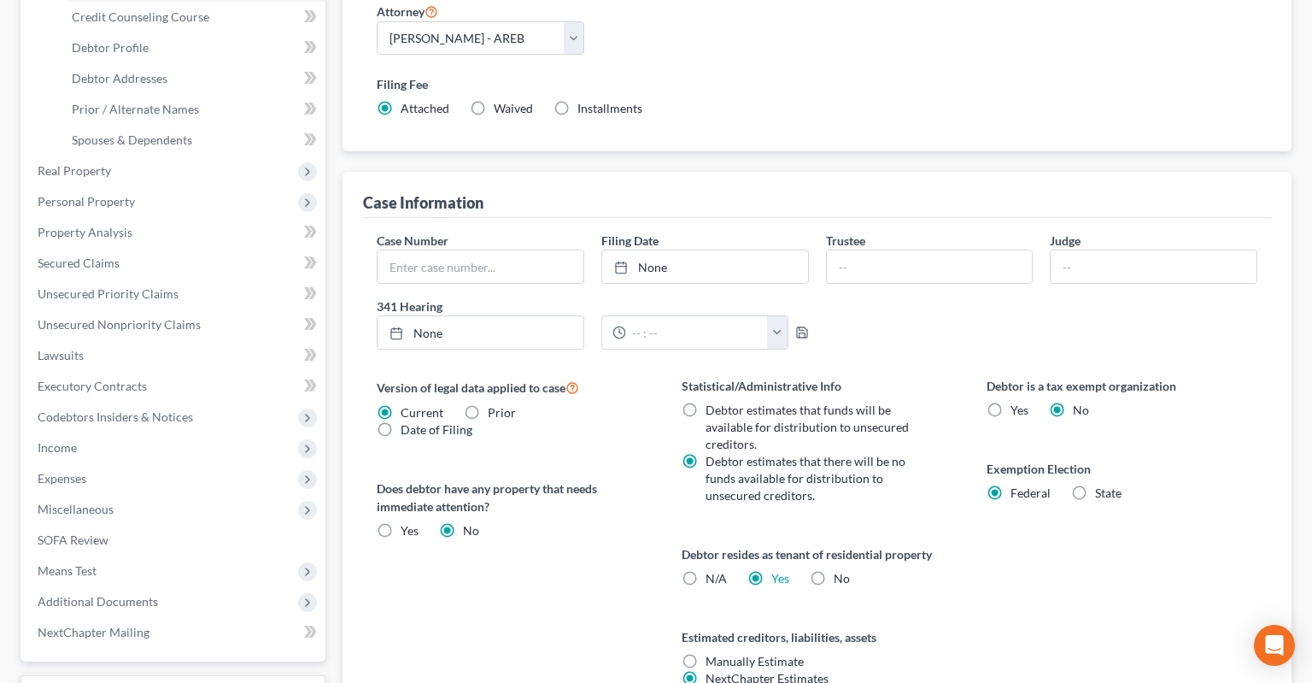
scroll to position [0, 0]
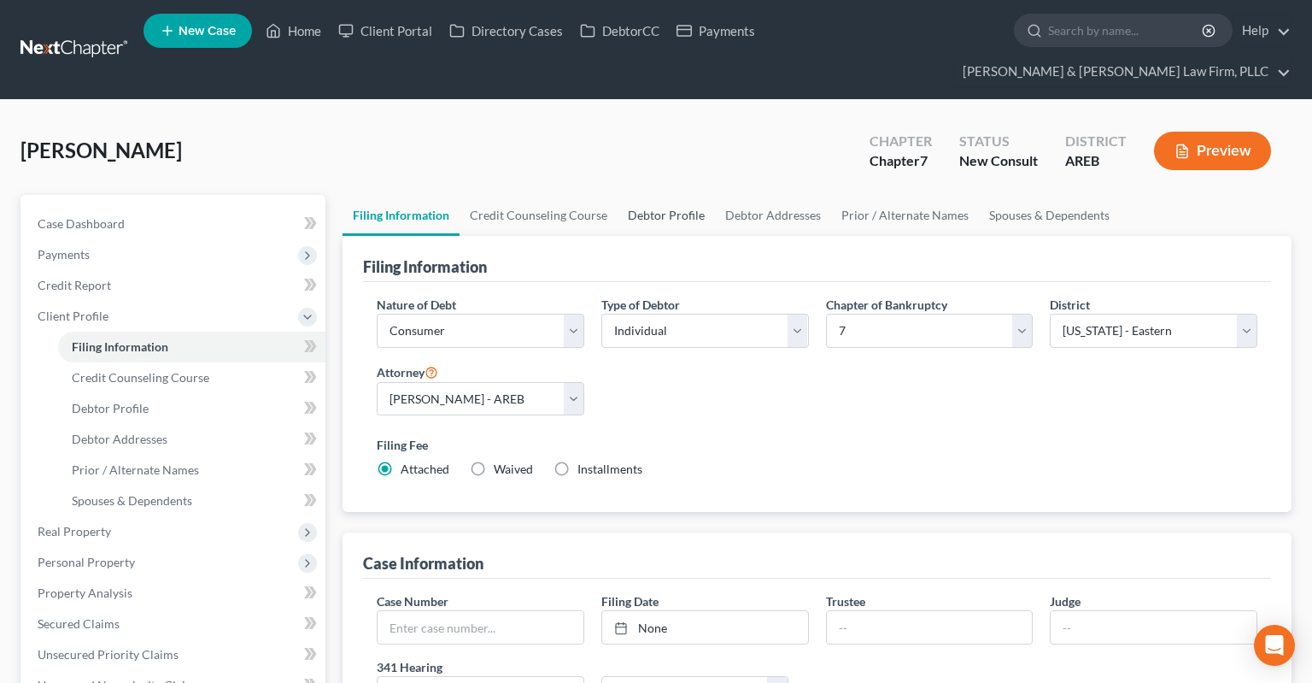
click at [652, 195] on link "Debtor Profile" at bounding box center [666, 215] width 97 height 41
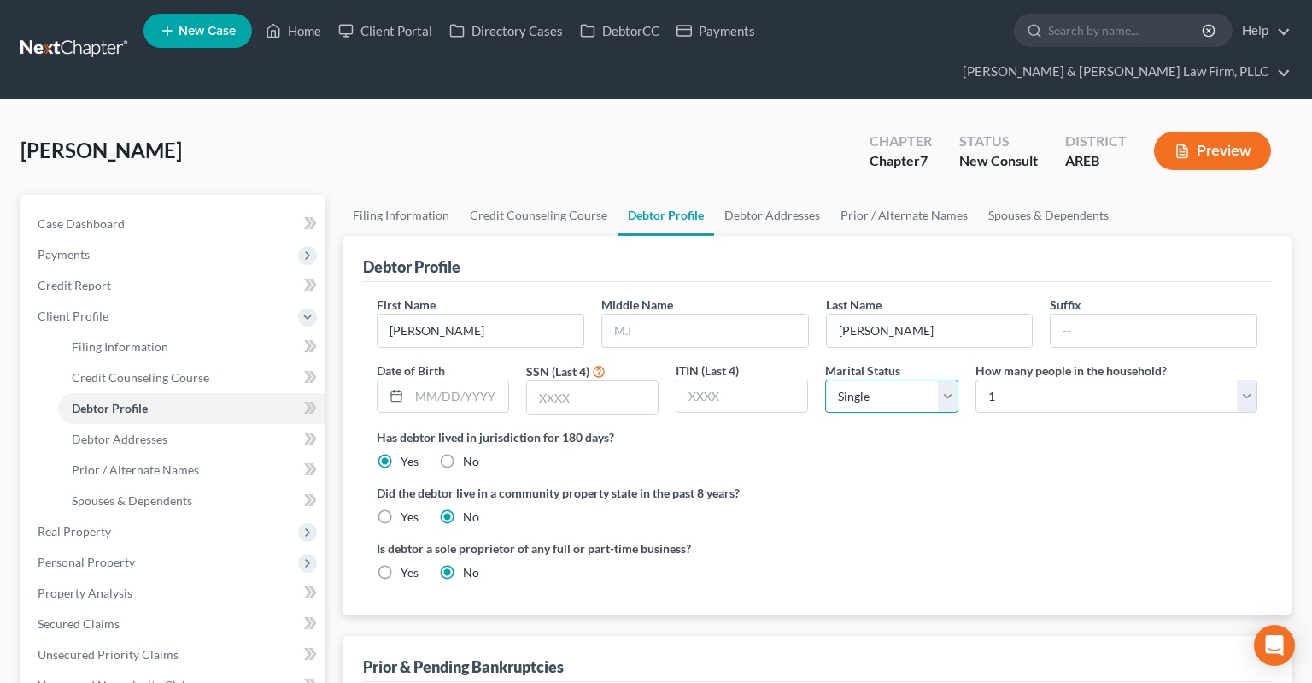
click at [825, 379] on select "Select Single Married Separated Divorced Widowed" at bounding box center [891, 396] width 132 height 34
click option "Single" at bounding box center [0, 0] width 0 height 0
click at [976, 379] on select "Select 1 2 3 4 5 6 7 8 9 10 11 12 13 14 15 16 17 18 19 20" at bounding box center [1117, 396] width 282 height 34
click at [829, 439] on ng-include "First Name [PERSON_NAME] Middle Name Last Name [PERSON_NAME] Suffix Date of Bir…" at bounding box center [817, 445] width 881 height 299
click at [755, 195] on link "Debtor Addresses" at bounding box center [772, 215] width 116 height 41
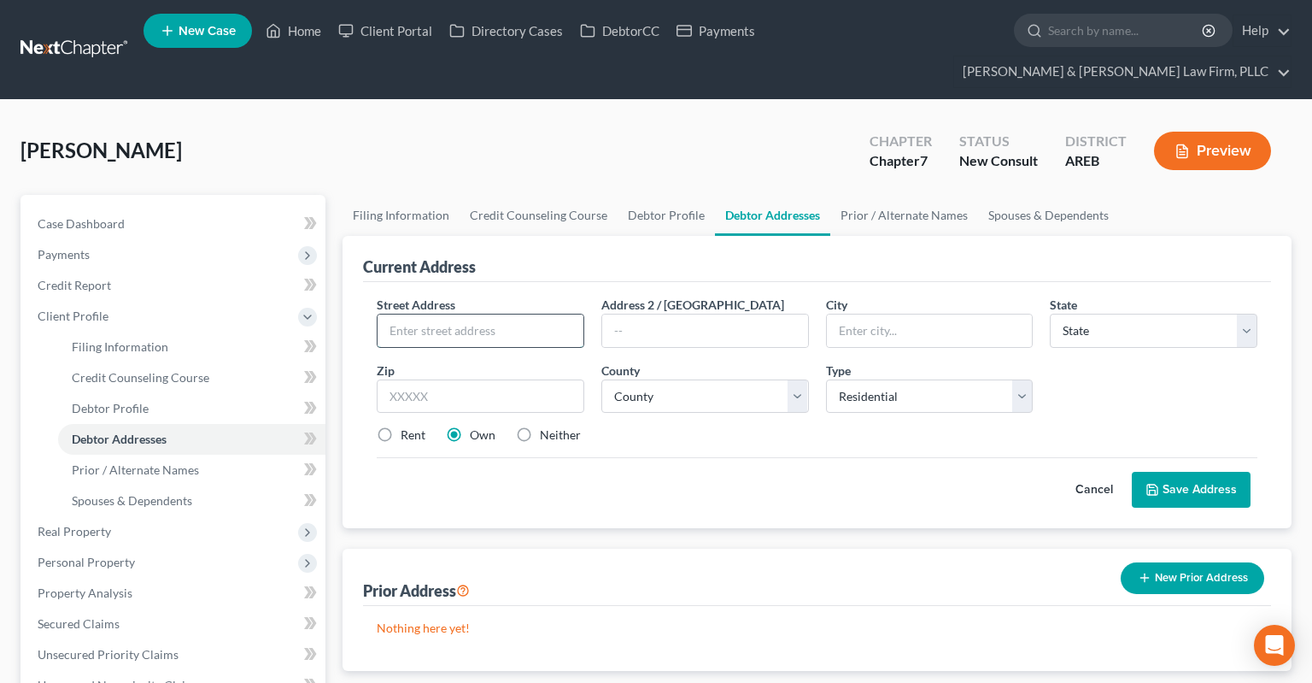
click at [476, 314] on input "text" at bounding box center [481, 330] width 206 height 32
drag, startPoint x: 546, startPoint y: 300, endPoint x: 545, endPoint y: 309, distance: 9.4
click at [545, 314] on input "[STREET_ADDRESS]" at bounding box center [481, 330] width 206 height 32
click at [399, 426] on div "Rent" at bounding box center [401, 434] width 49 height 17
click at [401, 426] on label "Rent" at bounding box center [413, 434] width 25 height 17
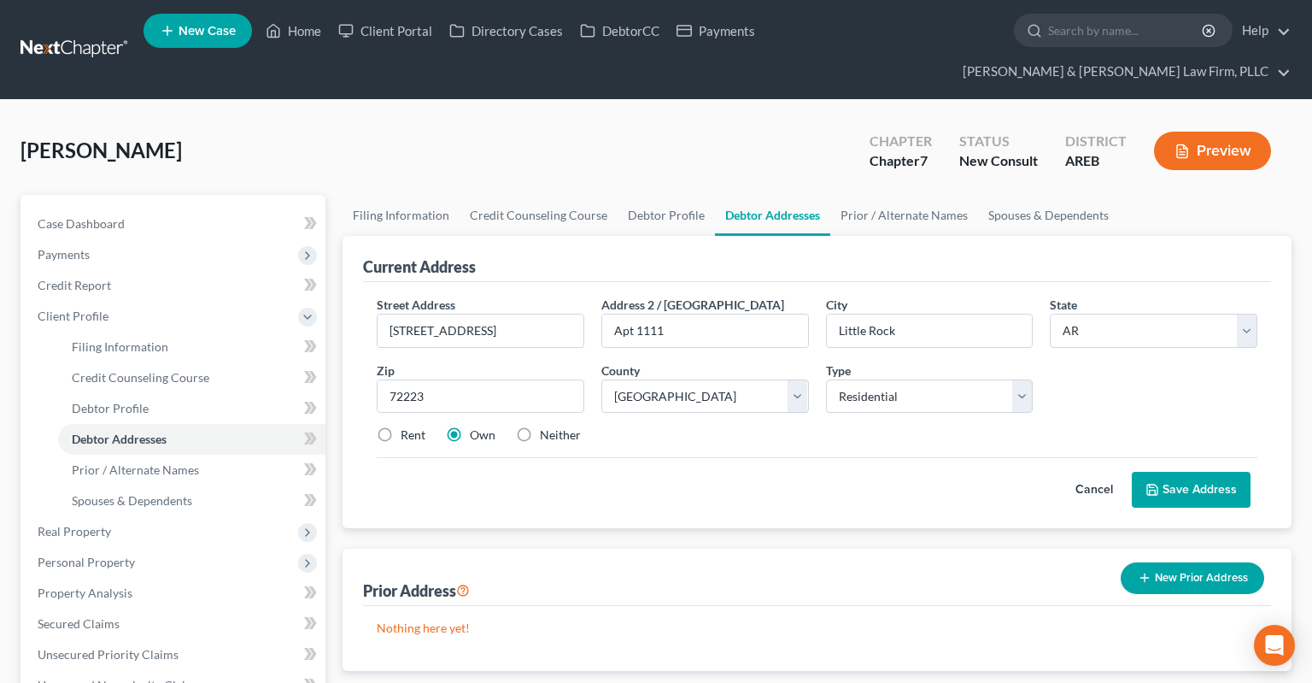
click at [408, 426] on input "Rent" at bounding box center [413, 431] width 11 height 11
click at [1164, 472] on button "Save Address" at bounding box center [1191, 490] width 119 height 36
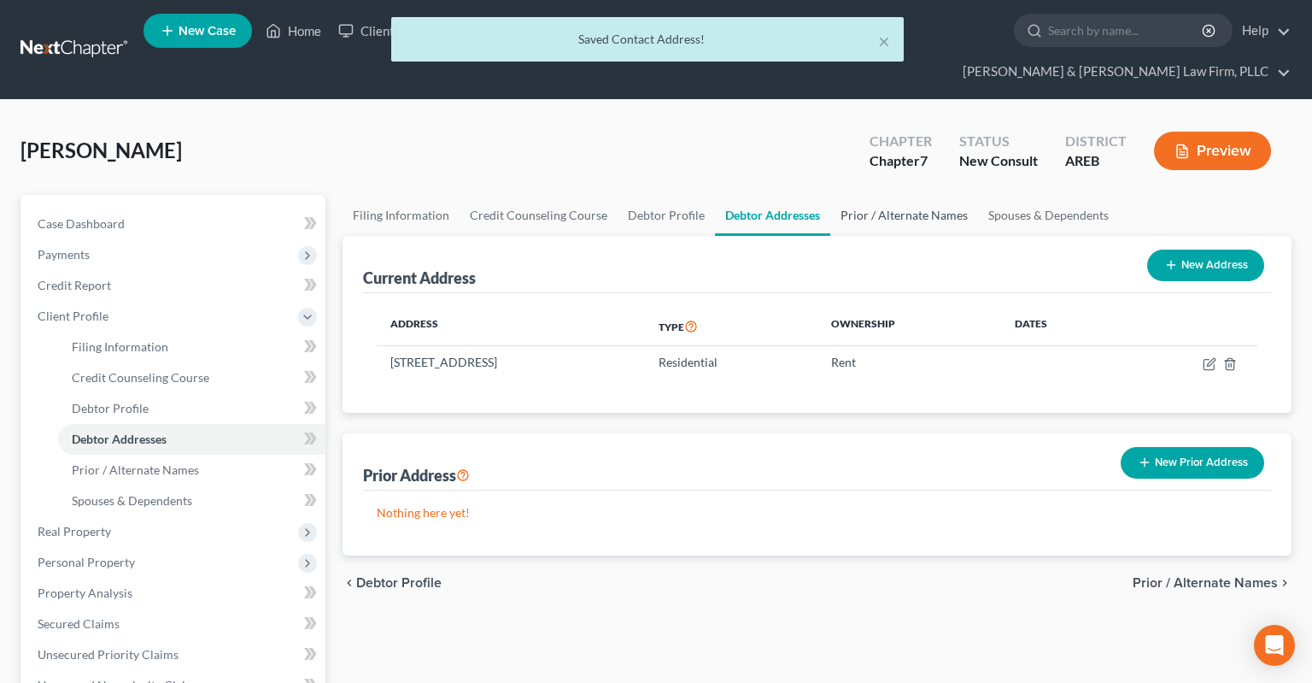
click at [908, 195] on link "Prior / Alternate Names" at bounding box center [904, 215] width 148 height 41
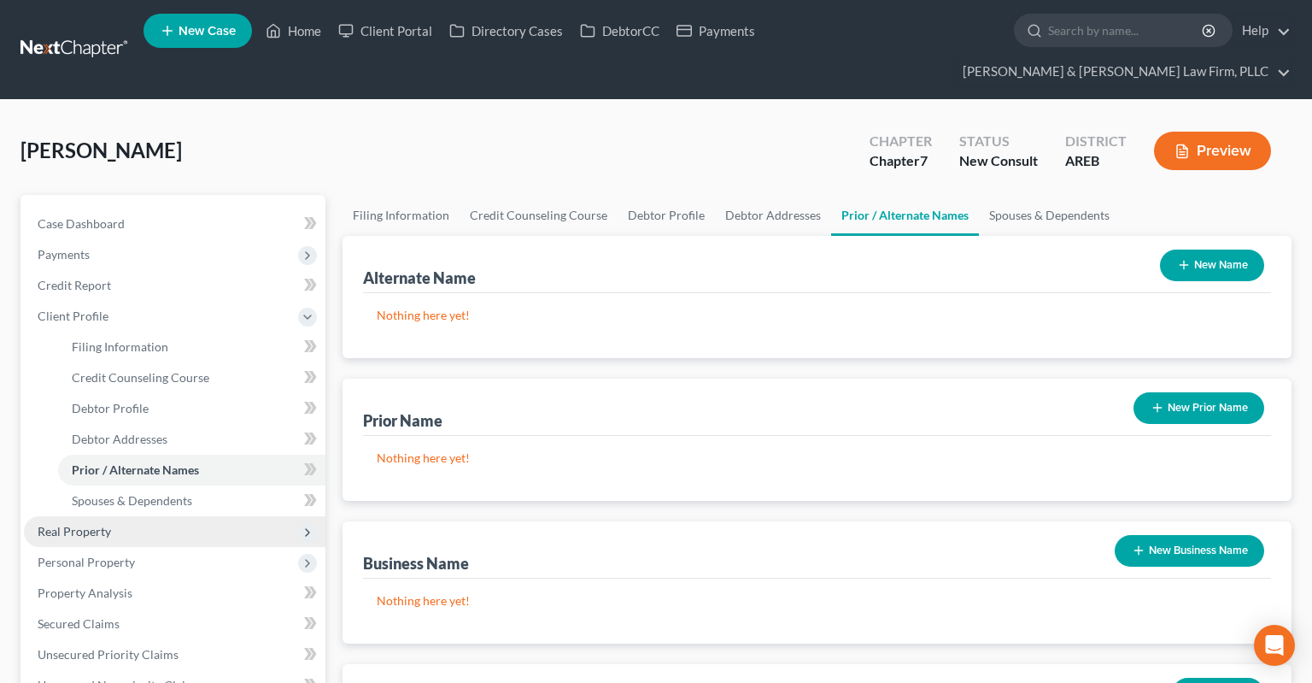
click at [197, 516] on span "Real Property" at bounding box center [175, 531] width 302 height 31
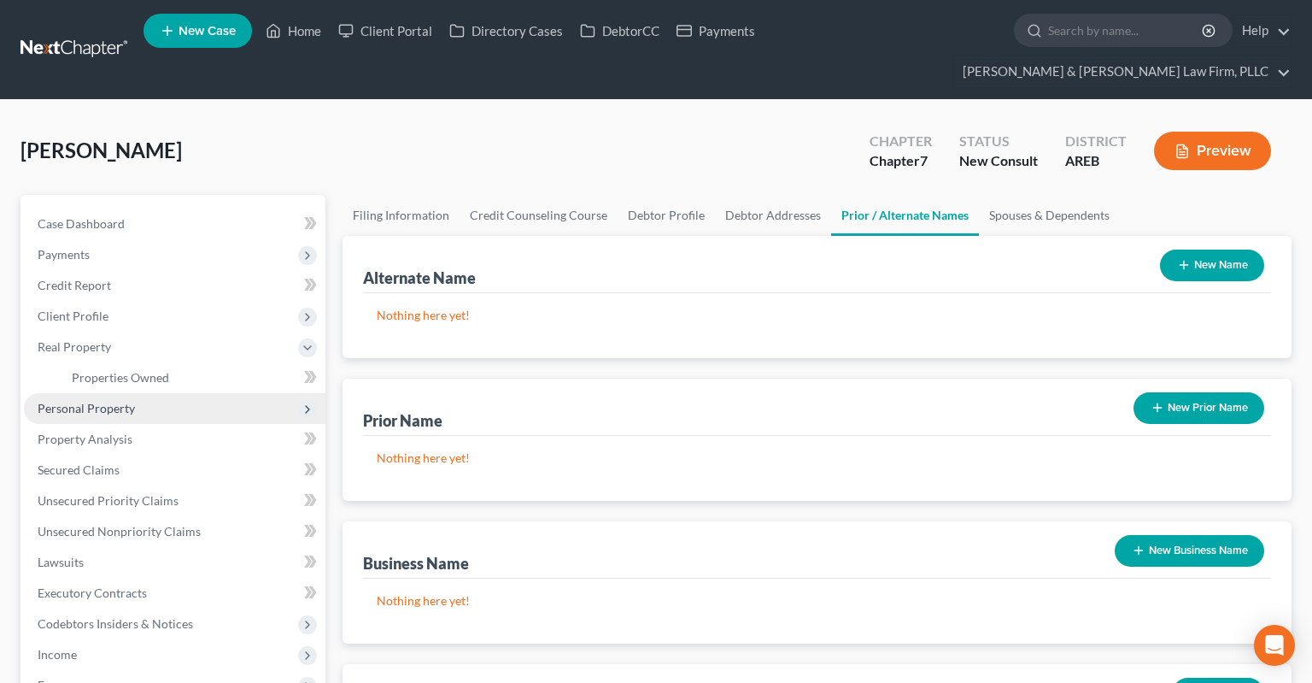
click at [182, 393] on span "Personal Property" at bounding box center [175, 408] width 302 height 31
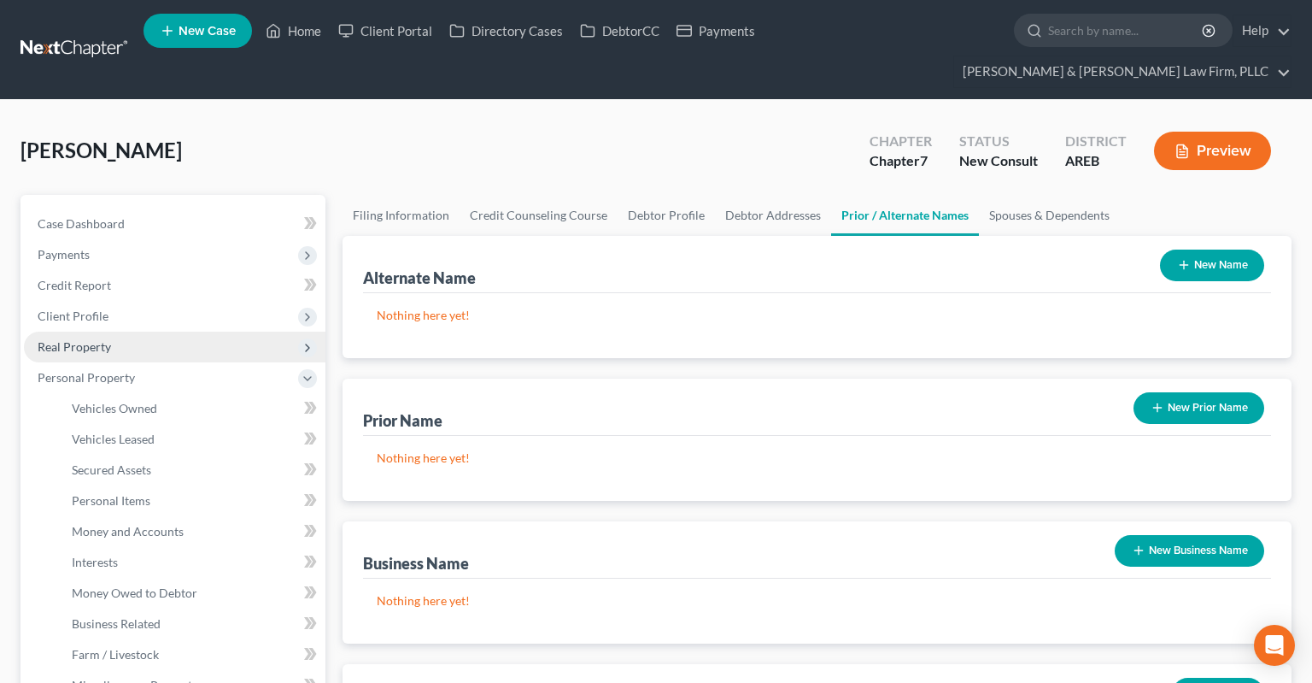
click at [152, 331] on span "Real Property" at bounding box center [175, 346] width 302 height 31
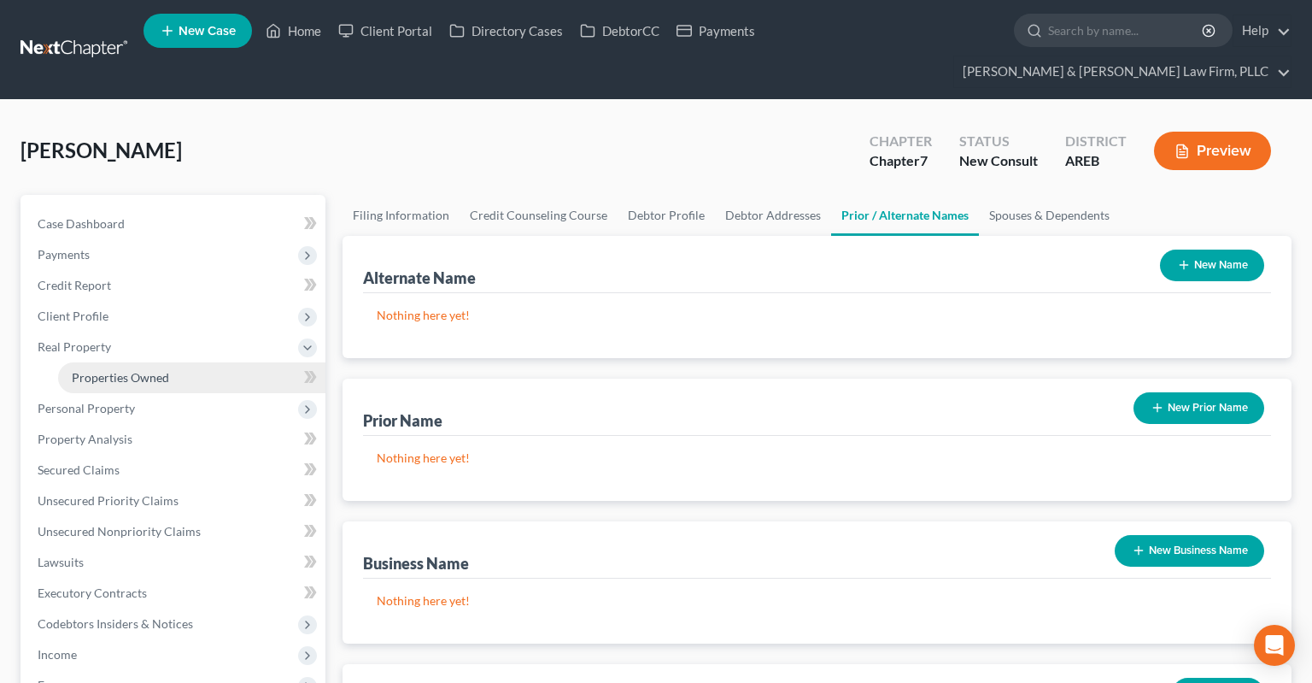
click at [159, 370] on span "Properties Owned" at bounding box center [120, 377] width 97 height 15
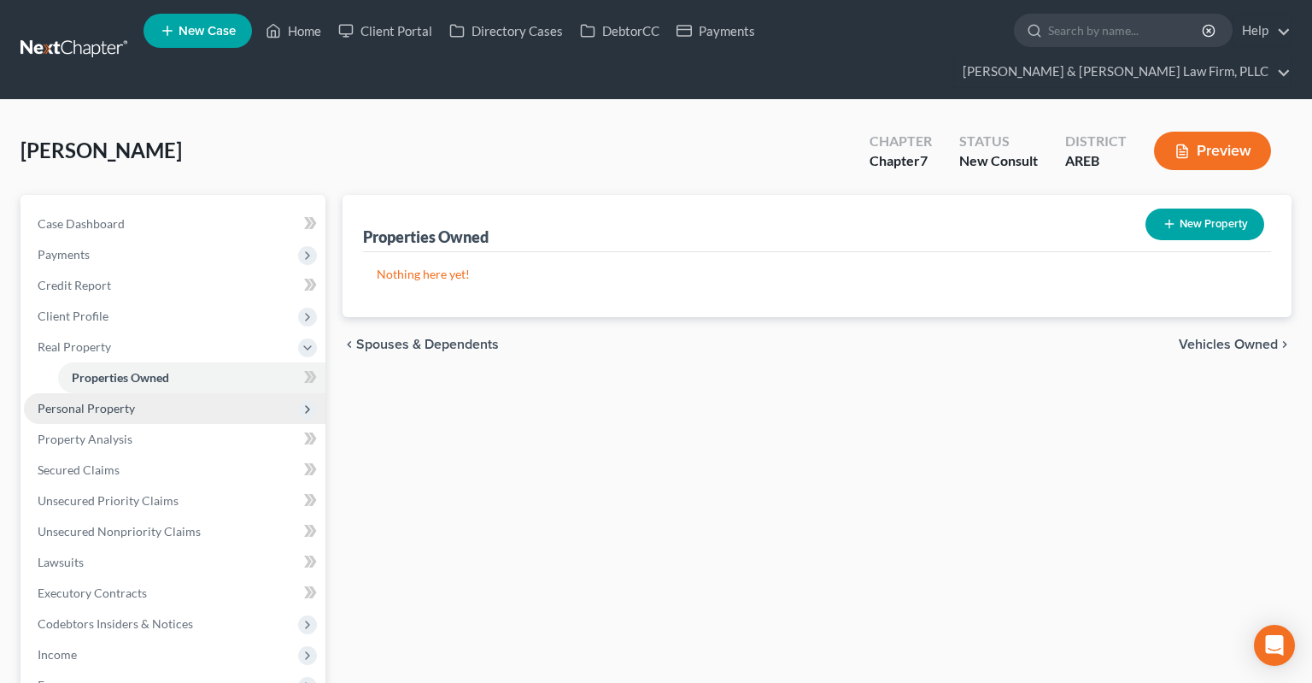
click at [155, 393] on span "Personal Property" at bounding box center [175, 408] width 302 height 31
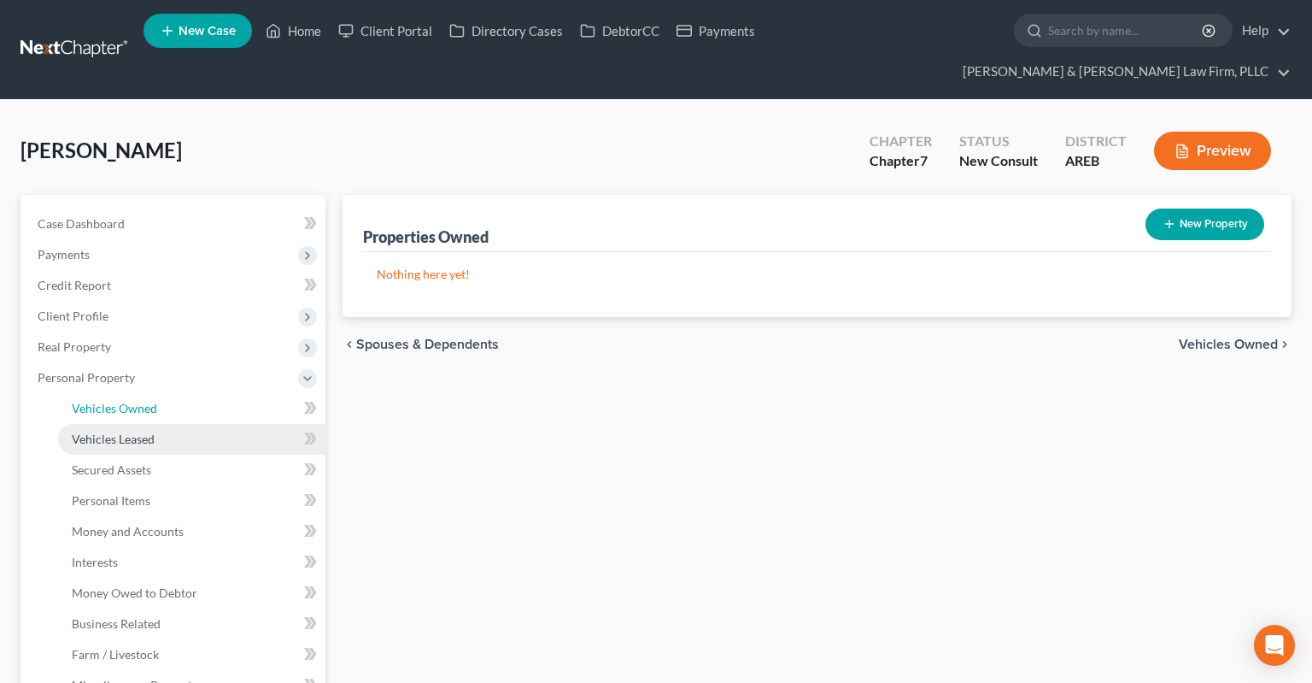
click at [137, 401] on span "Vehicles Owned" at bounding box center [114, 408] width 85 height 15
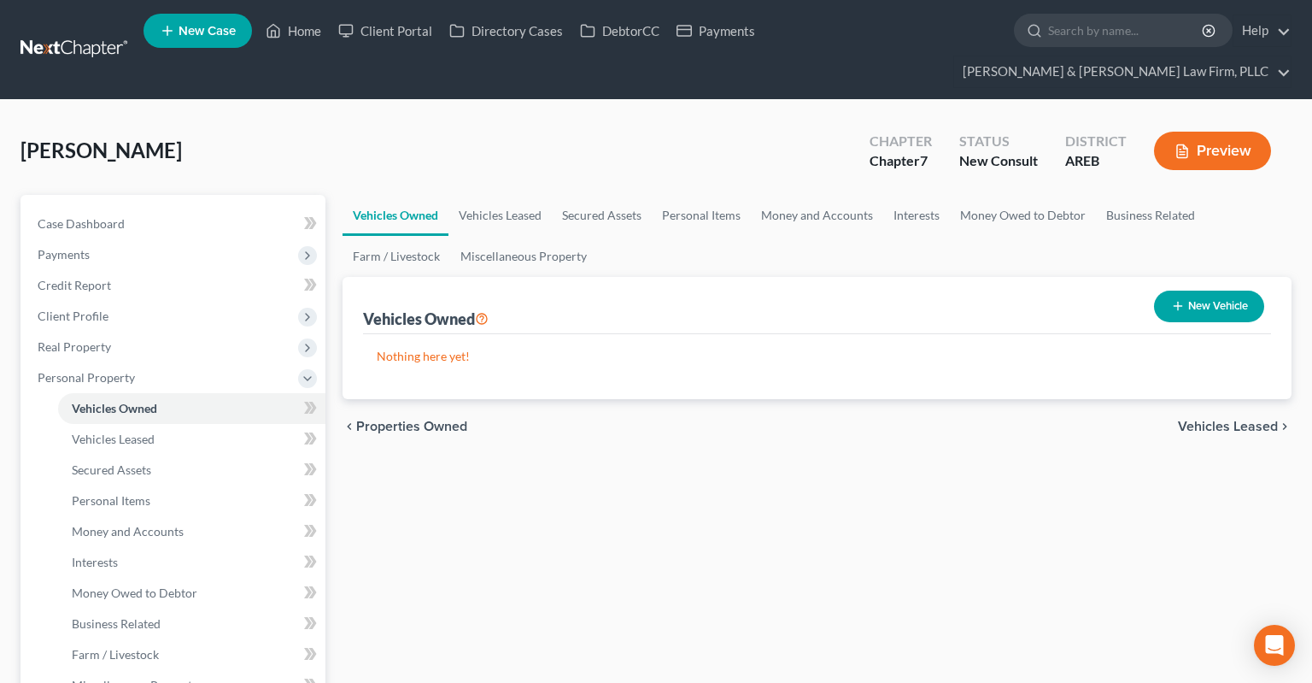
drag, startPoint x: 1178, startPoint y: 283, endPoint x: 1165, endPoint y: 284, distance: 12.8
click at [1178, 290] on button "New Vehicle" at bounding box center [1209, 306] width 110 height 32
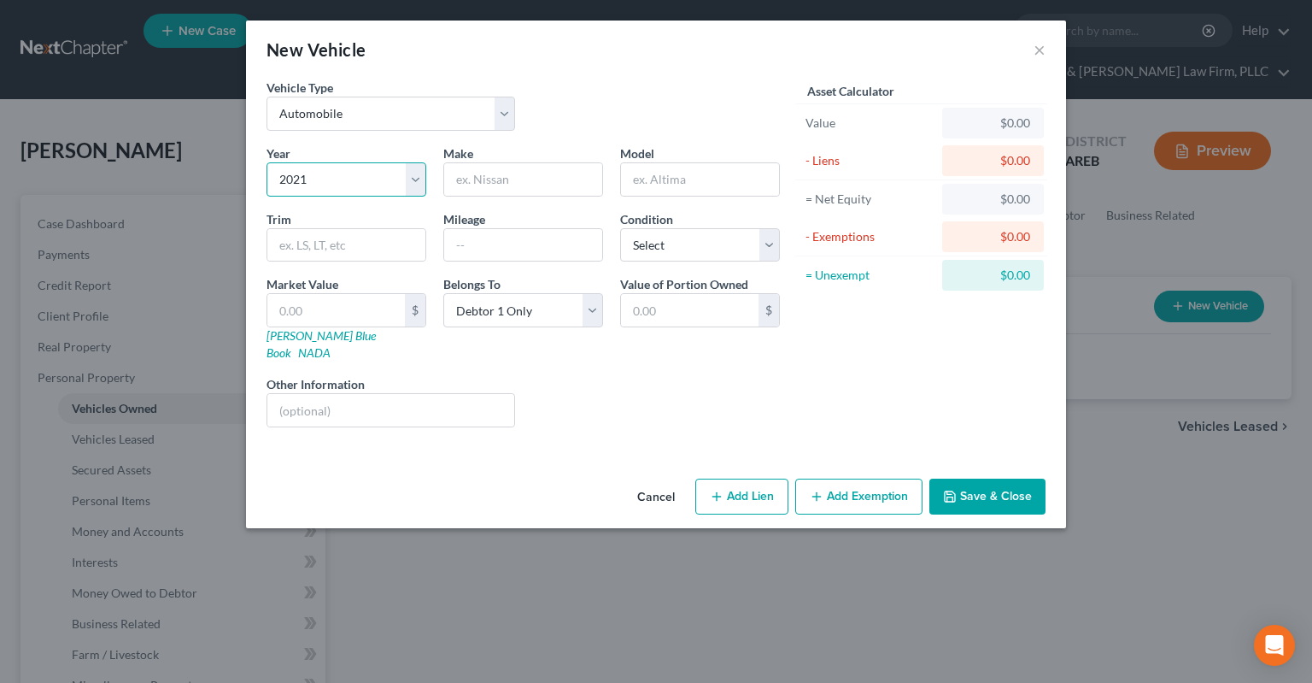
click option "2021" at bounding box center [0, 0] width 0 height 0
click at [577, 162] on div at bounding box center [523, 179] width 160 height 34
click at [561, 174] on input "text" at bounding box center [523, 179] width 158 height 32
click at [515, 233] on input "text" at bounding box center [523, 245] width 158 height 32
click at [620, 228] on select "Select Excellent Very Good Good Fair Poor" at bounding box center [700, 245] width 160 height 34
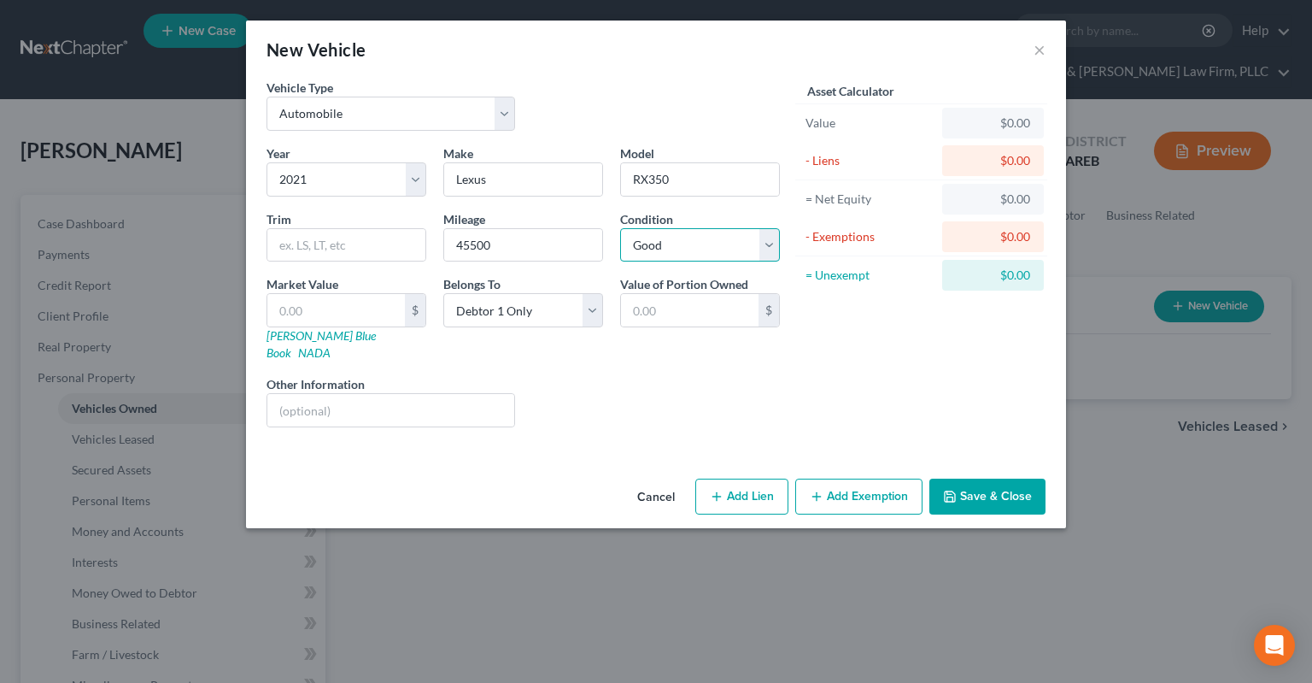
click option "Good" at bounding box center [0, 0] width 0 height 0
drag, startPoint x: 480, startPoint y: 242, endPoint x: 377, endPoint y: 230, distance: 104.1
click at [444, 234] on input "45500" at bounding box center [523, 245] width 158 height 32
click at [384, 299] on input "text" at bounding box center [336, 310] width 138 height 32
paste input "$37,932"
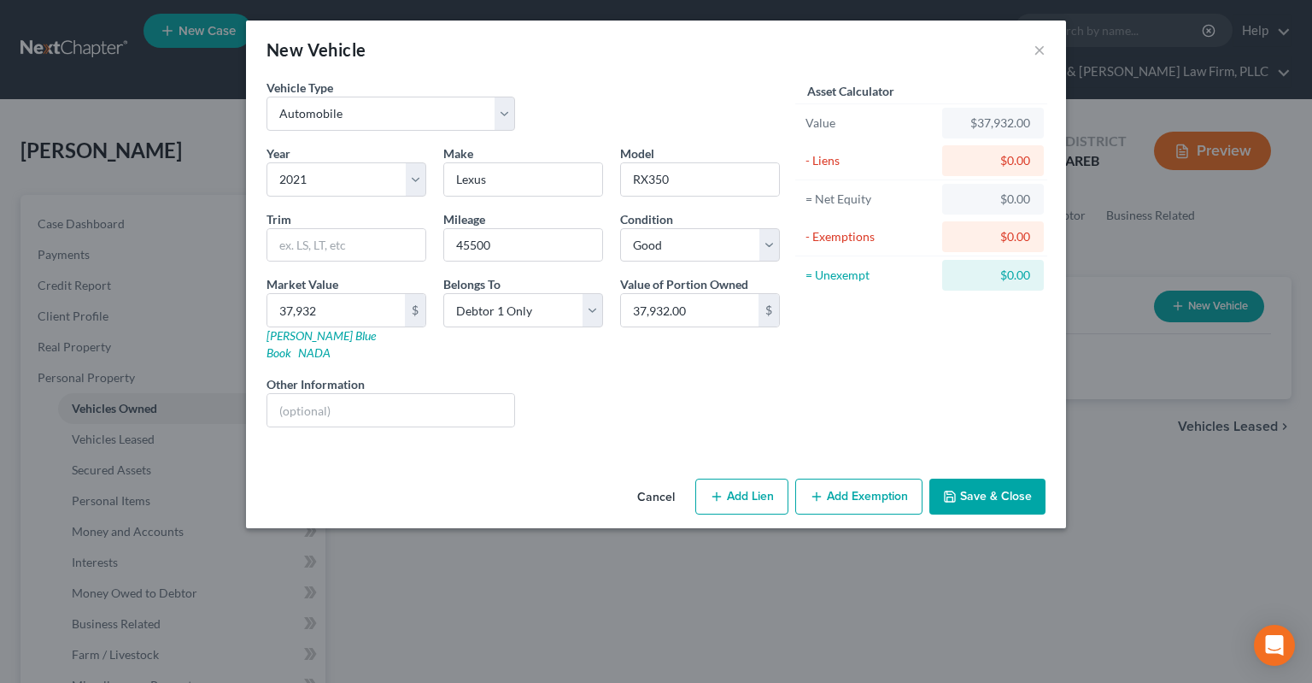
click at [649, 383] on div "Liens Select" at bounding box center [657, 401] width 266 height 52
click at [747, 478] on button "Add Lien" at bounding box center [741, 496] width 93 height 36
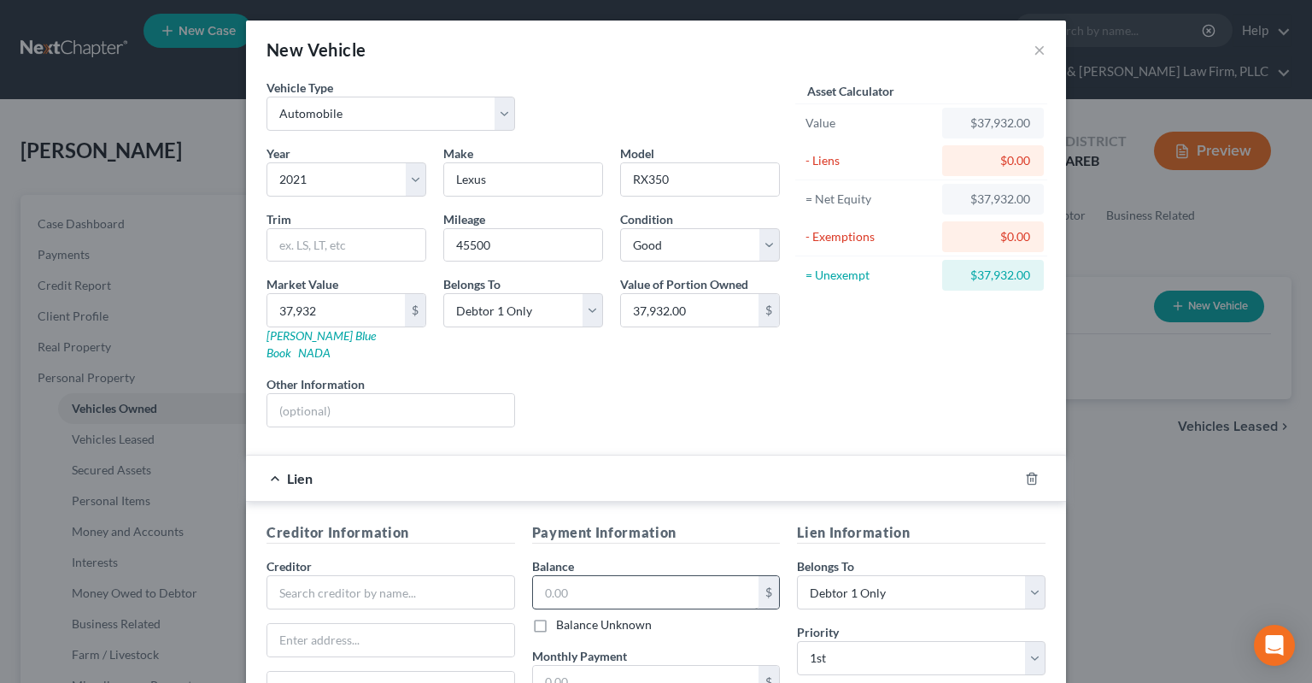
scroll to position [248, 0]
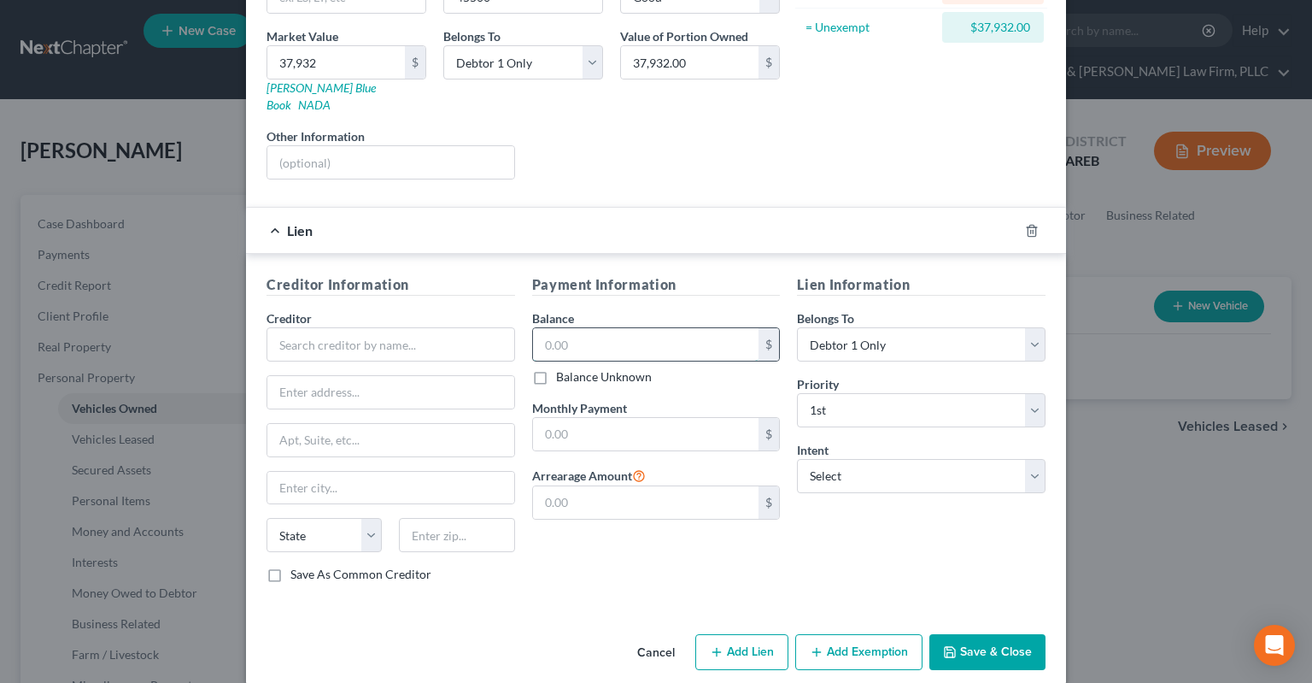
click at [623, 330] on input "text" at bounding box center [646, 344] width 226 height 32
click at [469, 327] on input "text" at bounding box center [391, 344] width 249 height 34
click at [308, 327] on input "text" at bounding box center [391, 344] width 249 height 34
click at [619, 418] on input "text" at bounding box center [646, 434] width 226 height 32
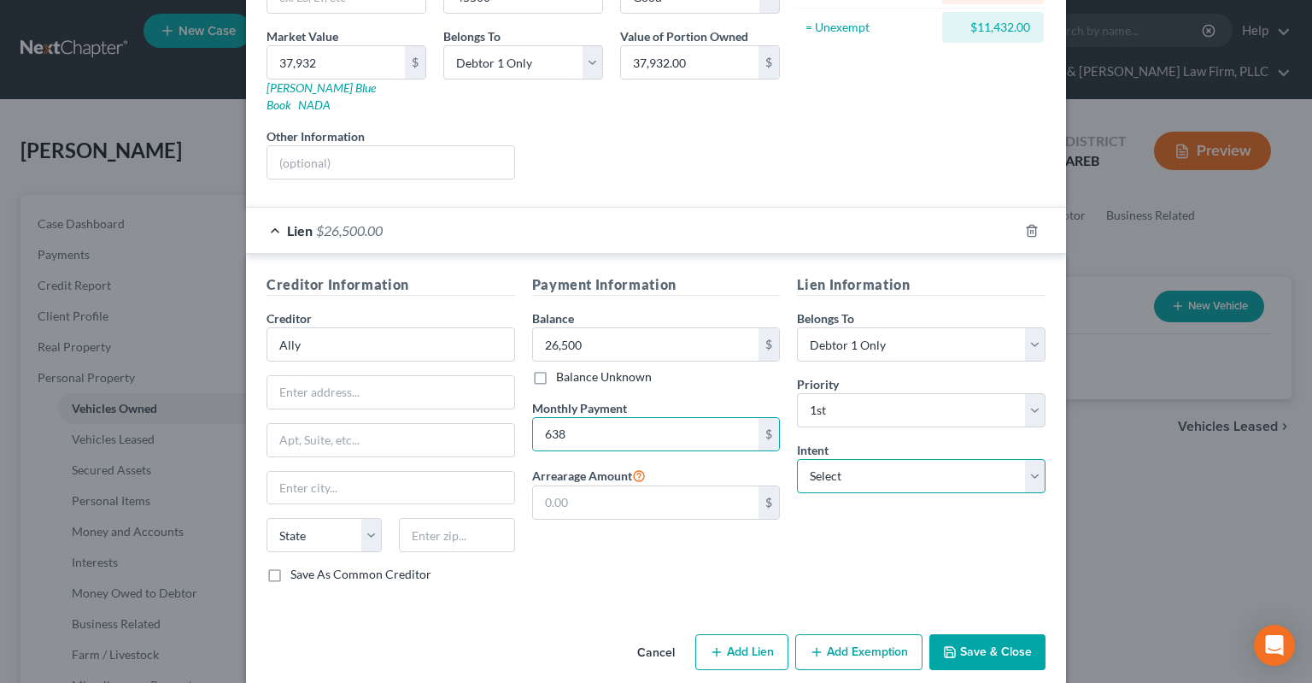
click at [797, 459] on select "Select Surrender Redeem Reaffirm Avoid Other" at bounding box center [921, 476] width 249 height 34
click option "Reaffirm" at bounding box center [0, 0] width 0 height 0
click at [870, 541] on div "Lien Information Belongs To * Select Debtor 1 Only Debtor 2 Only Debtor 1 And D…" at bounding box center [922, 435] width 266 height 322
click at [986, 634] on button "Save & Close" at bounding box center [988, 652] width 116 height 36
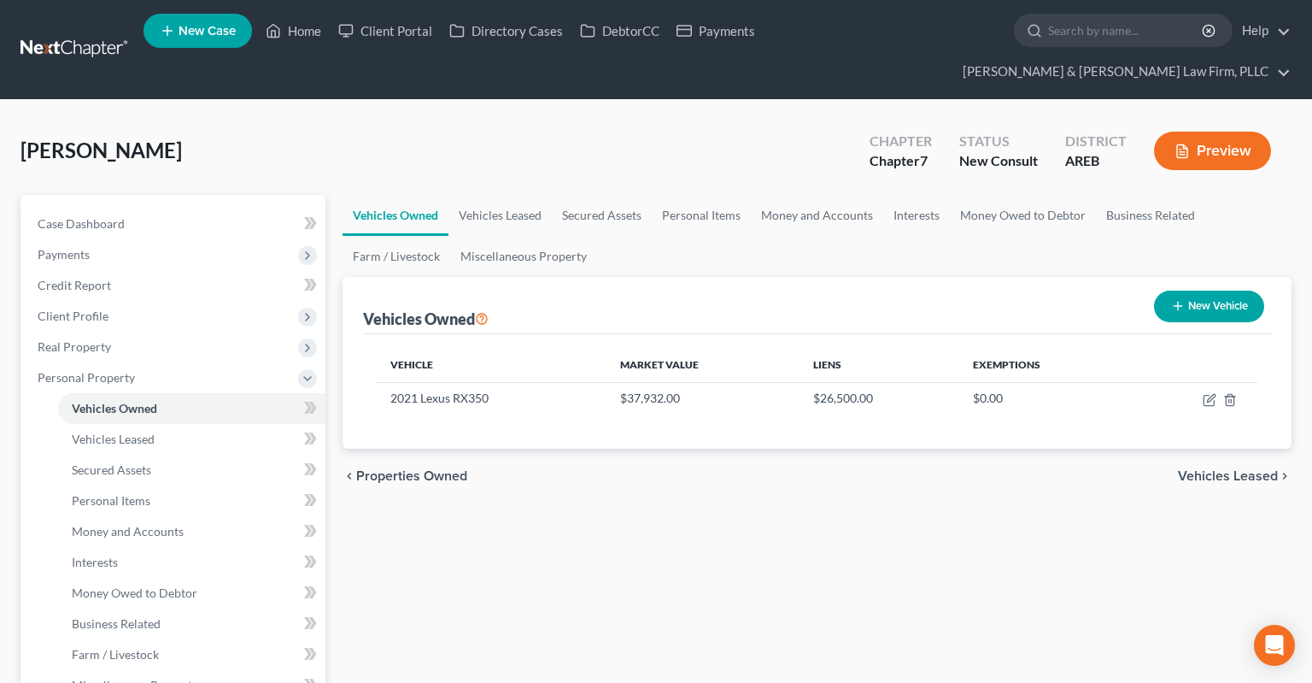
click at [693, 195] on link "Personal Items" at bounding box center [701, 215] width 99 height 41
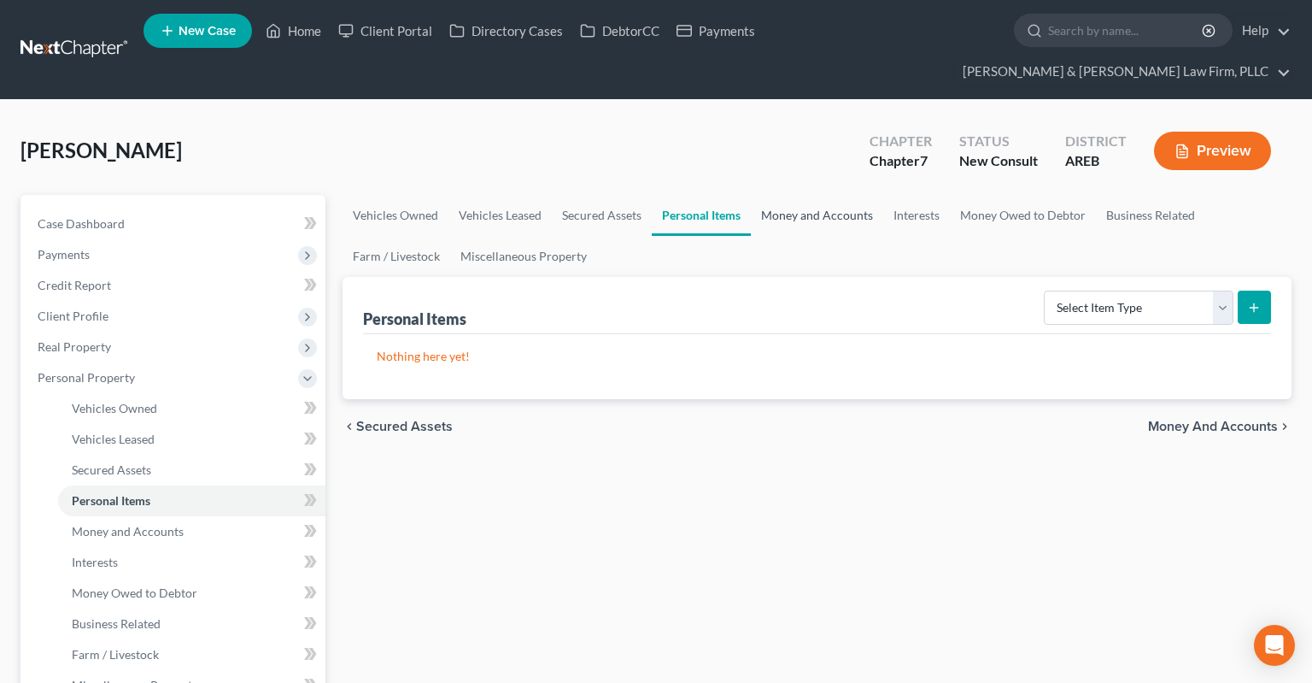
click at [780, 195] on link "Money and Accounts" at bounding box center [817, 215] width 132 height 41
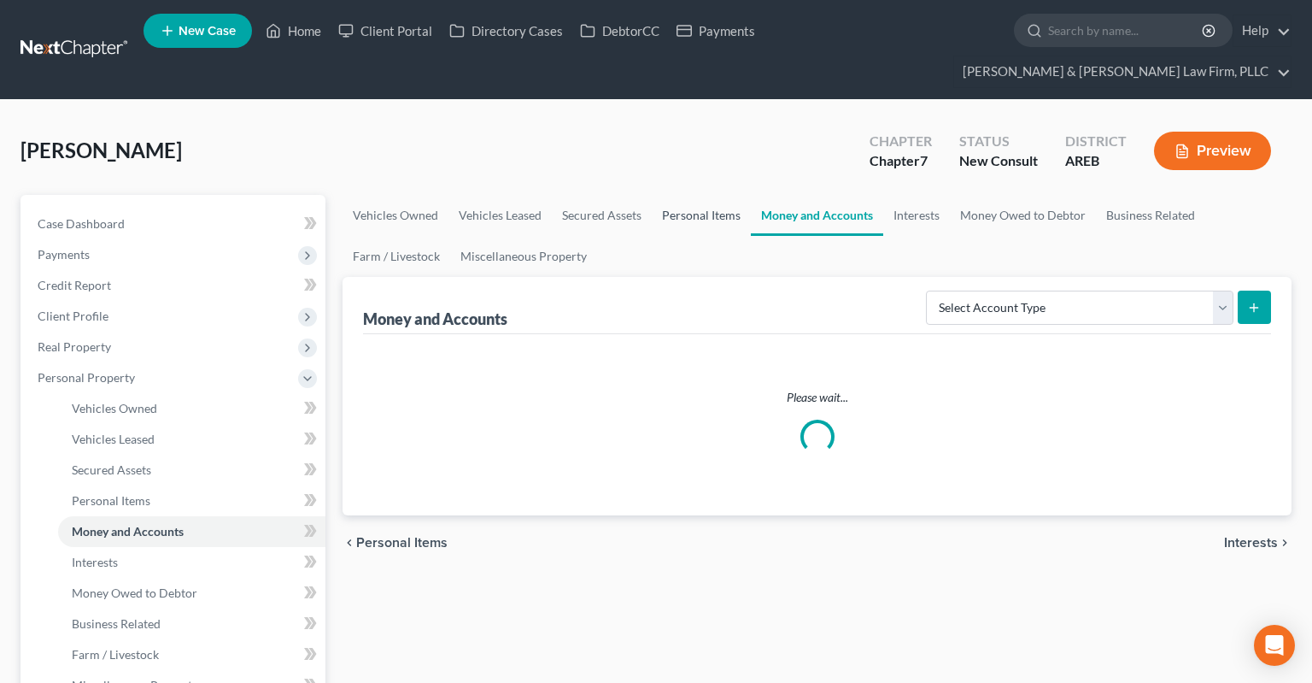
click at [730, 195] on link "Personal Items" at bounding box center [701, 215] width 99 height 41
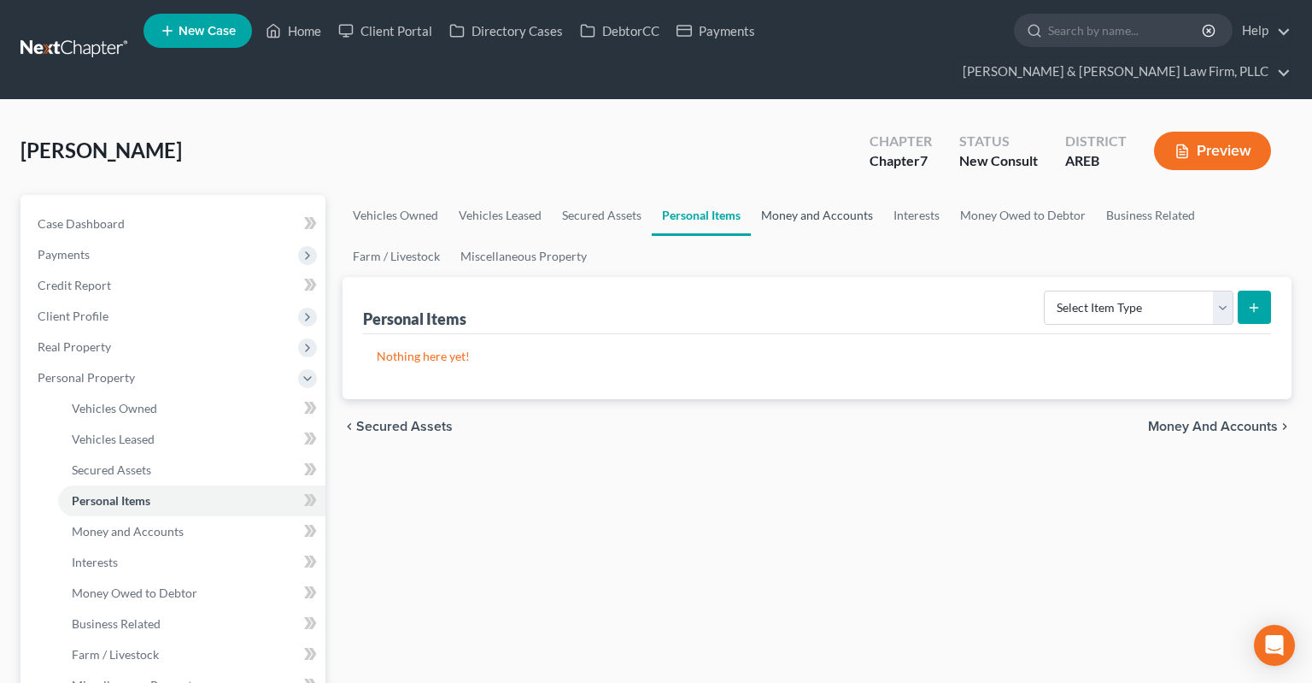
click at [834, 195] on link "Money and Accounts" at bounding box center [817, 215] width 132 height 41
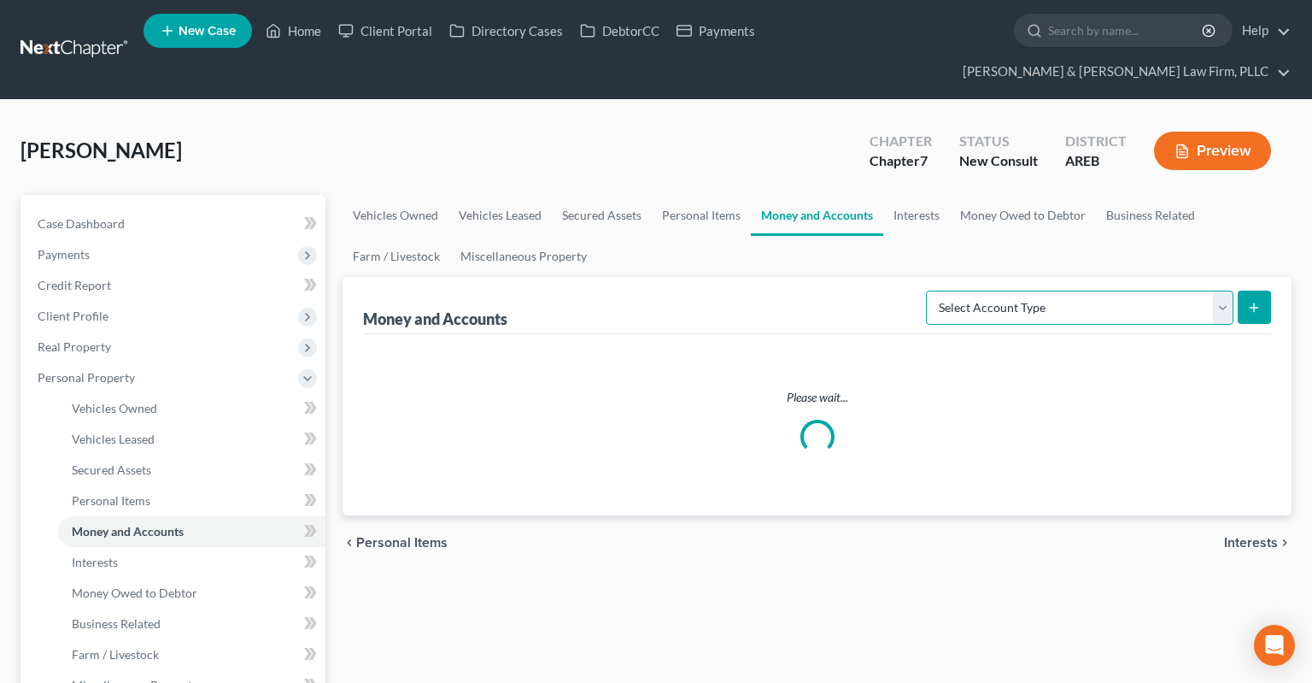
click at [926, 290] on select "Select Account Type Brokerage Cash on Hand Certificates of Deposit Checking Acc…" at bounding box center [1080, 307] width 308 height 34
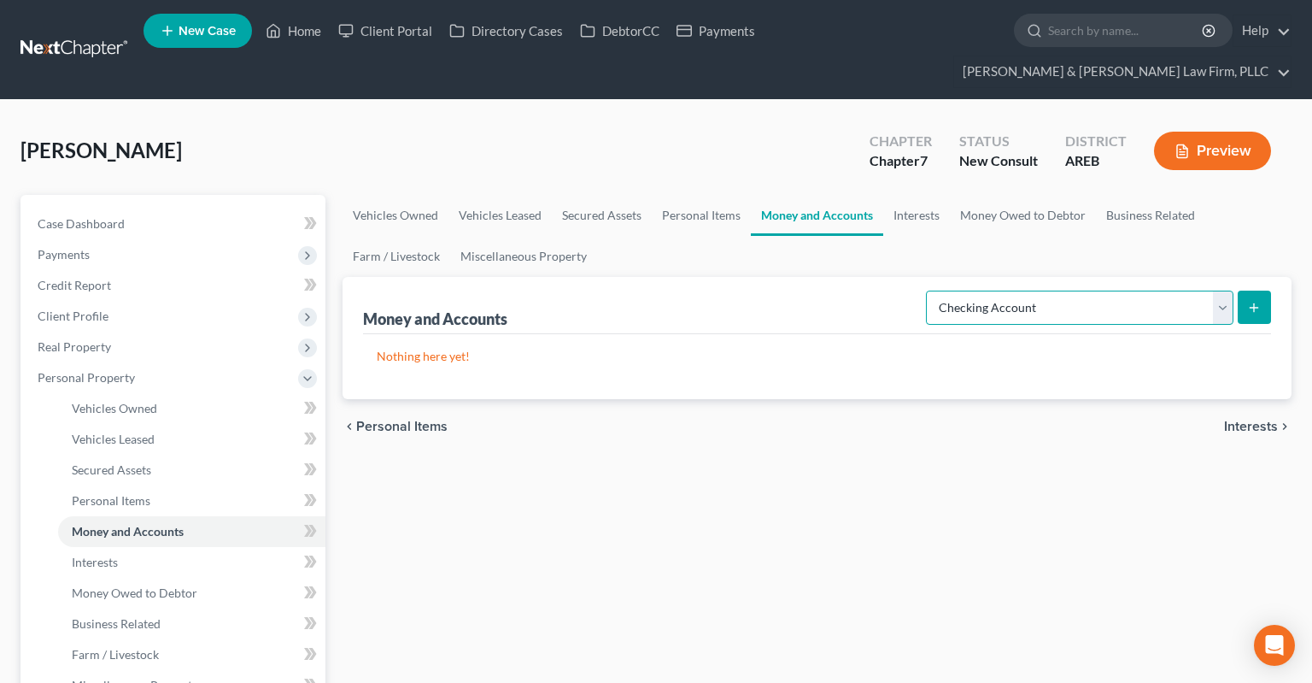
click option "Checking Account" at bounding box center [0, 0] width 0 height 0
click at [1271, 277] on div "Money and Accounts Select Account Type Brokerage Cash on Hand Certificates of D…" at bounding box center [817, 338] width 949 height 122
click at [1246, 290] on button "submit" at bounding box center [1254, 306] width 33 height 33
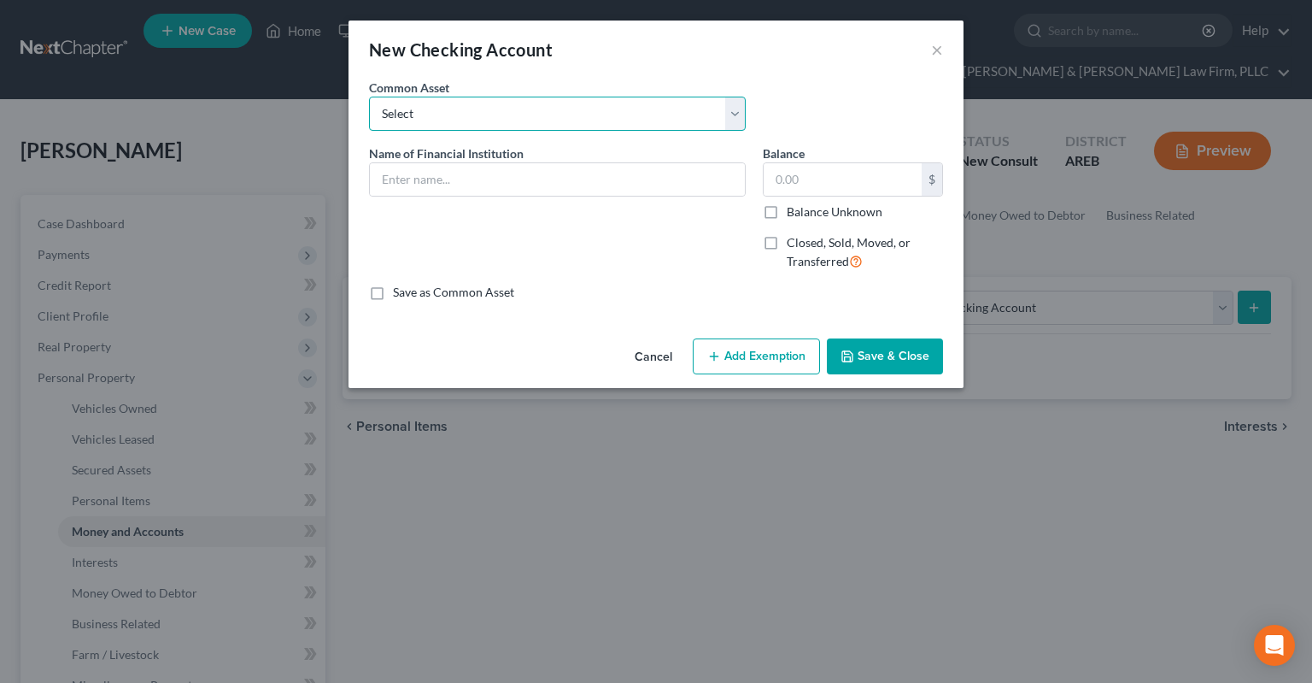
click at [369, 97] on select "Select Checking account" at bounding box center [557, 114] width 377 height 34
click option "Checking account" at bounding box center [0, 0] width 0 height 0
drag, startPoint x: 780, startPoint y: 191, endPoint x: 789, endPoint y: 188, distance: 9.2
click at [788, 189] on input "text" at bounding box center [843, 179] width 158 height 32
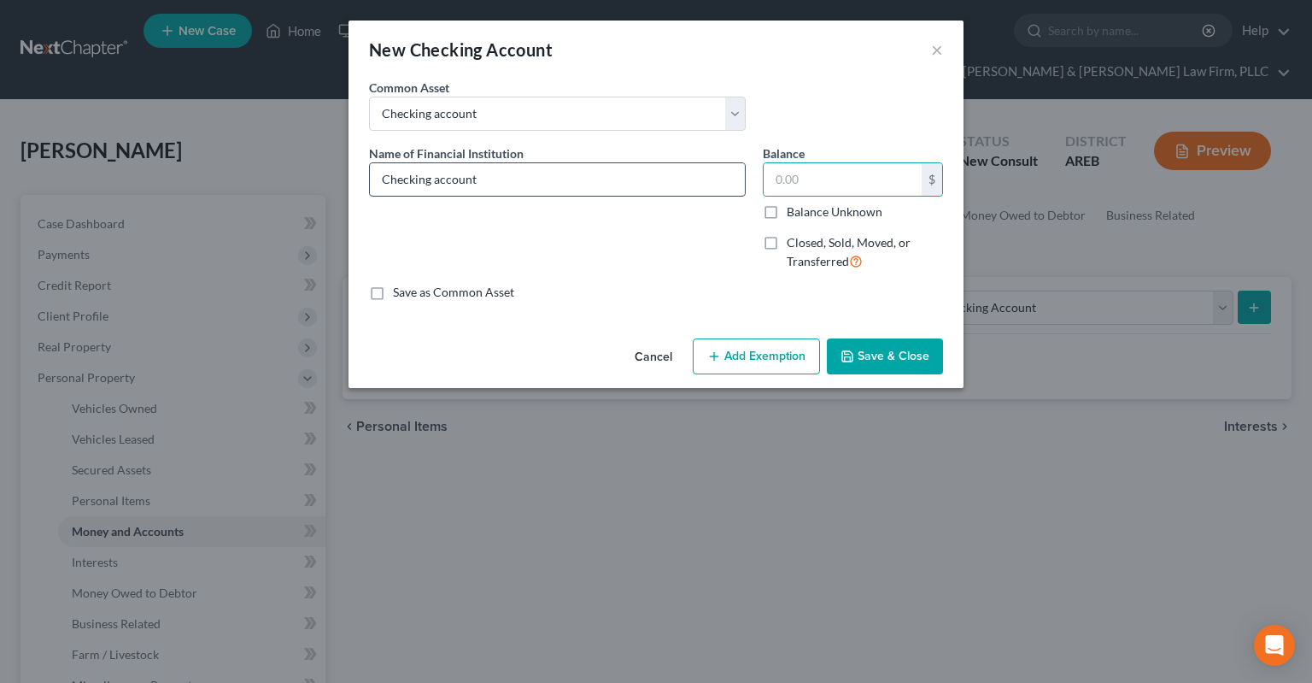
drag, startPoint x: 483, startPoint y: 163, endPoint x: 398, endPoint y: 163, distance: 84.6
click at [444, 163] on div "Name of Financial Institution * Checking account" at bounding box center [557, 170] width 377 height 52
click at [375, 186] on input "Checking account" at bounding box center [557, 179] width 375 height 32
click at [469, 171] on input "Checking account" at bounding box center [557, 179] width 375 height 32
drag, startPoint x: 459, startPoint y: 182, endPoint x: 219, endPoint y: 194, distance: 240.4
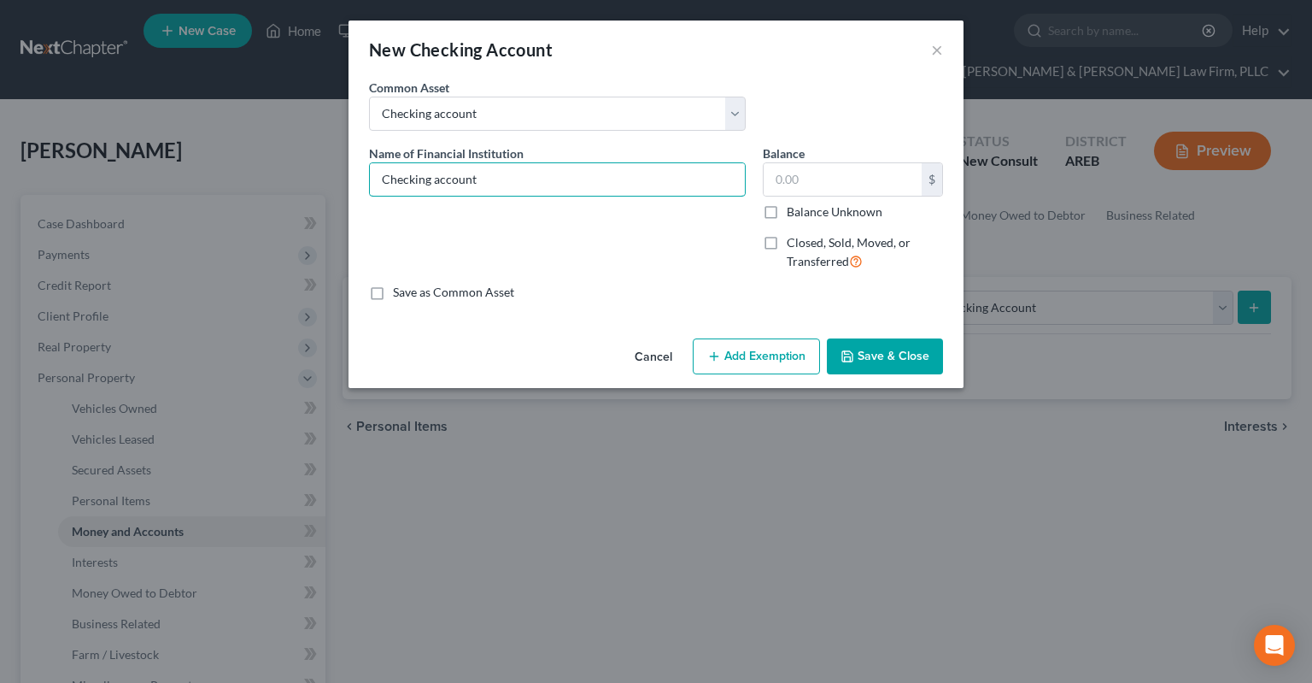
click at [370, 194] on input "Checking account" at bounding box center [557, 179] width 375 height 32
drag, startPoint x: 811, startPoint y: 193, endPoint x: 816, endPoint y: 184, distance: 10.7
click at [816, 187] on input "text" at bounding box center [843, 179] width 158 height 32
drag, startPoint x: 532, startPoint y: 181, endPoint x: 269, endPoint y: 202, distance: 264.0
click at [370, 196] on input "Checking account" at bounding box center [557, 179] width 375 height 32
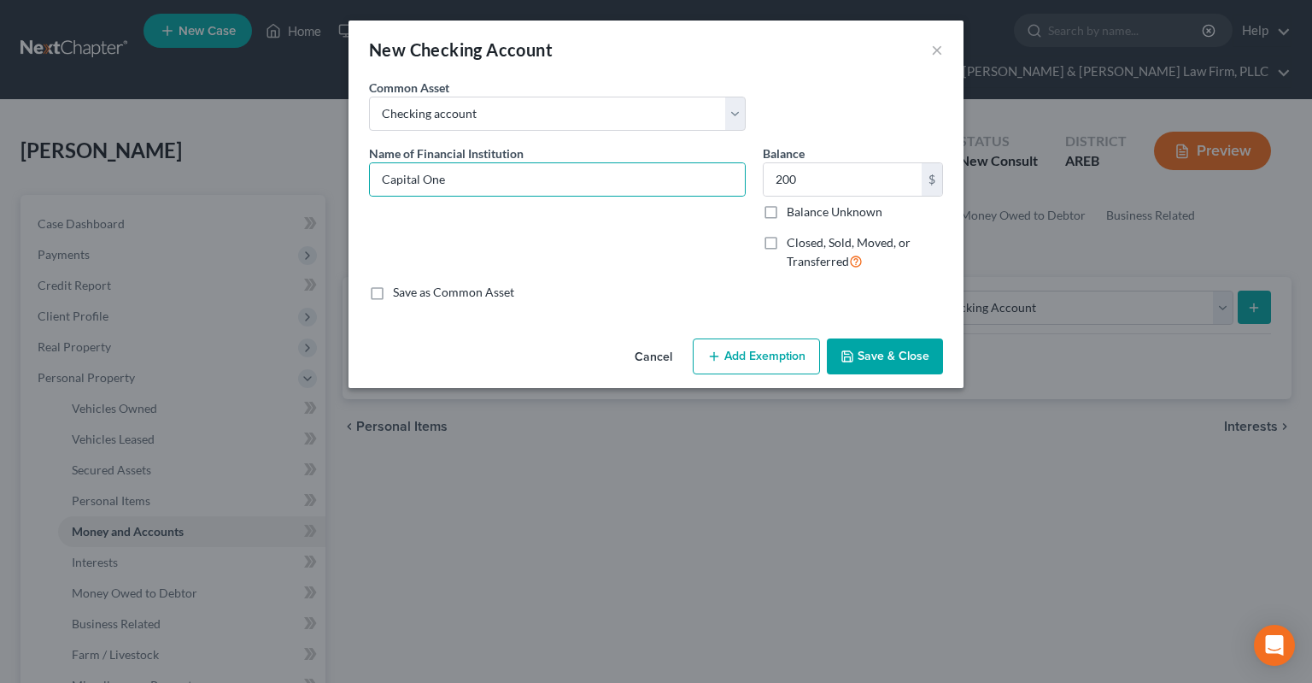
click at [866, 343] on button "Save & Close" at bounding box center [885, 356] width 116 height 36
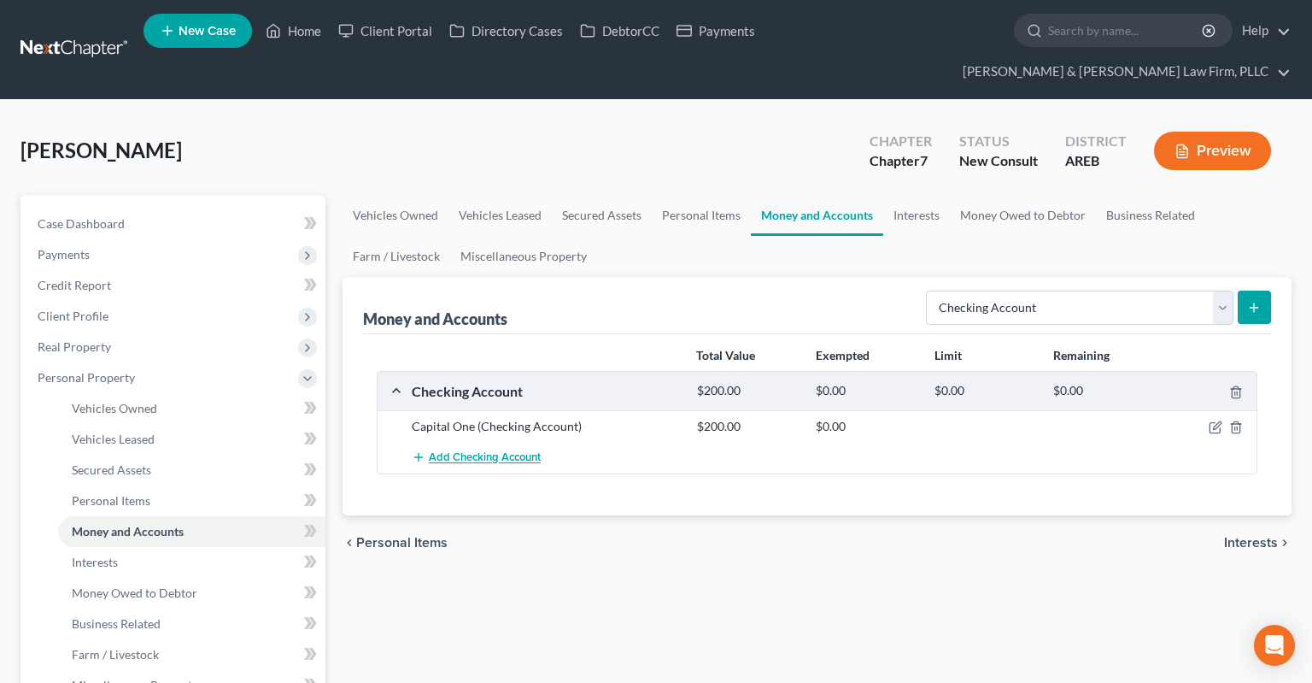
click at [462, 451] on span "Add Checking Account" at bounding box center [485, 458] width 112 height 14
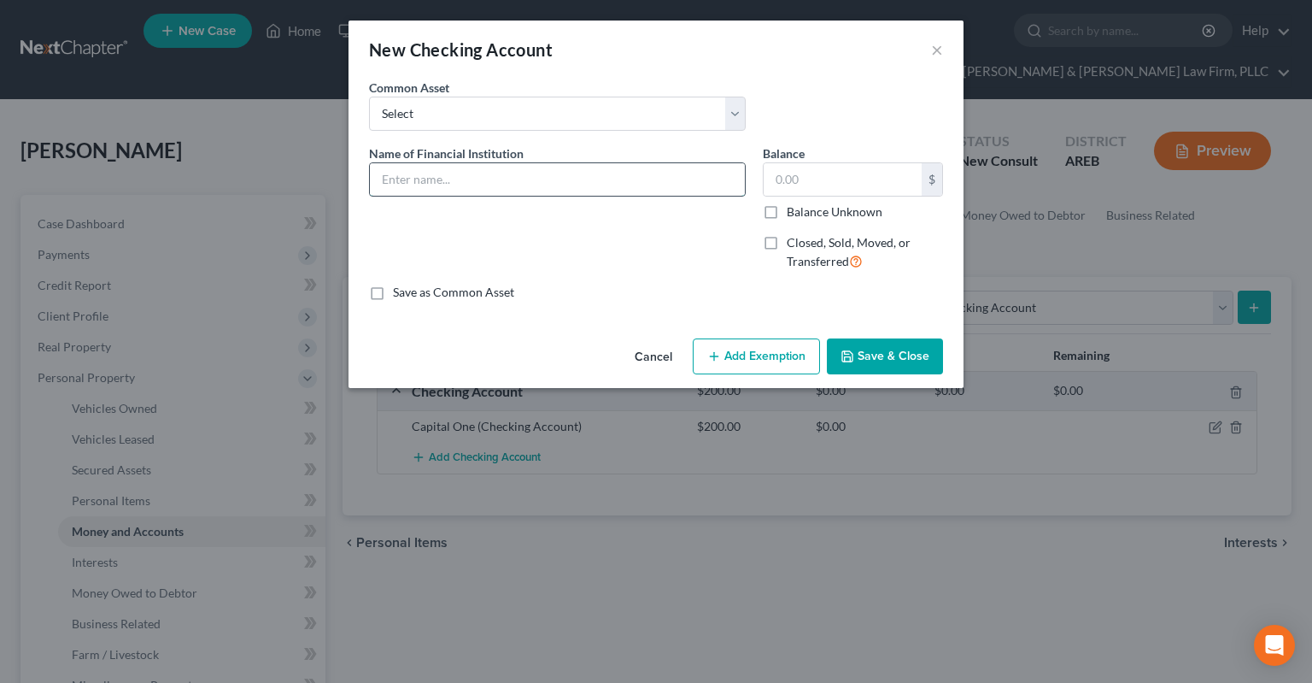
click at [463, 186] on input "text" at bounding box center [557, 179] width 375 height 32
click at [914, 361] on button "Save & Close" at bounding box center [885, 356] width 116 height 36
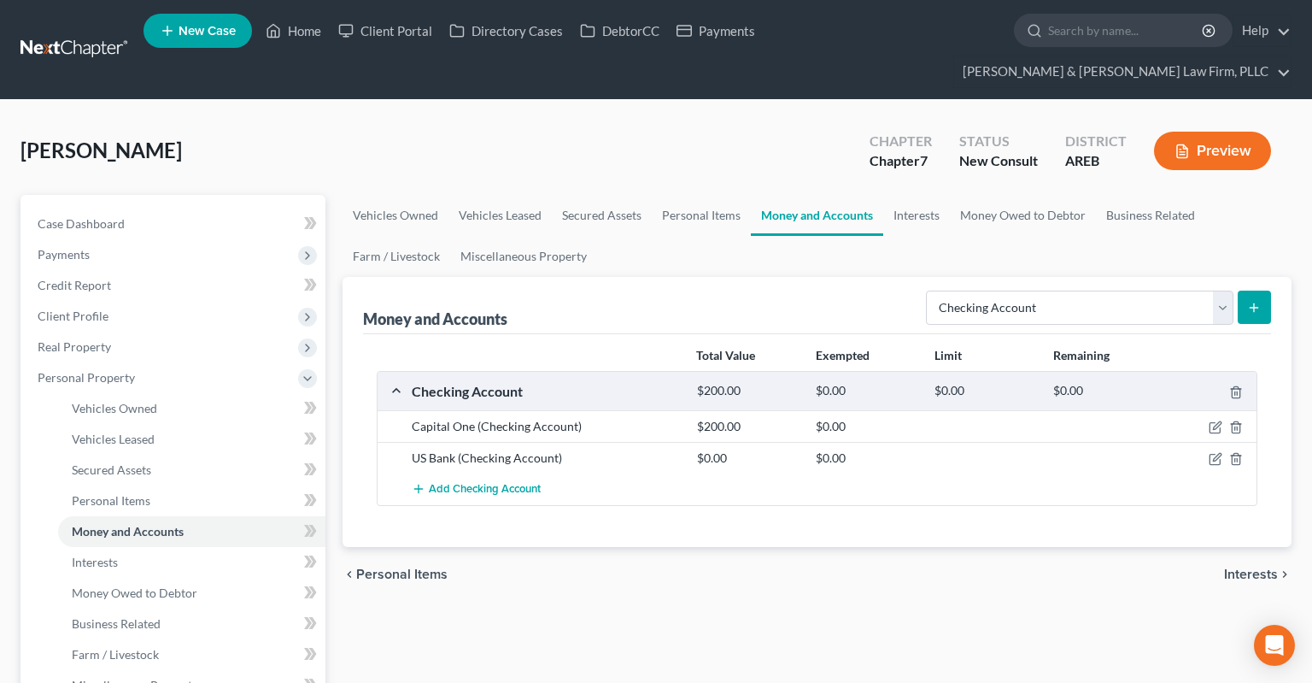
click at [926, 290] on select "Select Account Type Brokerage Cash on Hand Certificates of Deposit Checking Acc…" at bounding box center [1080, 307] width 308 height 34
click at [916, 195] on link "Interests" at bounding box center [916, 215] width 67 height 41
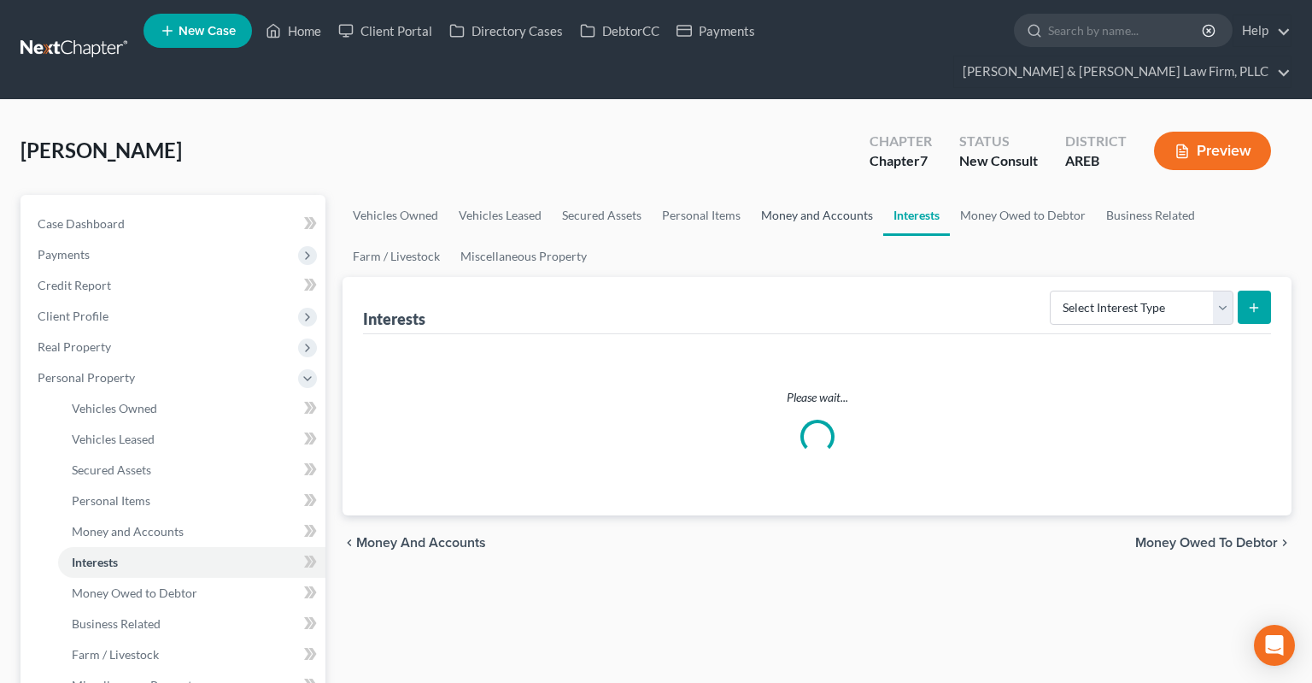
click at [806, 195] on link "Money and Accounts" at bounding box center [817, 215] width 132 height 41
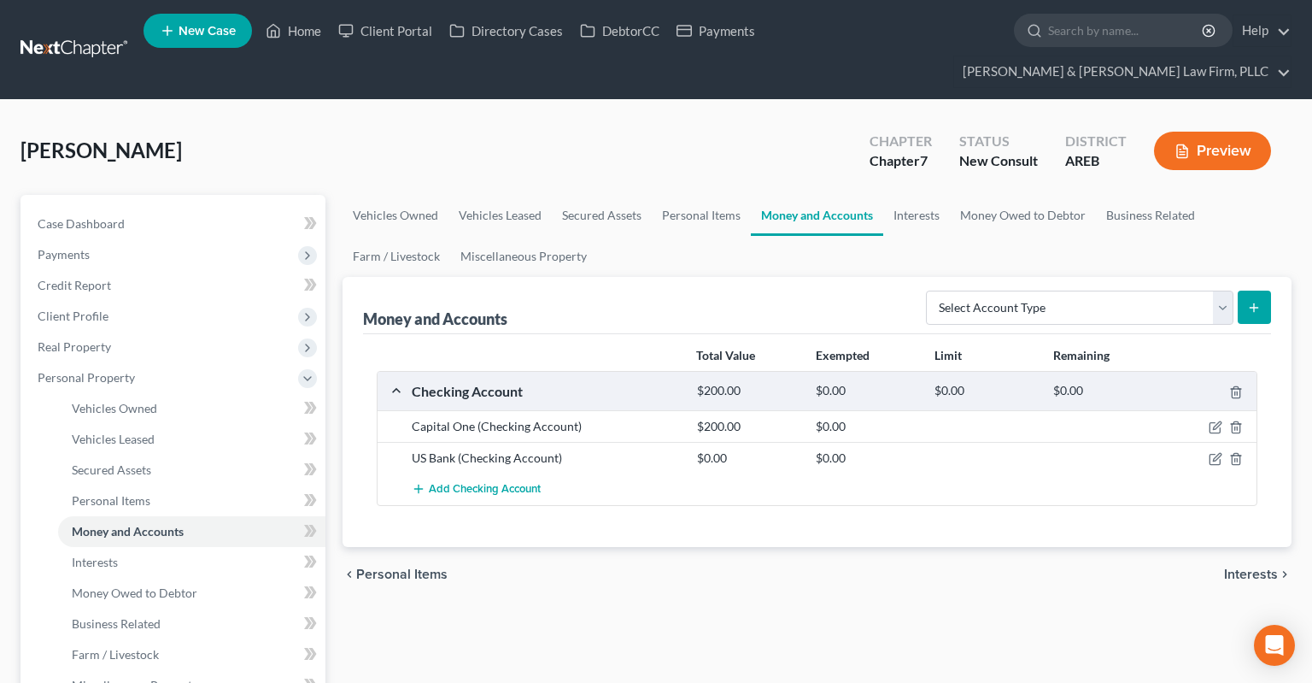
click at [813, 548] on div "chevron_left Personal Items Interests chevron_right" at bounding box center [817, 574] width 949 height 55
click at [526, 483] on span "Add Checking Account" at bounding box center [485, 490] width 112 height 14
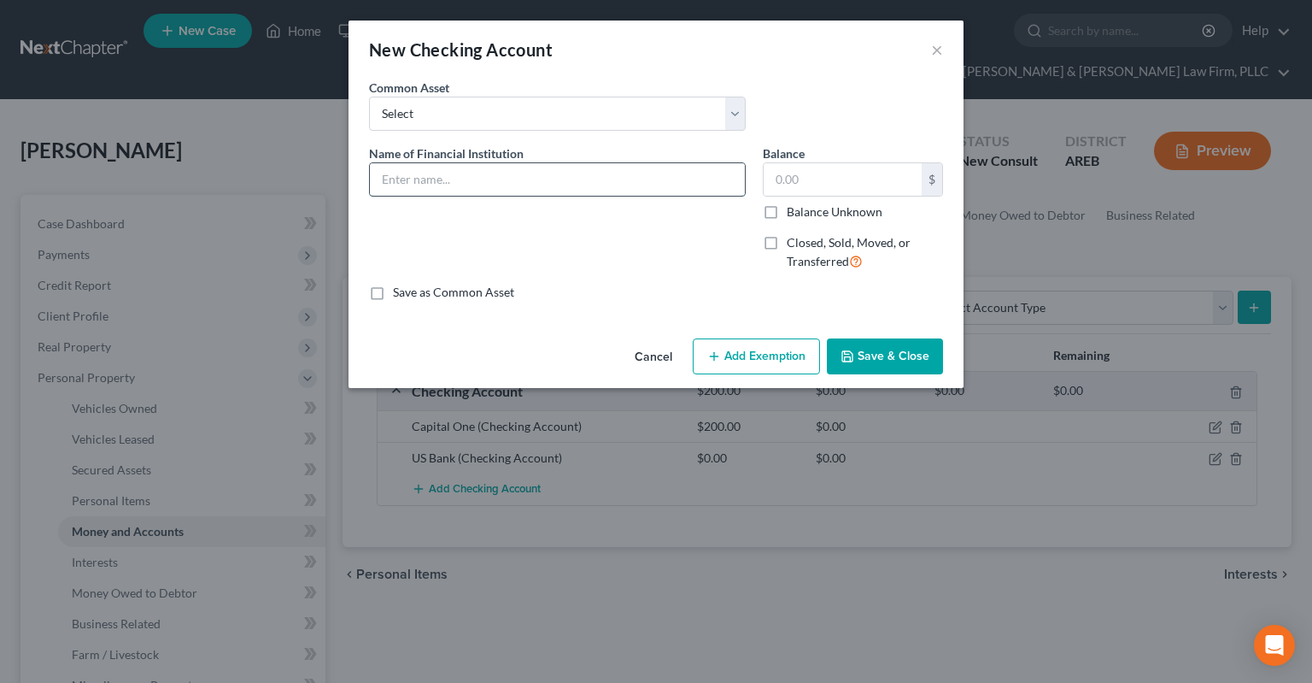
click at [486, 187] on input "text" at bounding box center [557, 179] width 375 height 32
click at [878, 346] on button "Save & Close" at bounding box center [885, 356] width 116 height 36
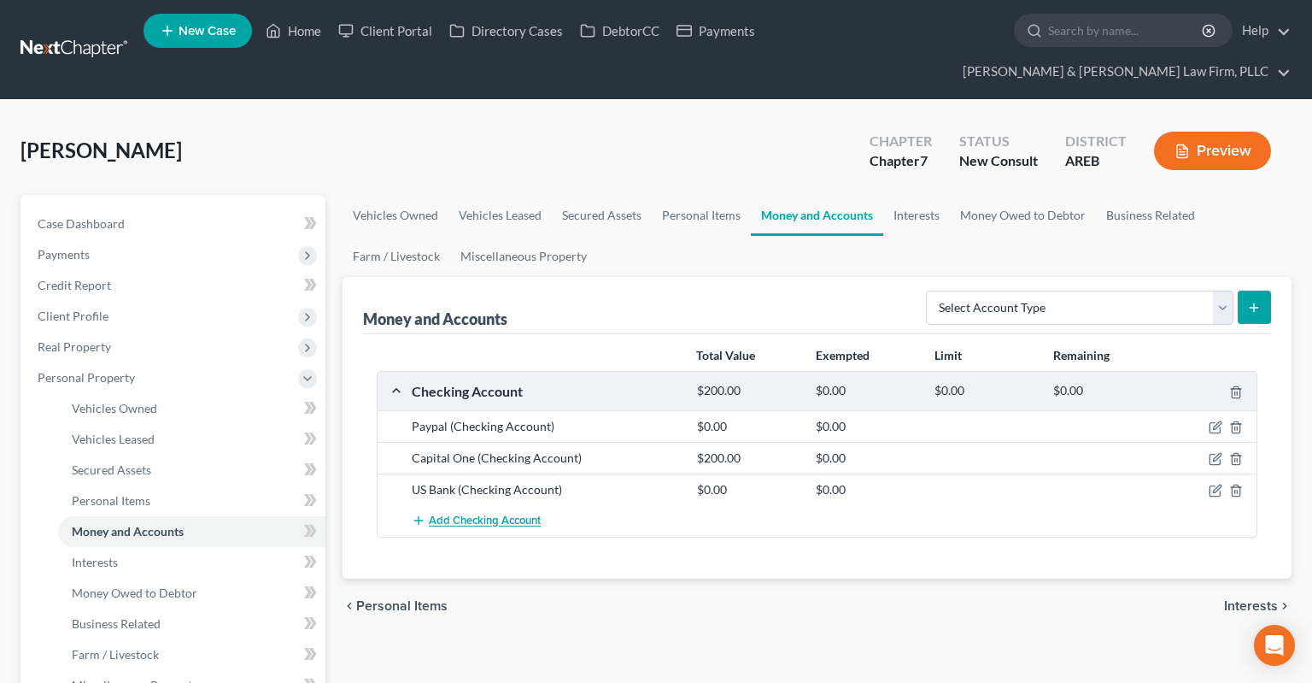
click at [466, 514] on span "Add Checking Account" at bounding box center [485, 521] width 112 height 14
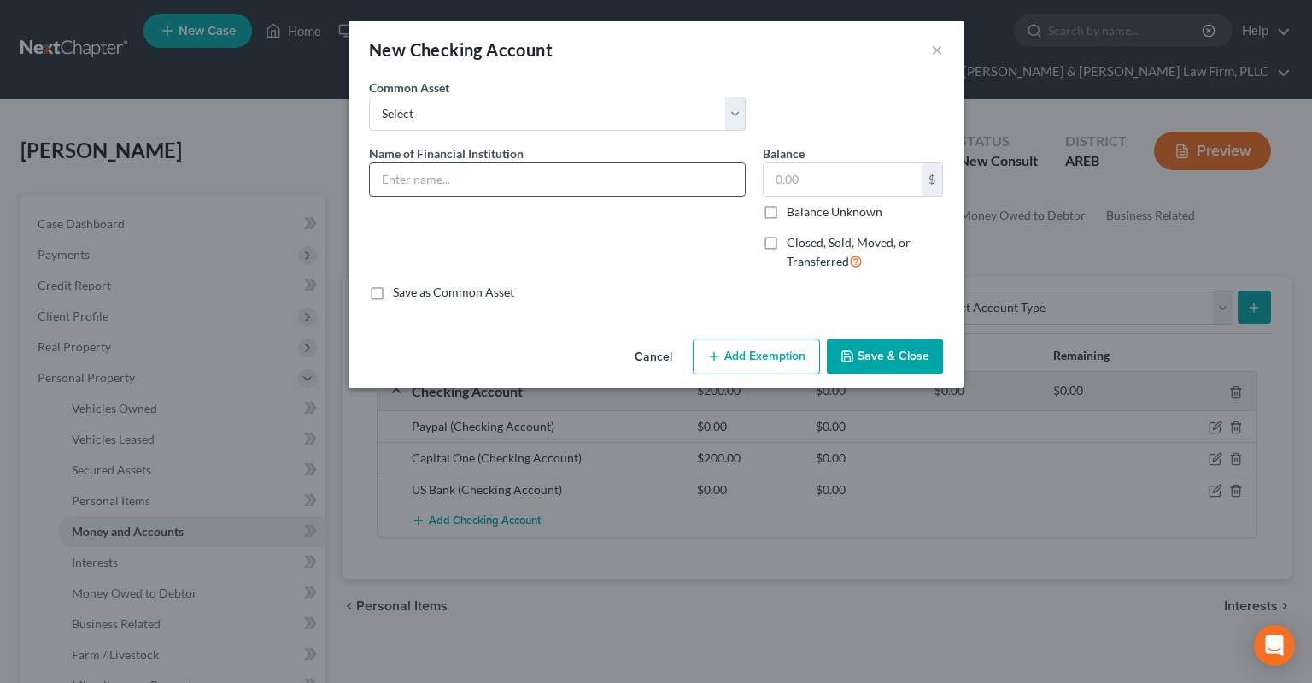
click at [434, 186] on input "text" at bounding box center [557, 179] width 375 height 32
click at [894, 357] on button "Save & Close" at bounding box center [885, 356] width 116 height 36
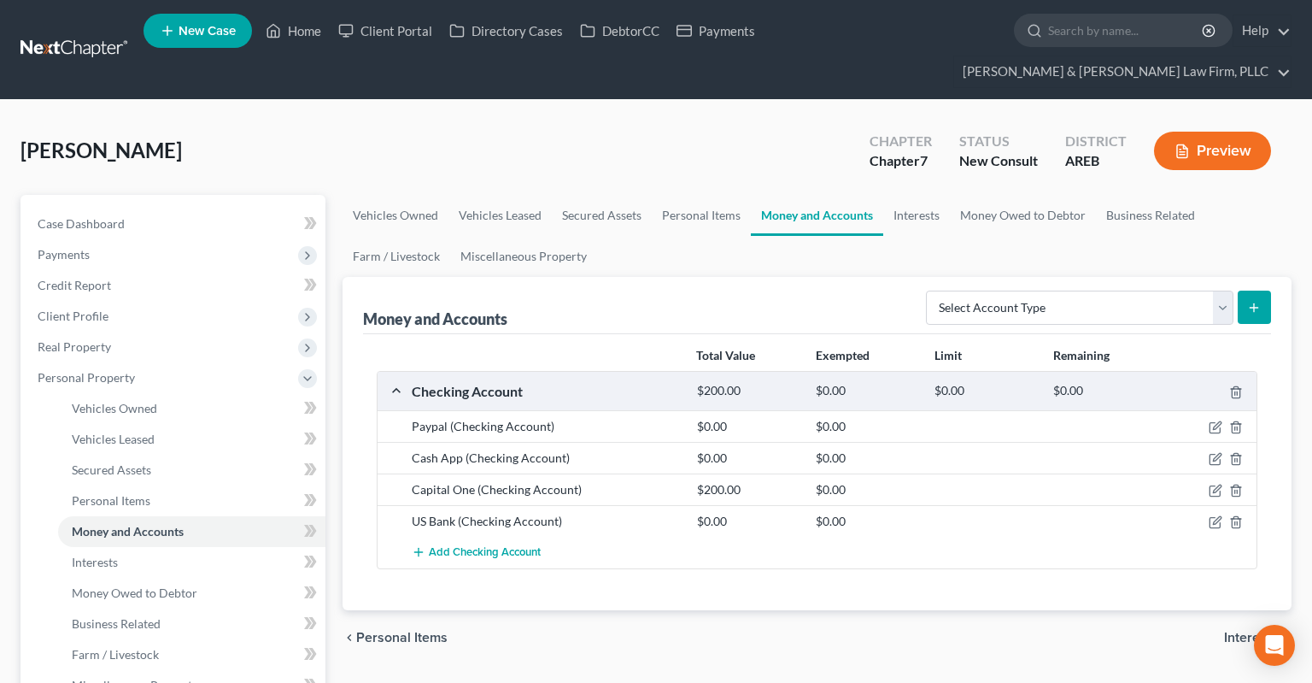
click at [566, 567] on div "Total Value Exempted Limit Remaining Checking Account $200.00 $0.00 $0.00 $0.00…" at bounding box center [817, 472] width 908 height 276
click at [578, 610] on div "chevron_left Personal Items Interests chevron_right" at bounding box center [817, 637] width 949 height 55
click at [919, 195] on link "Interests" at bounding box center [916, 215] width 67 height 41
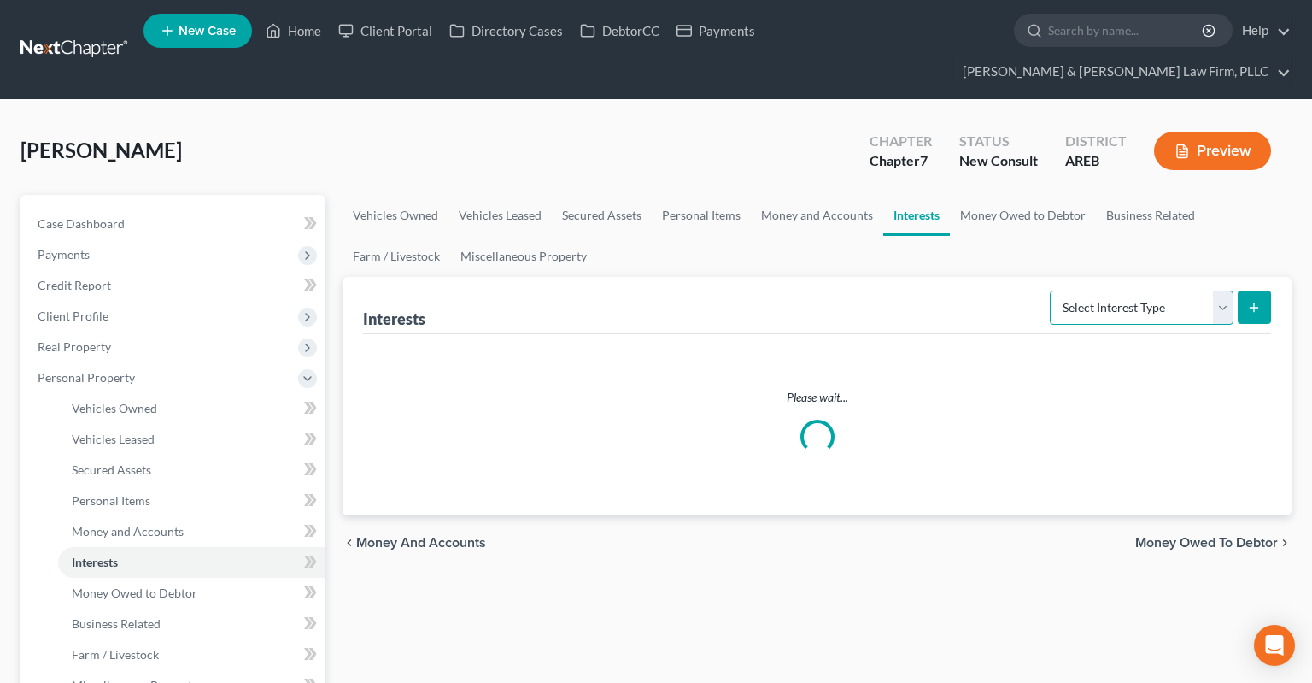
click at [1050, 290] on select "Select Interest Type 401K Annuity Bond Education IRA Government Bond Government…" at bounding box center [1142, 307] width 184 height 34
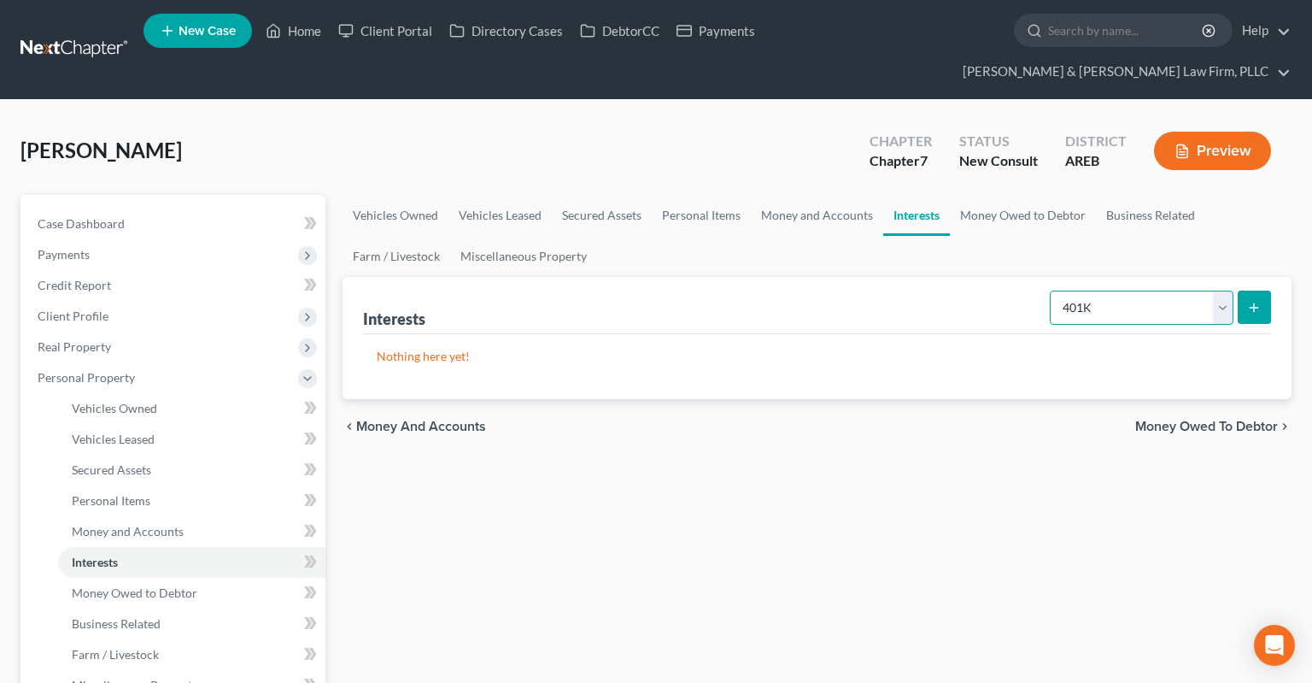
click option "401K" at bounding box center [0, 0] width 0 height 0
click at [1265, 290] on button "submit" at bounding box center [1254, 306] width 33 height 33
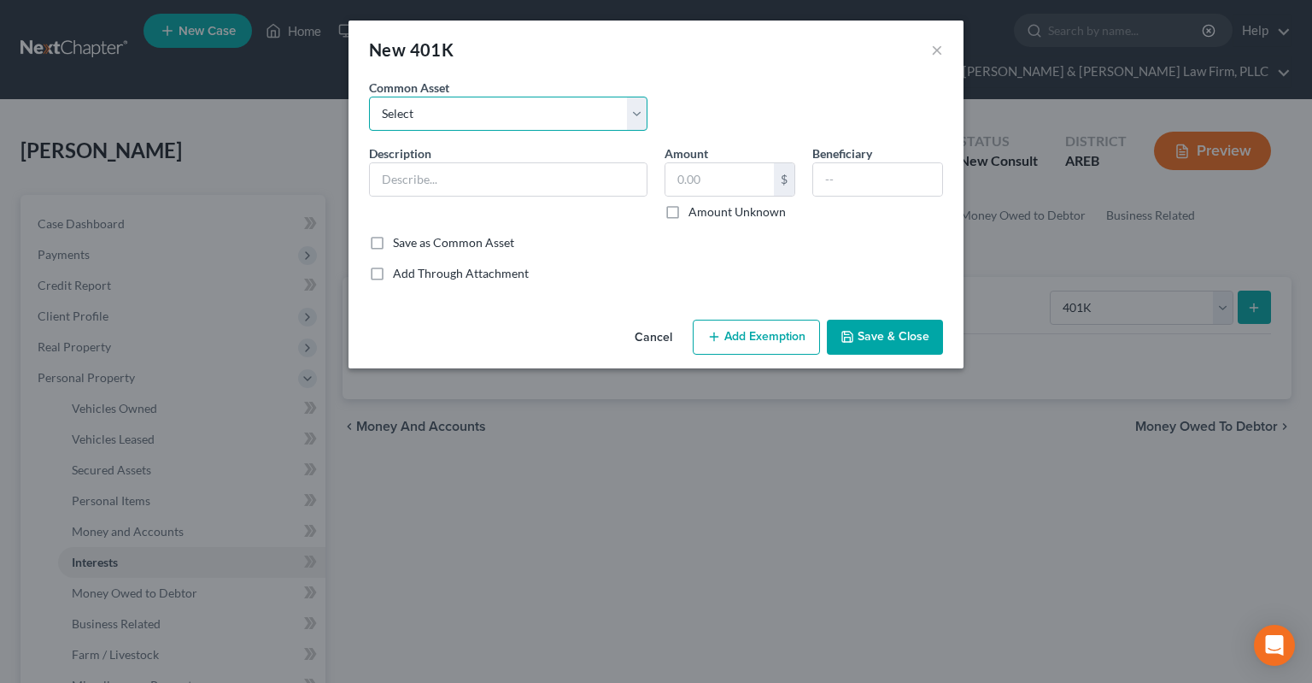
click at [369, 97] on select "Select 401k through work" at bounding box center [508, 114] width 279 height 34
click option "401k through work" at bounding box center [0, 0] width 0 height 0
click at [725, 189] on input "text" at bounding box center [720, 179] width 109 height 32
click at [879, 320] on button "Save & Close" at bounding box center [885, 338] width 116 height 36
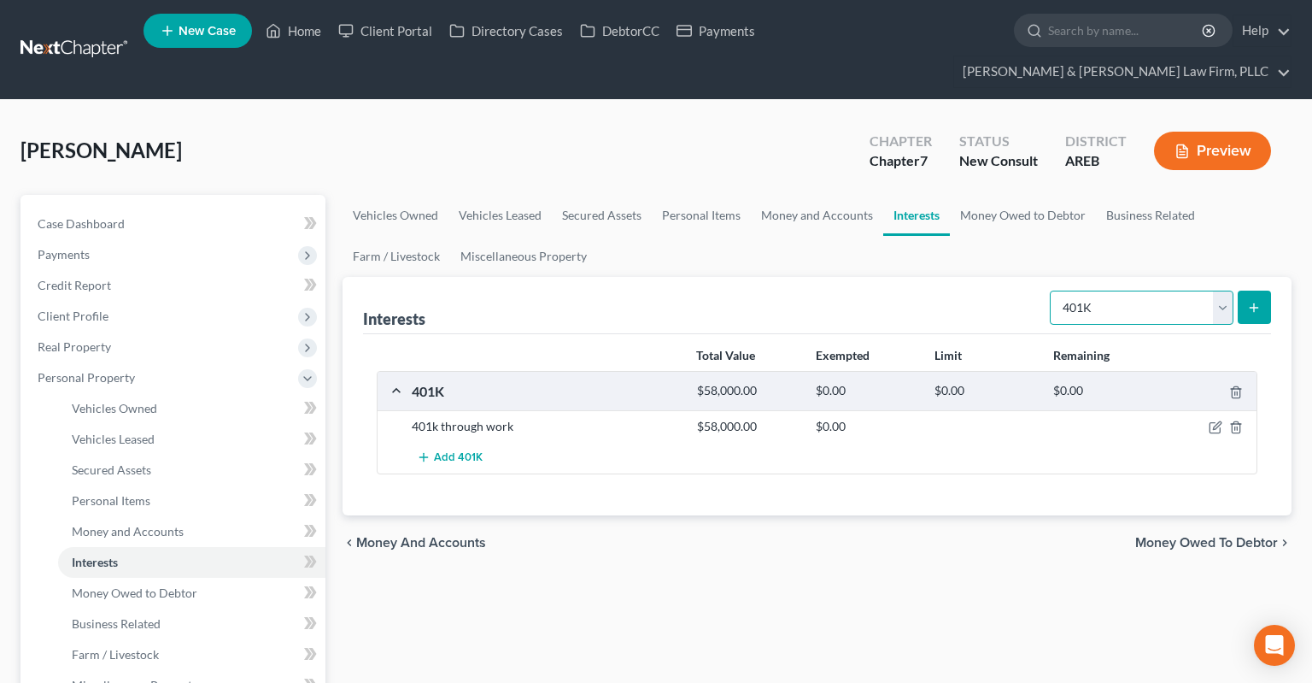
click at [1050, 290] on select "Select Interest Type 401K Annuity Bond Education IRA Government Bond Government…" at bounding box center [1142, 307] width 184 height 34
click at [1083, 290] on select "Select Interest Type 401K Annuity Bond Education IRA Government Bond Government…" at bounding box center [1142, 307] width 184 height 34
click at [1050, 290] on select "Select Interest Type 401K Annuity Bond Education IRA Government Bond Government…" at bounding box center [1142, 307] width 184 height 34
click at [1022, 195] on link "Money Owed to Debtor" at bounding box center [1023, 215] width 146 height 41
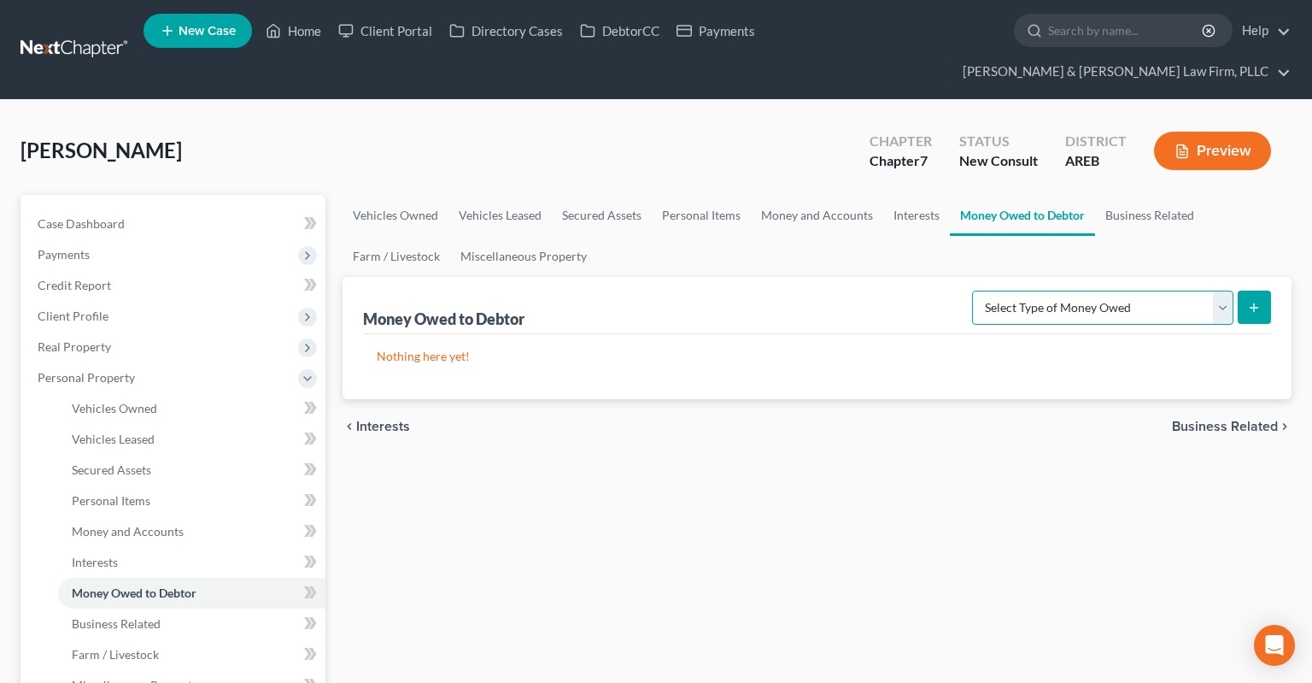
click at [972, 290] on select "Select Type of Money Owed Accounts Receivable Alimony Child Support Claims Agai…" at bounding box center [1102, 307] width 261 height 34
drag, startPoint x: 545, startPoint y: 226, endPoint x: 568, endPoint y: 223, distance: 23.2
click at [545, 236] on link "Miscellaneous Property" at bounding box center [523, 256] width 147 height 41
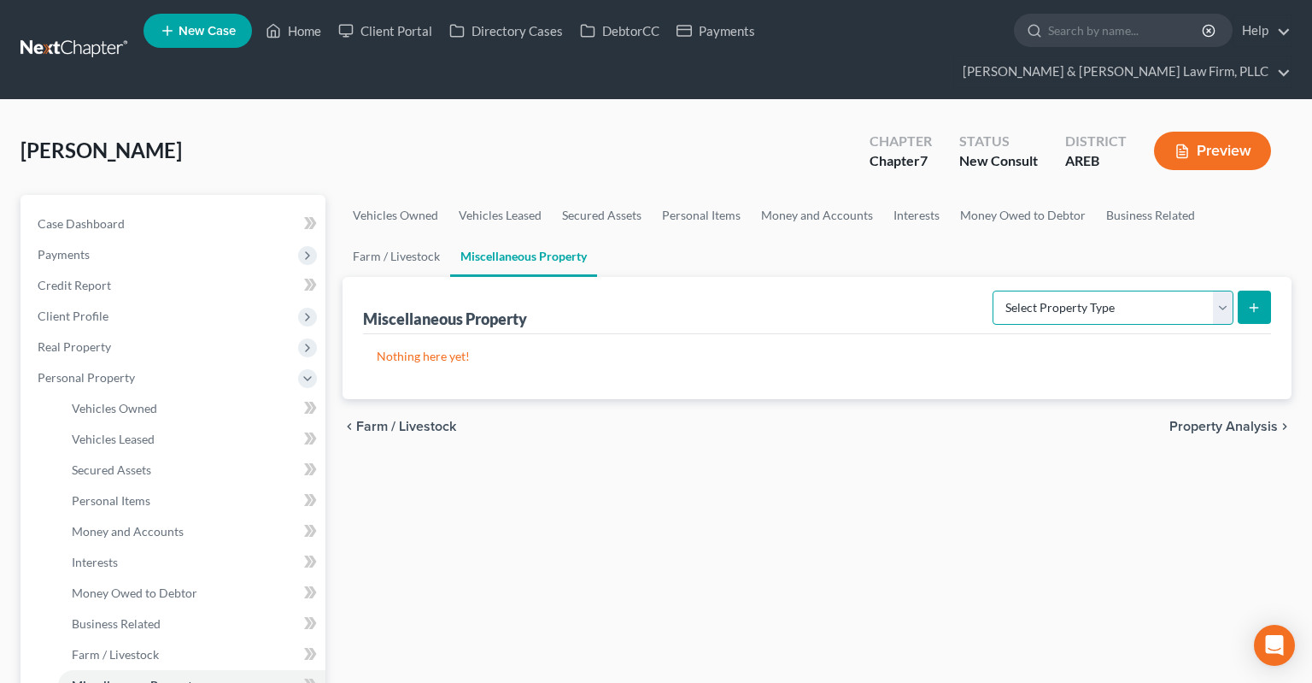
click at [993, 290] on select "Select Property Type Assigned for Creditor Benefit [DATE] Holding for Another N…" at bounding box center [1113, 307] width 241 height 34
click option "Transferred" at bounding box center [0, 0] width 0 height 0
click at [1252, 301] on icon "submit" at bounding box center [1254, 308] width 14 height 14
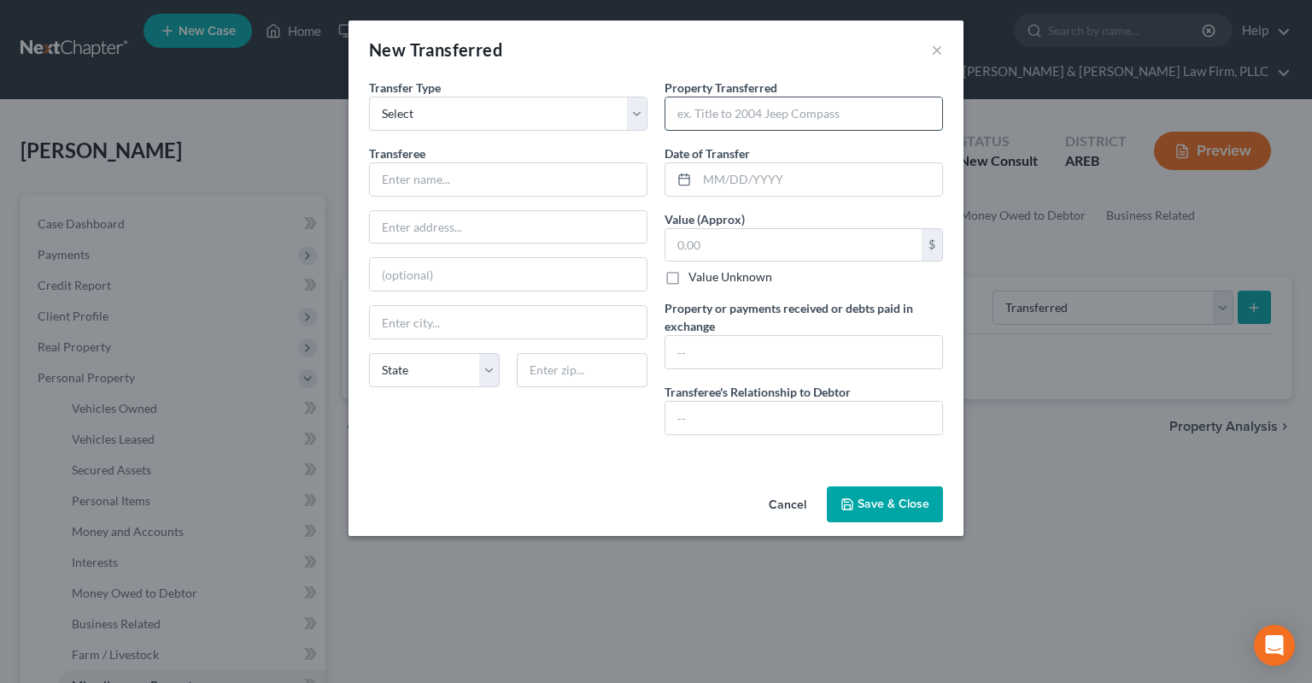
click at [728, 116] on input "text" at bounding box center [804, 113] width 277 height 32
click at [576, 183] on input "text" at bounding box center [508, 179] width 277 height 32
click at [801, 115] on input "text" at bounding box center [804, 113] width 277 height 32
click at [736, 353] on input "text" at bounding box center [804, 352] width 277 height 32
click at [765, 408] on input "text" at bounding box center [804, 418] width 277 height 32
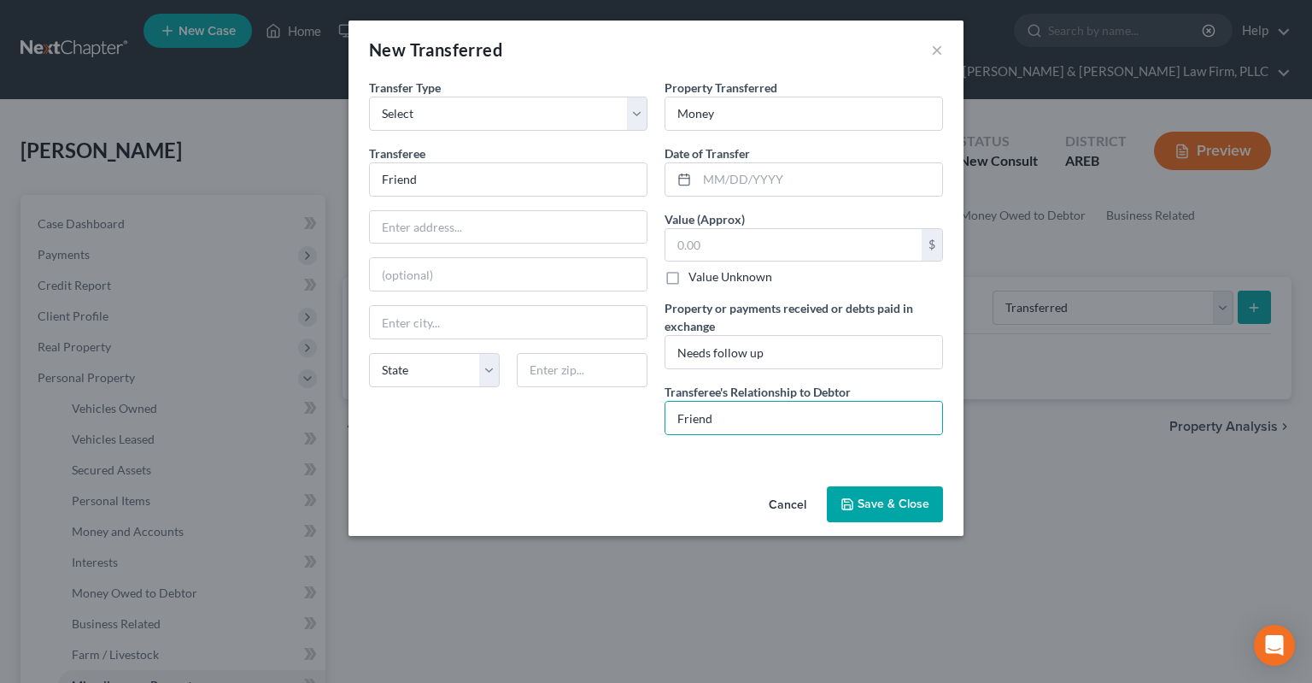
drag, startPoint x: 876, startPoint y: 505, endPoint x: 903, endPoint y: 507, distance: 27.4
click at [879, 505] on button "Save & Close" at bounding box center [885, 504] width 116 height 36
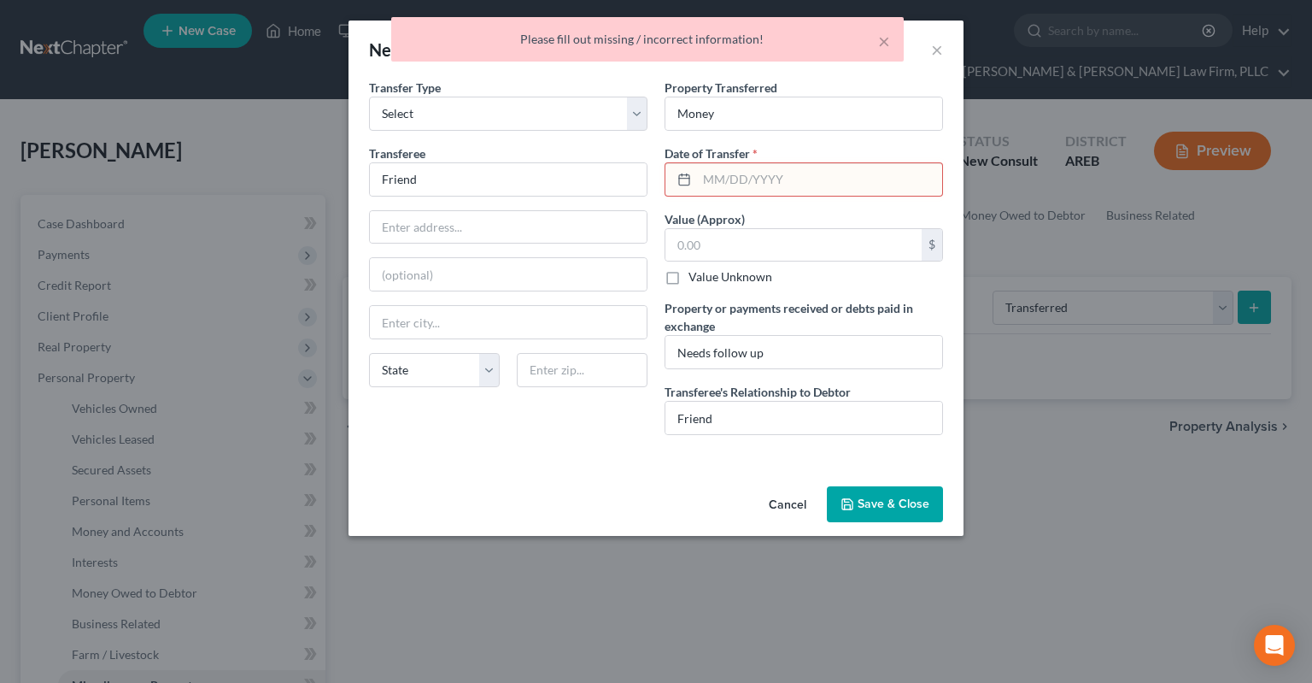
drag, startPoint x: 801, startPoint y: 186, endPoint x: 791, endPoint y: 181, distance: 10.7
click at [800, 184] on input "text" at bounding box center [819, 179] width 245 height 32
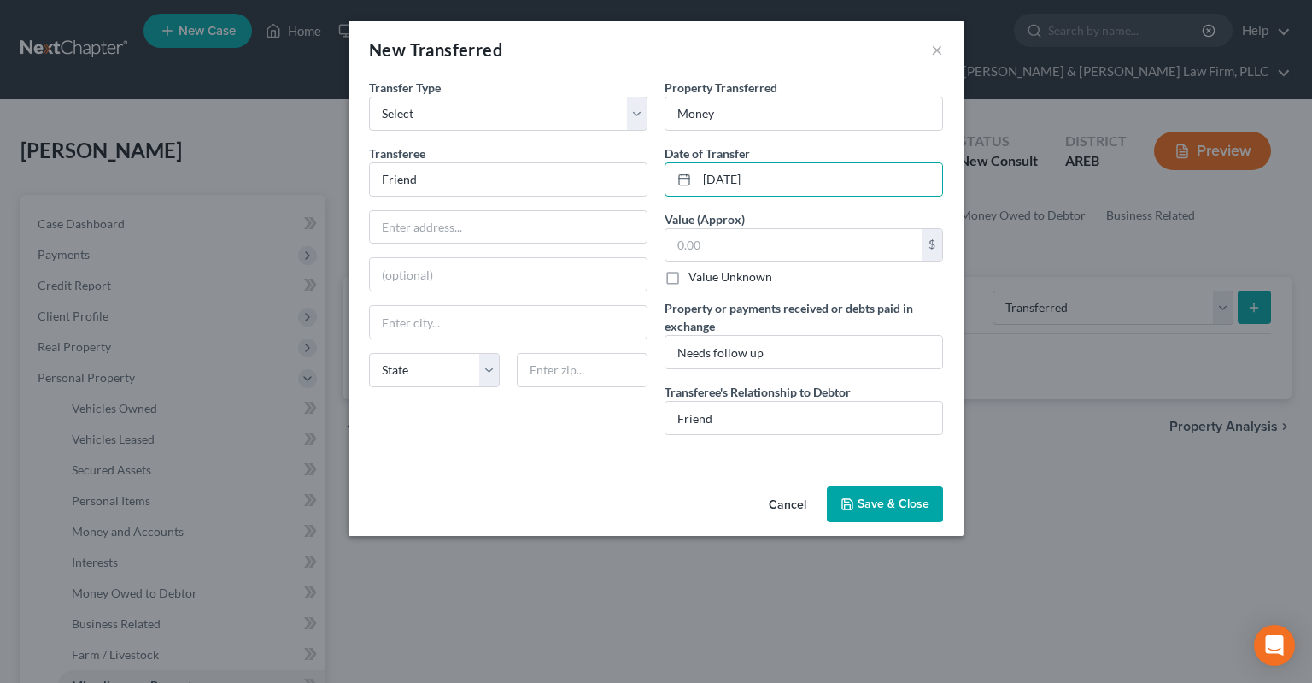
click at [877, 497] on button "Save & Close" at bounding box center [885, 504] width 116 height 36
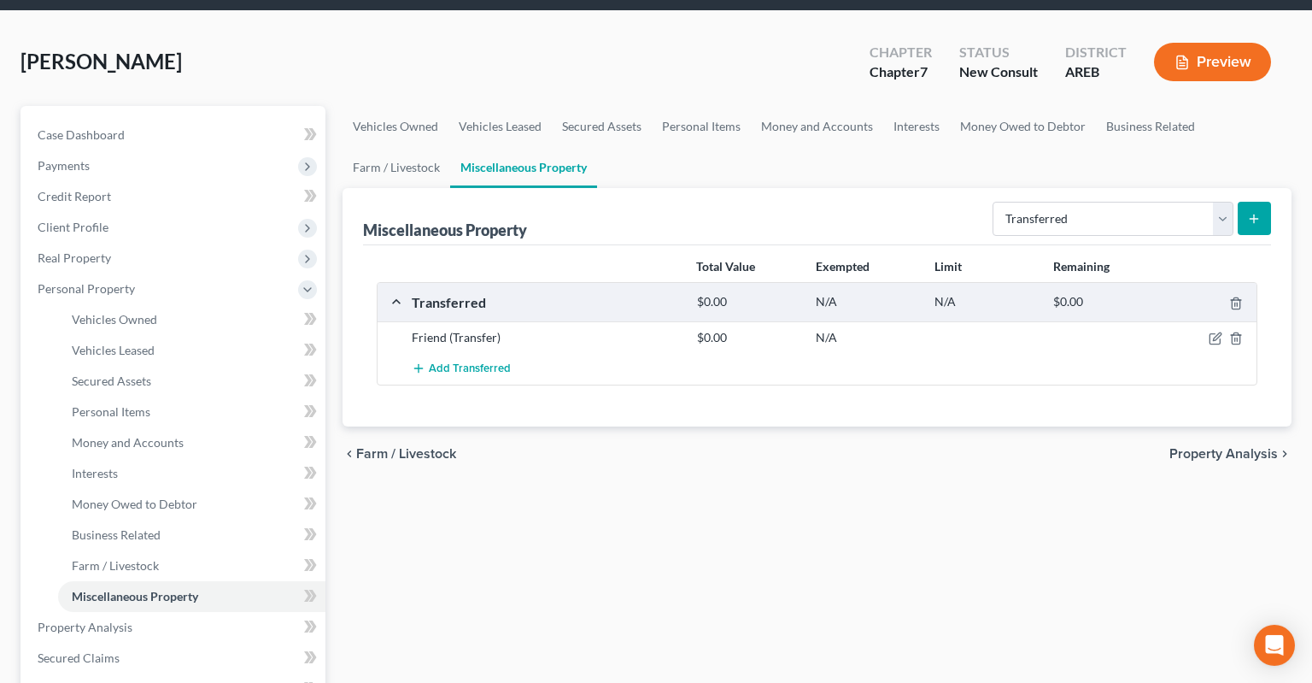
scroll to position [90, 0]
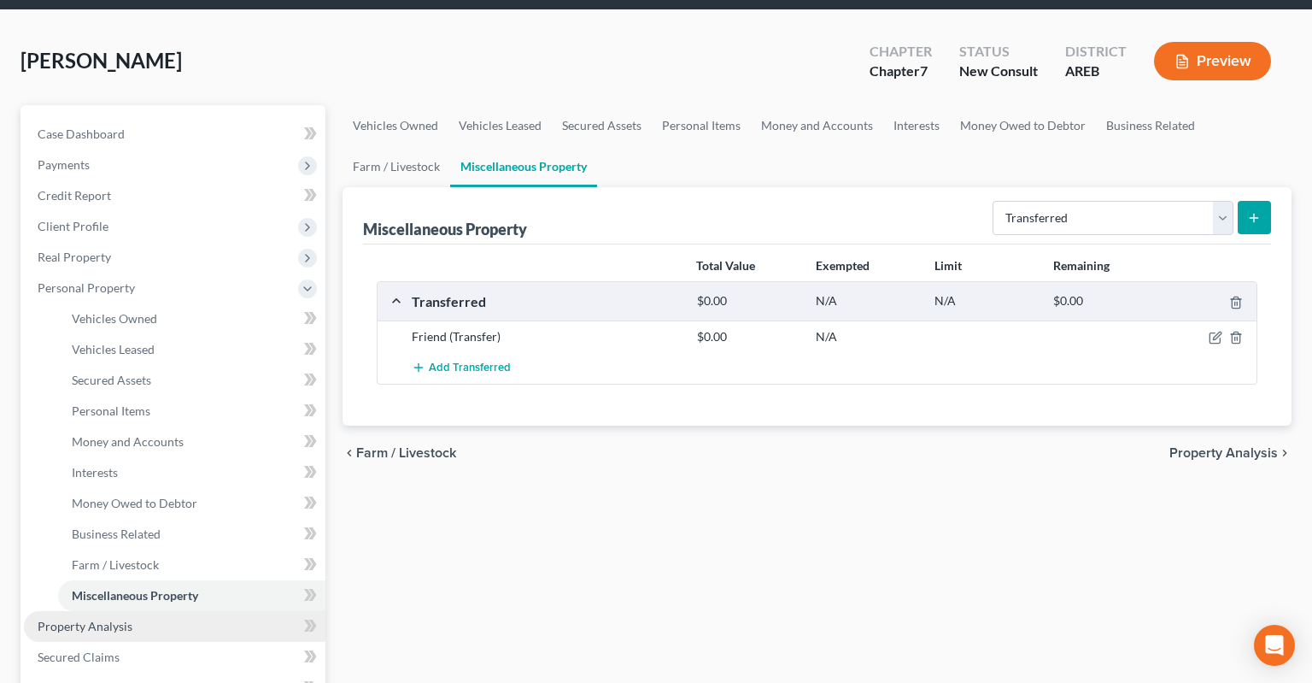
click at [165, 611] on link "Property Analysis" at bounding box center [175, 626] width 302 height 31
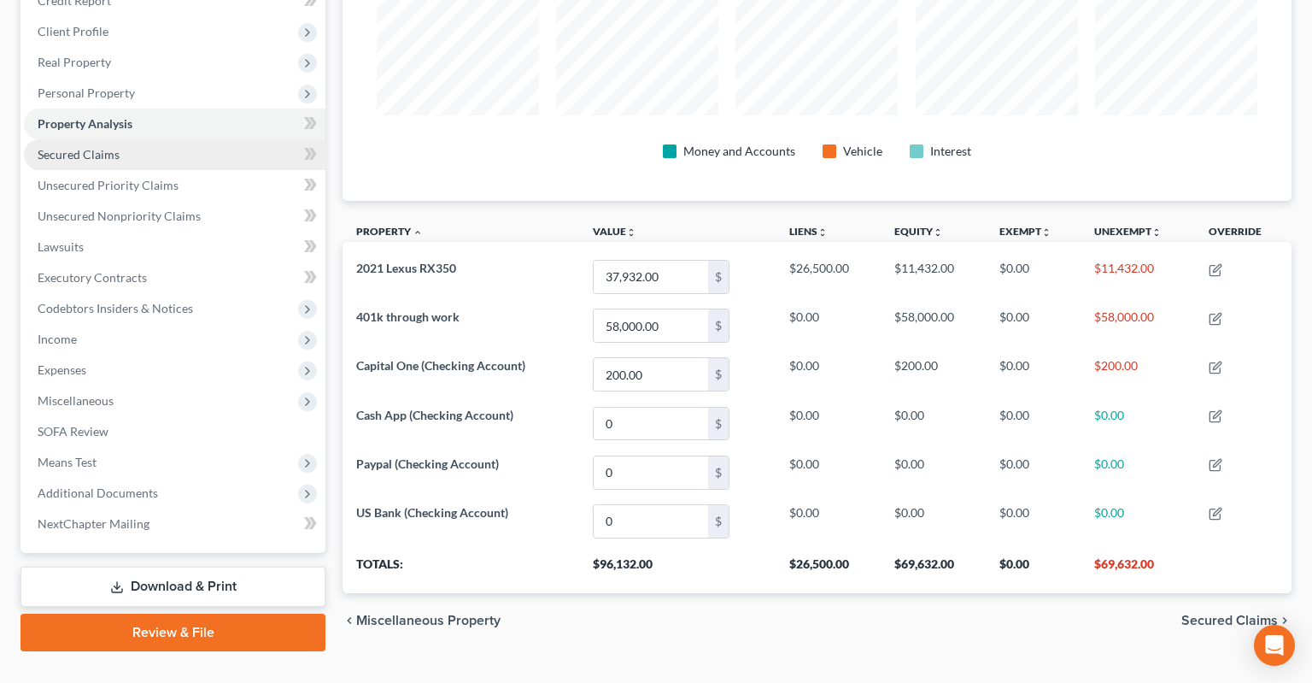
click at [152, 139] on link "Secured Claims" at bounding box center [175, 154] width 302 height 31
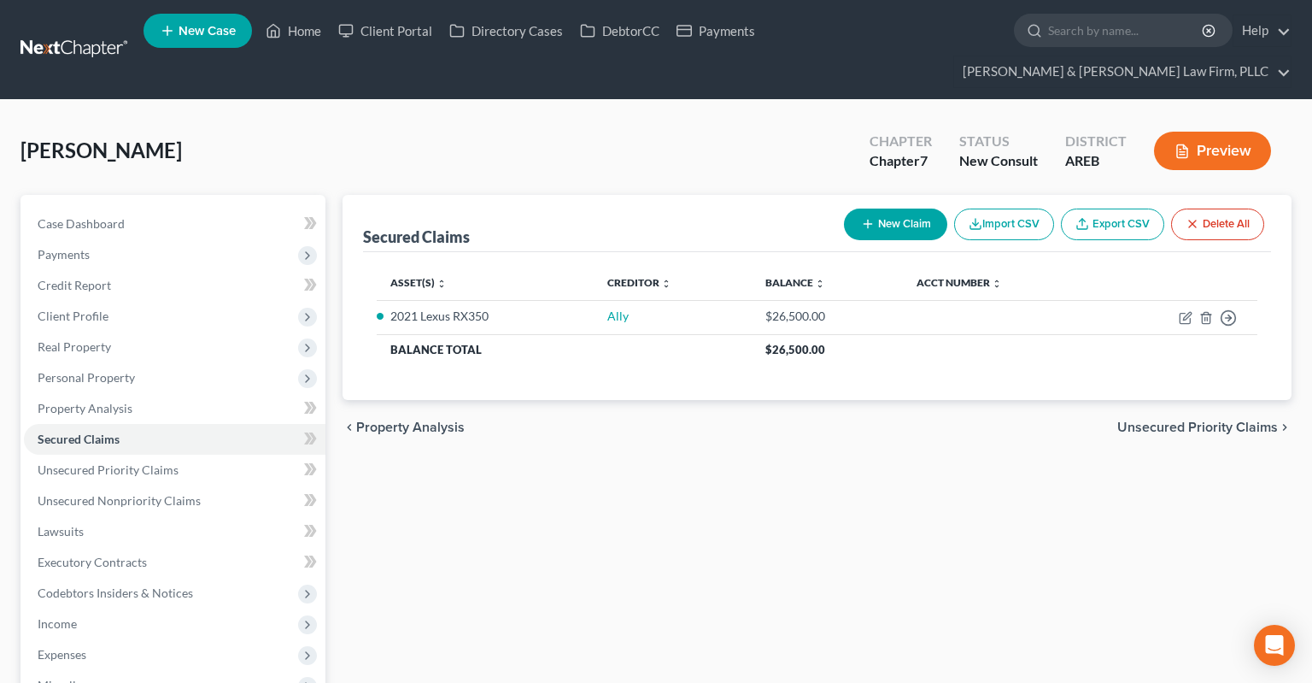
click at [521, 490] on div "Secured Claims New Claim Import CSV Export CSV Delete All Asset(s) expand_more …" at bounding box center [817, 565] width 966 height 741
click at [238, 455] on link "Unsecured Priority Claims" at bounding box center [175, 470] width 302 height 31
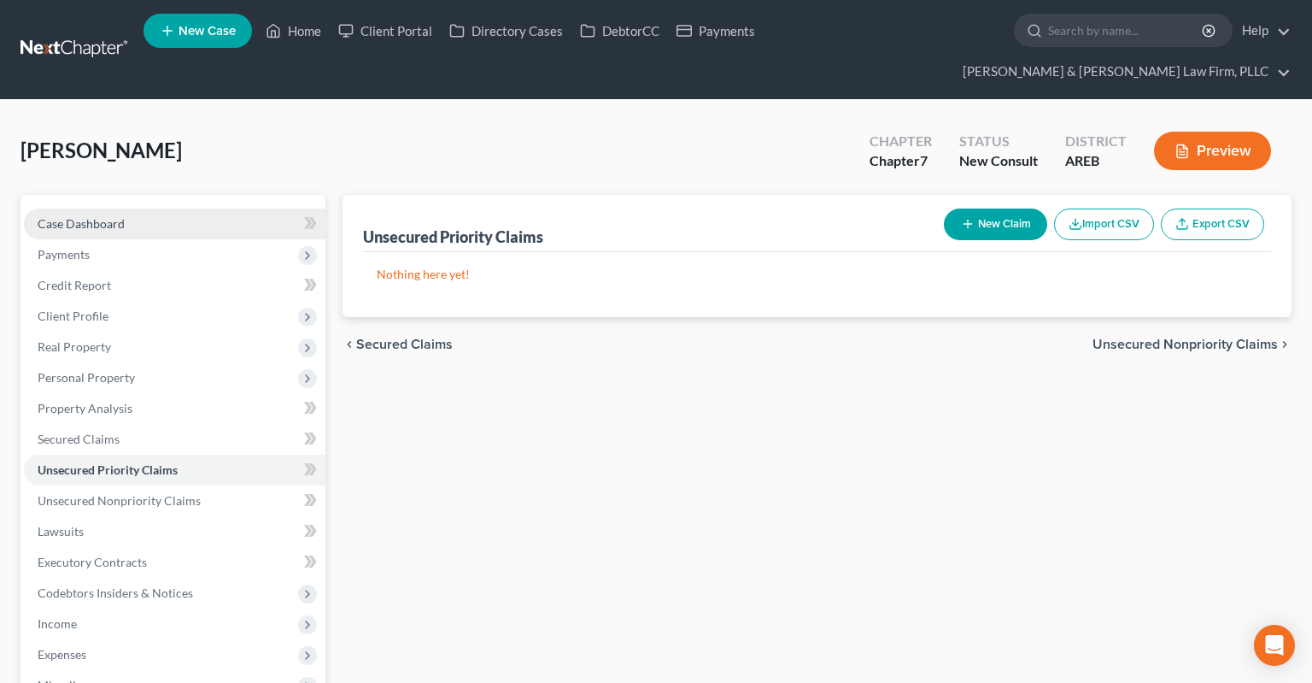
click at [179, 208] on link "Case Dashboard" at bounding box center [175, 223] width 302 height 31
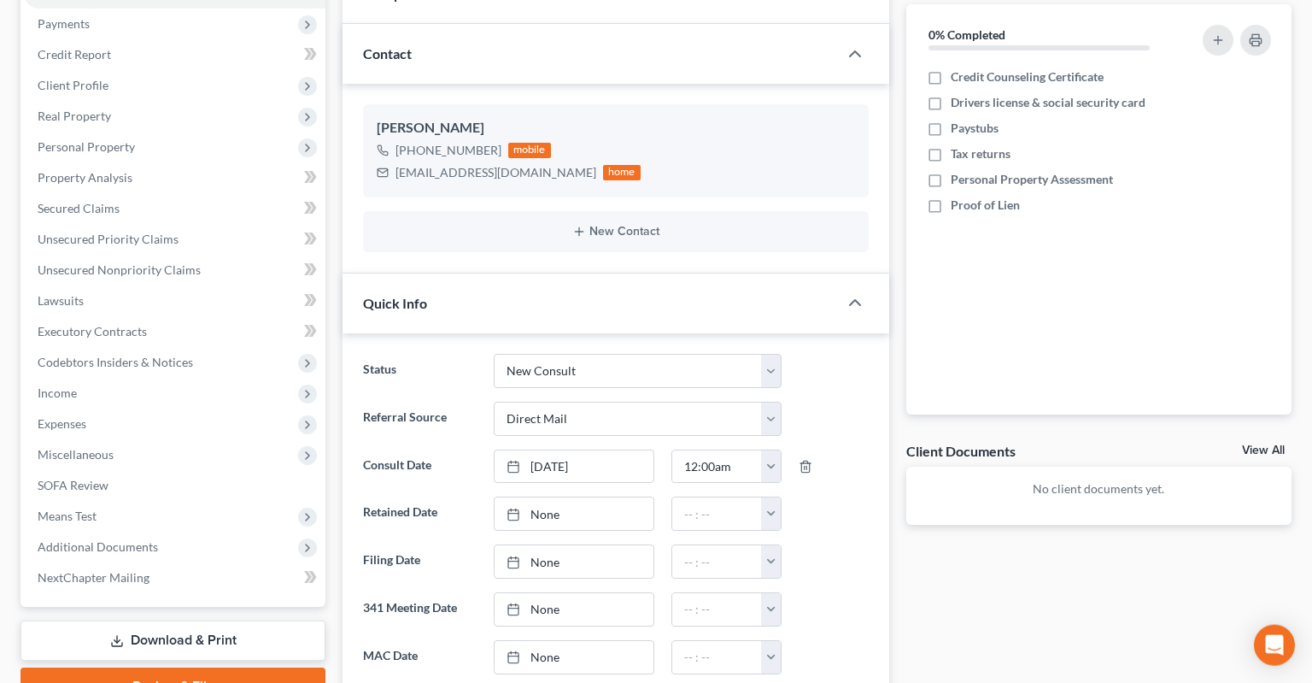
scroll to position [270, 0]
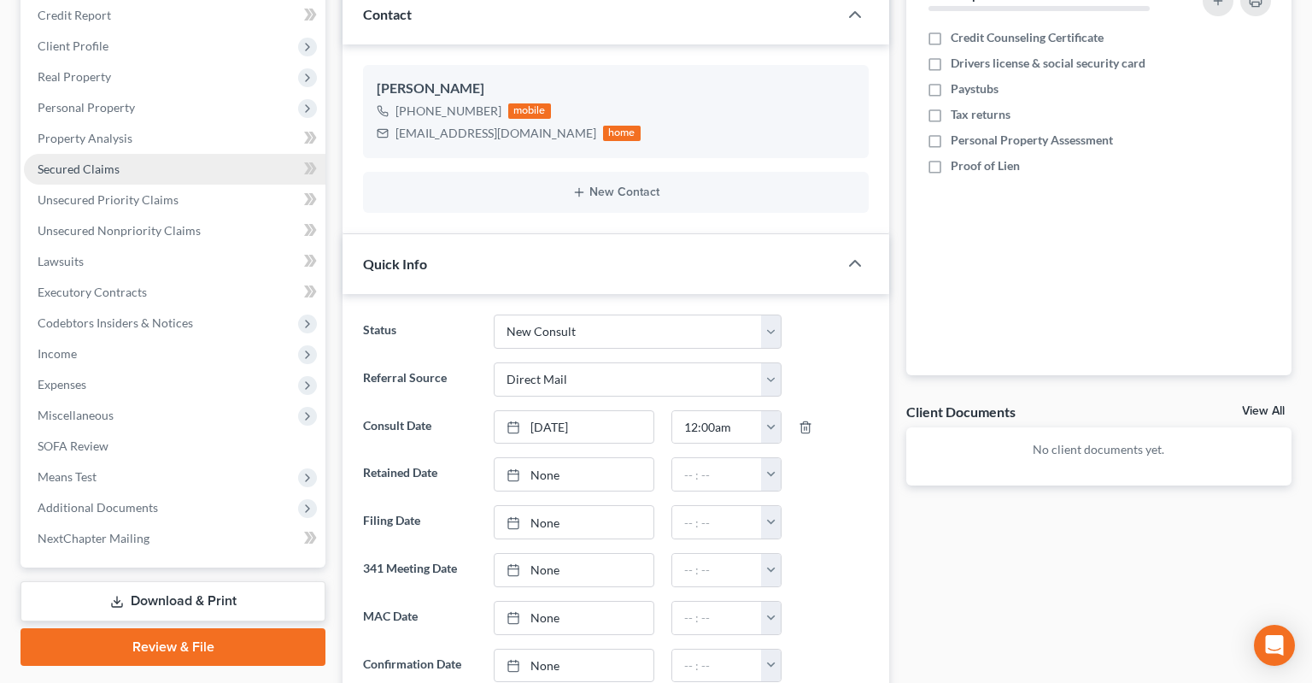
click at [137, 154] on link "Secured Claims" at bounding box center [175, 169] width 302 height 31
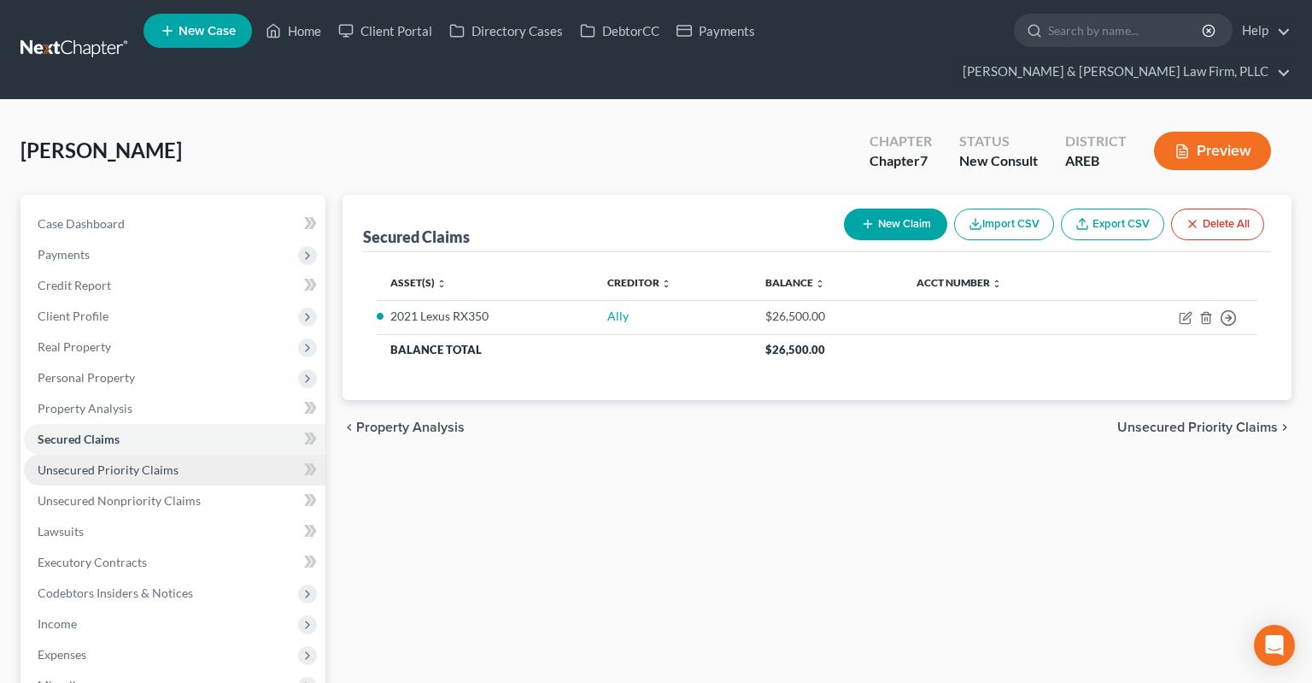
click at [141, 462] on span "Unsecured Priority Claims" at bounding box center [108, 469] width 141 height 15
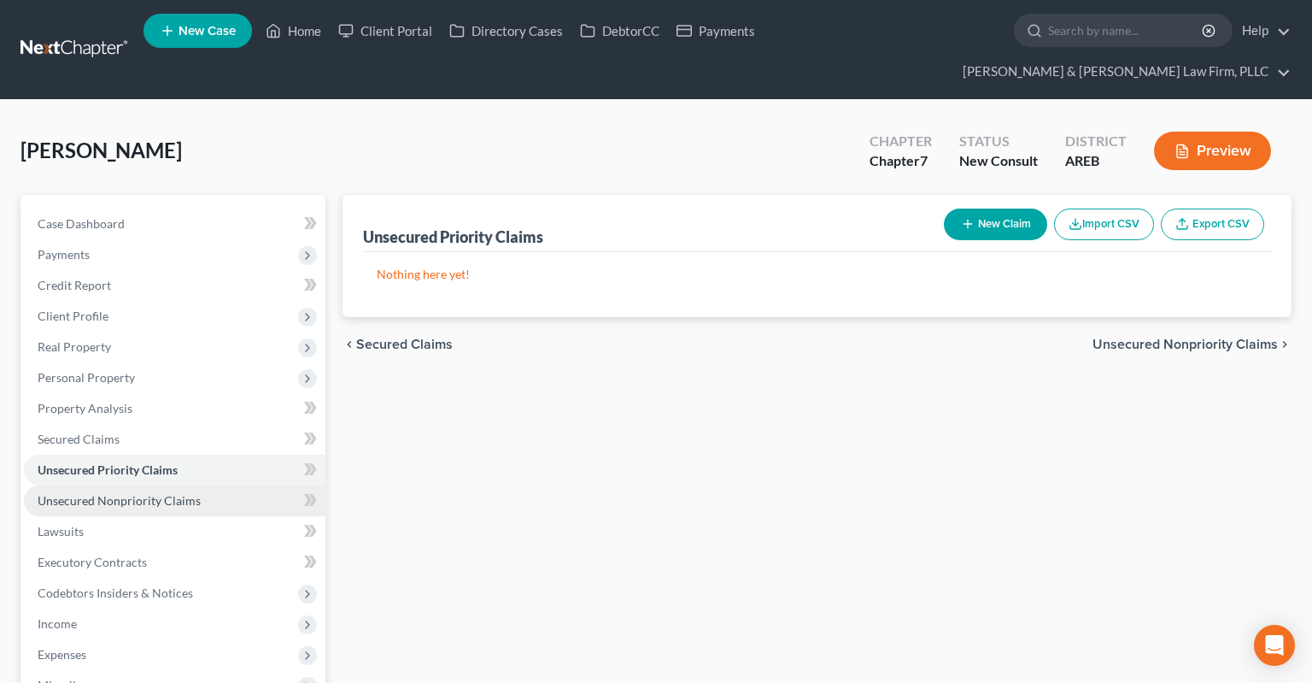
click at [176, 493] on span "Unsecured Nonpriority Claims" at bounding box center [119, 500] width 163 height 15
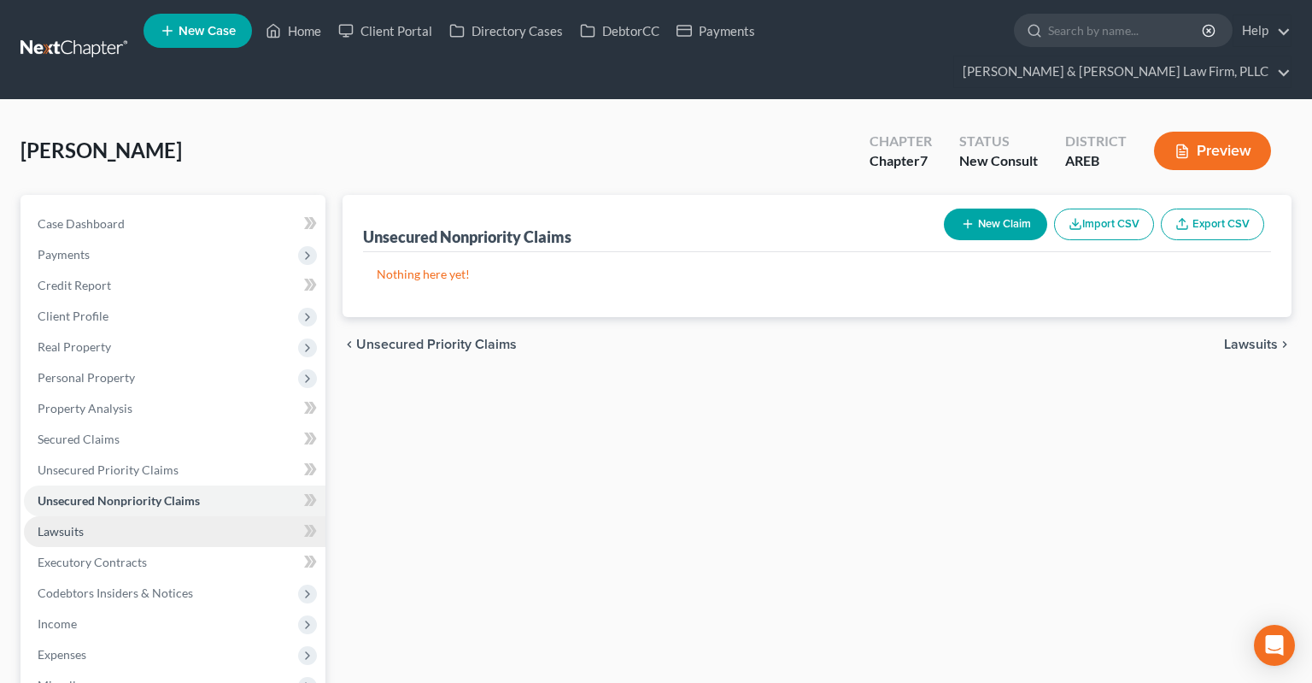
click at [169, 516] on link "Lawsuits" at bounding box center [175, 531] width 302 height 31
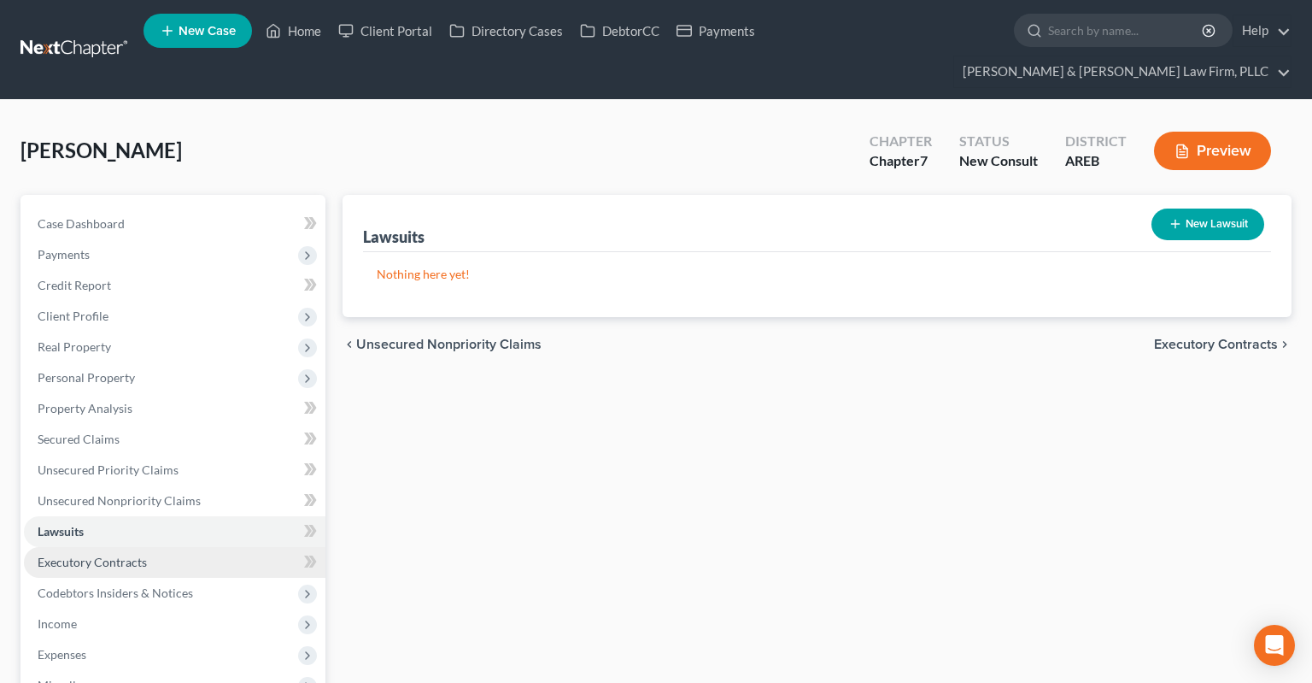
click at [183, 547] on link "Executory Contracts" at bounding box center [175, 562] width 302 height 31
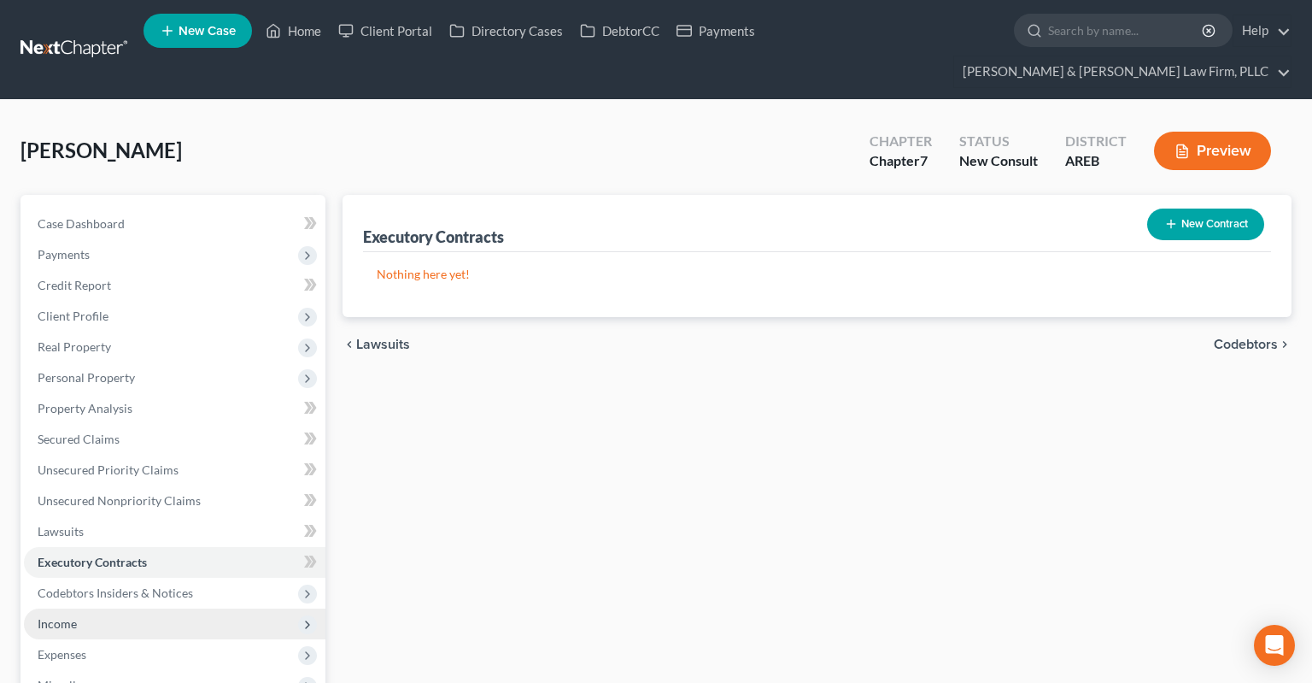
click at [189, 608] on span "Income" at bounding box center [175, 623] width 302 height 31
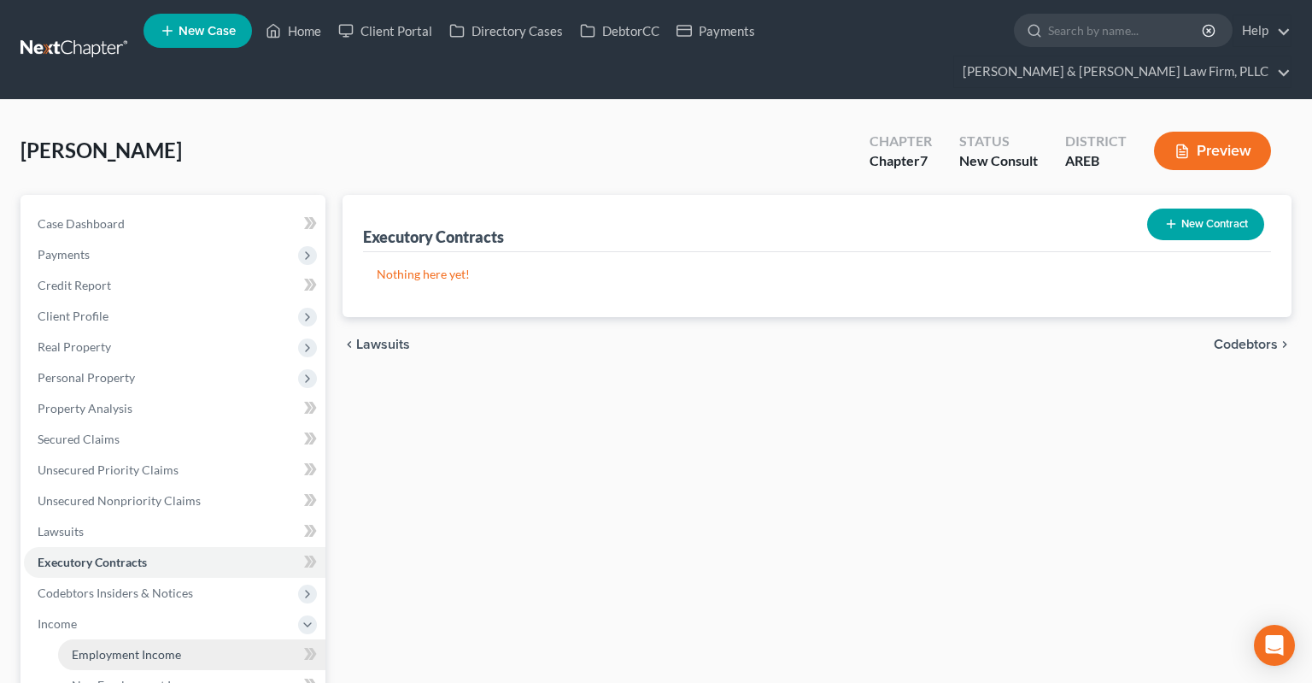
click at [195, 639] on link "Employment Income" at bounding box center [191, 654] width 267 height 31
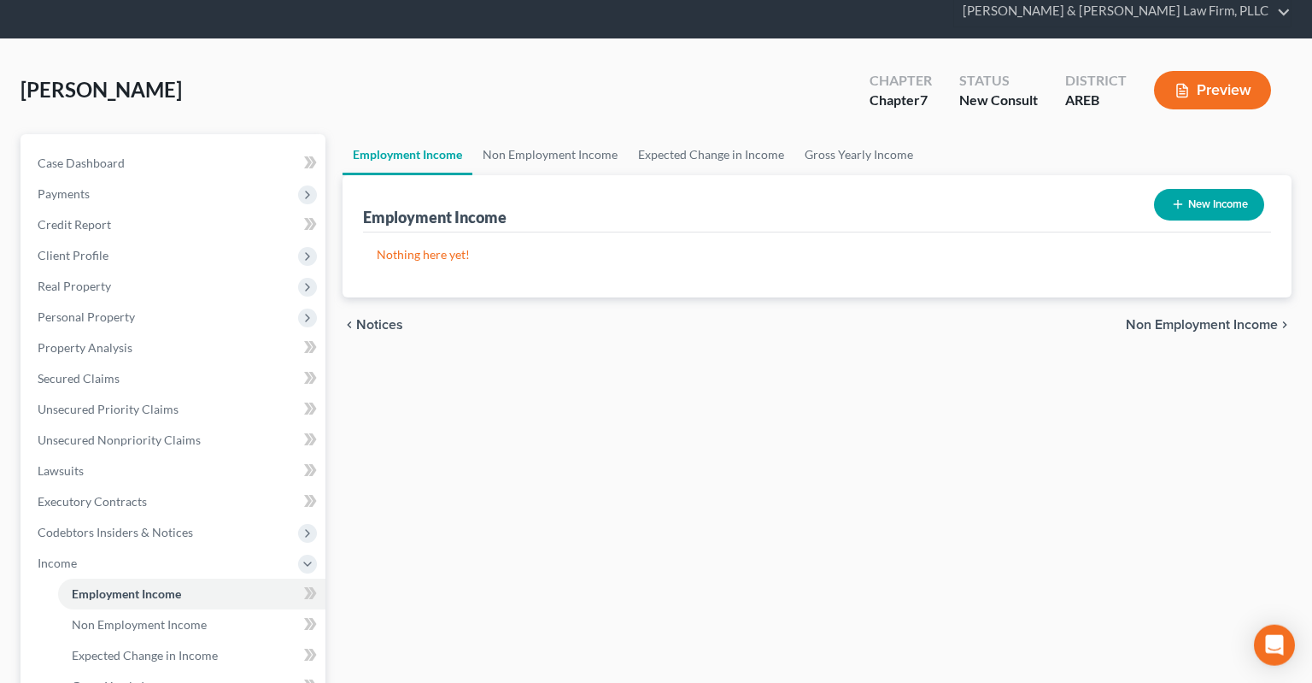
scroll to position [90, 0]
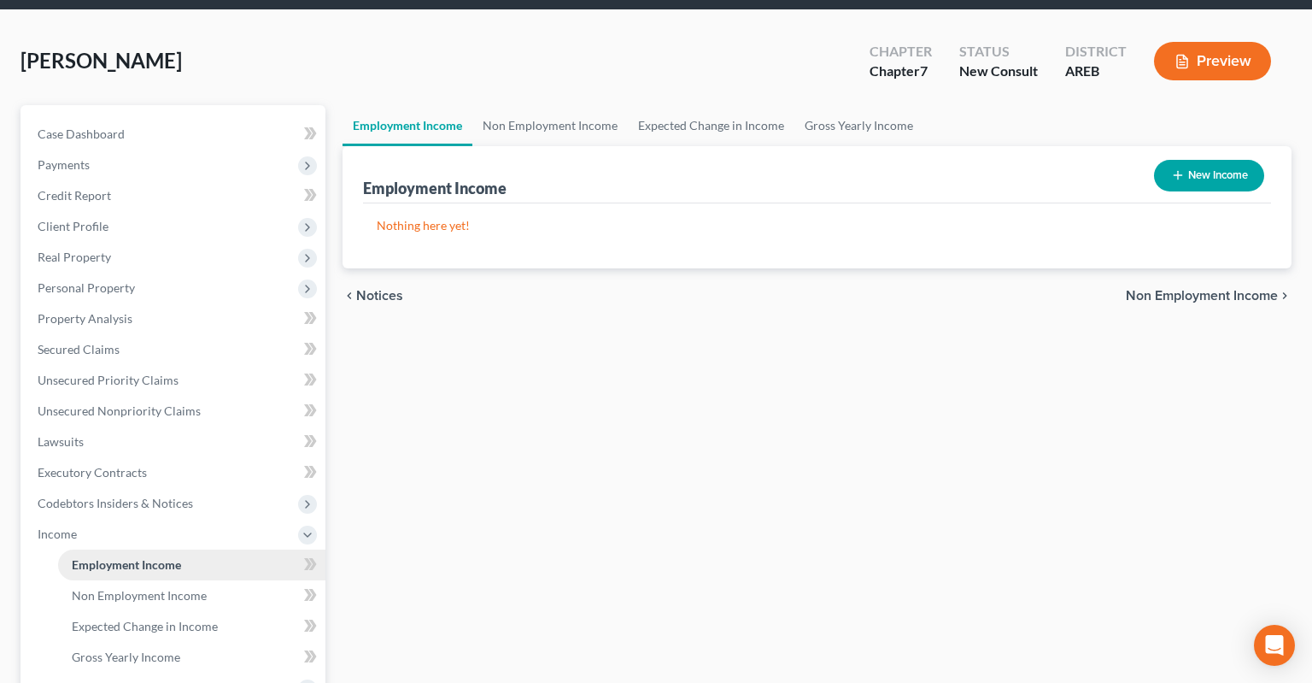
click at [162, 557] on span "Employment Income" at bounding box center [126, 564] width 109 height 15
click at [1184, 160] on button "New Income" at bounding box center [1209, 176] width 110 height 32
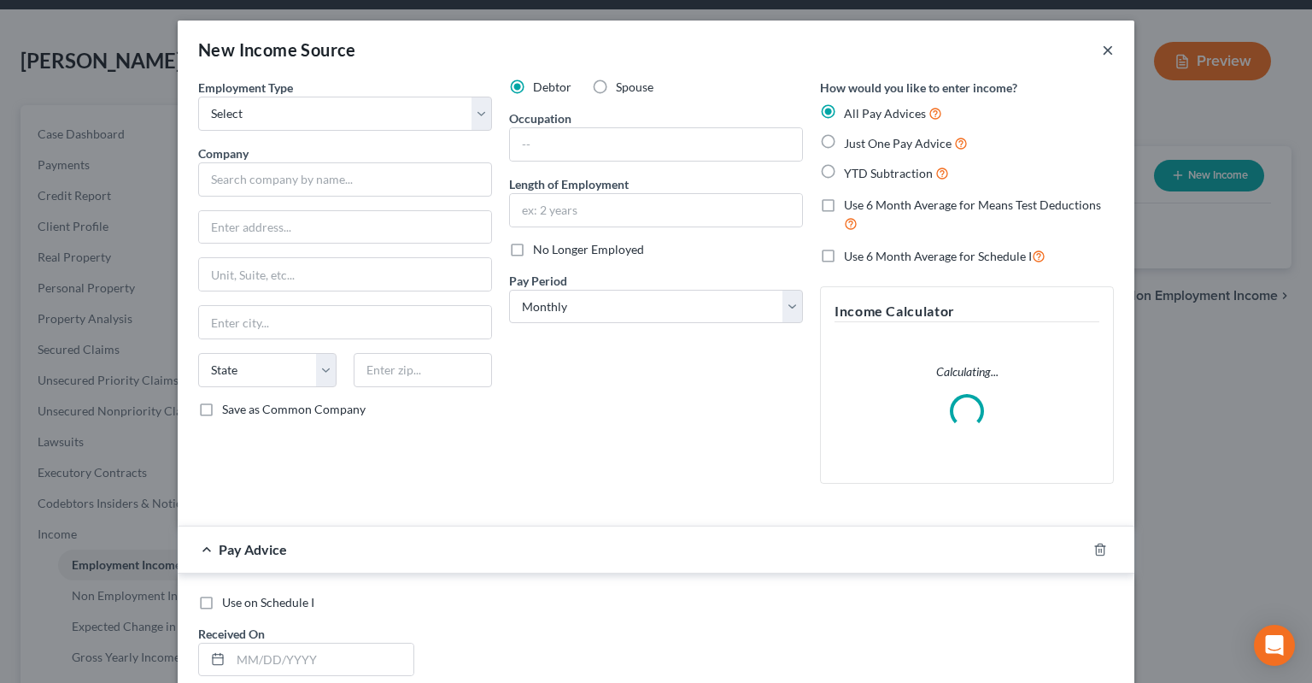
click at [1112, 46] on button "×" at bounding box center [1108, 49] width 12 height 21
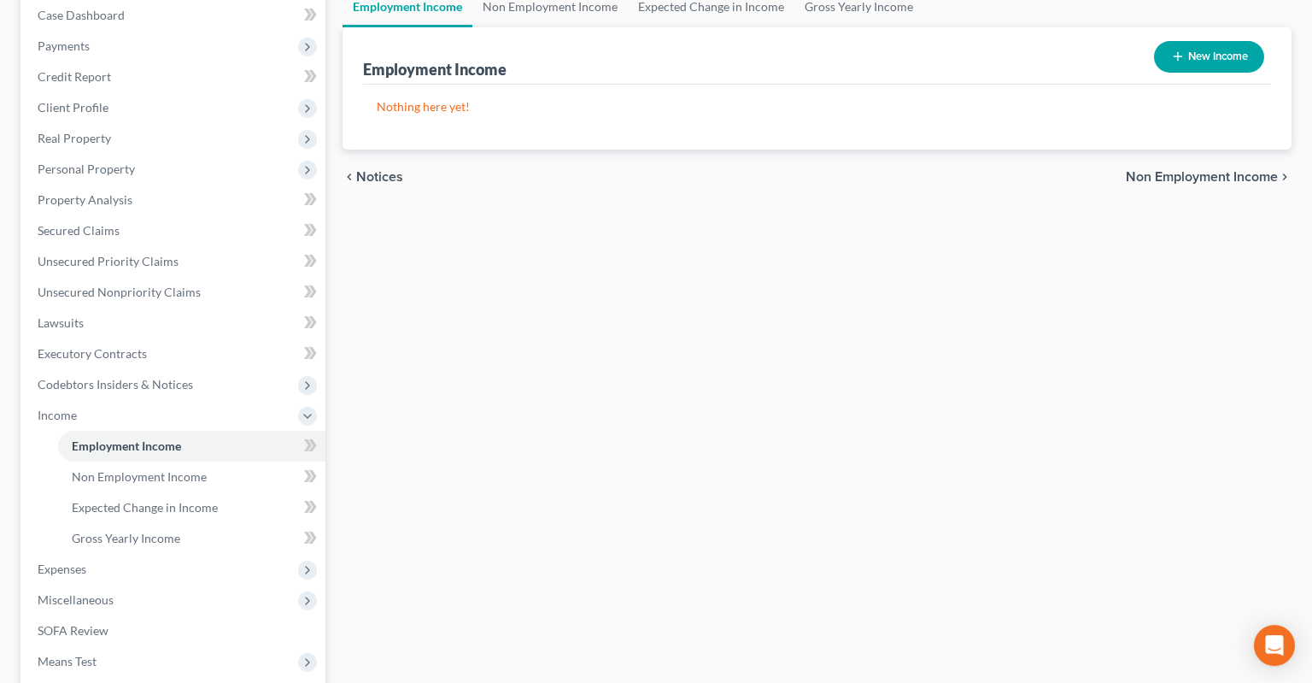
scroll to position [180, 0]
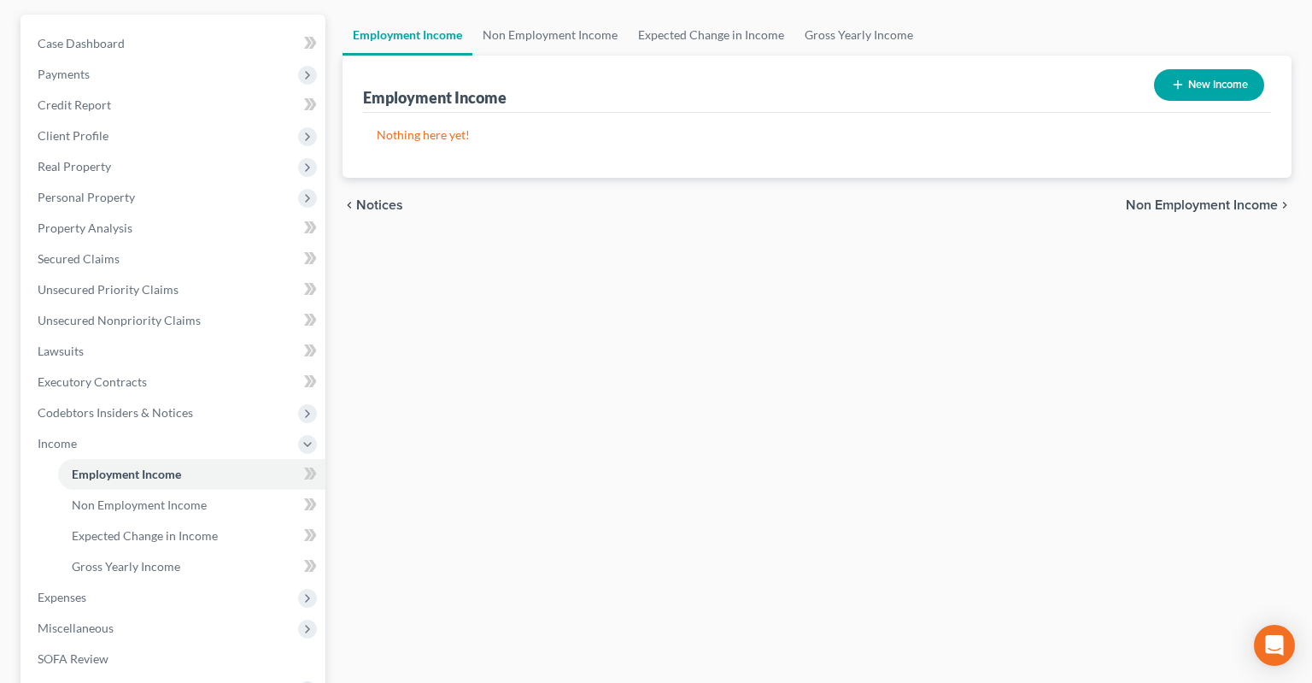
click at [481, 415] on div "Employment Income Non Employment Income Expected Change in Income Gross Yearly …" at bounding box center [817, 447] width 966 height 864
click at [224, 397] on span "Codebtors Insiders & Notices" at bounding box center [175, 412] width 302 height 31
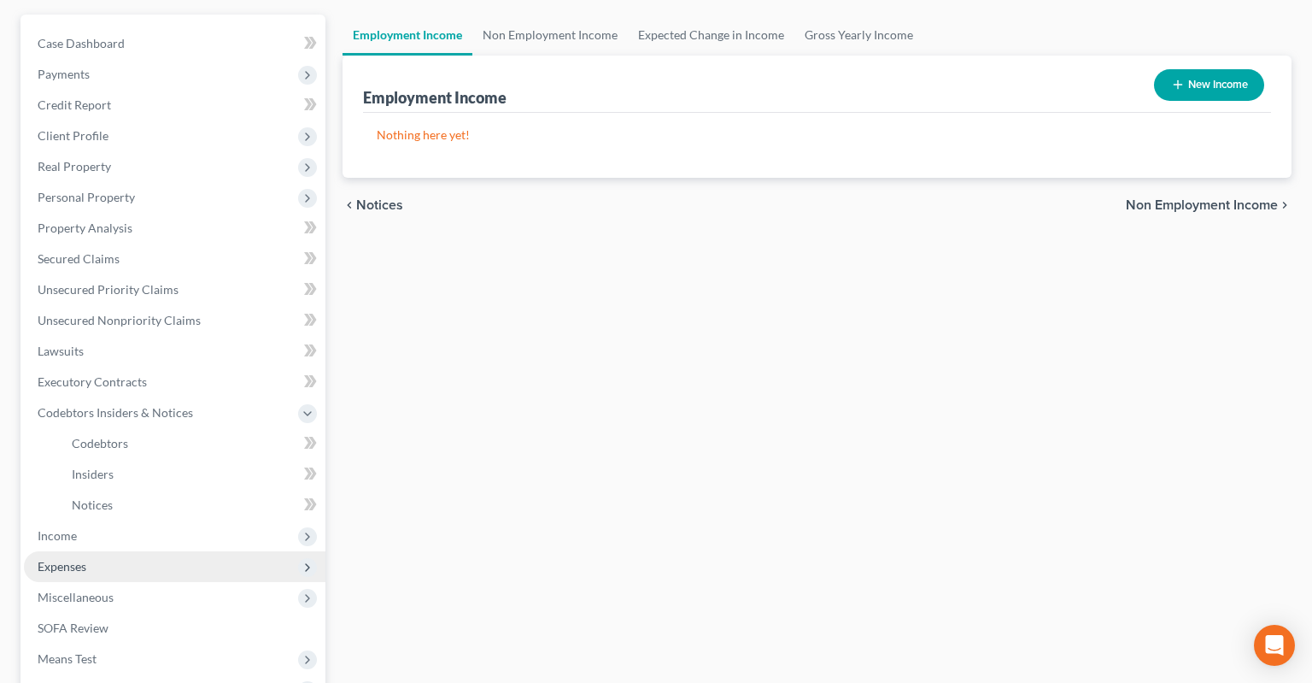
click at [190, 551] on span "Expenses" at bounding box center [175, 566] width 302 height 31
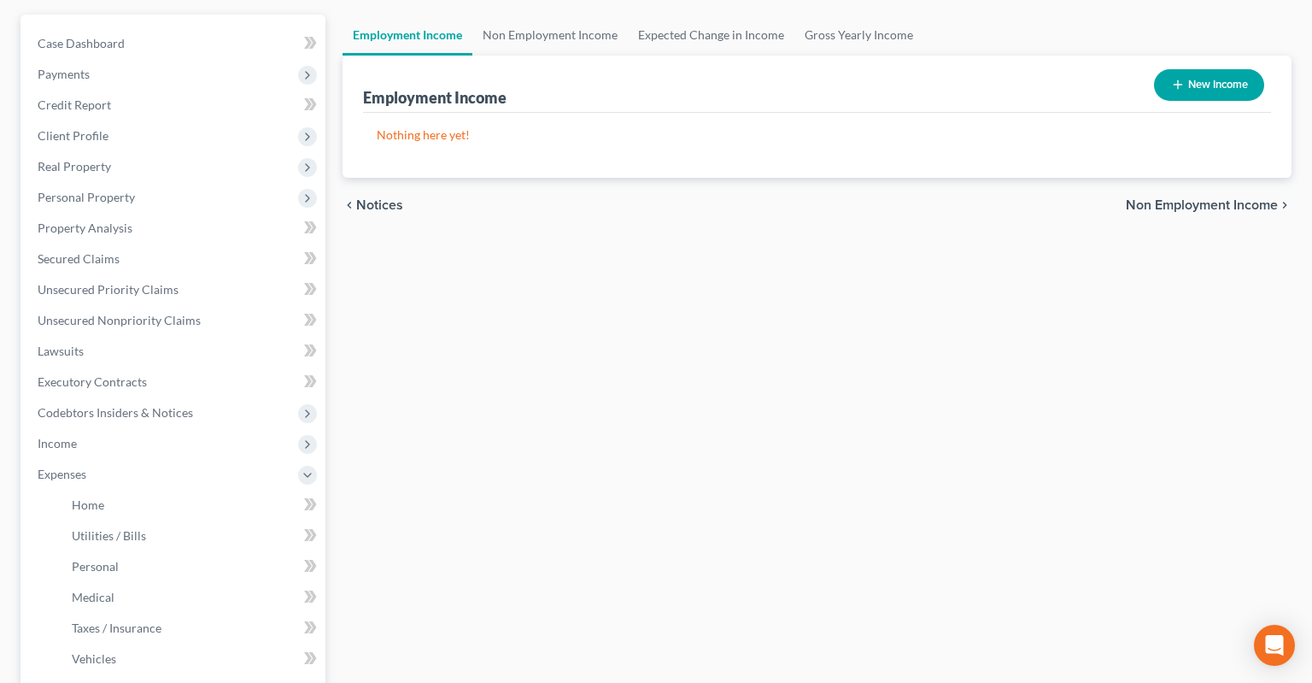
click at [550, 457] on div "Employment Income Non Employment Income Expected Change in Income Gross Yearly …" at bounding box center [817, 493] width 966 height 956
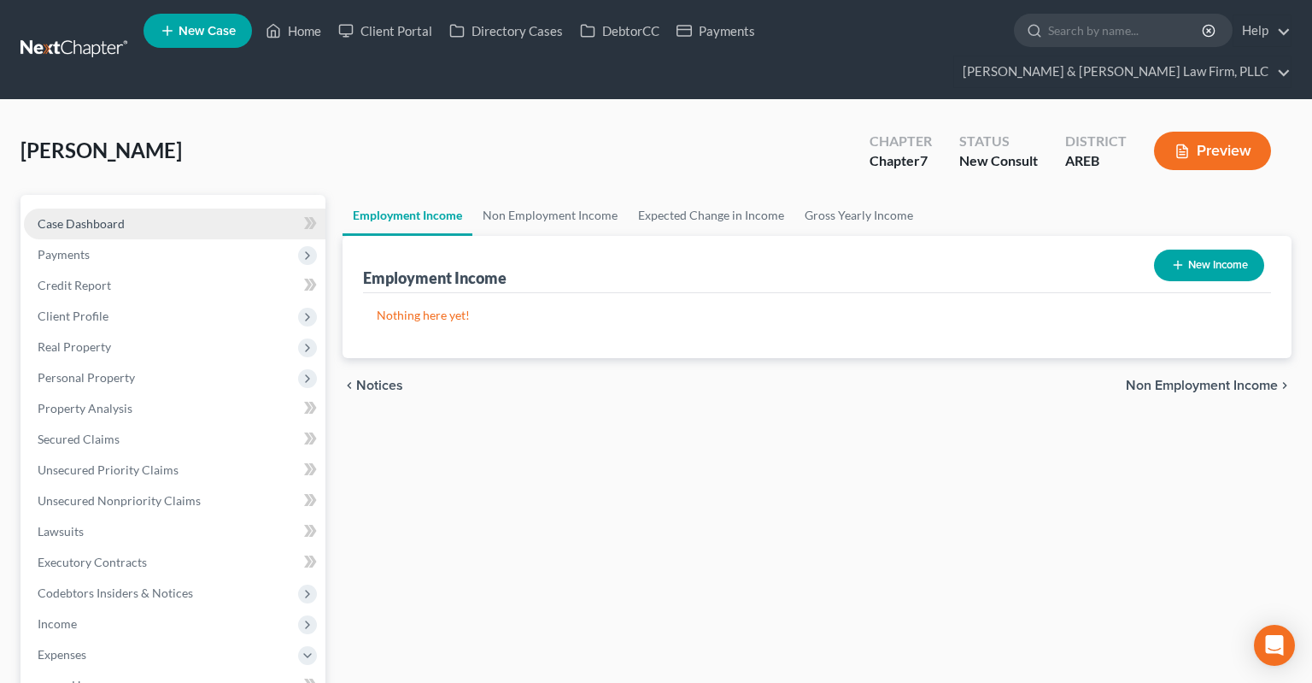
click at [97, 216] on span "Case Dashboard" at bounding box center [81, 223] width 87 height 15
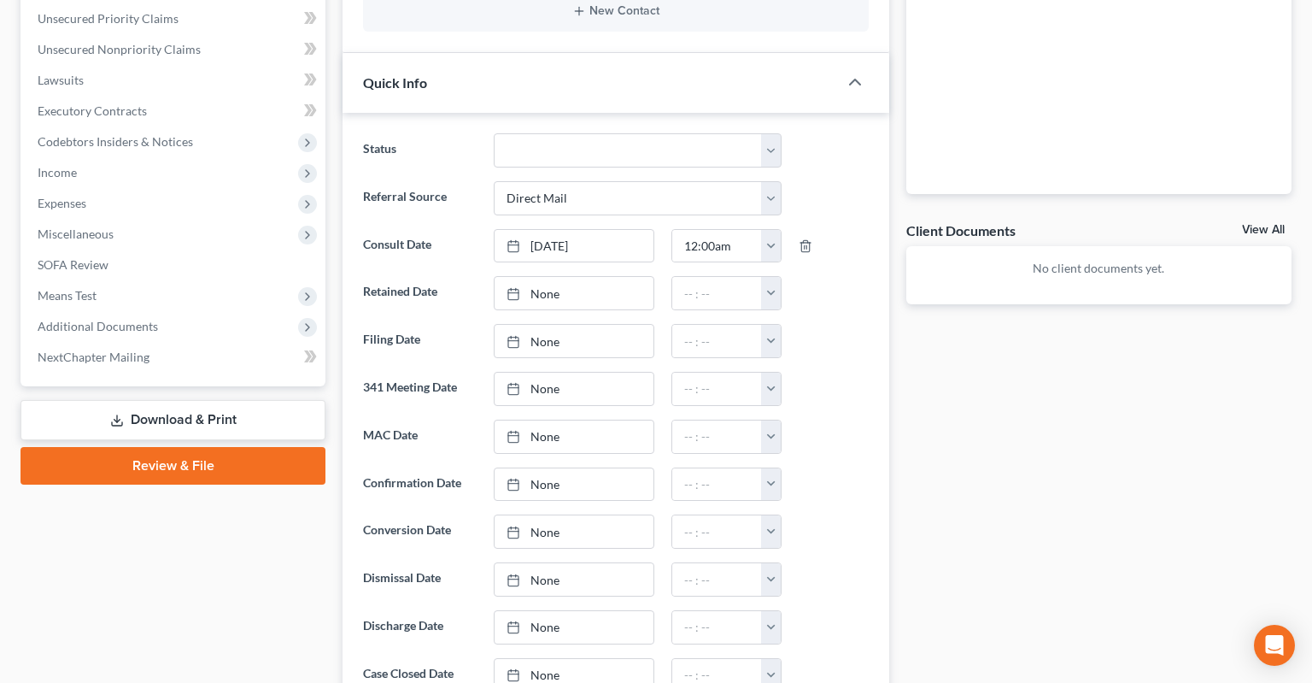
scroll to position [812, 0]
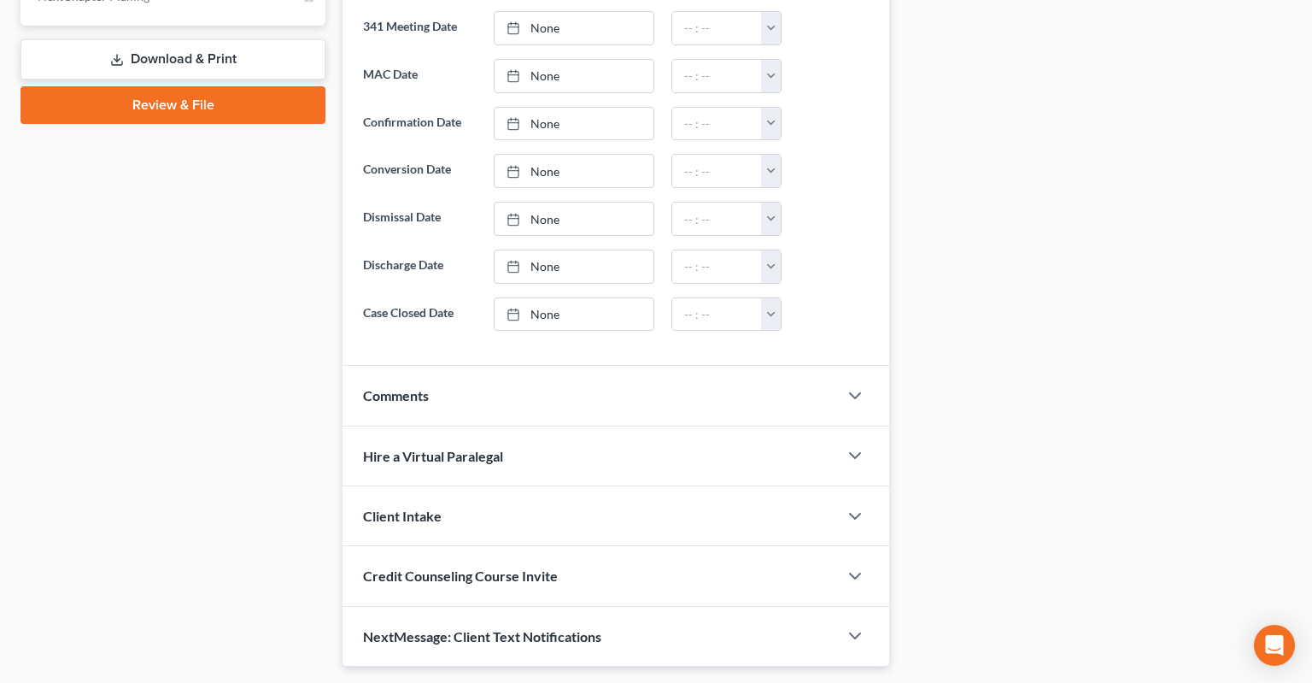
click at [543, 374] on div "Comments" at bounding box center [591, 395] width 496 height 59
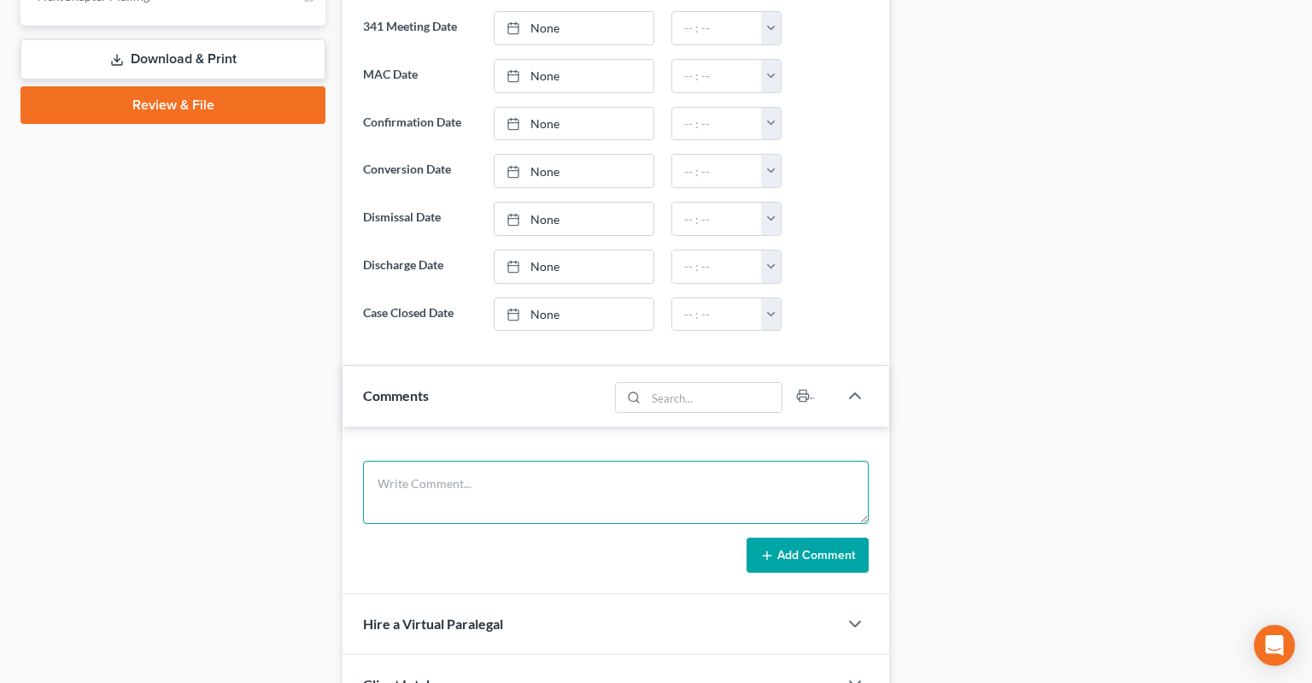
click at [525, 461] on textarea at bounding box center [616, 492] width 506 height 63
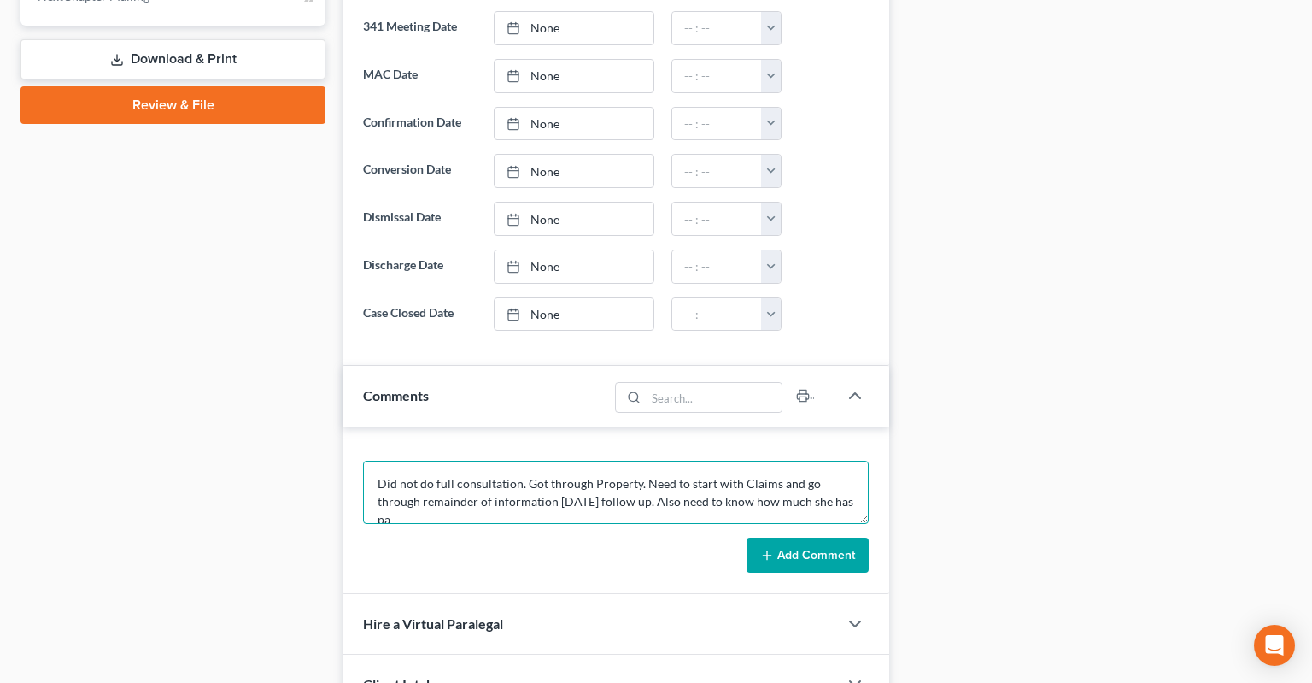
scroll to position [3, 0]
click at [390, 475] on textarea "Did not do full consultation. Got through Property. Need to start with Claims a…" at bounding box center [616, 492] width 506 height 63
click at [389, 477] on textarea "Did not do full consultation. Got through Property. Need to start with Claims a…" at bounding box center [616, 492] width 506 height 63
click at [642, 477] on textarea "Did not do full consultation. Got through Property. Need to start with Claims a…" at bounding box center [616, 492] width 506 height 63
click at [764, 549] on icon at bounding box center [767, 556] width 14 height 14
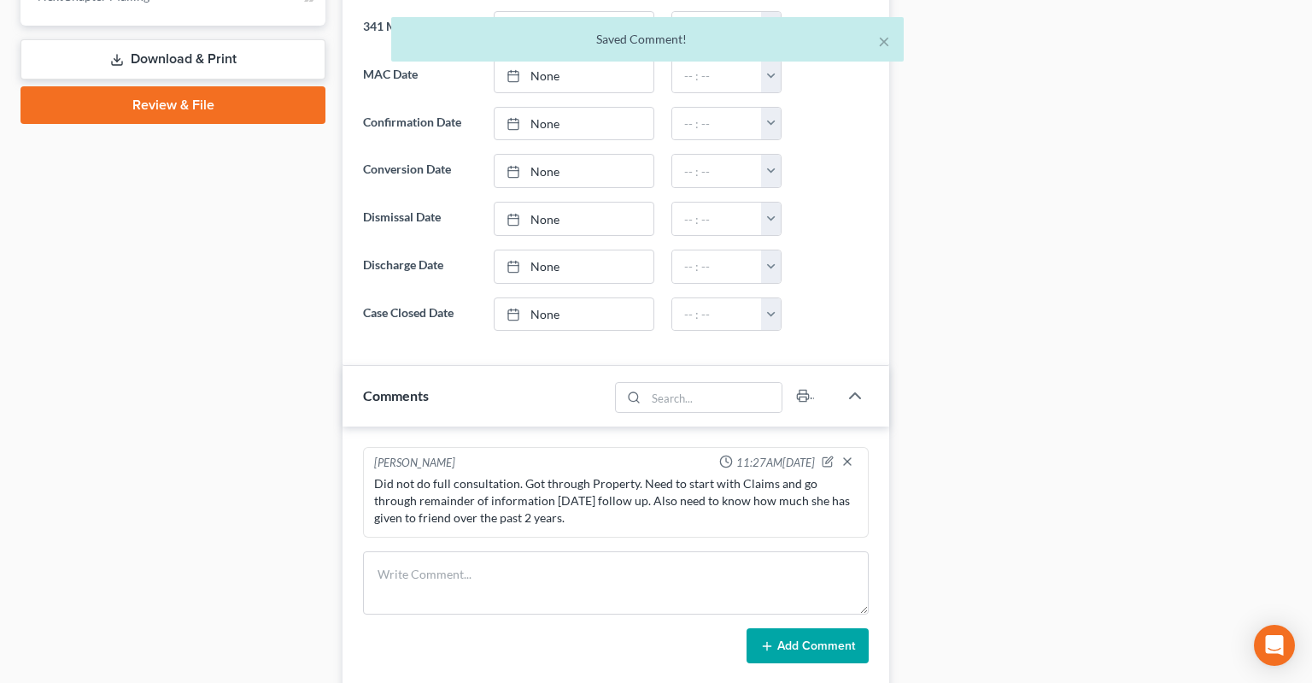
scroll to position [0, 0]
drag, startPoint x: 529, startPoint y: 482, endPoint x: 373, endPoint y: 447, distance: 159.4
click at [373, 472] on div "Did not do full consultation. Got through Property. Need to start with Claims a…" at bounding box center [616, 501] width 490 height 58
